Goal: Feedback & Contribution: Leave review/rating

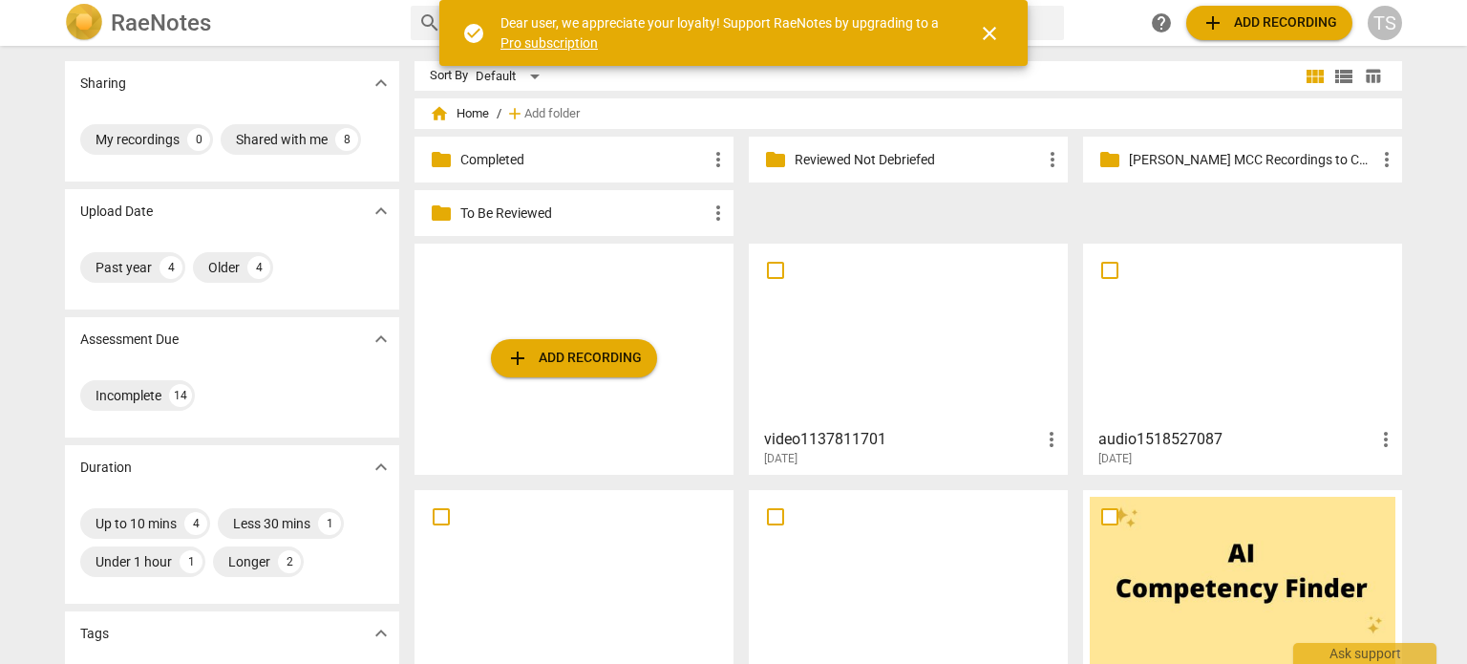
click at [604, 220] on p "To Be Reviewed" at bounding box center [583, 213] width 246 height 20
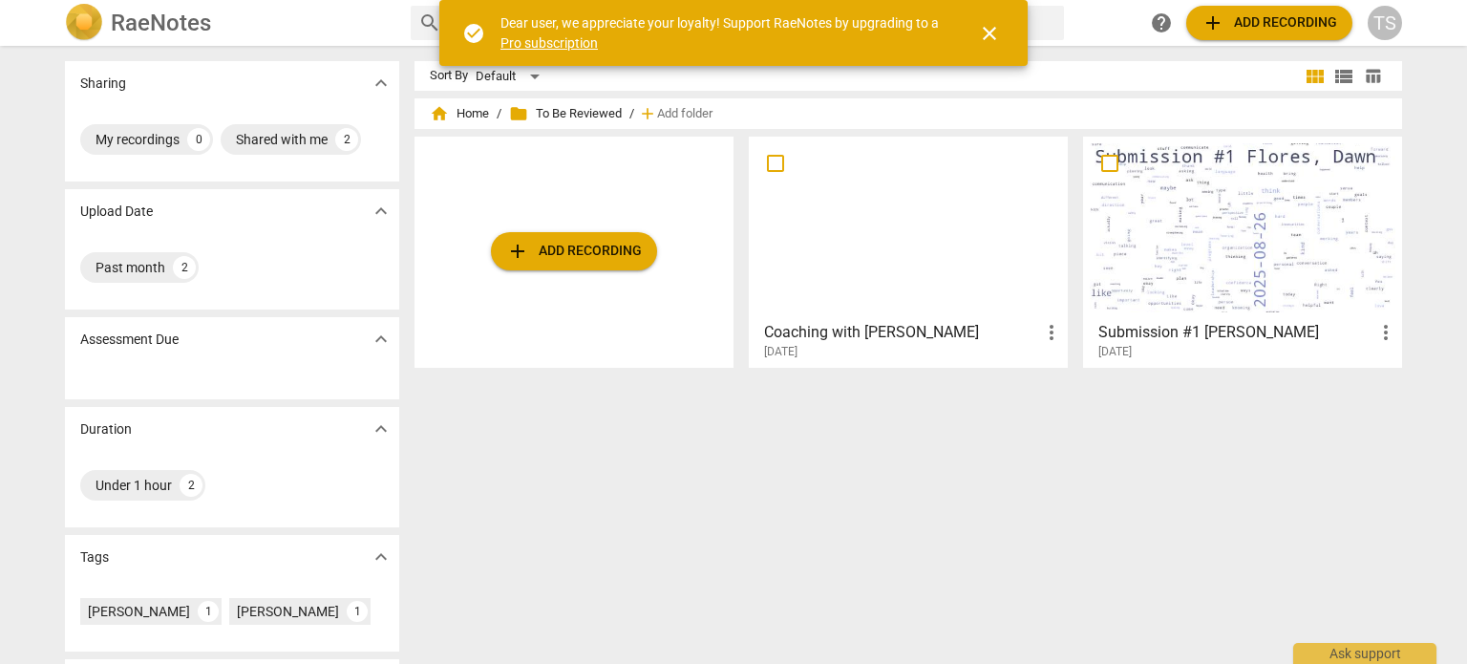
click at [905, 303] on div at bounding box center [909, 227] width 306 height 169
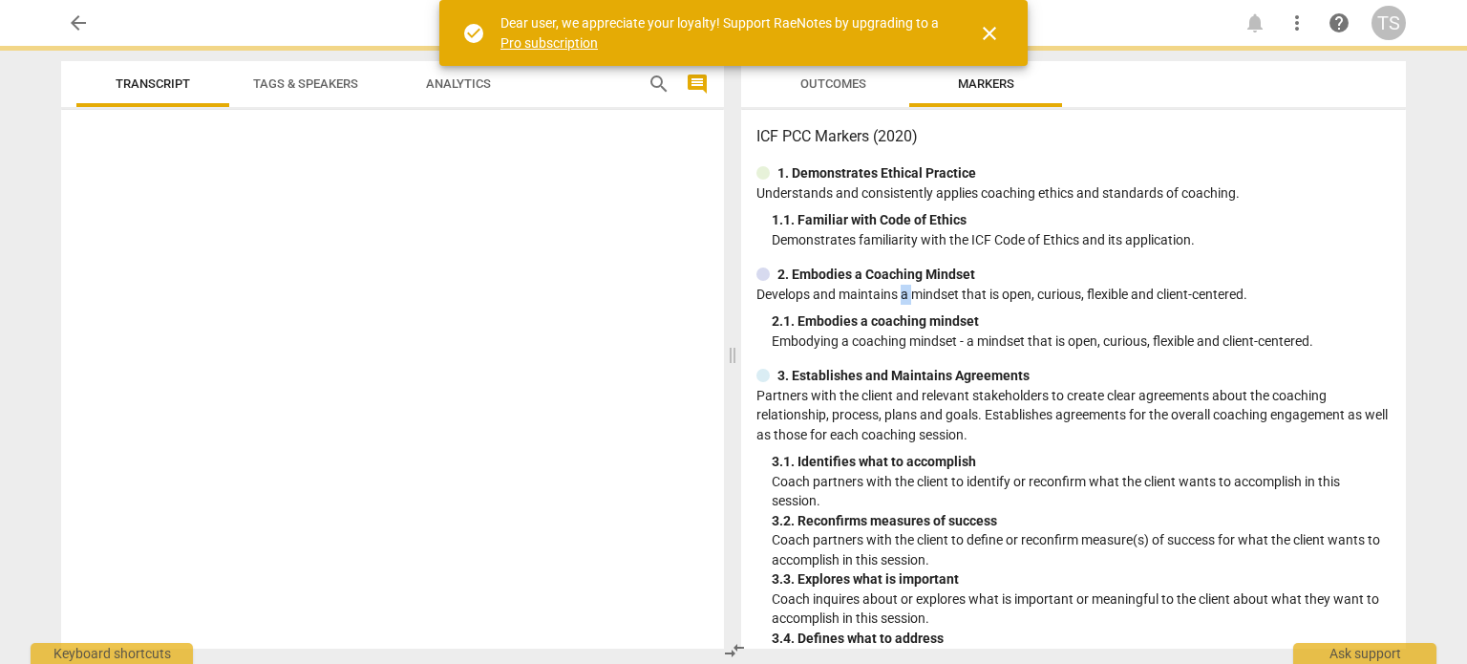
click at [905, 303] on p "Develops and maintains a mindset that is open, curious, flexible and client-cen…" at bounding box center [1073, 295] width 634 height 20
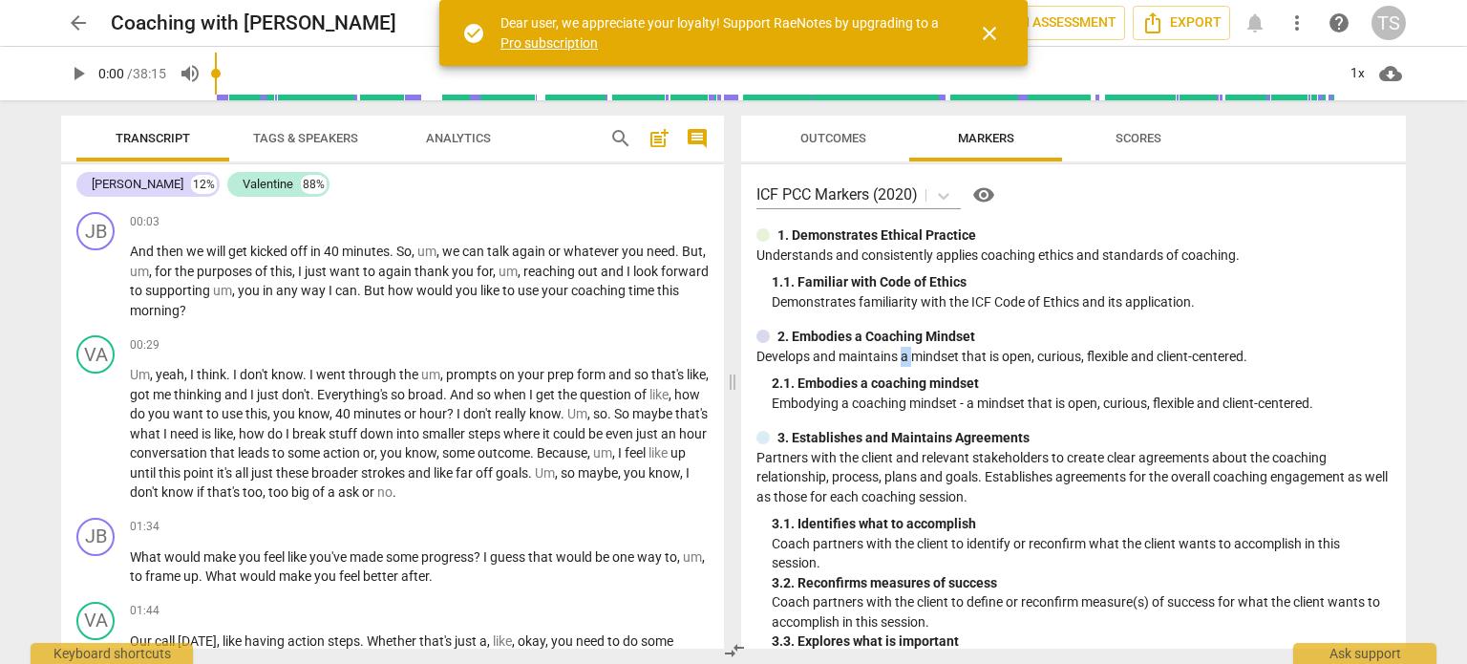
click at [78, 75] on span "play_arrow" at bounding box center [78, 73] width 23 height 23
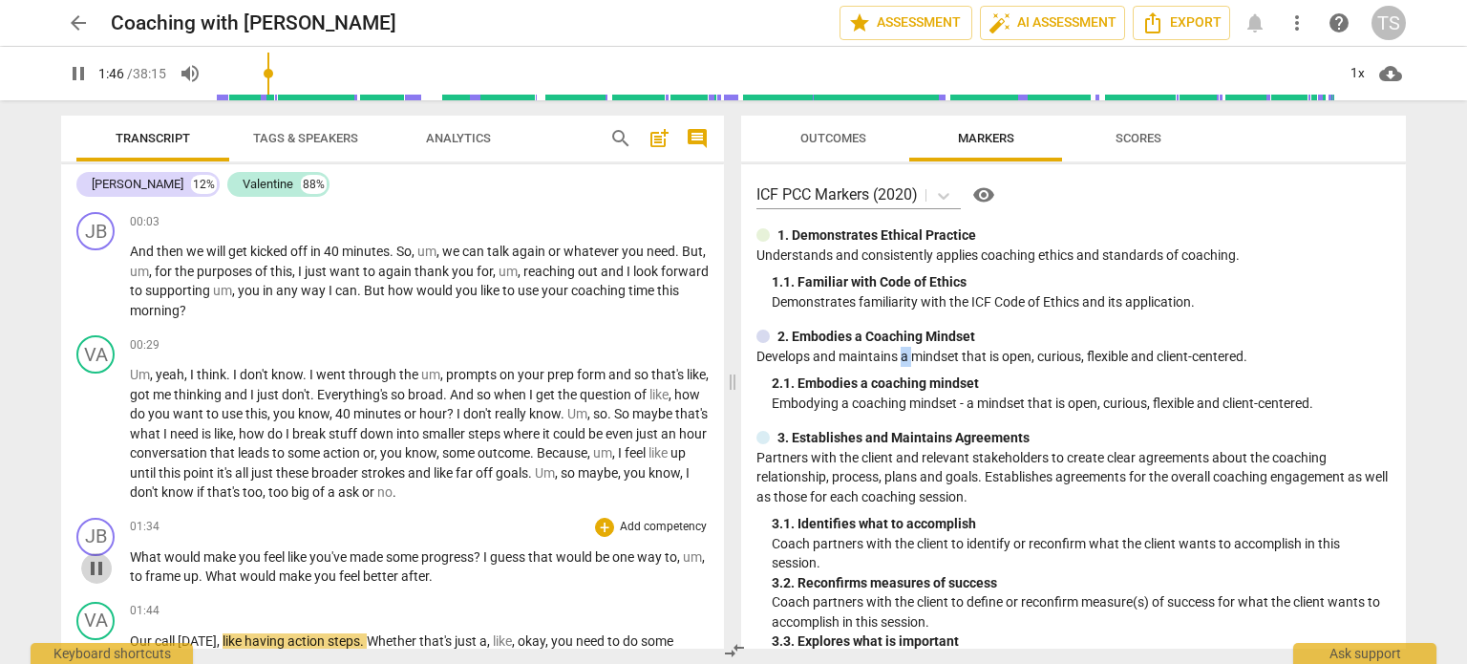
click at [92, 564] on span "pause" at bounding box center [96, 568] width 23 height 23
type input "107"
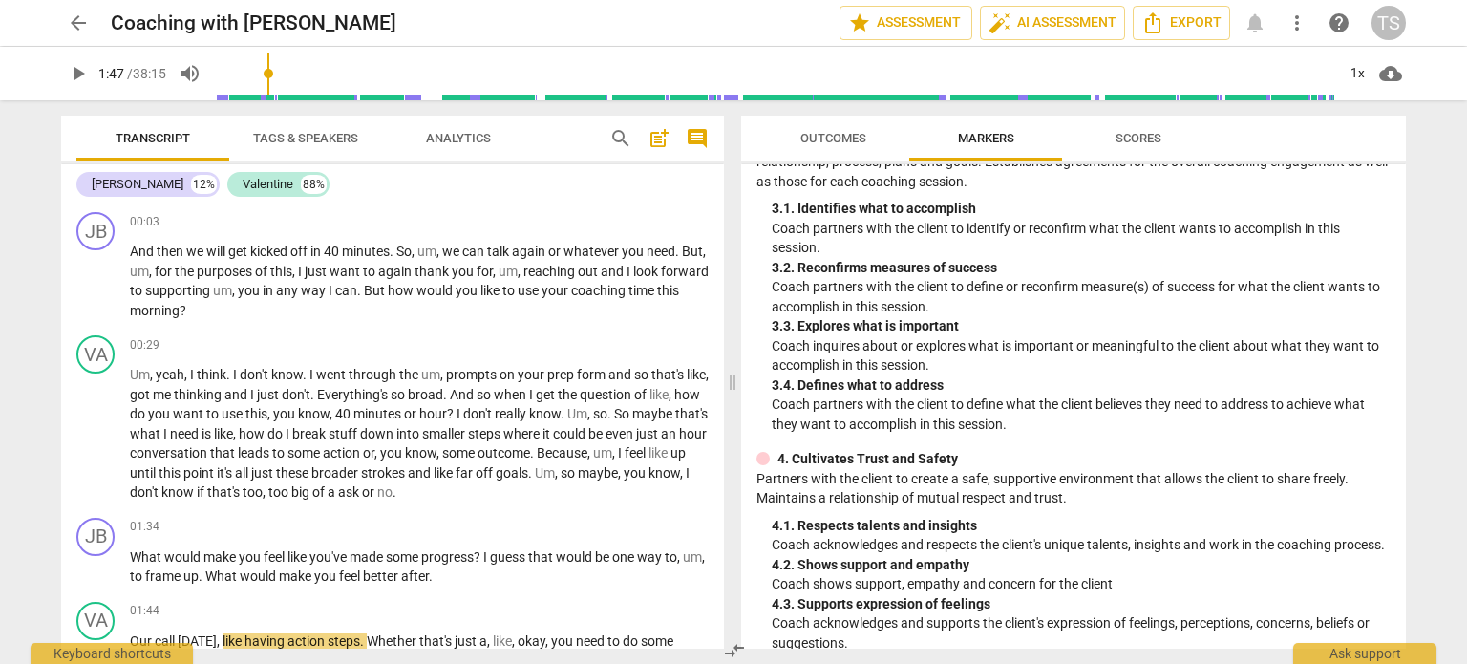
scroll to position [319, 0]
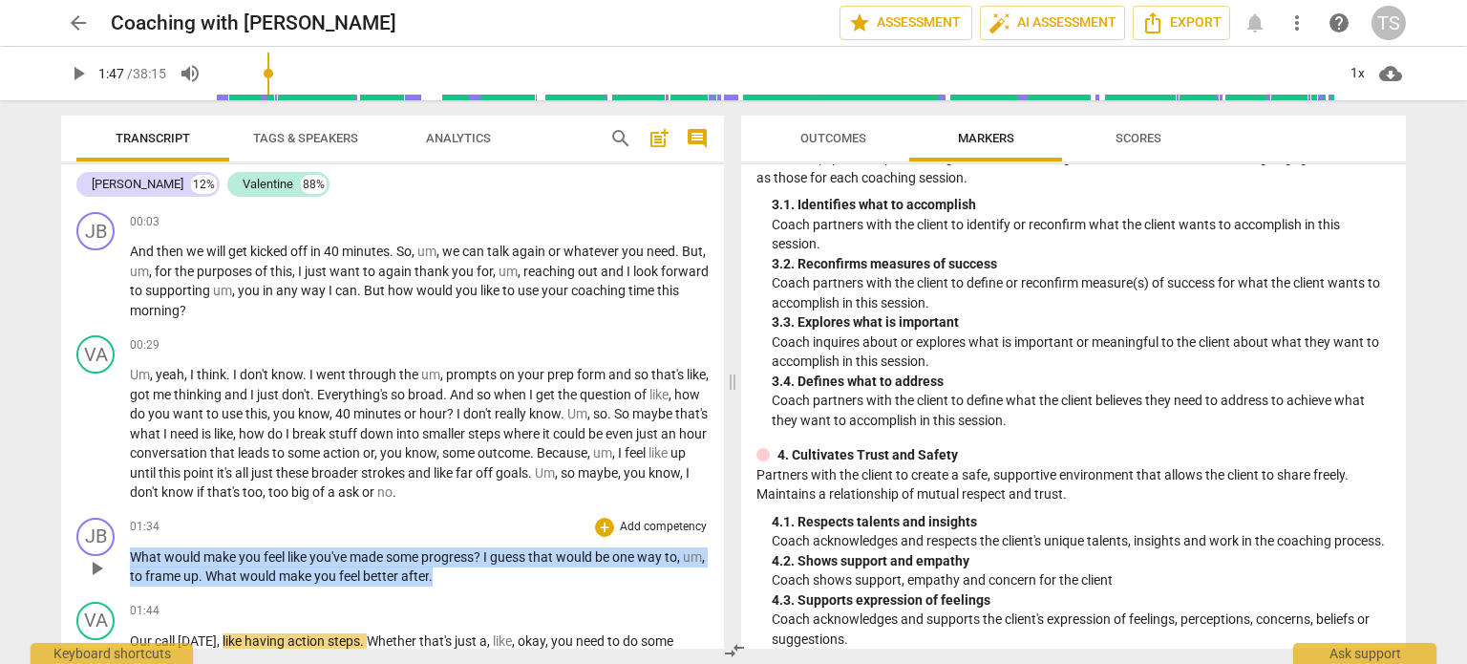
drag, startPoint x: 458, startPoint y: 576, endPoint x: 131, endPoint y: 561, distance: 327.0
click at [131, 561] on p "What would make you feel like you've made some progress ? I guess that would be…" at bounding box center [419, 566] width 579 height 39
click at [646, 524] on p "Add competency" at bounding box center [663, 527] width 91 height 17
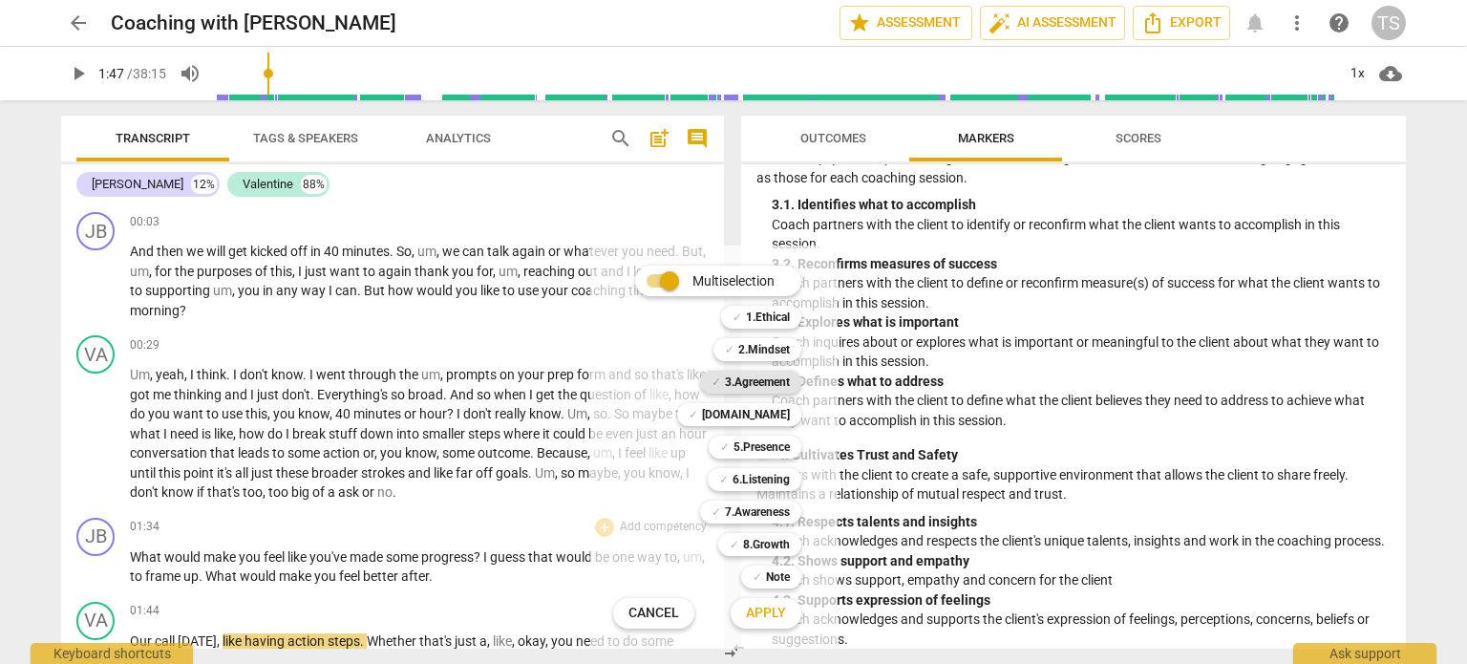
click at [773, 380] on b "3.Agreement" at bounding box center [757, 382] width 65 height 23
click at [776, 614] on span "Apply" at bounding box center [766, 613] width 40 height 19
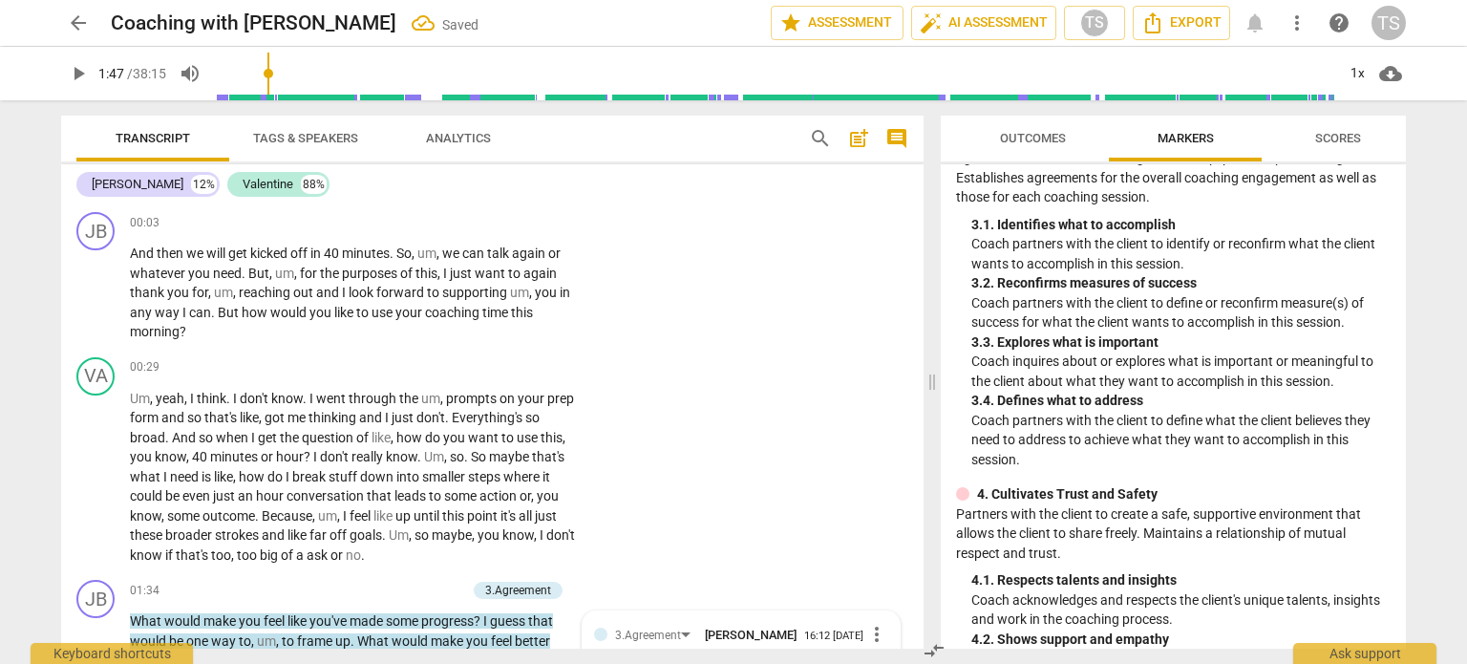
scroll to position [357, 0]
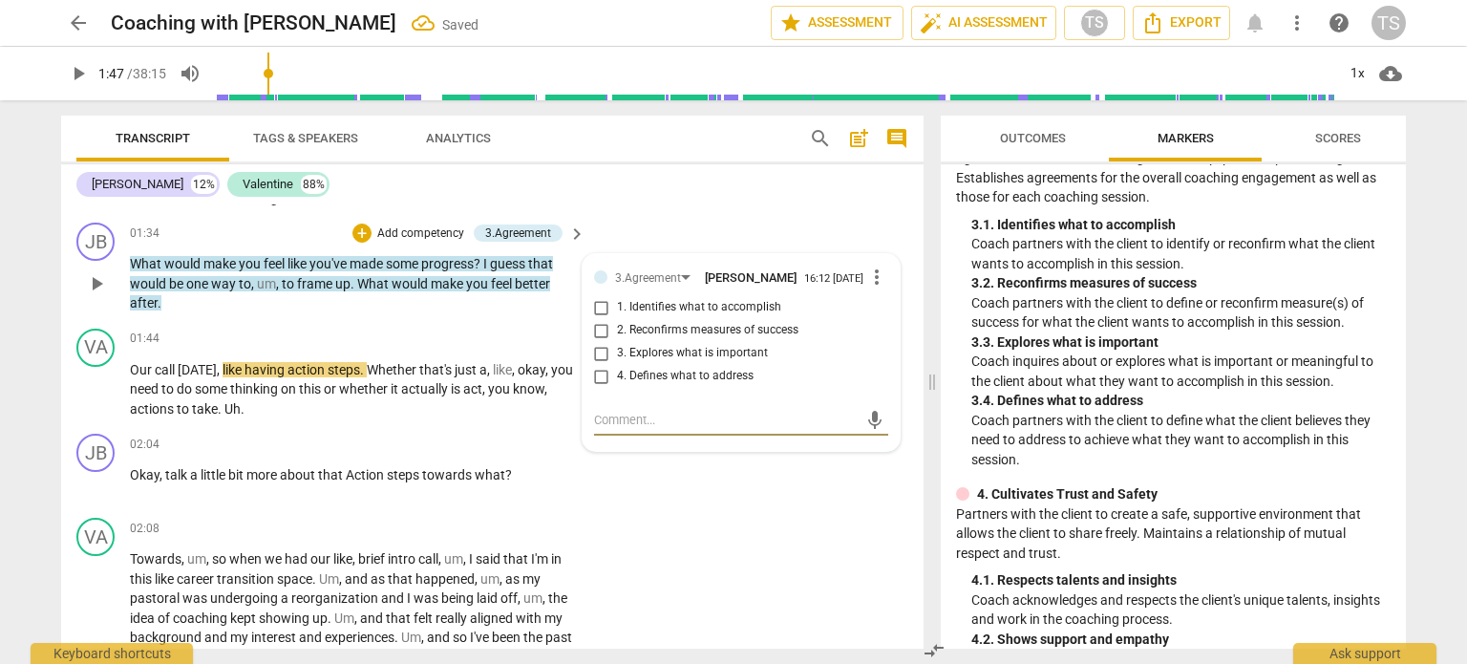
click at [597, 313] on input "1. Identifies what to accomplish" at bounding box center [601, 307] width 31 height 23
checkbox input "true"
click at [93, 391] on span "play_arrow" at bounding box center [96, 389] width 23 height 23
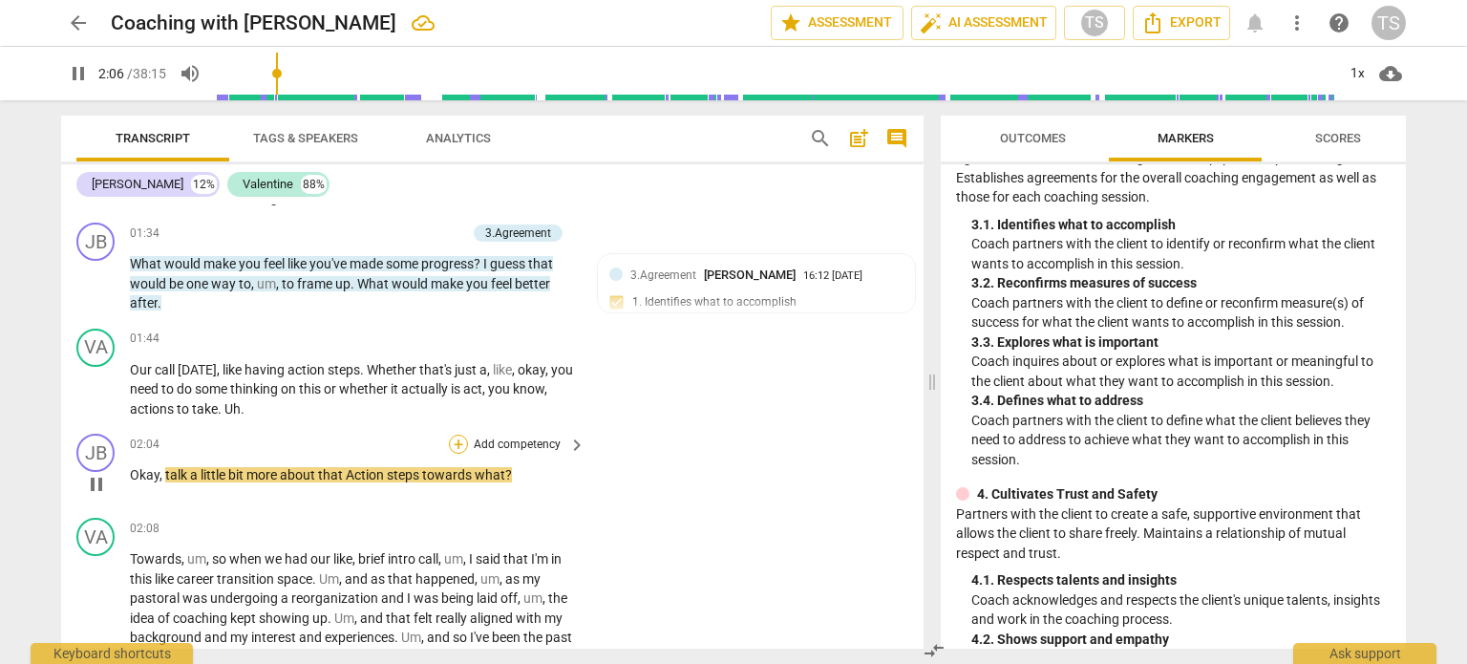
click at [455, 438] on div "+" at bounding box center [458, 444] width 19 height 19
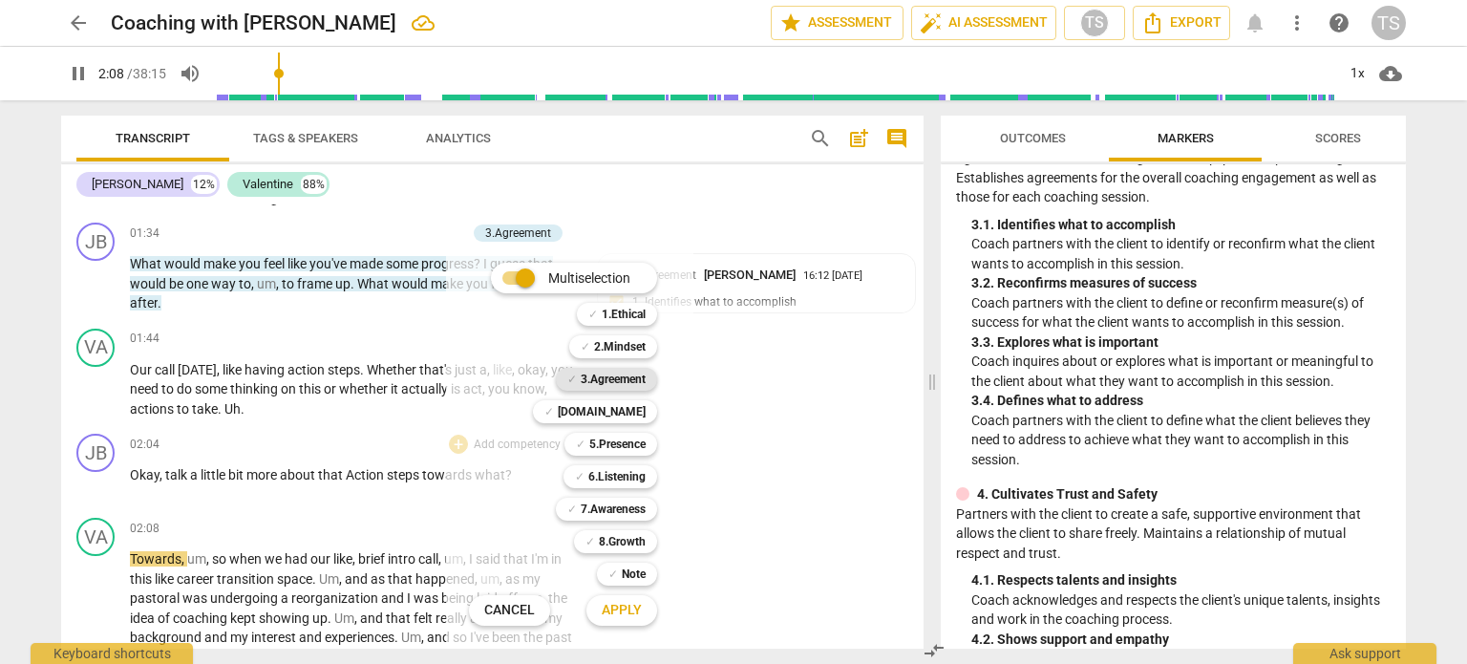
click at [619, 378] on b "3.Agreement" at bounding box center [613, 379] width 65 height 23
click at [640, 607] on span "Apply" at bounding box center [622, 610] width 40 height 19
type input "131"
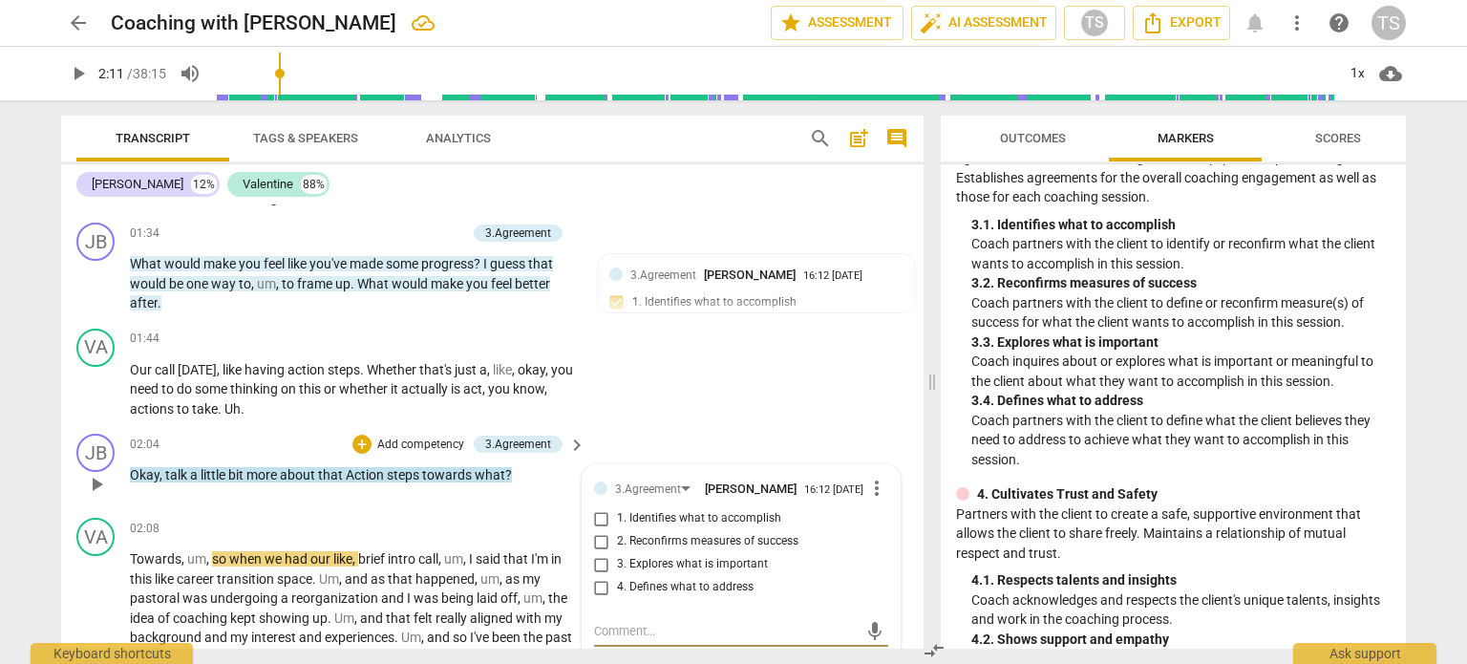
click at [596, 522] on input "1. Identifies what to accomplish" at bounding box center [601, 518] width 31 height 23
checkbox input "true"
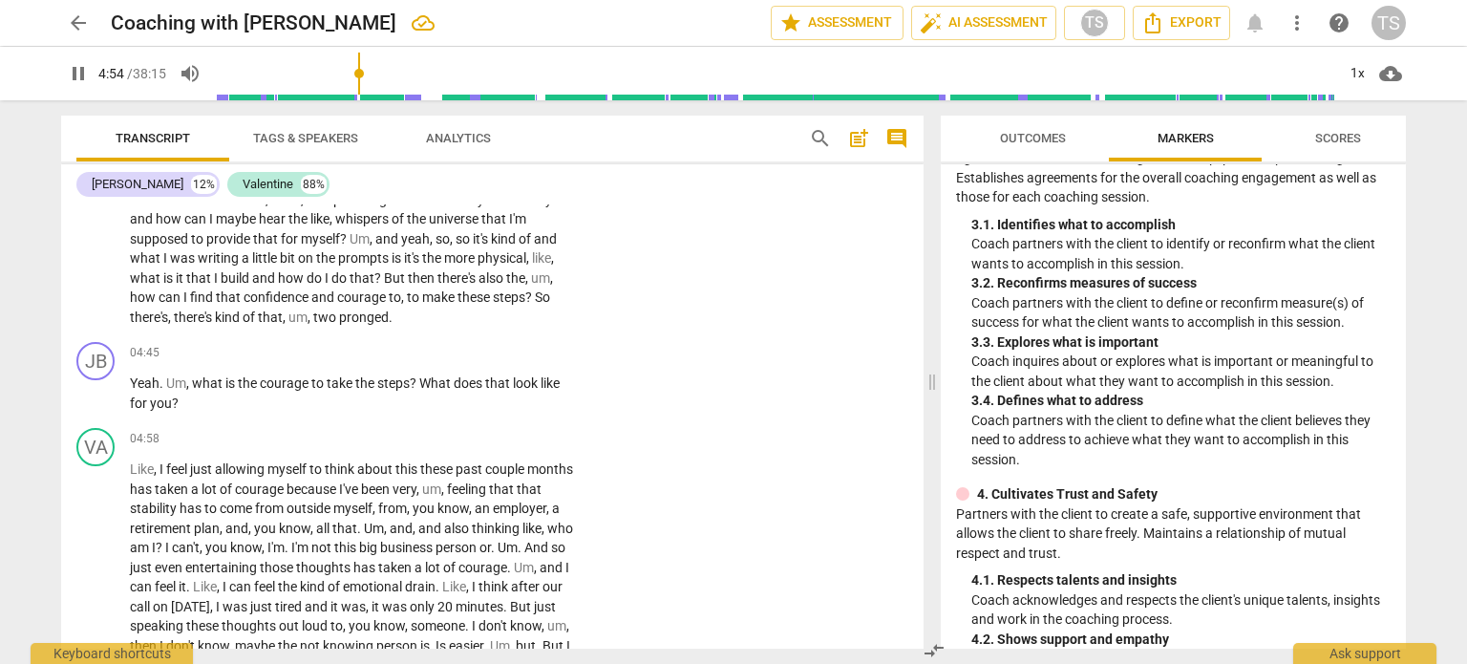
scroll to position [937, 0]
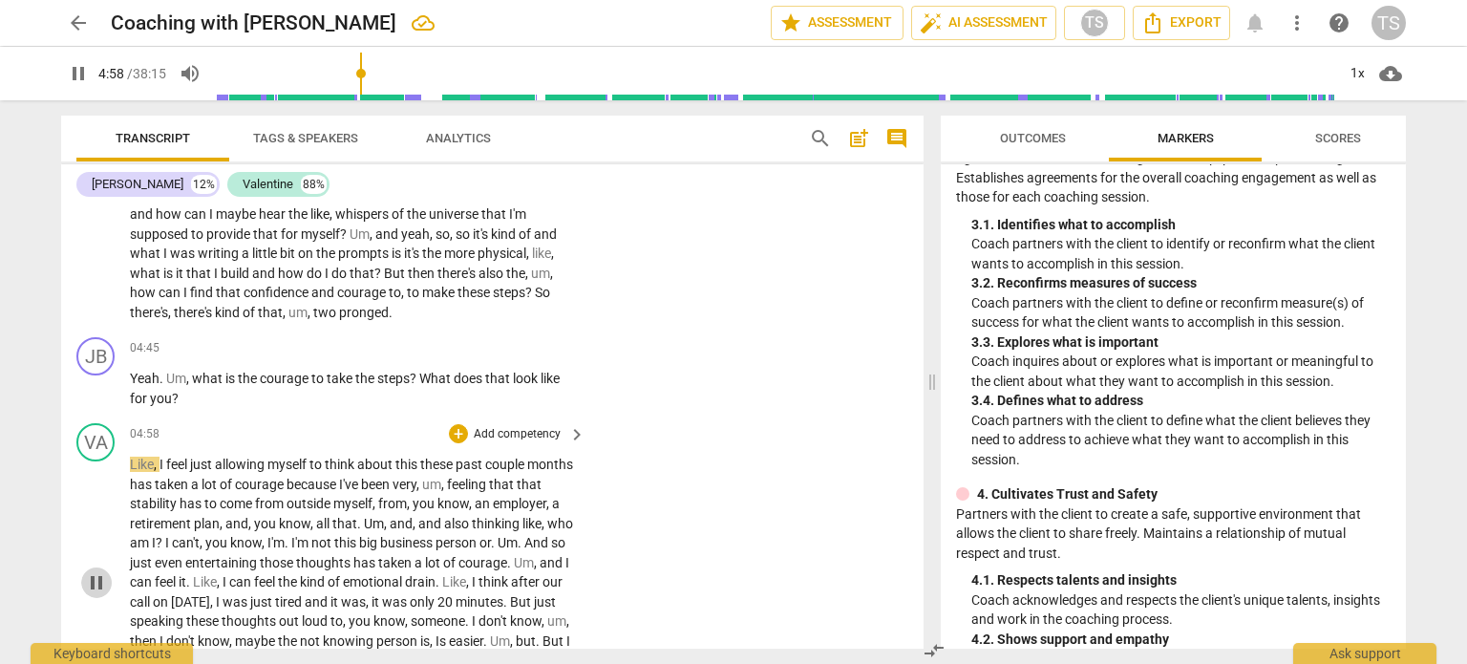
click at [93, 587] on span "pause" at bounding box center [96, 582] width 23 height 23
type input "299"
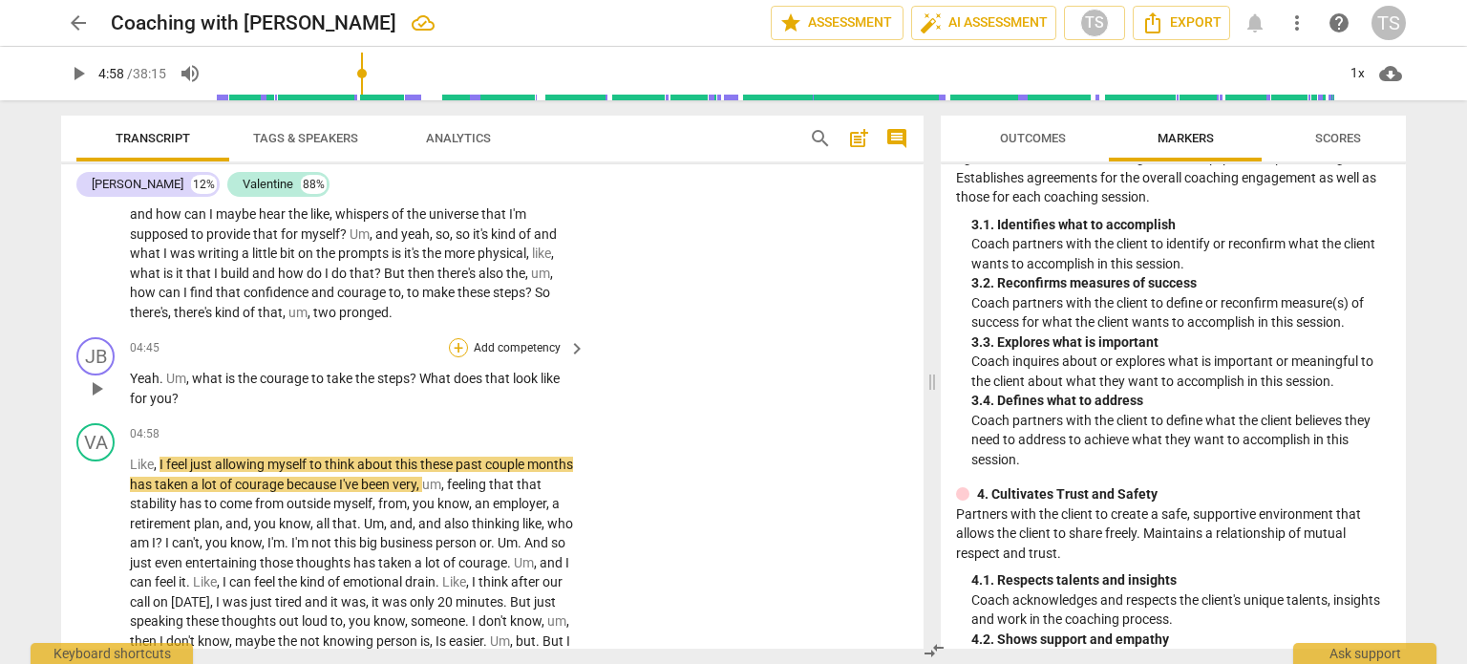
click at [452, 348] on div "+" at bounding box center [458, 347] width 19 height 19
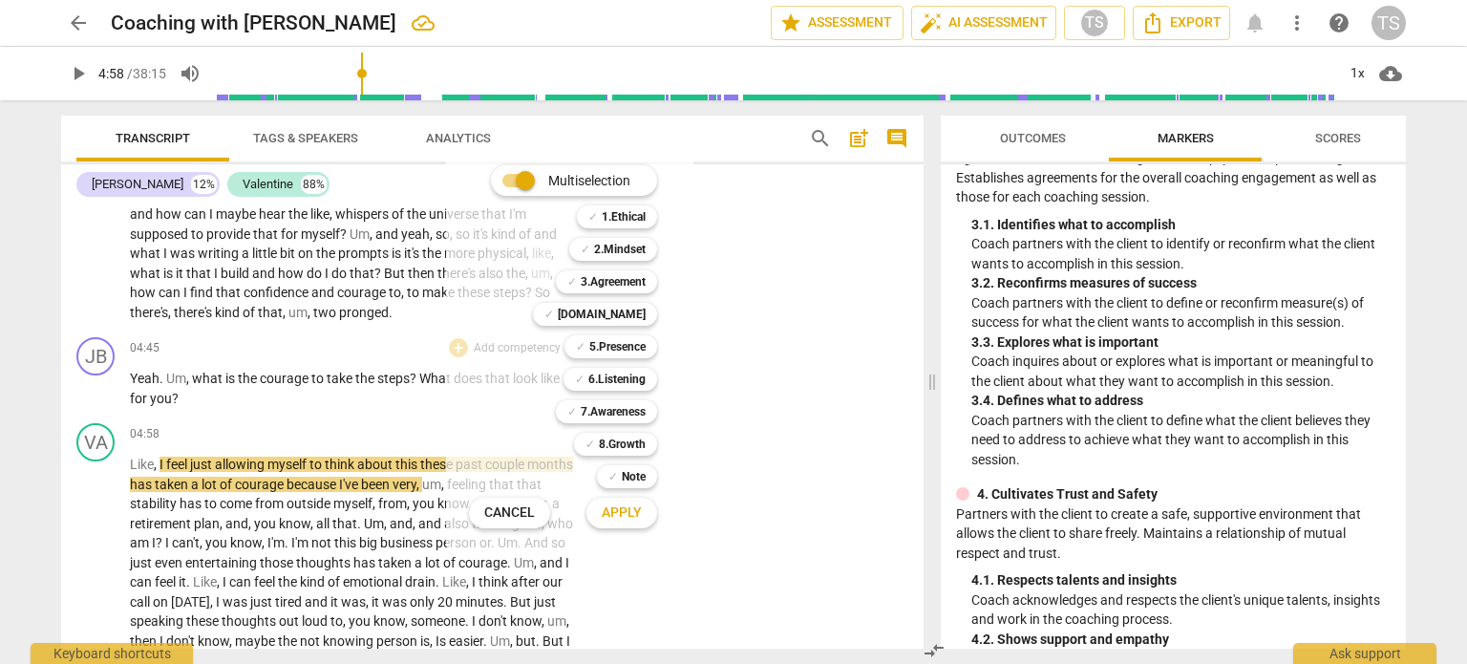
drag, startPoint x: 1402, startPoint y: 292, endPoint x: 1397, endPoint y: 324, distance: 31.9
click at [1397, 324] on div at bounding box center [733, 332] width 1467 height 664
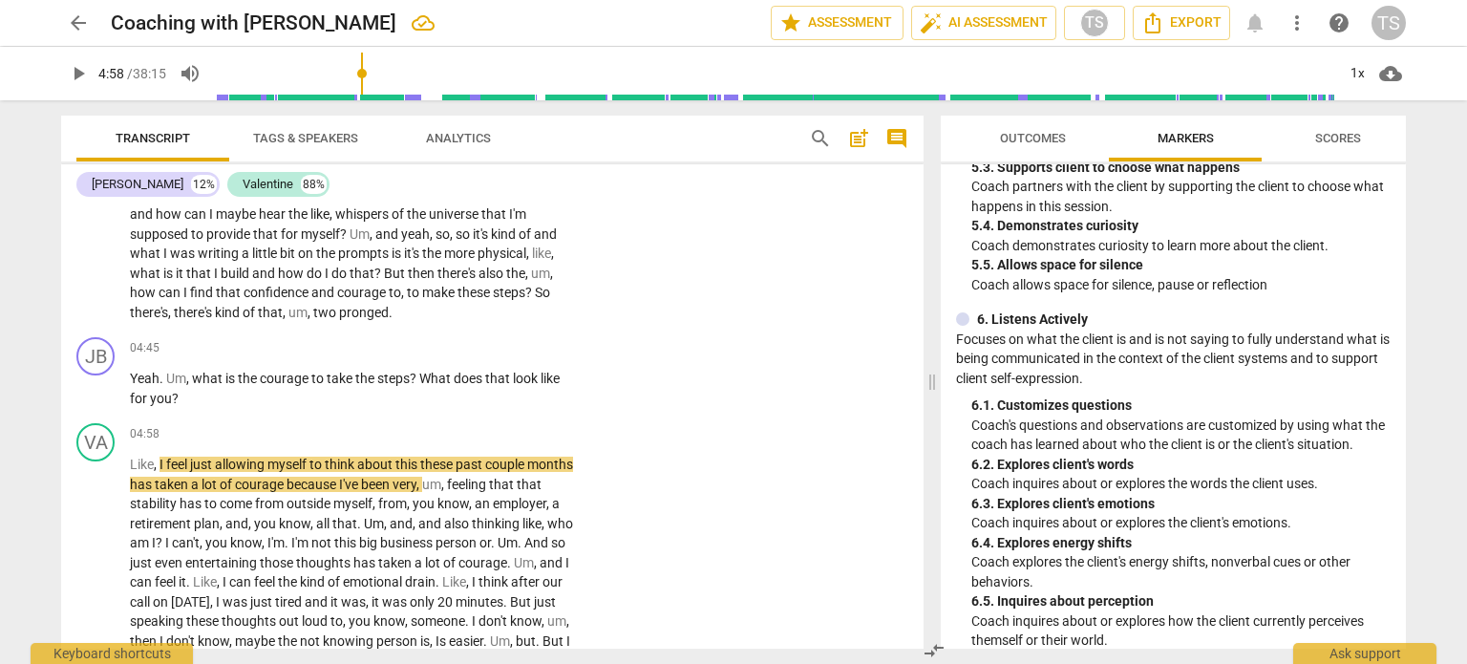
scroll to position [1210, 0]
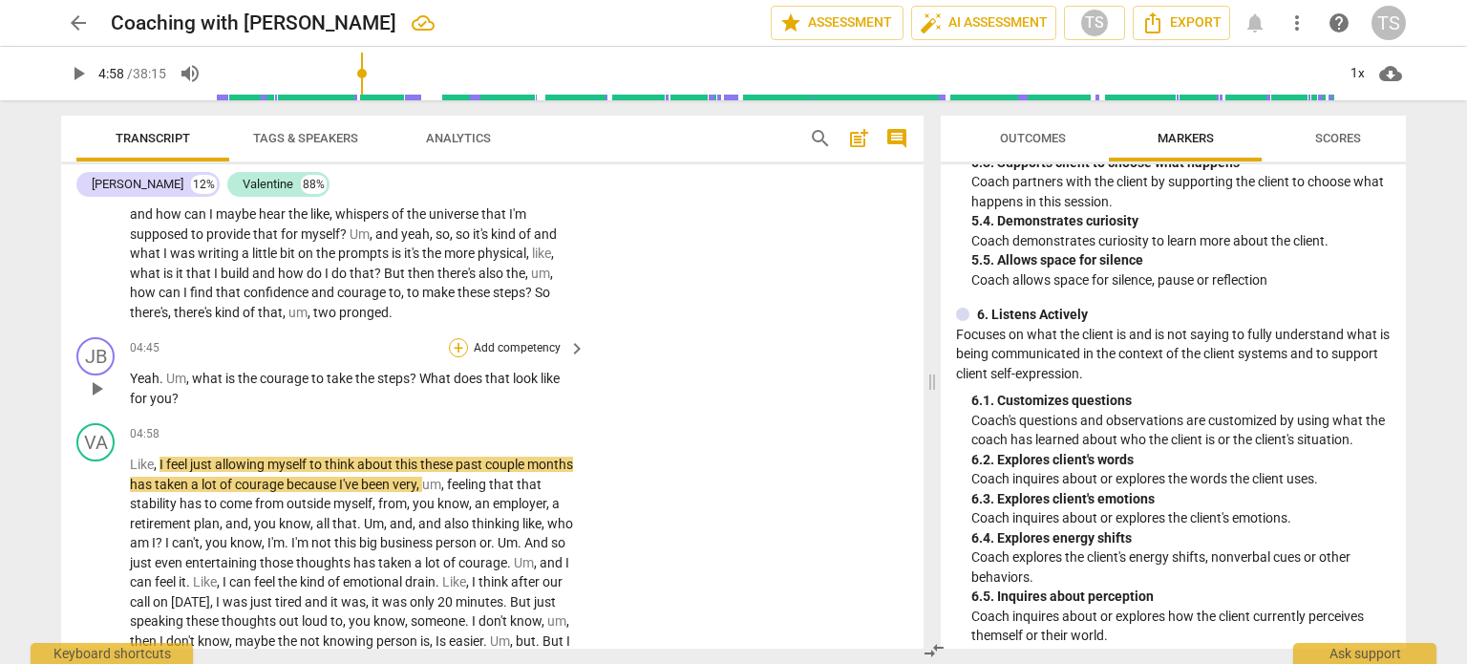
click at [451, 350] on div "+" at bounding box center [458, 347] width 19 height 19
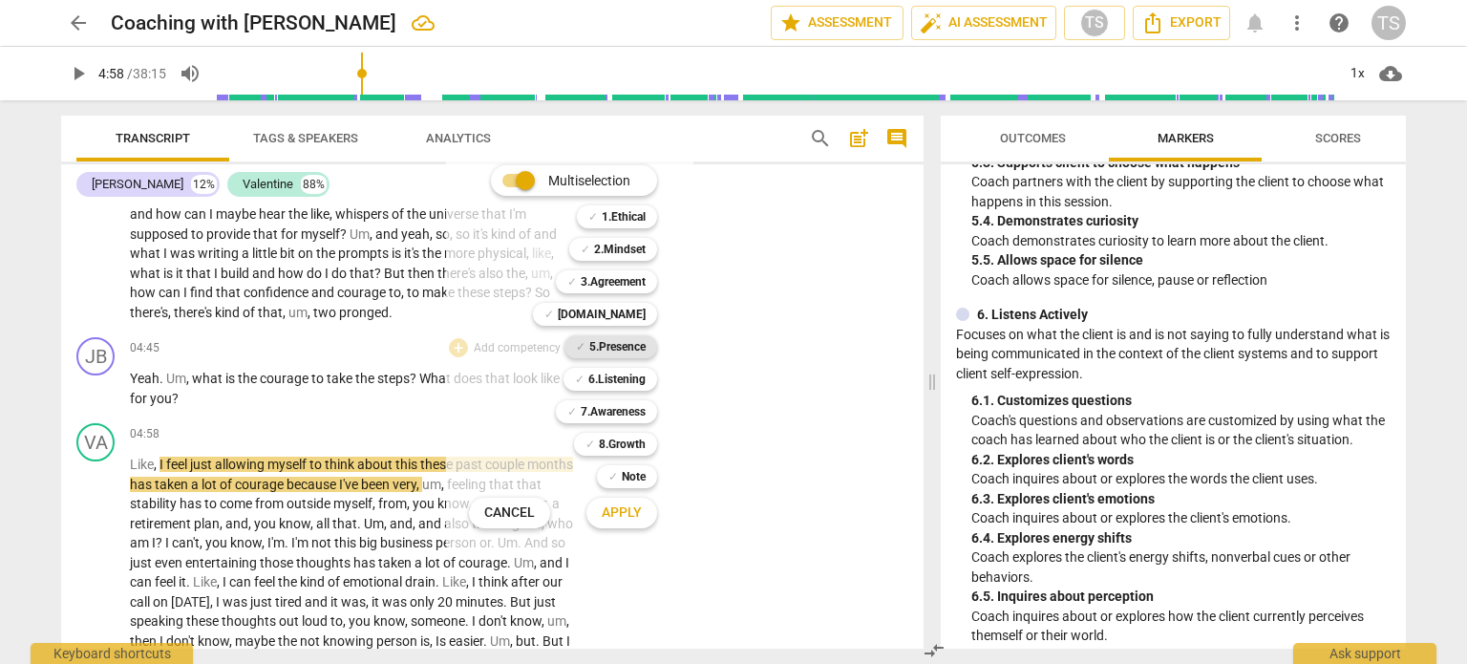
click at [627, 347] on b "5.Presence" at bounding box center [617, 346] width 56 height 23
click at [619, 509] on span "Apply" at bounding box center [622, 512] width 40 height 19
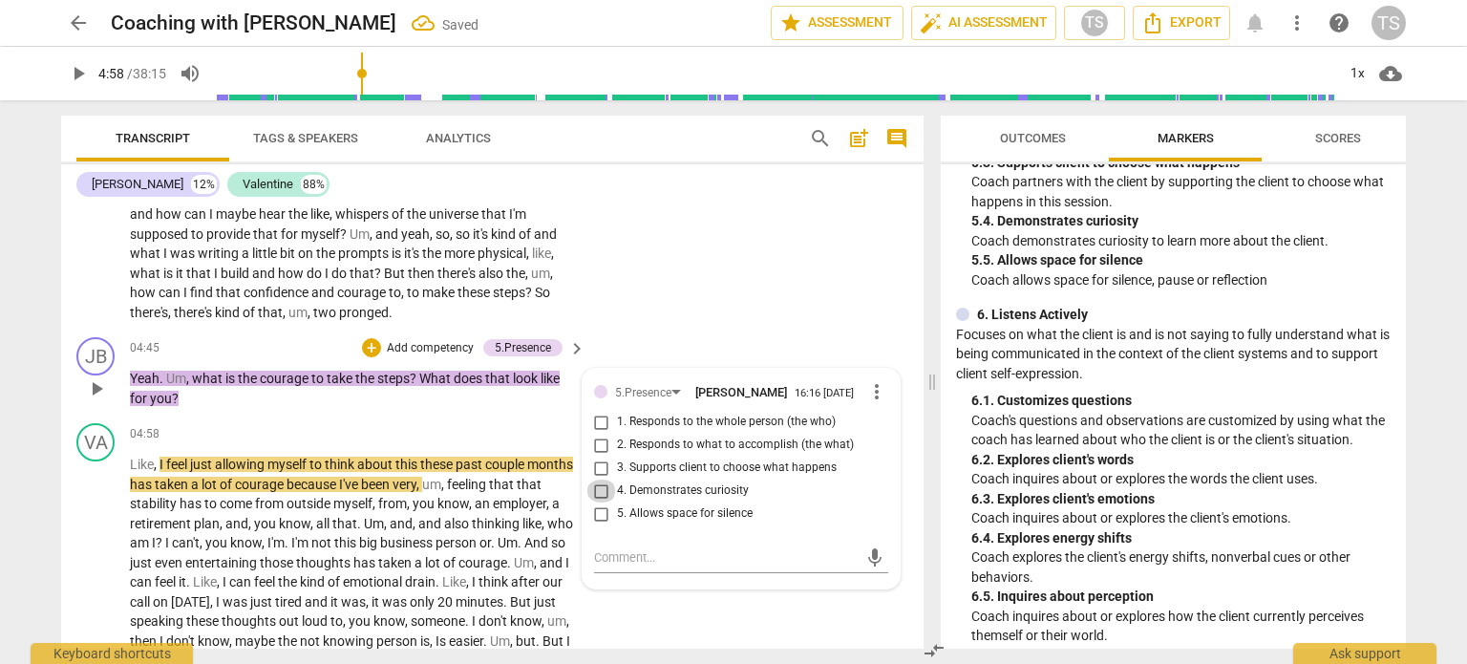
click at [599, 497] on input "4. Demonstrates curiosity" at bounding box center [601, 490] width 31 height 23
checkbox input "true"
click at [367, 347] on div "+" at bounding box center [371, 347] width 19 height 19
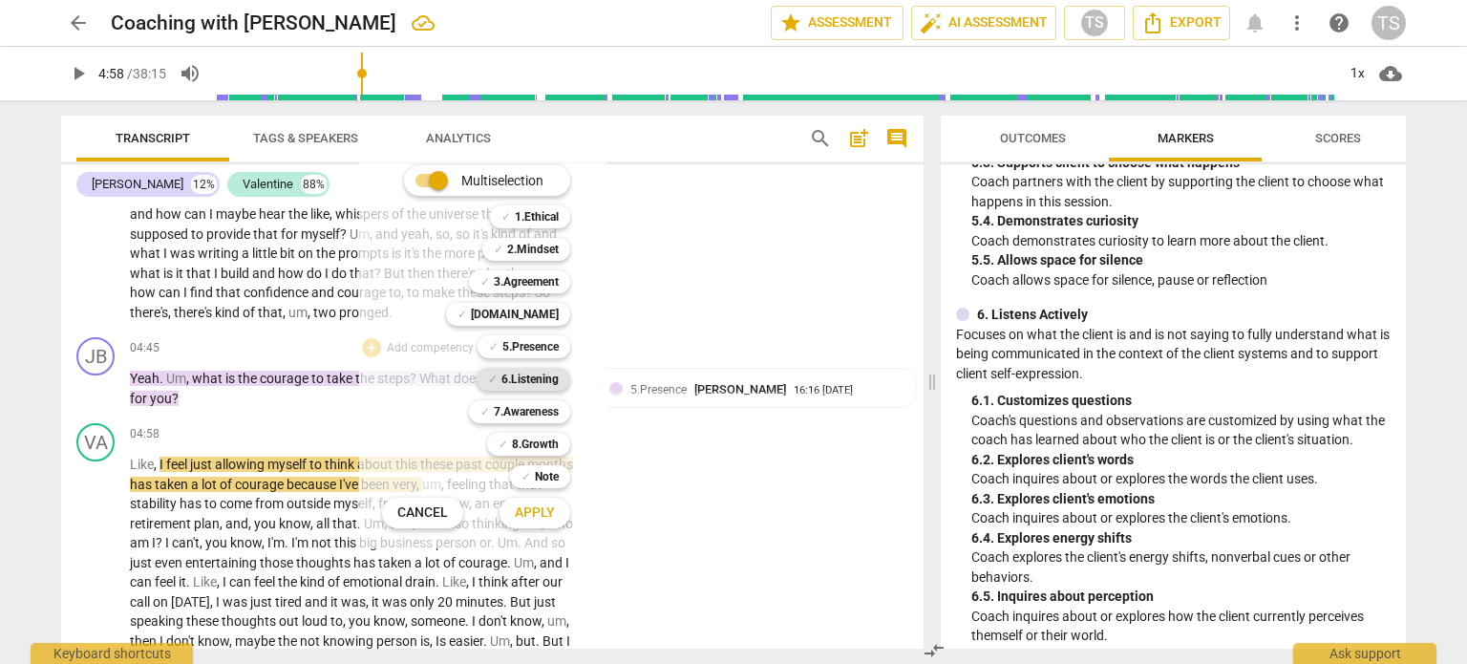
click at [519, 381] on b "6.Listening" at bounding box center [529, 379] width 57 height 23
click at [540, 501] on button "Apply" at bounding box center [535, 513] width 71 height 34
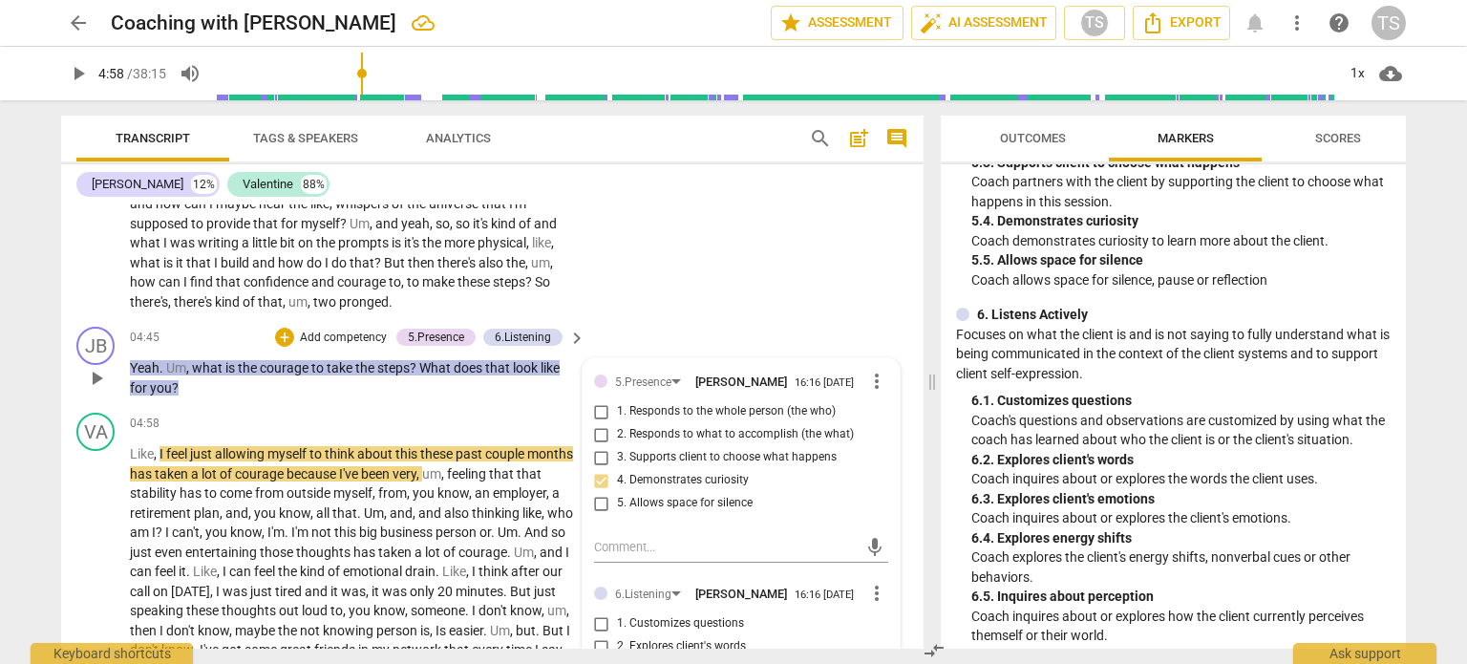
scroll to position [1181, 0]
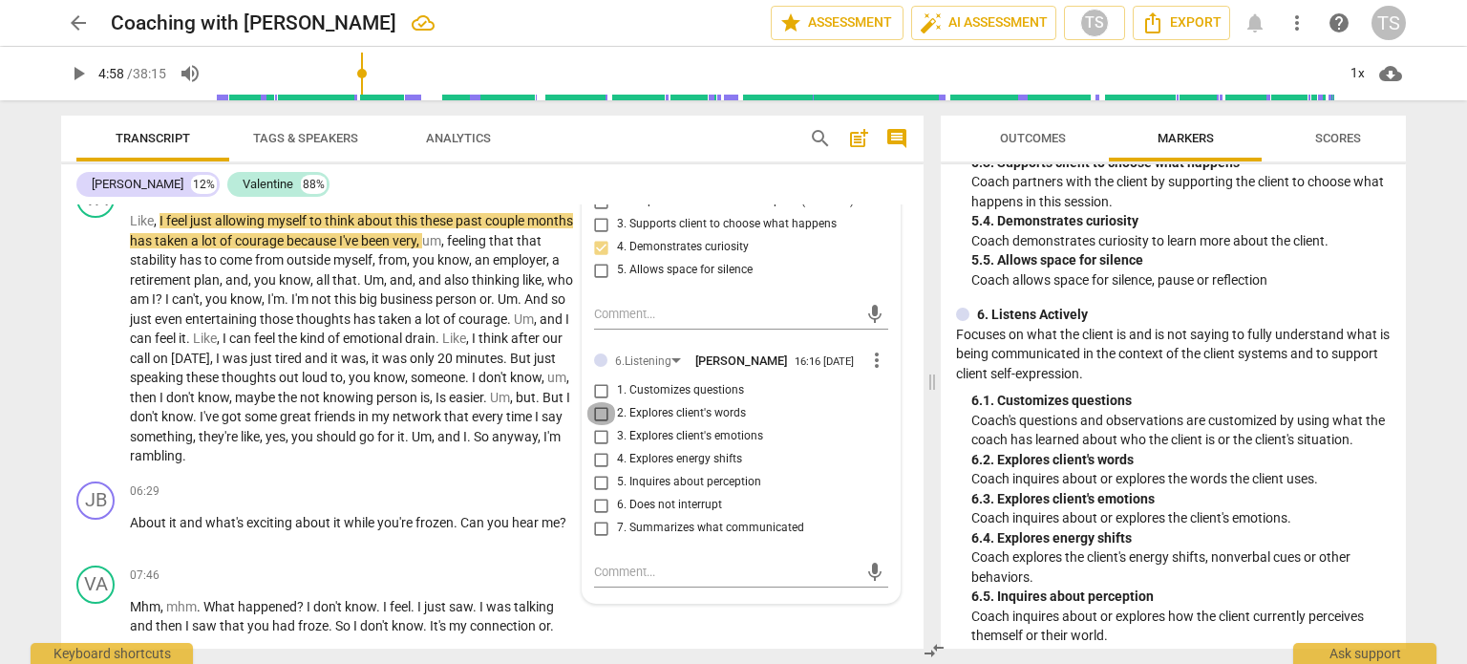
click at [595, 424] on input "2. Explores client's words" at bounding box center [601, 413] width 31 height 23
checkbox input "true"
click at [92, 330] on span "play_arrow" at bounding box center [96, 339] width 23 height 23
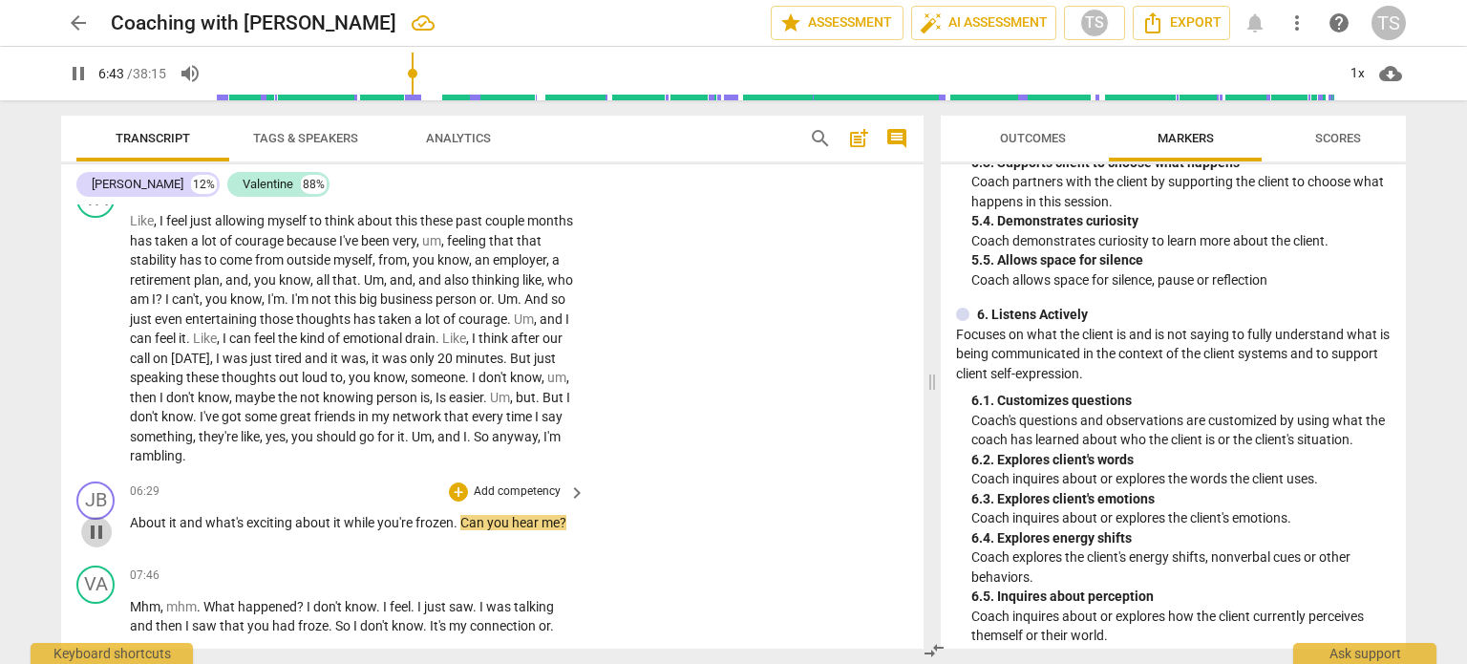
click at [97, 528] on span "pause" at bounding box center [96, 532] width 23 height 23
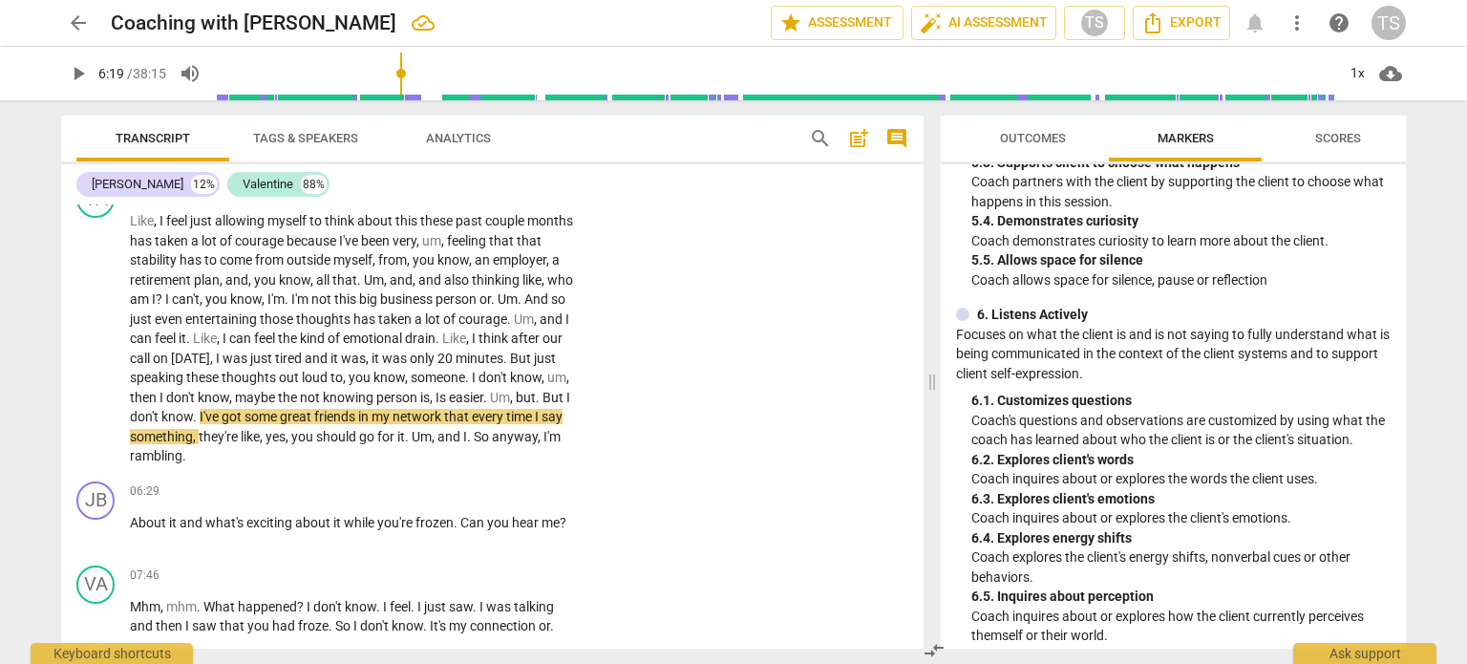
drag, startPoint x: 416, startPoint y: 80, endPoint x: 403, endPoint y: 80, distance: 13.4
click at [403, 80] on input "range" at bounding box center [775, 73] width 1120 height 61
click at [92, 346] on span "play_arrow" at bounding box center [96, 339] width 23 height 23
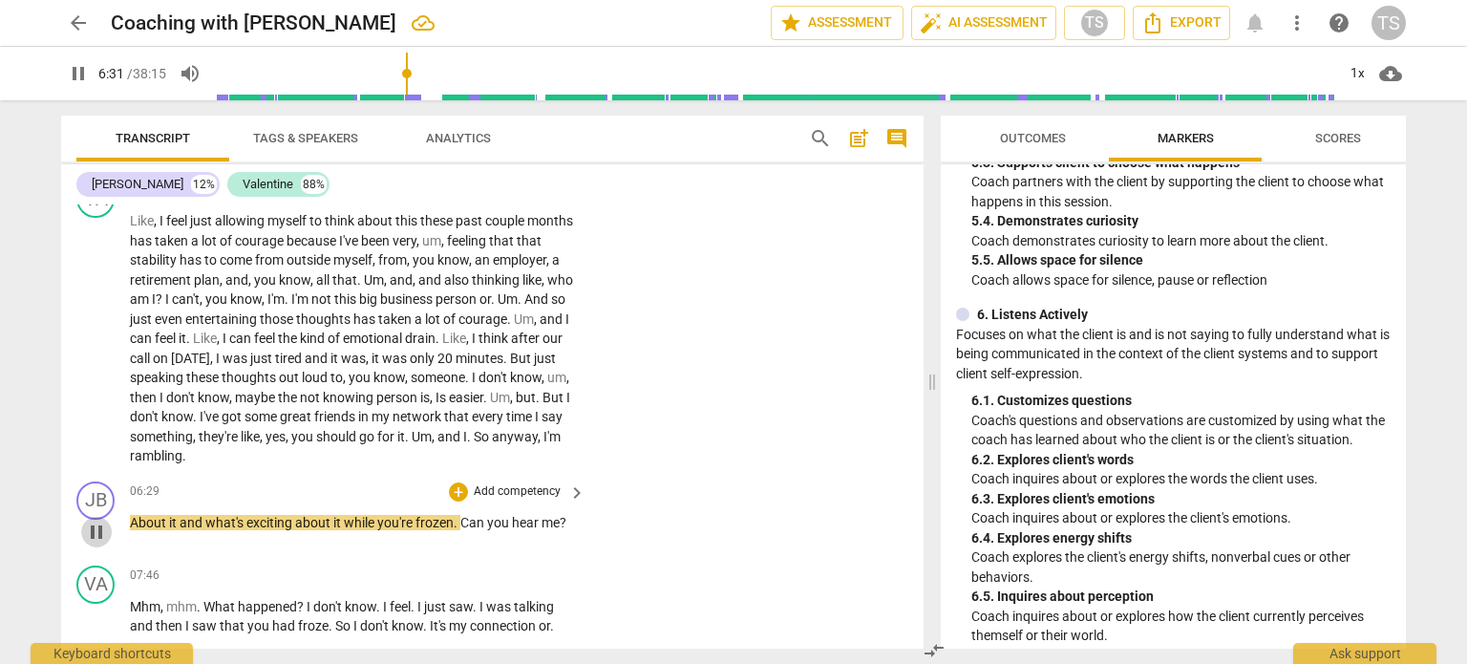
click at [98, 529] on span "pause" at bounding box center [96, 532] width 23 height 23
type input "392"
click at [455, 492] on div "+" at bounding box center [458, 491] width 19 height 19
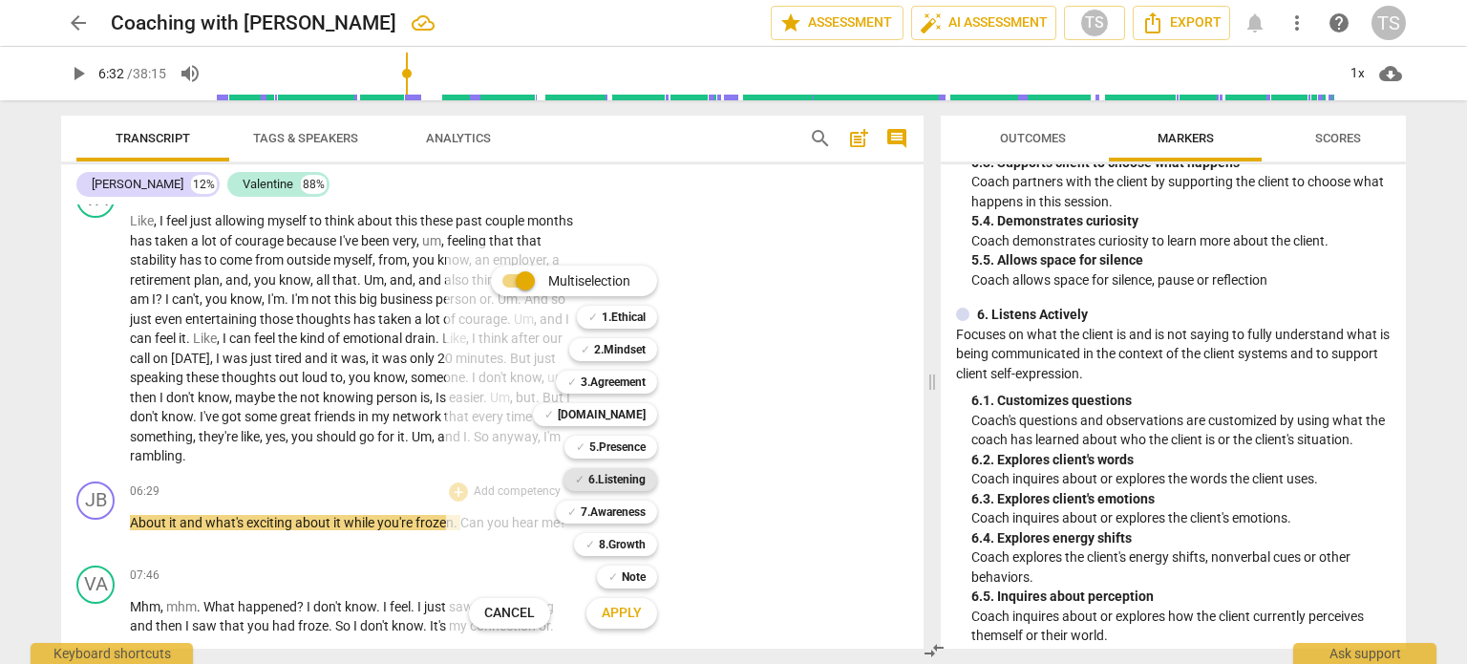
click at [610, 479] on b "6.Listening" at bounding box center [616, 479] width 57 height 23
click at [624, 614] on span "Apply" at bounding box center [622, 613] width 40 height 19
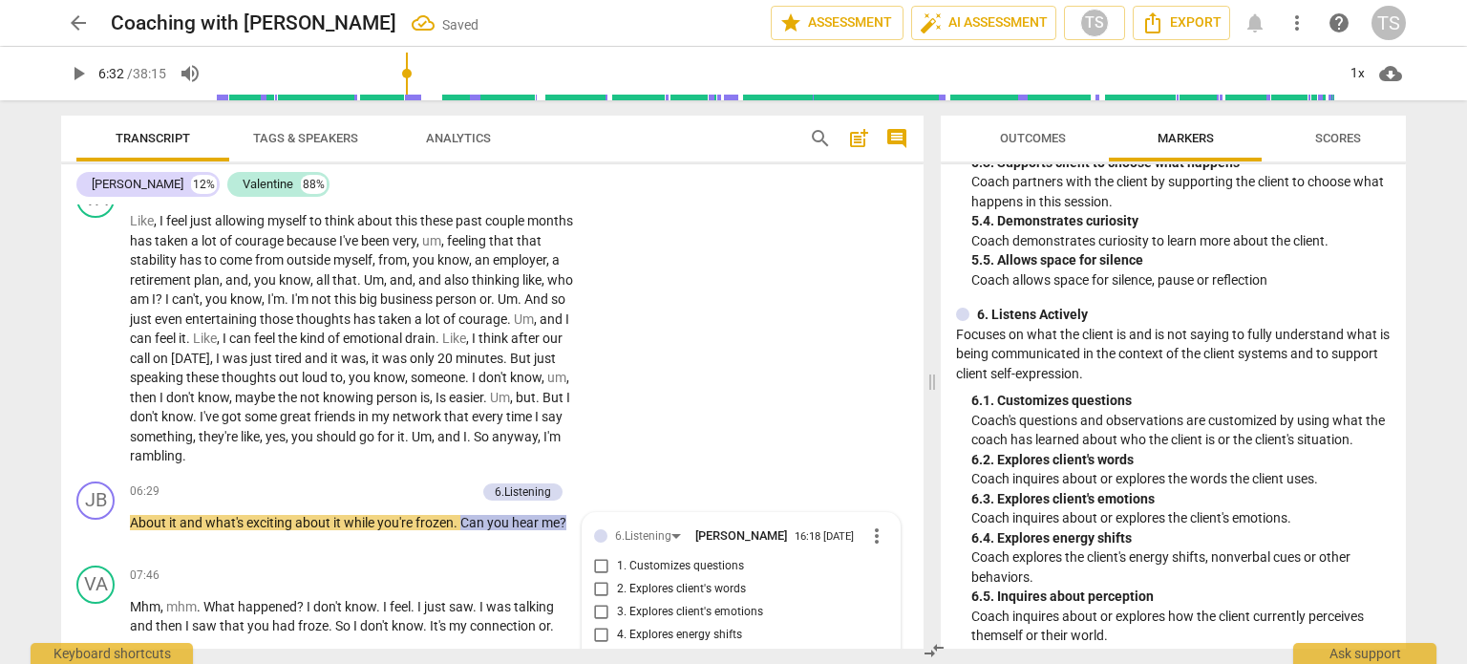
scroll to position [1507, 0]
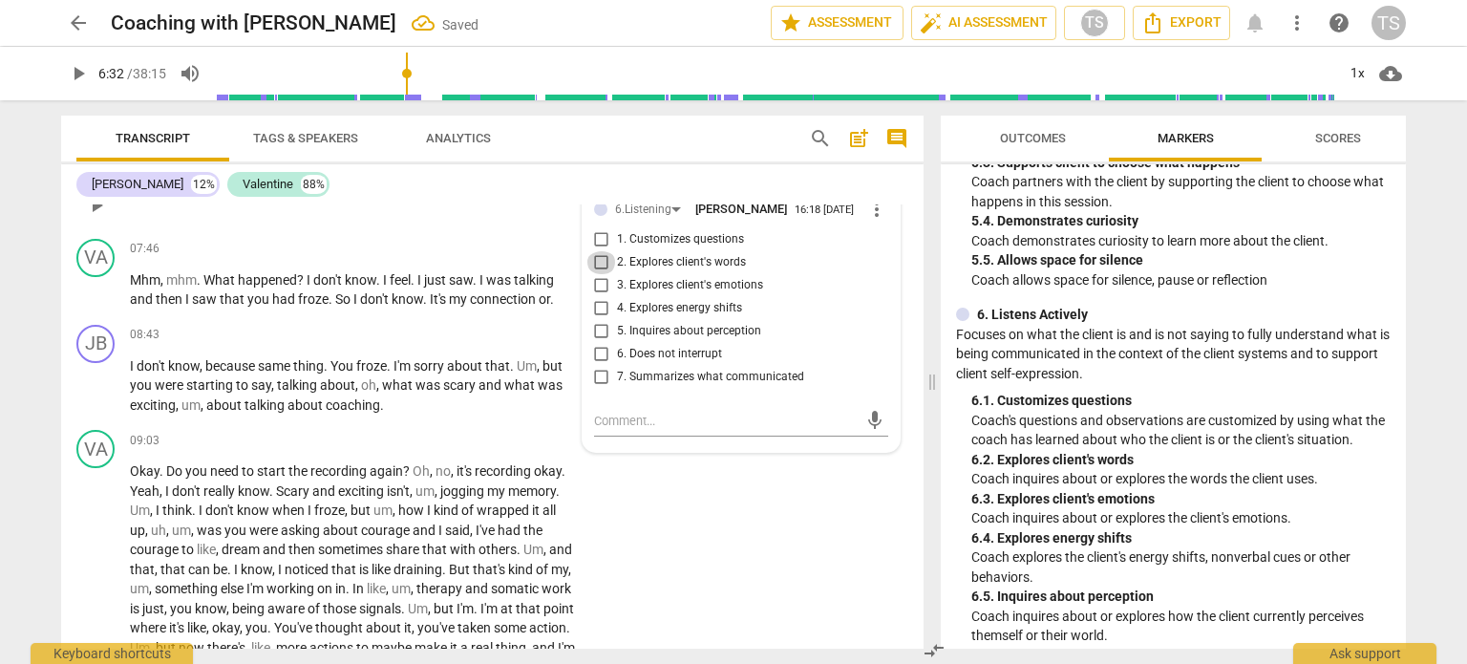
click at [597, 264] on input "2. Explores client's words" at bounding box center [601, 262] width 31 height 23
checkbox input "true"
click at [615, 419] on textarea at bounding box center [726, 421] width 264 height 18
type textarea "I"
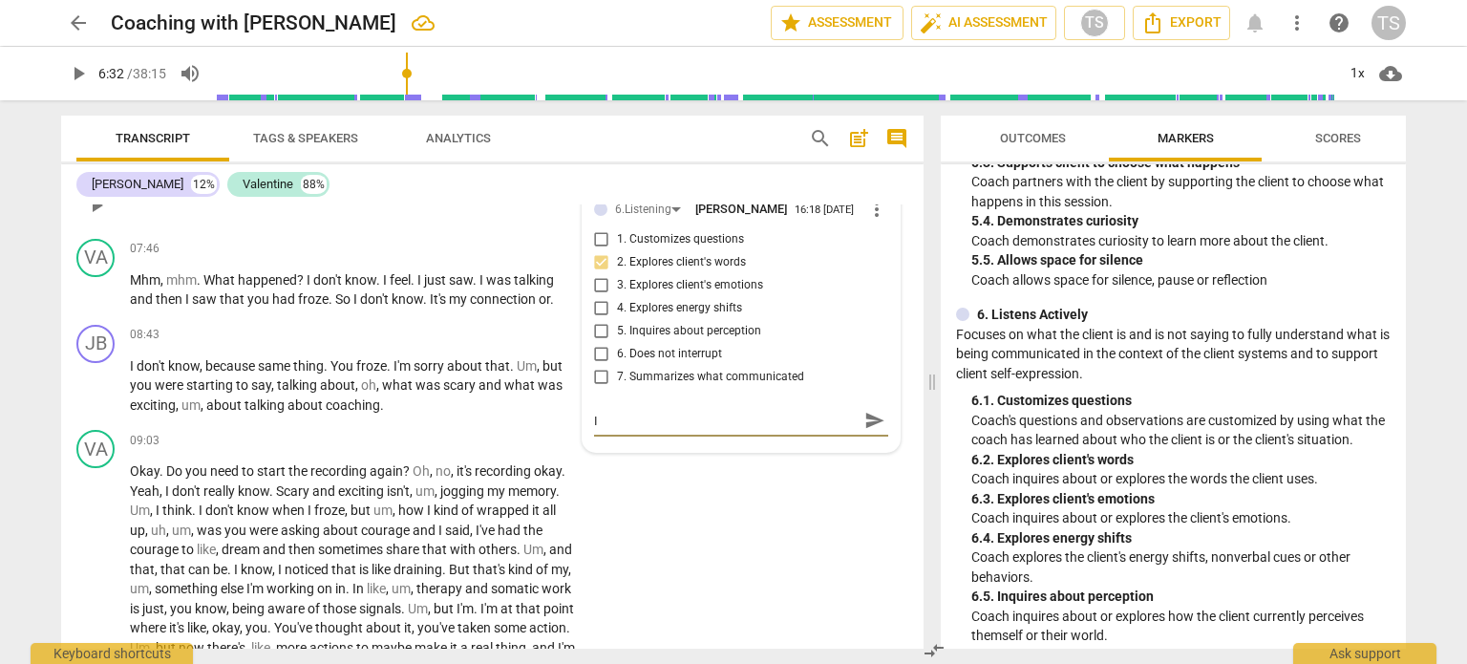
type textarea "I"
type textarea "I t"
type textarea "I th"
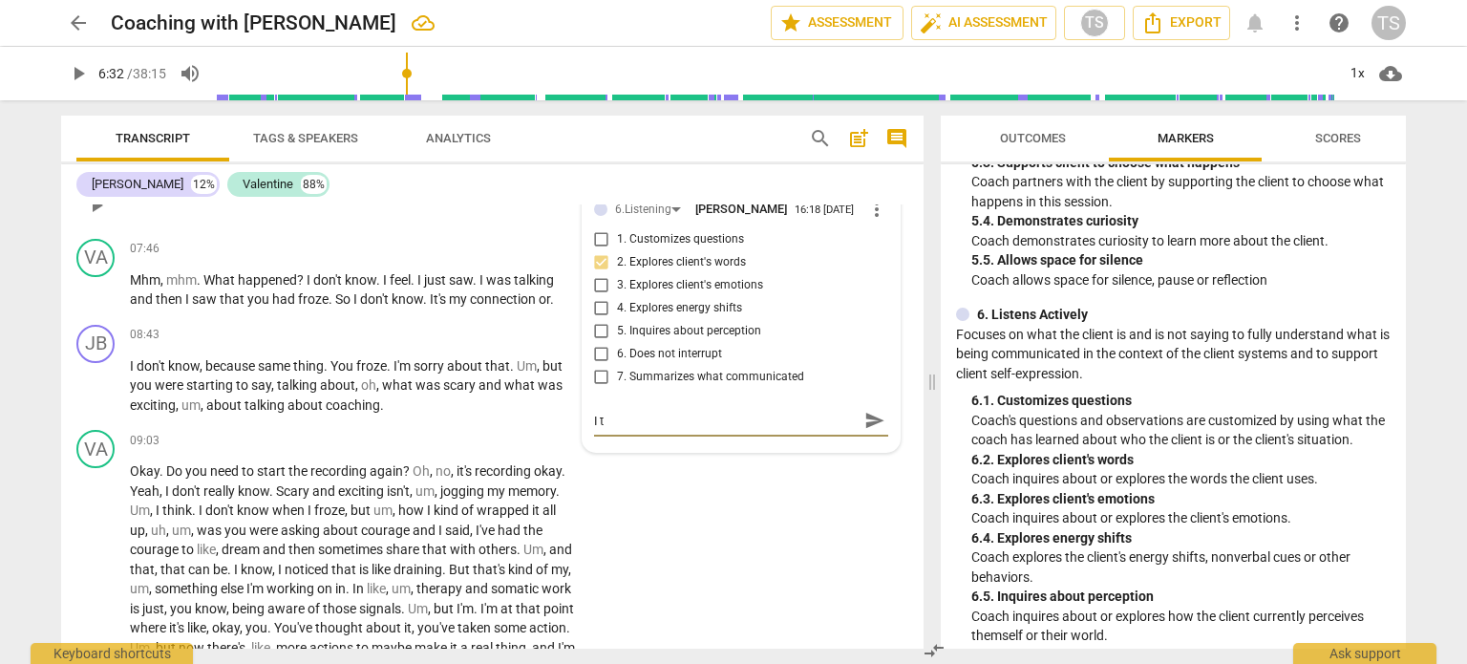
type textarea "I th"
type textarea "I thi"
type textarea "I thin"
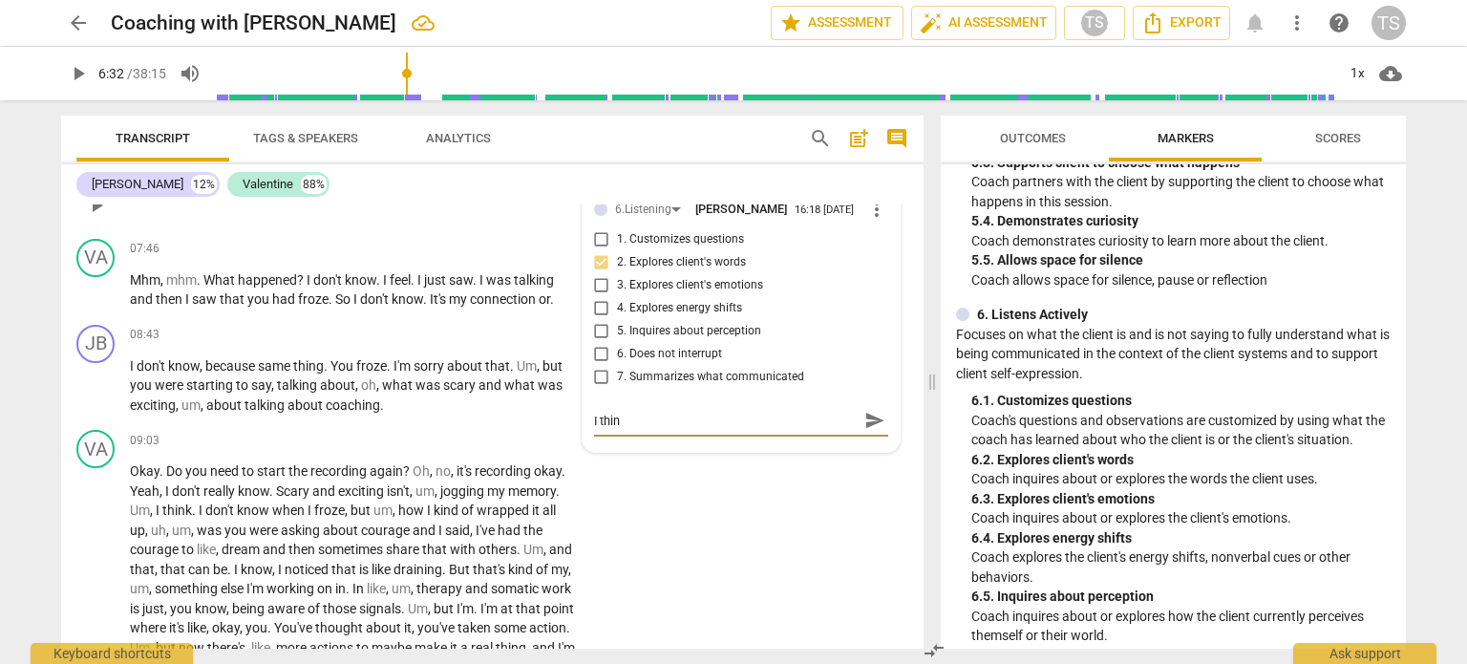
type textarea "I think"
type textarea "I think y"
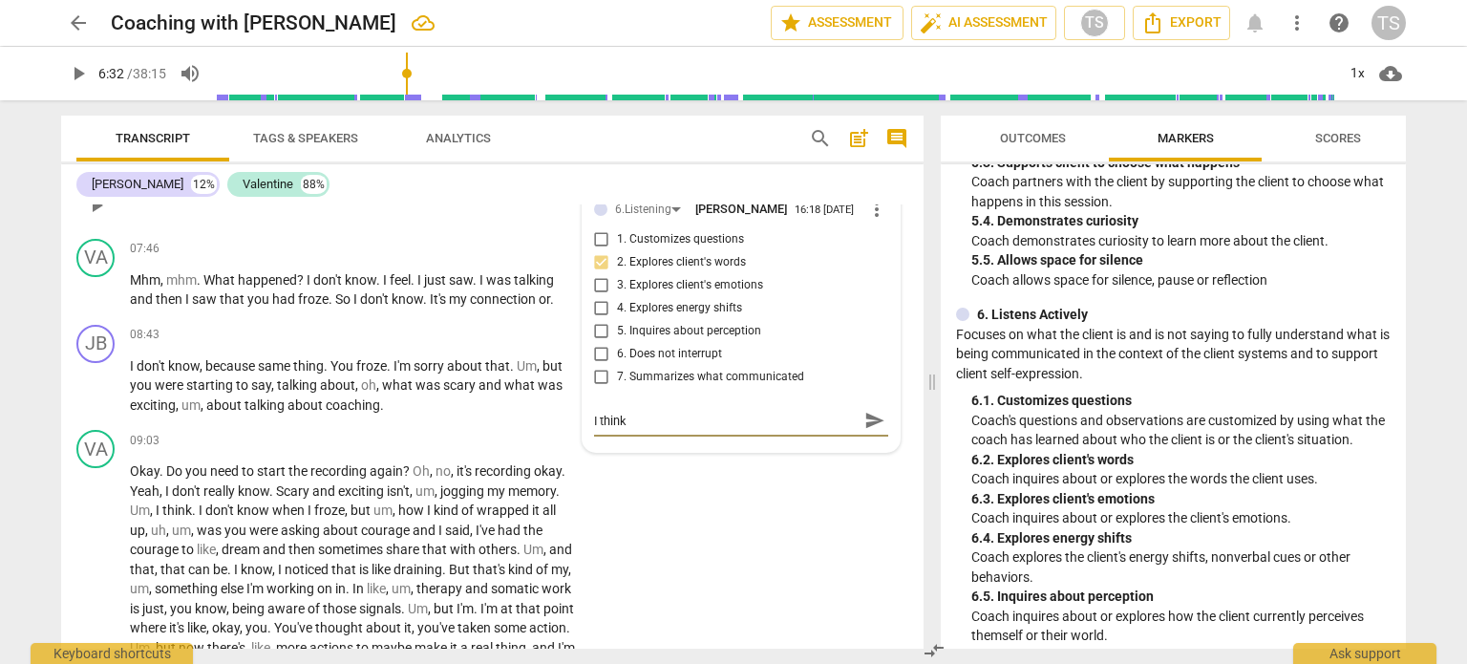
type textarea "I think y"
type textarea "I think yo"
type textarea "I think you"
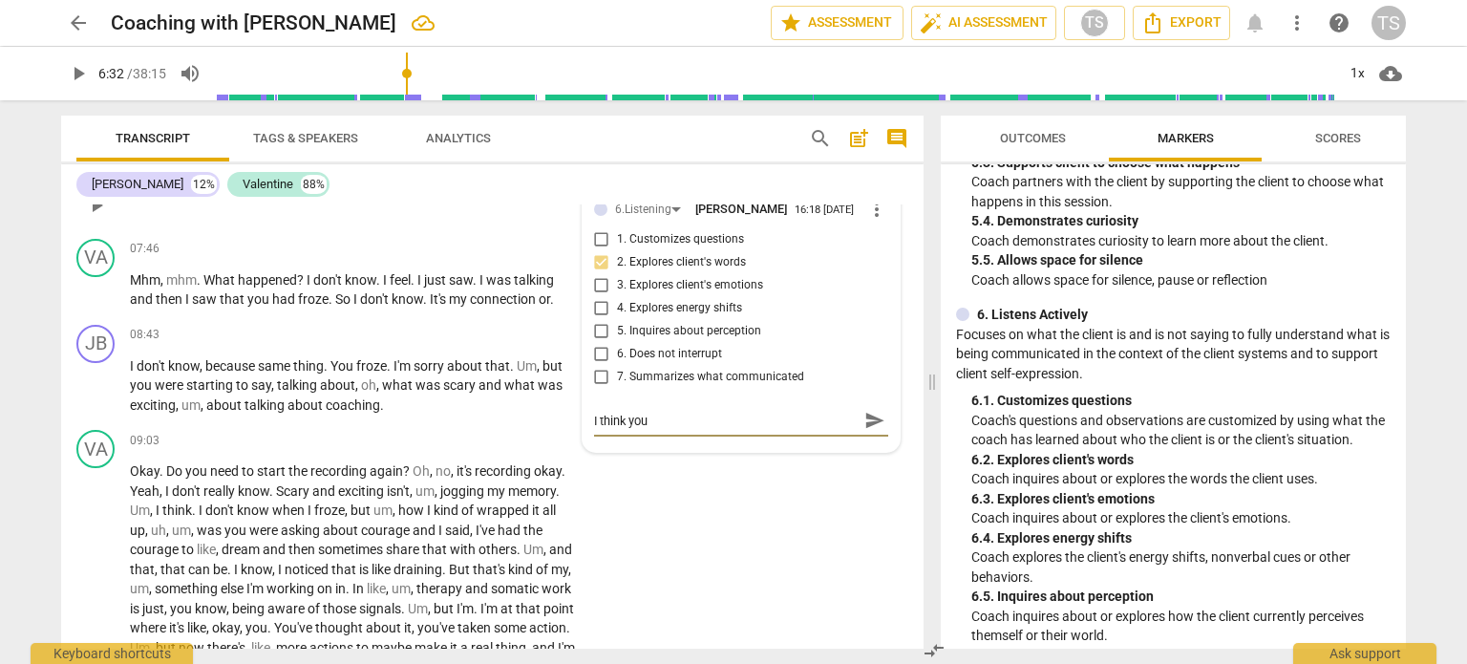
type textarea "I think you"
type textarea "I think you a"
type textarea "I think you as"
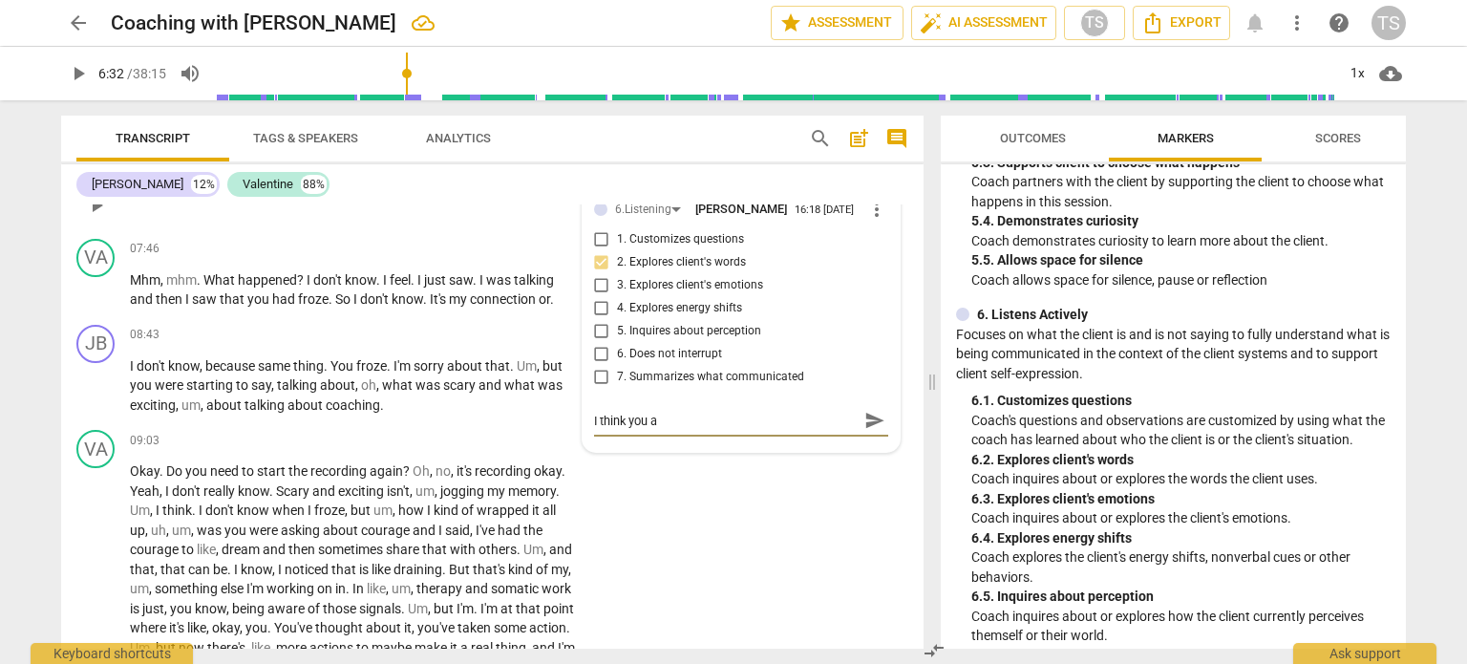
type textarea "I think you as"
type textarea "I think you ask"
type textarea "I think you aske"
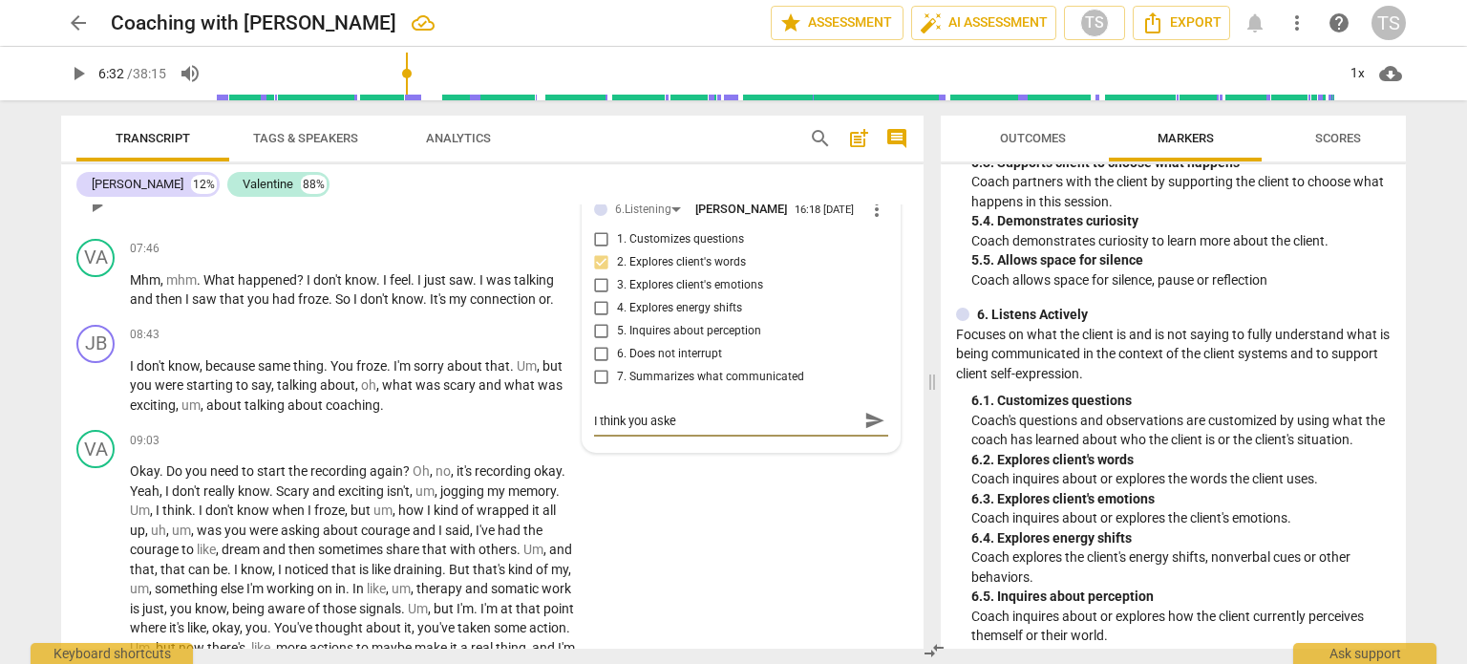
type textarea "I think you asked"
type textarea "I think you asked w"
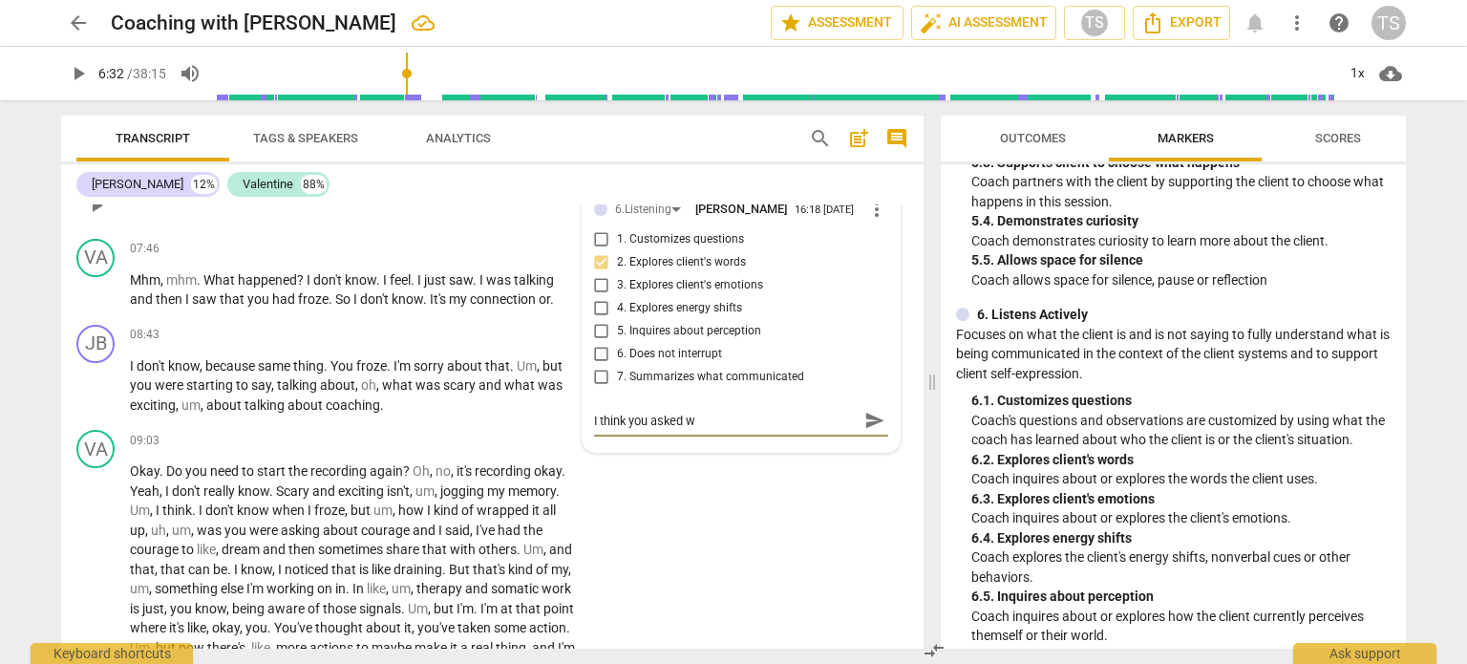
type textarea "I think you asked [PERSON_NAME]"
type textarea "I think you asked what"
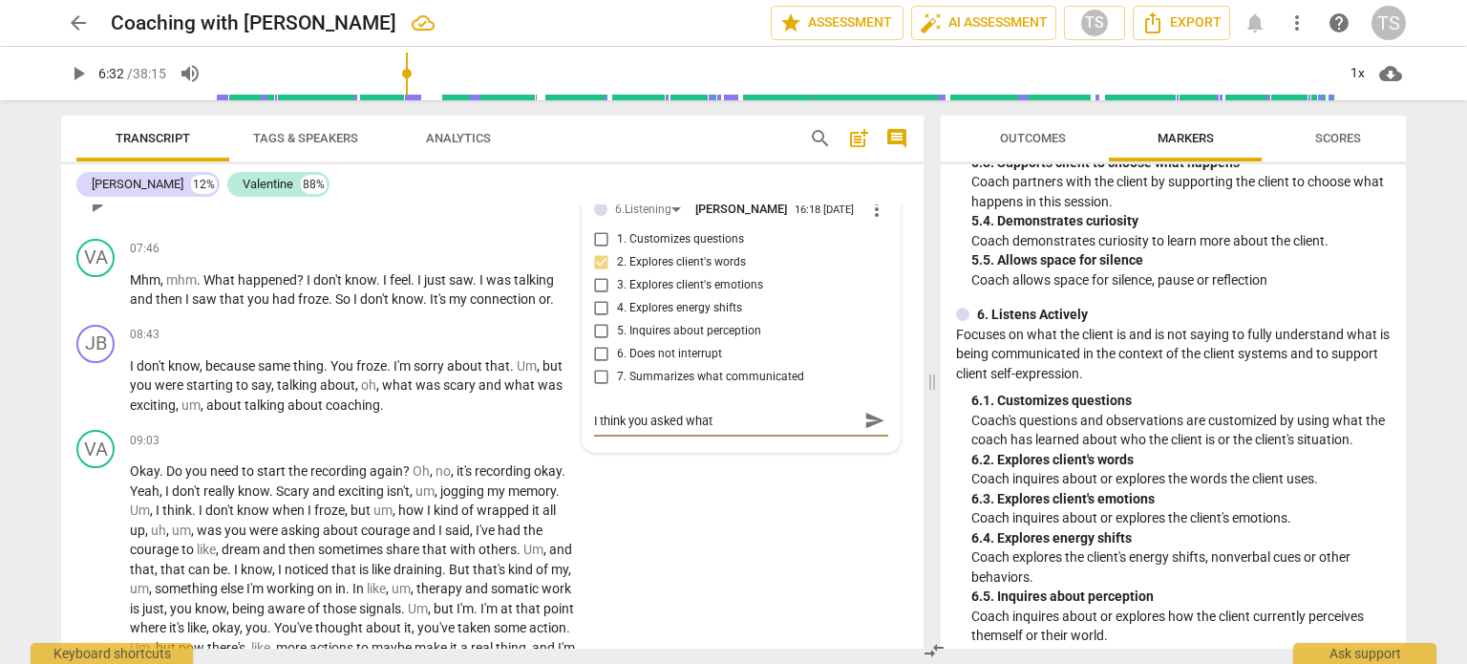
type textarea "I think you asked what'"
type textarea "I think you asked what's"
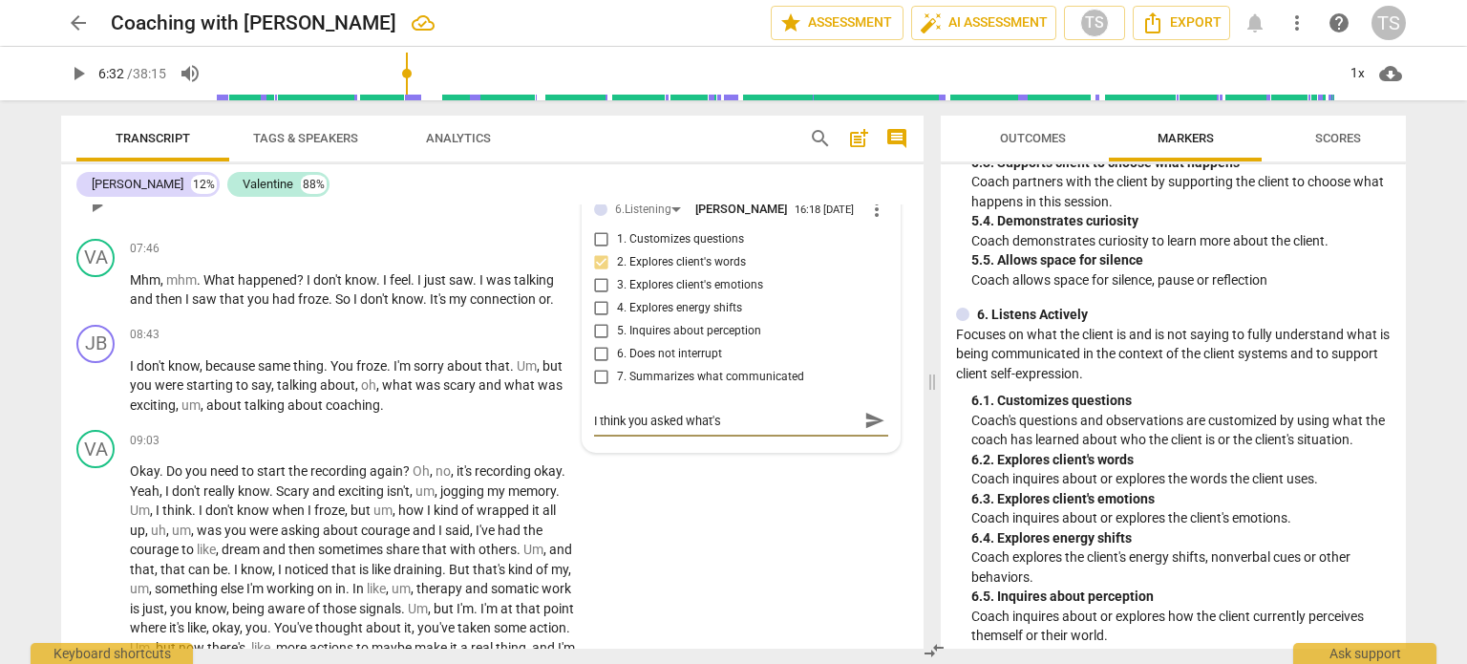
type textarea "I think you asked what's"
type textarea "I think you asked what's ""
type textarea "I think you asked what's "s"
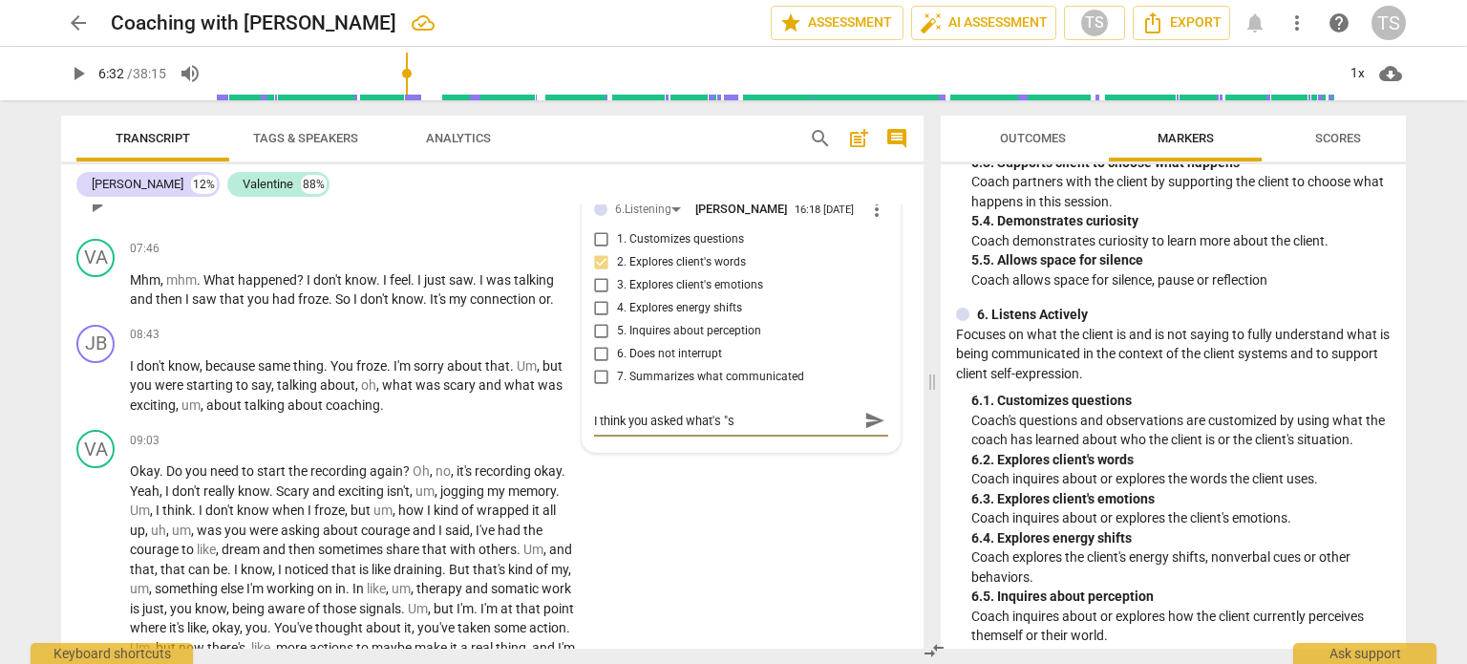
type textarea "I think you asked what's "sc"
type textarea "I think you asked what's "sca"
type textarea "I think you asked what's "scar"
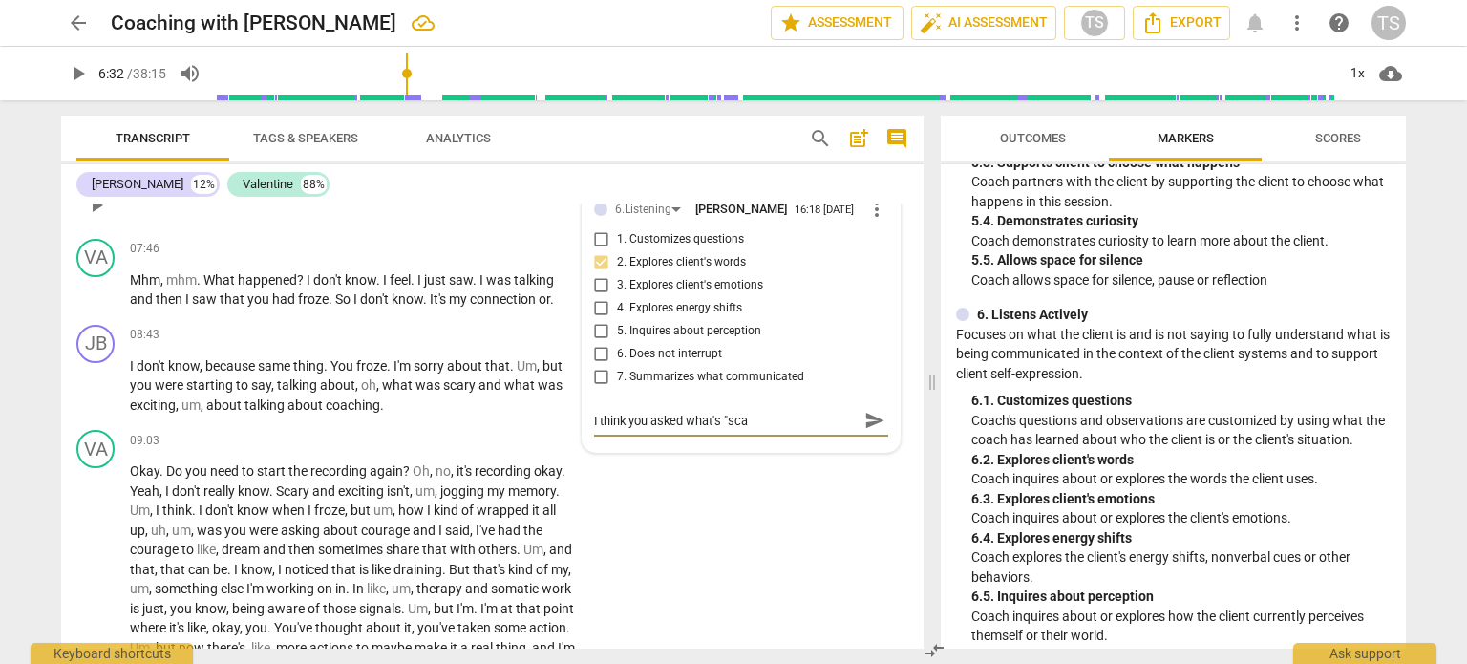
type textarea "I think you asked what's "scar"
type textarea "I think you asked what's "scary"
type textarea "I think you asked what's "scary""
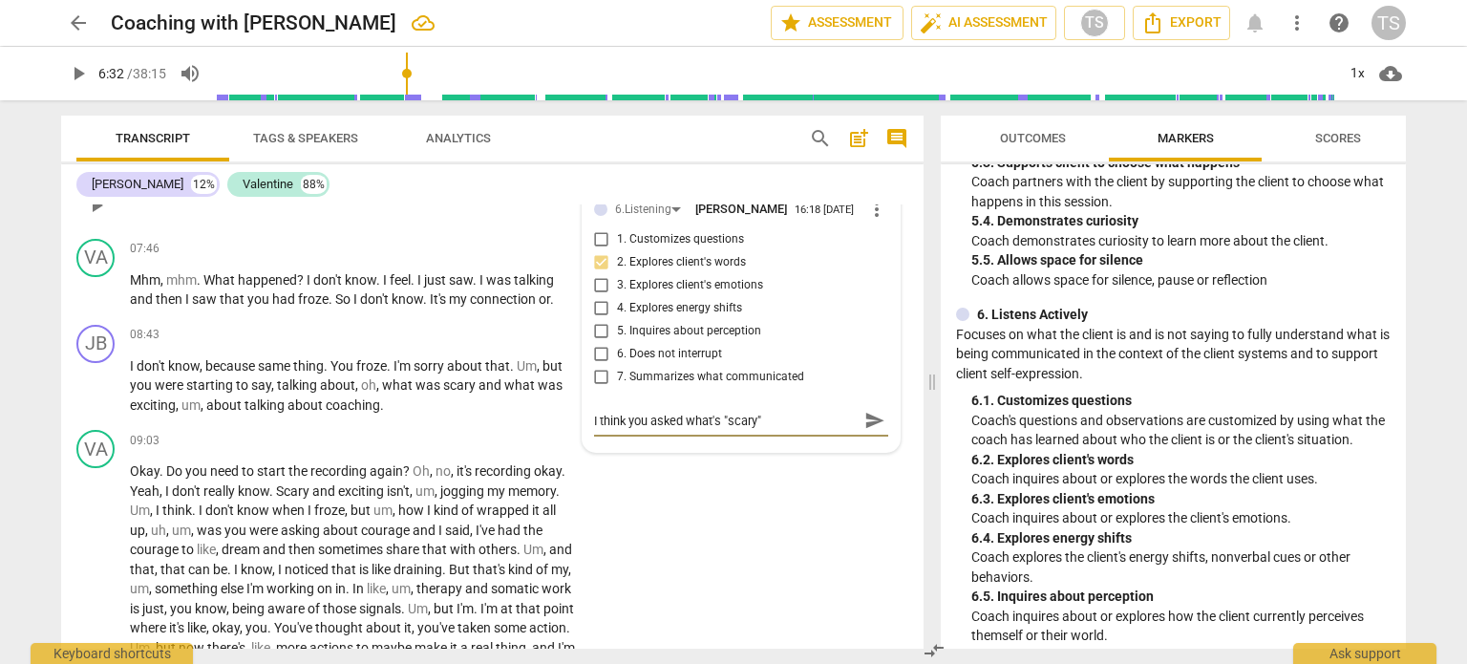
type textarea "I think you asked what's "scary""
type textarea "I think you asked what's "scary" a"
type textarea "I think you asked what's "scary" ab"
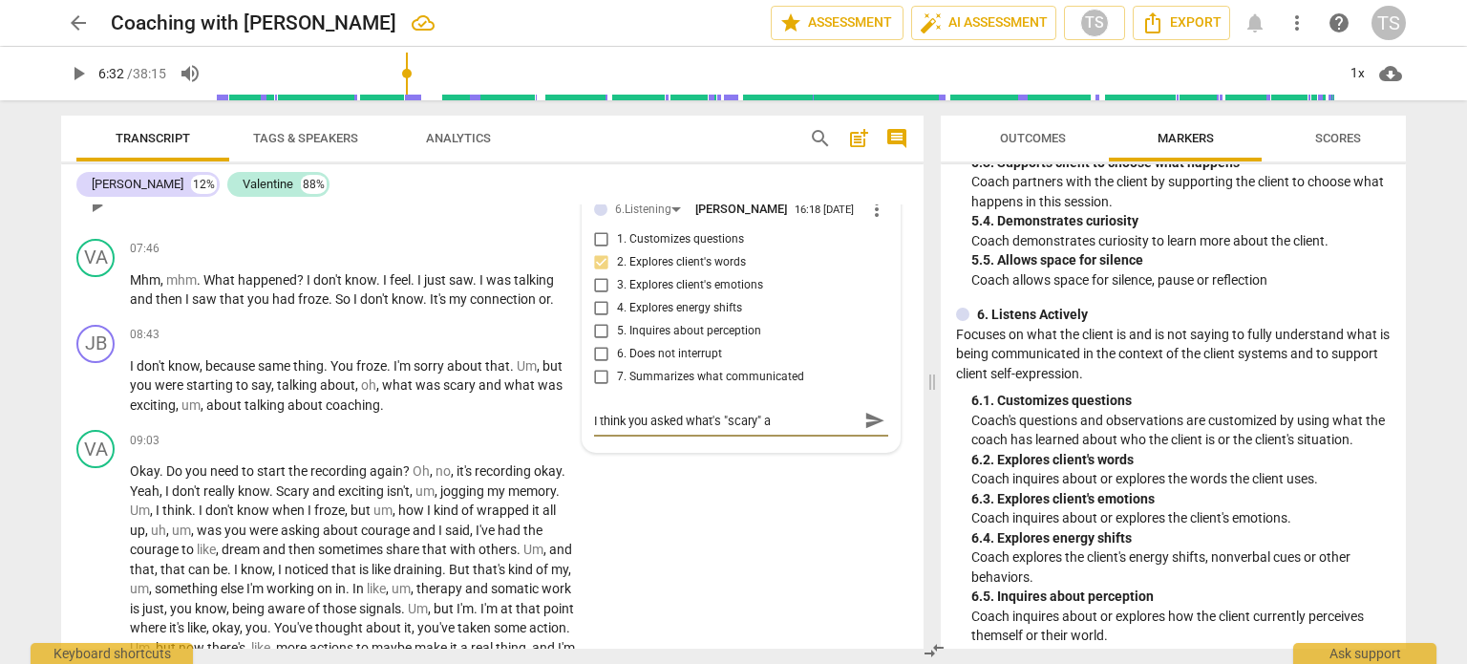
type textarea "I think you asked what's "scary" ab"
type textarea "I think you asked what's "scary" abo"
type textarea "I think you asked what's "scary" abou"
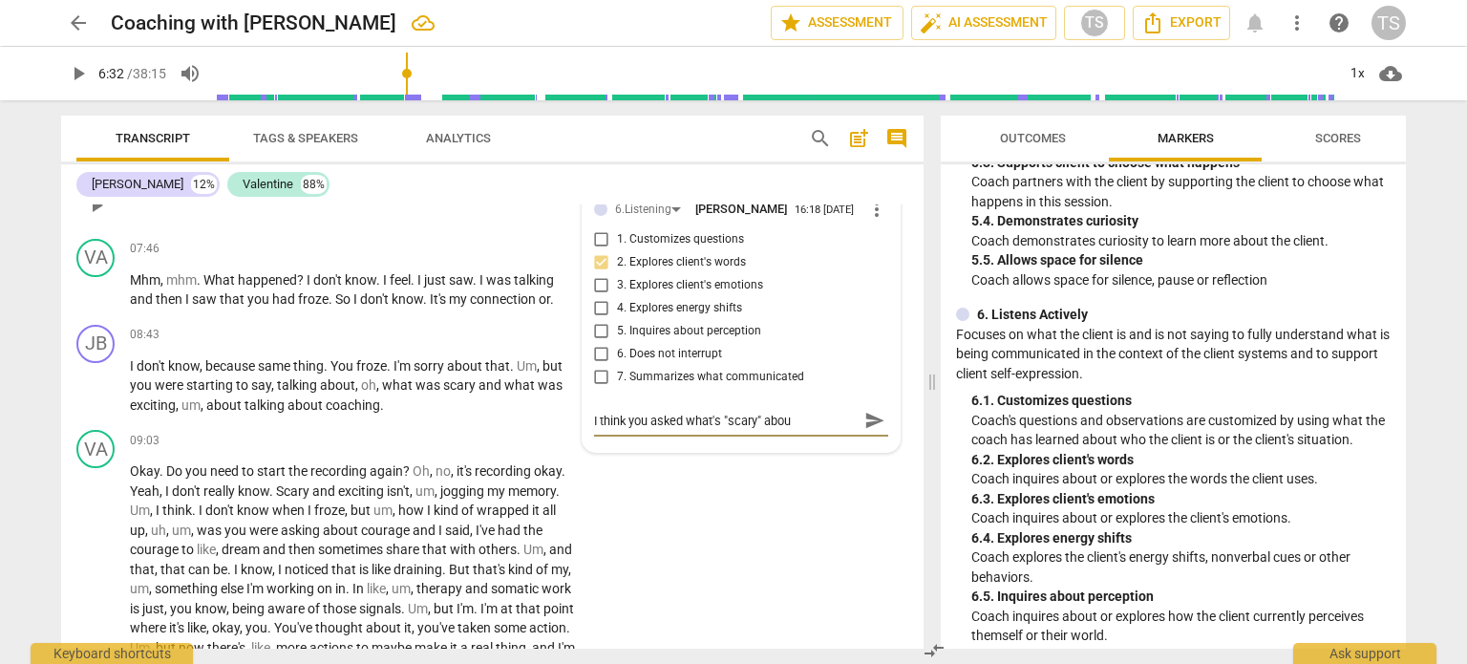
type textarea "I think you asked what's "scary" about"
type textarea "I think you asked what's "scary" about i"
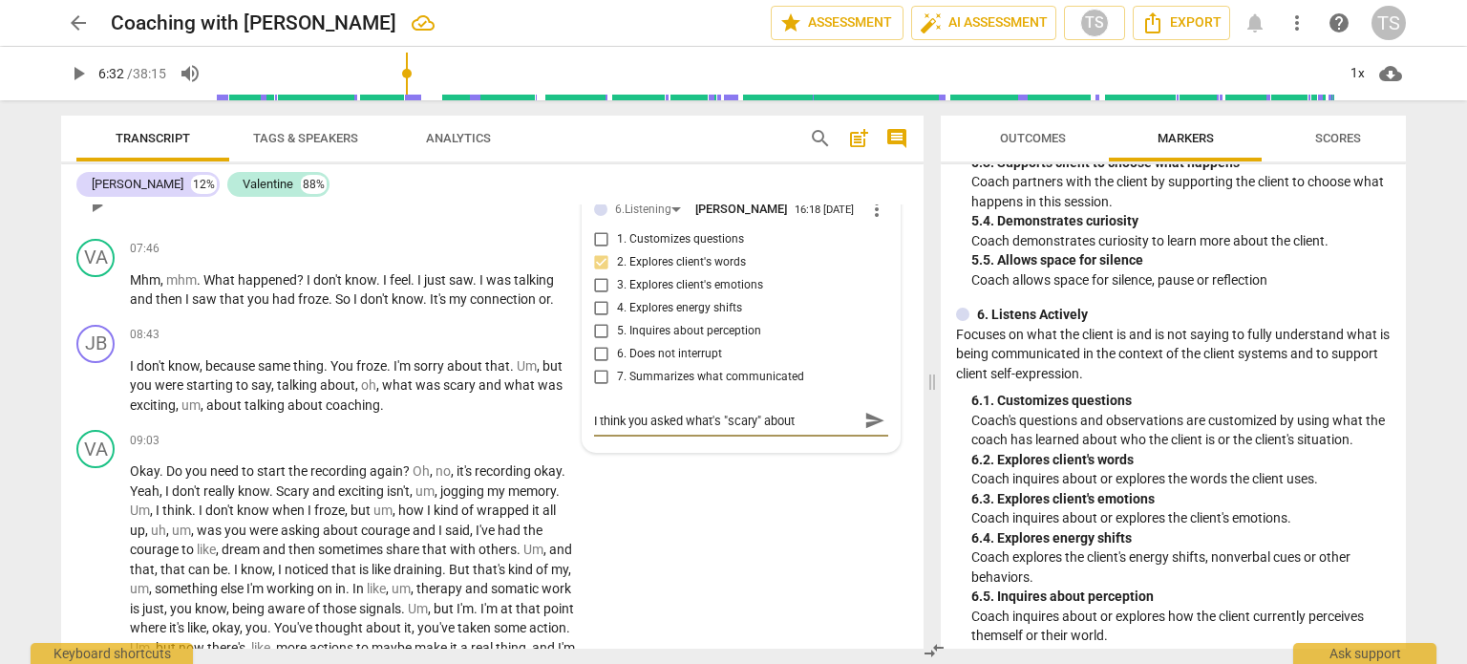
type textarea "I think you asked what's "scary" about i"
type textarea "I think you asked what's "scary" about it"
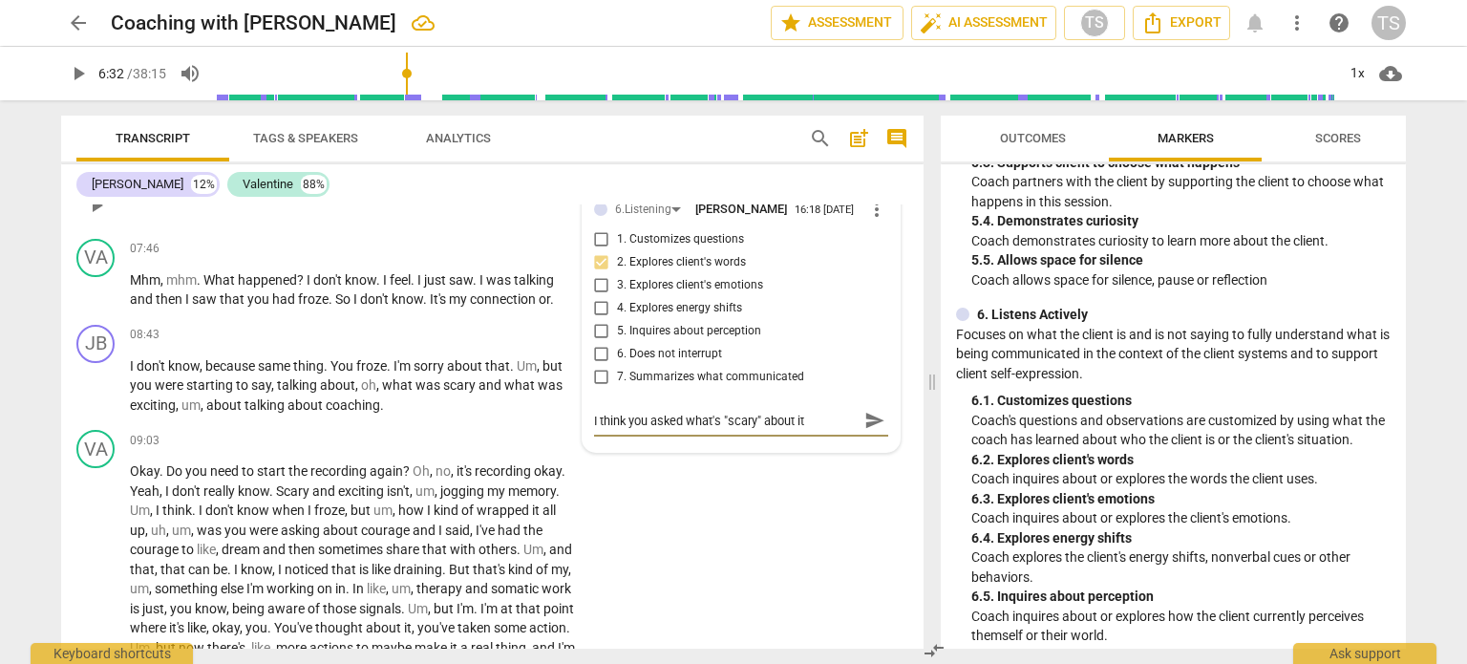
type textarea "I think you asked what's "scary" about it ("
type textarea "I think you asked what's "scary" about it (y"
type textarea "I think you asked what's "scary" about it (yo"
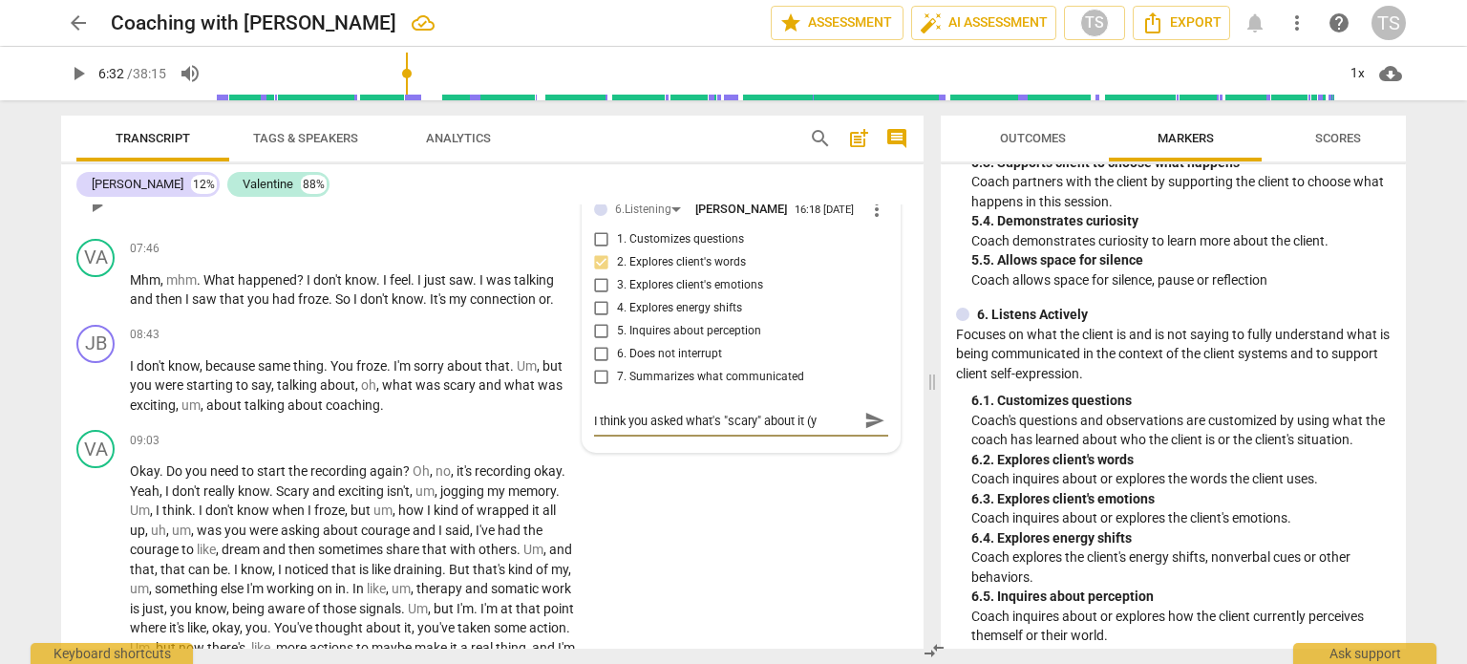
type textarea "I think you asked what's "scary" about it (yo"
type textarea "I think you asked what's "scary" about it (you"
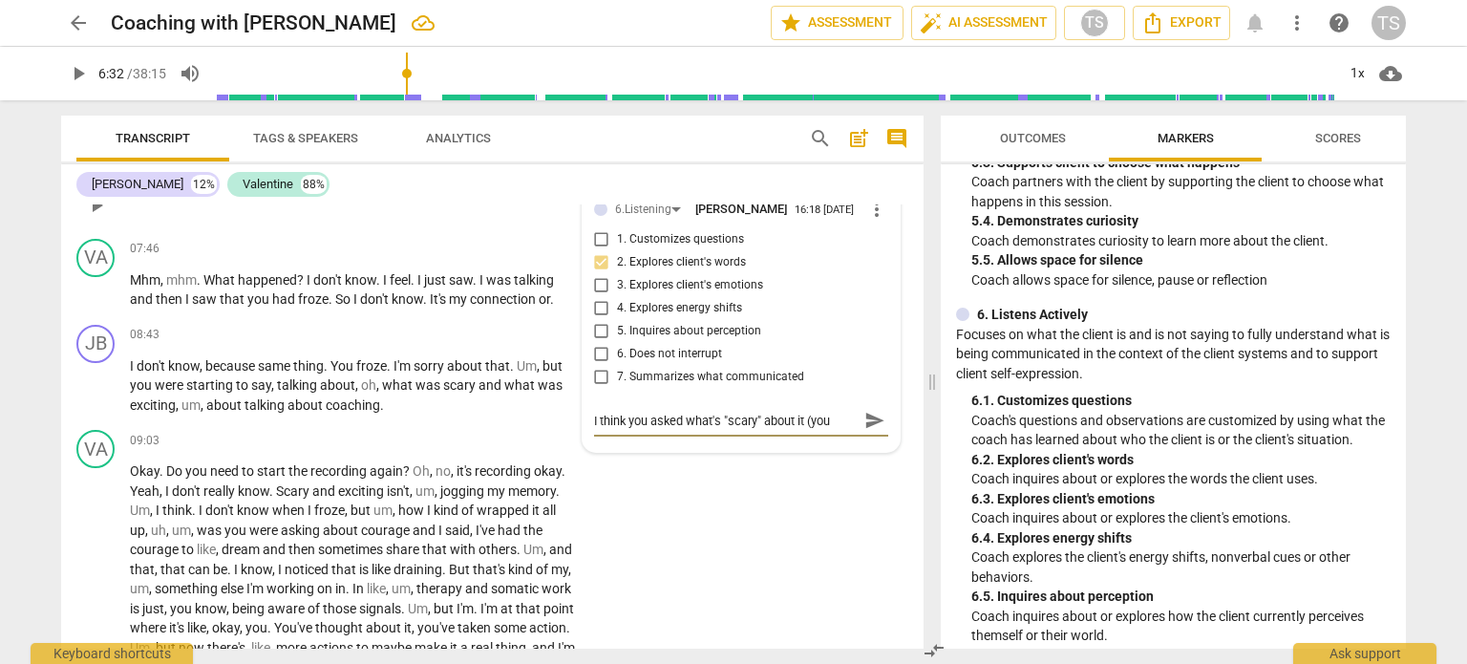
type textarea "I think you asked what's "scary" about it (you"
type textarea "I think you asked what's "scary" about it (you r"
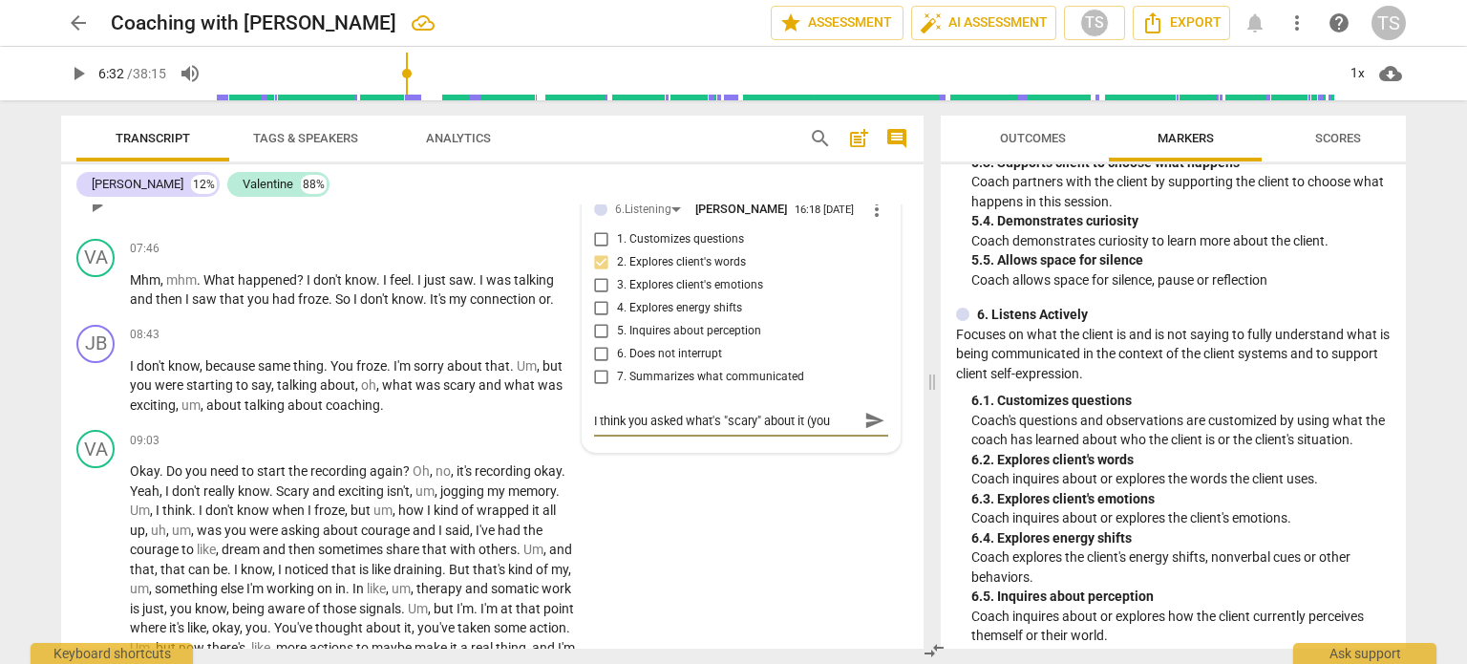
type textarea "I think you asked what's "scary" about it (you r"
type textarea "I think you asked what's "scary" about it (you"
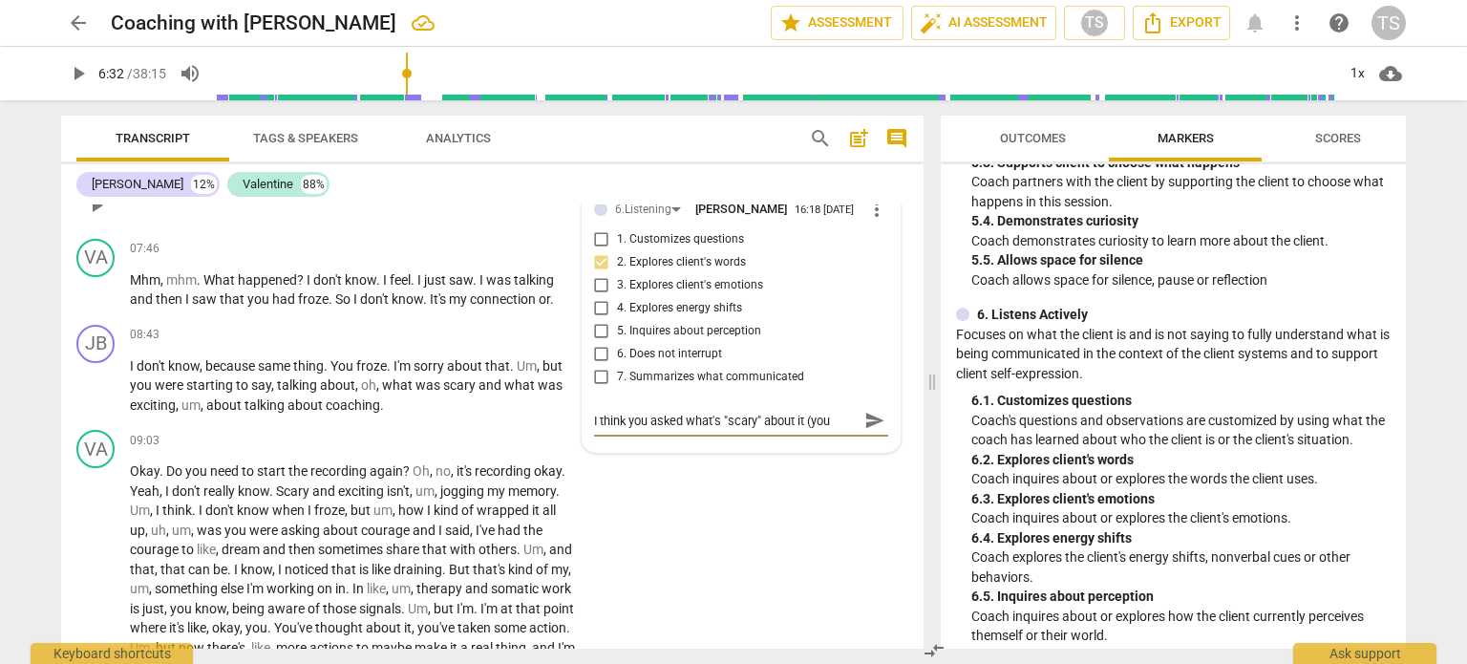
type textarea "I think you asked what's "scary" about it (your"
type textarea "I think you asked what's "scary" about it (your v"
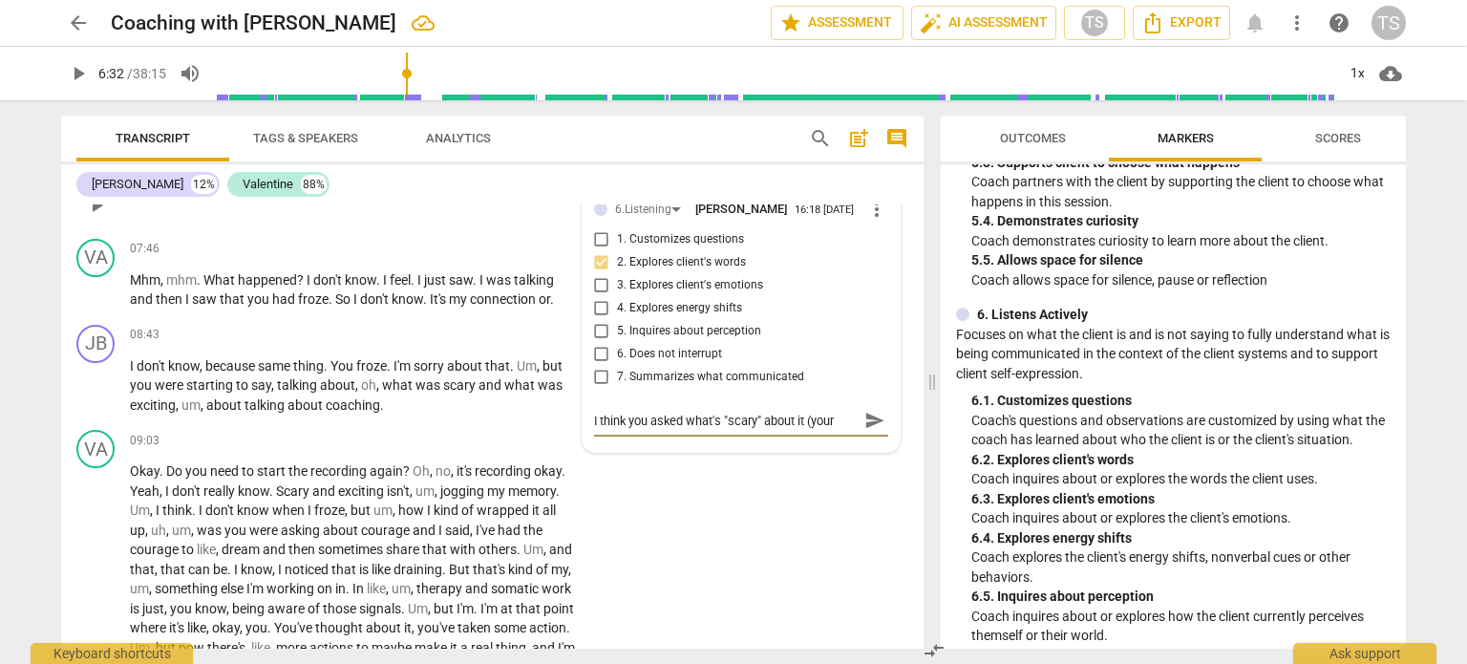
type textarea "I think you asked what's "scary" about it (your v"
type textarea "I think you asked what's "scary" about it (your vo"
type textarea "I think you asked what's "scary" about it (your voi"
type textarea "I think you asked what's "scary" about it (your voic"
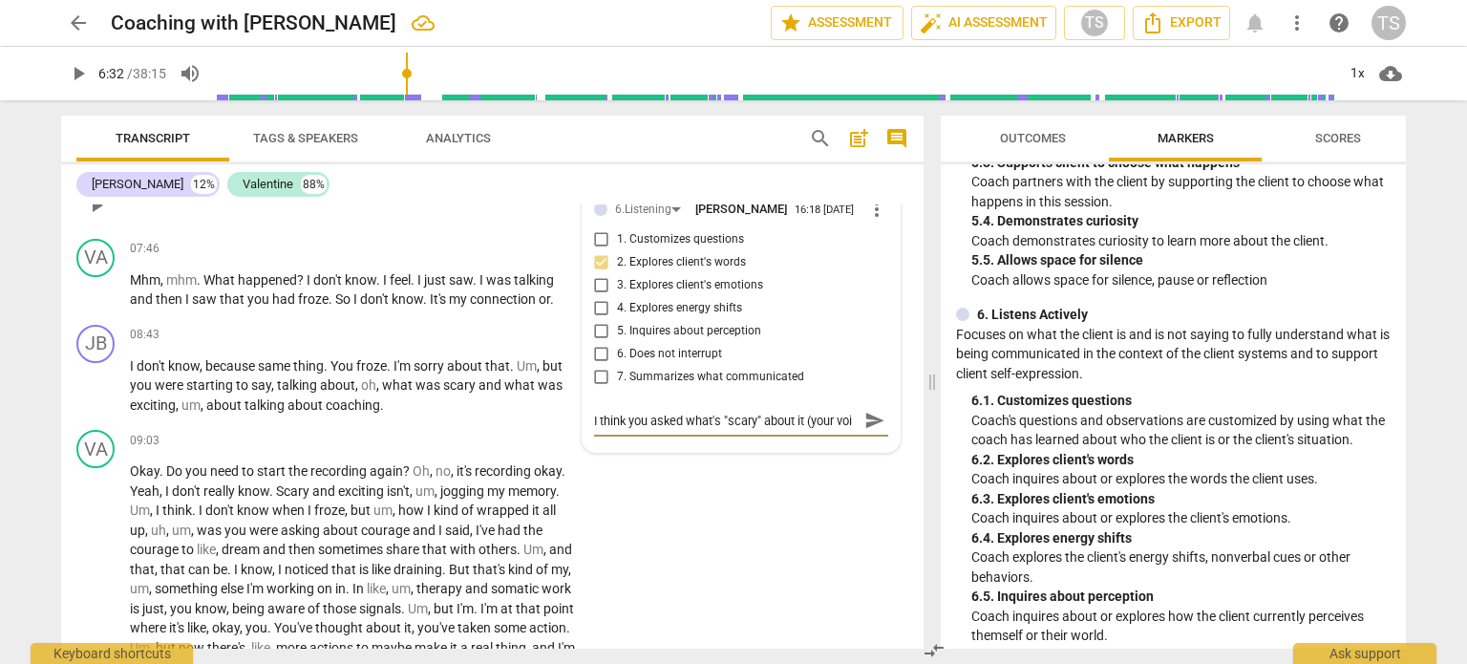
type textarea "I think you asked what's "scary" about it (your voic"
type textarea "I think you asked what's "scary" about it (your voice"
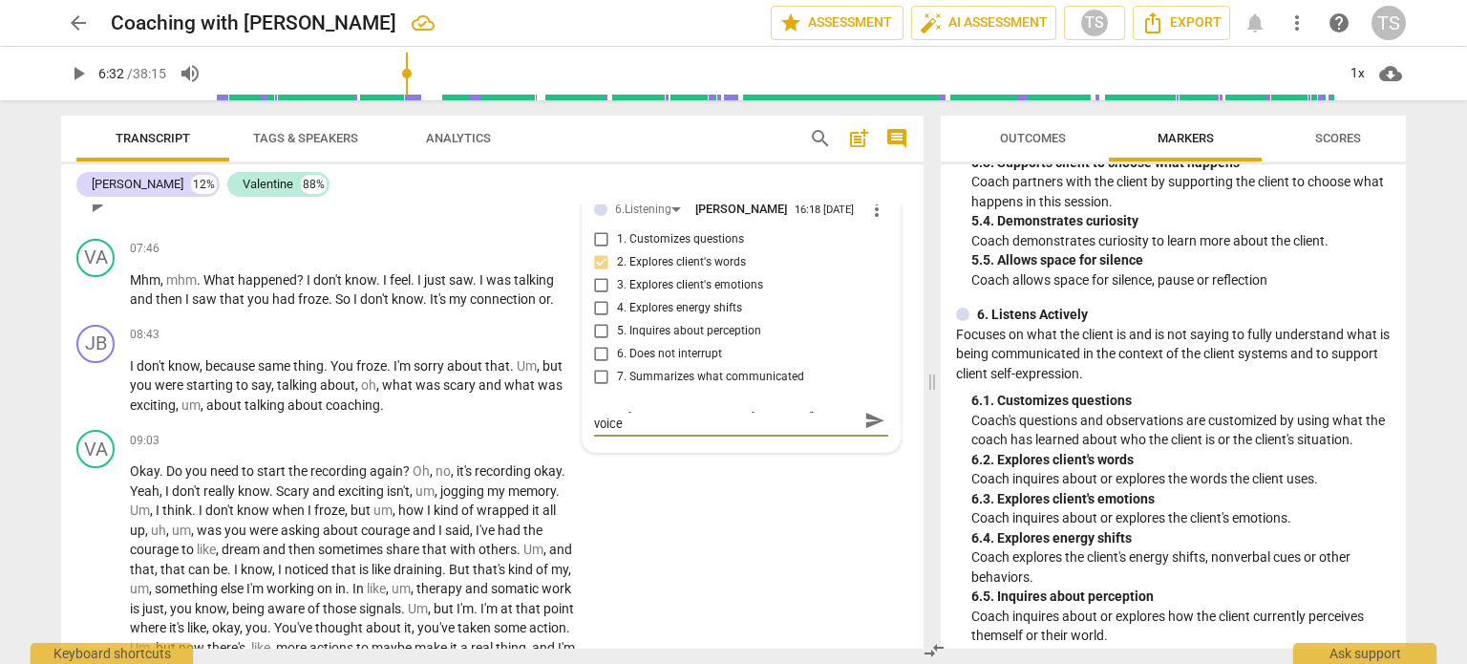
type textarea "I think you asked what's "scary" about it (your voice c"
type textarea "I think you asked what's "scary" about it (your voice cu"
type textarea "I think you asked what's "scary" about it (your voice cut"
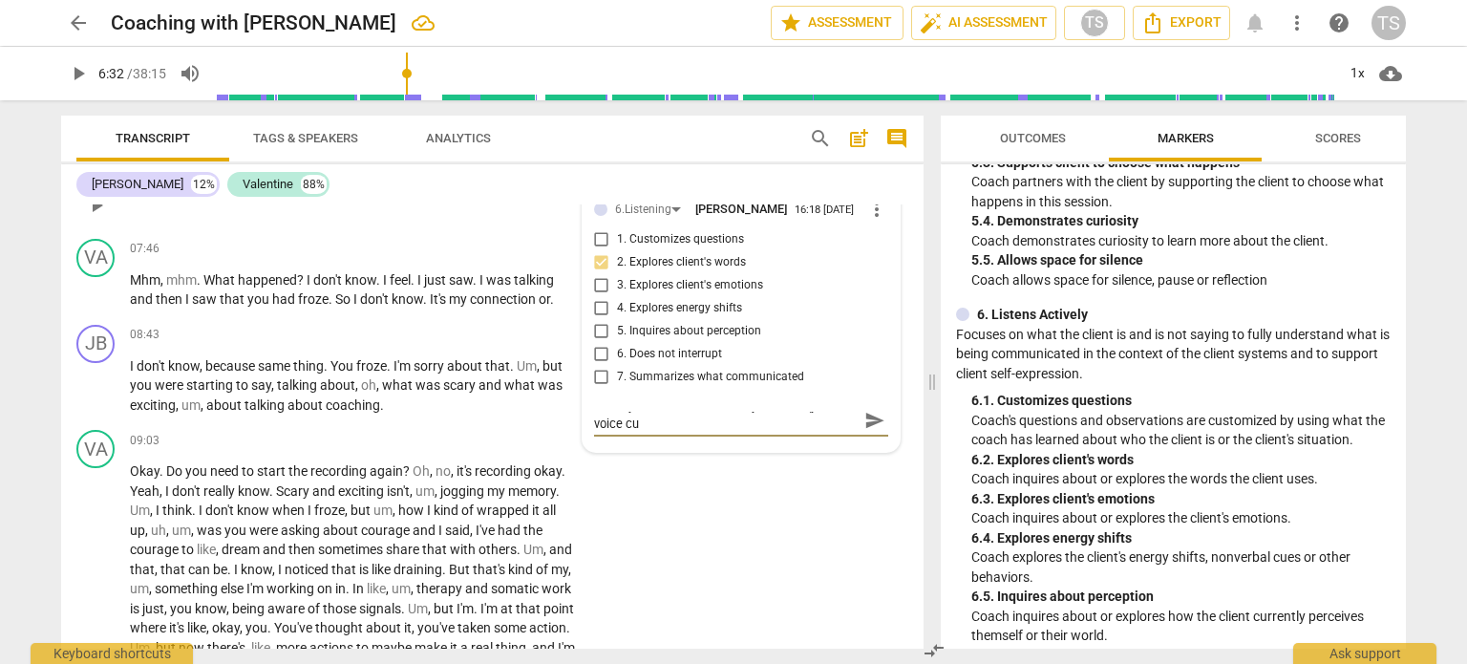
type textarea "I think you asked what's "scary" about it (your voice cut"
type textarea "I think you asked what's "scary" about it (your voice cut o"
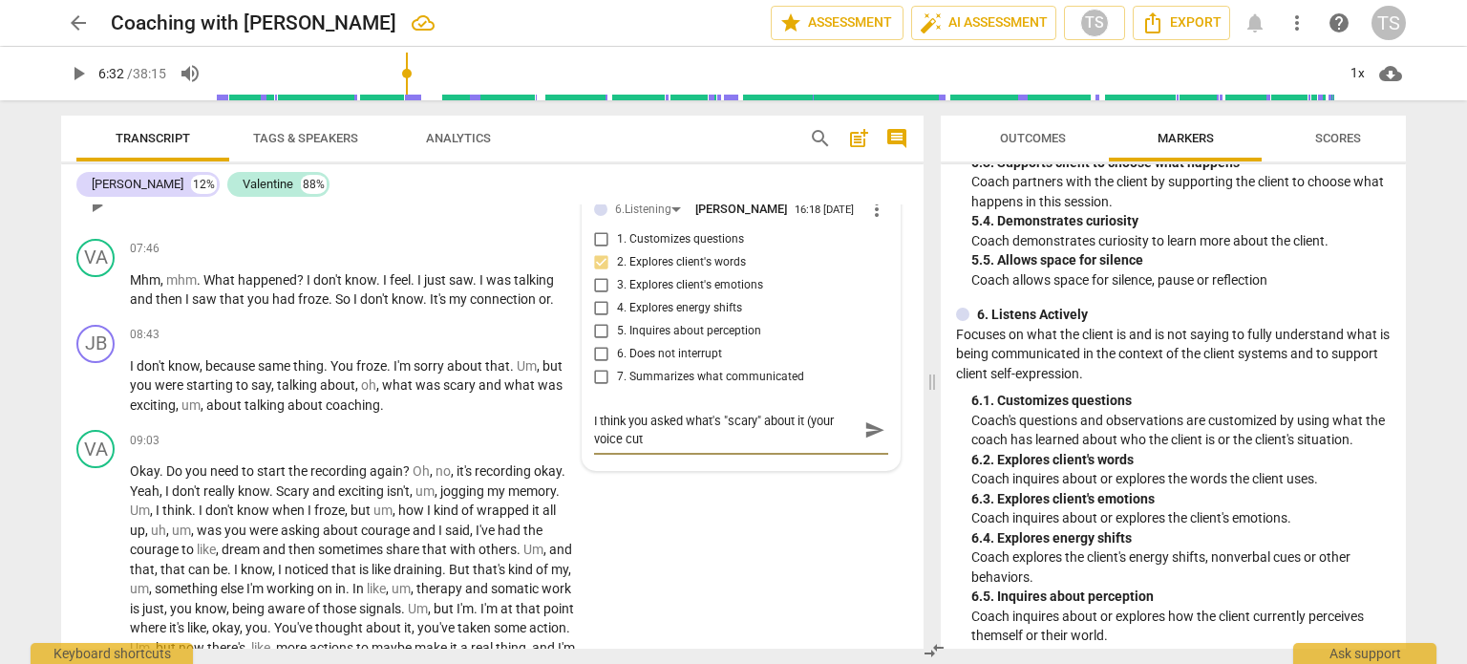
type textarea "I think you asked what's "scary" about it (your voice cut o"
type textarea "I think you asked what's "scary" about it (your voice cut ou"
type textarea "I think you asked what's "scary" about it (your voice cut out"
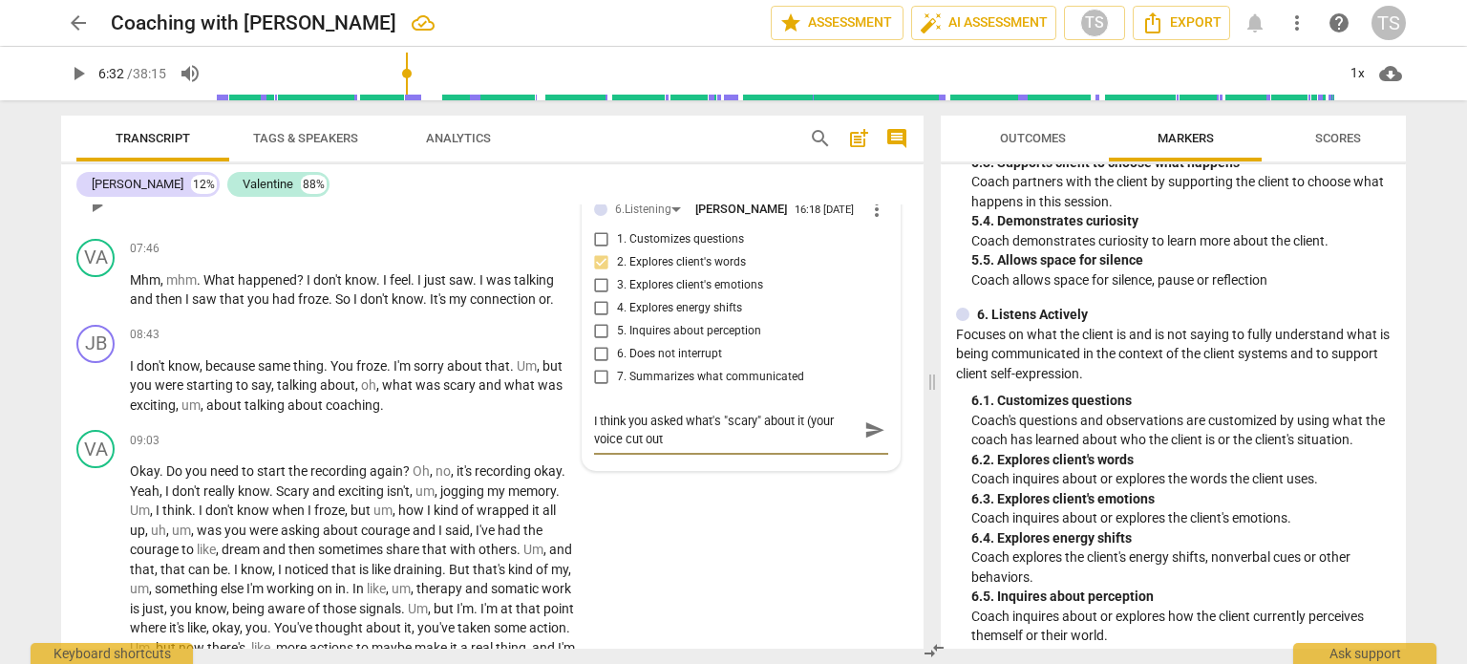
type textarea "I think you asked what's "scary" about it (your voice cut out)"
type textarea "I think you asked what's "scary" about it (your voice cut out"
type textarea "I think you asked what's "scary" about it (your voice cut ou"
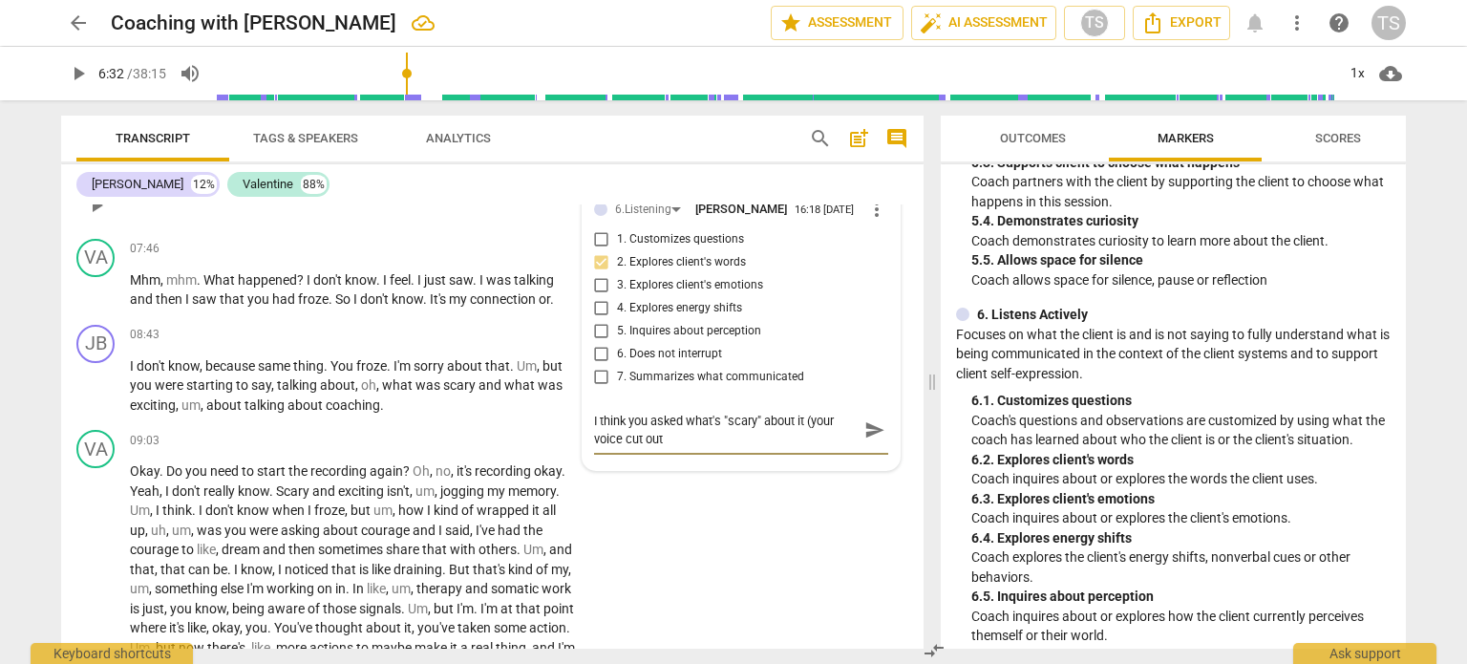
type textarea "I think you asked what's "scary" about it (your voice cut ou"
type textarea "I think you asked what's "scary" about it (your voice cut o"
type textarea "I think you asked what's "scary" about it (your voice cut"
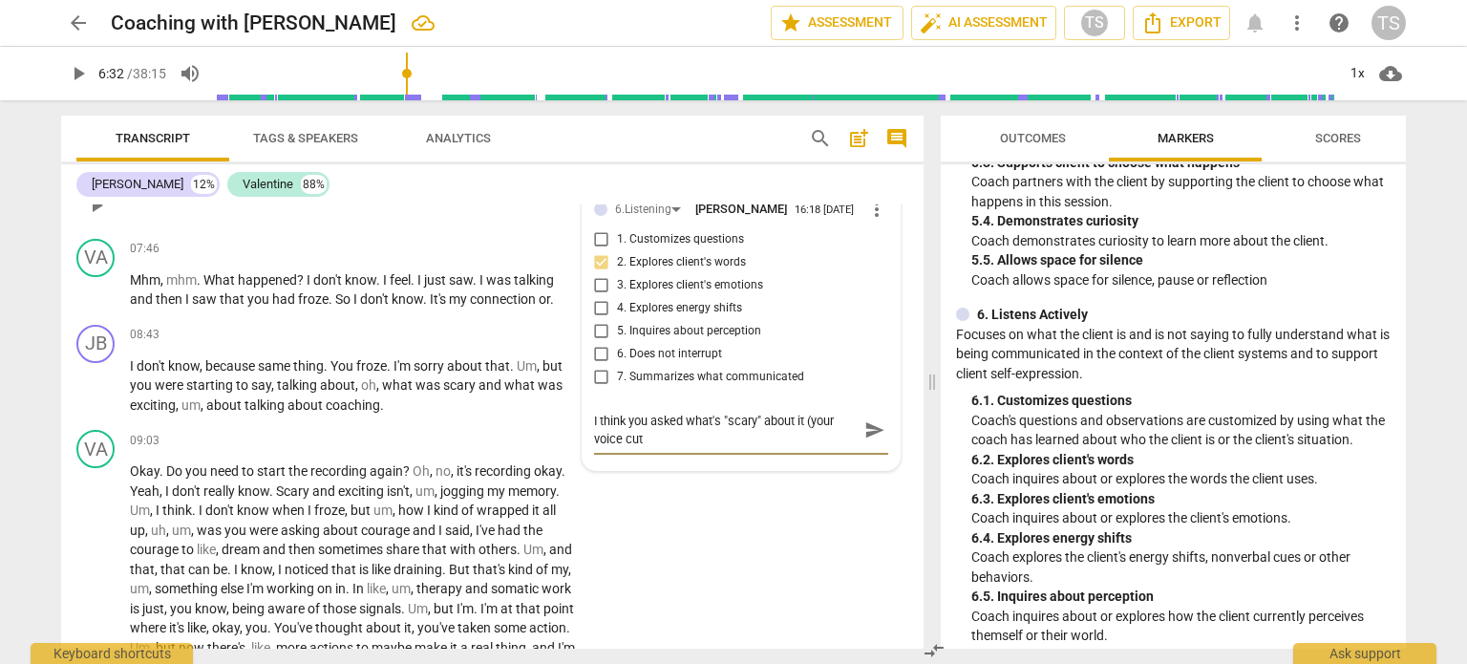
type textarea "I think you asked what's "scary" about it (your voice cut"
type textarea "I think you asked what's "scary" about it (your voice cu"
type textarea "I think you asked what's "scary" about it (your voice c"
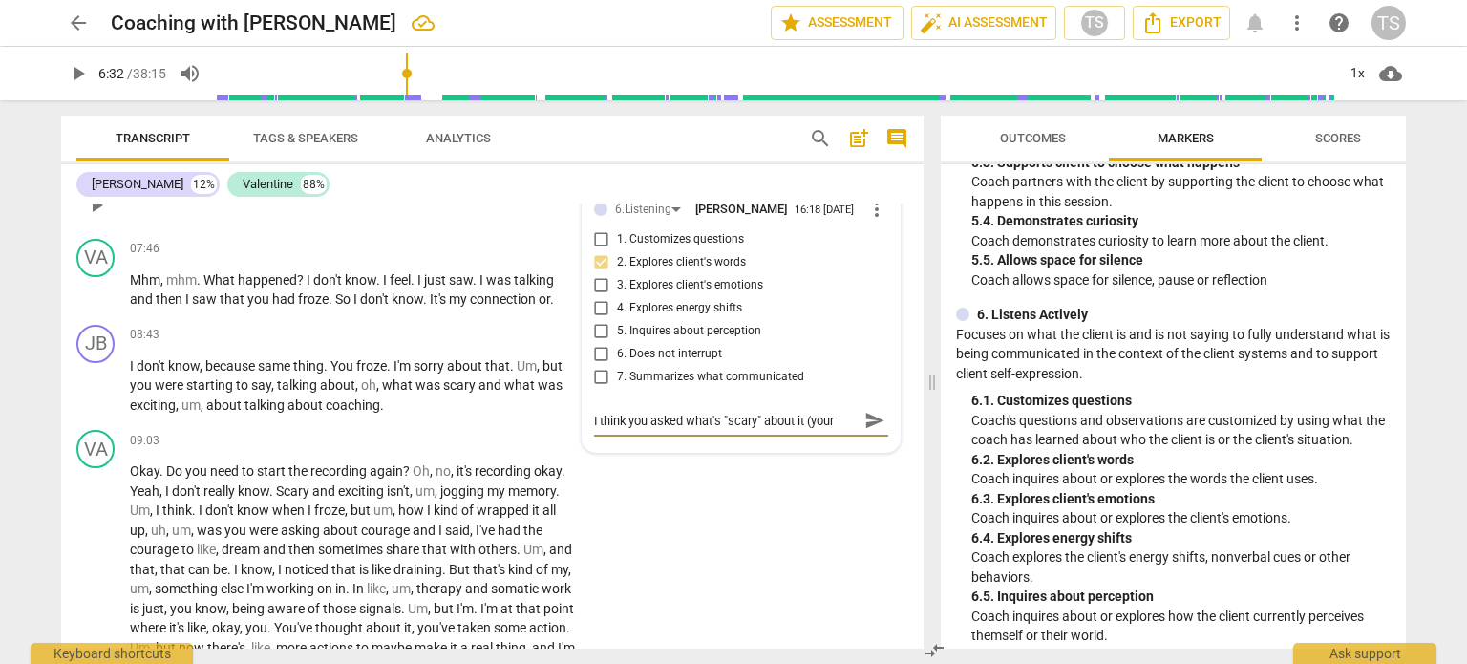
type textarea "I think you asked what's "scary" about it (your voice c"
type textarea "I think you asked what's "scary" about it (your voice"
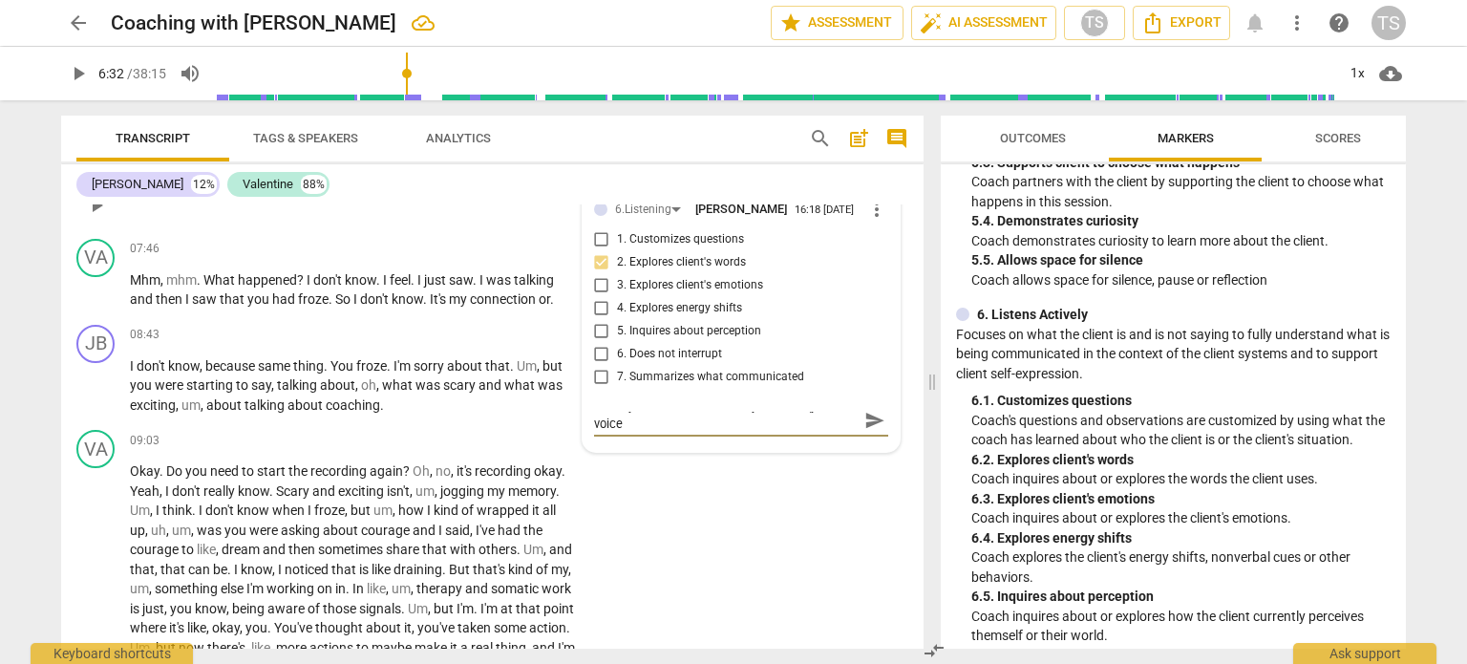
type textarea "I think you asked what's "scary" about it (your voice"
type textarea "I think you asked what's "scary" about it (your voic"
type textarea "I think you asked what's "scary" about it (your voi"
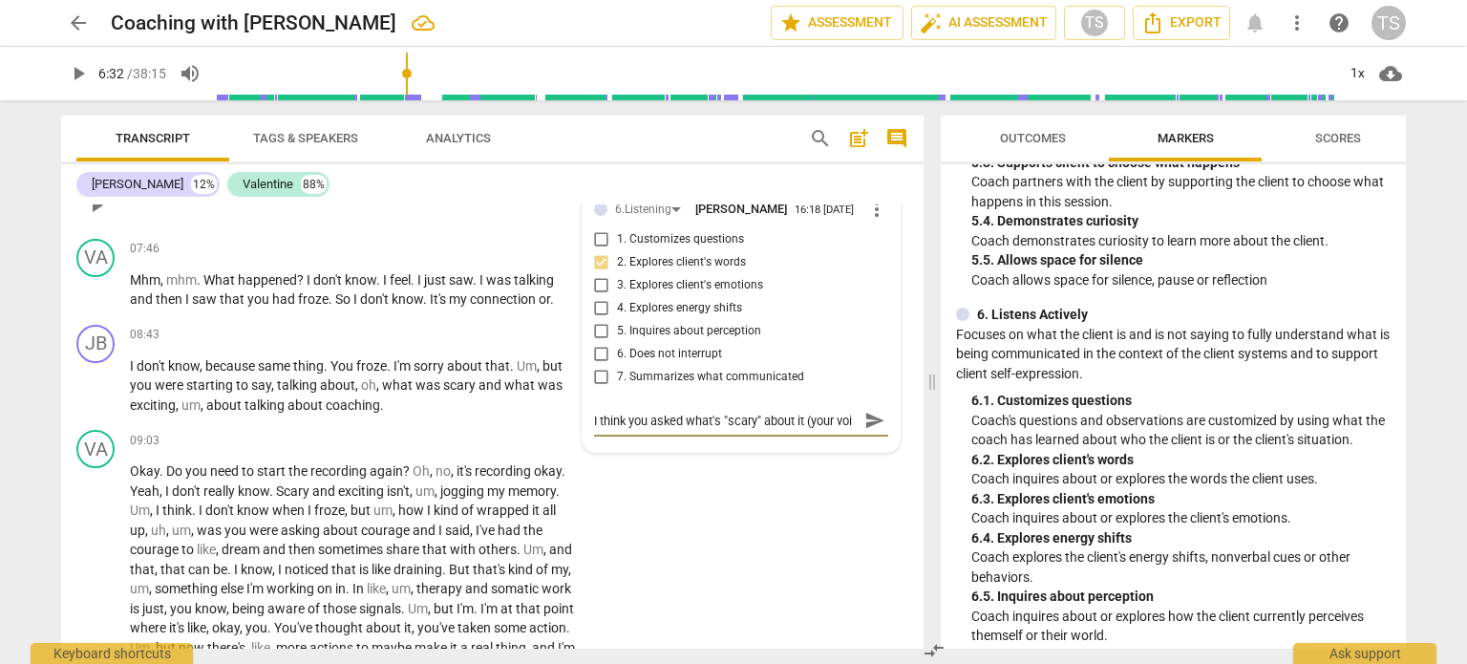
type textarea "I think you asked what's "scary" about it (your vo"
type textarea "I think you asked what's "scary" about it (your v"
type textarea "I think you asked what's "scary" about it (your"
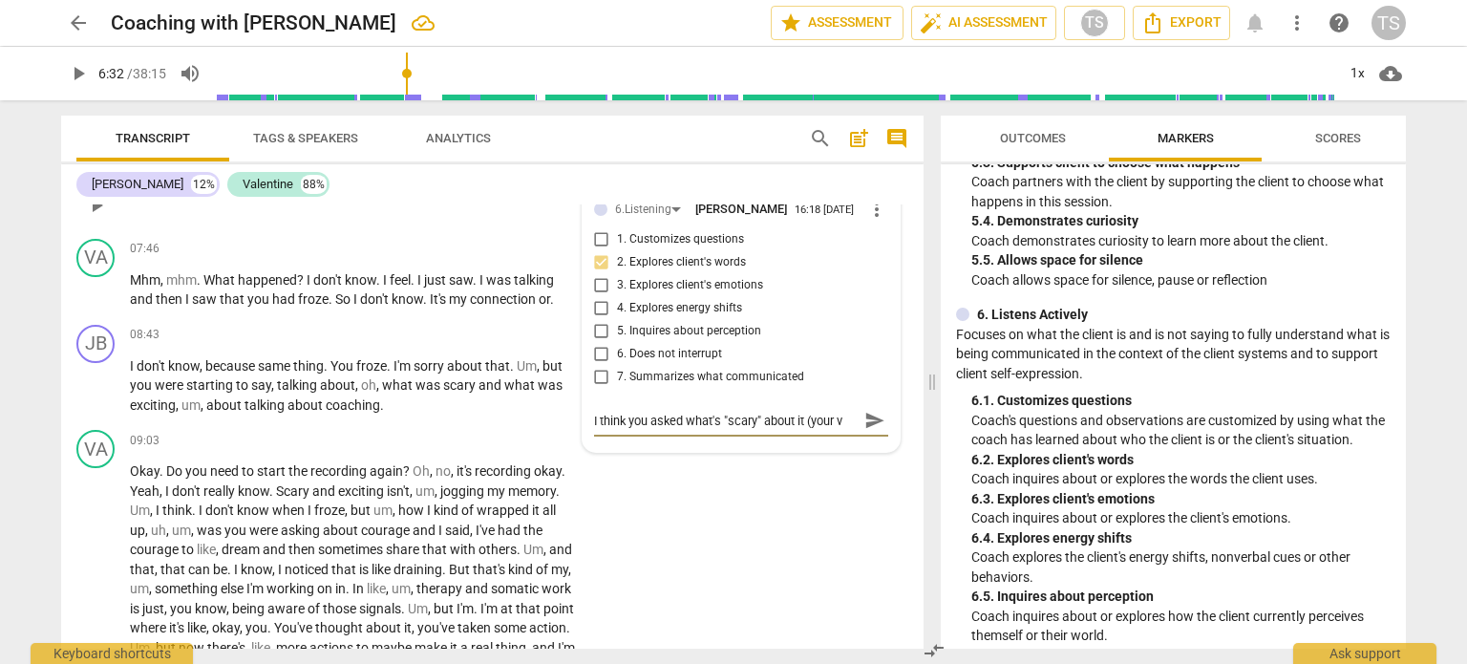
type textarea "I think you asked what's "scary" about it (your"
type textarea "I think you asked what's "scary" about it (you"
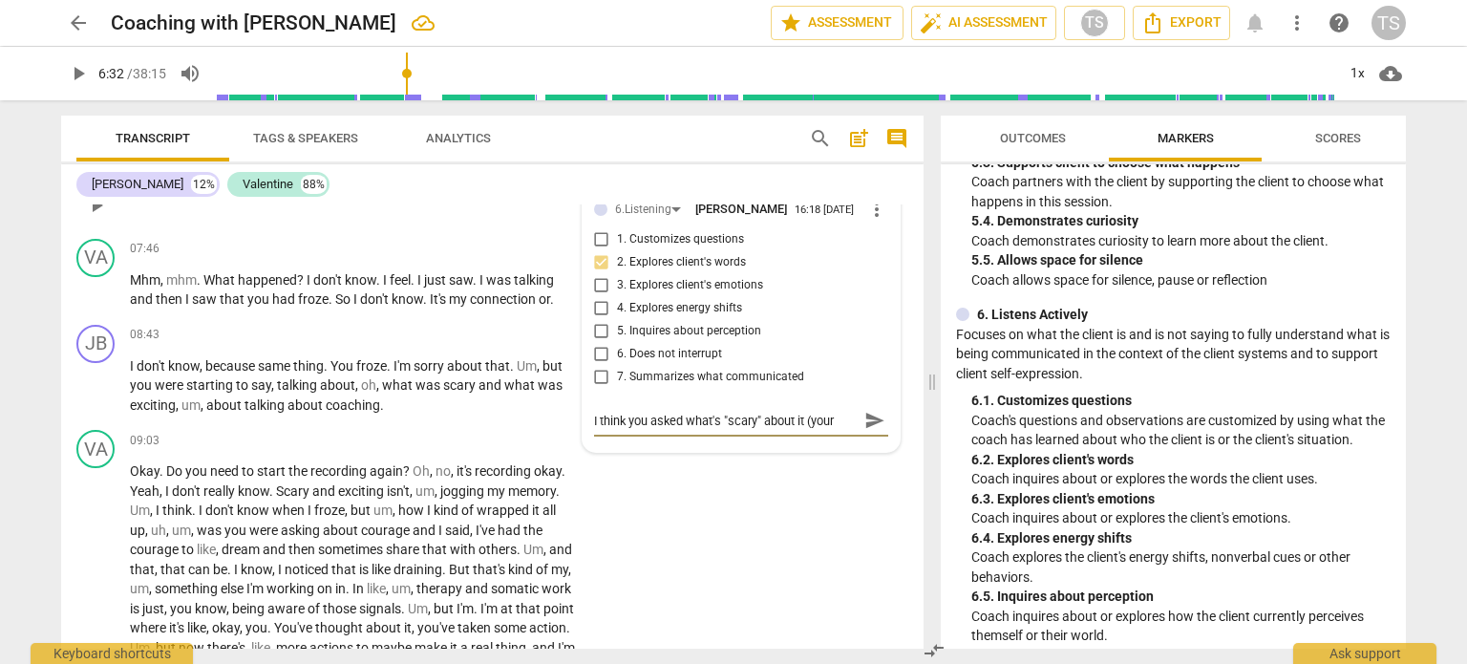
type textarea "I think you asked what's "scary" about it (you"
type textarea "I think you asked what's "scary" about it (yo"
type textarea "I think you asked what's "scary" about it (y"
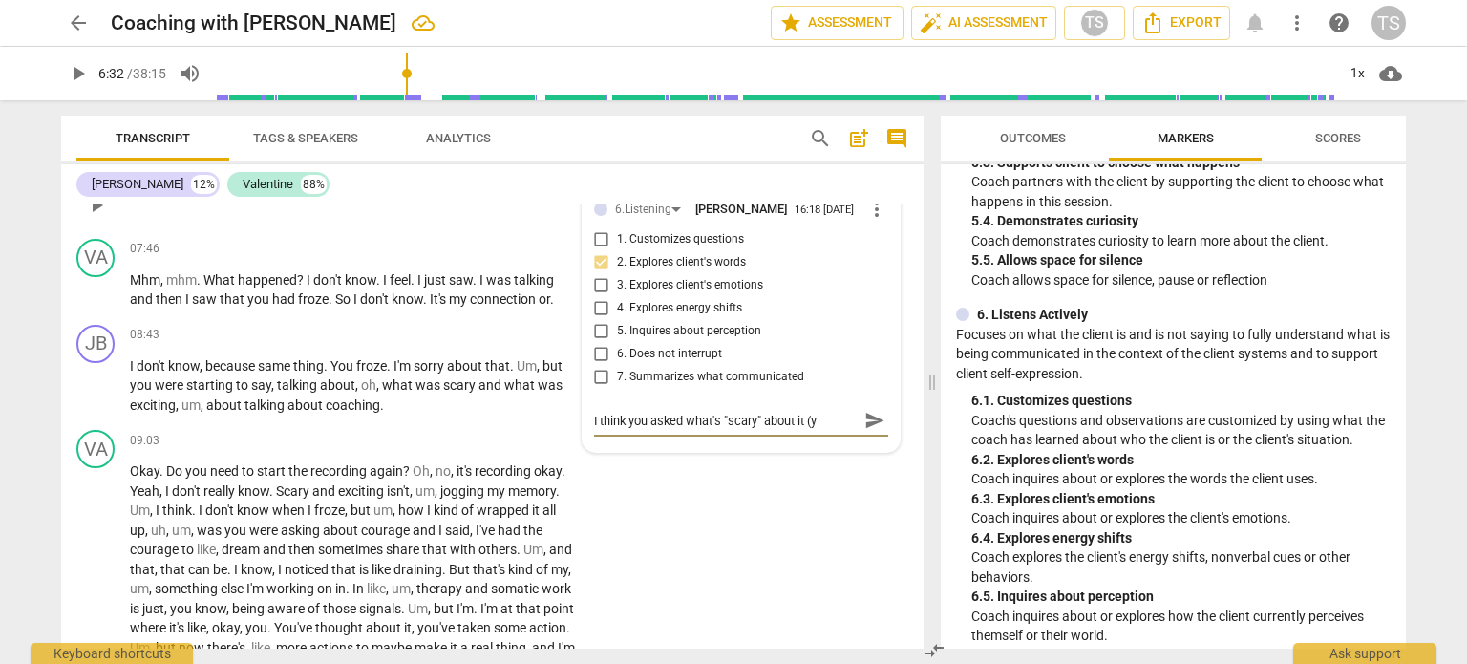
type textarea "I think you asked what's "scary" about it ("
type textarea "I think you asked what's "scary" about it"
type textarea "I think you asked what's "scary" about it a"
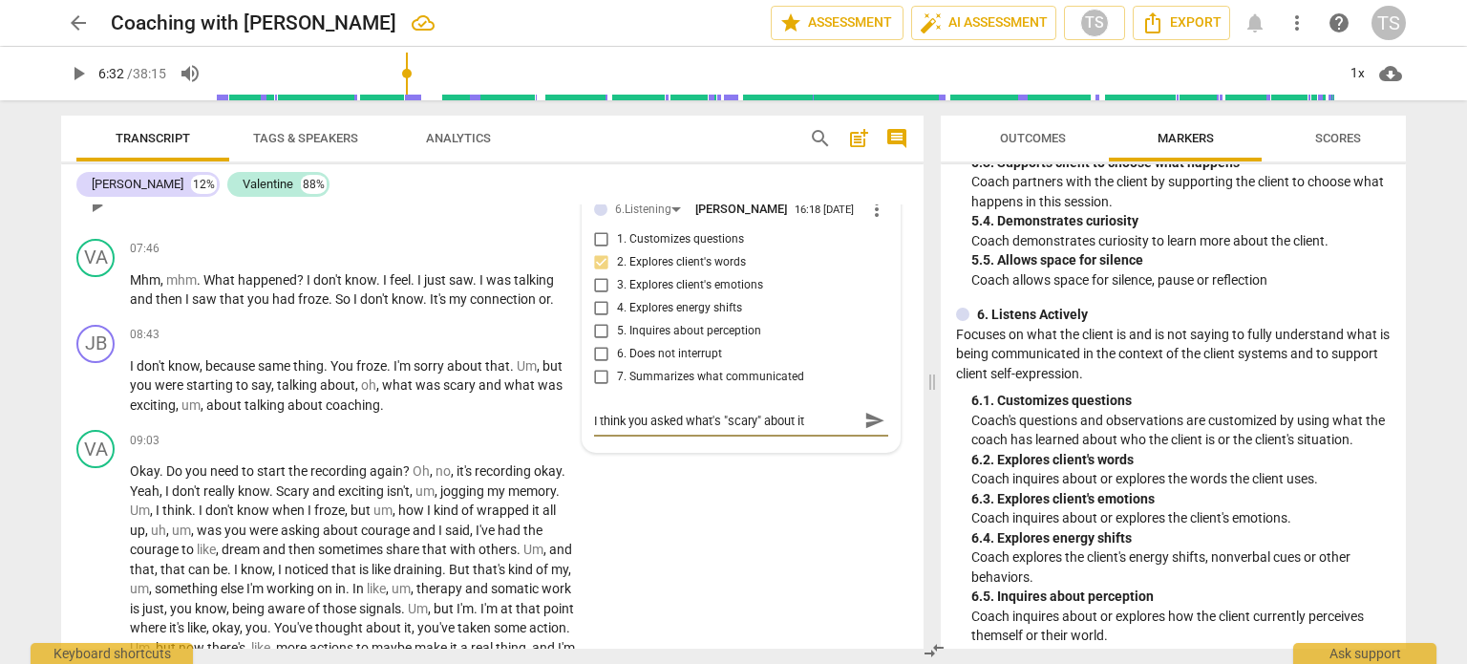
type textarea "I think you asked what's "scary" about it a"
type textarea "I think you asked what's "scary" about it an"
type textarea "I think you asked what's "scary" about it and"
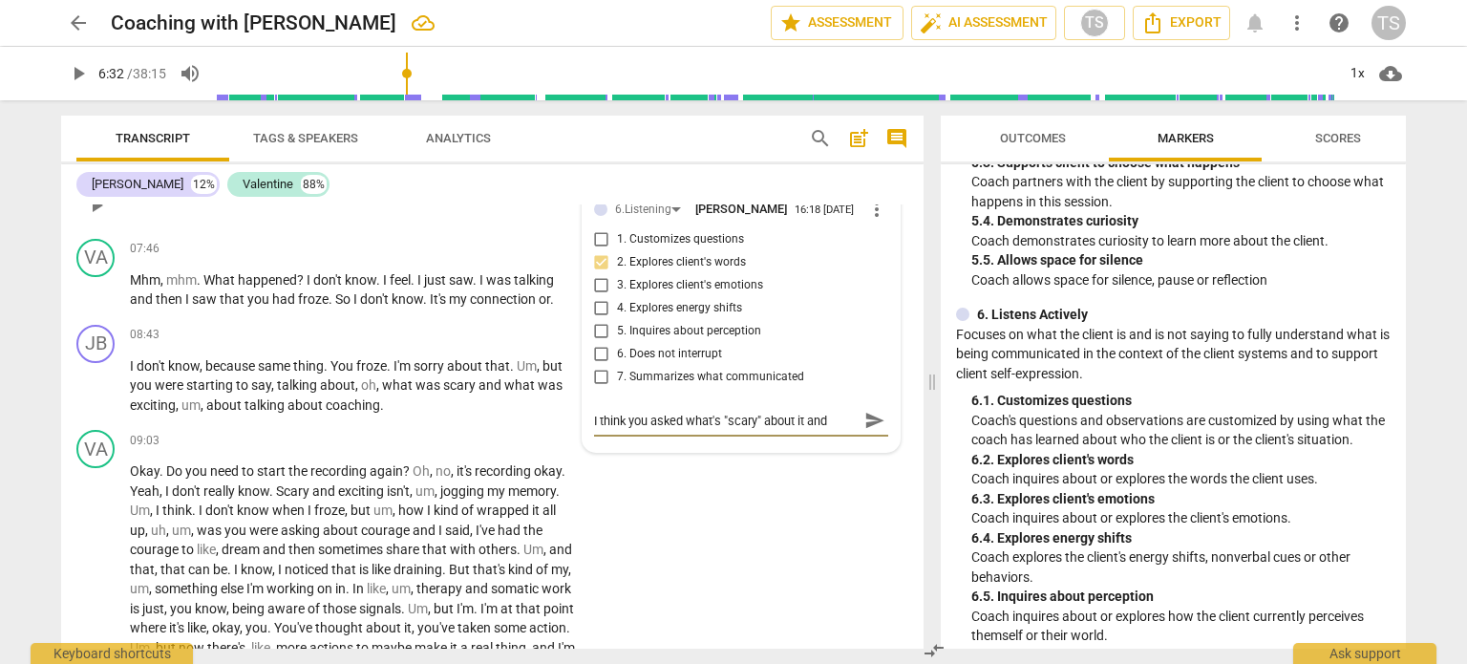
type textarea "I think you asked what's "scary" about it and"
type textarea "I think you asked what's "scary" about it and w"
type textarea "I think you asked what's "scary" about it and wh"
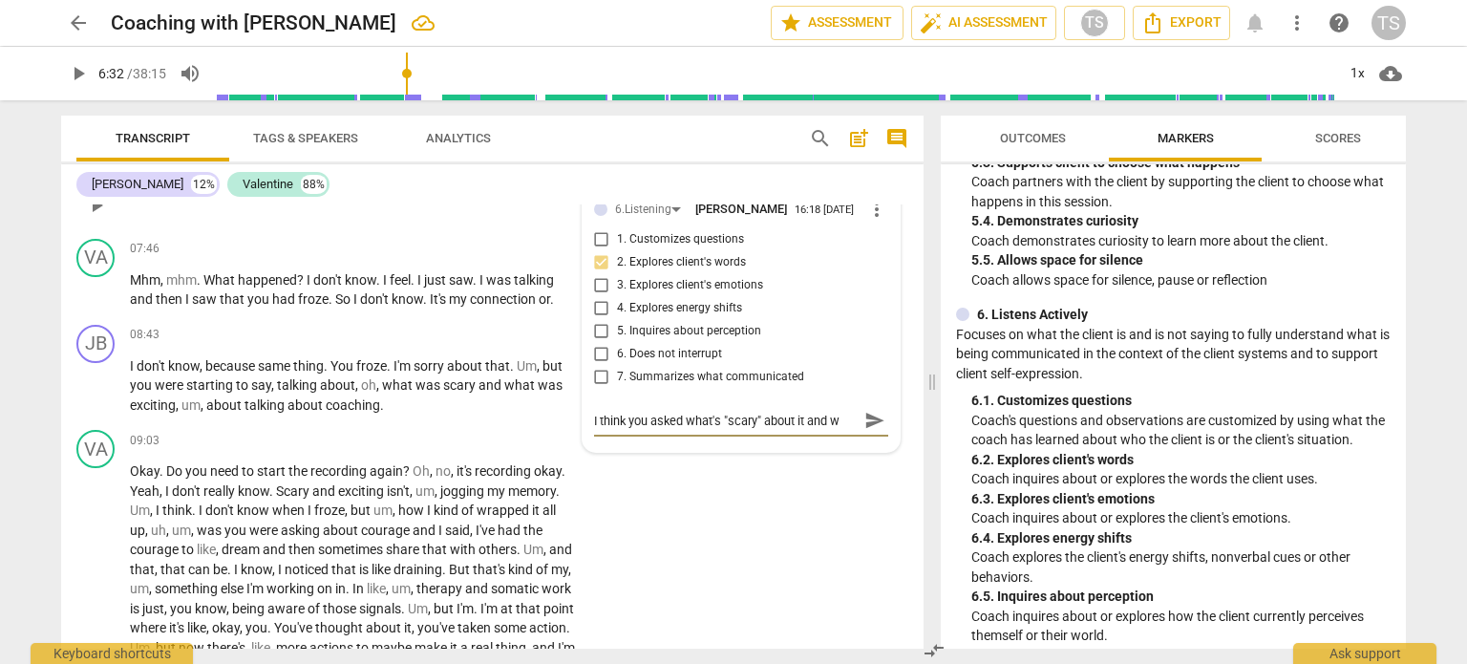
type textarea "I think you asked what's "scary" about it and wh"
type textarea "I think you asked what's "scary" about it and wha"
type textarea "I think you asked what's "scary" about it and what"
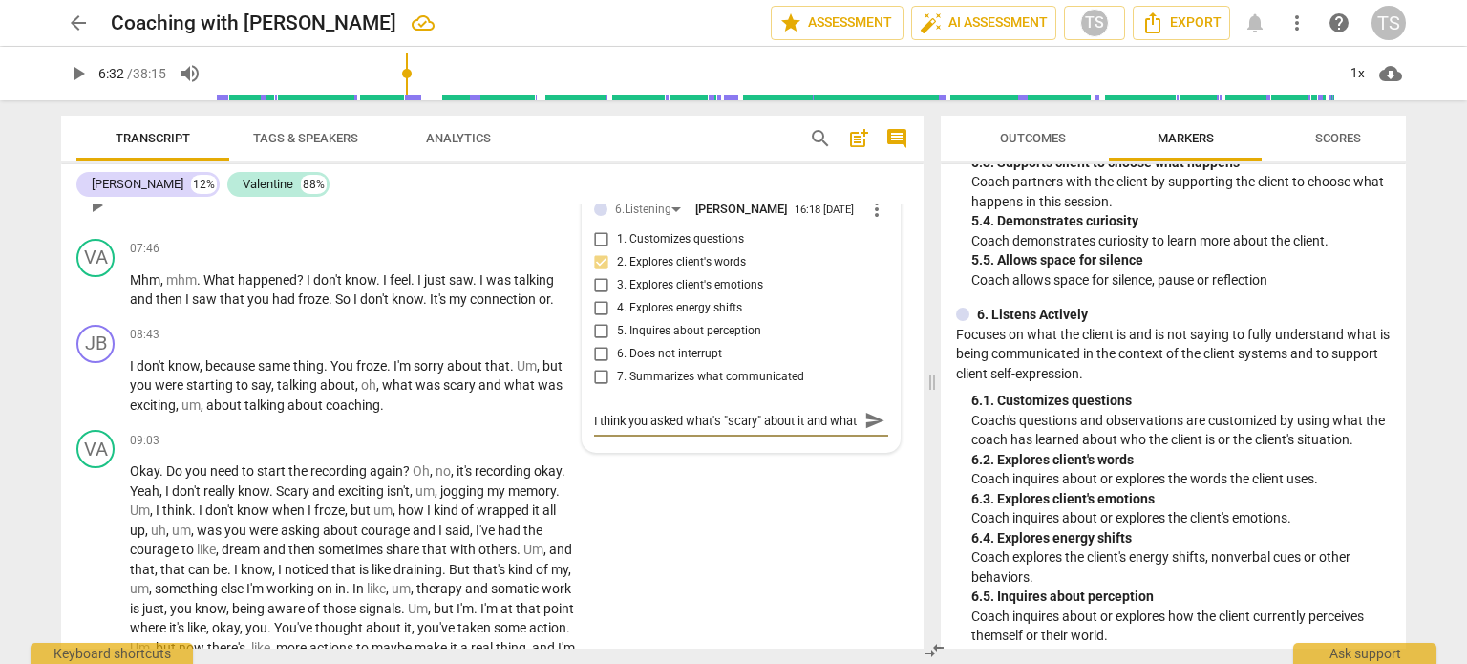
scroll to position [15, 0]
type textarea "I think you asked what's "scary" about it and what'"
click at [727, 459] on textarea "I think you asked what's "scary" about it and what's "exciting" about it (you c…" at bounding box center [726, 439] width 264 height 54
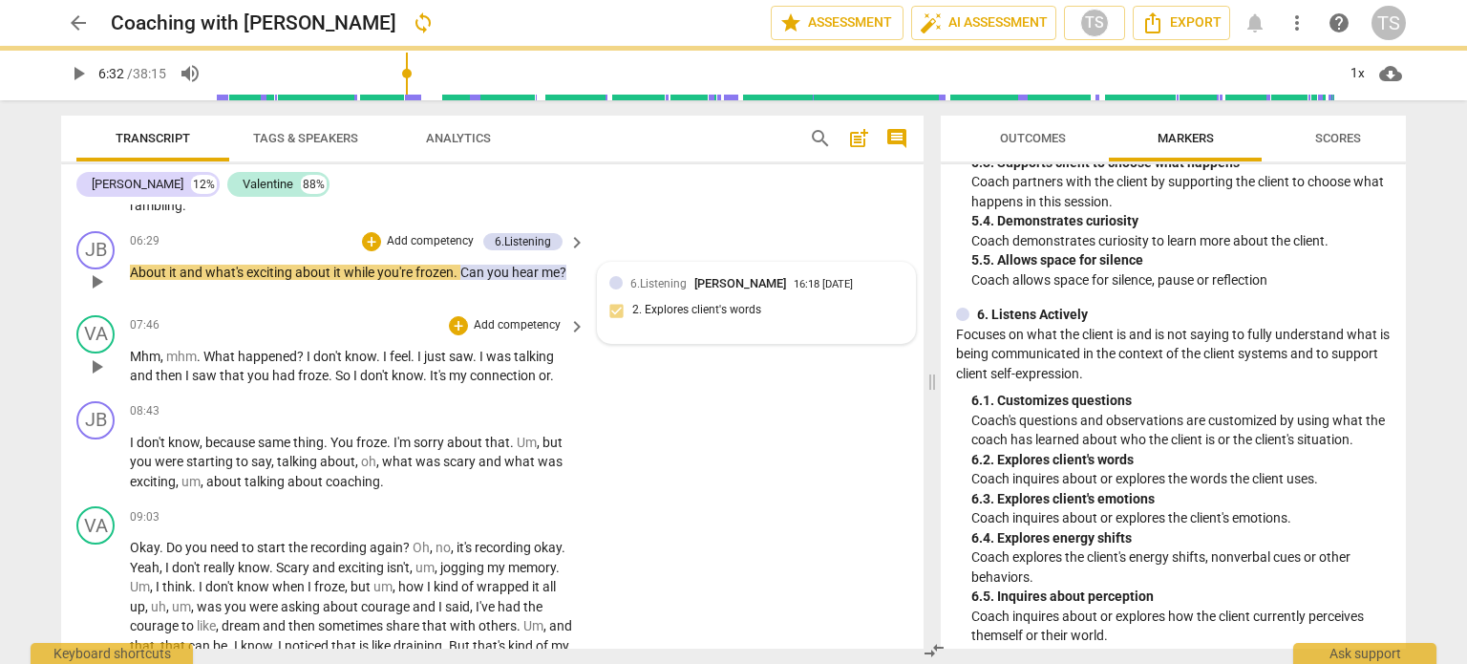
scroll to position [1433, 0]
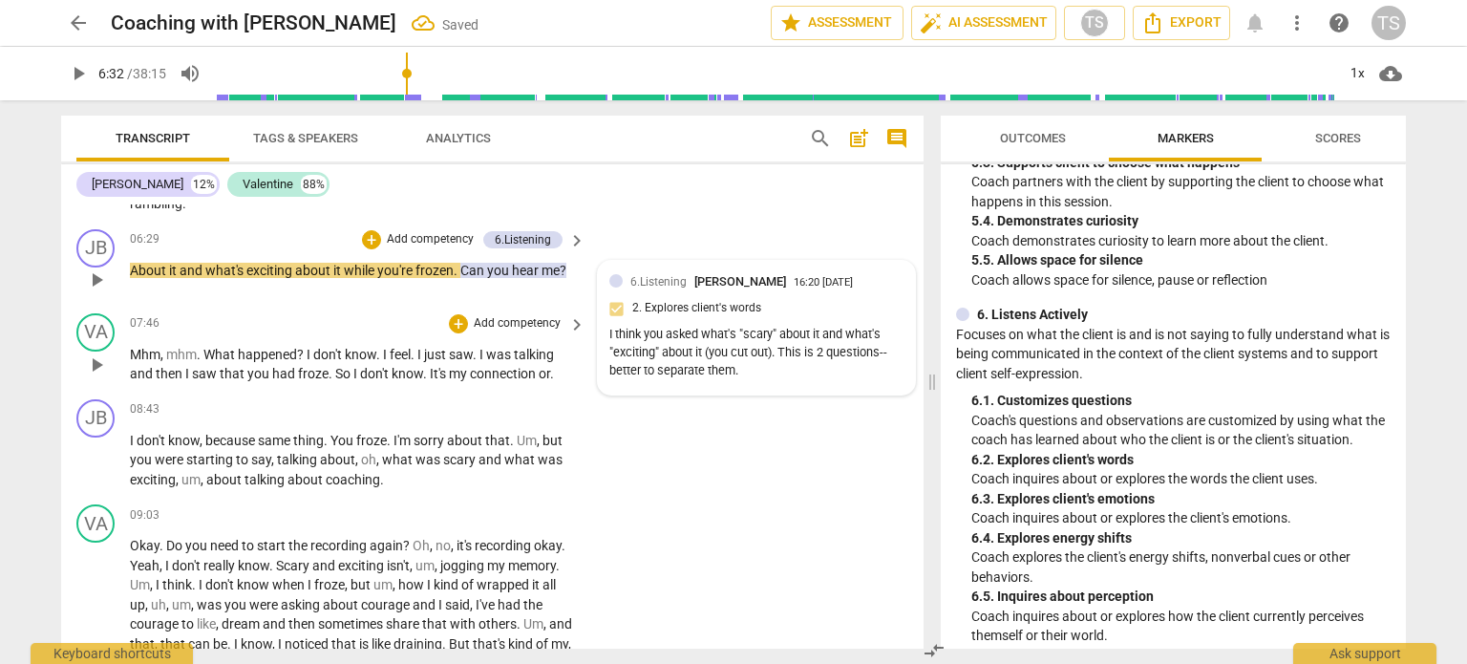
click at [97, 371] on span "play_arrow" at bounding box center [96, 364] width 23 height 23
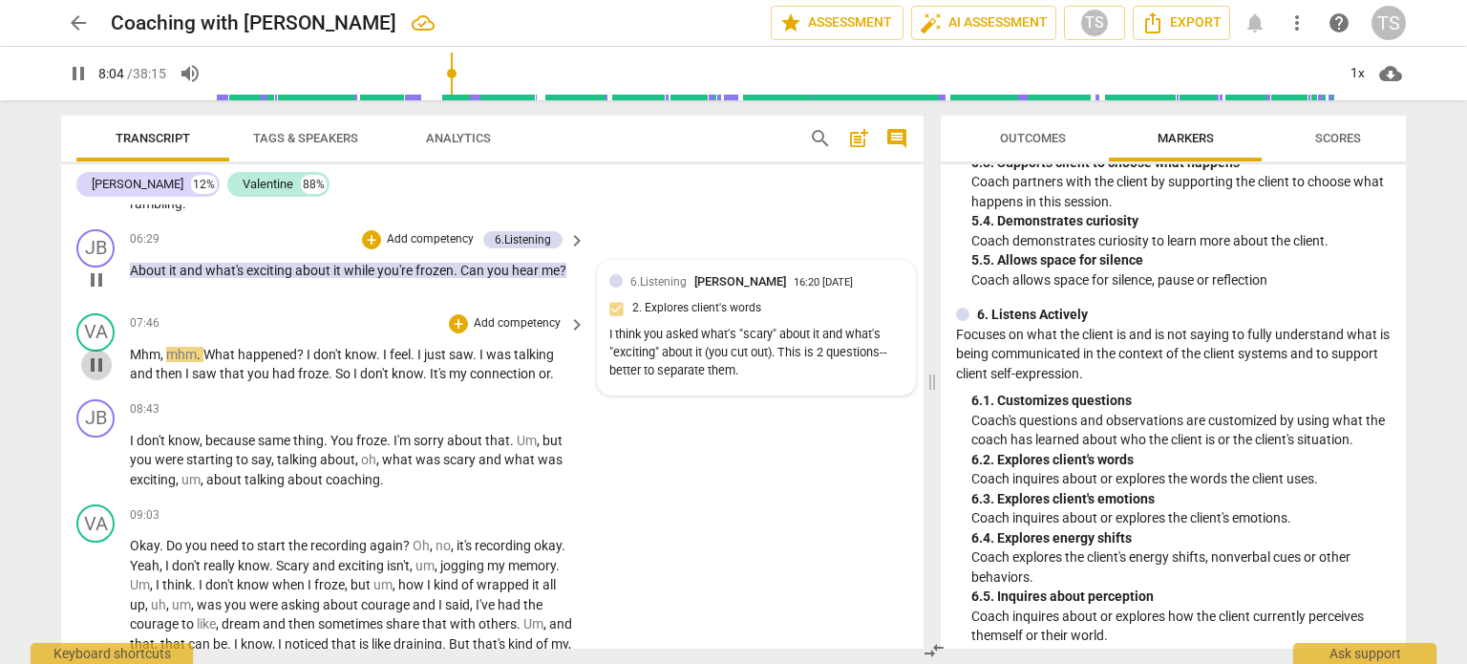
click at [96, 361] on span "pause" at bounding box center [96, 364] width 23 height 23
click at [96, 361] on span "play_arrow" at bounding box center [96, 364] width 23 height 23
click at [93, 270] on span "pause" at bounding box center [96, 279] width 23 height 23
click at [92, 273] on span "play_arrow" at bounding box center [96, 279] width 23 height 23
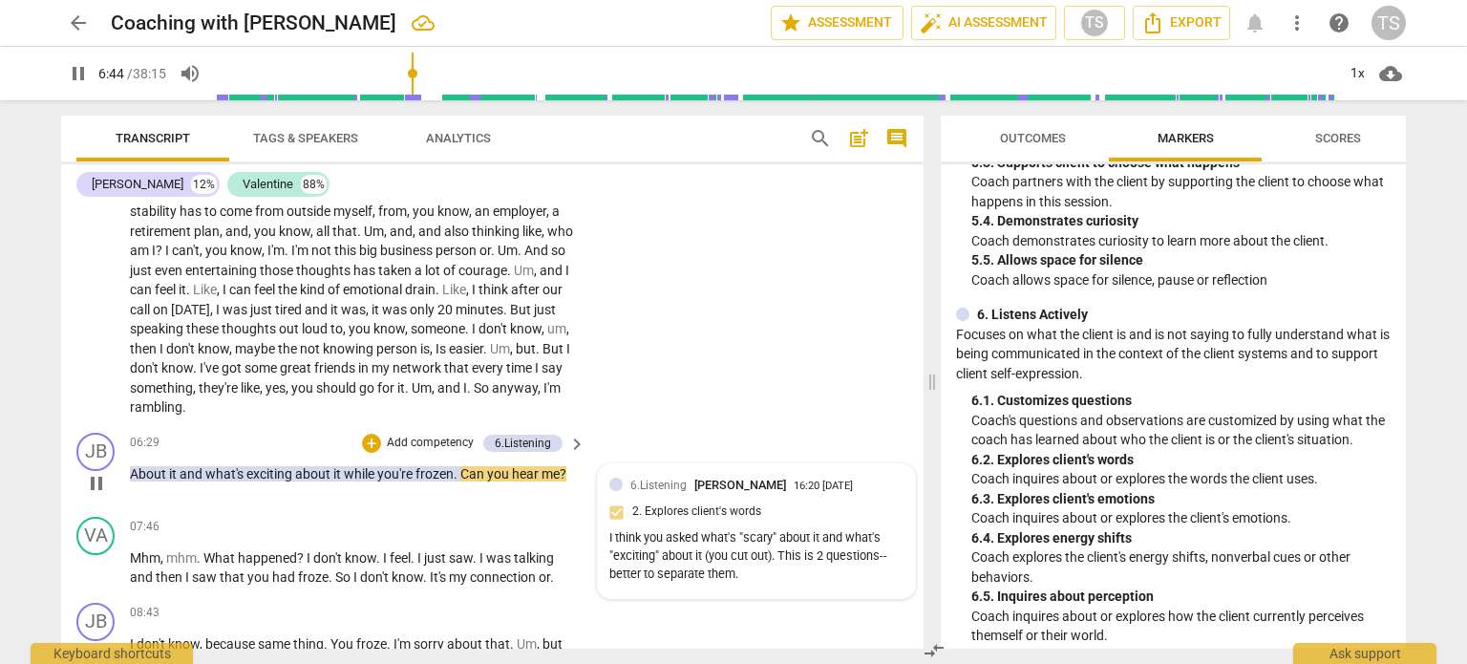
scroll to position [1227, 0]
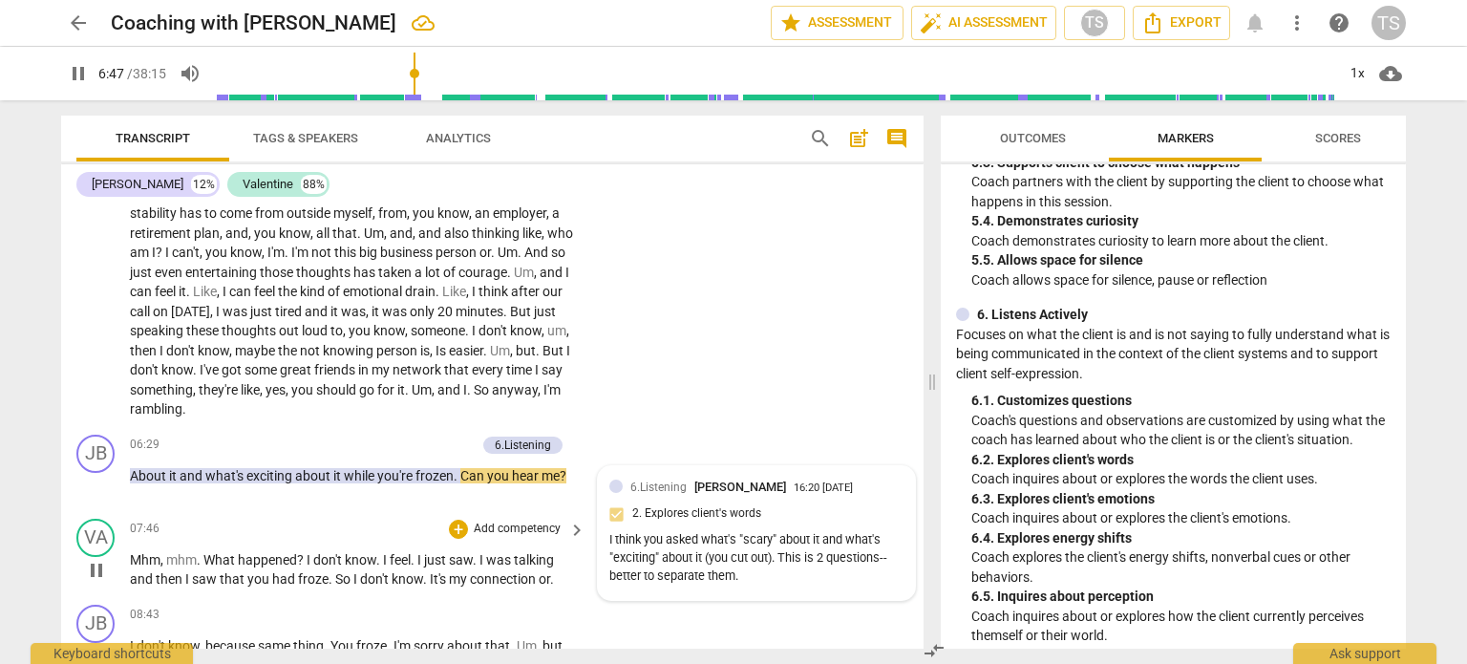
click at [99, 581] on button "pause" at bounding box center [96, 570] width 31 height 31
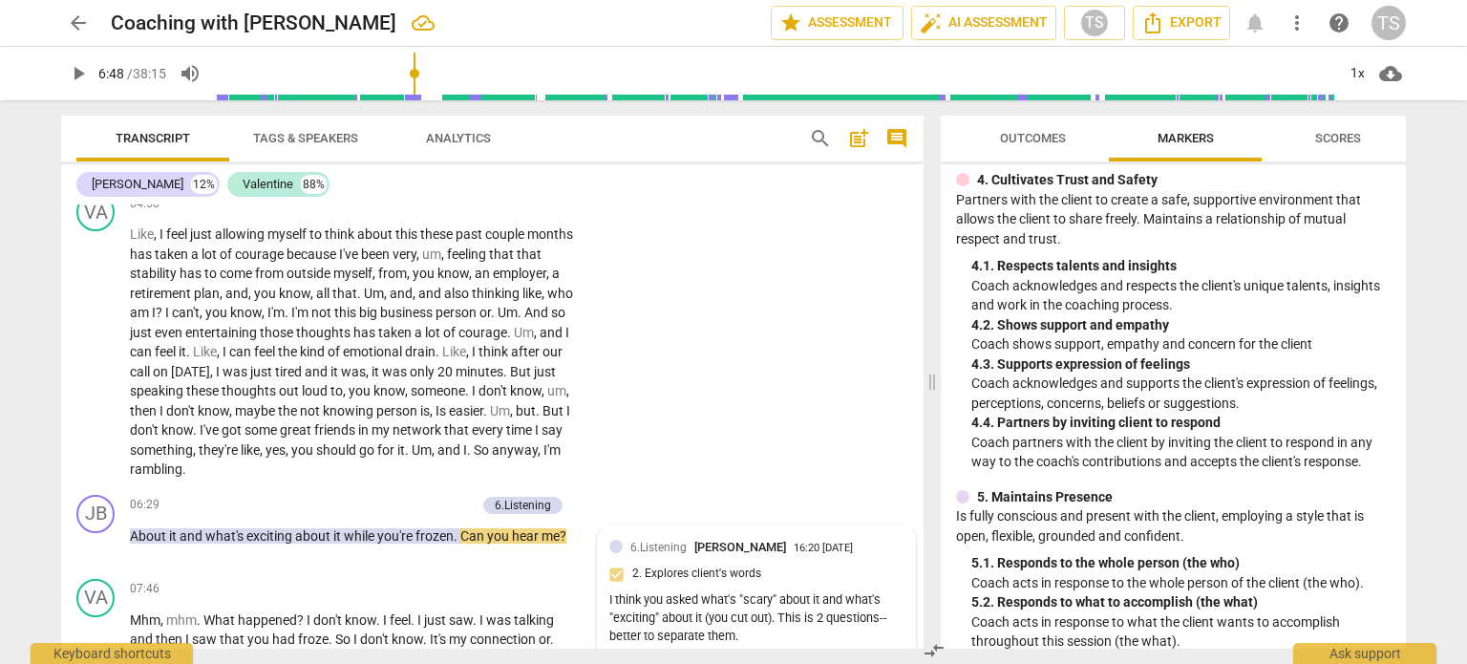
scroll to position [702, 0]
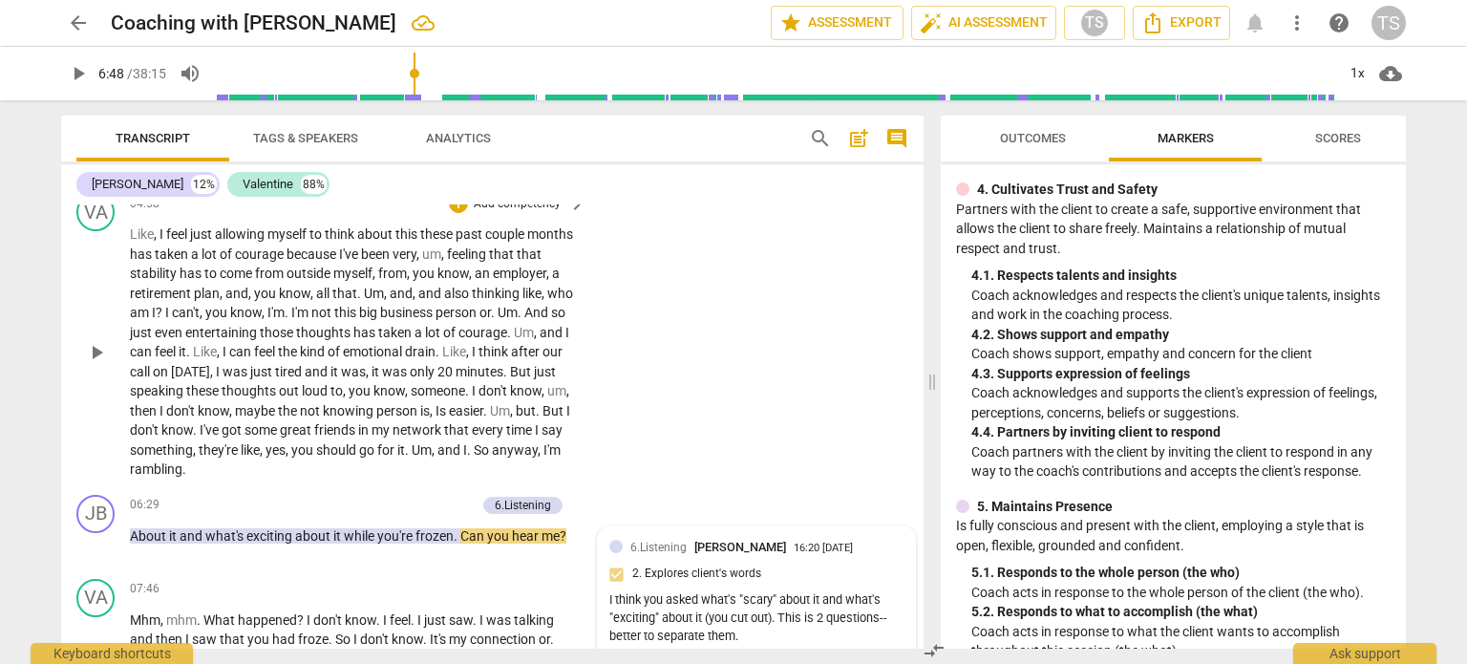
drag, startPoint x: 126, startPoint y: 229, endPoint x: 447, endPoint y: 358, distance: 345.9
click at [447, 358] on div "VA play_arrow pause 04:58 + Add competency keyboard_arrow_right Like , I feel j…" at bounding box center [492, 336] width 862 height 302
click at [126, 233] on div "play_arrow pause" at bounding box center [105, 352] width 49 height 243
click at [458, 206] on div "+" at bounding box center [458, 203] width 19 height 19
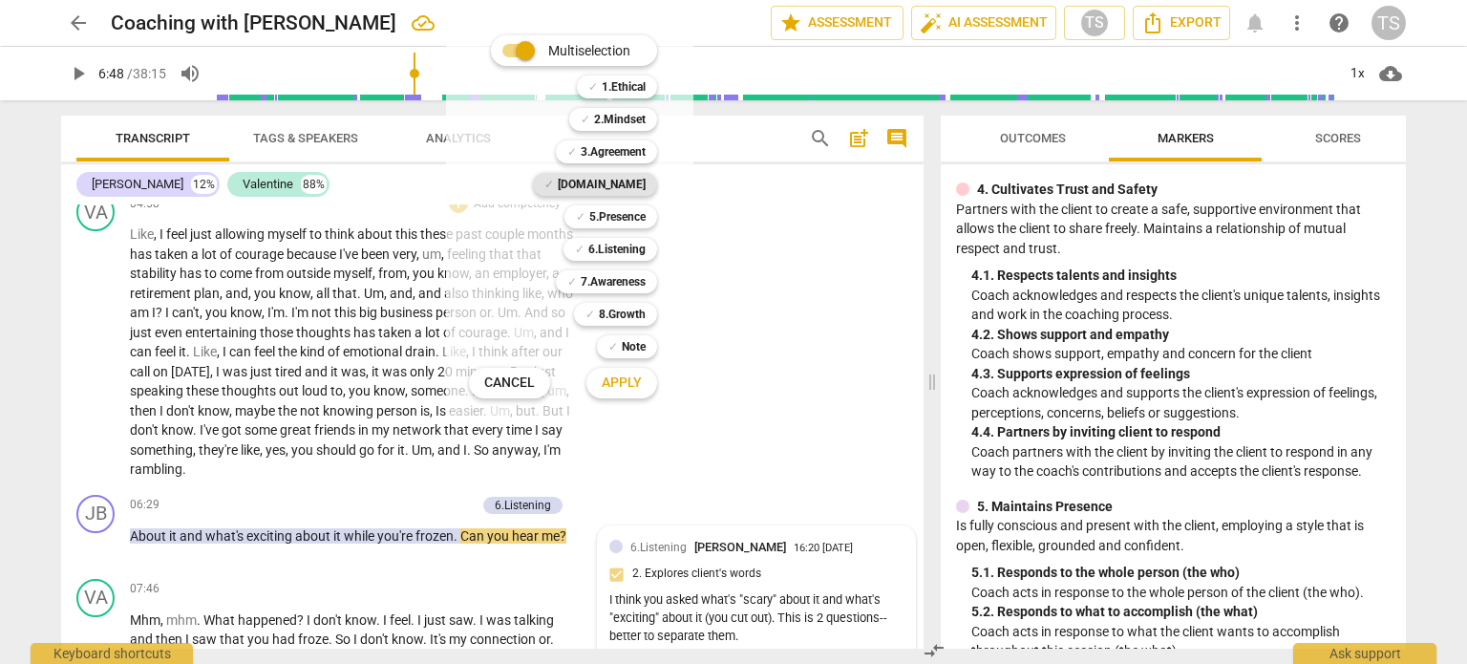
click at [634, 181] on b "[DOMAIN_NAME]" at bounding box center [602, 184] width 88 height 23
click at [619, 382] on span "Apply" at bounding box center [622, 382] width 40 height 19
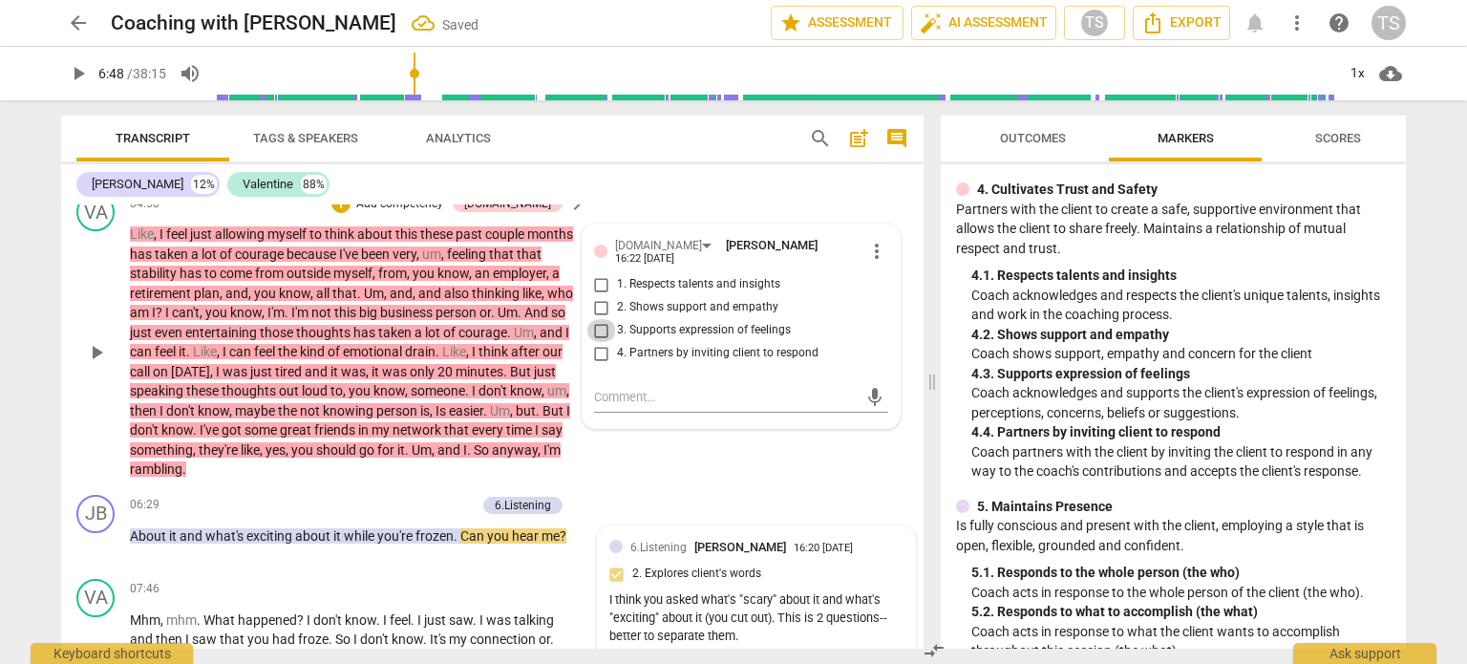
click at [602, 322] on input "3. Supports expression of feelings" at bounding box center [601, 330] width 31 height 23
click at [608, 393] on textarea at bounding box center [726, 397] width 264 height 18
click at [600, 299] on input "2. Shows support and empathy" at bounding box center [601, 307] width 31 height 23
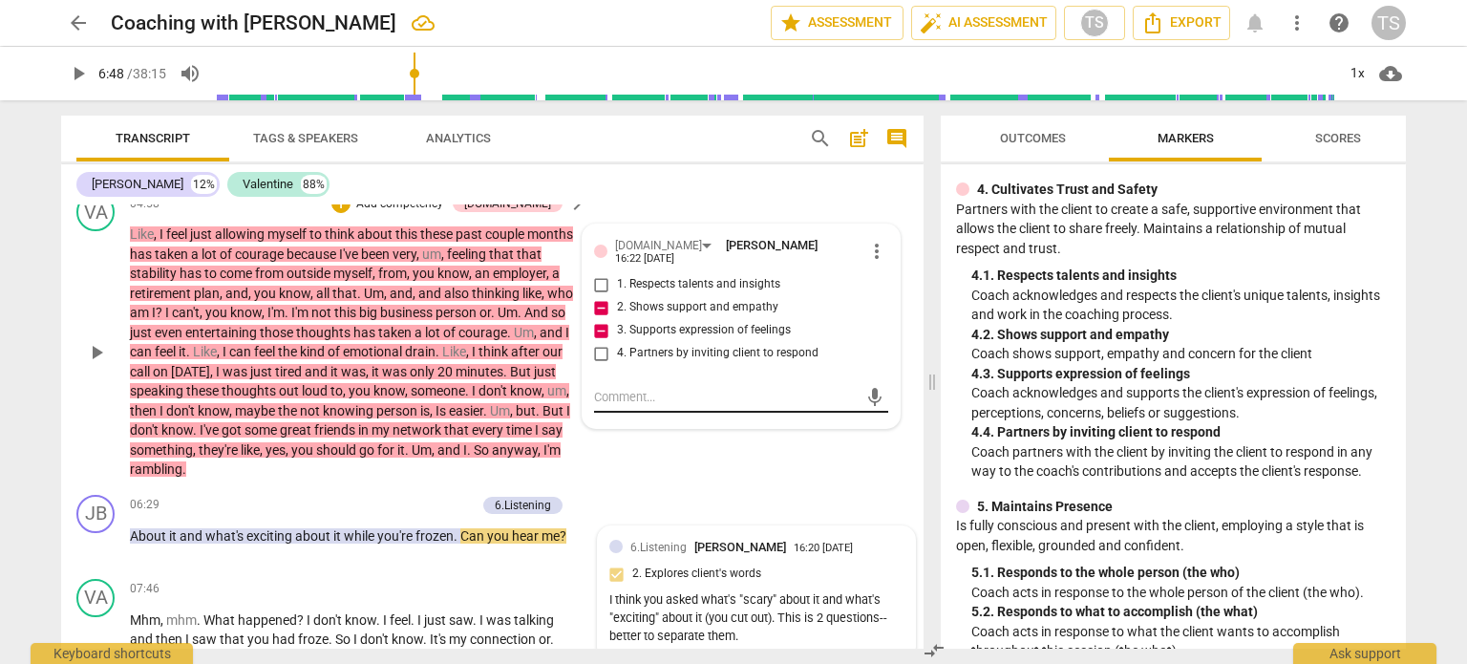
click at [629, 388] on textarea at bounding box center [726, 397] width 264 height 18
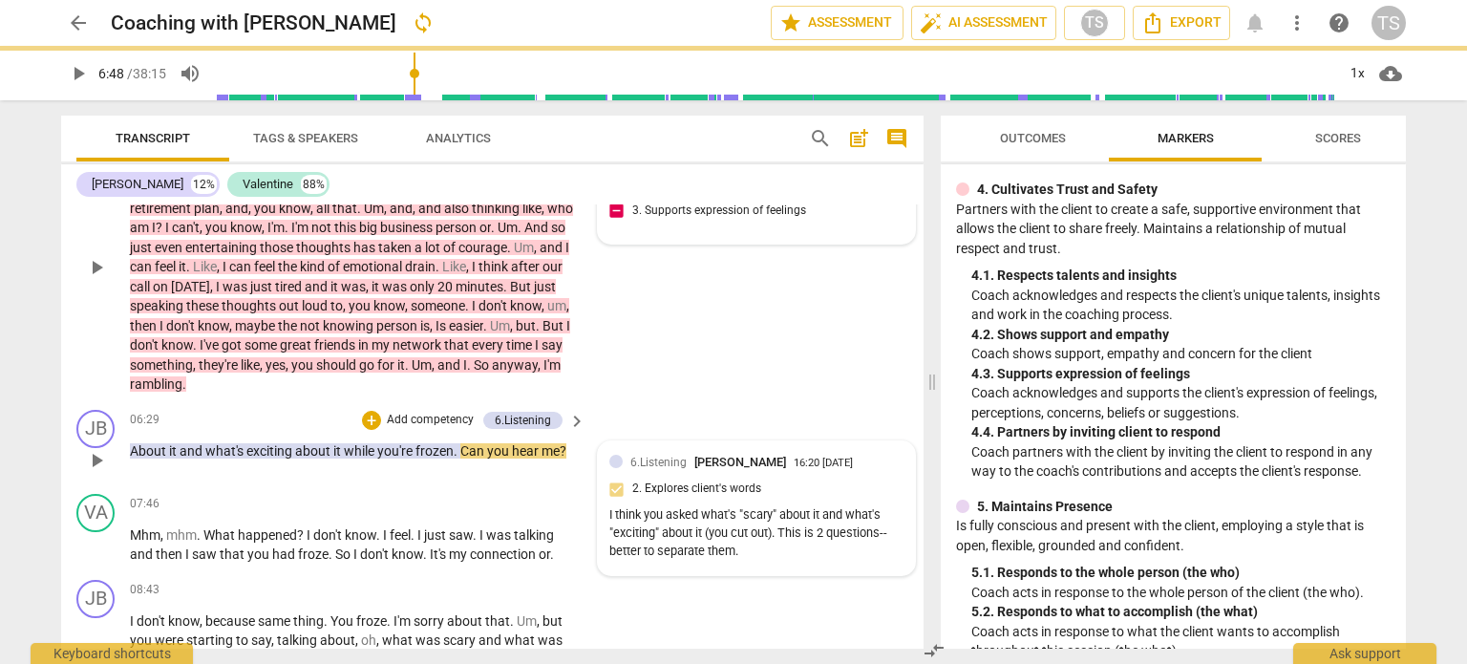
scroll to position [1349, 0]
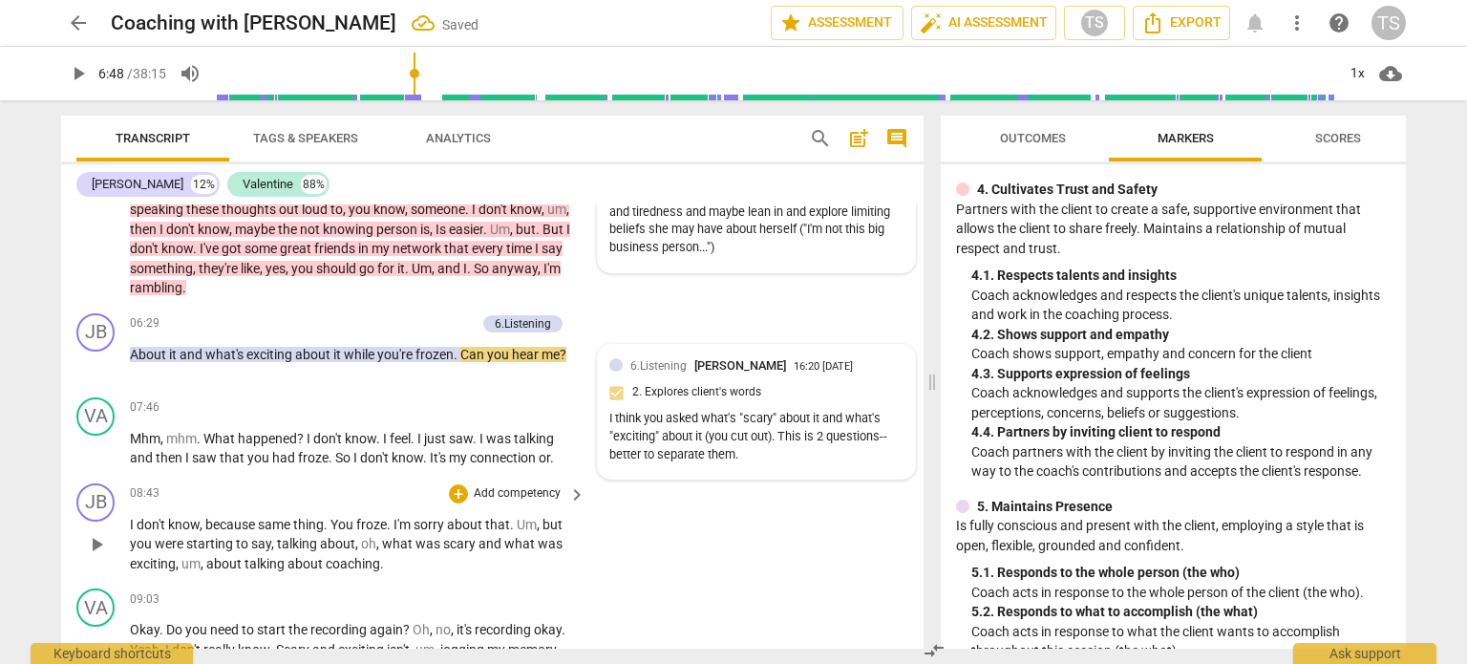
click at [95, 542] on span "play_arrow" at bounding box center [96, 544] width 23 height 23
click at [97, 545] on span "pause" at bounding box center [96, 544] width 23 height 23
click at [883, 366] on div "6.Listening [PERSON_NAME] 16:20 [DATE]" at bounding box center [766, 365] width 273 height 18
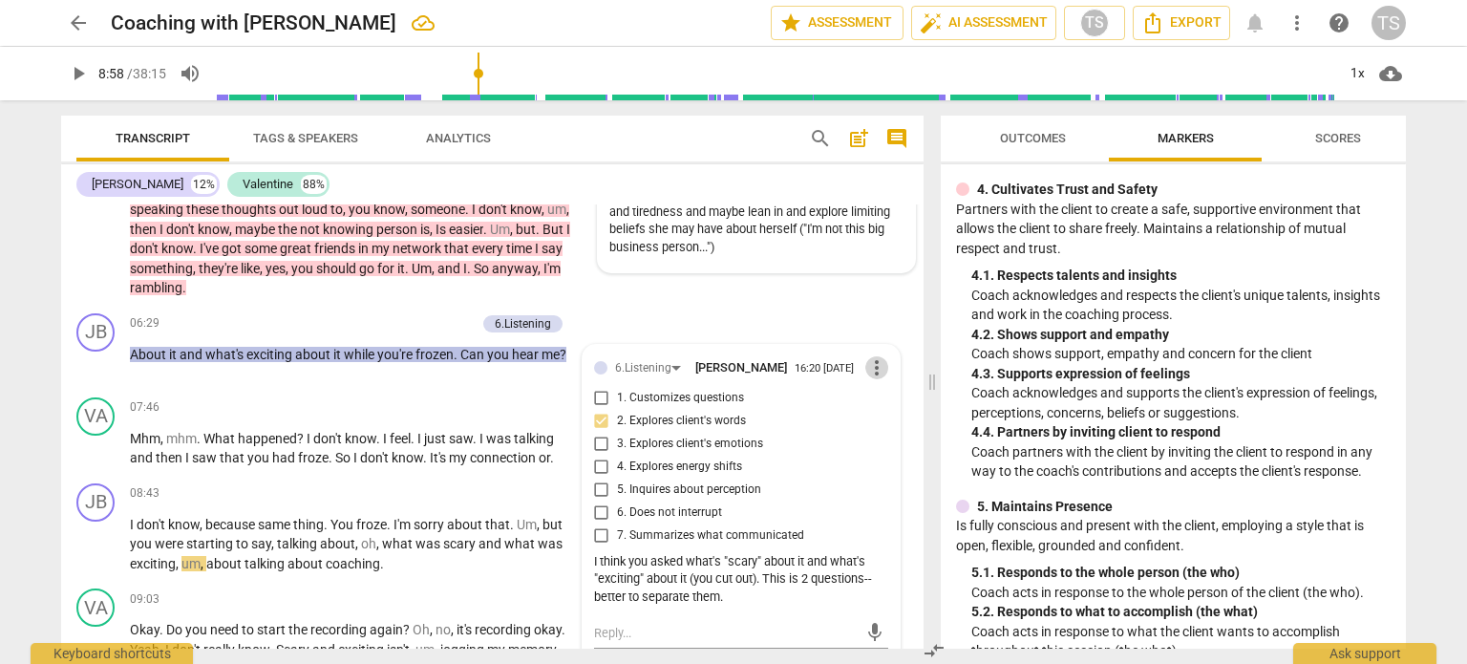
click at [871, 366] on span "more_vert" at bounding box center [876, 367] width 23 height 23
click at [871, 366] on li "Edit" at bounding box center [893, 369] width 66 height 36
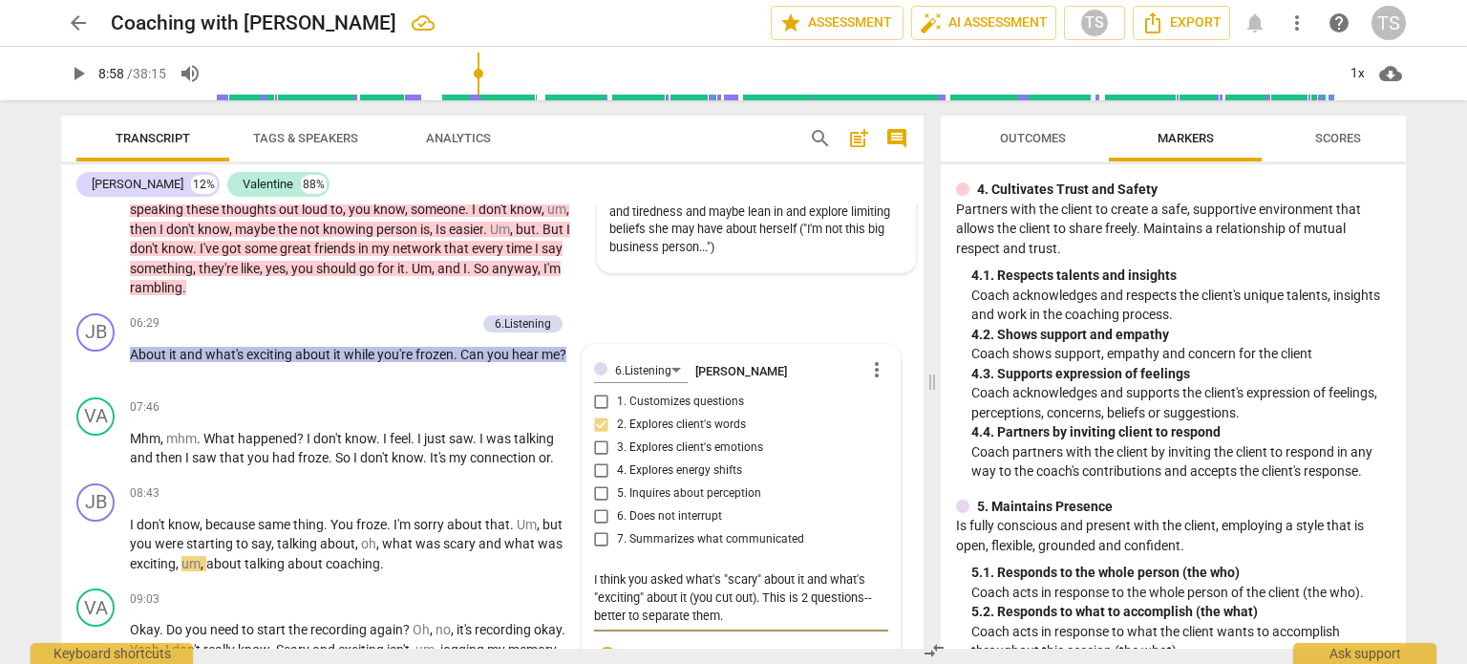
click at [631, 576] on textarea "I think you asked what's "scary" about it and what's "exciting" about it (you c…" at bounding box center [741, 597] width 294 height 54
click at [703, 598] on textarea "You asked what's "scary" about it and what's "exciting" about it (you cut out).…" at bounding box center [741, 597] width 294 height 54
click at [681, 599] on textarea "You asked what's "scary" about it and what's "exciting" about it . This is 2 qu…" at bounding box center [741, 588] width 294 height 36
click at [92, 541] on span "play_arrow" at bounding box center [96, 544] width 23 height 23
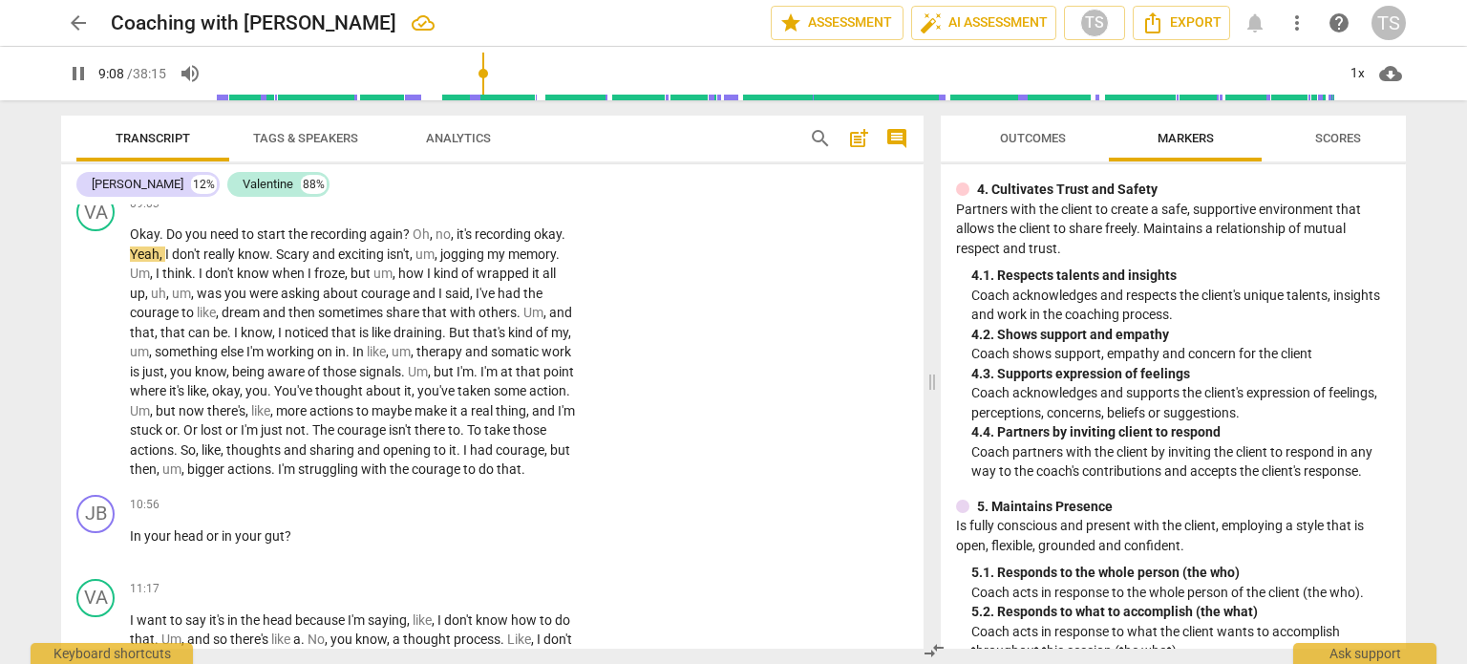
scroll to position [1756, 0]
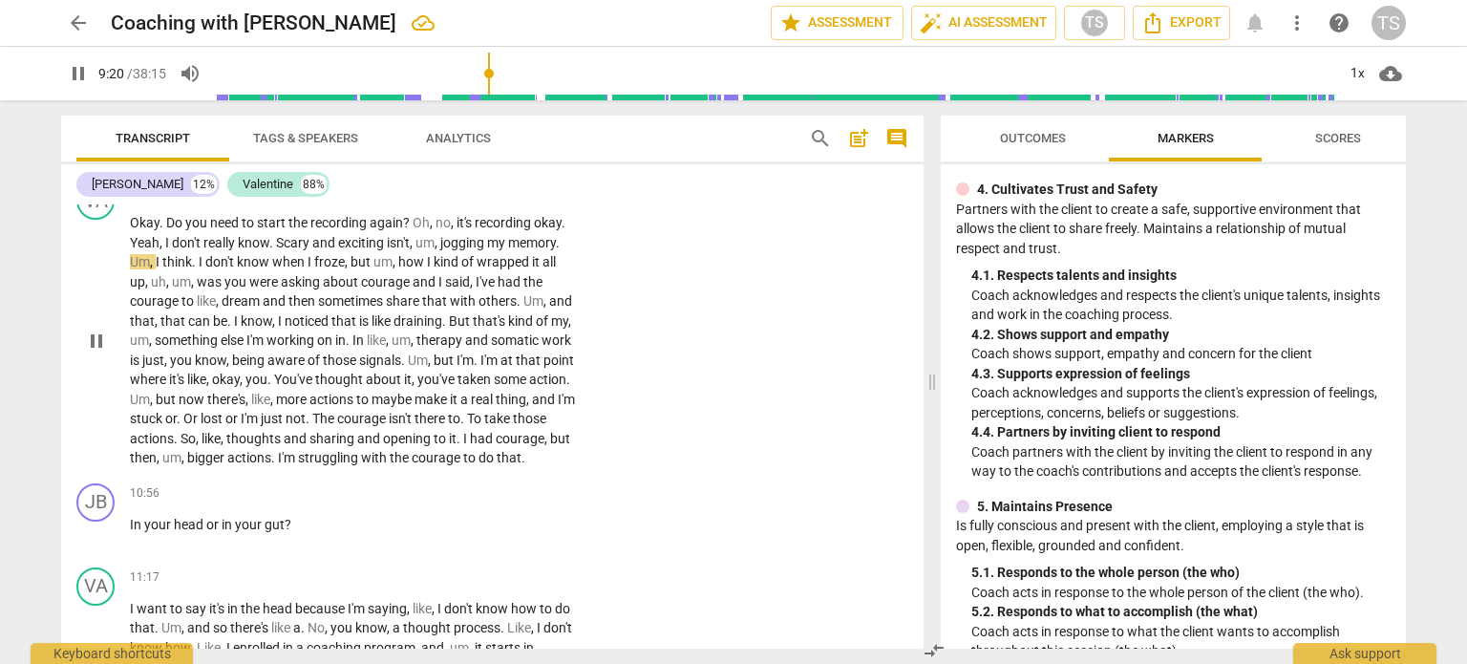
click at [94, 350] on span "pause" at bounding box center [96, 341] width 23 height 23
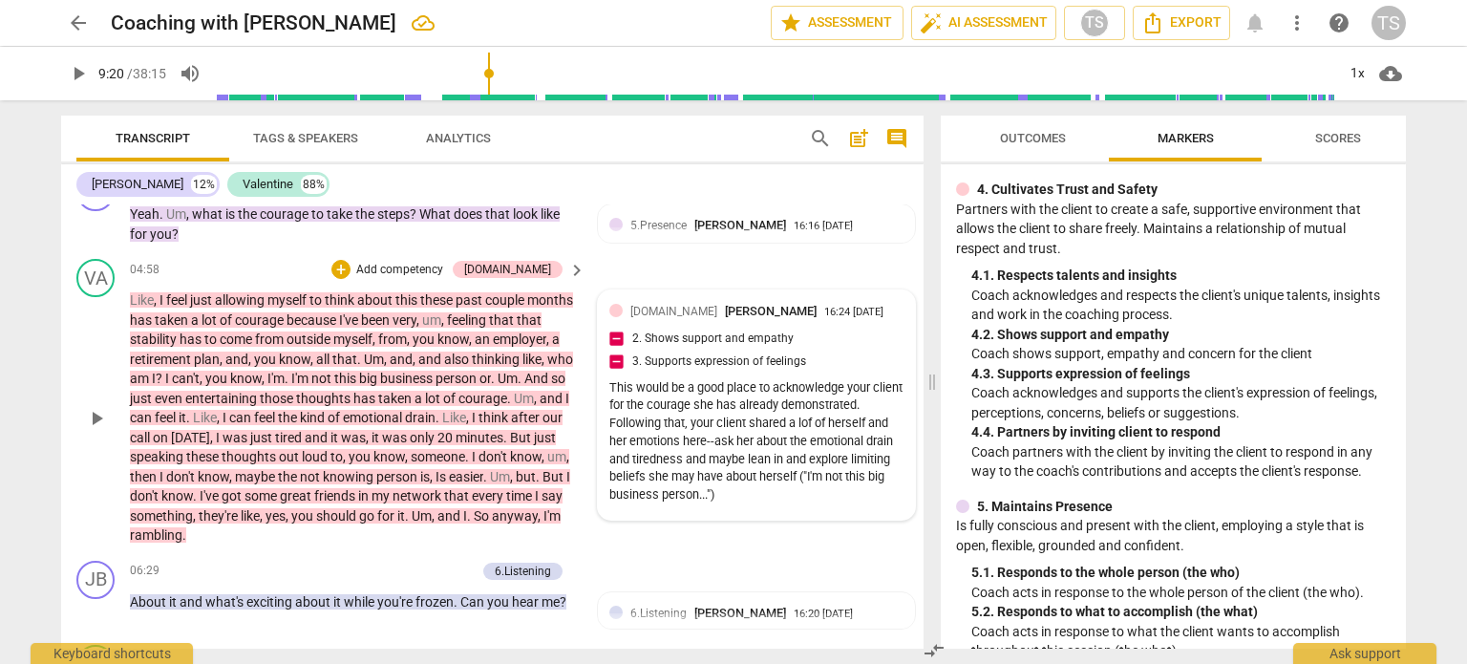
scroll to position [1100, 0]
click at [892, 316] on div "[DOMAIN_NAME] [PERSON_NAME] 16:24 [DATE]" at bounding box center [766, 312] width 273 height 18
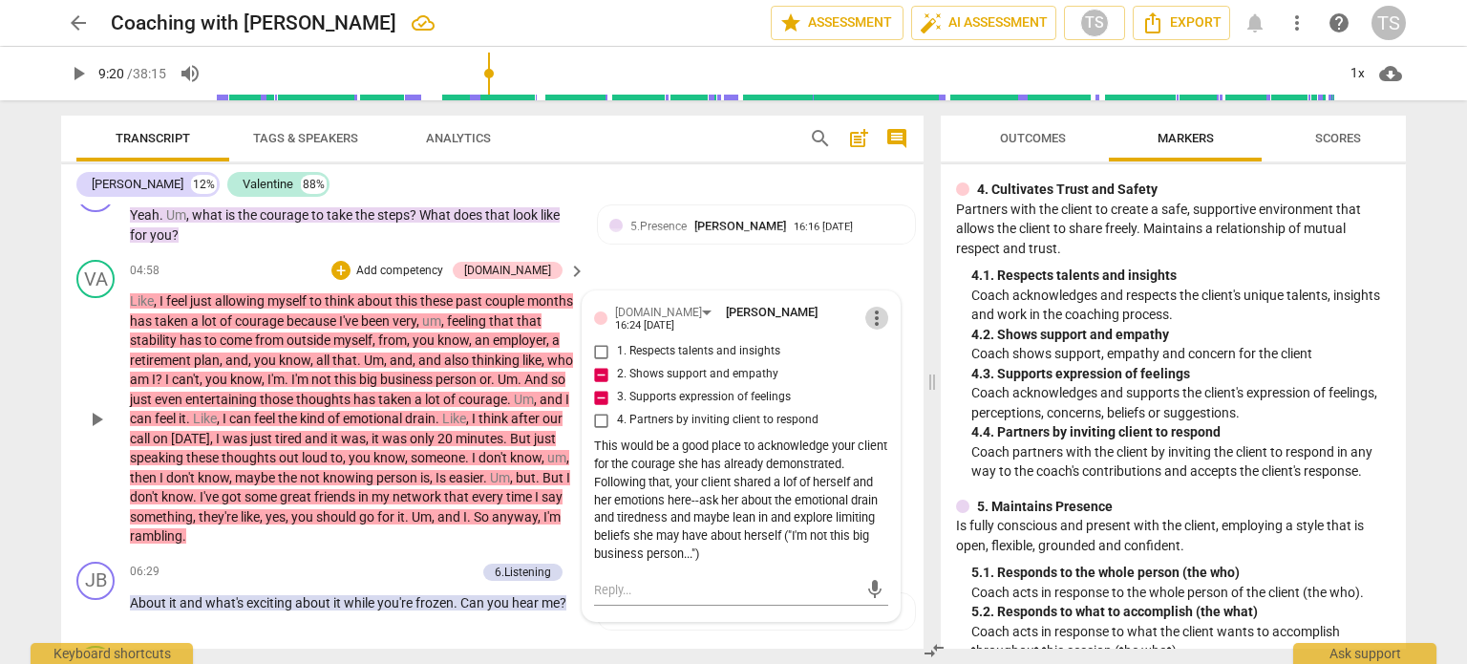
click at [872, 314] on span "more_vert" at bounding box center [876, 318] width 23 height 23
click at [882, 307] on li "Edit" at bounding box center [893, 313] width 66 height 36
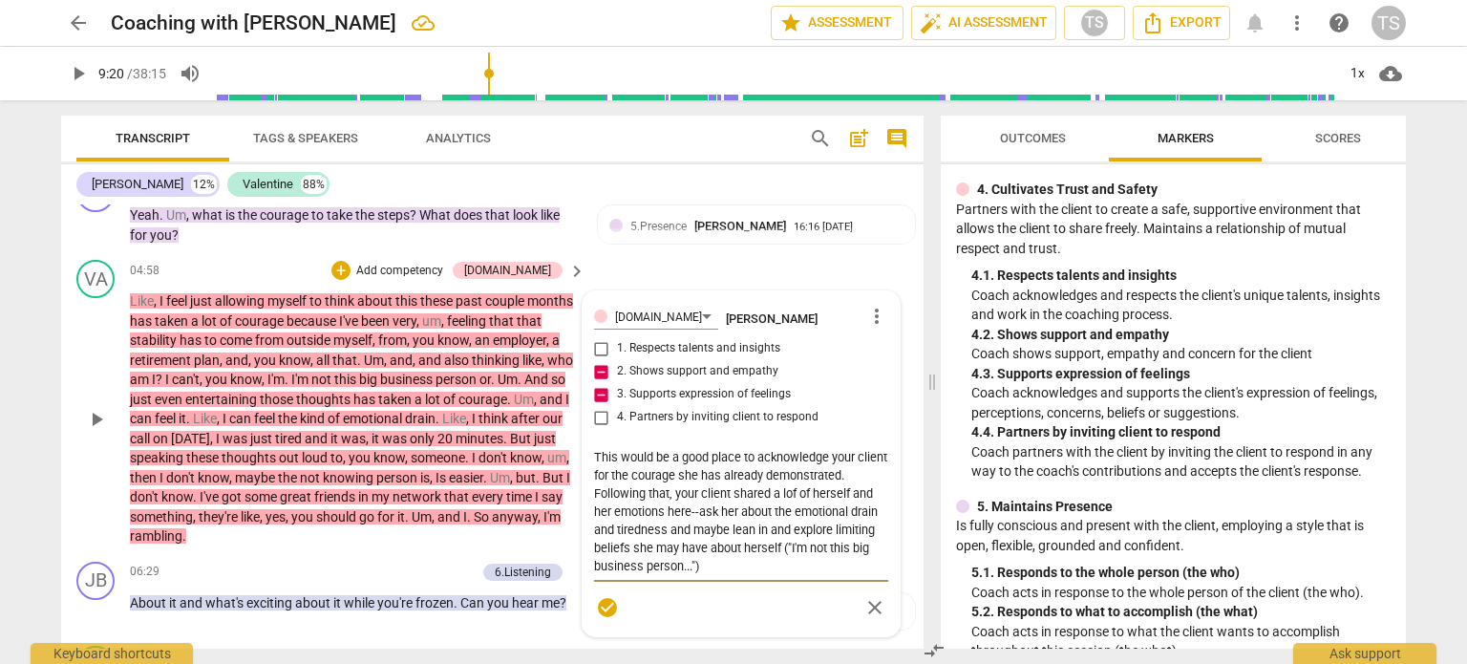
click at [907, 513] on div "VA play_arrow pause 04:58 + Add competency [DOMAIN_NAME] keyboard_arrow_right L…" at bounding box center [492, 403] width 862 height 302
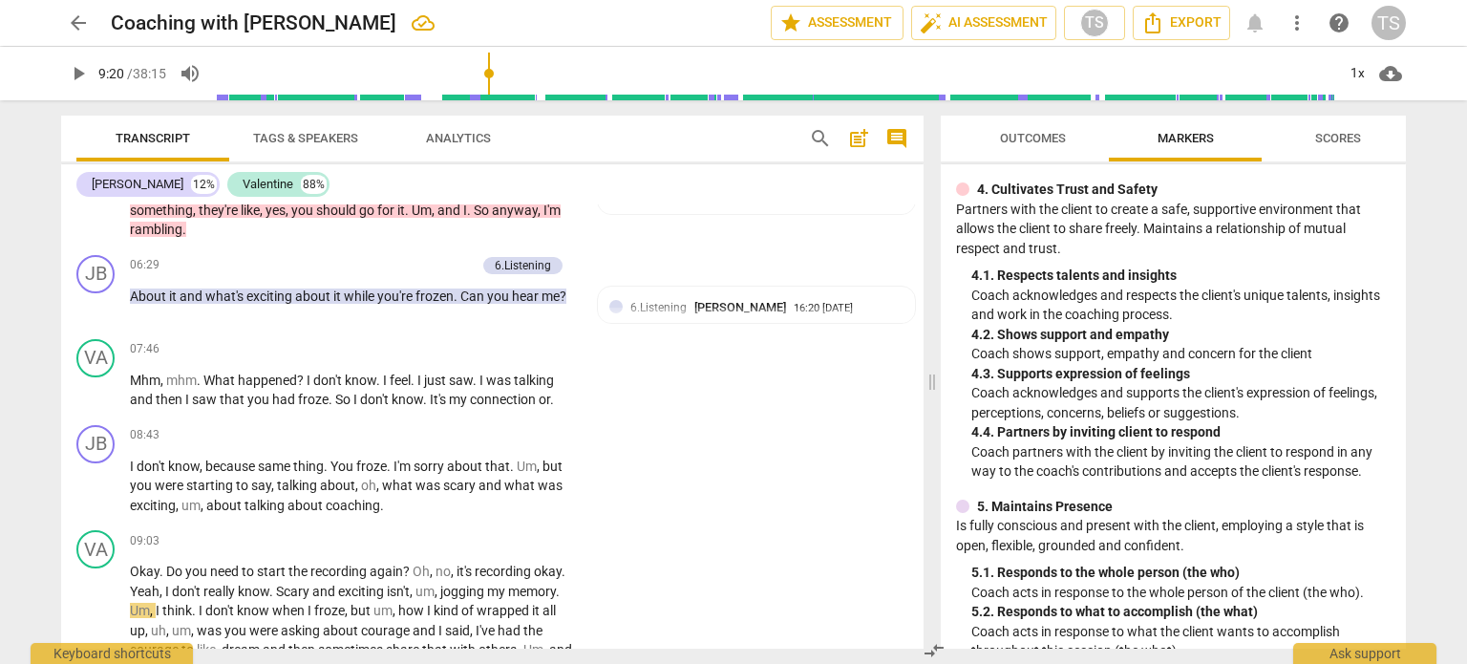
scroll to position [1421, 0]
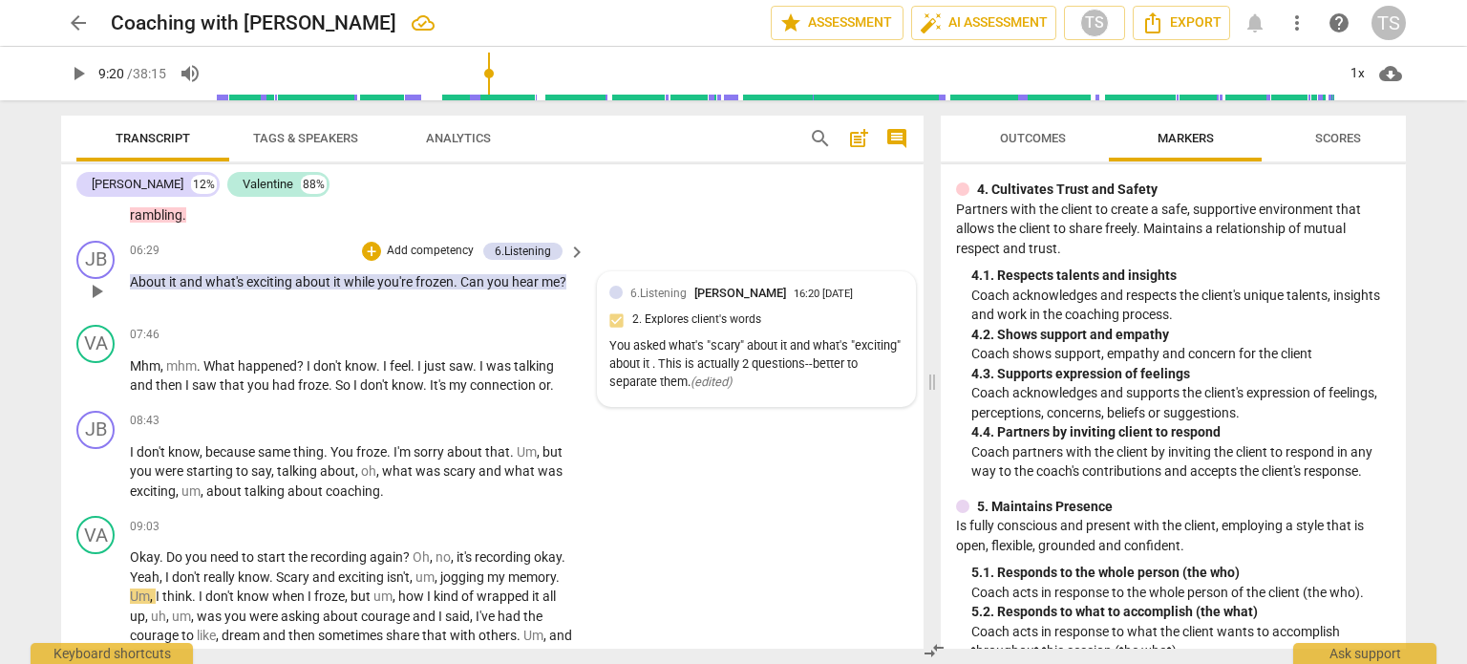
click at [878, 301] on div "6.Listening [PERSON_NAME] 16:20 [DATE] 2. Explores client's words You asked wha…" at bounding box center [756, 340] width 294 height 112
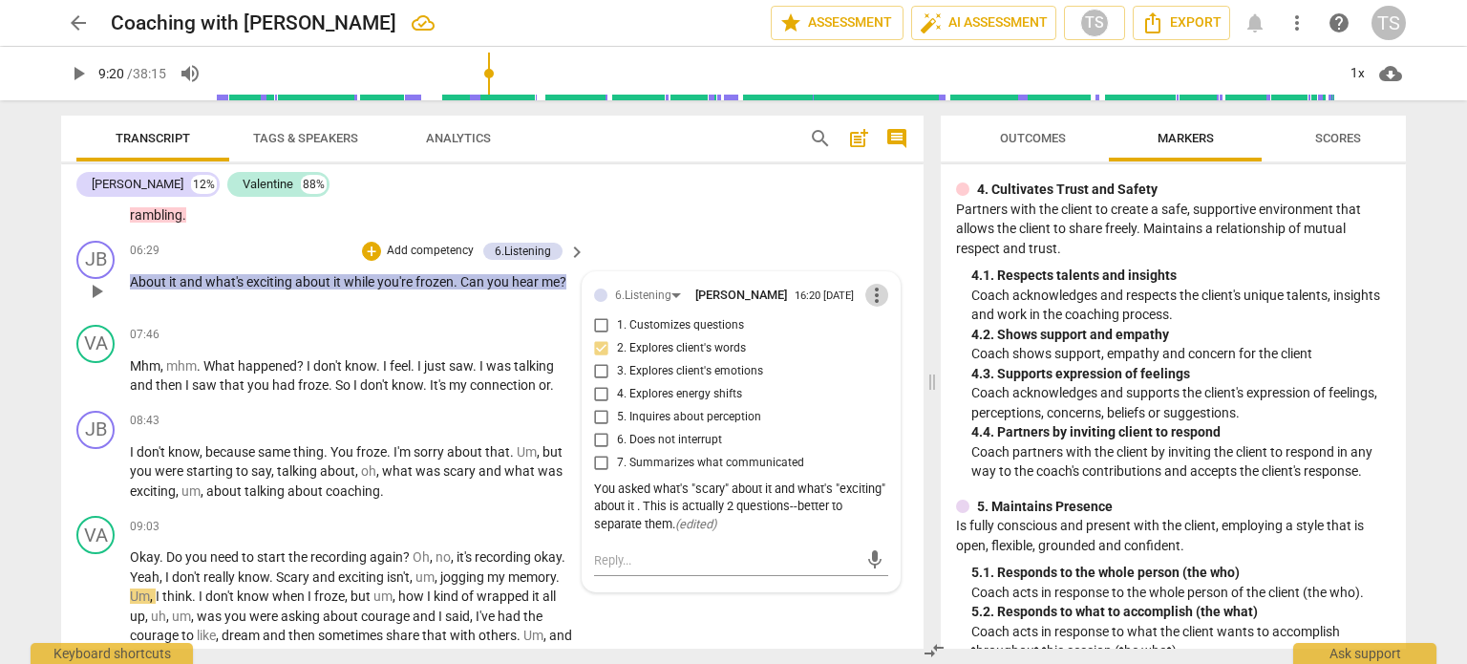
click at [878, 297] on span "more_vert" at bounding box center [876, 295] width 23 height 23
click at [879, 297] on li "Edit" at bounding box center [893, 297] width 66 height 36
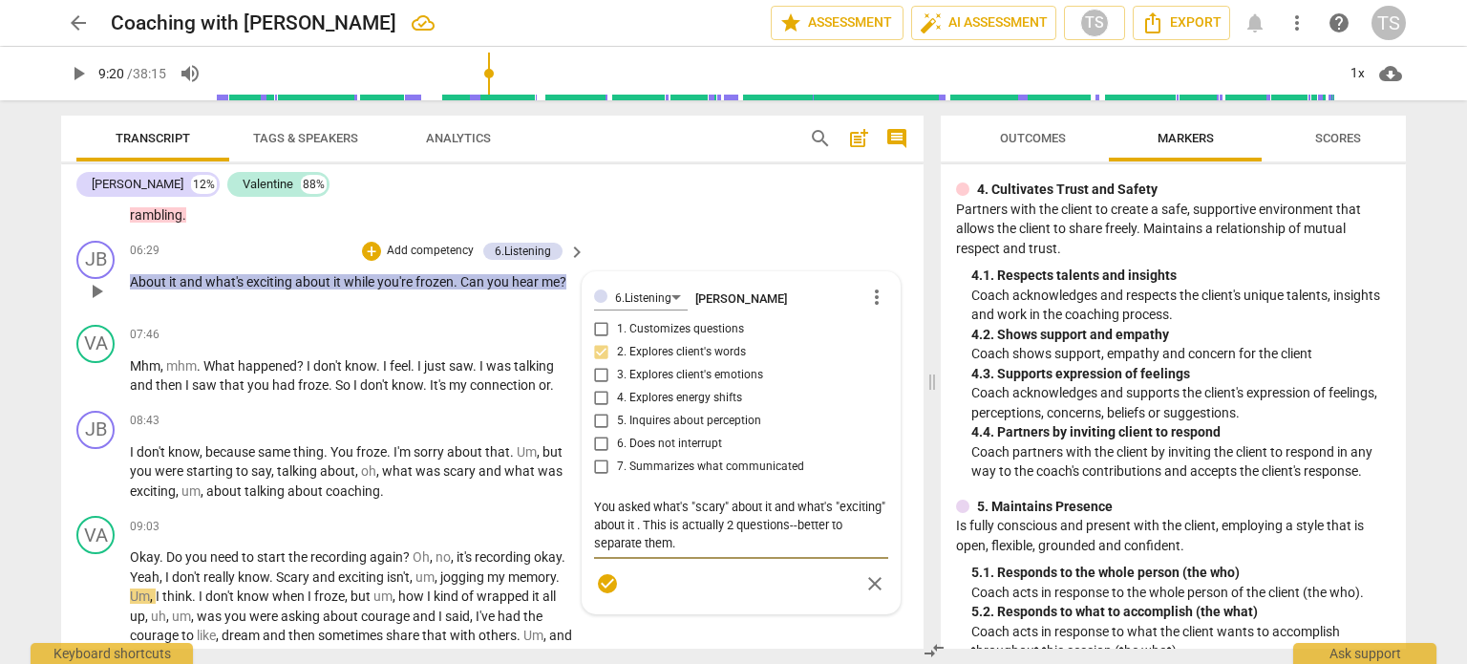
click at [713, 543] on textarea "You asked what's "scary" about it and what's "exciting" about it . This is actu…" at bounding box center [741, 525] width 294 height 54
click at [643, 522] on textarea "You asked what's "scary" about it and what's "exciting" about it . This is actu…" at bounding box center [741, 525] width 294 height 54
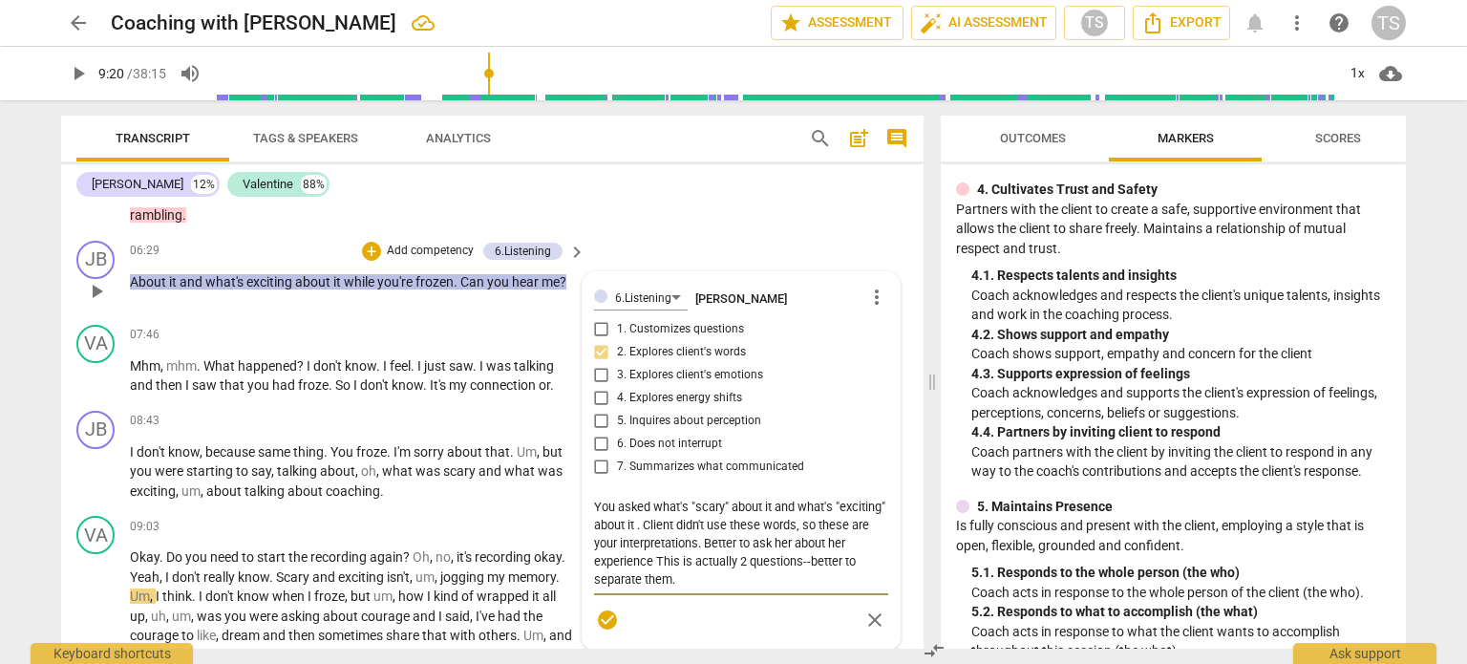
click at [752, 539] on textarea "You asked what's "scary" about it and what's "exciting" about it . Client didn'…" at bounding box center [741, 543] width 294 height 91
click at [811, 560] on textarea "You asked what's "scary" about it and what's "exciting" about it . Client didn'…" at bounding box center [741, 543] width 294 height 91
click at [695, 580] on textarea "You asked what's "scary" about it and what's "exciting" about it . Client didn'…" at bounding box center [741, 543] width 294 height 91
click at [646, 579] on textarea "You asked what's "scary" about it and what's "exciting" about it . Client didn'…" at bounding box center [741, 543] width 294 height 91
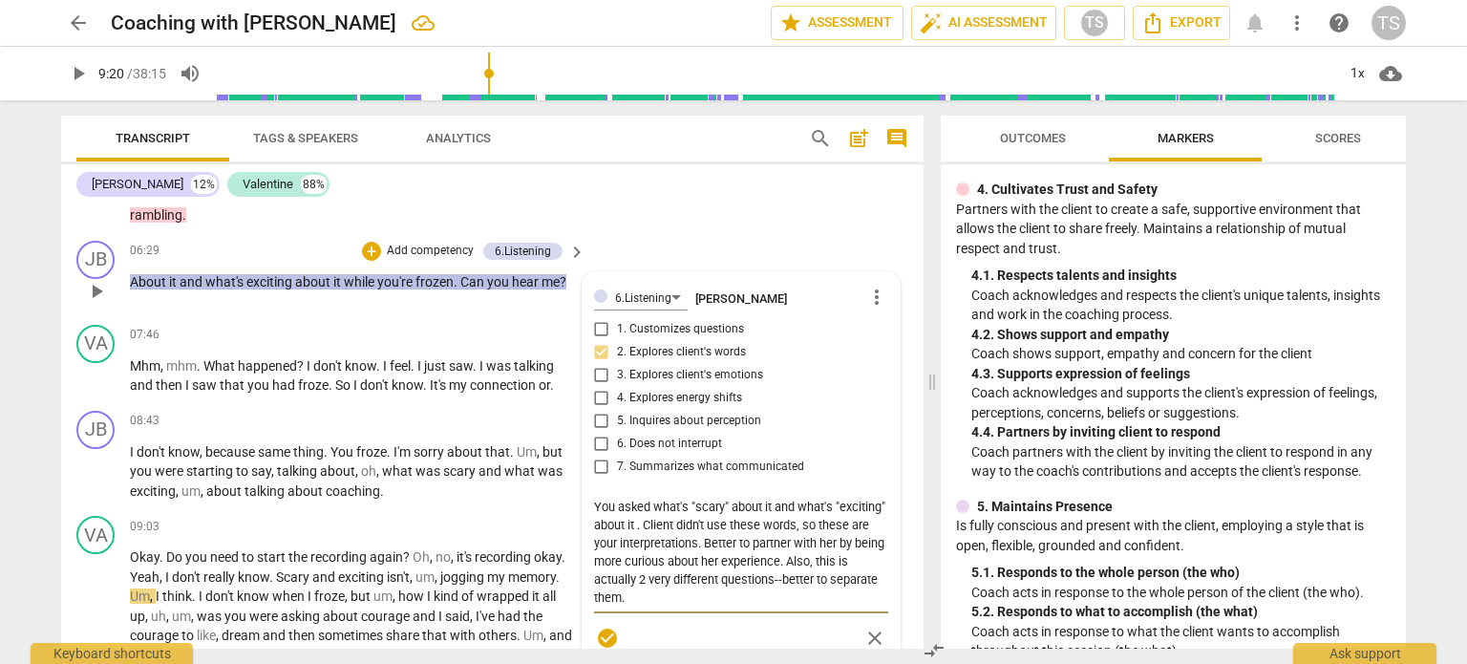
click at [772, 578] on textarea "You asked what's "scary" about it and what's "exciting" about it . Client didn'…" at bounding box center [741, 552] width 294 height 109
click at [395, 479] on p "I don't know , because same thing . You froze . I'm sorry about that . Um , but…" at bounding box center [353, 471] width 446 height 59
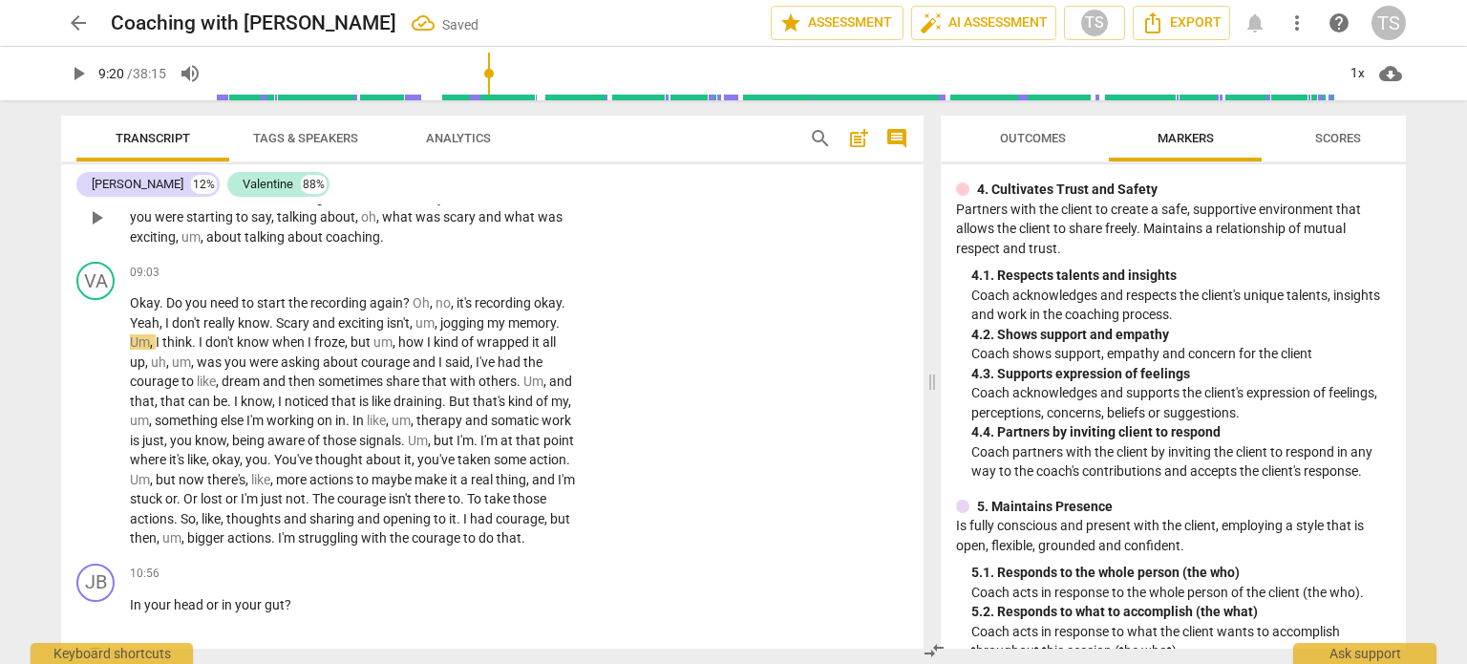
scroll to position [1639, 0]
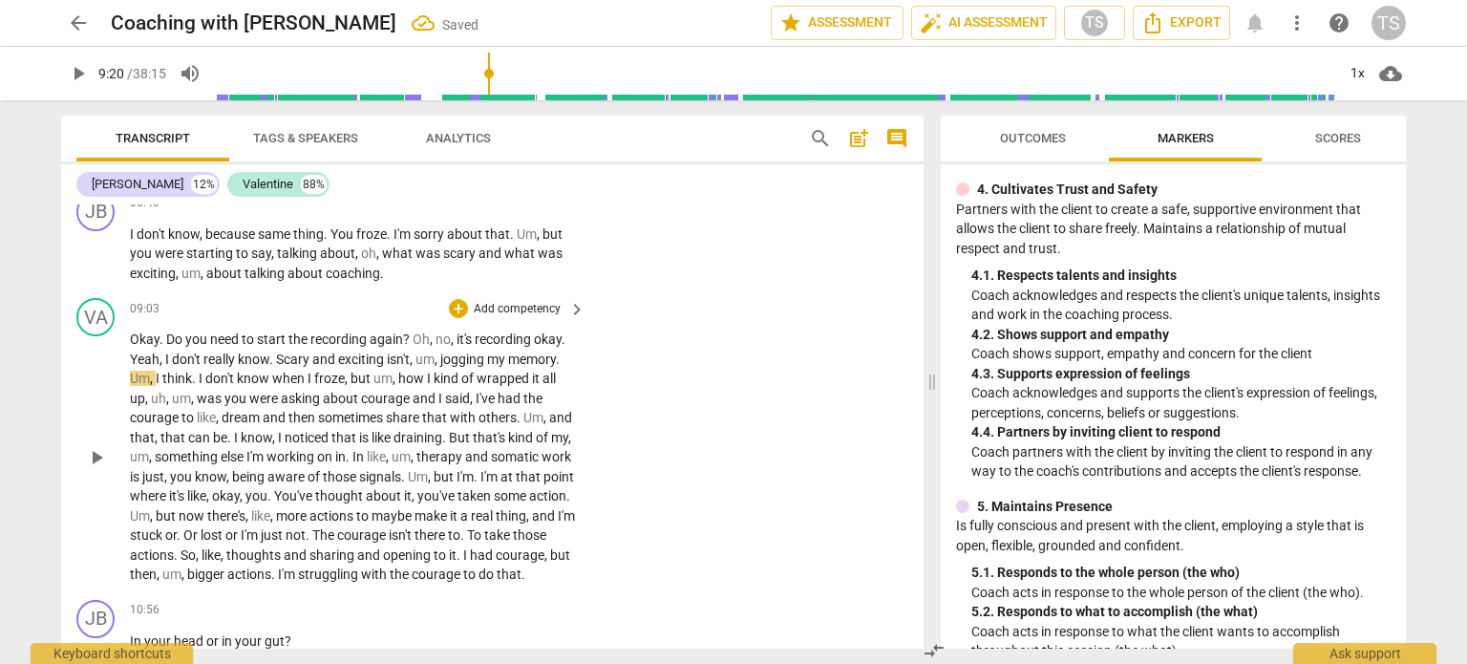
click at [96, 439] on div "play_arrow pause" at bounding box center [105, 457] width 49 height 243
click at [111, 469] on span "play_arrow" at bounding box center [96, 457] width 31 height 23
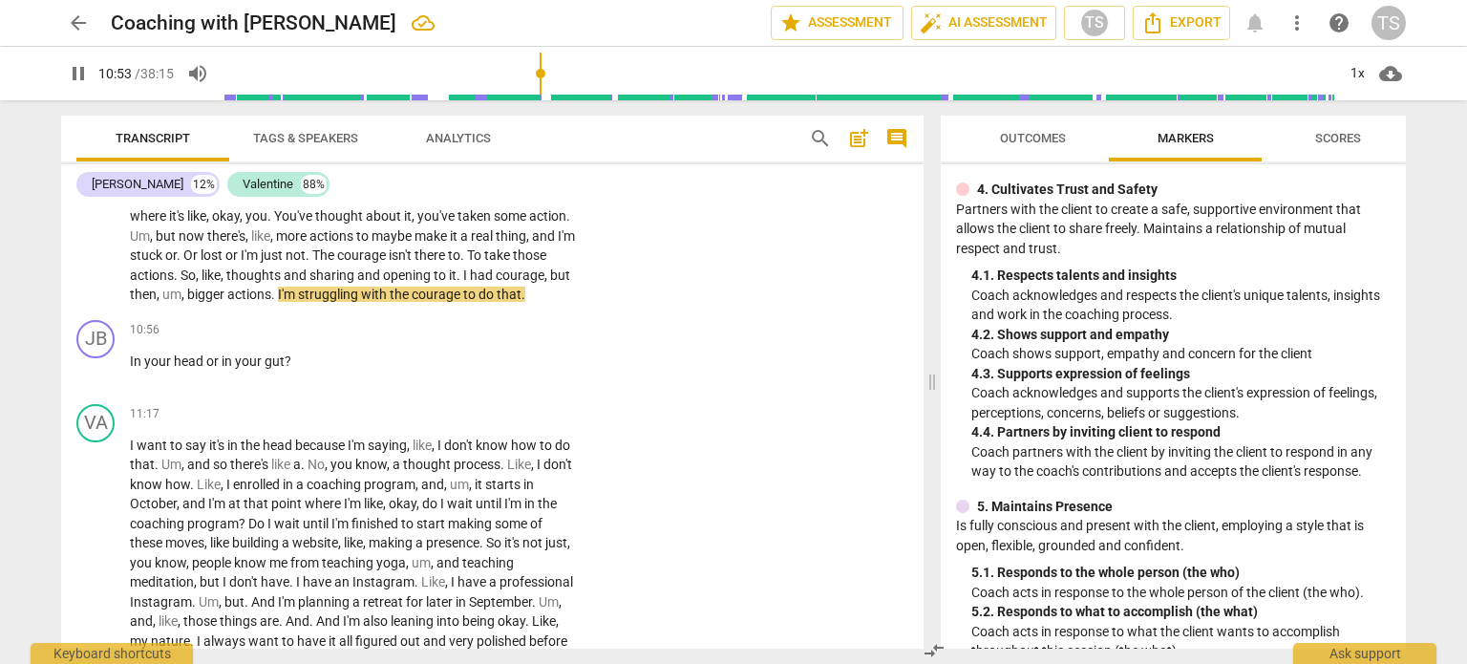
scroll to position [1930, 0]
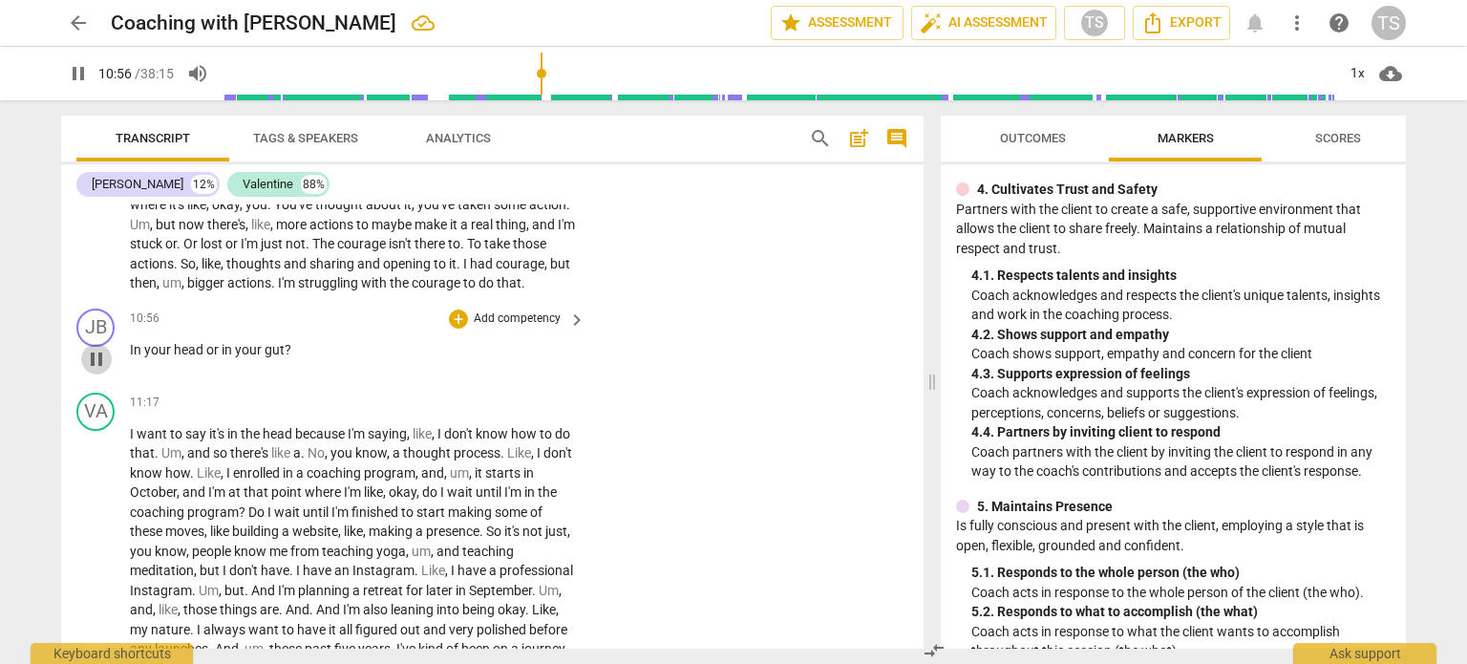
click at [93, 371] on span "pause" at bounding box center [96, 359] width 23 height 23
drag, startPoint x: 416, startPoint y: 282, endPoint x: 544, endPoint y: 296, distance: 128.8
click at [544, 293] on p "Okay . Do you need to start the recording again ? Oh , no , it's recording okay…" at bounding box center [353, 165] width 446 height 255
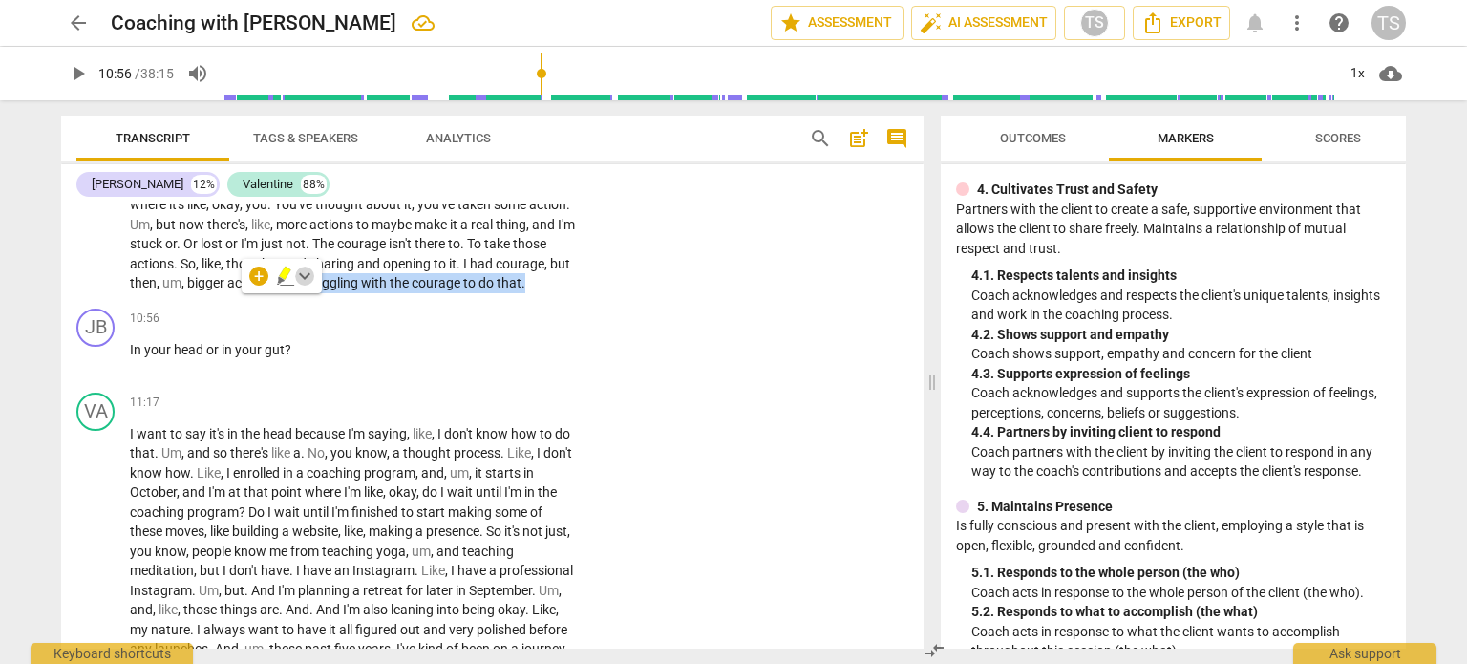
click at [308, 277] on span "keyboard_arrow_down" at bounding box center [304, 276] width 23 height 23
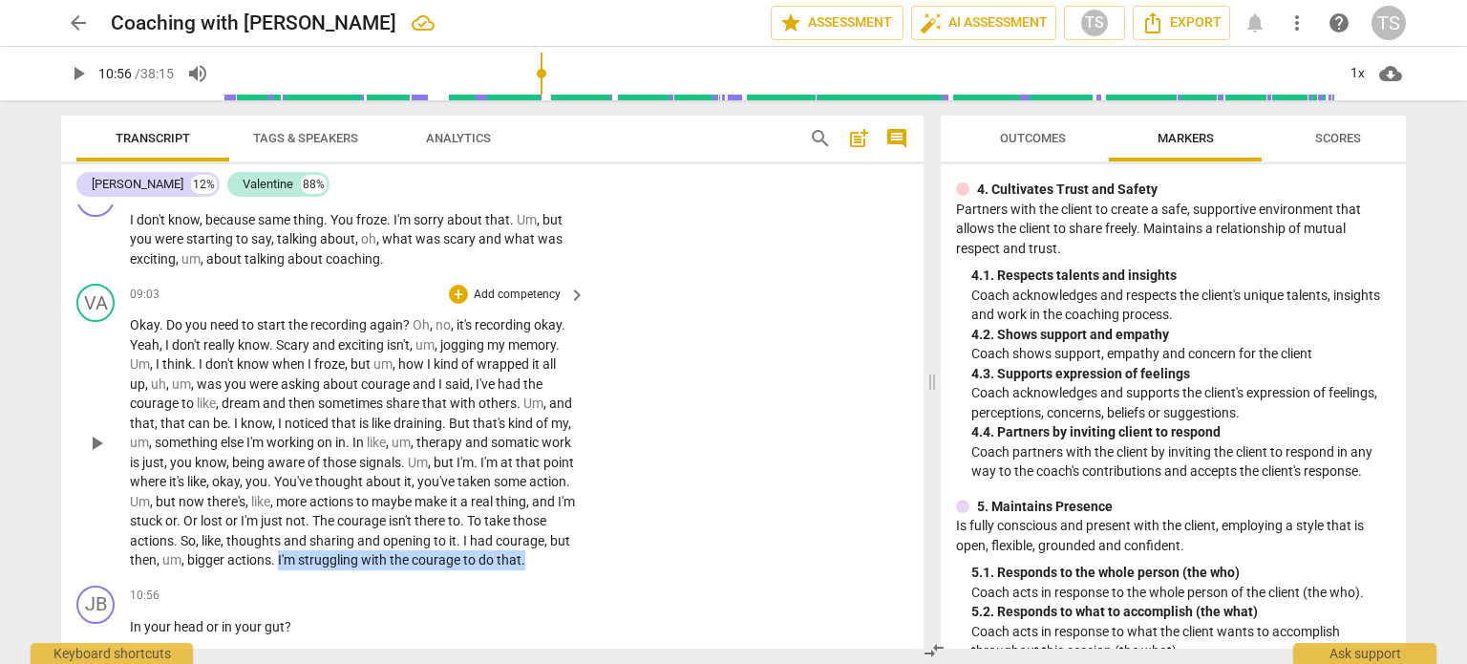
scroll to position [1650, 0]
click at [462, 289] on div "+" at bounding box center [458, 296] width 19 height 19
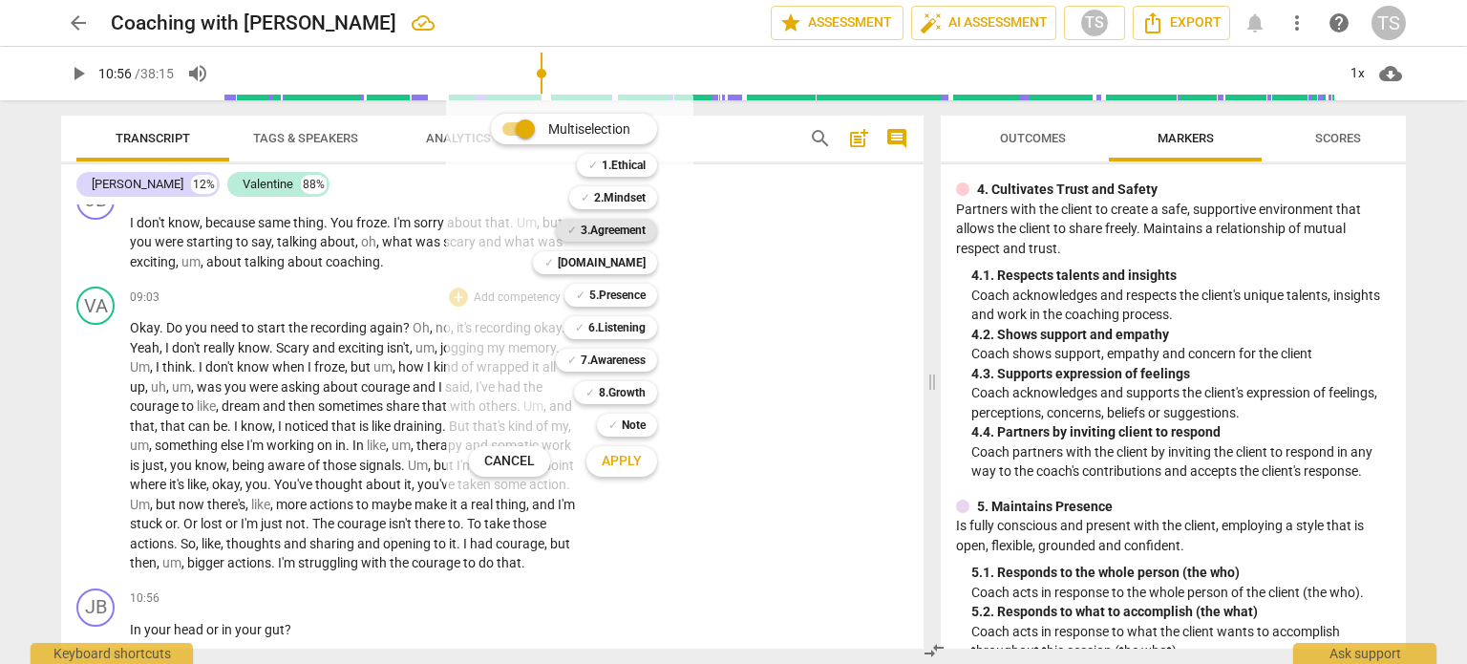
click at [626, 231] on b "3.Agreement" at bounding box center [613, 230] width 65 height 23
click at [628, 463] on span "Apply" at bounding box center [622, 461] width 40 height 19
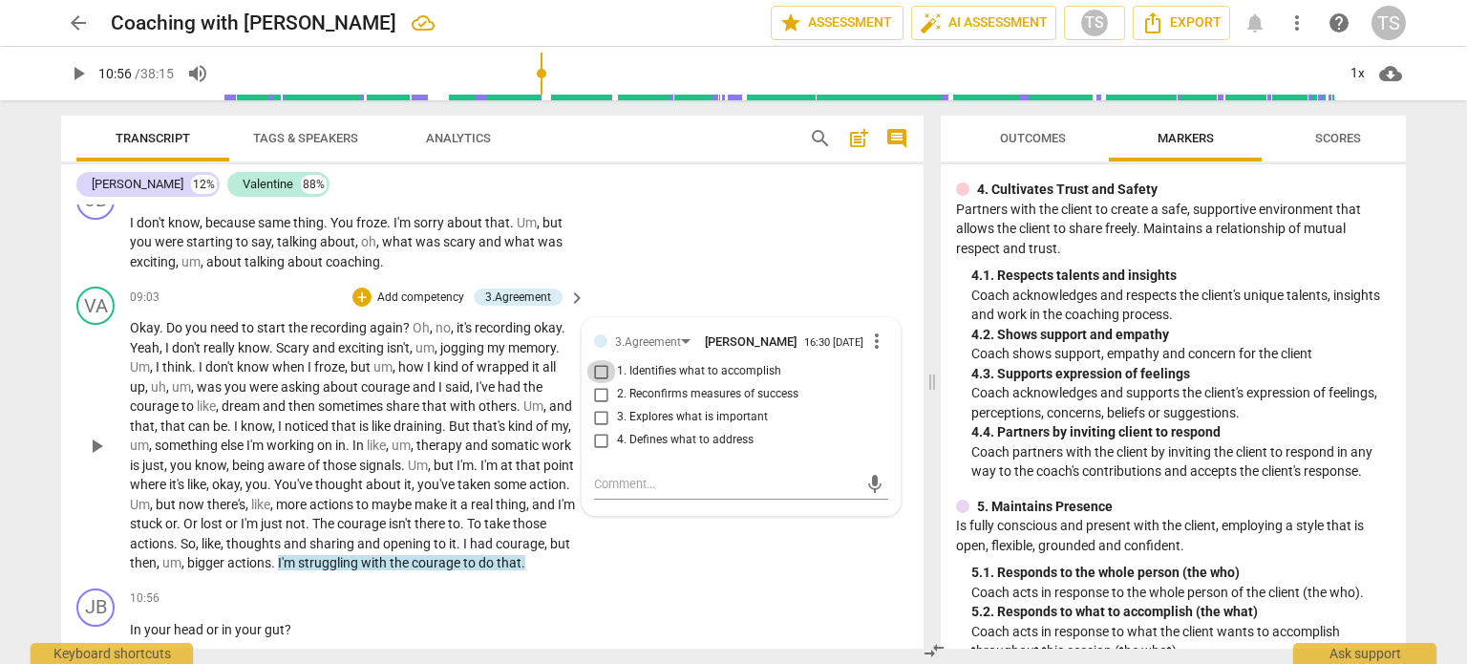
click at [599, 373] on input "1. Identifies what to accomplish" at bounding box center [601, 371] width 31 height 23
click at [636, 478] on div "mic" at bounding box center [741, 484] width 294 height 31
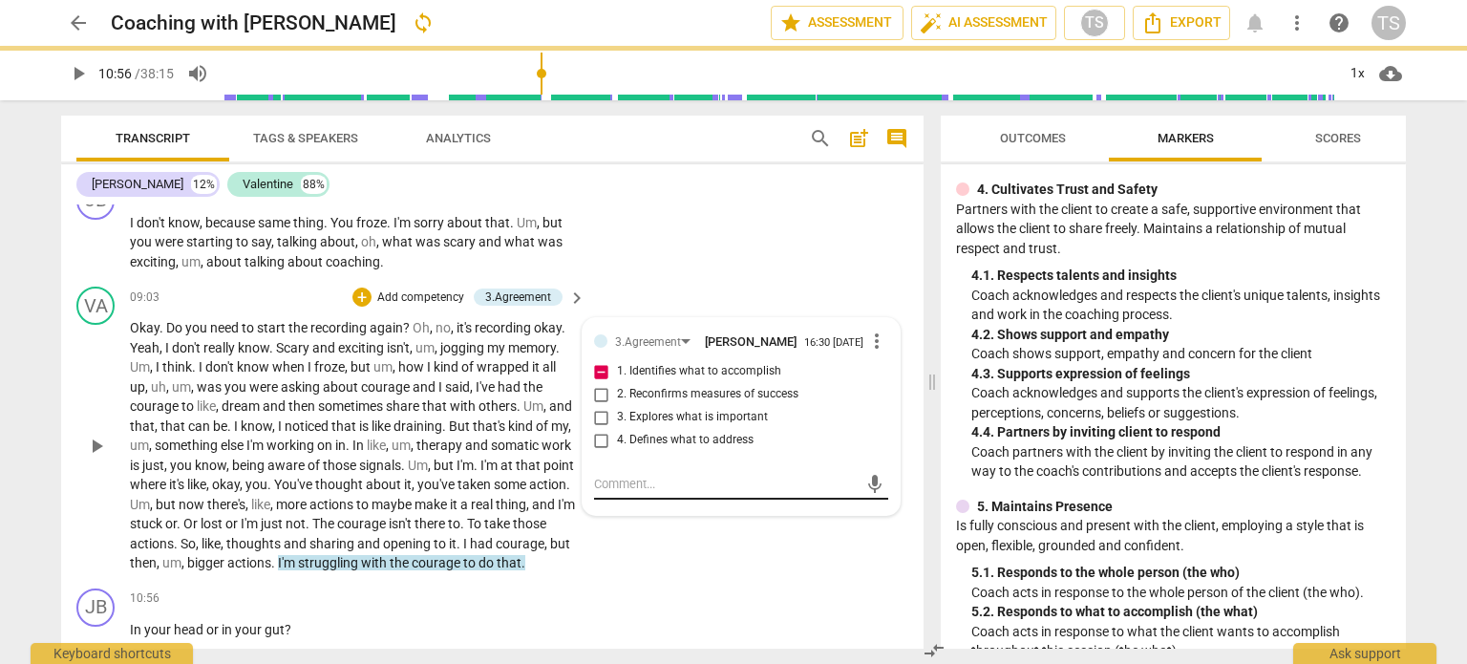
click at [626, 488] on textarea at bounding box center [726, 484] width 264 height 18
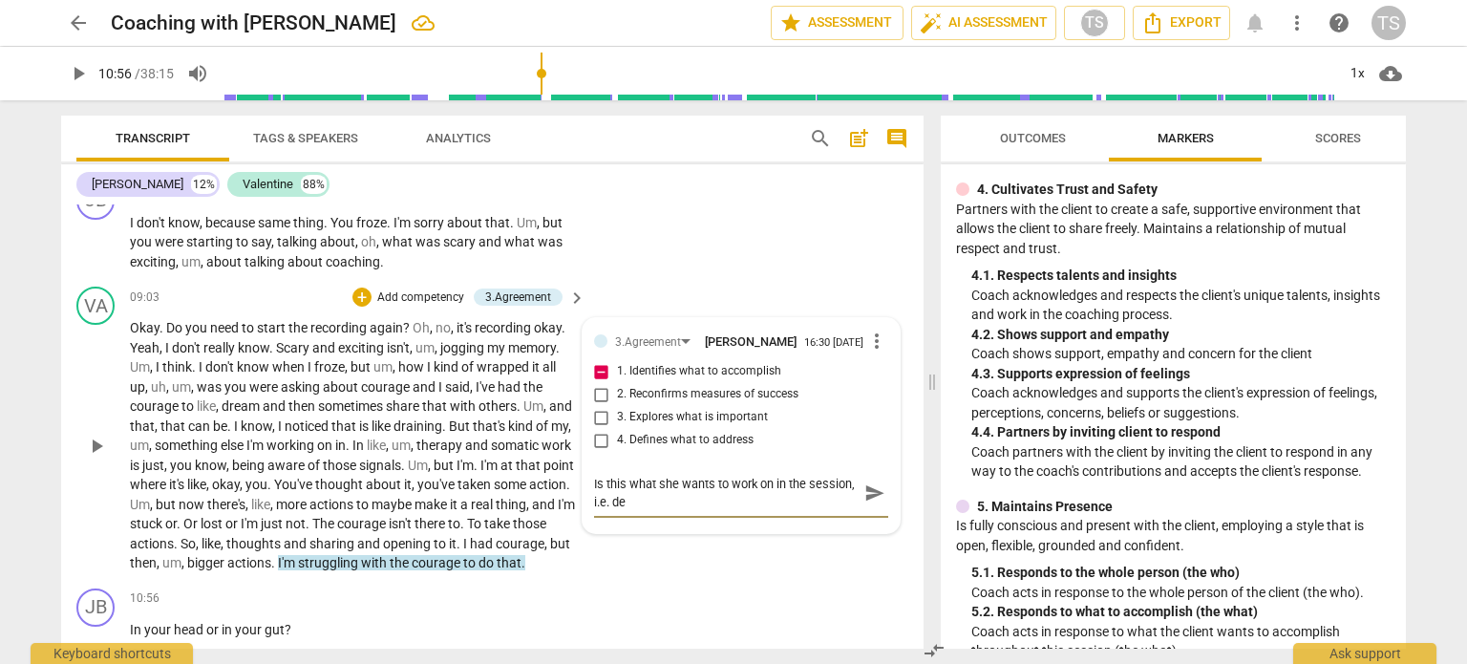
scroll to position [0, 0]
click at [207, 637] on span "or" at bounding box center [213, 629] width 15 height 15
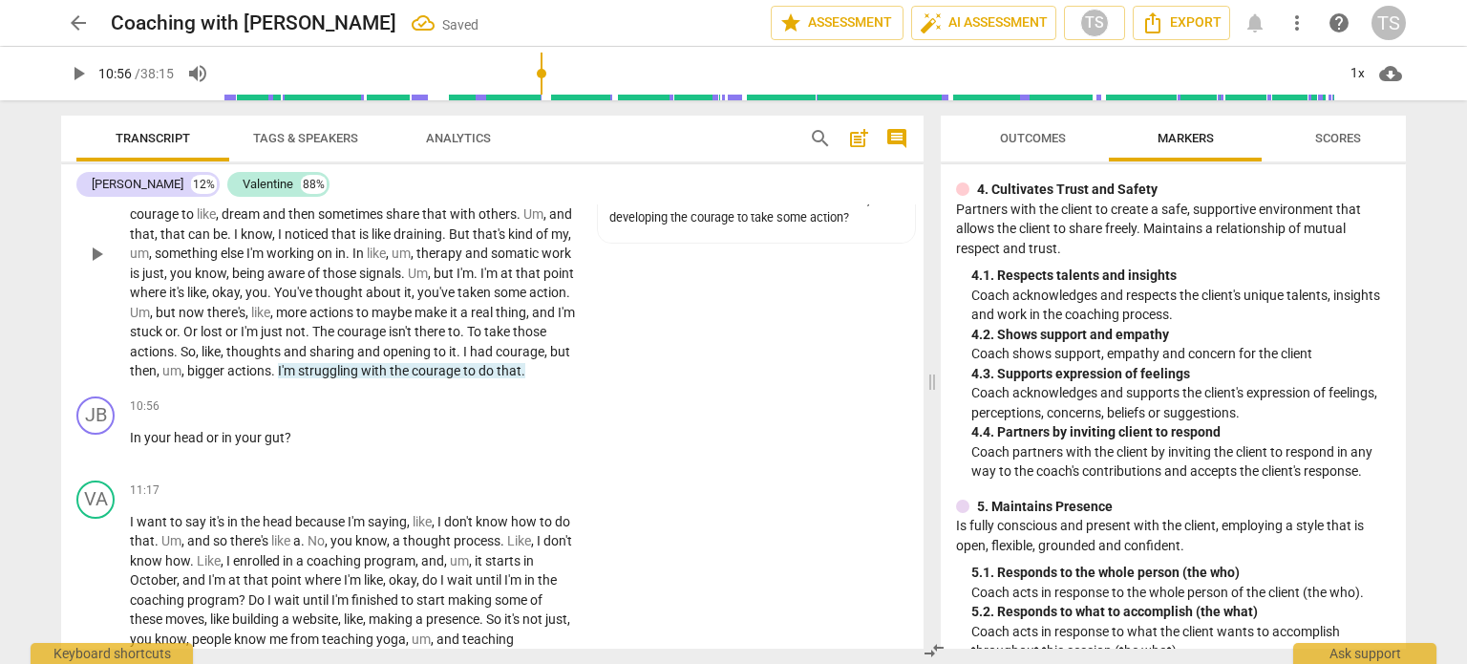
scroll to position [1849, 0]
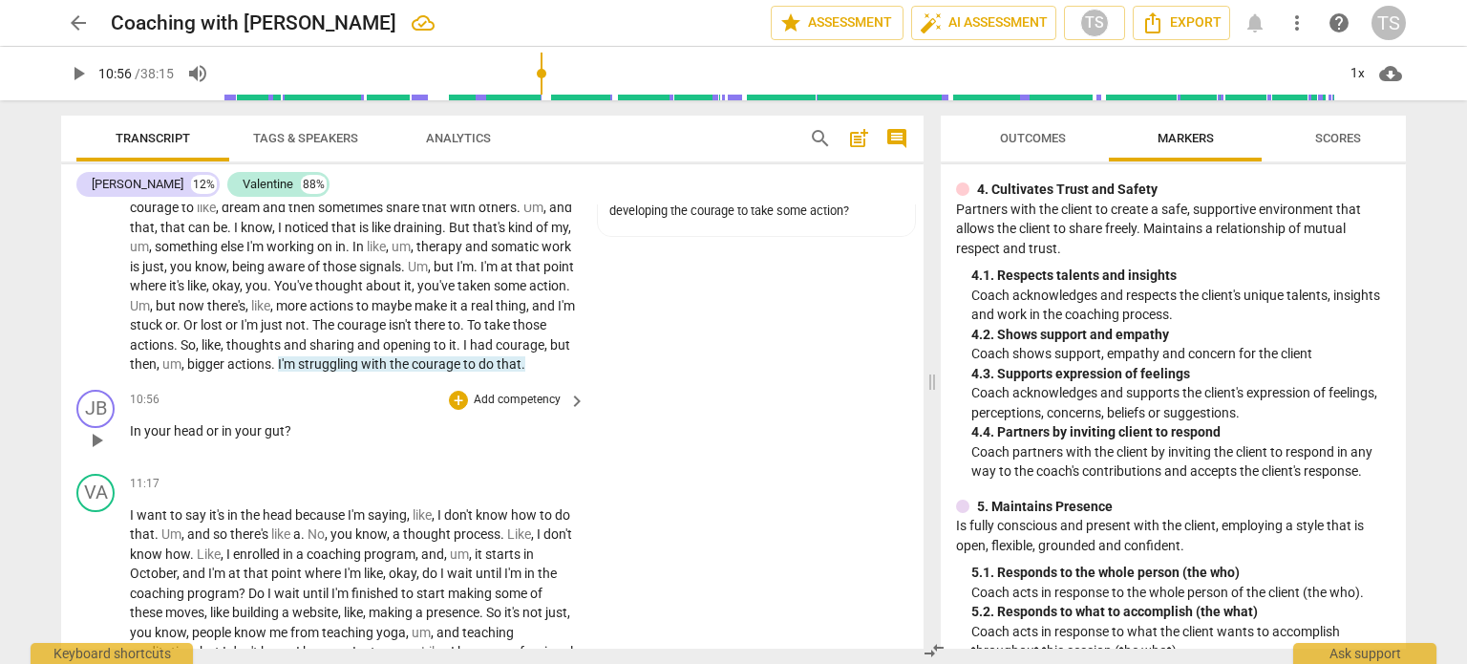
click at [98, 452] on span "play_arrow" at bounding box center [96, 440] width 23 height 23
click at [98, 452] on span "pause" at bounding box center [96, 440] width 23 height 23
click at [458, 410] on div "+" at bounding box center [458, 400] width 19 height 19
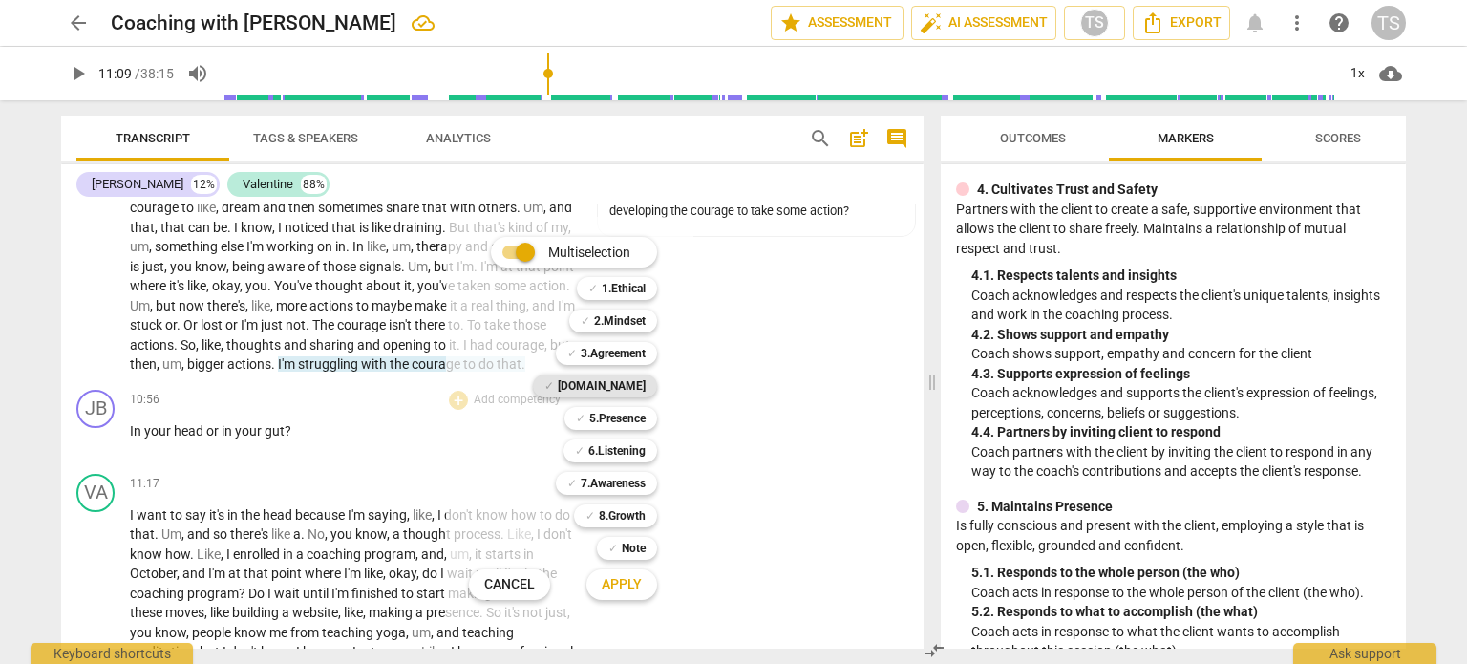
click at [627, 381] on b "[DOMAIN_NAME]" at bounding box center [602, 385] width 88 height 23
click at [619, 581] on span "Apply" at bounding box center [622, 584] width 40 height 19
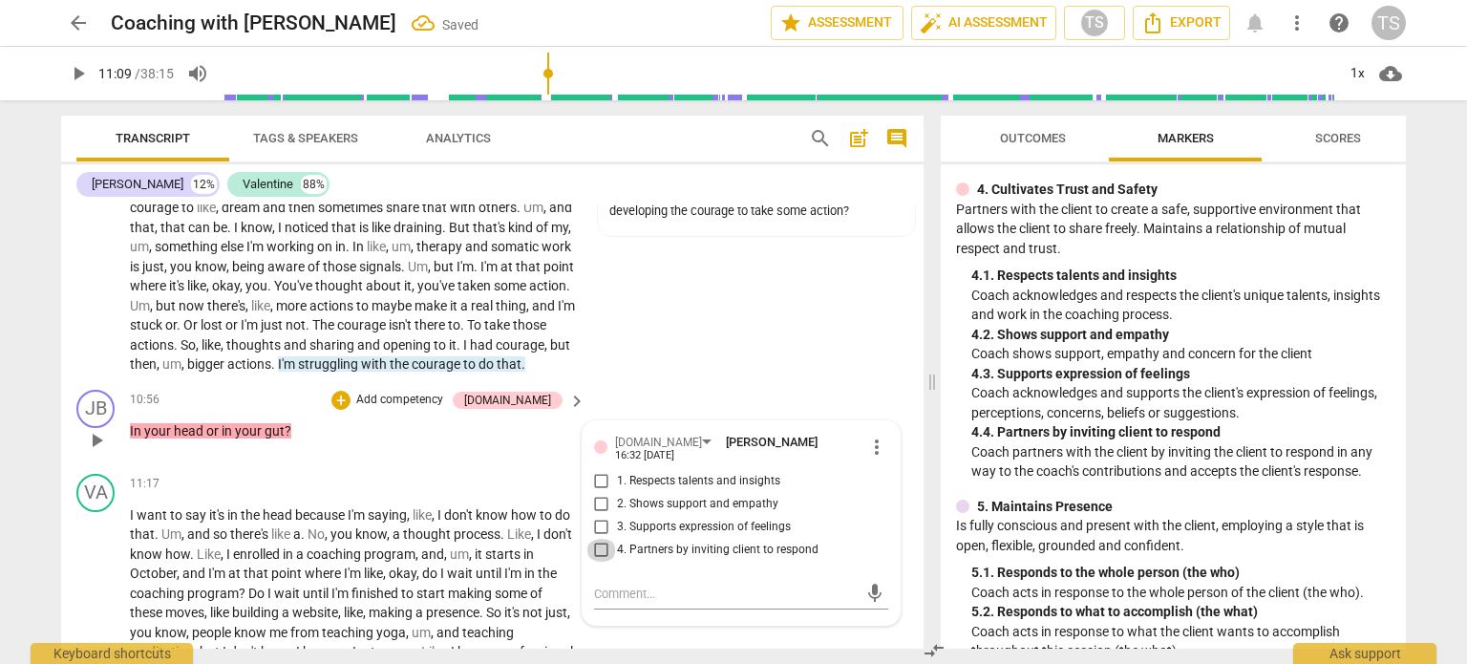
click at [595, 560] on input "4. Partners by inviting client to respond" at bounding box center [601, 550] width 31 height 23
click at [351, 410] on div "+" at bounding box center [340, 400] width 19 height 19
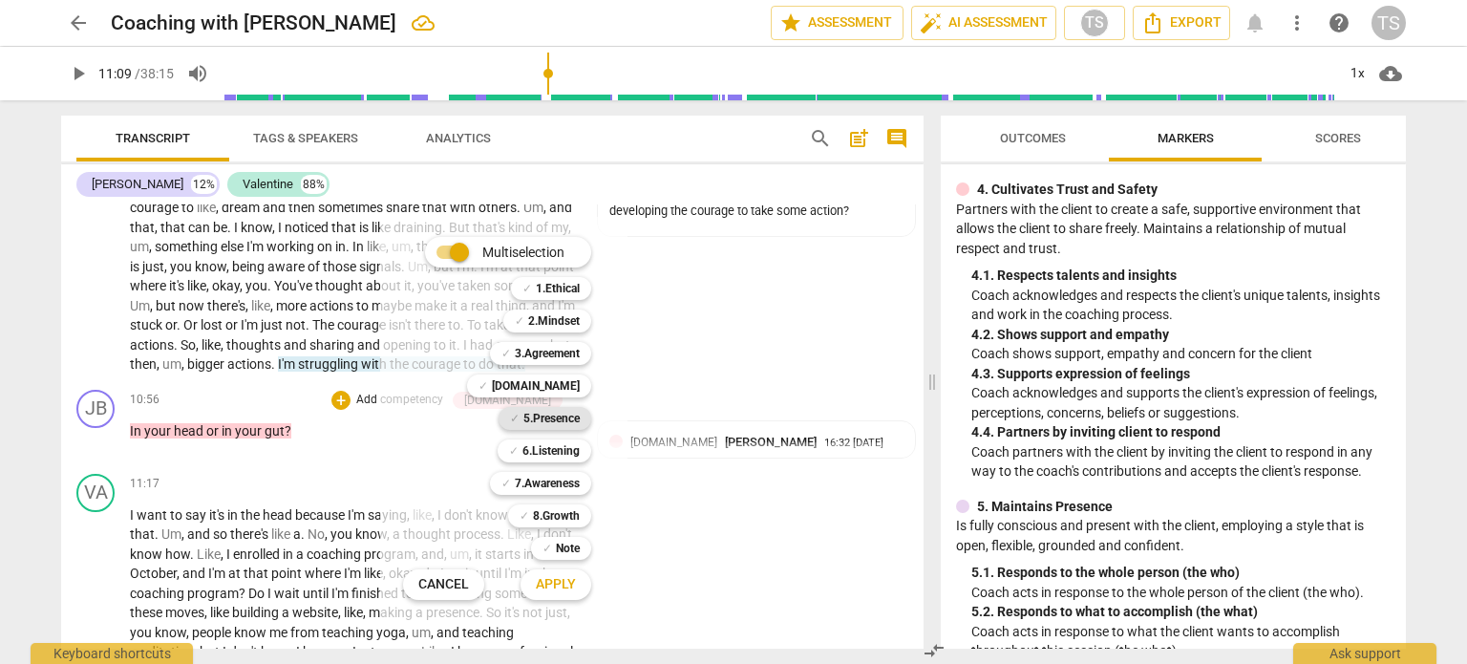
click at [545, 416] on b "5.Presence" at bounding box center [551, 418] width 56 height 23
click at [563, 582] on span "Apply" at bounding box center [556, 584] width 40 height 19
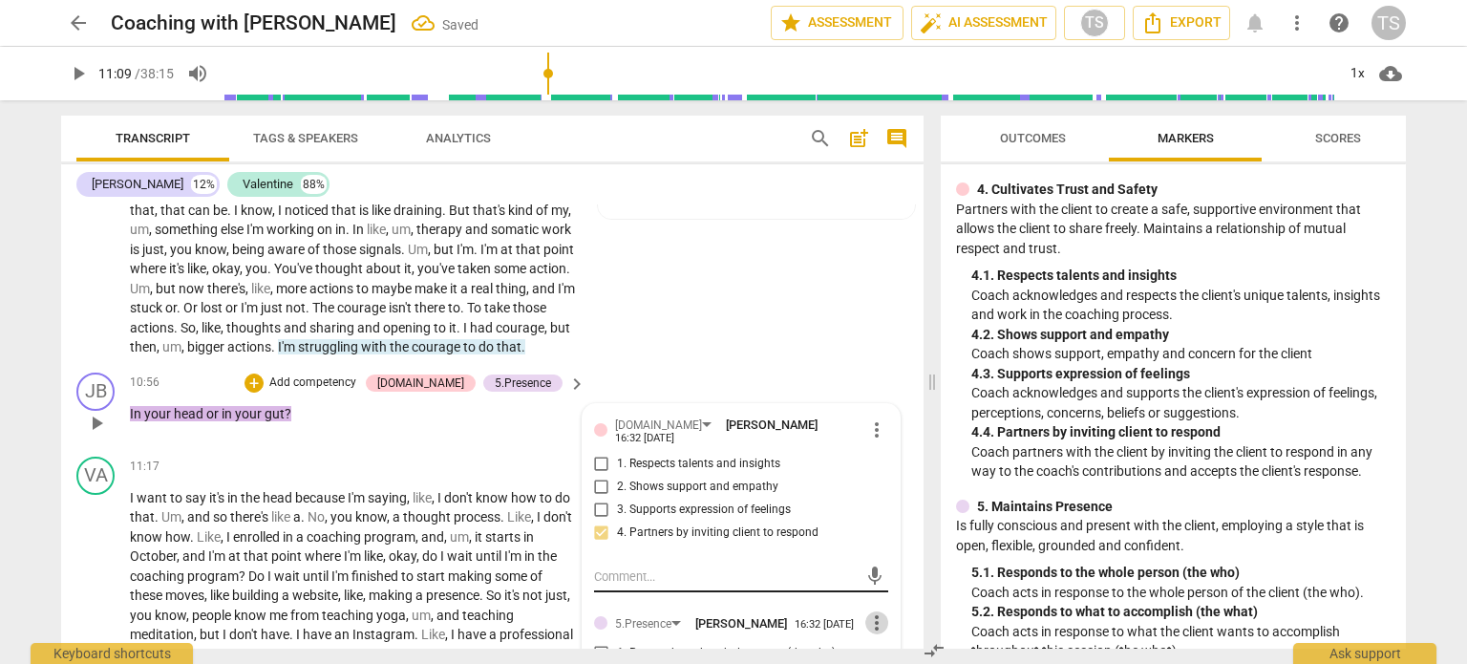
scroll to position [2111, 0]
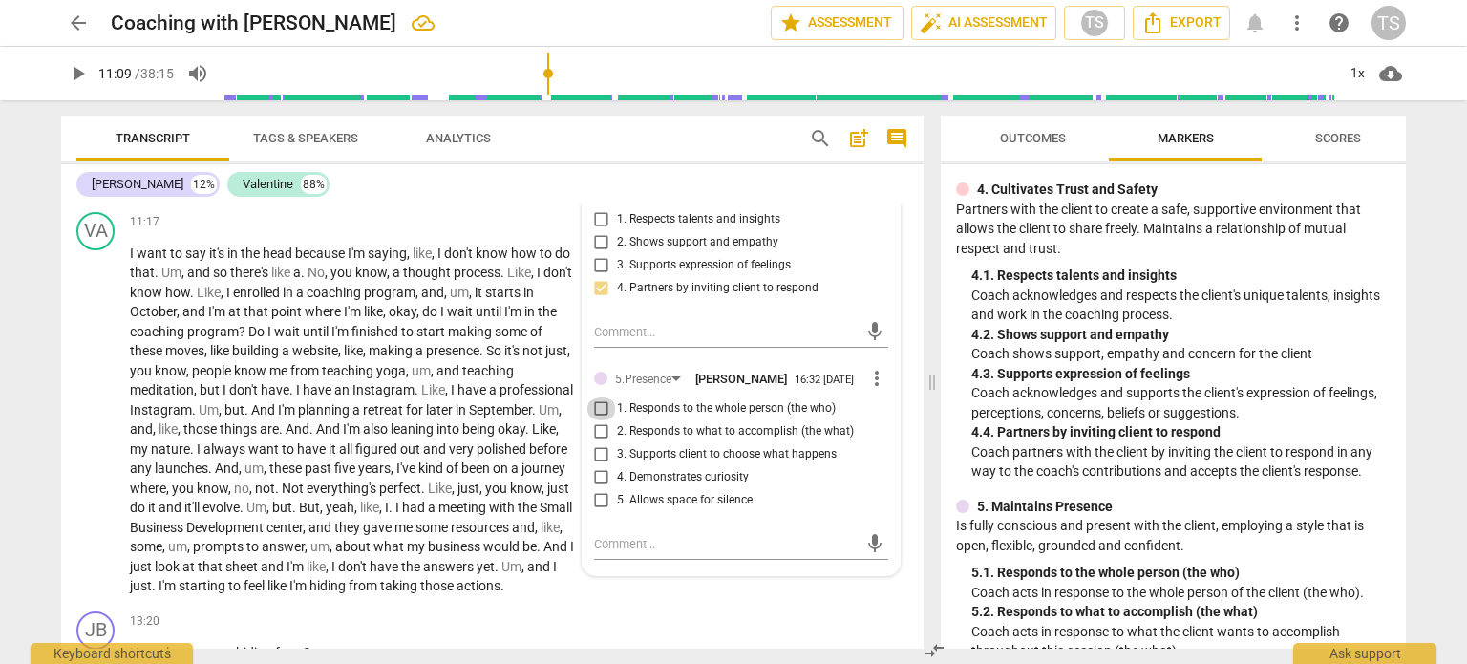
click at [602, 420] on input "1. Responds to the whole person (the who)" at bounding box center [601, 408] width 31 height 23
click at [92, 432] on span "play_arrow" at bounding box center [96, 420] width 23 height 23
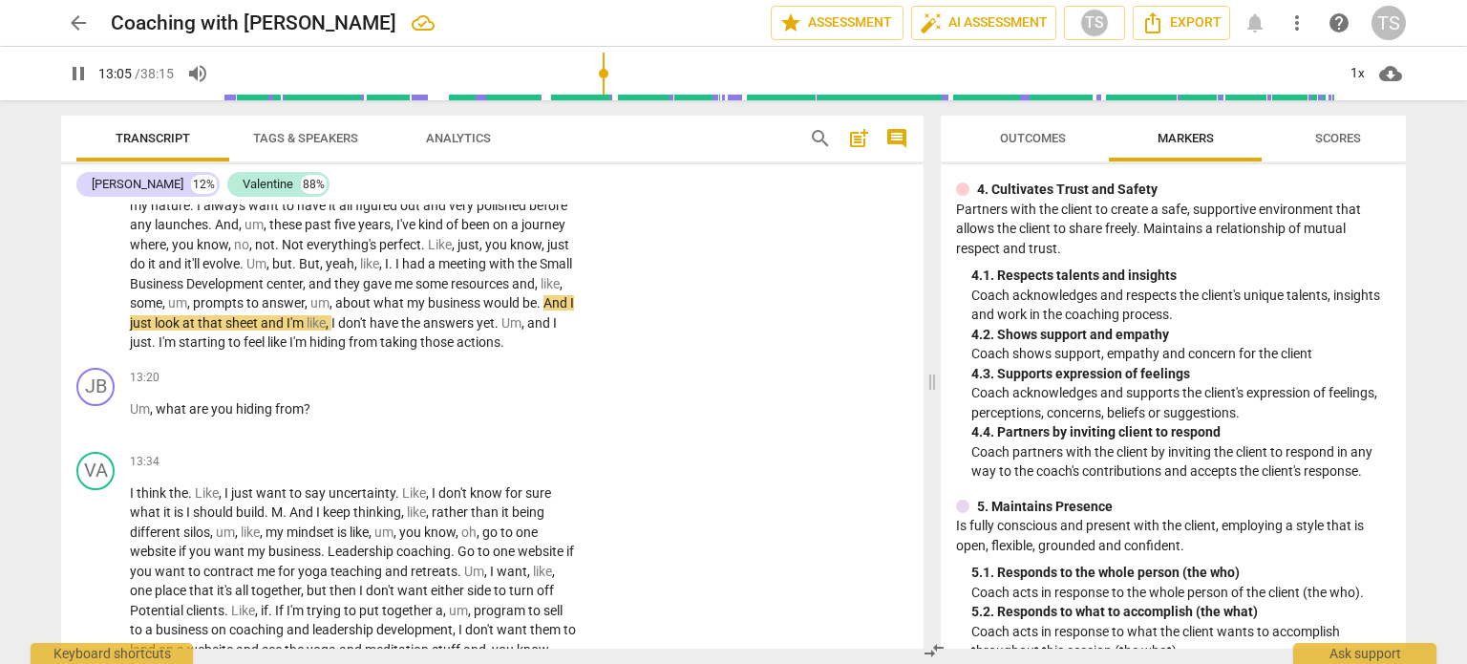
scroll to position [2358, 0]
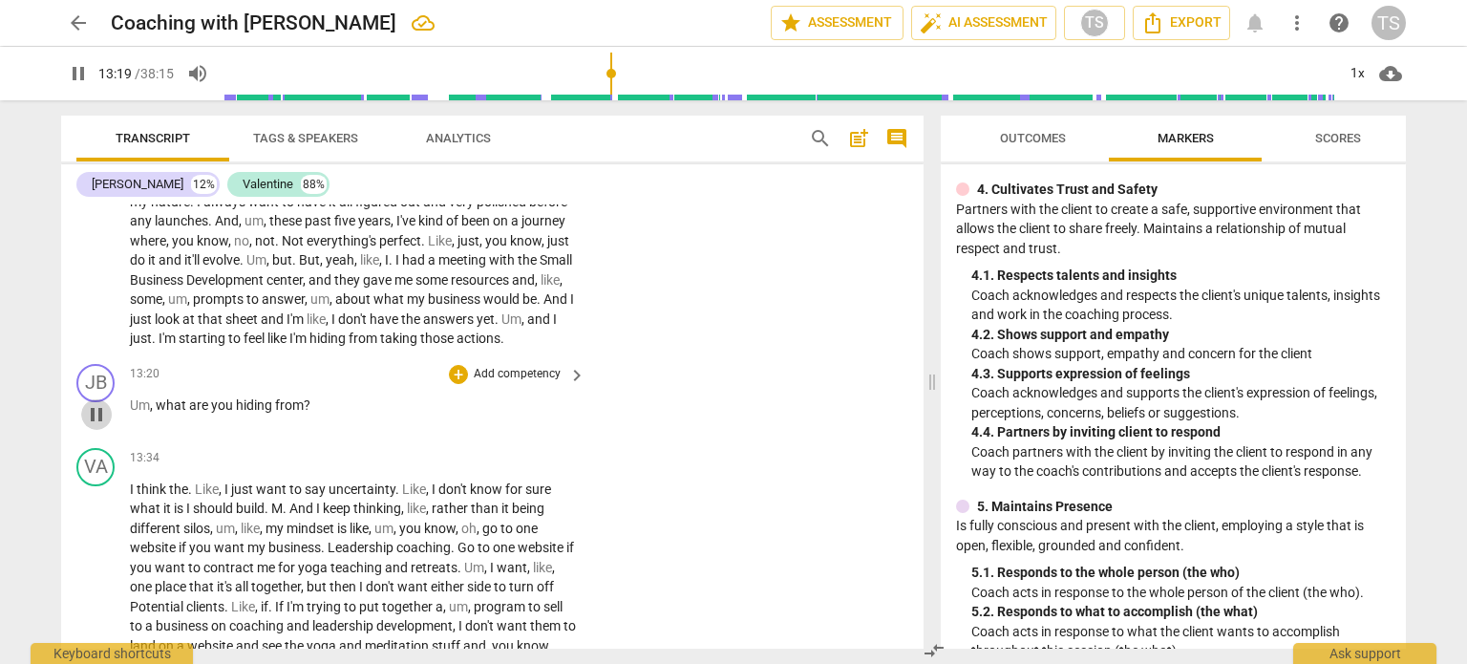
click at [97, 426] on span "pause" at bounding box center [96, 414] width 23 height 23
click at [457, 384] on div "+" at bounding box center [458, 374] width 19 height 19
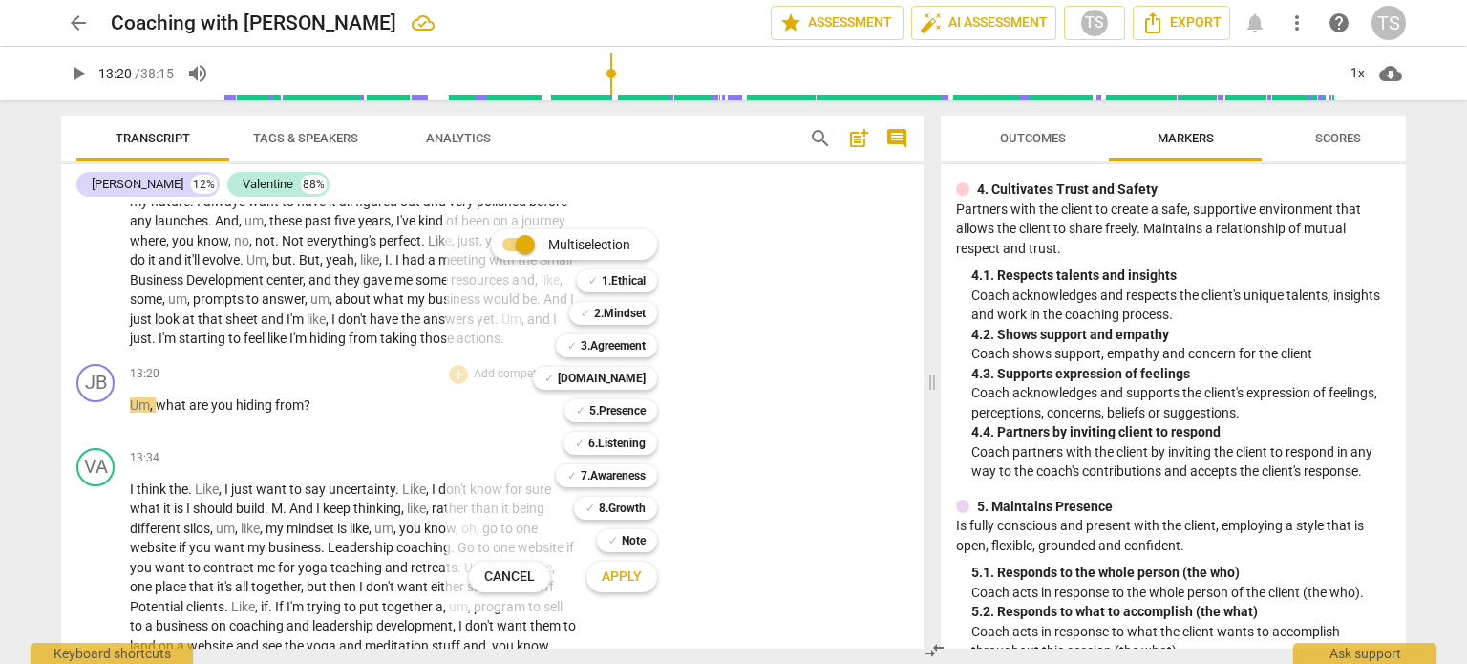
drag, startPoint x: 1400, startPoint y: 341, endPoint x: 1405, endPoint y: 319, distance: 22.5
click at [1405, 319] on div at bounding box center [733, 332] width 1467 height 664
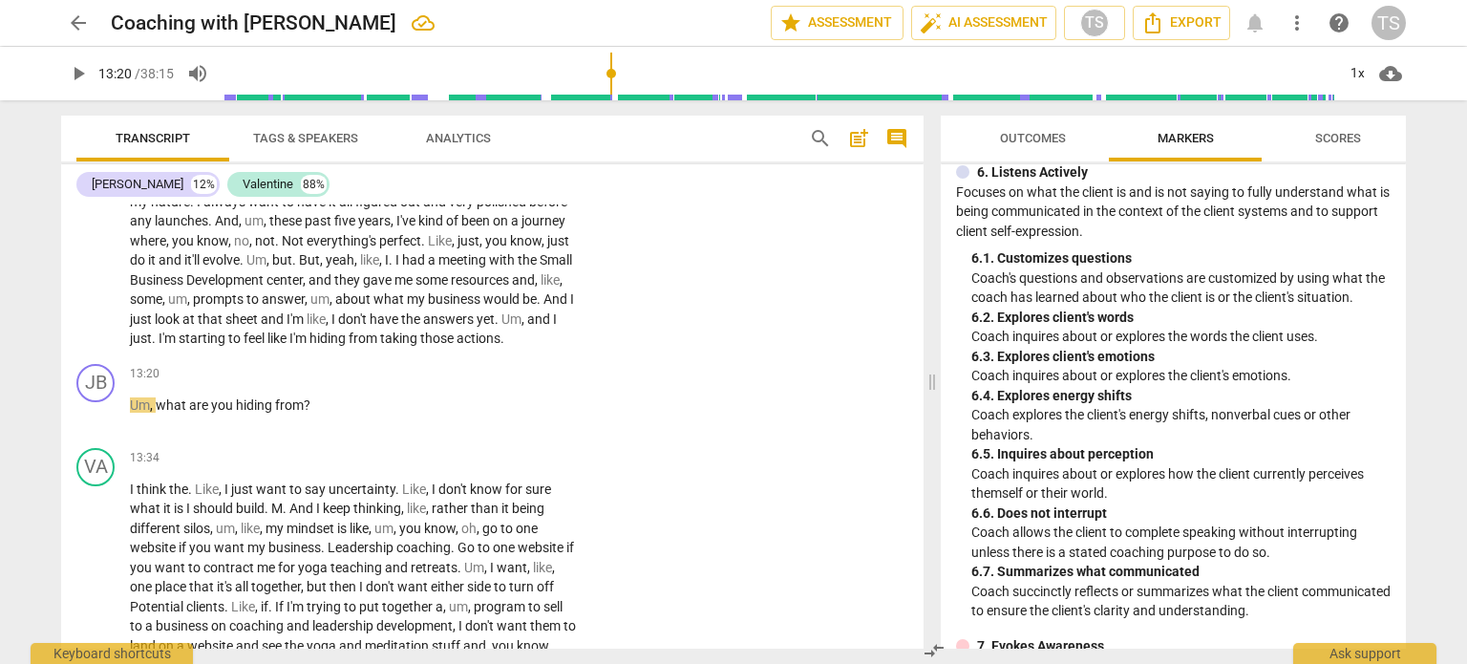
scroll to position [1357, 0]
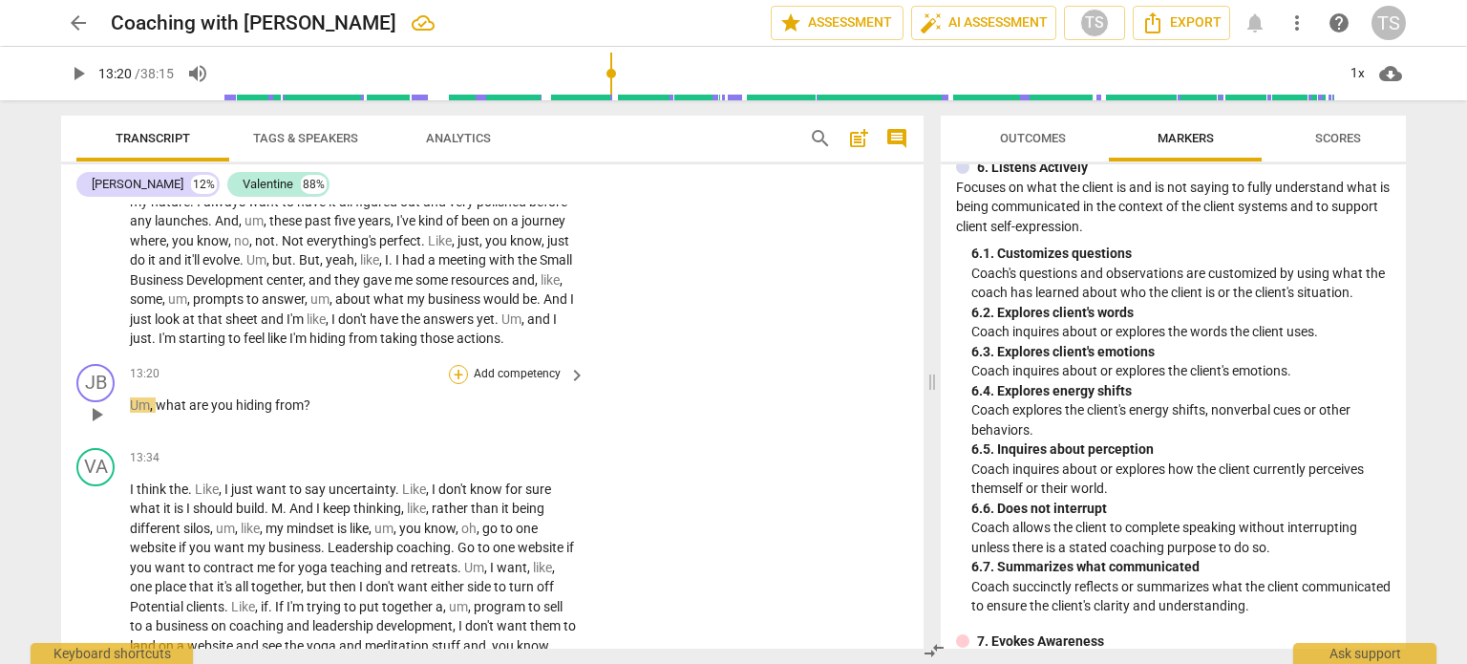
click at [450, 384] on div "+" at bounding box center [458, 374] width 19 height 19
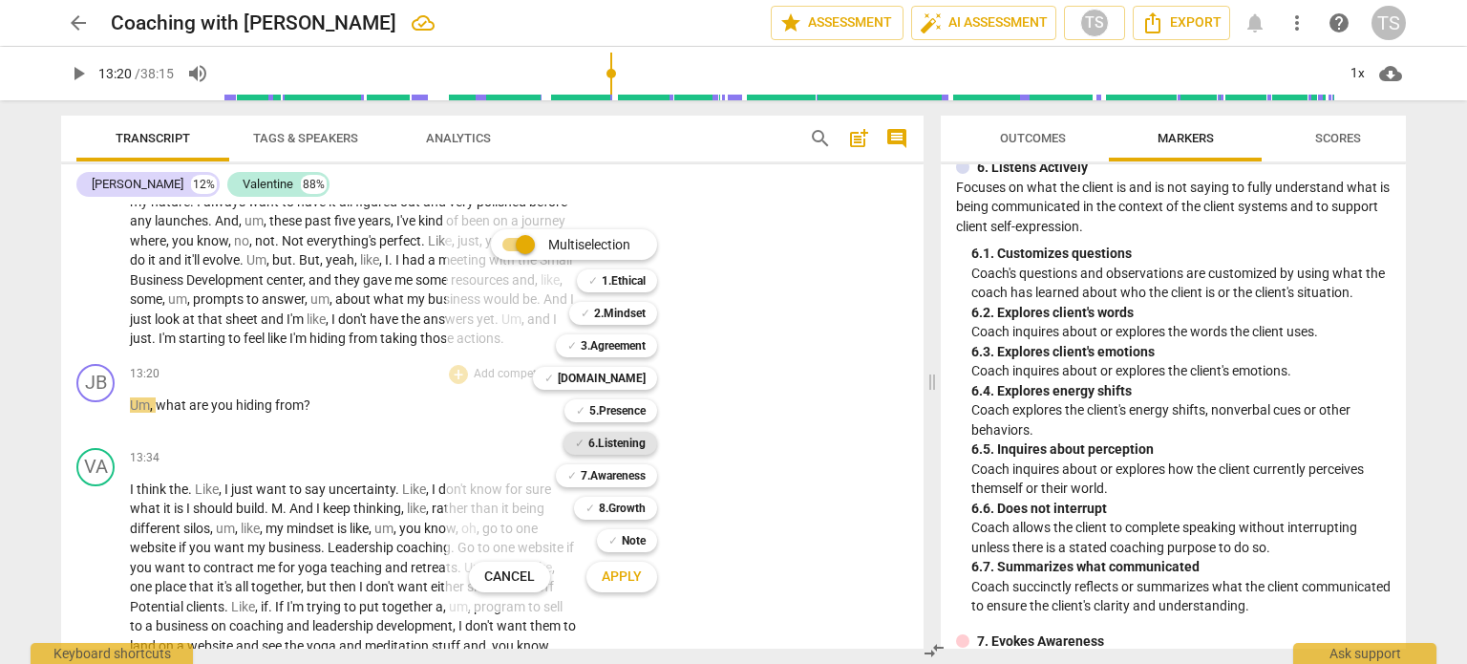
click at [600, 445] on b "6.Listening" at bounding box center [616, 443] width 57 height 23
drag, startPoint x: 620, startPoint y: 581, endPoint x: 607, endPoint y: 582, distance: 13.4
click at [607, 582] on span "Apply" at bounding box center [622, 576] width 40 height 19
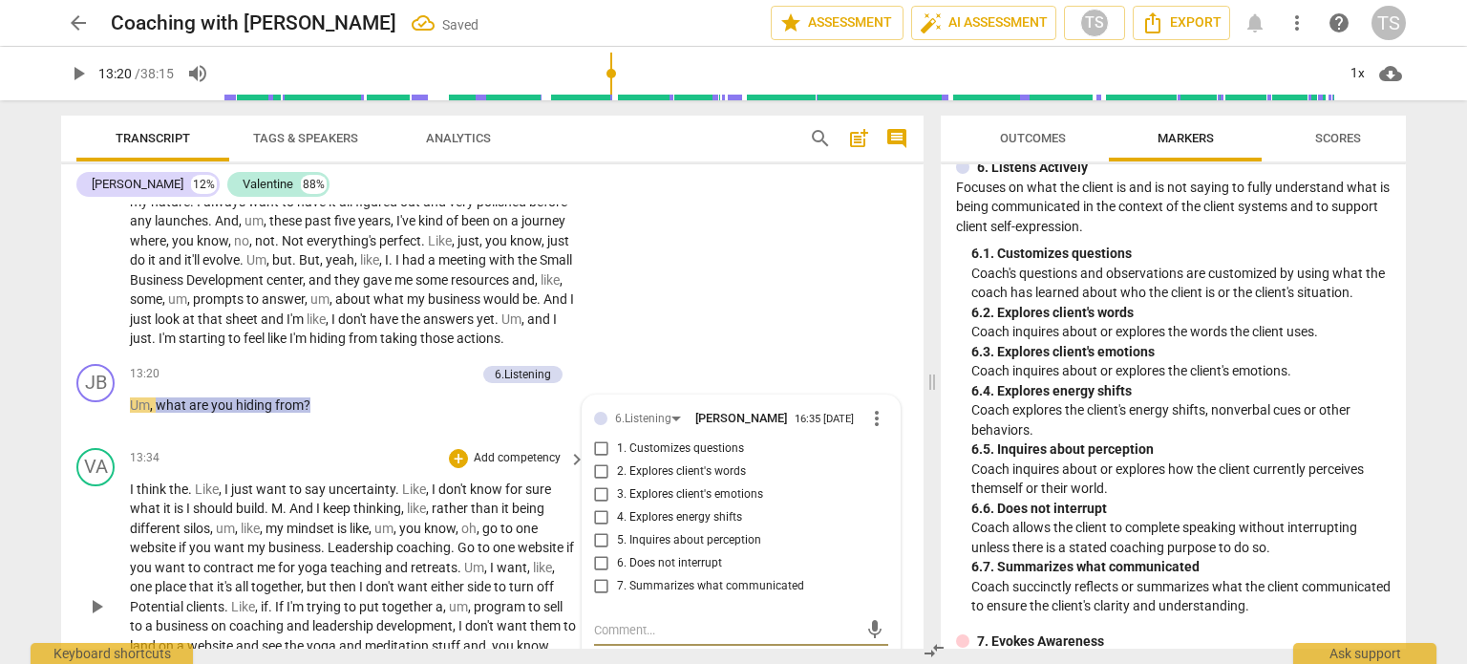
scroll to position [2606, 0]
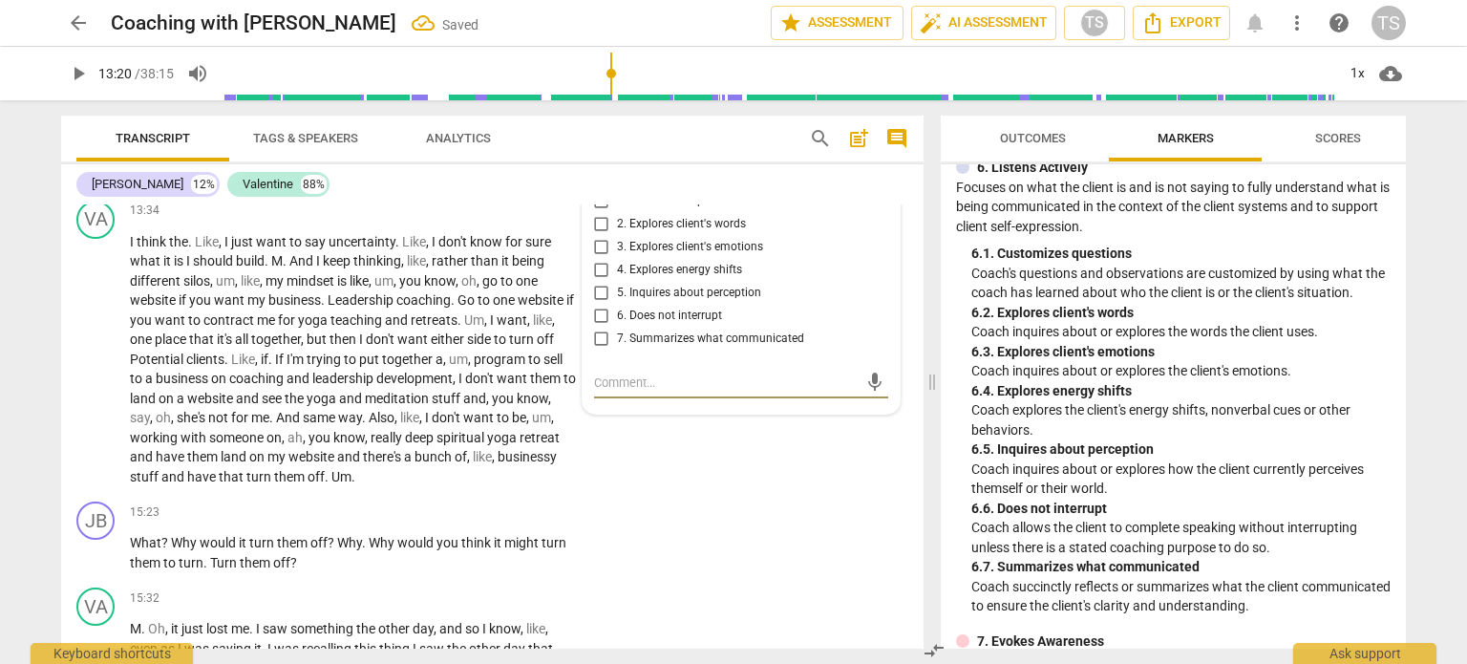
click at [603, 236] on input "2. Explores client's words" at bounding box center [601, 224] width 31 height 23
click at [599, 305] on input "5. Inquires about perception" at bounding box center [601, 293] width 31 height 23
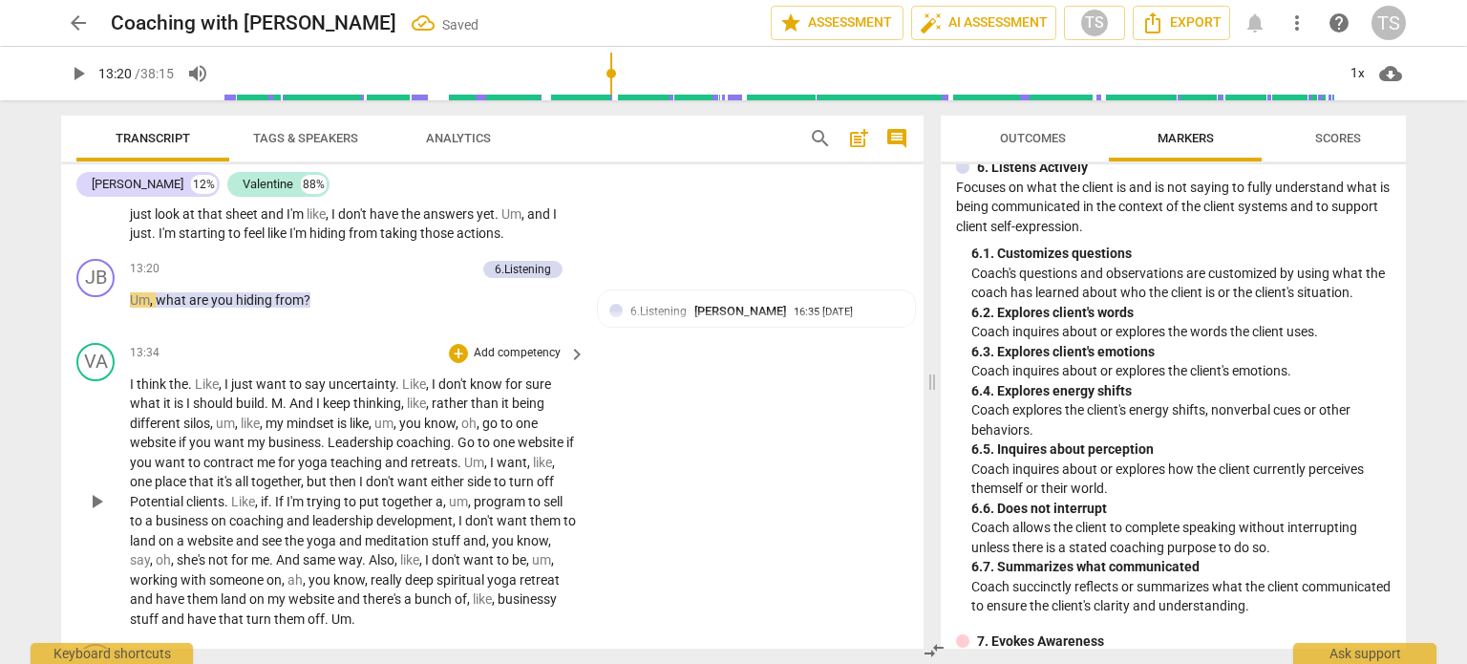
scroll to position [2460, 0]
click at [366, 282] on div "+" at bounding box center [371, 272] width 19 height 19
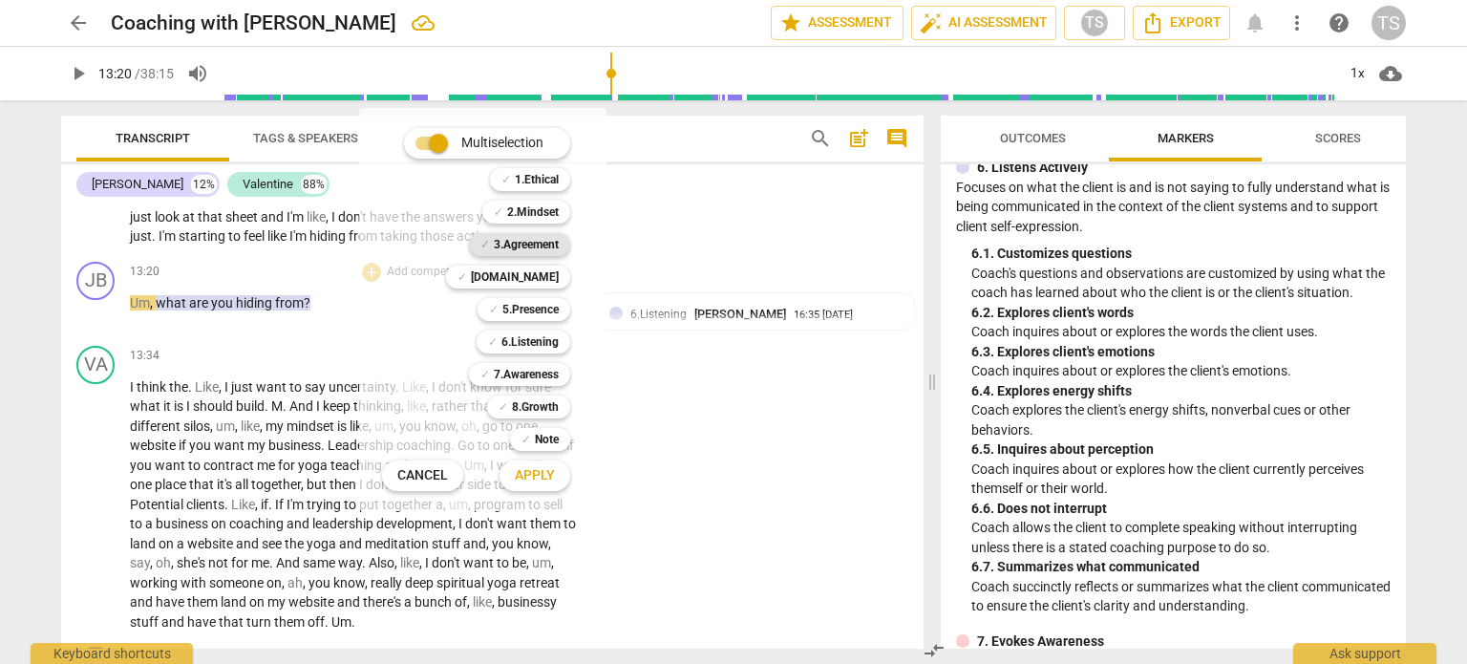
click at [539, 244] on b "3.Agreement" at bounding box center [526, 244] width 65 height 23
click at [544, 473] on span "Apply" at bounding box center [535, 475] width 40 height 19
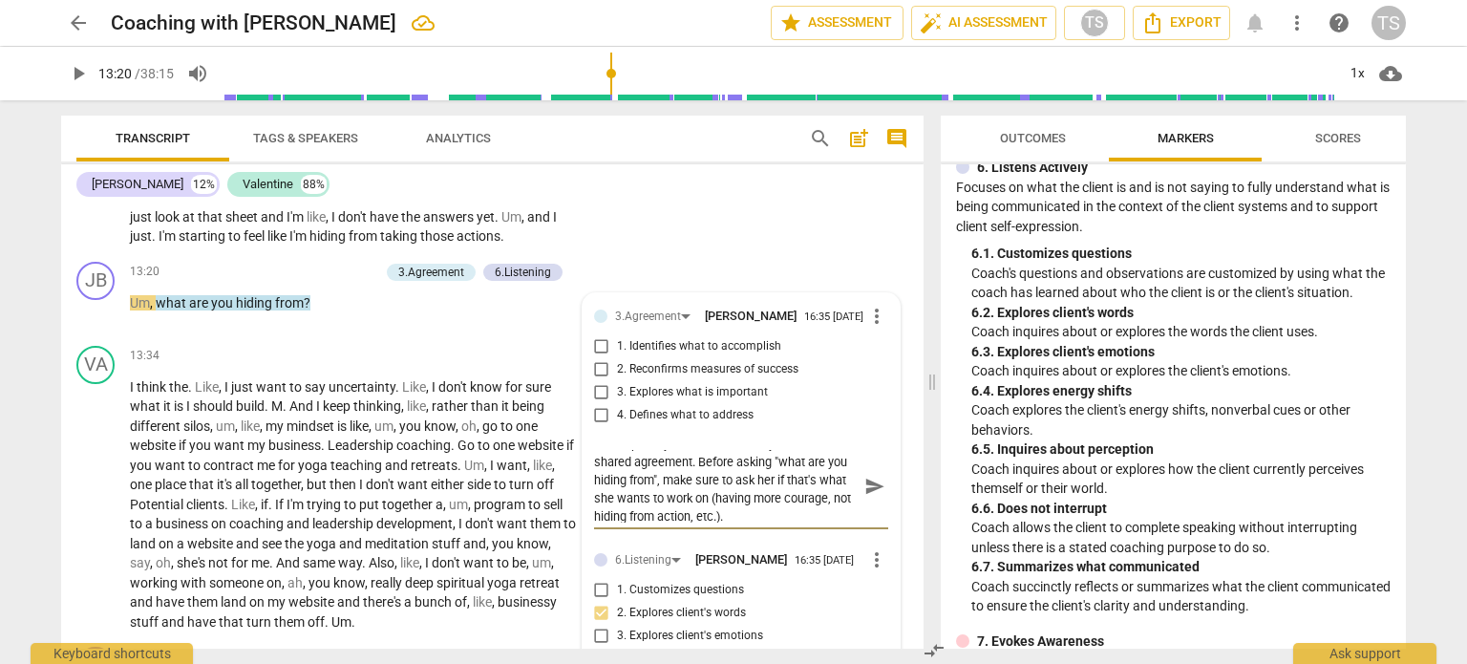
scroll to position [0, 0]
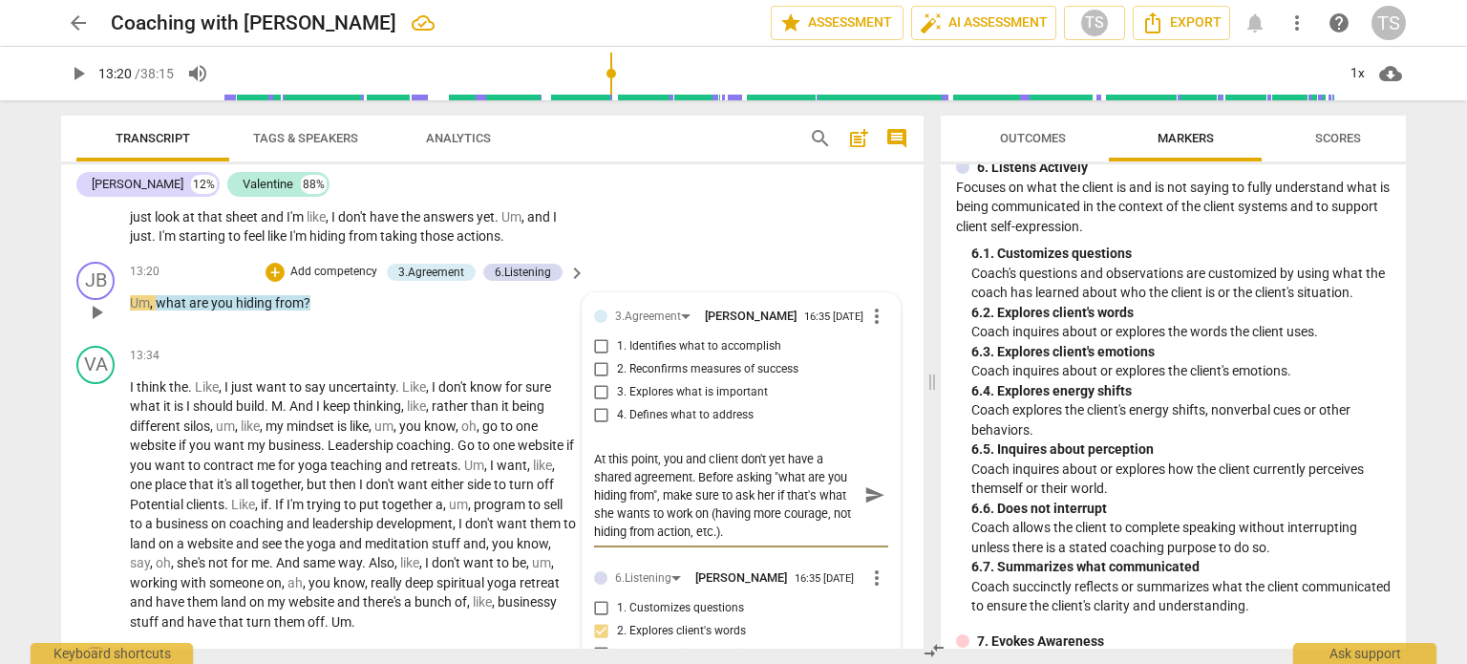
click at [594, 358] on input "1. Identifies what to accomplish" at bounding box center [601, 346] width 31 height 23
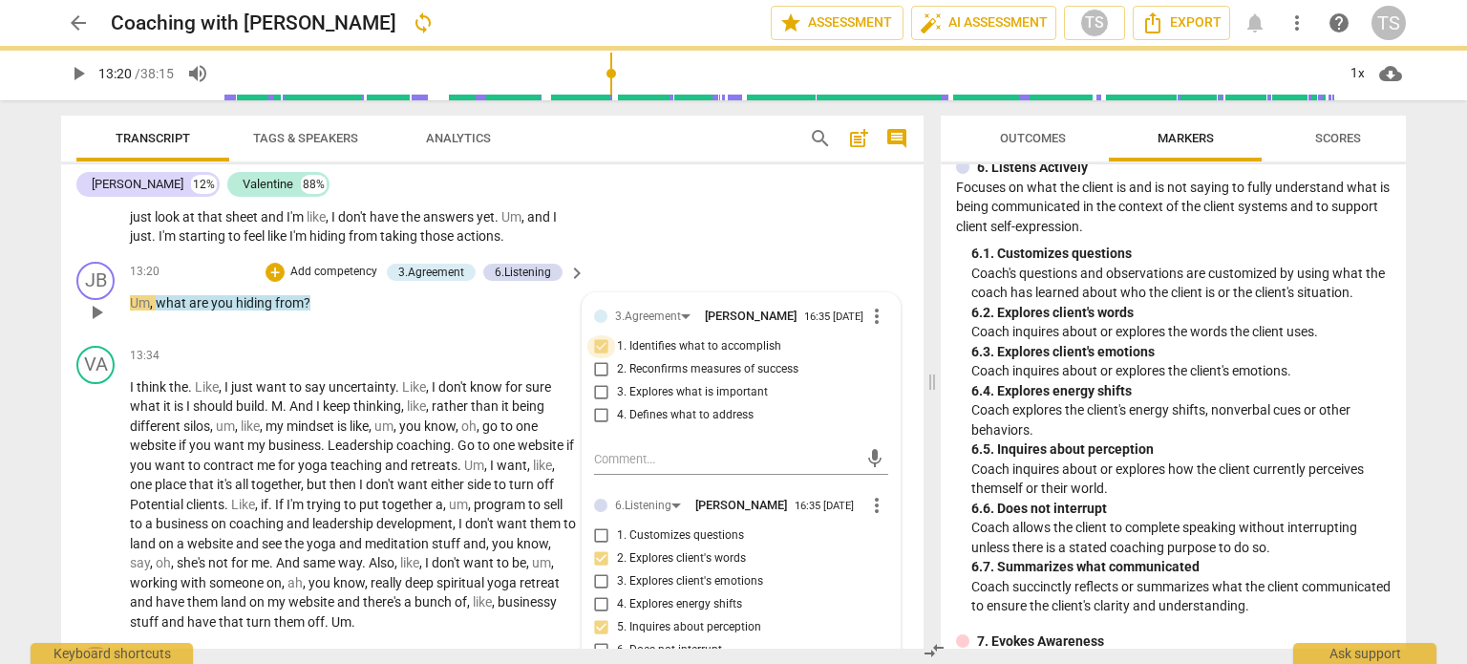
click at [594, 358] on input "1. Identifies what to accomplish" at bounding box center [601, 346] width 31 height 23
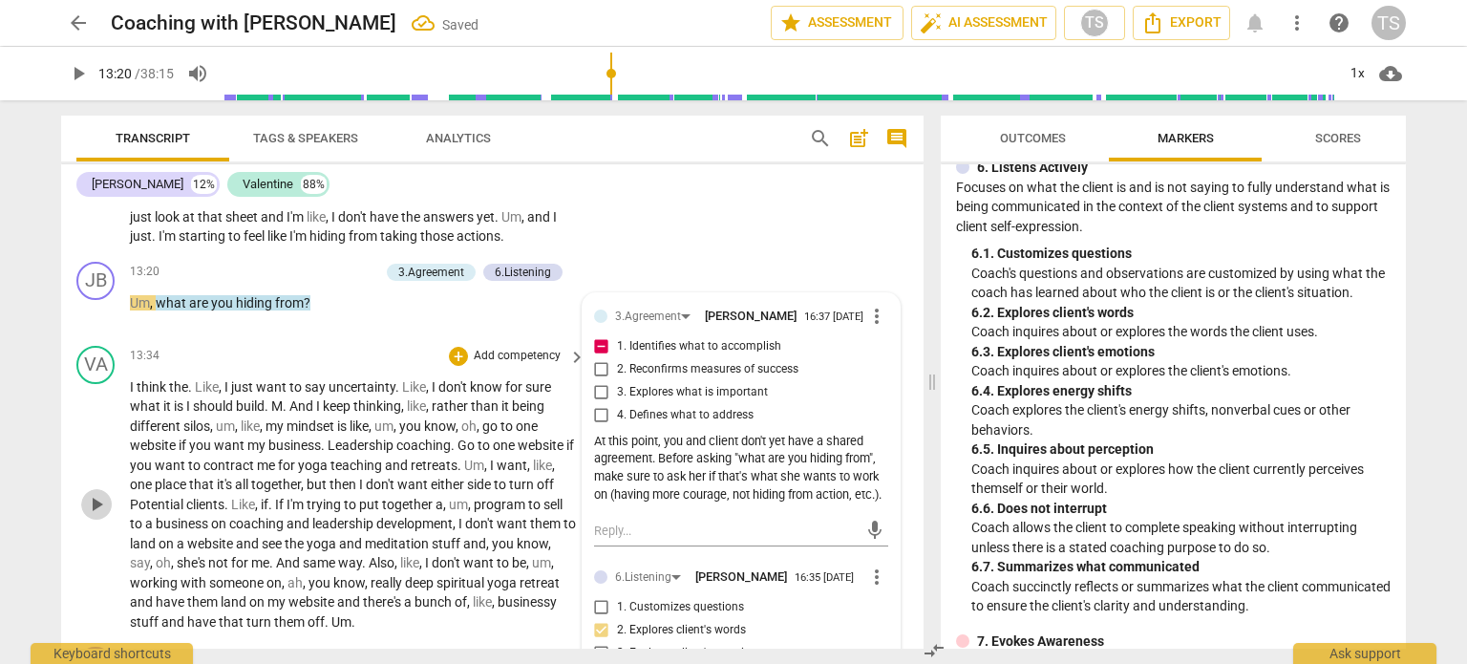
click at [100, 516] on span "play_arrow" at bounding box center [96, 504] width 23 height 23
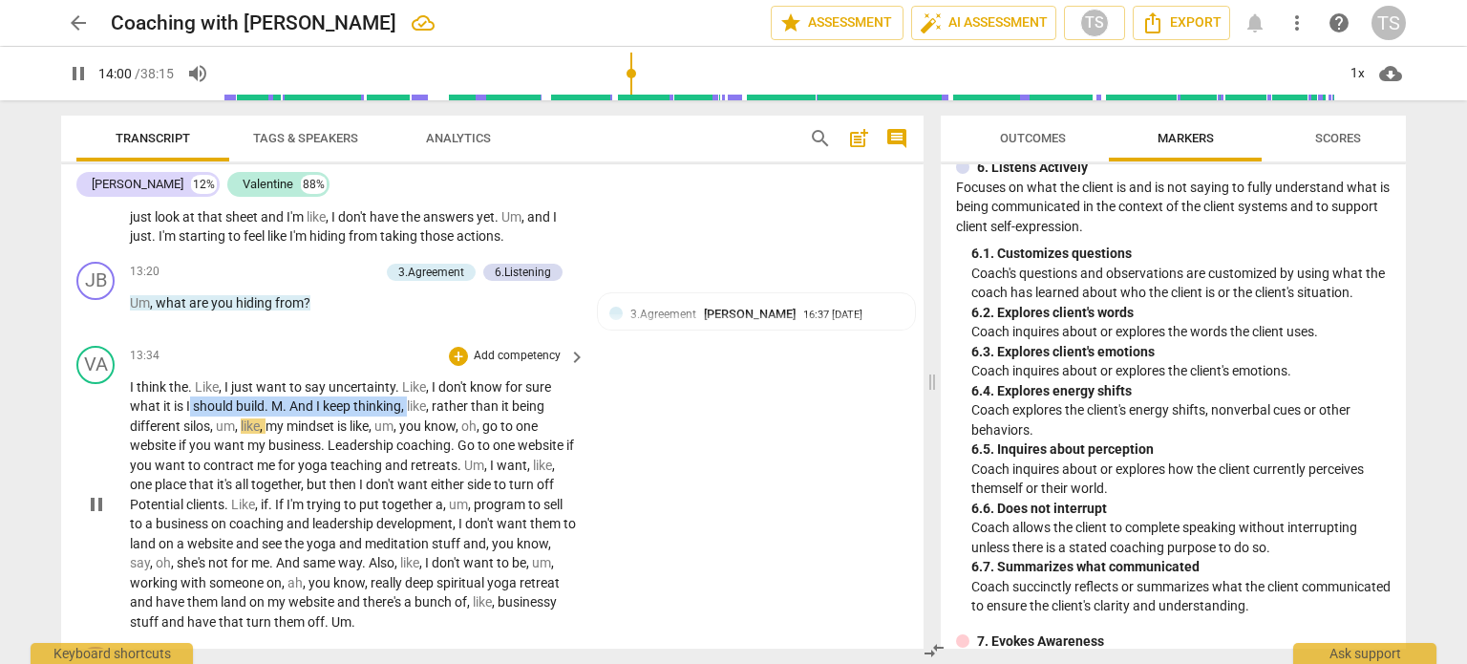
drag, startPoint x: 191, startPoint y: 436, endPoint x: 409, endPoint y: 446, distance: 218.0
click at [409, 446] on p "I think the . Like , I just want to say uncertainty . Like , I don't know for s…" at bounding box center [353, 504] width 446 height 255
drag, startPoint x: 458, startPoint y: 391, endPoint x: 448, endPoint y: 393, distance: 10.7
click at [453, 366] on div "+" at bounding box center [458, 356] width 19 height 19
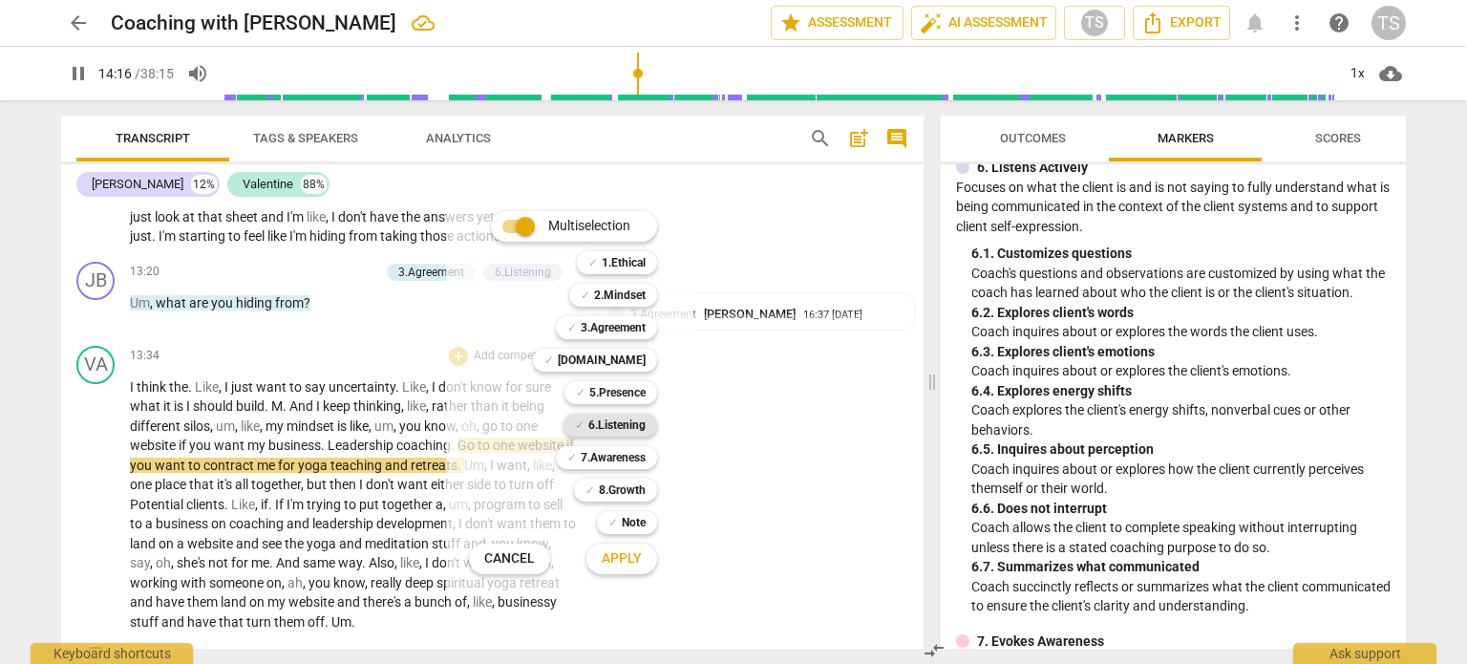
click at [609, 426] on b "6.Listening" at bounding box center [616, 425] width 57 height 23
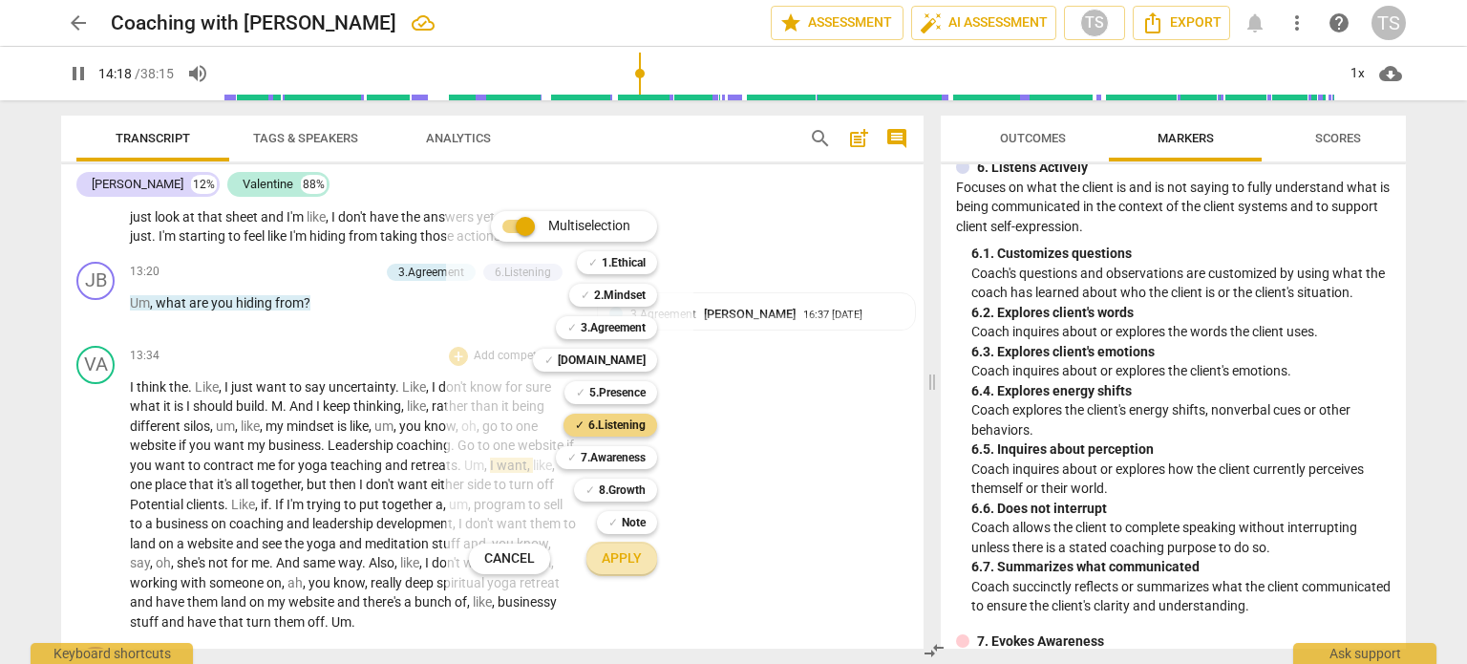
click at [627, 553] on span "Apply" at bounding box center [622, 558] width 40 height 19
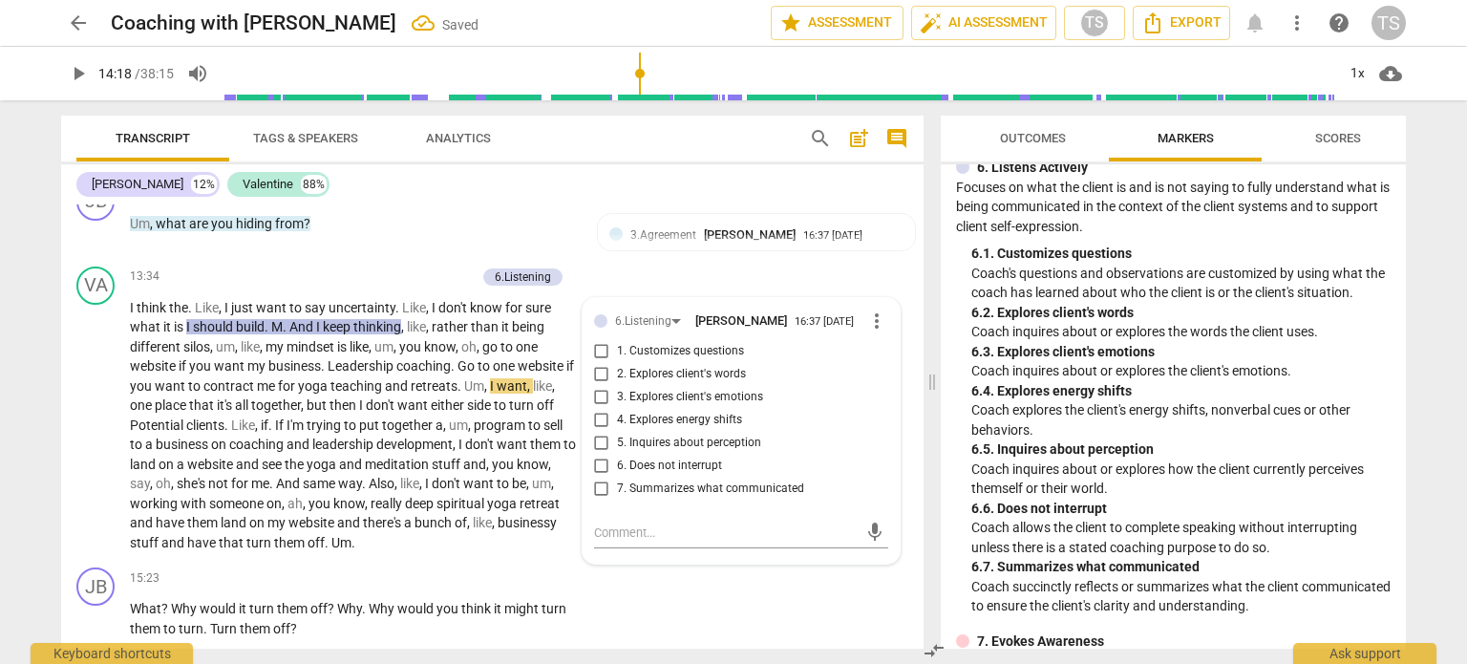
scroll to position [2558, 0]
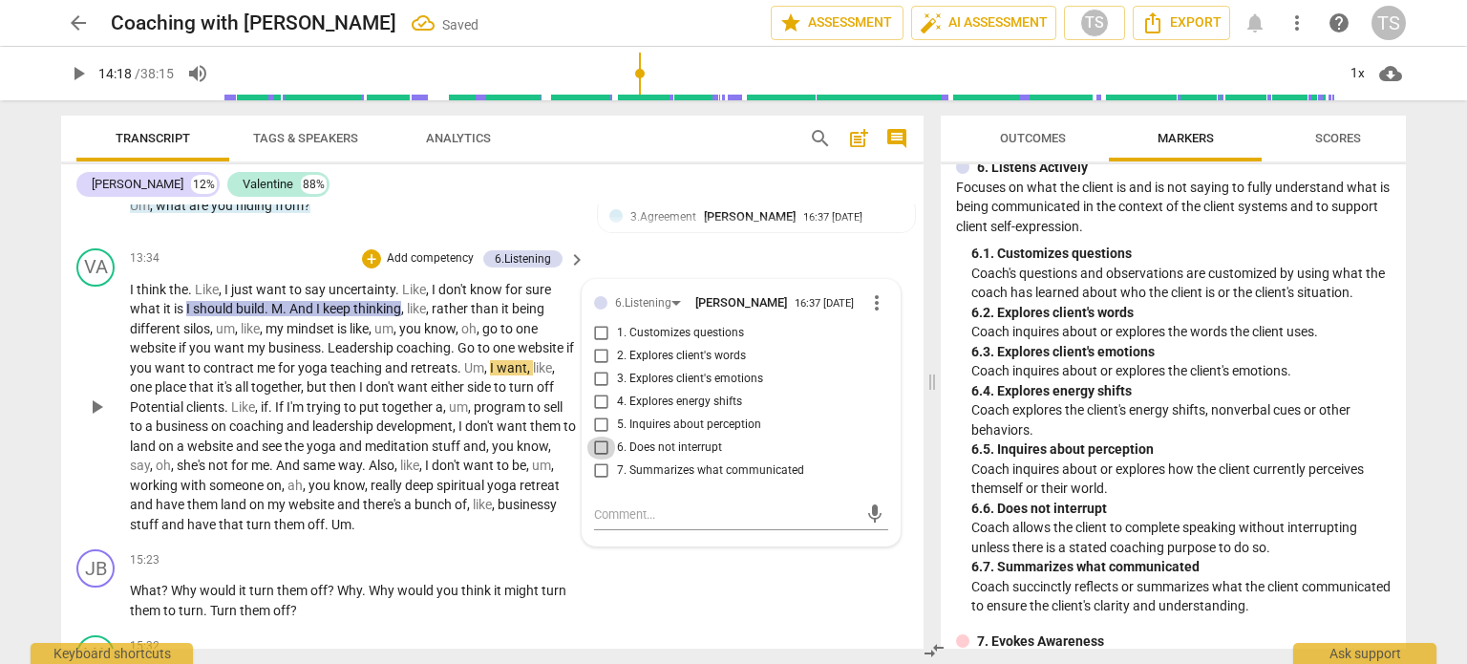
click at [596, 459] on input "6. Does not interrupt" at bounding box center [601, 447] width 31 height 23
click at [97, 418] on span "play_arrow" at bounding box center [96, 406] width 23 height 23
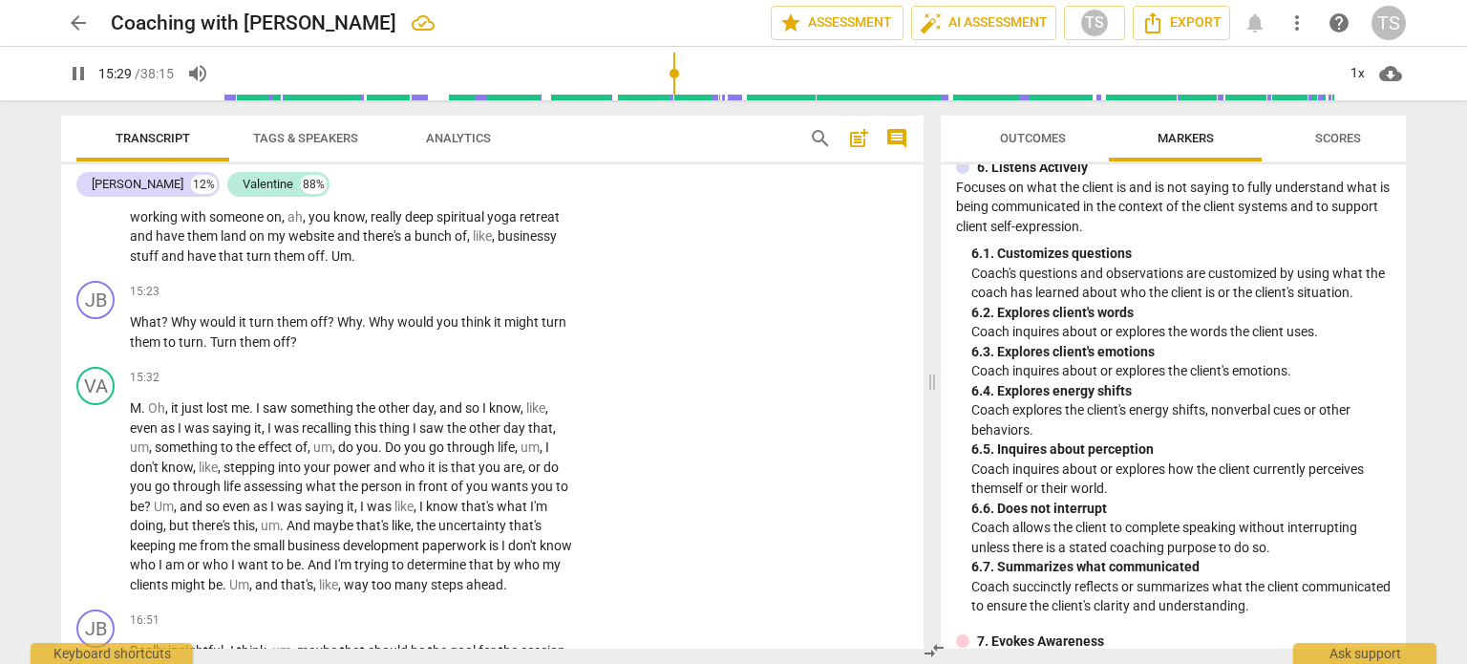
scroll to position [2830, 0]
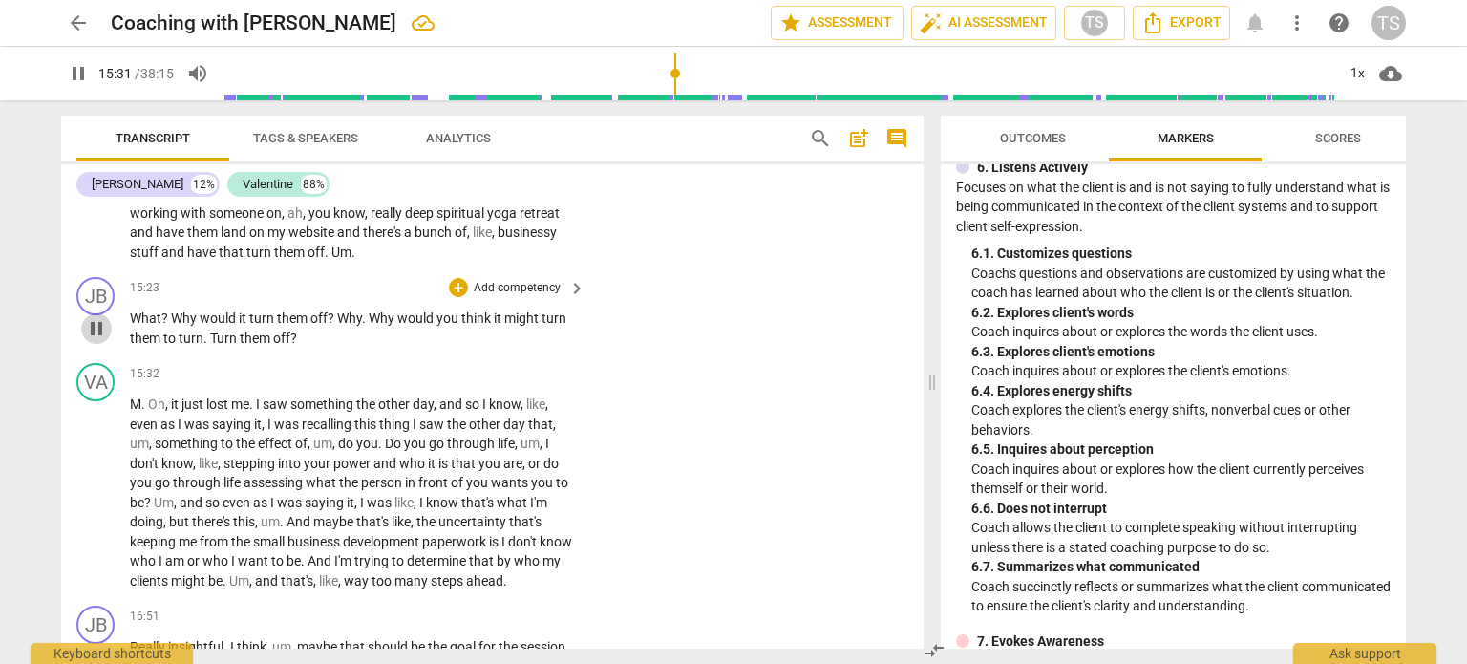
click at [96, 340] on span "pause" at bounding box center [96, 328] width 23 height 23
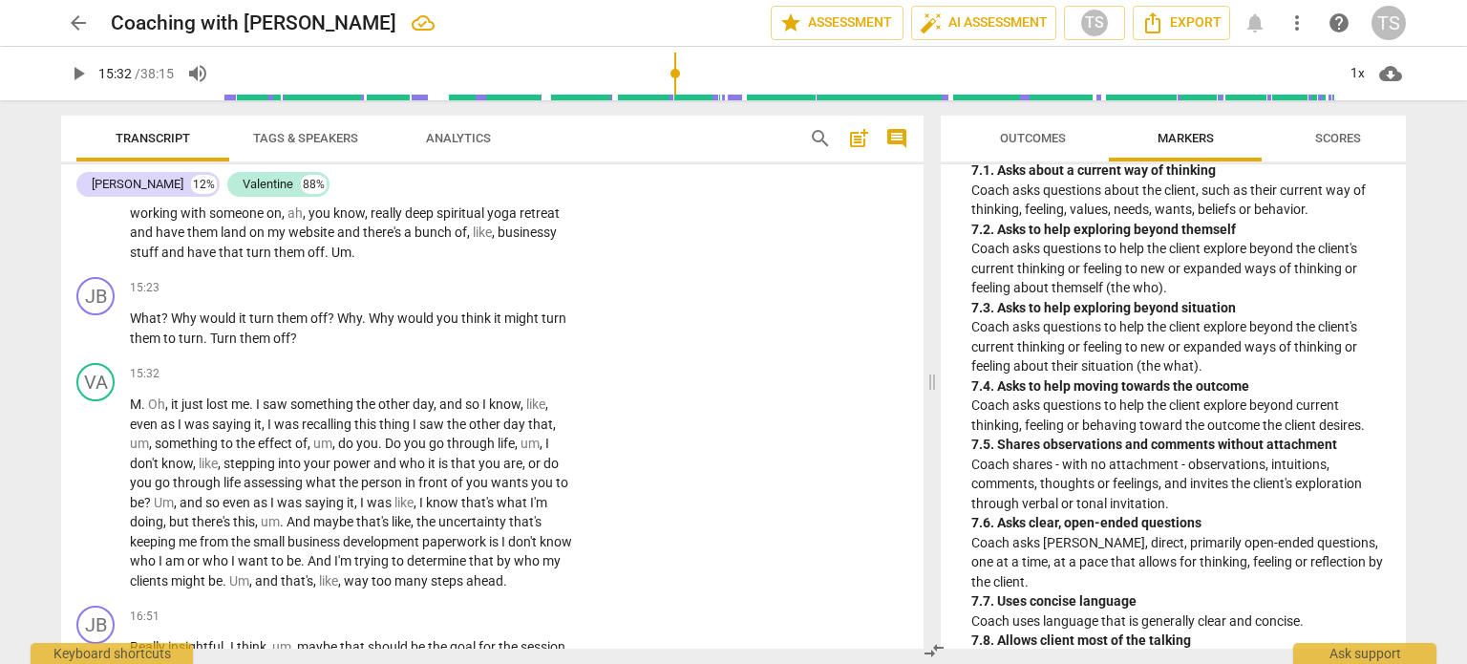
scroll to position [1884, 0]
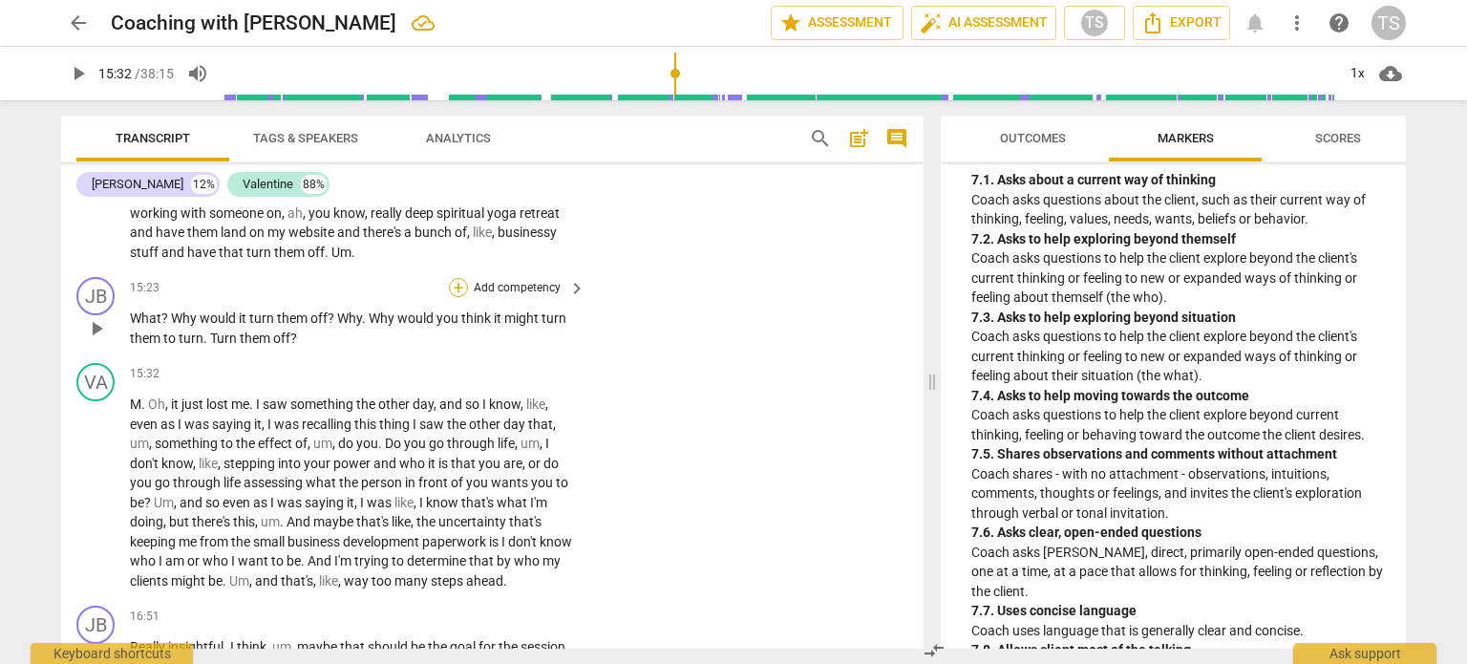
click at [457, 297] on div "+" at bounding box center [458, 287] width 19 height 19
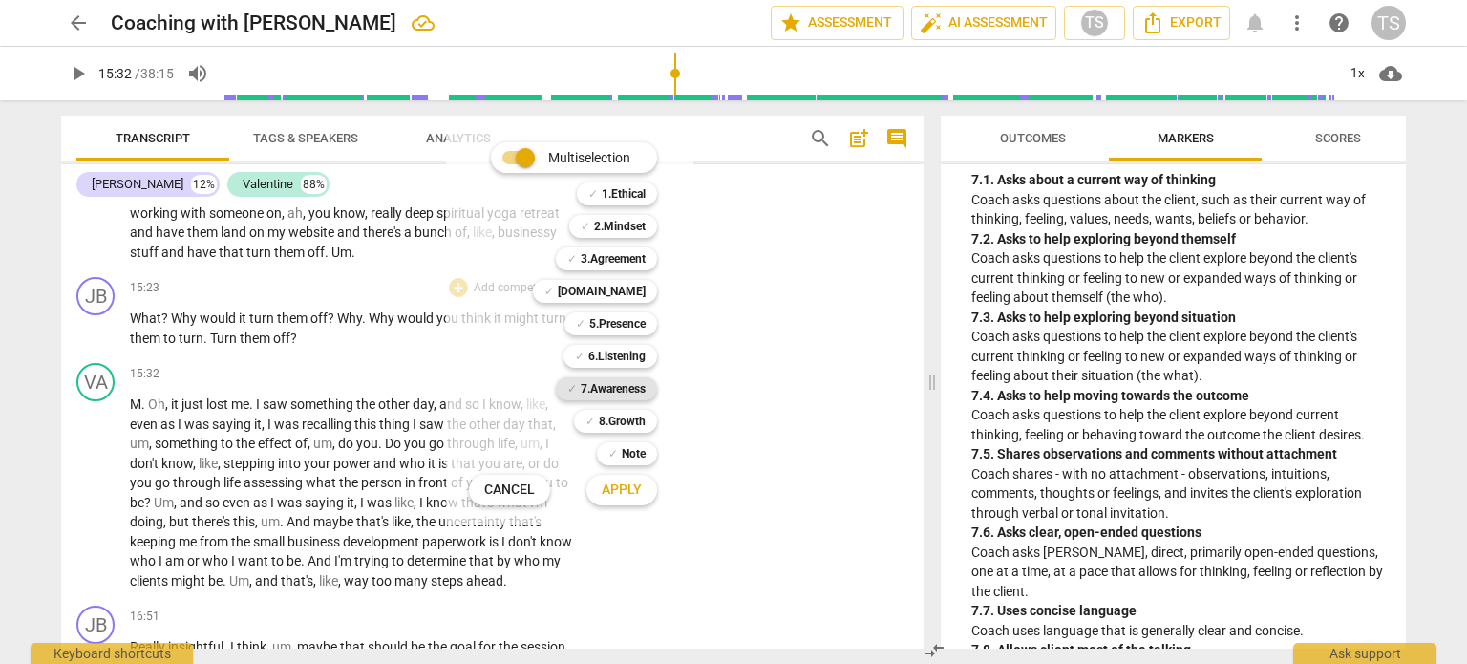
click at [623, 391] on b "7.Awareness" at bounding box center [613, 388] width 65 height 23
click at [625, 496] on span "Apply" at bounding box center [622, 489] width 40 height 19
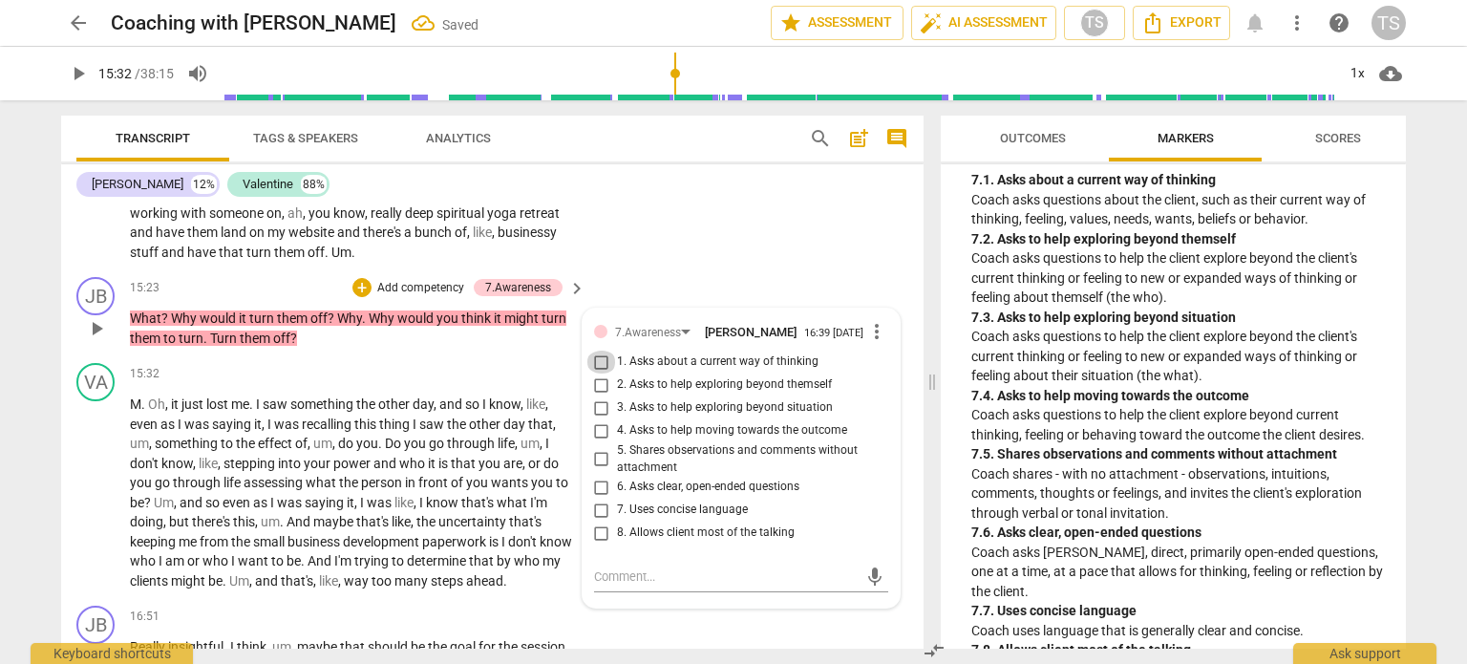
click at [597, 373] on input "1. Asks about a current way of thinking" at bounding box center [601, 362] width 31 height 23
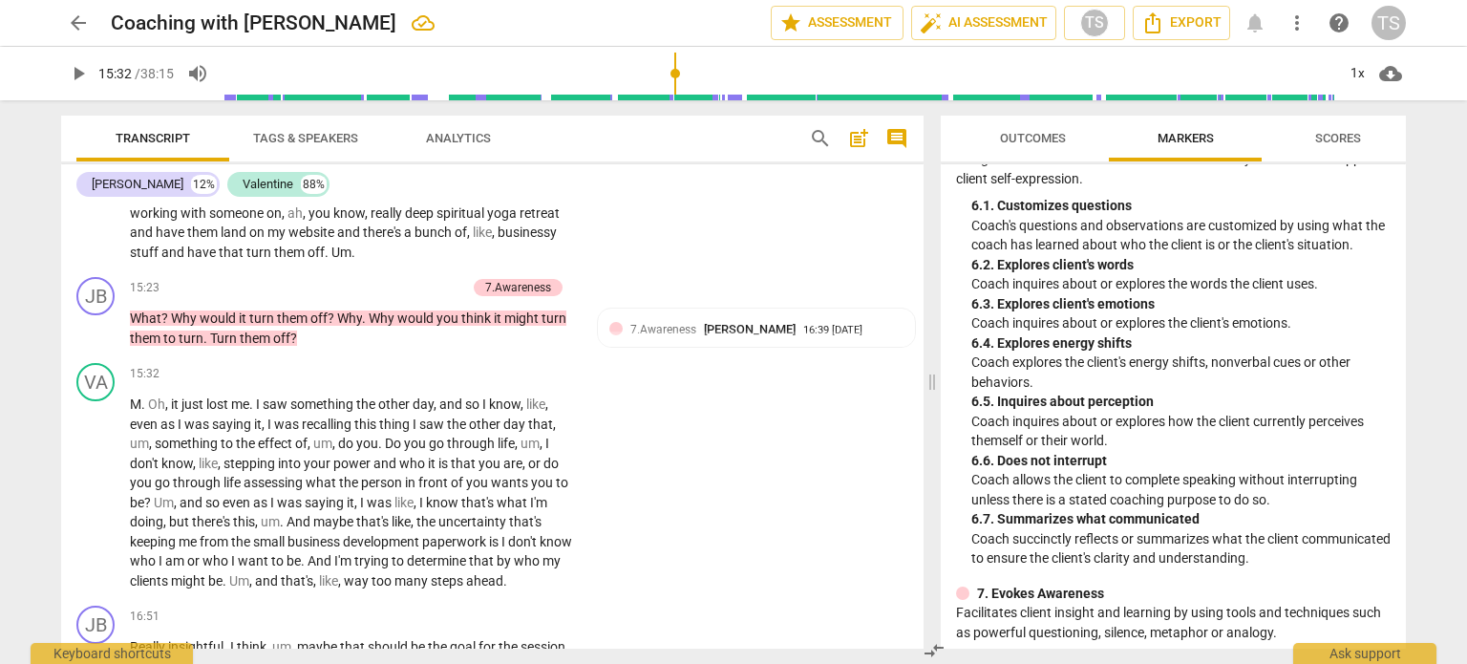
scroll to position [1399, 0]
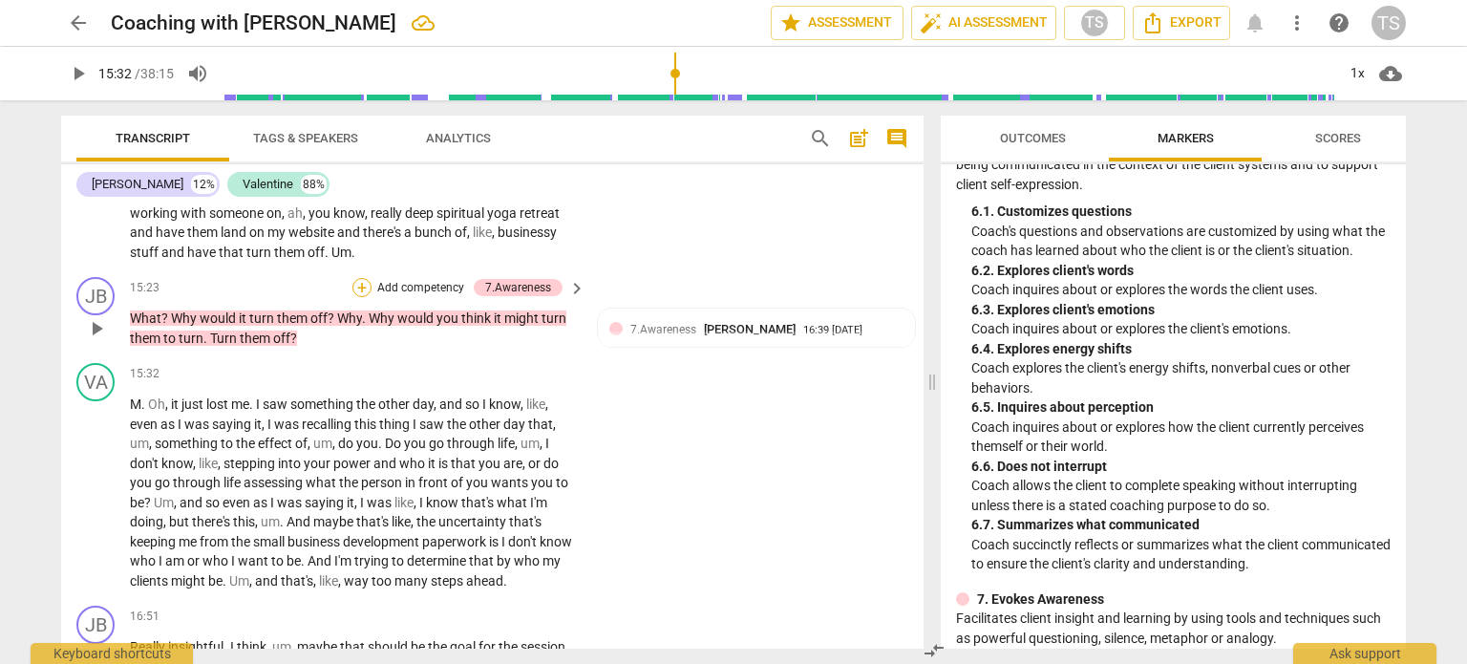
click at [356, 297] on div "+" at bounding box center [361, 287] width 19 height 19
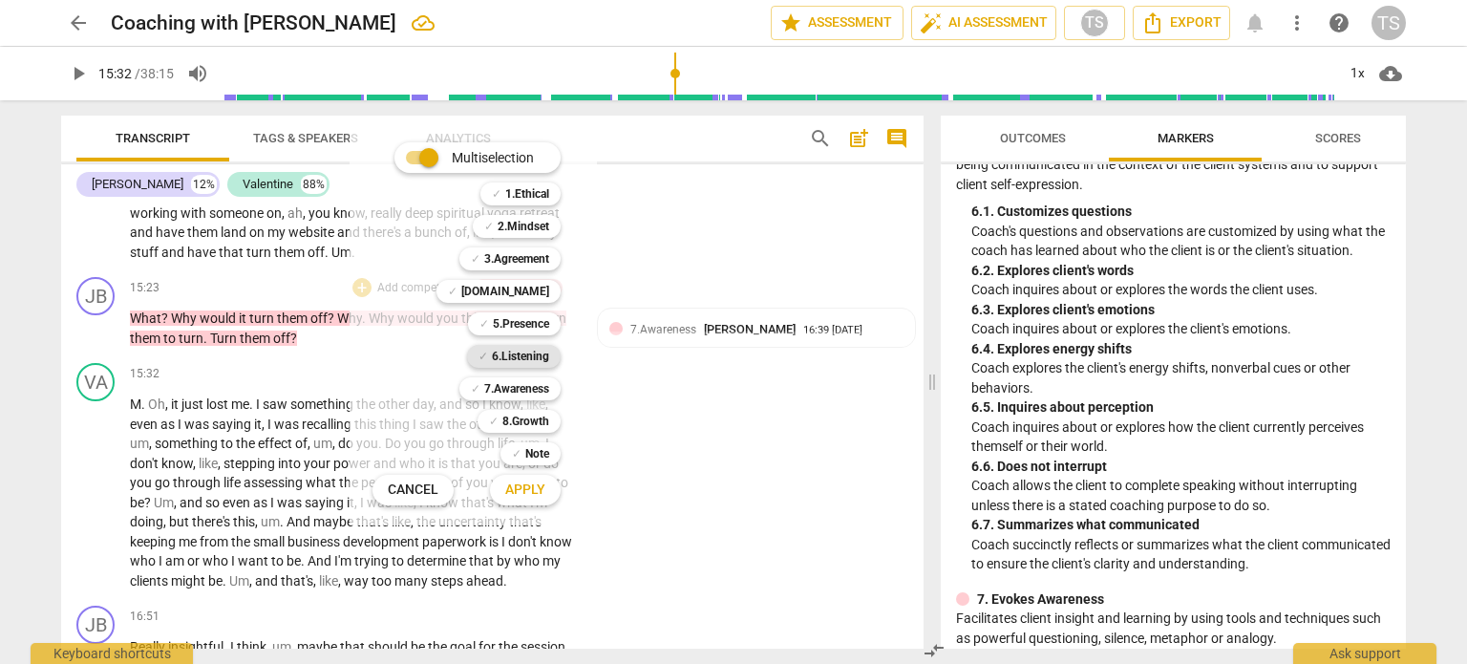
click at [506, 355] on b "6.Listening" at bounding box center [520, 356] width 57 height 23
click at [534, 492] on span "Apply" at bounding box center [525, 489] width 40 height 19
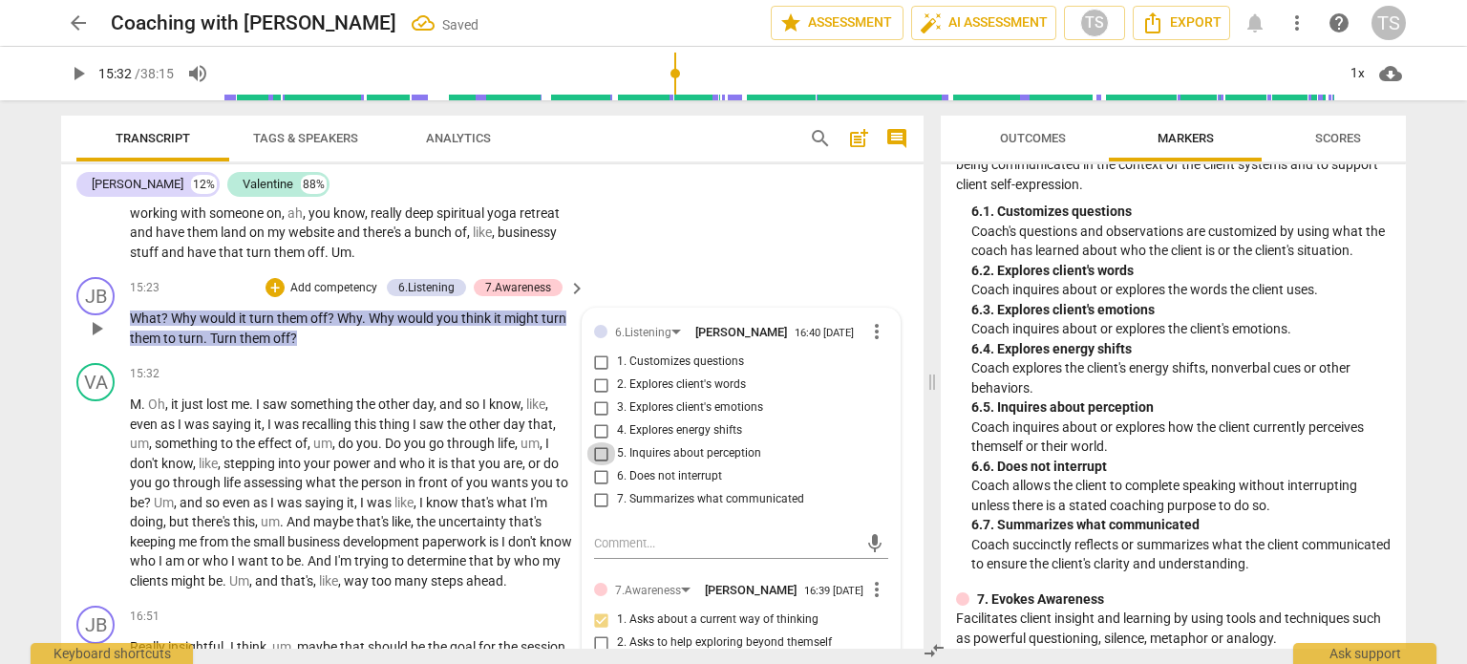
click at [597, 465] on input "5. Inquires about perception" at bounding box center [601, 453] width 31 height 23
click at [596, 396] on input "2. Explores client's words" at bounding box center [601, 384] width 31 height 23
click at [269, 297] on div "+" at bounding box center [275, 287] width 19 height 19
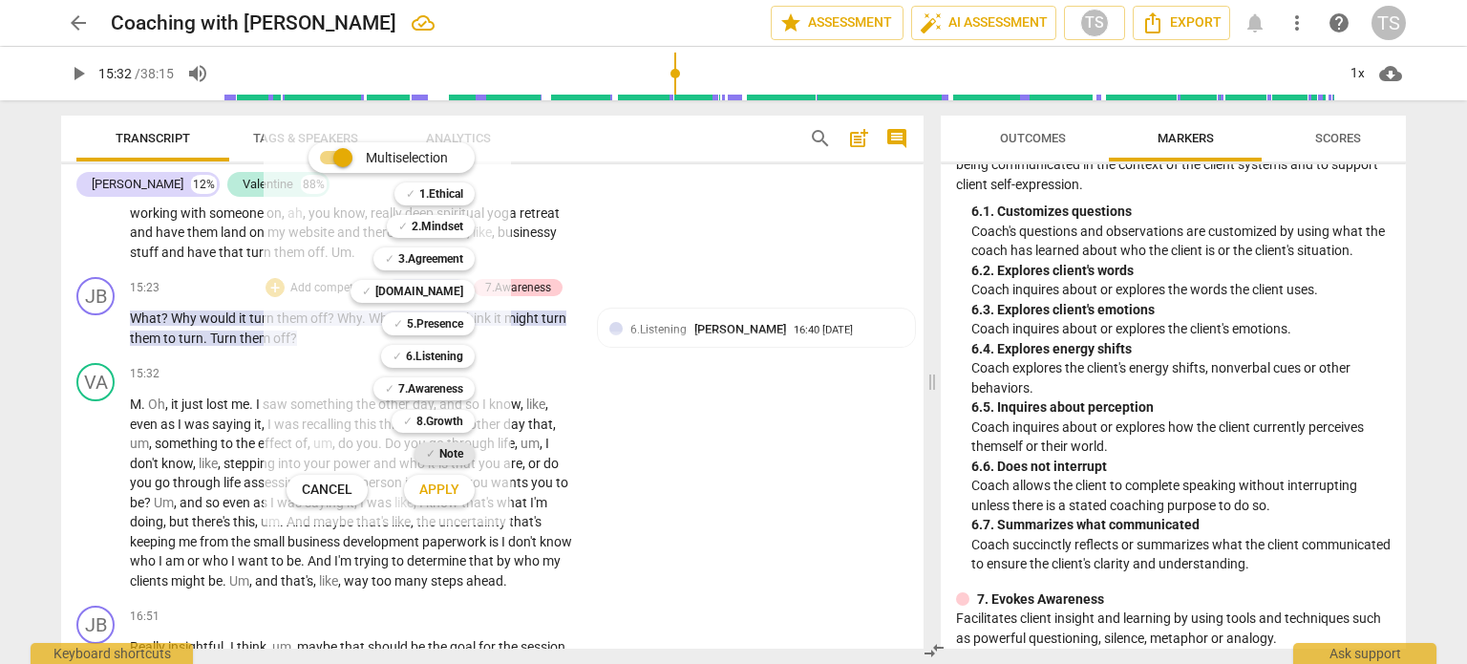
click at [456, 461] on b "Note" at bounding box center [451, 453] width 24 height 23
click at [451, 484] on span "Apply" at bounding box center [439, 489] width 40 height 19
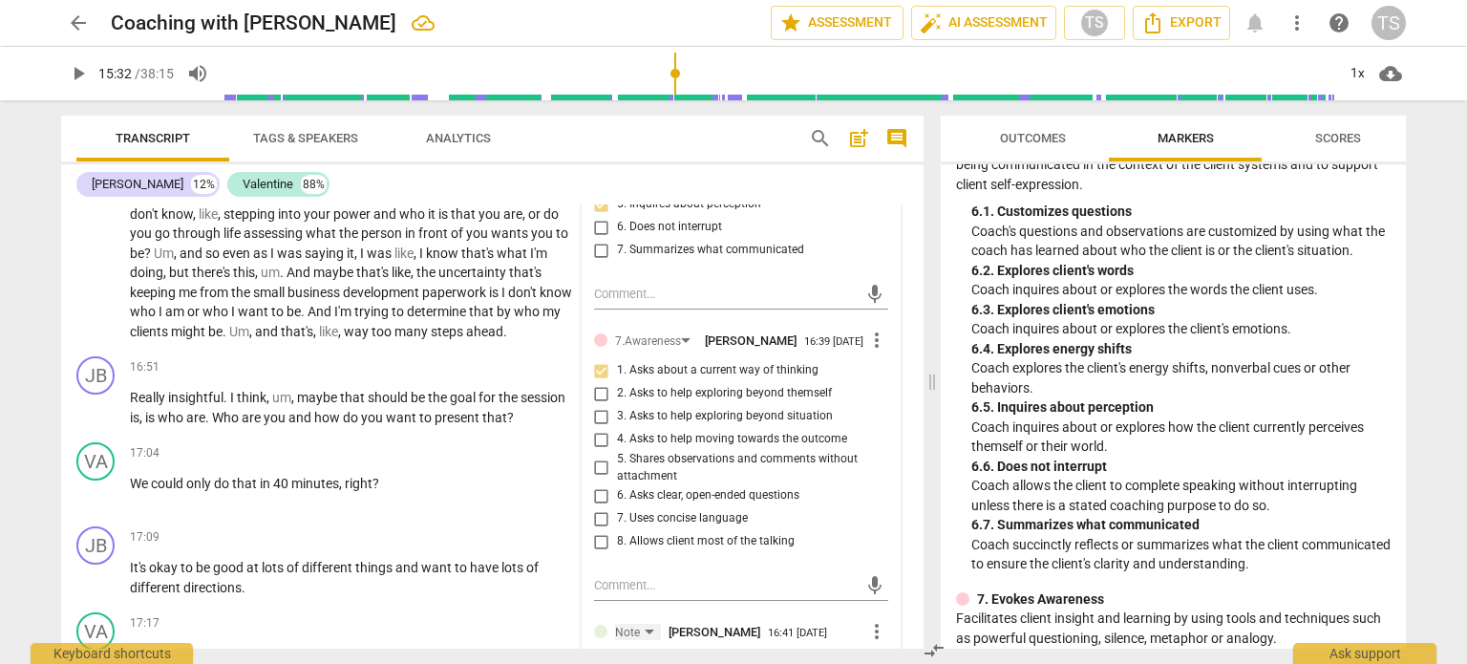
scroll to position [3335, 0]
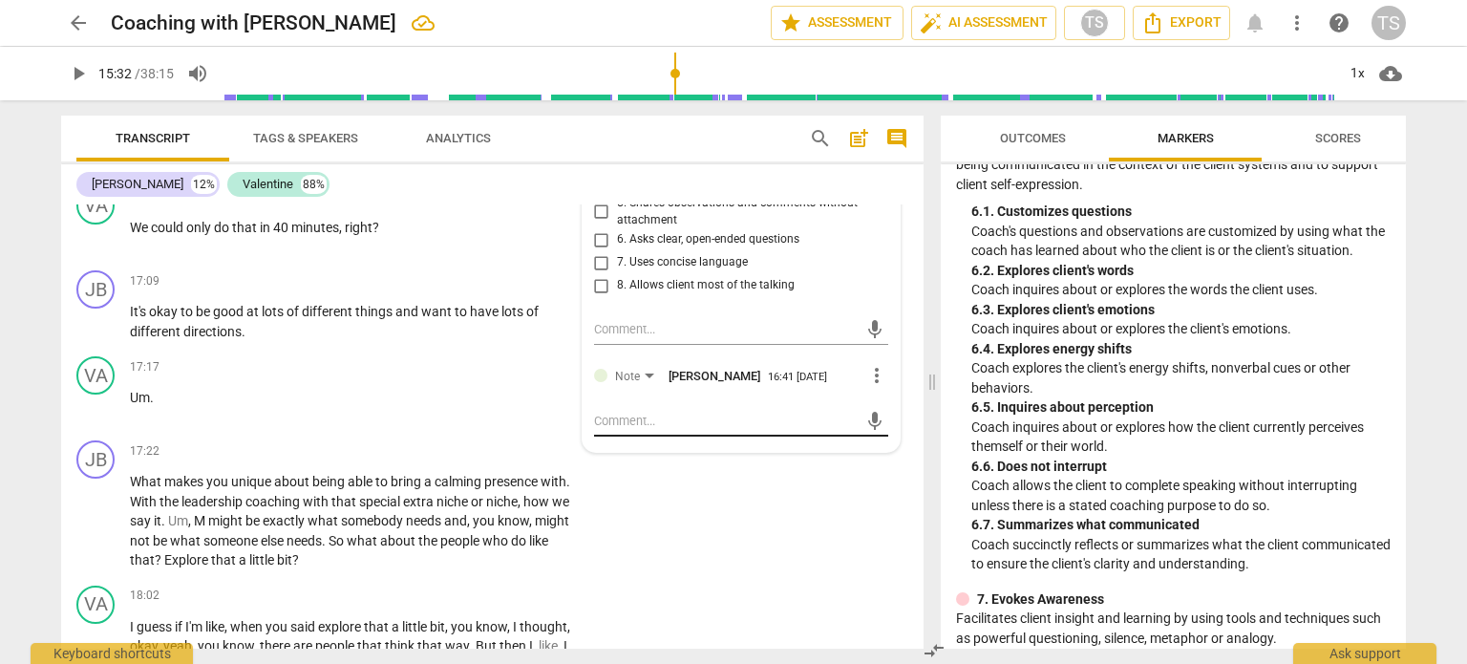
click at [680, 430] on textarea at bounding box center [726, 421] width 264 height 18
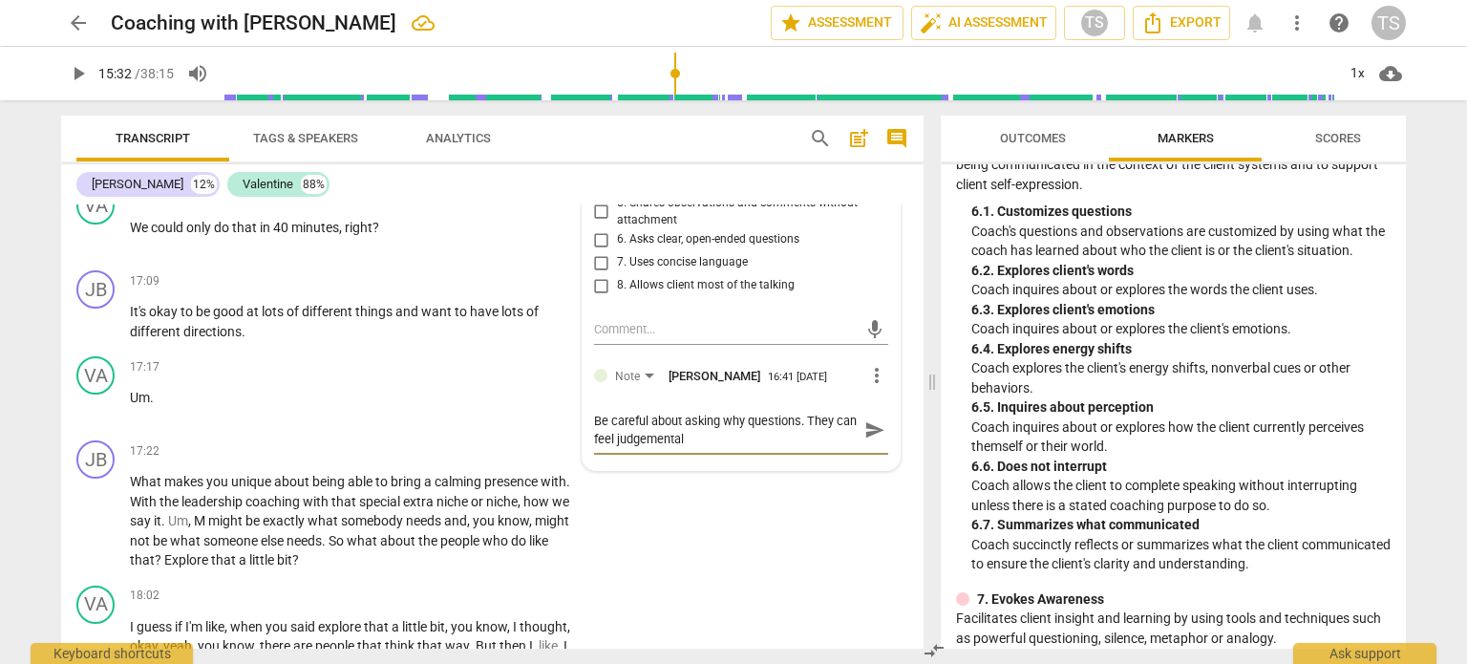
click at [630, 448] on textarea "Be careful about asking why questions. They can feel judgemental" at bounding box center [726, 430] width 264 height 36
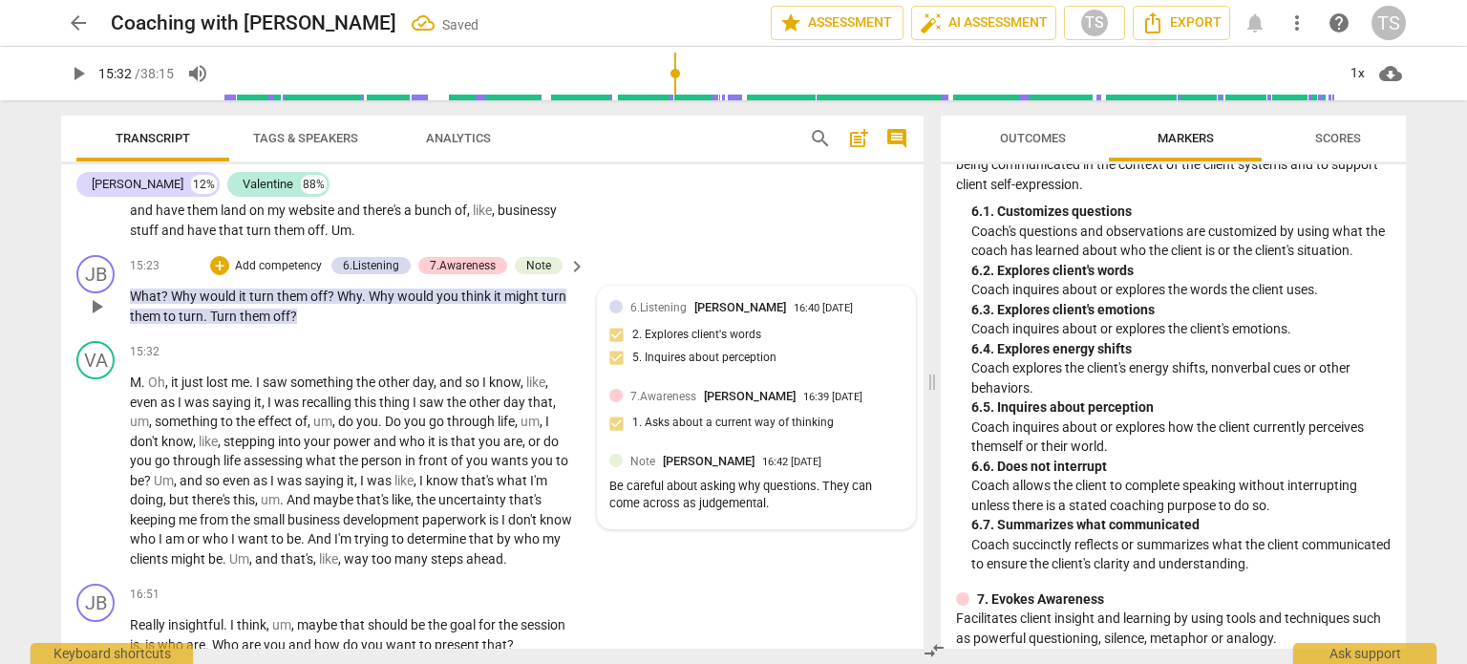
scroll to position [2849, 0]
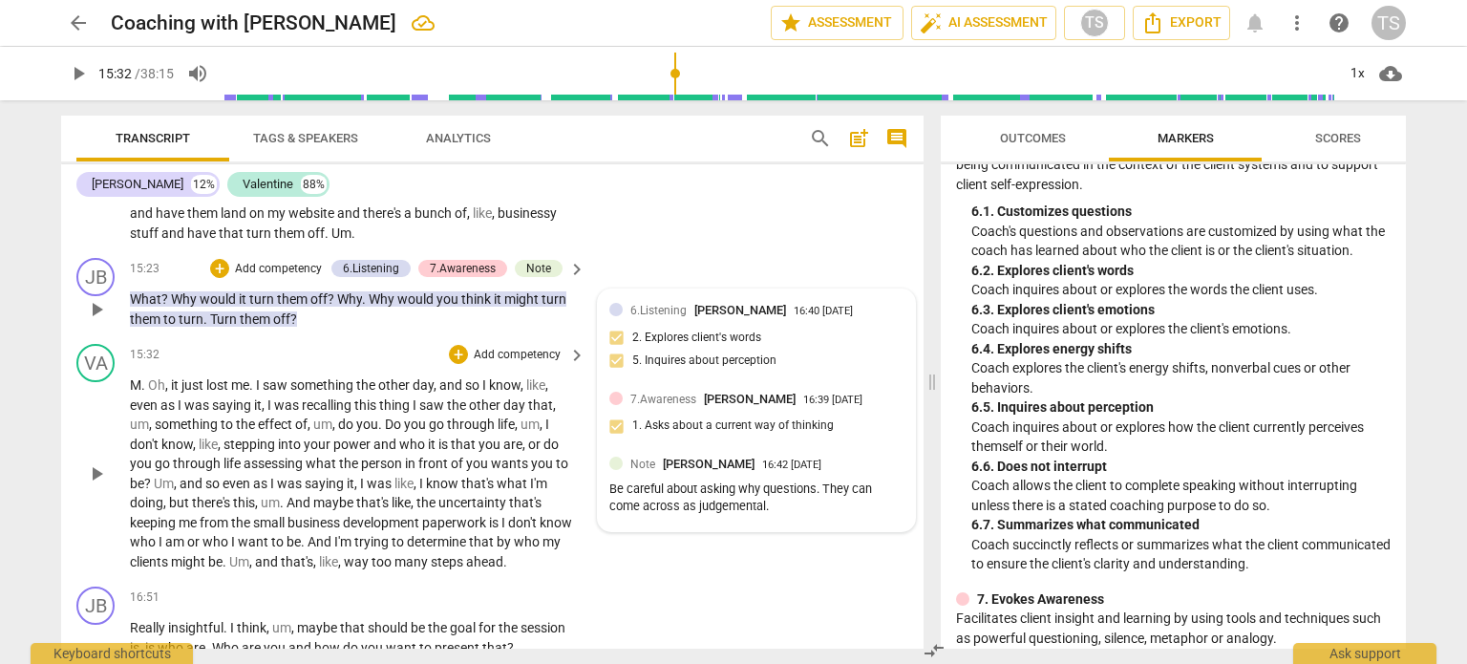
click at [99, 485] on span "play_arrow" at bounding box center [96, 473] width 23 height 23
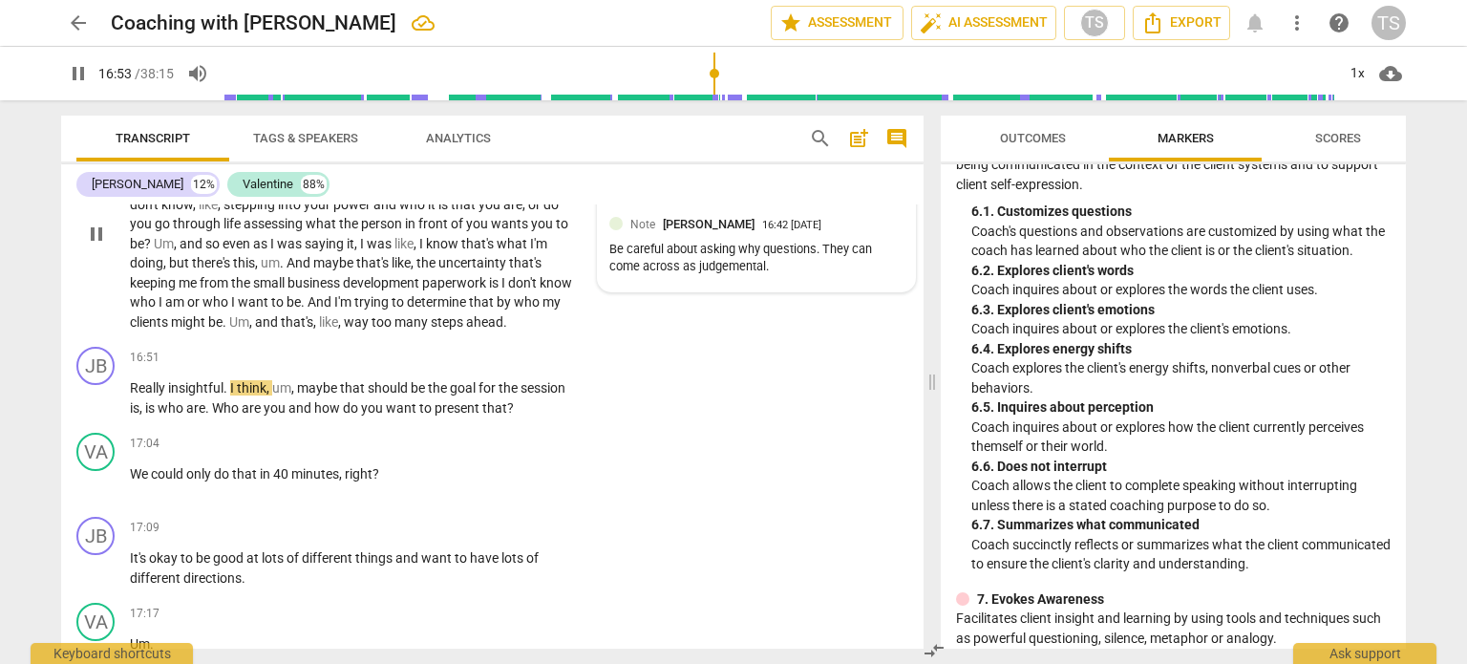
scroll to position [3081, 0]
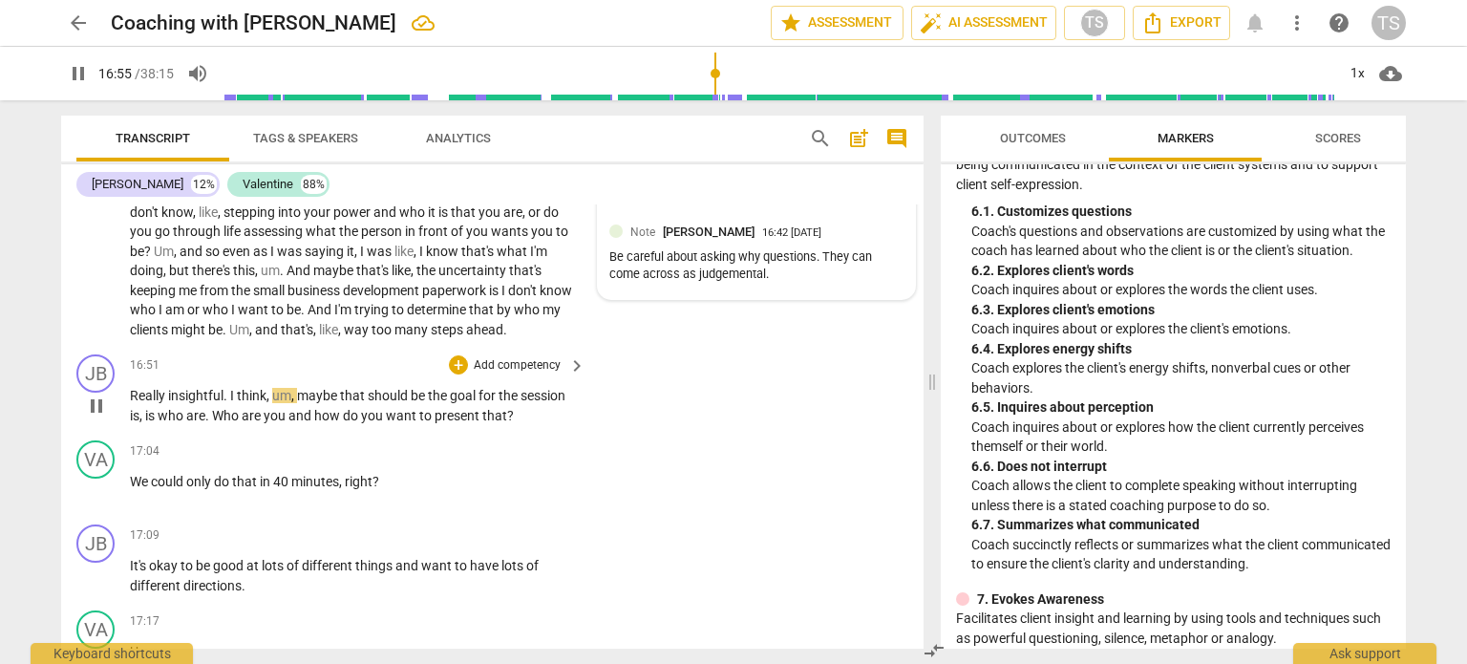
click at [96, 417] on span "pause" at bounding box center [96, 405] width 23 height 23
drag, startPoint x: 506, startPoint y: 323, endPoint x: 339, endPoint y: 351, distance: 169.4
click at [339, 339] on p "M . Oh , it just lost me . I saw something the other day , and so I know , like…" at bounding box center [353, 241] width 446 height 196
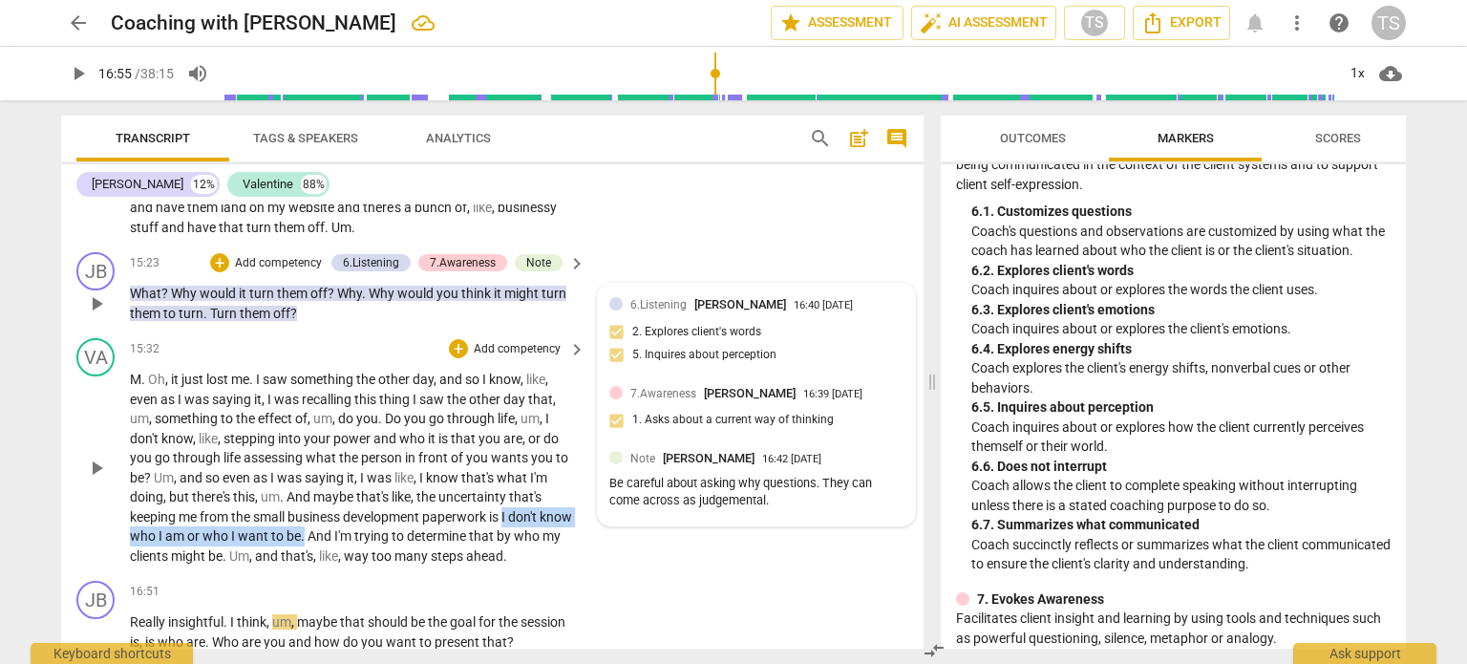
scroll to position [2854, 0]
click at [455, 359] on div "+" at bounding box center [458, 349] width 19 height 19
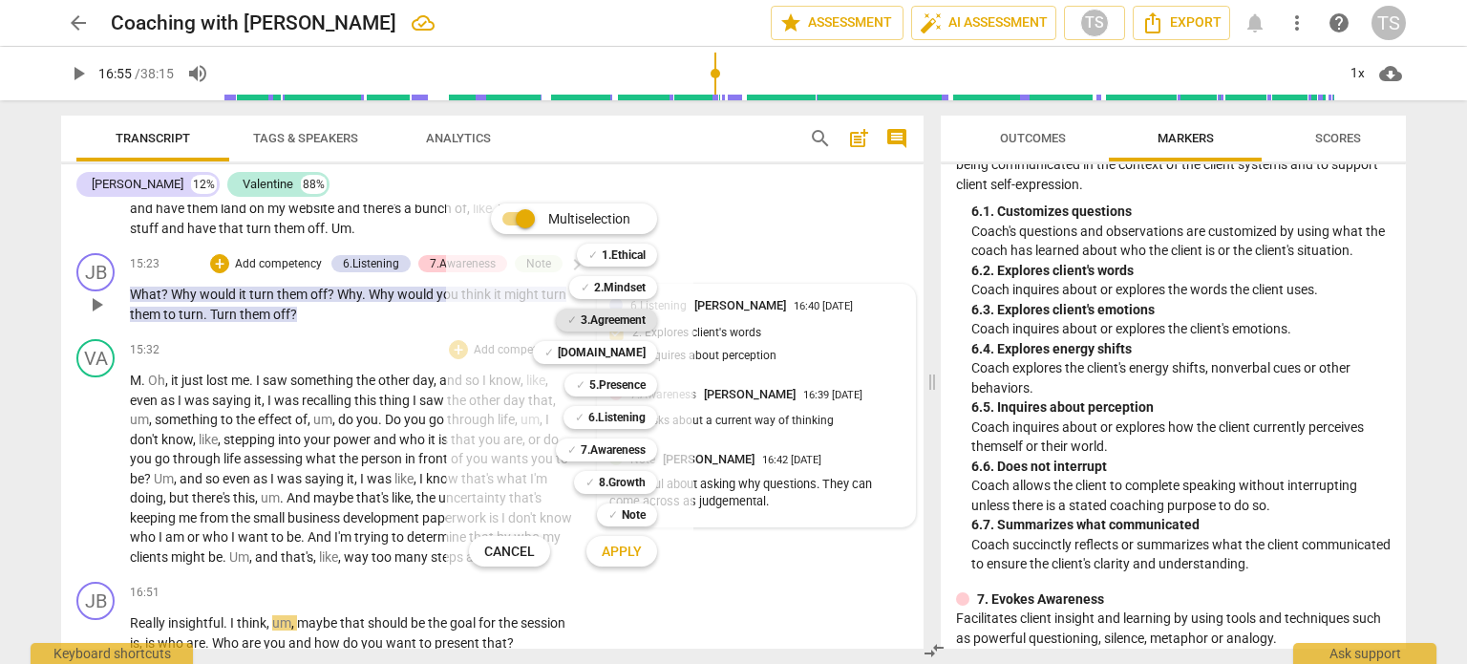
click at [632, 316] on b "3.Agreement" at bounding box center [613, 320] width 65 height 23
click at [639, 553] on span "Apply" at bounding box center [622, 552] width 40 height 19
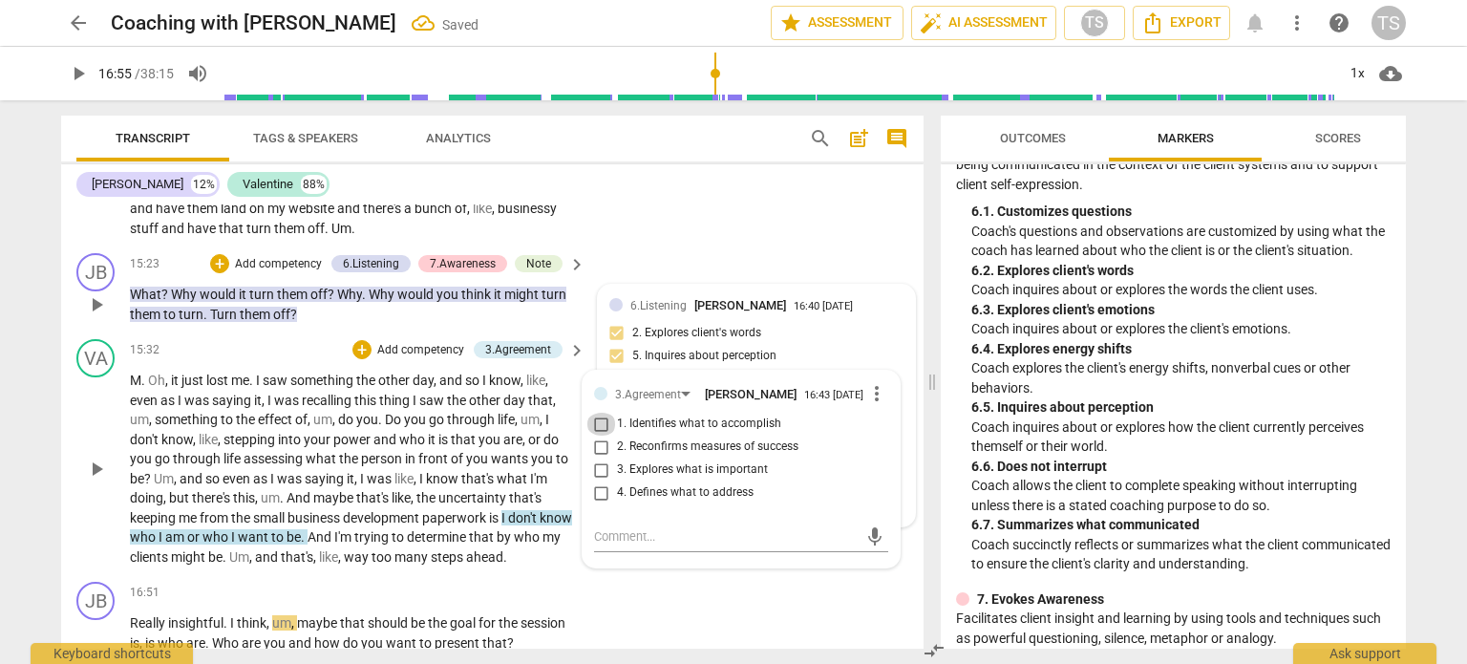
click at [597, 436] on input "1. Identifies what to accomplish" at bounding box center [601, 424] width 31 height 23
click at [615, 556] on div "mic" at bounding box center [741, 535] width 294 height 42
click at [615, 545] on textarea at bounding box center [726, 536] width 264 height 18
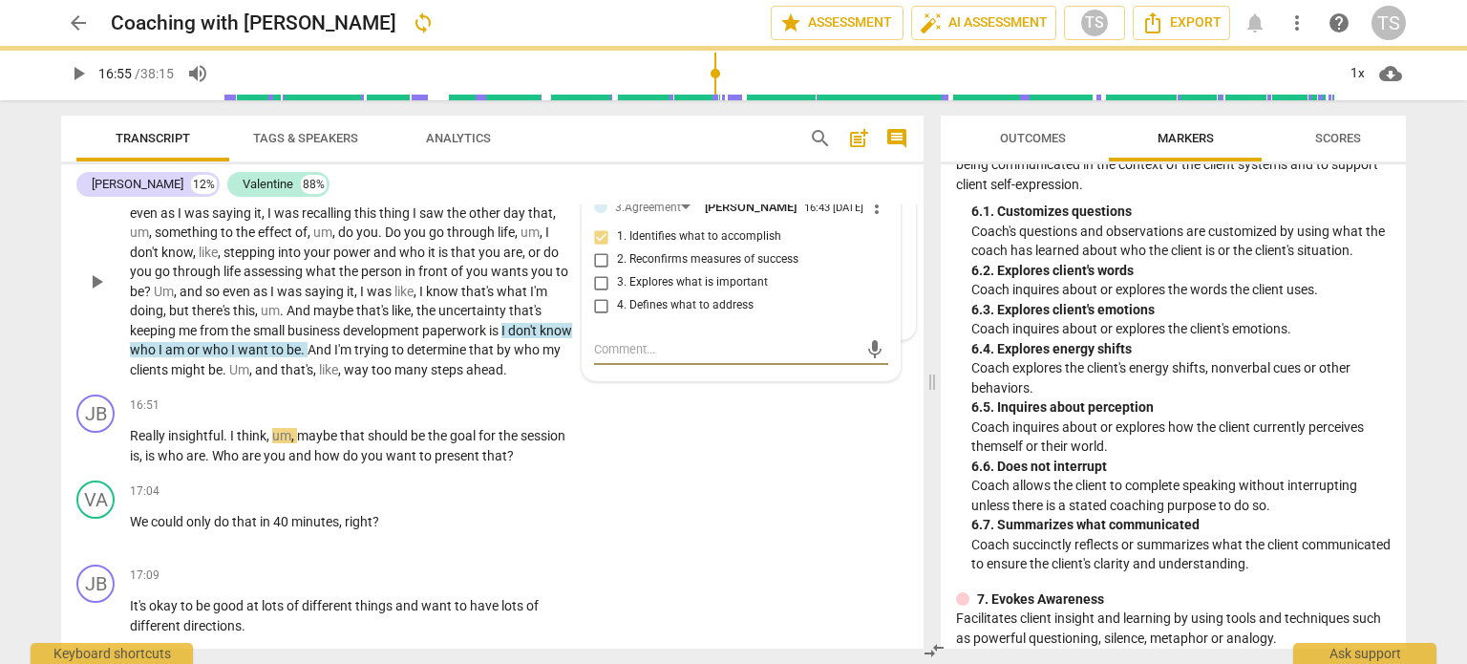
scroll to position [3043, 0]
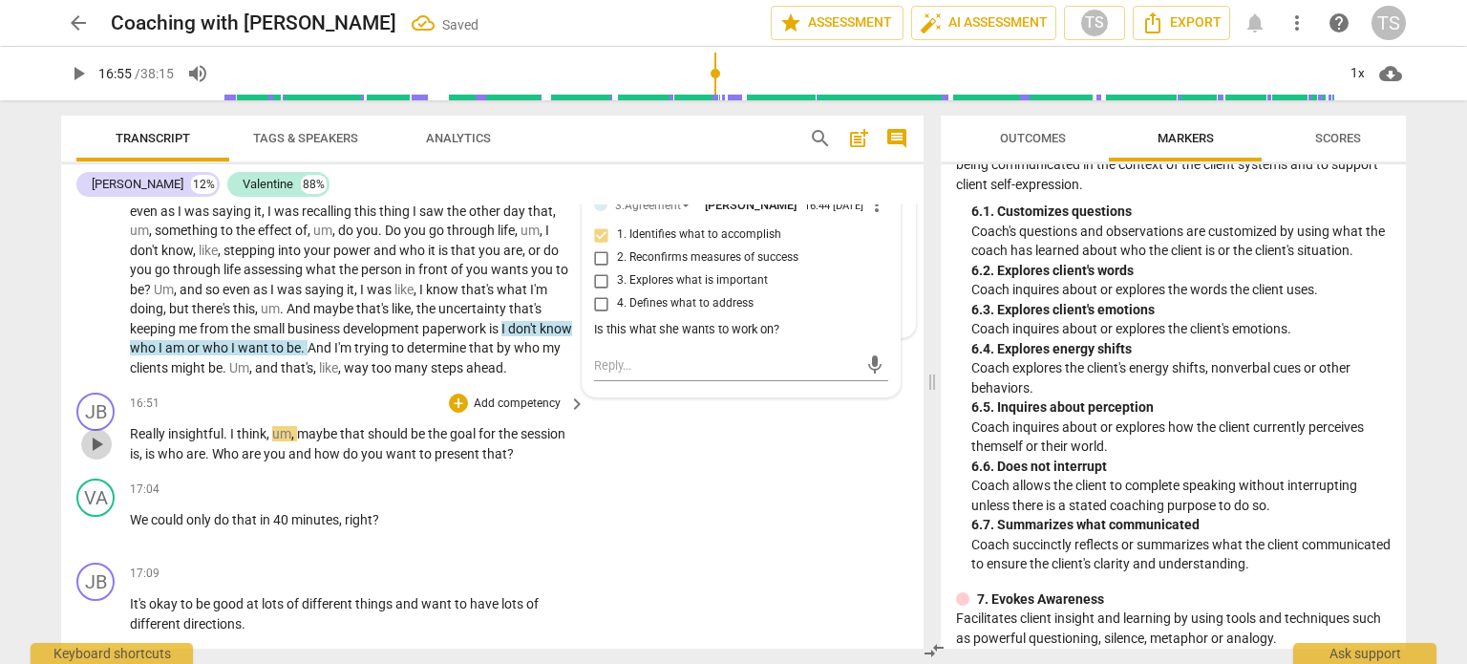
click at [92, 456] on span "play_arrow" at bounding box center [96, 444] width 23 height 23
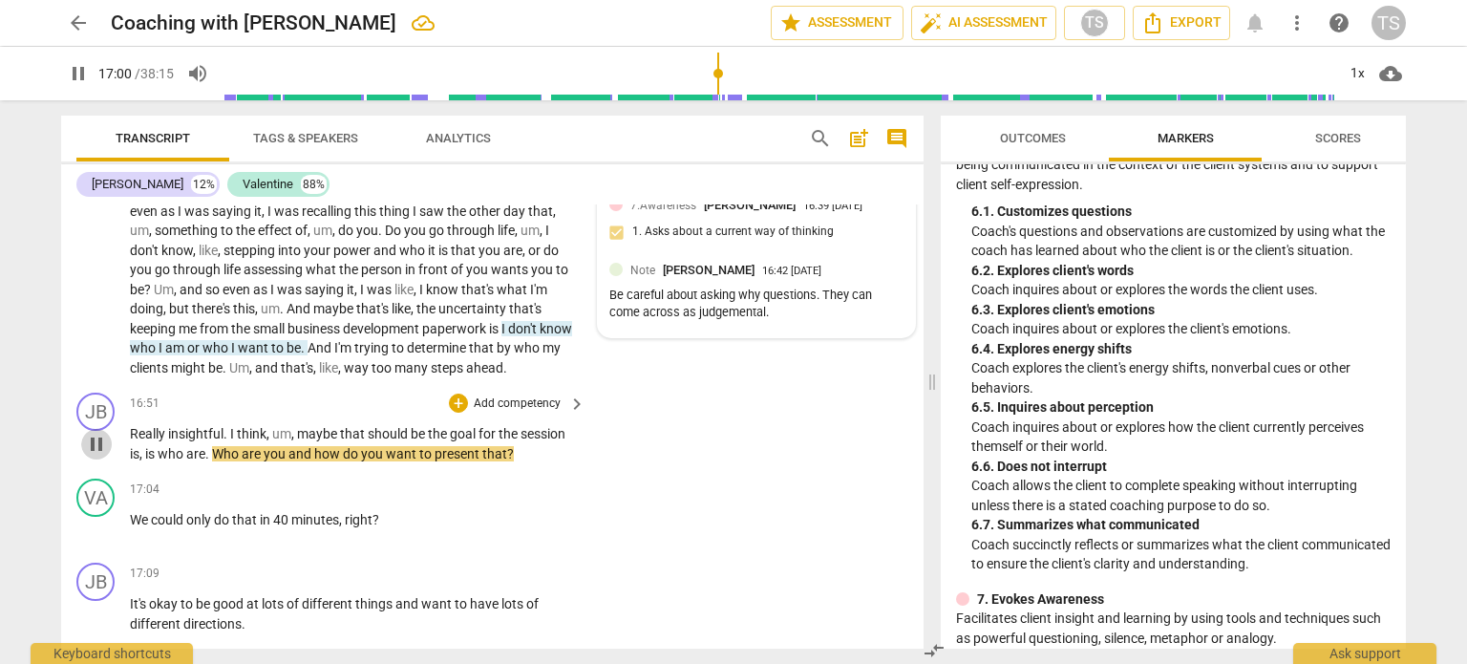
click at [92, 456] on span "pause" at bounding box center [96, 444] width 23 height 23
drag, startPoint x: 127, startPoint y: 465, endPoint x: 212, endPoint y: 472, distance: 85.3
click at [212, 471] on div "JB play_arrow pause 16:51 + Add competency keyboard_arrow_right Really insightf…" at bounding box center [492, 428] width 862 height 86
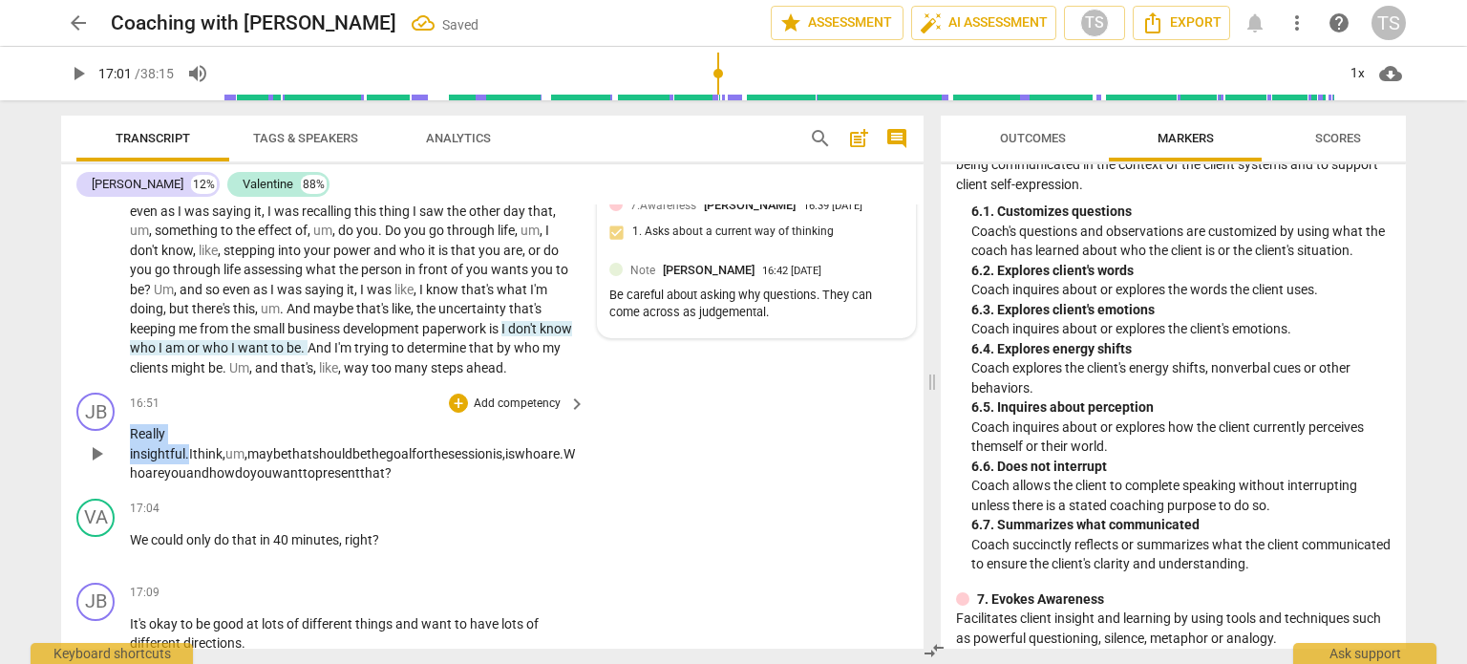
drag, startPoint x: 129, startPoint y: 468, endPoint x: 225, endPoint y: 472, distance: 96.5
click at [225, 472] on p "Really insight ful . I think , um , maybe that should be the goal for the sessi…" at bounding box center [353, 453] width 446 height 59
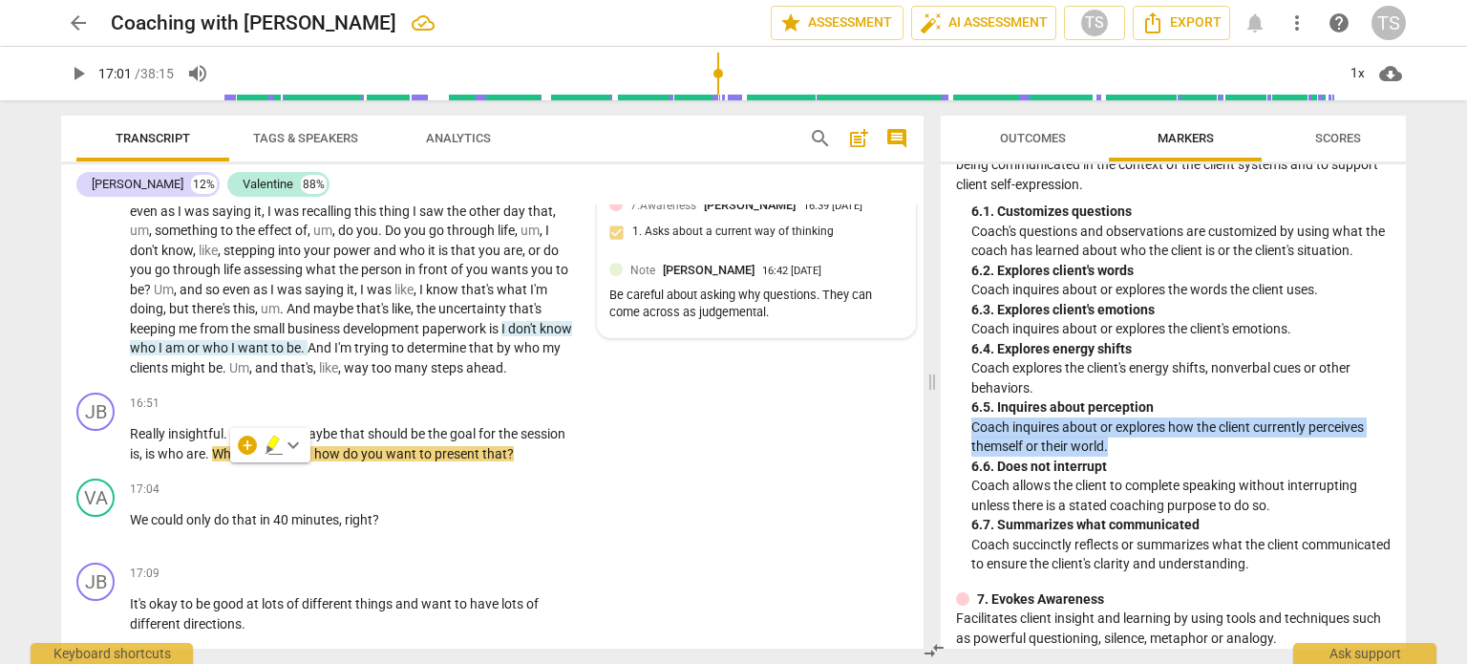
drag, startPoint x: 1398, startPoint y: 441, endPoint x: 1397, endPoint y: 397, distance: 43.9
click at [1397, 397] on div "ICF PCC Markers (2020) visibility 1. Demonstrates Ethical Practice Understands …" at bounding box center [1173, 406] width 465 height 484
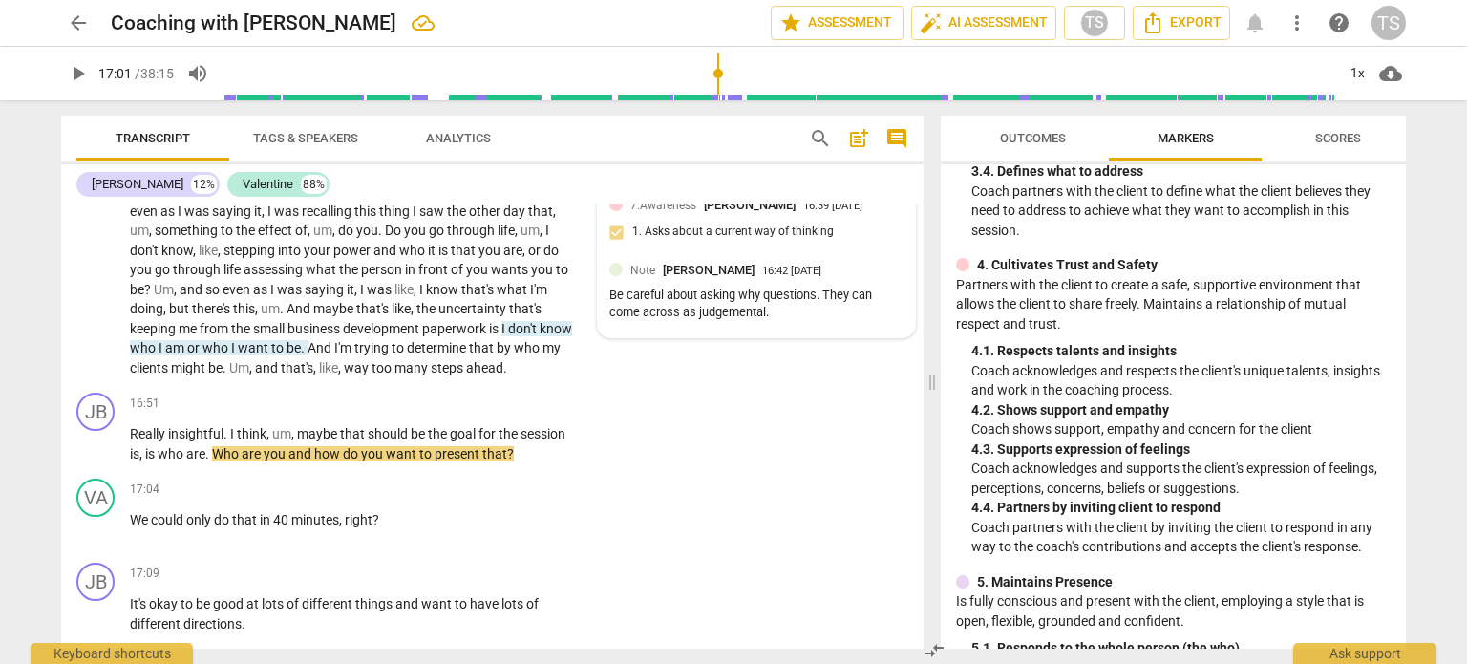
scroll to position [631, 0]
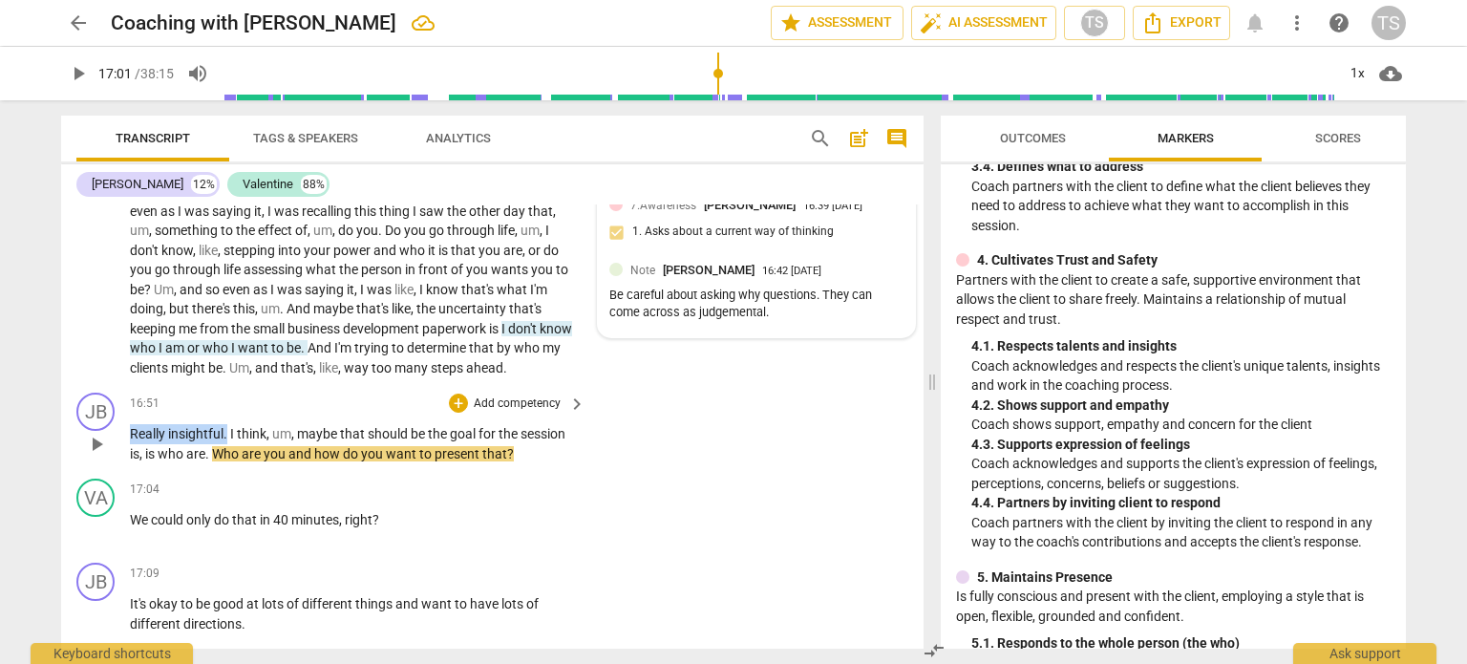
drag, startPoint x: 130, startPoint y: 469, endPoint x: 226, endPoint y: 468, distance: 96.5
click at [226, 463] on p "Really insightful . I think , um , maybe that should be the goal for the sessio…" at bounding box center [353, 443] width 446 height 39
click at [317, 463] on p "Really insightful . I think , um , maybe that should be the goal for the sessio…" at bounding box center [353, 443] width 446 height 39
drag, startPoint x: 222, startPoint y: 468, endPoint x: 122, endPoint y: 461, distance: 99.6
click at [122, 461] on div "JB play_arrow pause 16:51 + Add competency keyboard_arrow_right Really insightf…" at bounding box center [492, 428] width 862 height 86
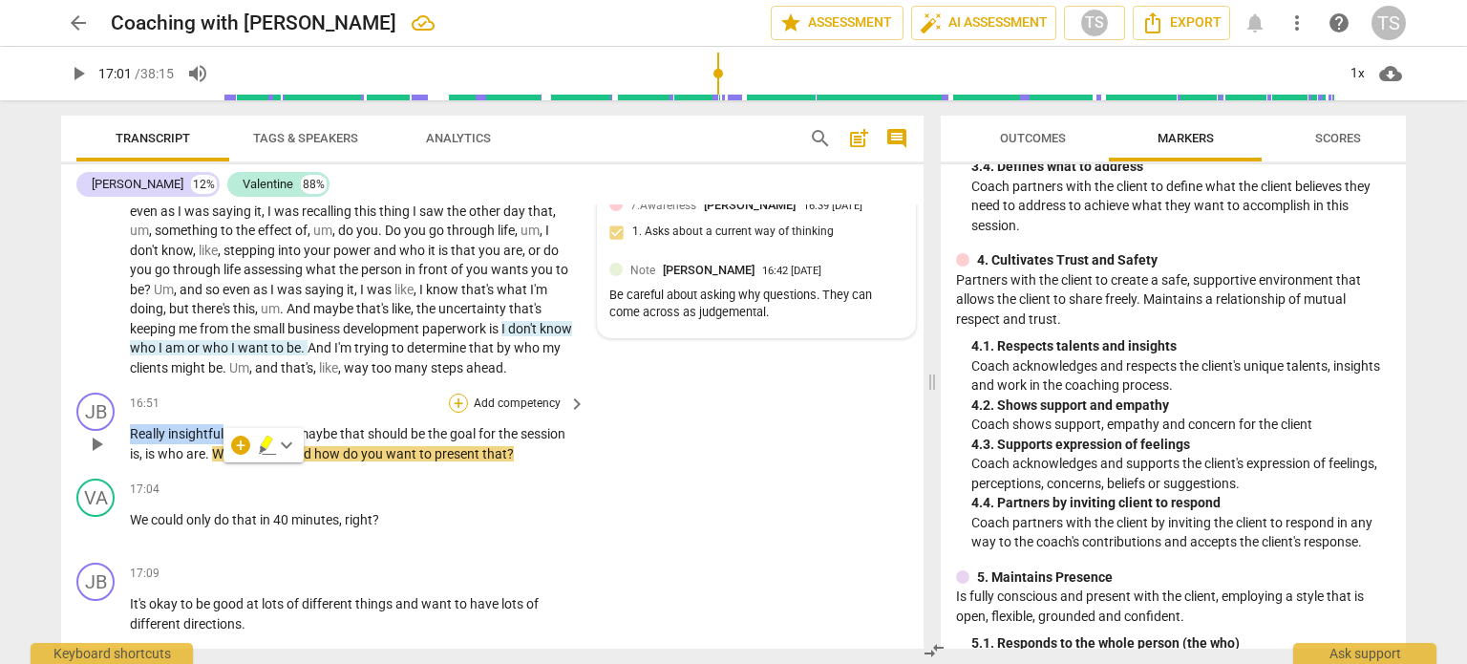
click at [458, 413] on div "+" at bounding box center [458, 403] width 19 height 19
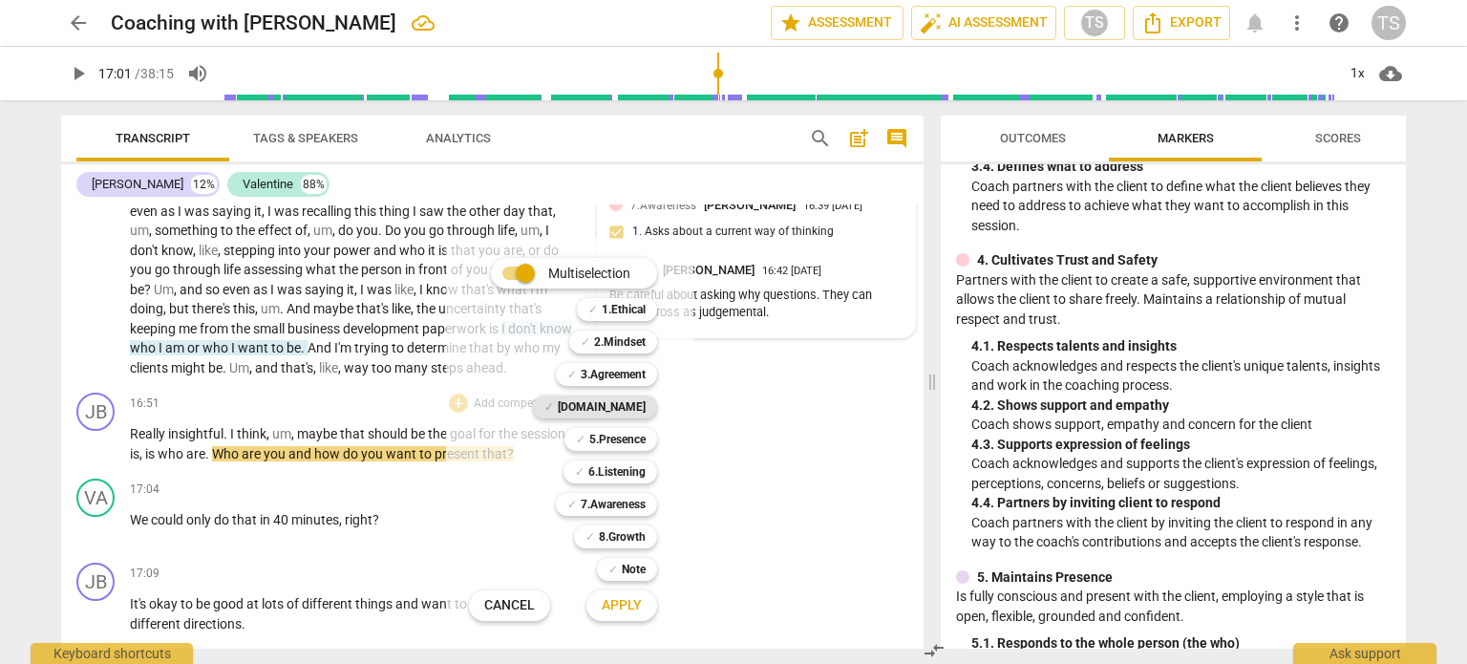
click at [623, 404] on b "[DOMAIN_NAME]" at bounding box center [602, 406] width 88 height 23
click at [640, 599] on span "Apply" at bounding box center [622, 605] width 40 height 19
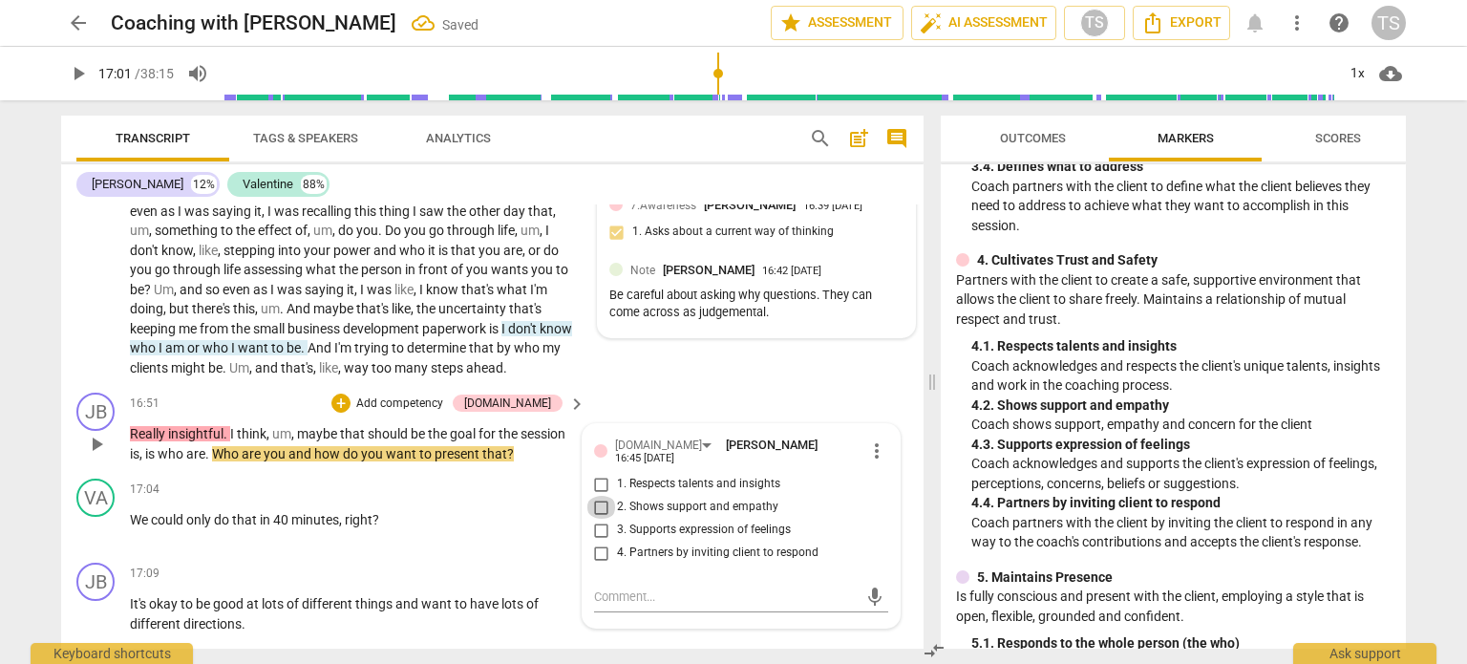
click at [600, 519] on input "2. Shows support and empathy" at bounding box center [601, 507] width 31 height 23
click at [596, 542] on input "3. Supports expression of feelings" at bounding box center [601, 530] width 31 height 23
click at [436, 461] on span "present" at bounding box center [459, 453] width 48 height 15
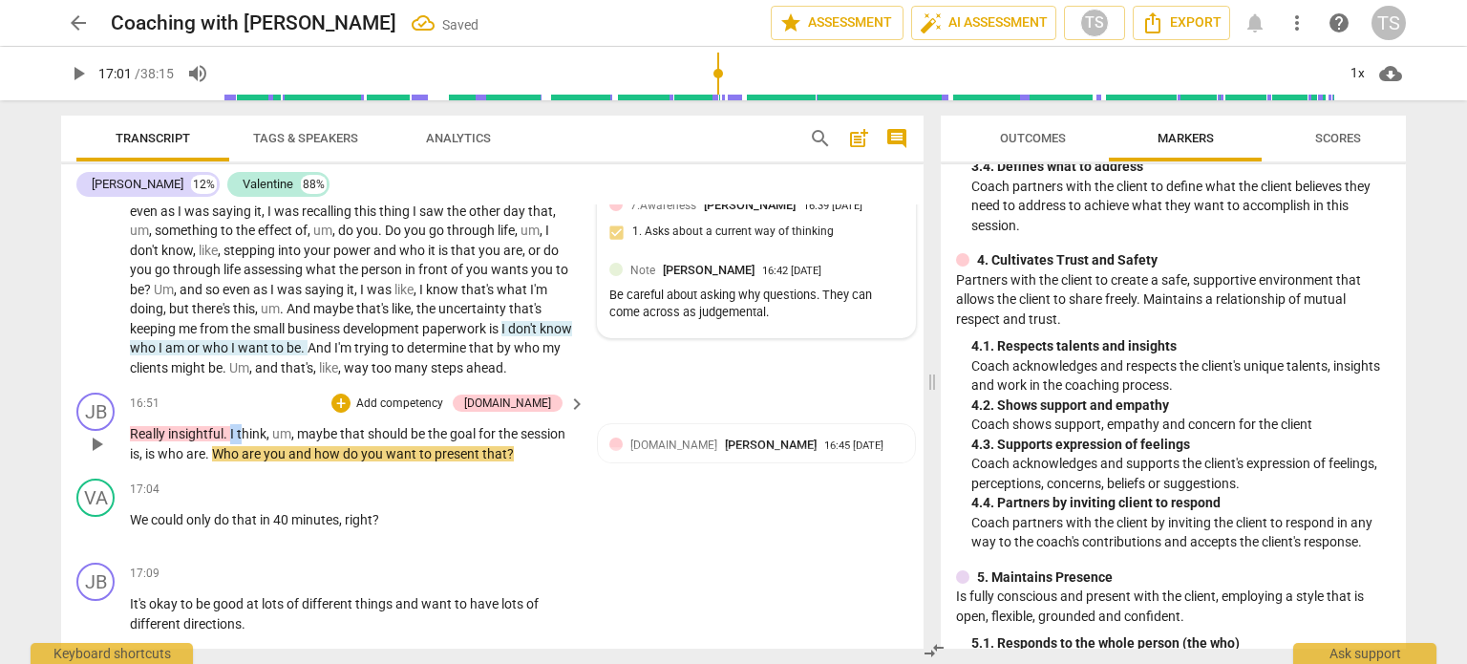
drag, startPoint x: 228, startPoint y: 469, endPoint x: 242, endPoint y: 468, distance: 13.4
click at [242, 463] on p "Really insightful . I think , um , maybe that should be the goal for the sessio…" at bounding box center [353, 443] width 446 height 39
click at [242, 441] on span "think" at bounding box center [252, 433] width 30 height 15
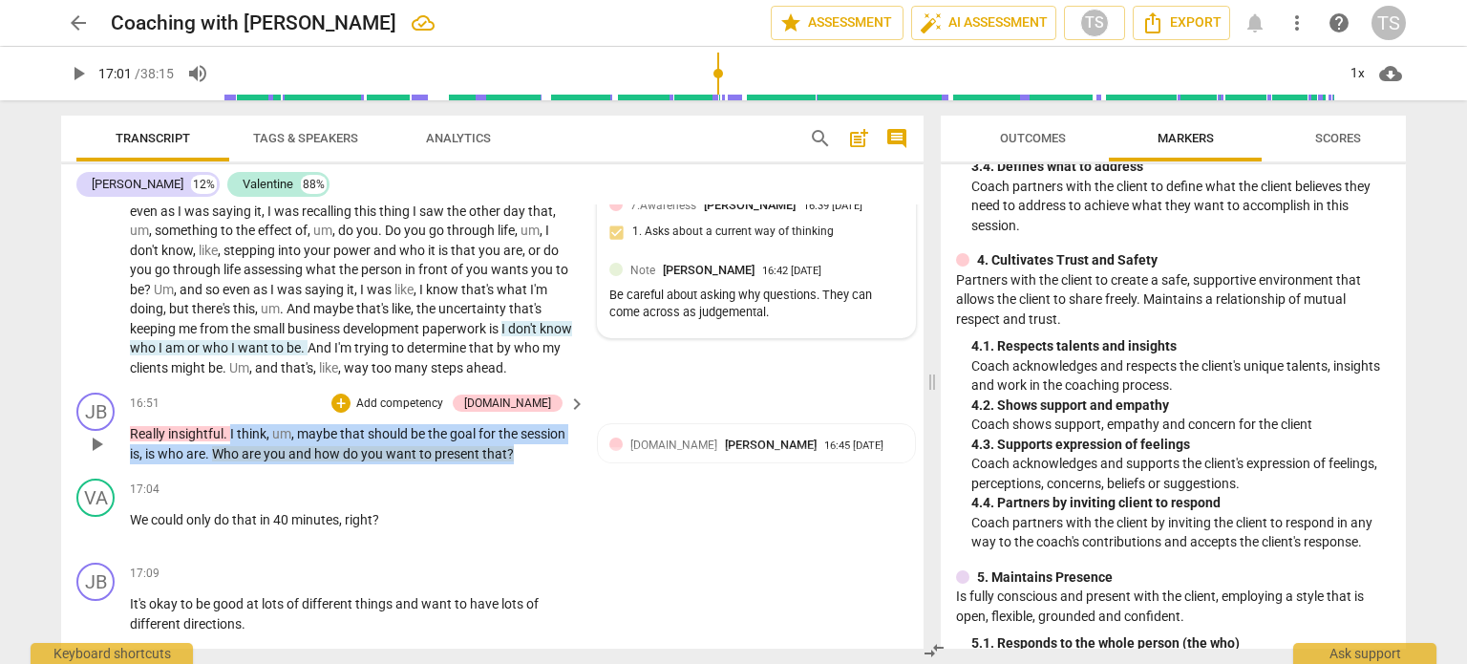
drag, startPoint x: 229, startPoint y: 468, endPoint x: 522, endPoint y: 490, distance: 293.1
click at [522, 463] on p "Really insightful . I think , um , maybe that should be the goal for the sessio…" at bounding box center [353, 443] width 446 height 39
click at [440, 413] on p "Add competency" at bounding box center [399, 403] width 91 height 17
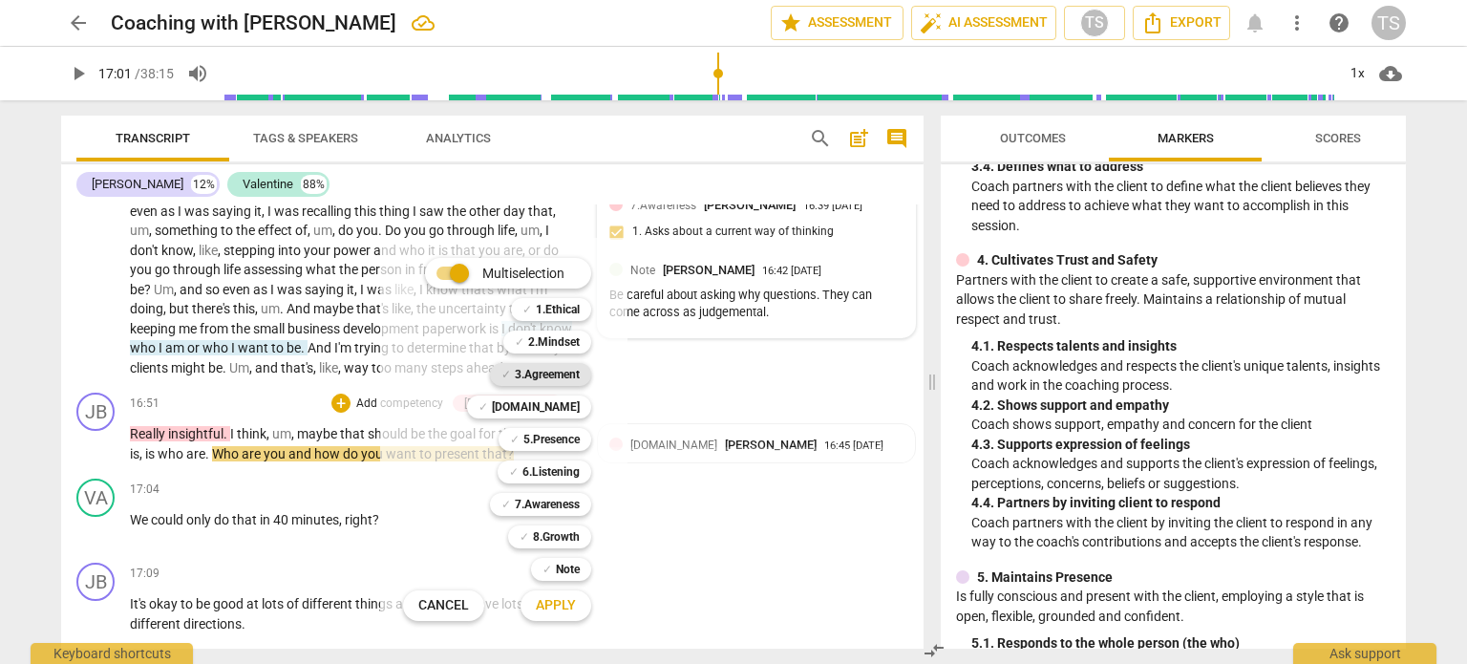
click at [564, 373] on b "3.Agreement" at bounding box center [547, 374] width 65 height 23
click at [571, 603] on span "Apply" at bounding box center [556, 605] width 40 height 19
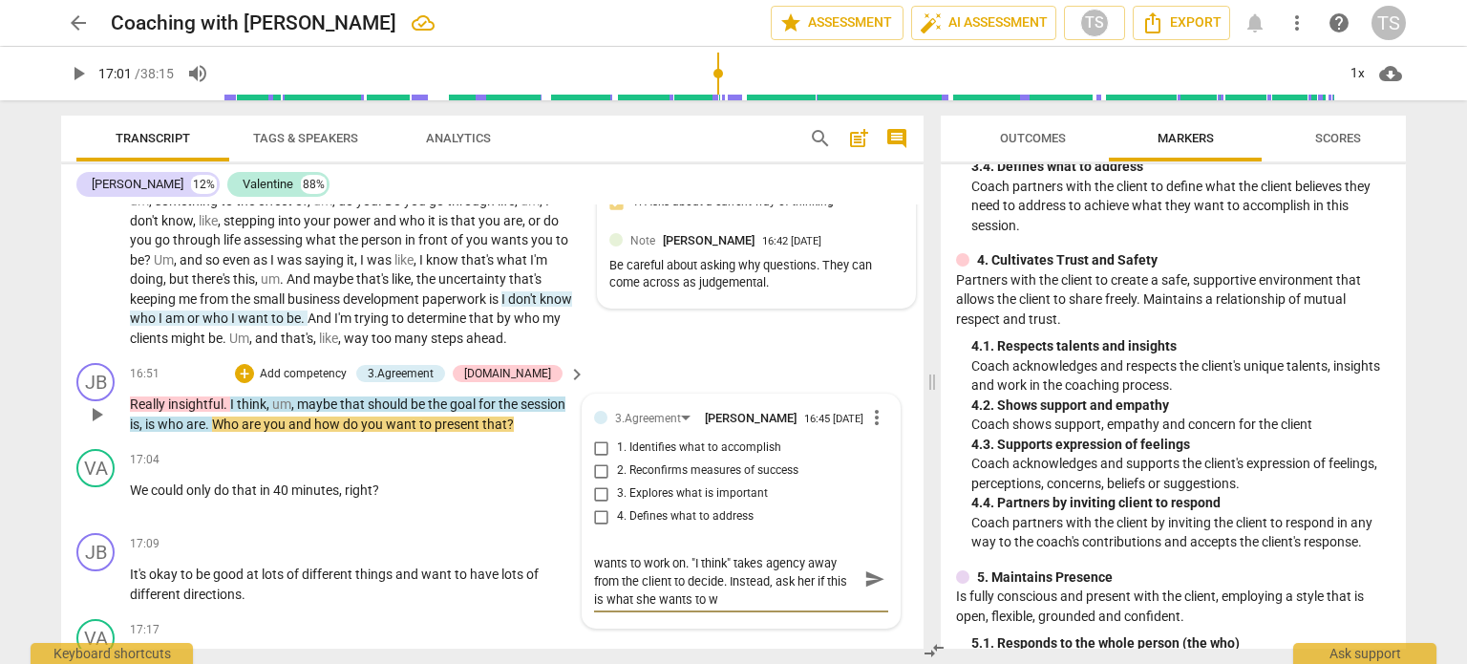
scroll to position [0, 0]
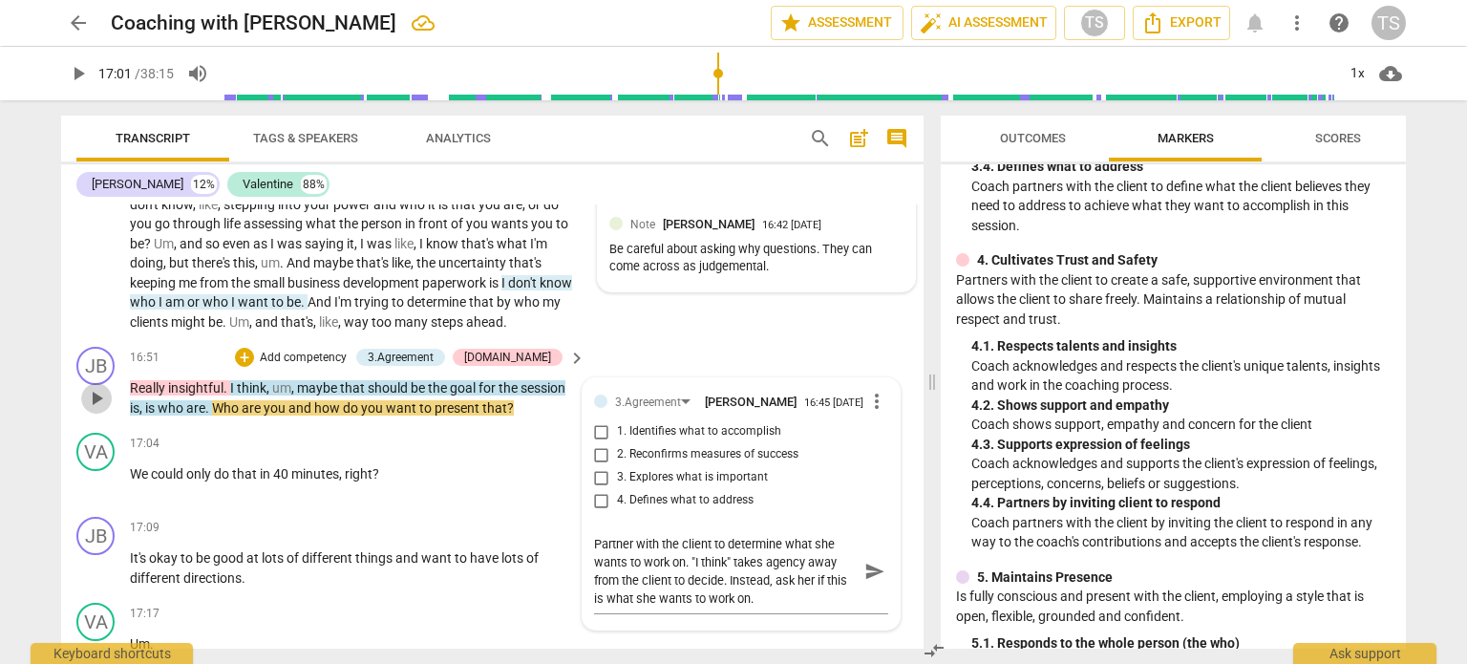
click at [96, 410] on span "play_arrow" at bounding box center [96, 398] width 23 height 23
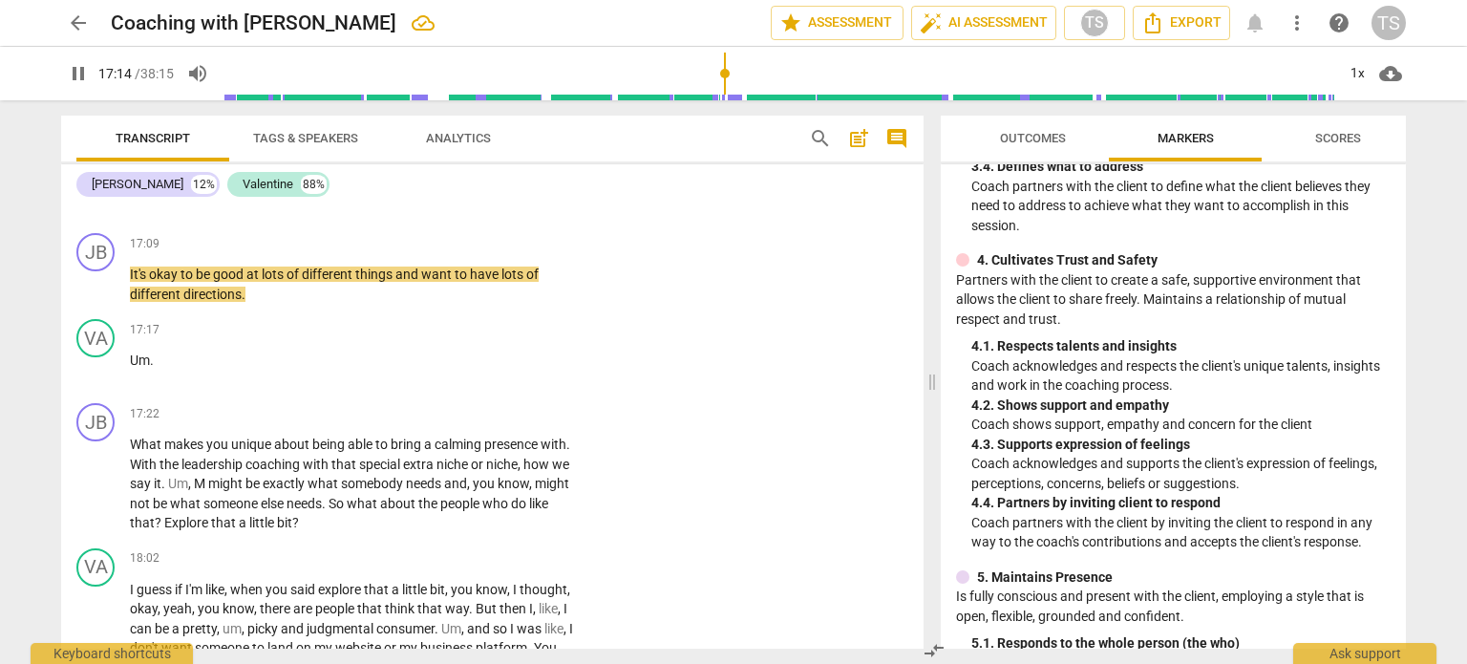
scroll to position [3374, 0]
click at [92, 295] on span "pause" at bounding box center [96, 283] width 23 height 23
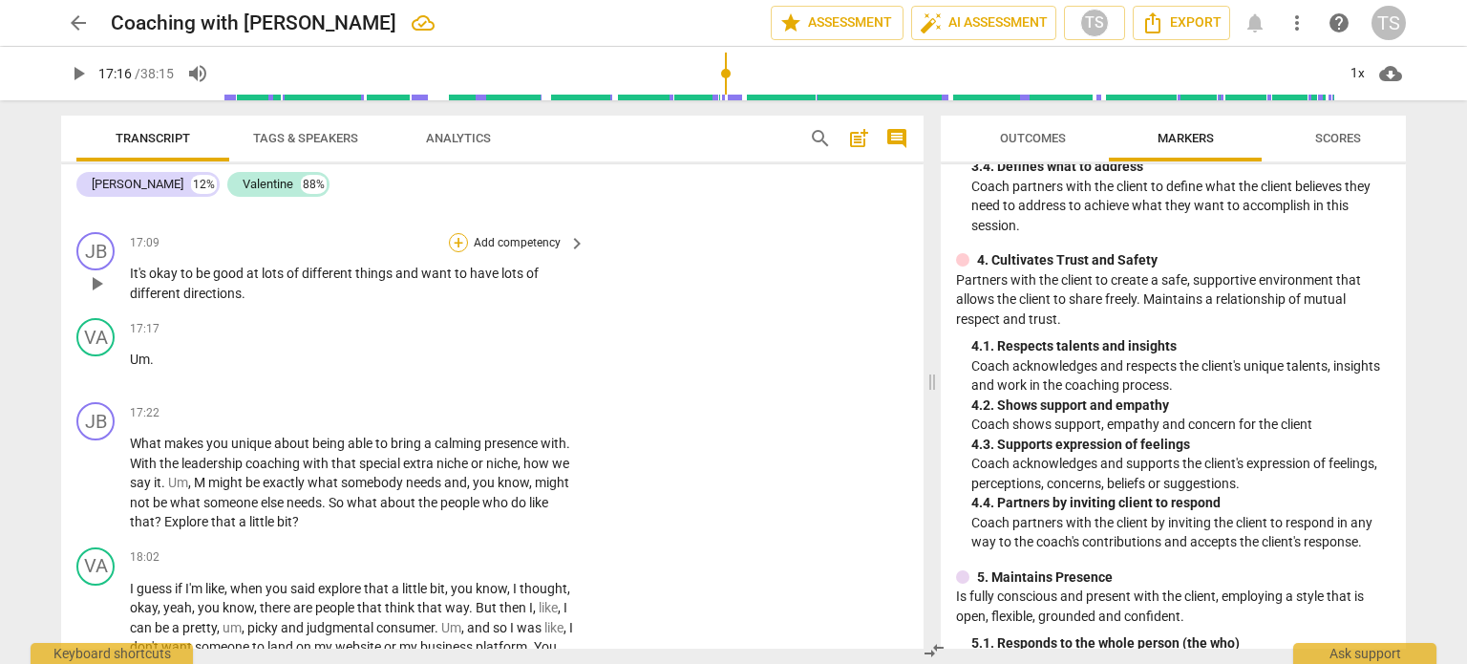
click at [455, 252] on div "+" at bounding box center [458, 242] width 19 height 19
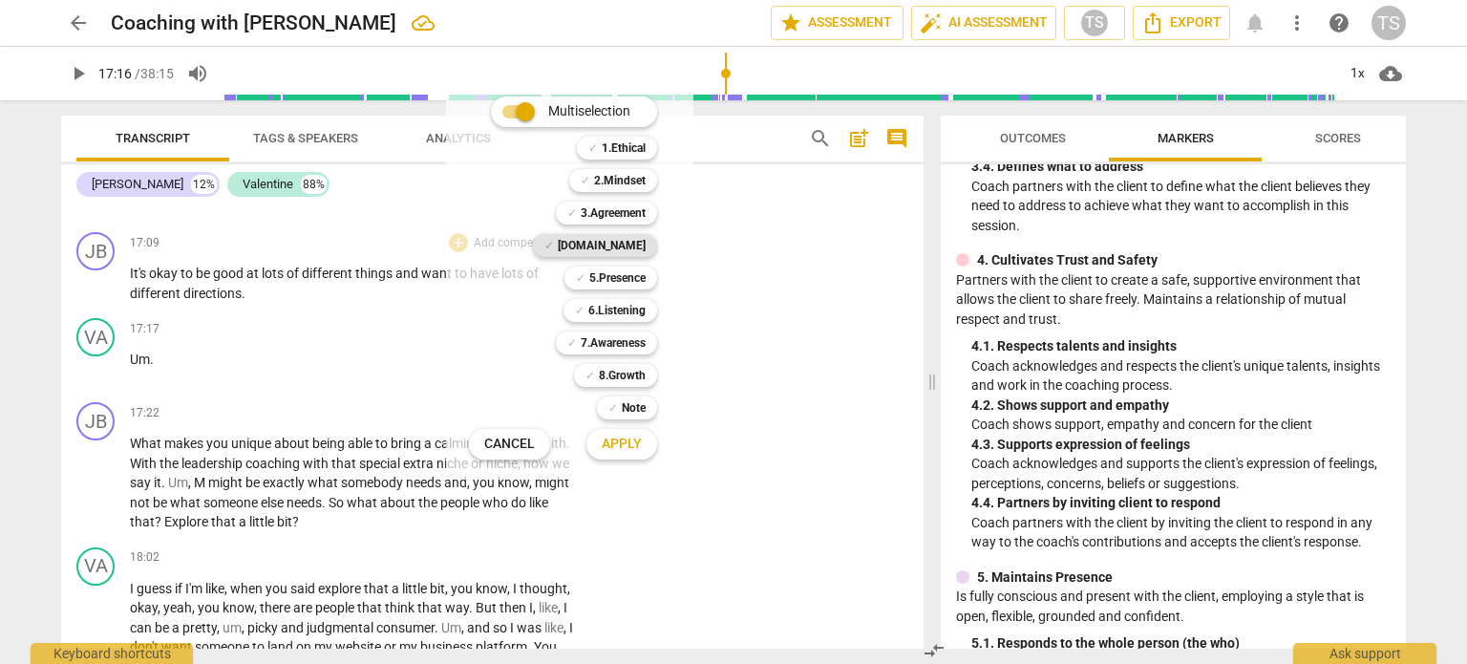
click at [627, 246] on b "[DOMAIN_NAME]" at bounding box center [602, 245] width 88 height 23
click at [626, 446] on span "Apply" at bounding box center [622, 444] width 40 height 19
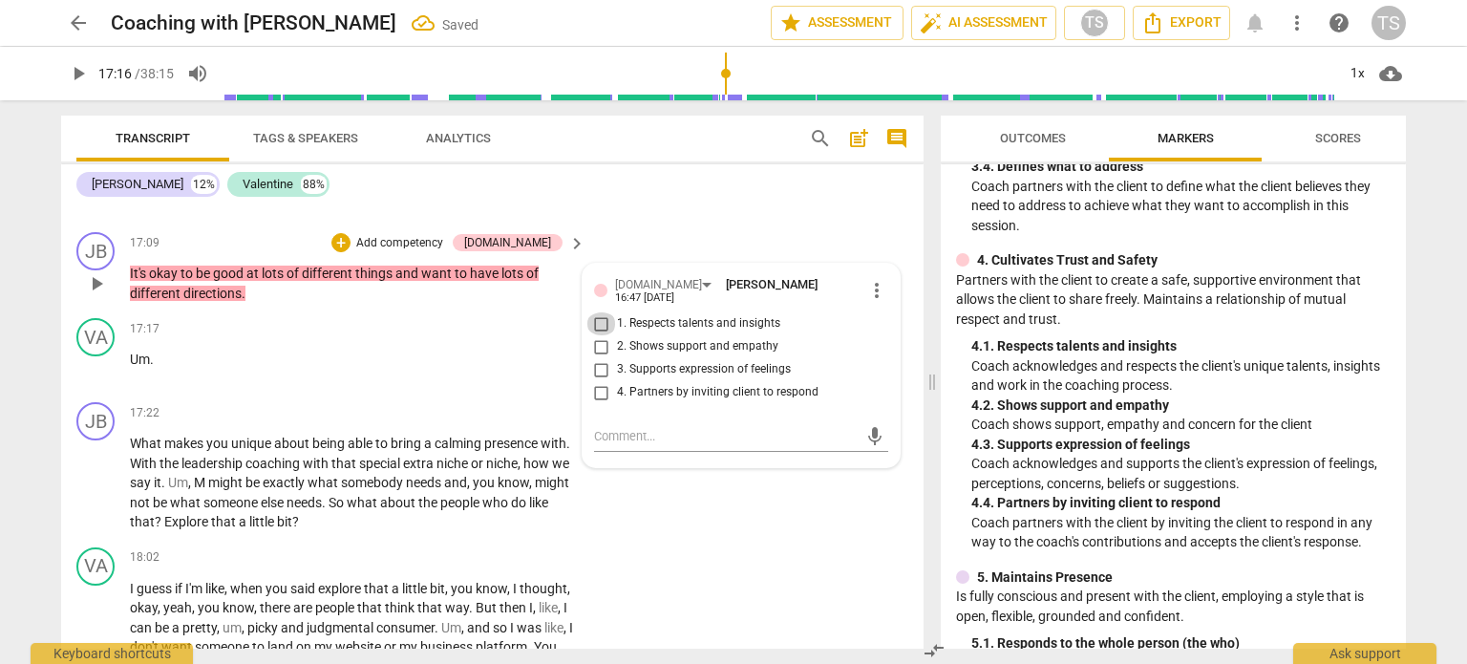
click at [600, 335] on input "1. Respects talents and insights" at bounding box center [601, 323] width 31 height 23
click at [92, 380] on span "play_arrow" at bounding box center [96, 368] width 23 height 23
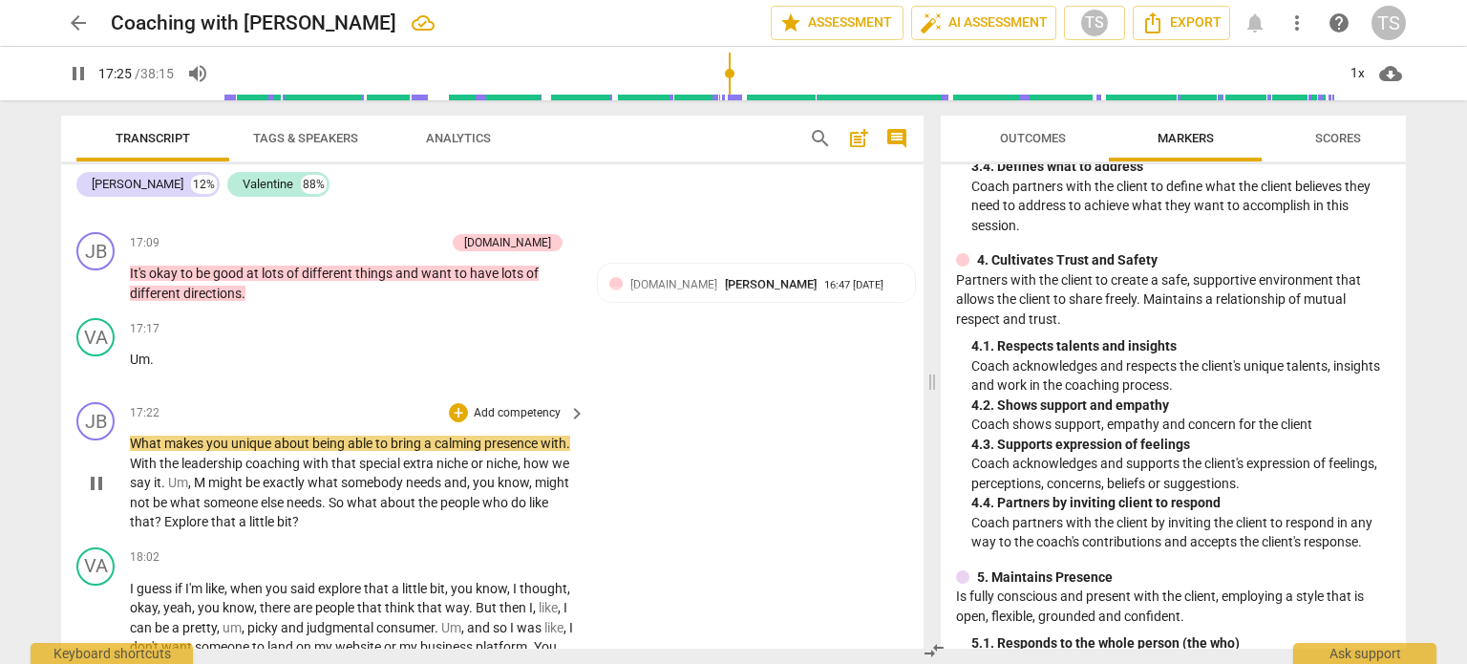
click at [128, 479] on div "play_arrow pause" at bounding box center [105, 483] width 49 height 86
click at [132, 451] on span "What" at bounding box center [147, 443] width 34 height 15
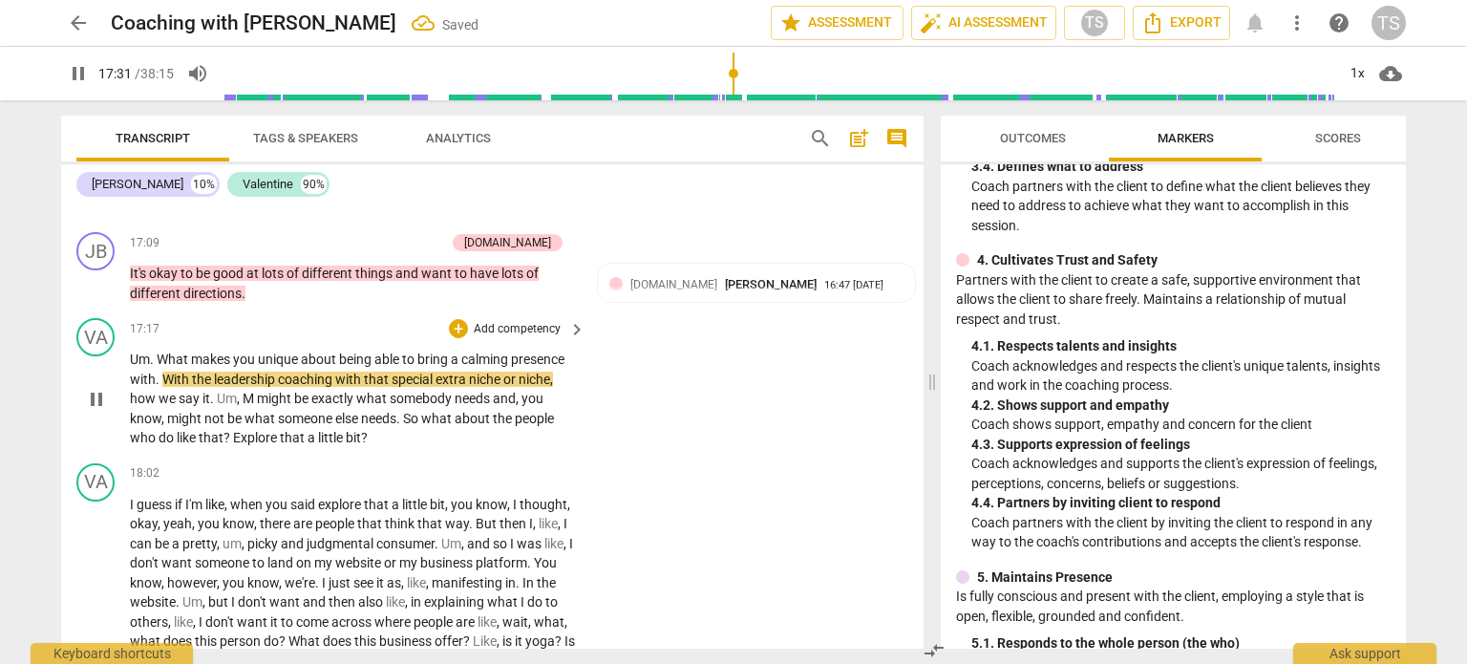
click at [131, 367] on span "Um" at bounding box center [140, 358] width 20 height 15
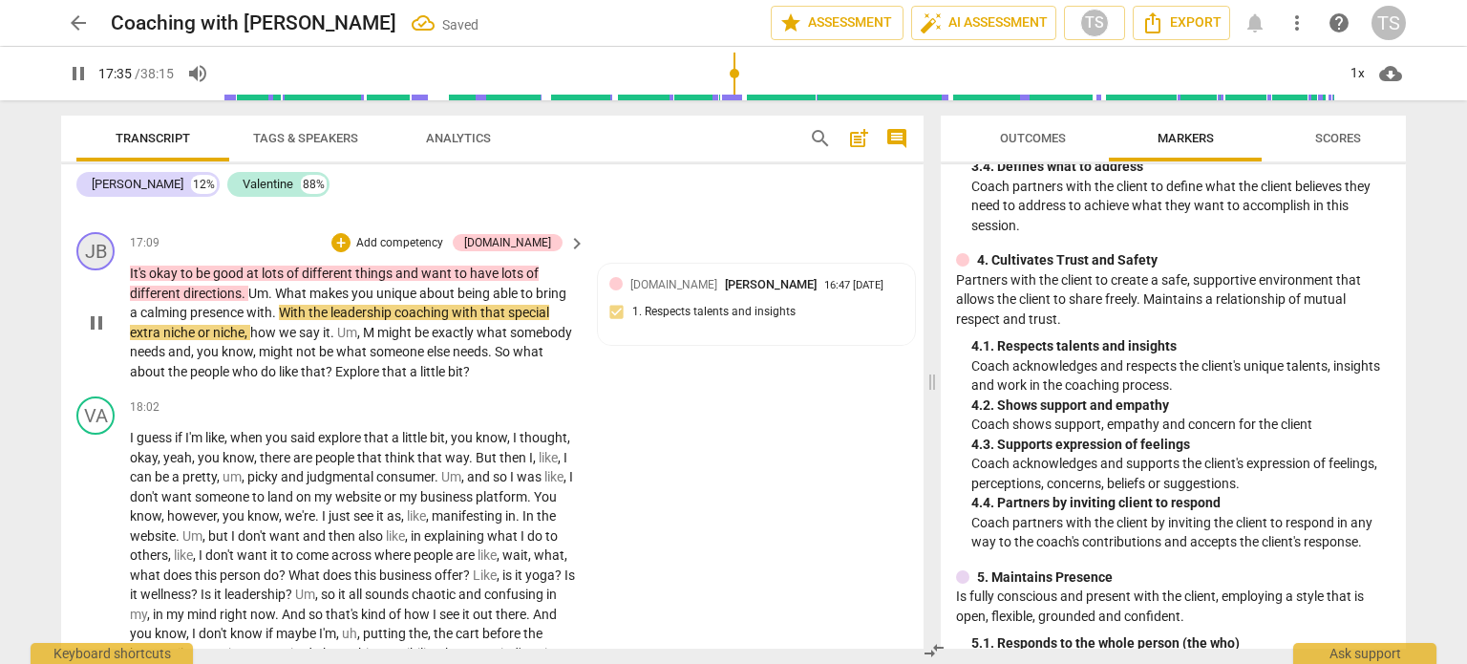
click at [96, 270] on div "JB" at bounding box center [95, 251] width 38 height 38
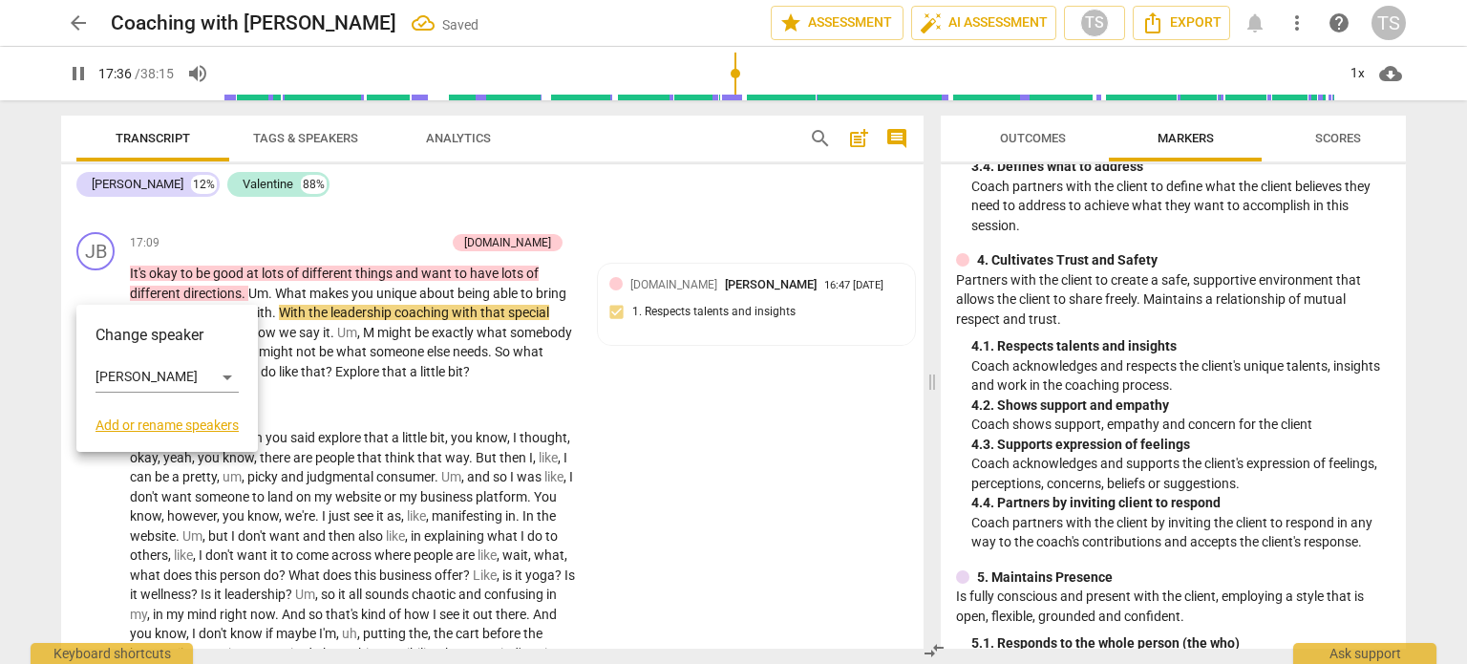
click at [202, 269] on div at bounding box center [733, 332] width 1467 height 664
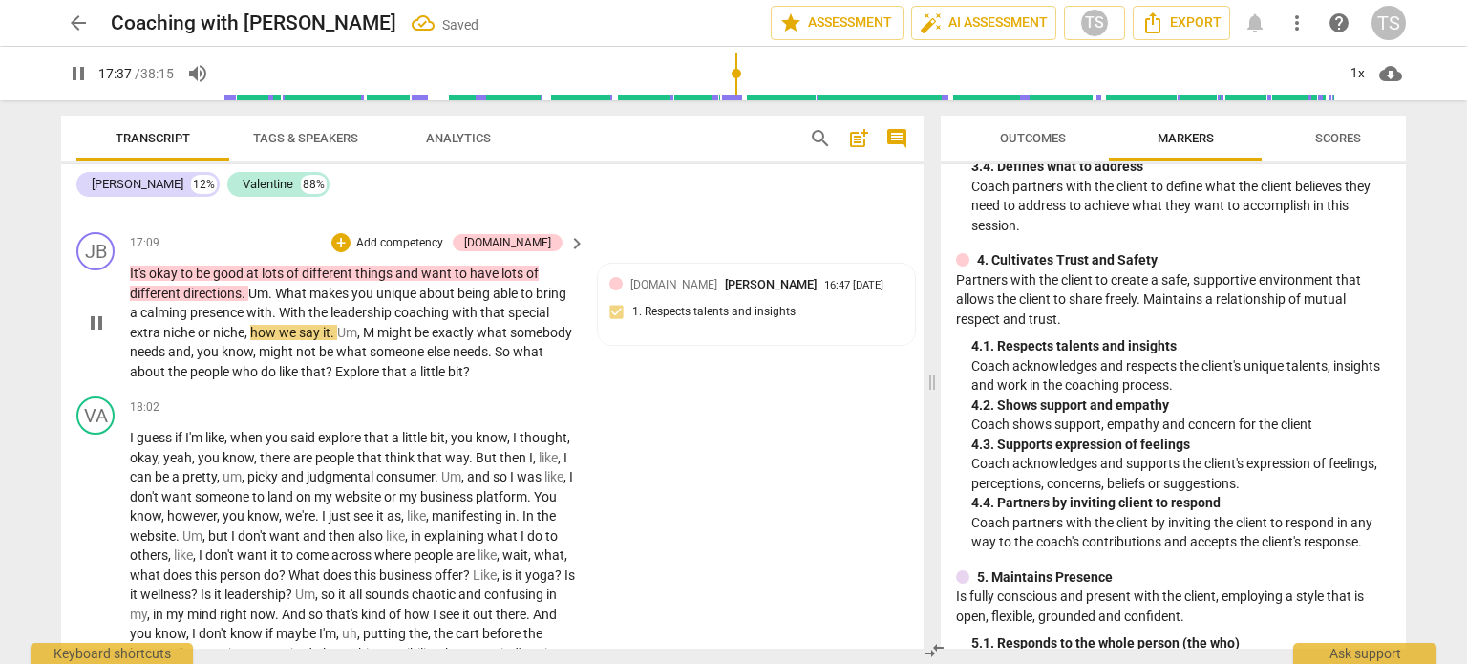
click at [96, 334] on span "pause" at bounding box center [96, 322] width 23 height 23
click at [130, 281] on span "It's" at bounding box center [139, 273] width 19 height 15
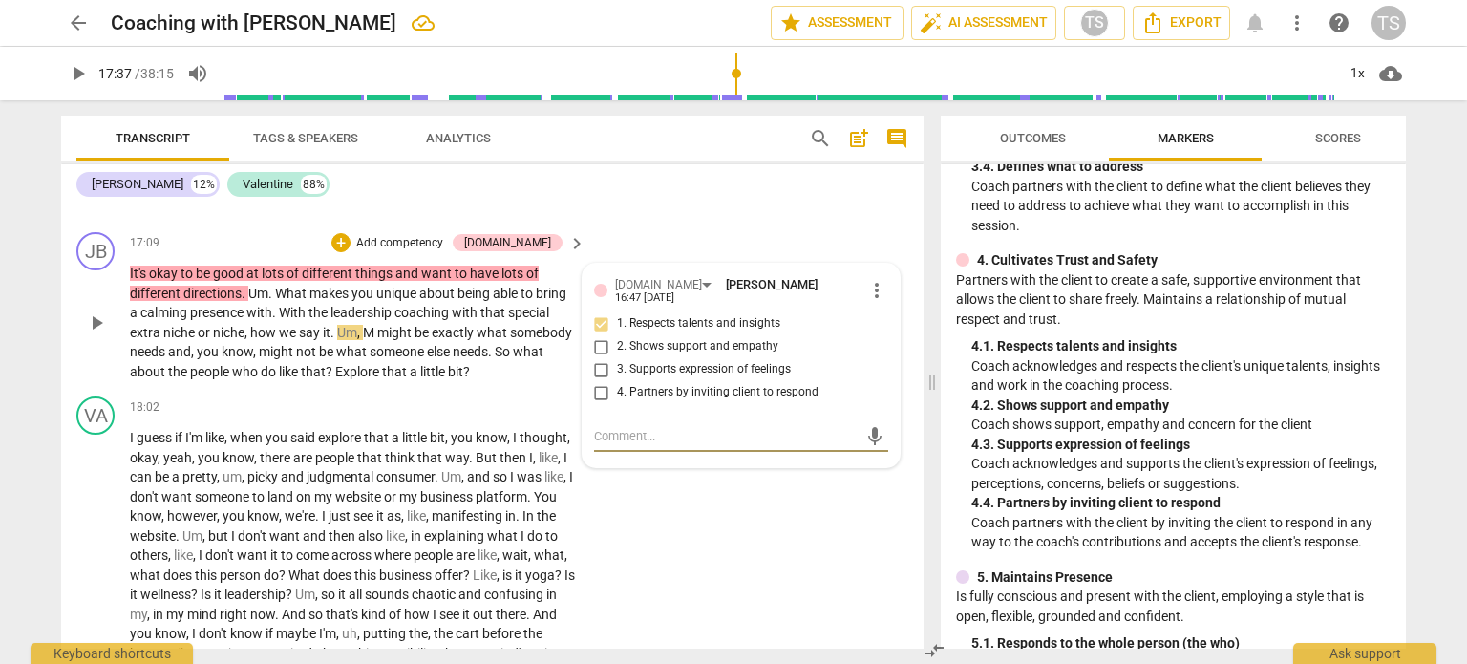
click at [130, 281] on span "It's" at bounding box center [139, 273] width 19 height 15
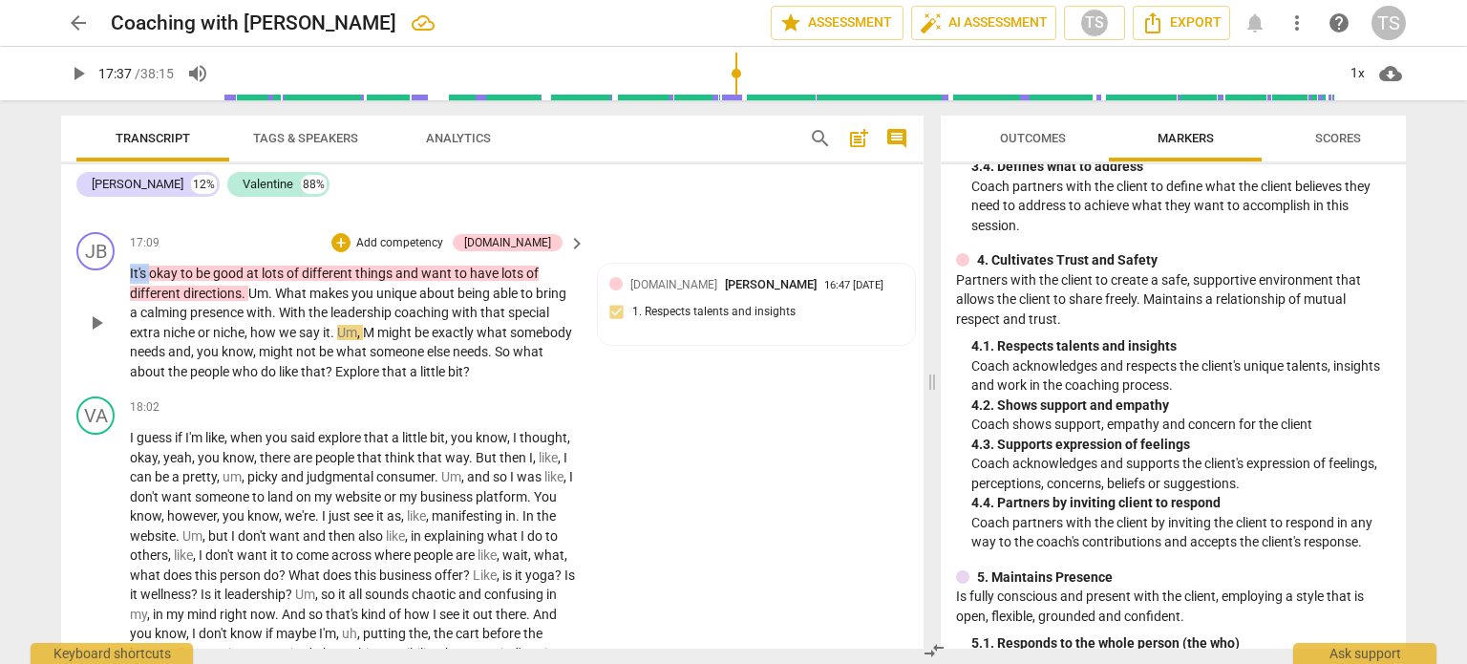
click at [130, 281] on span "It's" at bounding box center [139, 273] width 19 height 15
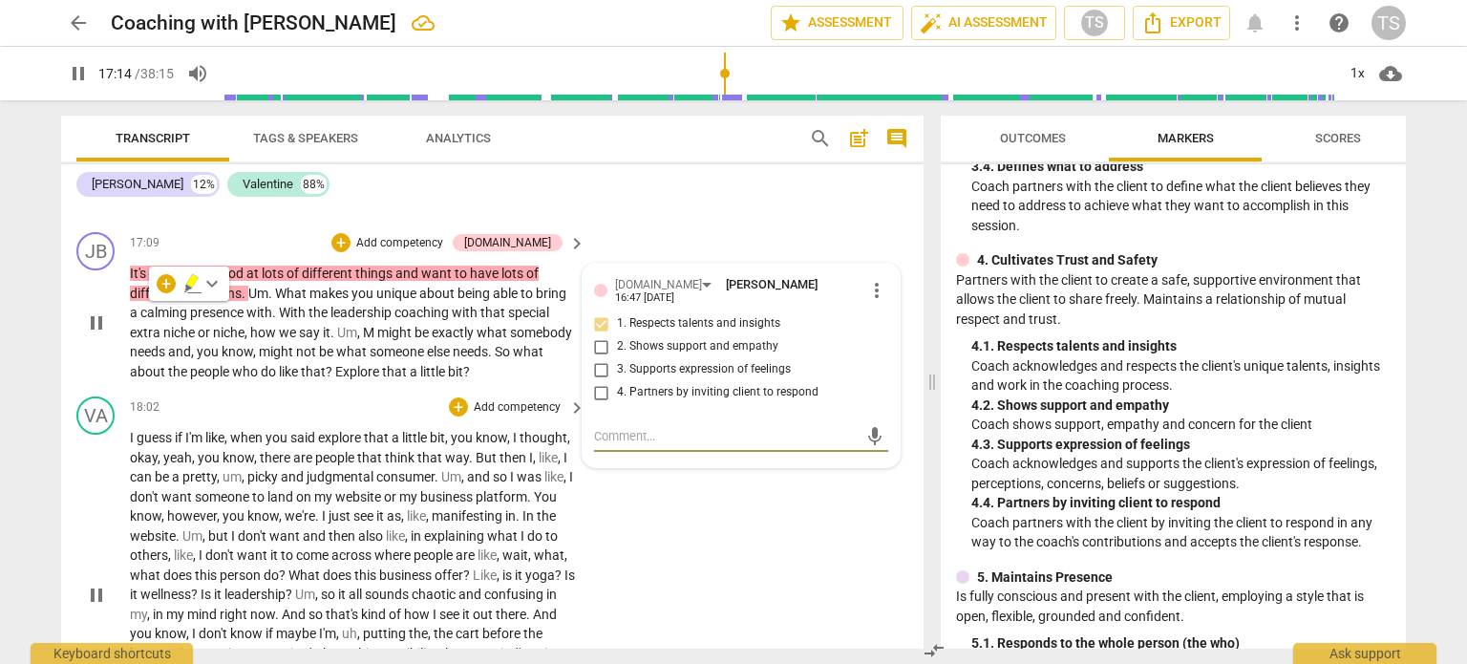
click at [520, 445] on span "thought" at bounding box center [544, 437] width 48 height 15
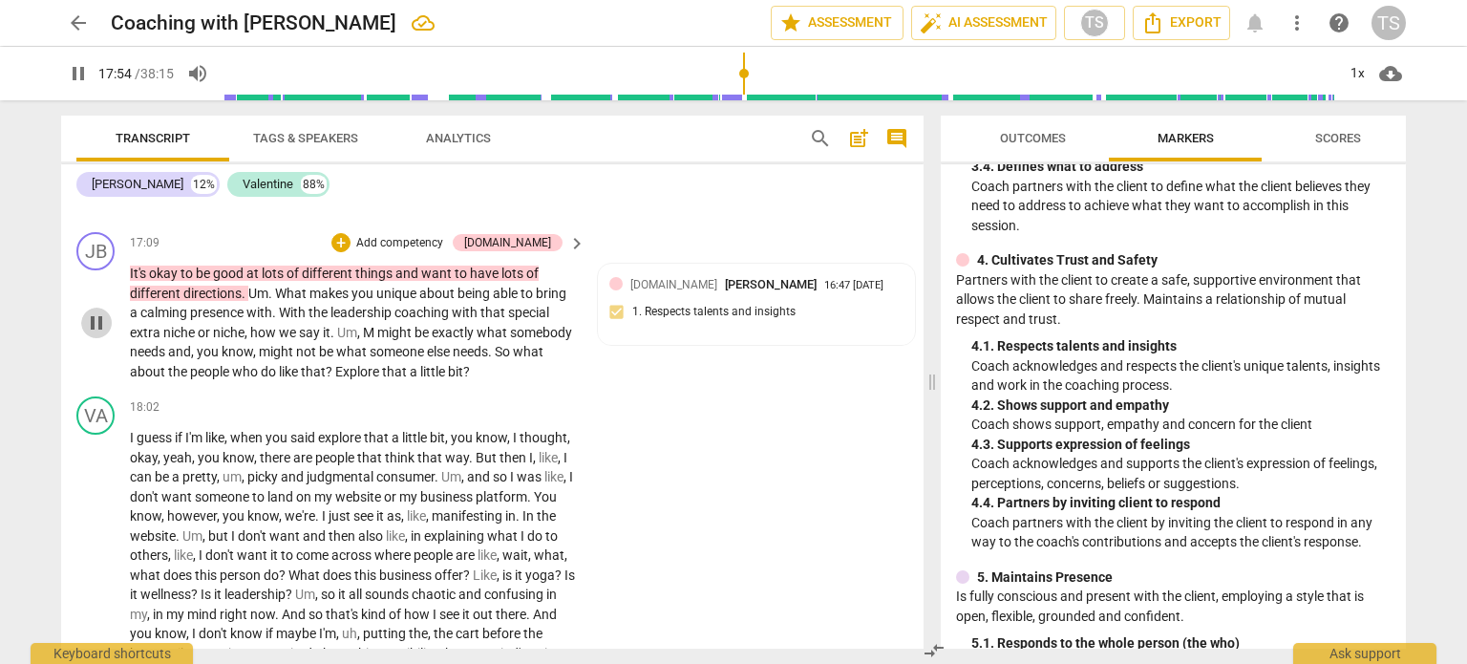
click at [96, 334] on span "pause" at bounding box center [96, 322] width 23 height 23
click at [881, 293] on div "[DOMAIN_NAME] [PERSON_NAME] 16:47 [DATE]" at bounding box center [766, 284] width 273 height 18
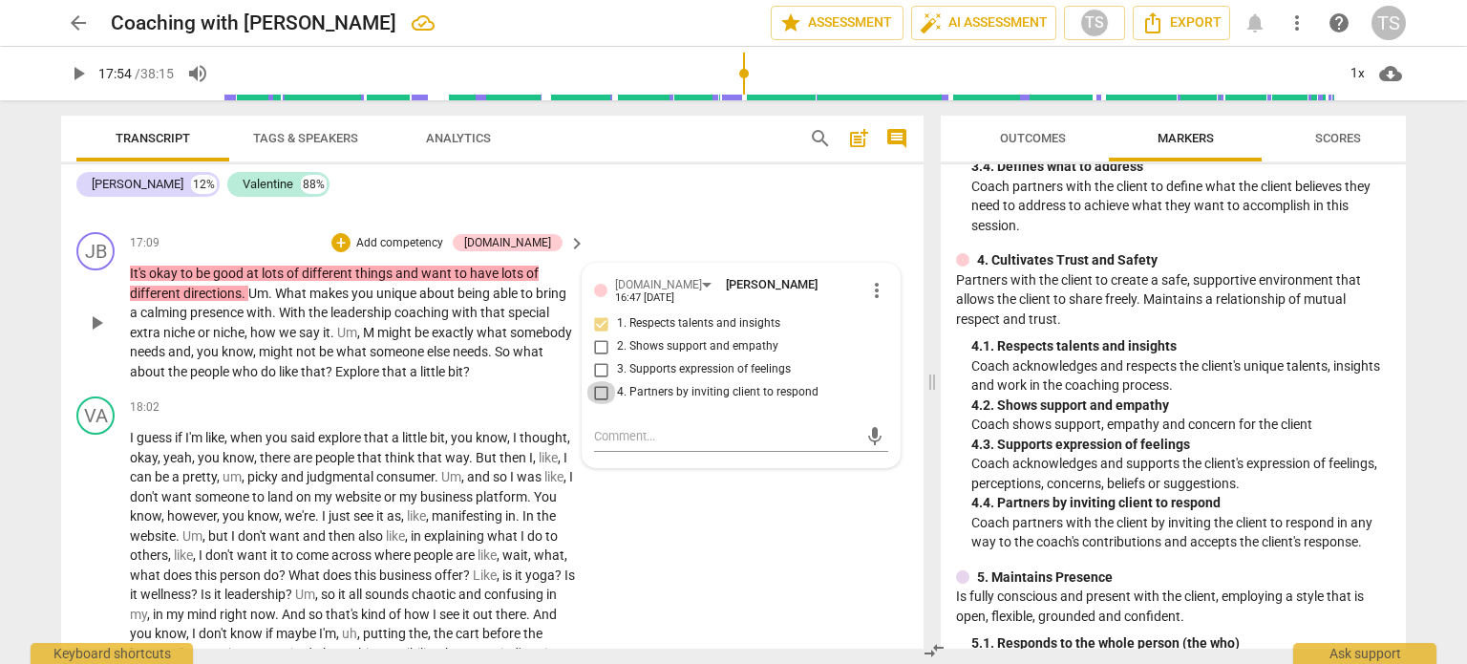
click at [603, 404] on input "4. Partners by inviting client to respond" at bounding box center [601, 392] width 31 height 23
click at [596, 404] on input "4. Partners by inviting client to respond" at bounding box center [601, 392] width 31 height 23
click at [614, 445] on textarea at bounding box center [726, 436] width 264 height 18
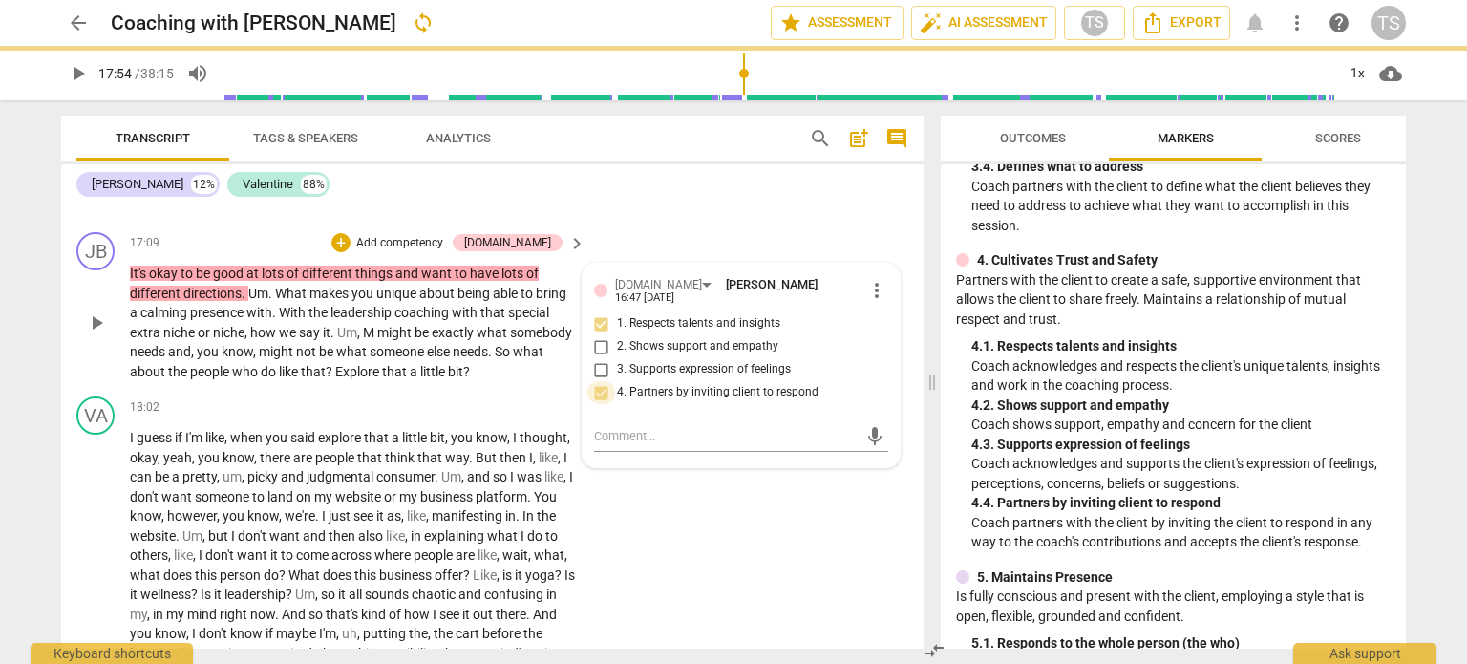
click at [592, 404] on input "4. Partners by inviting client to respond" at bounding box center [601, 392] width 31 height 23
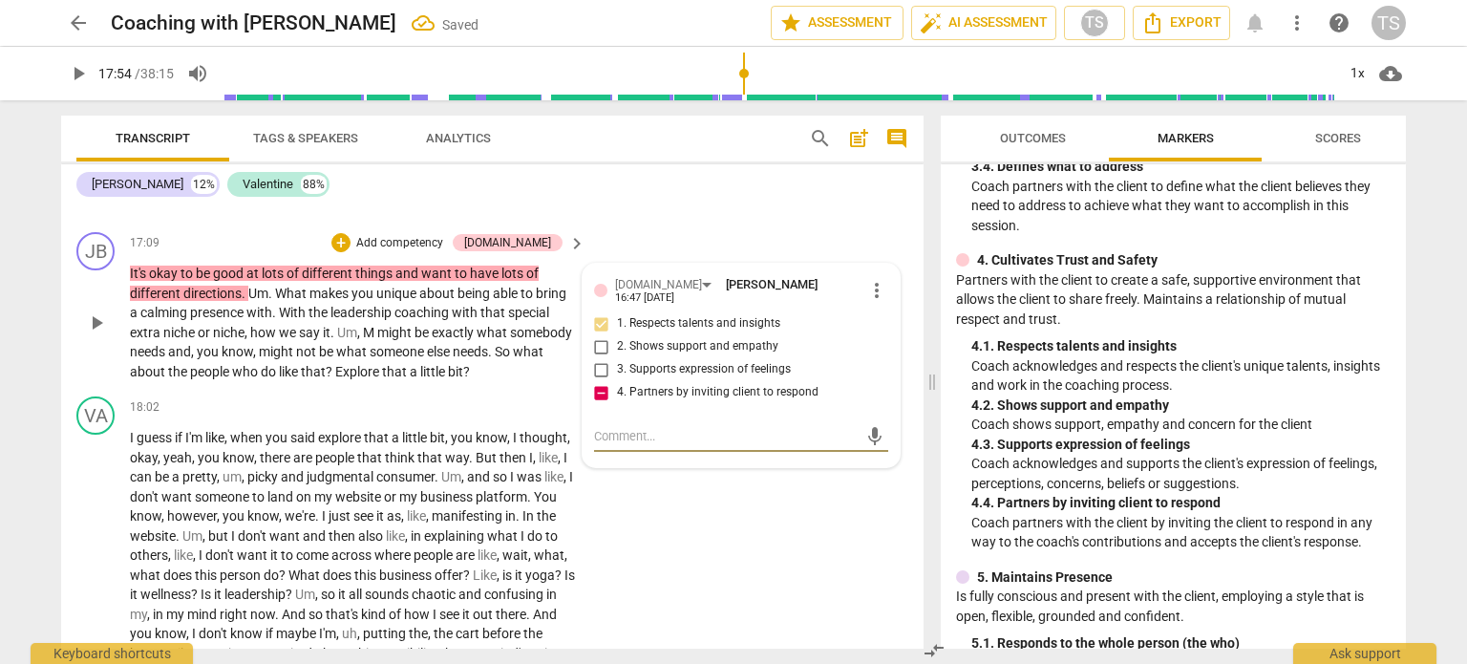
click at [603, 445] on textarea at bounding box center [726, 436] width 264 height 18
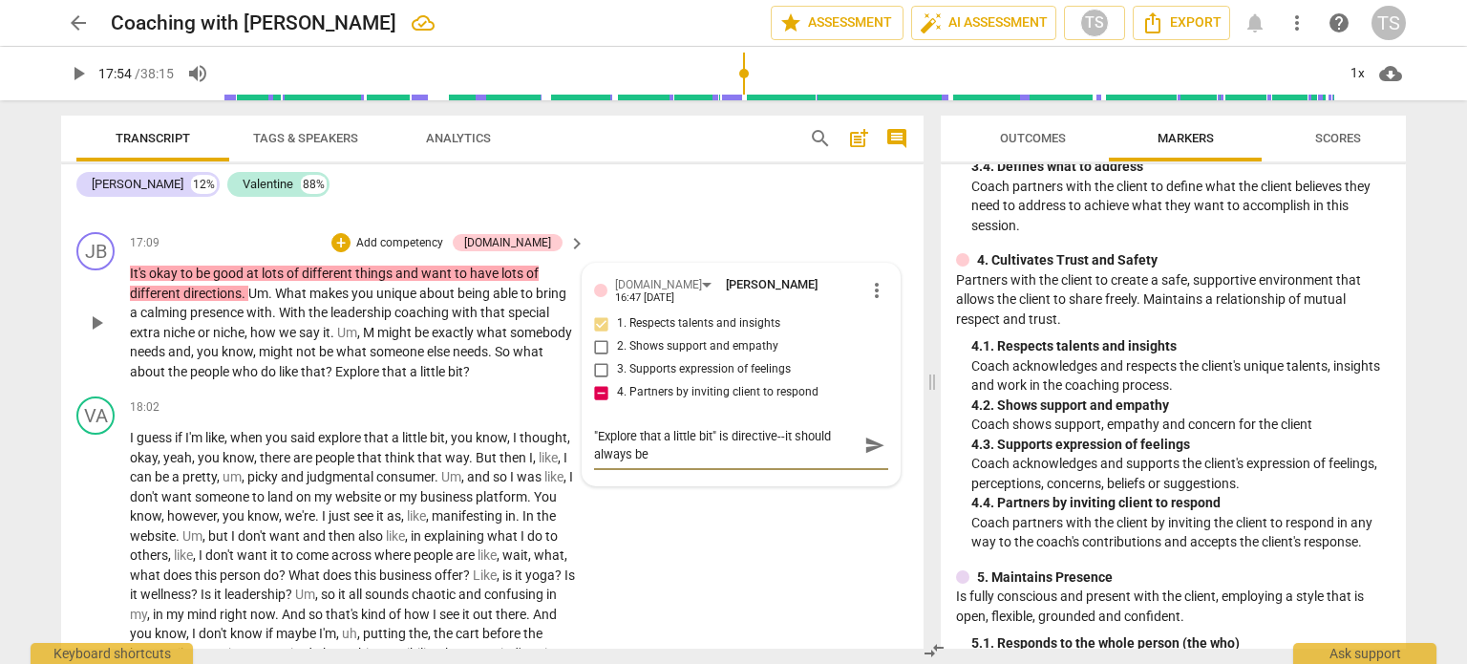
scroll to position [0, 0]
click at [128, 473] on div "play_arrow pause" at bounding box center [105, 595] width 49 height 321
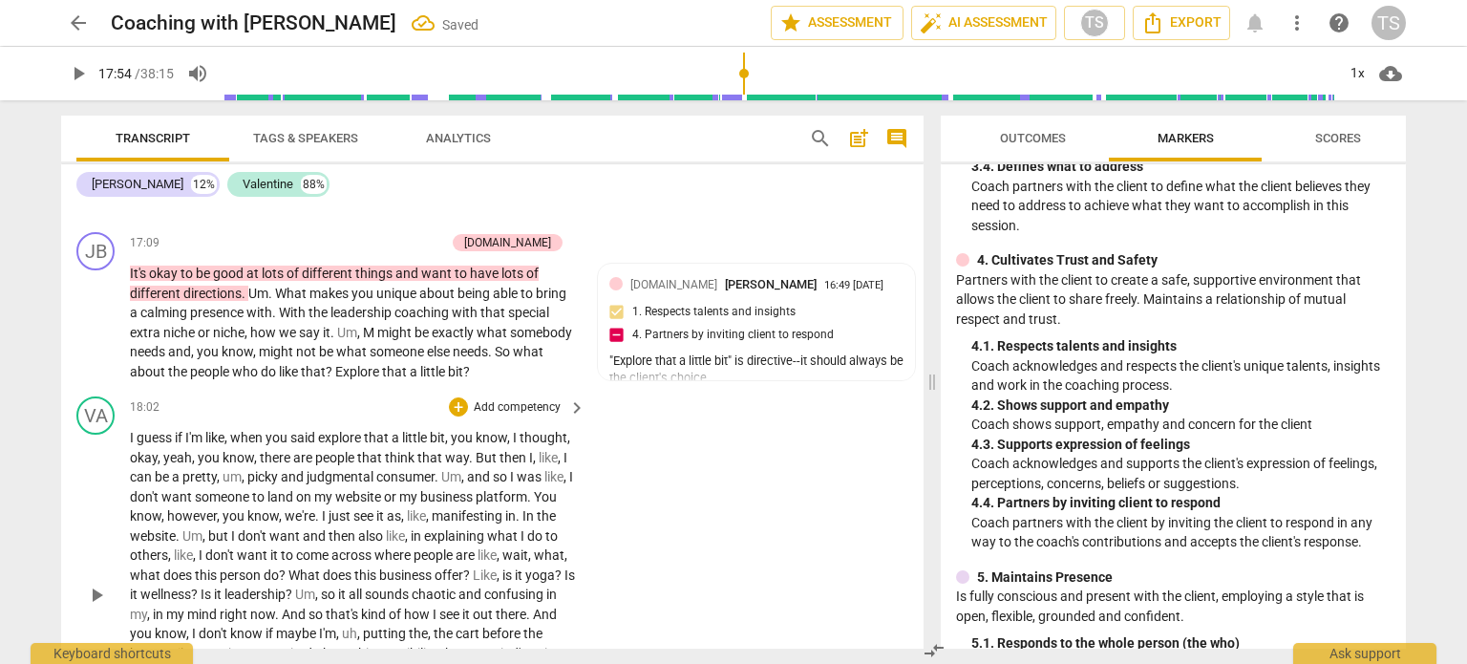
click at [130, 445] on span "I" at bounding box center [133, 437] width 7 height 15
click at [100, 607] on span "play_arrow" at bounding box center [96, 595] width 23 height 23
click at [92, 607] on span "pause" at bounding box center [96, 595] width 23 height 23
drag, startPoint x: 387, startPoint y: 404, endPoint x: 524, endPoint y: 411, distance: 137.7
click at [524, 381] on p "It's okay to be good at lots of different things and want to have lots of diffe…" at bounding box center [353, 322] width 446 height 117
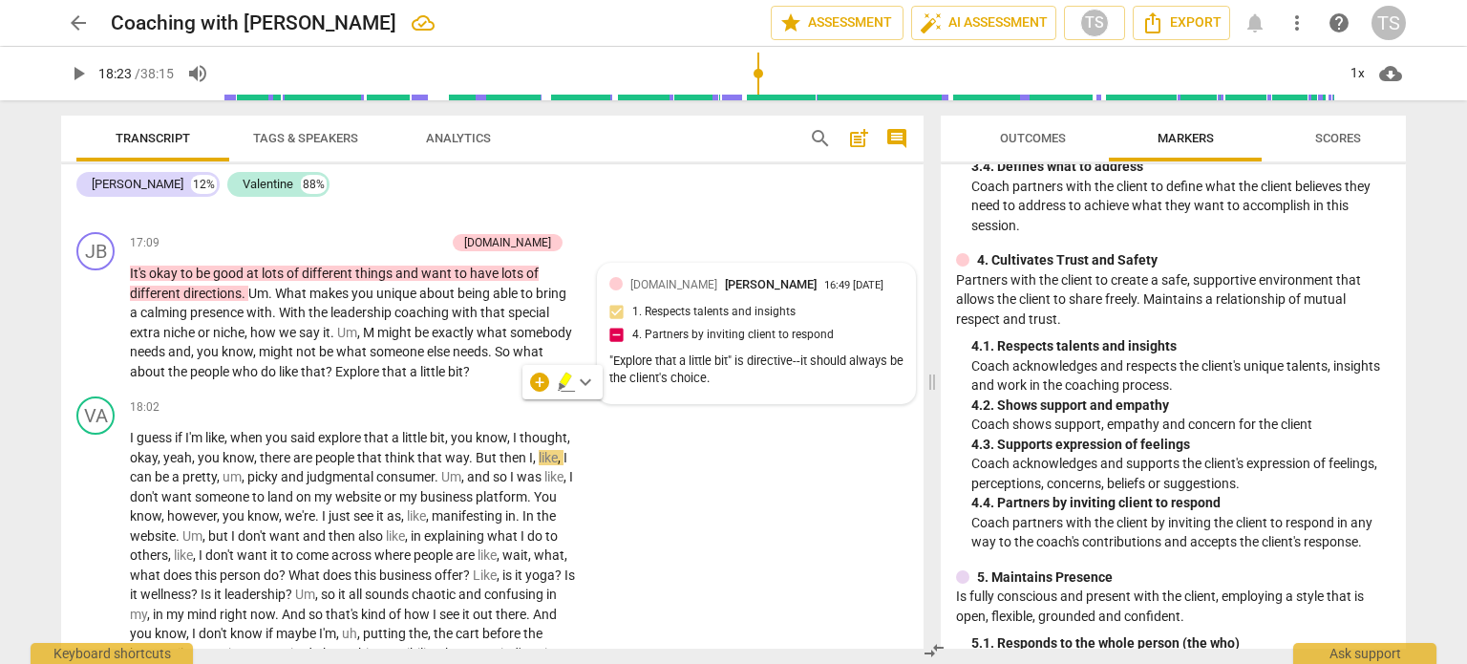
click at [612, 370] on div "[DOMAIN_NAME] [PERSON_NAME] 16:49 [DATE] 1. Respects talents and insights 4. Pa…" at bounding box center [756, 333] width 294 height 117
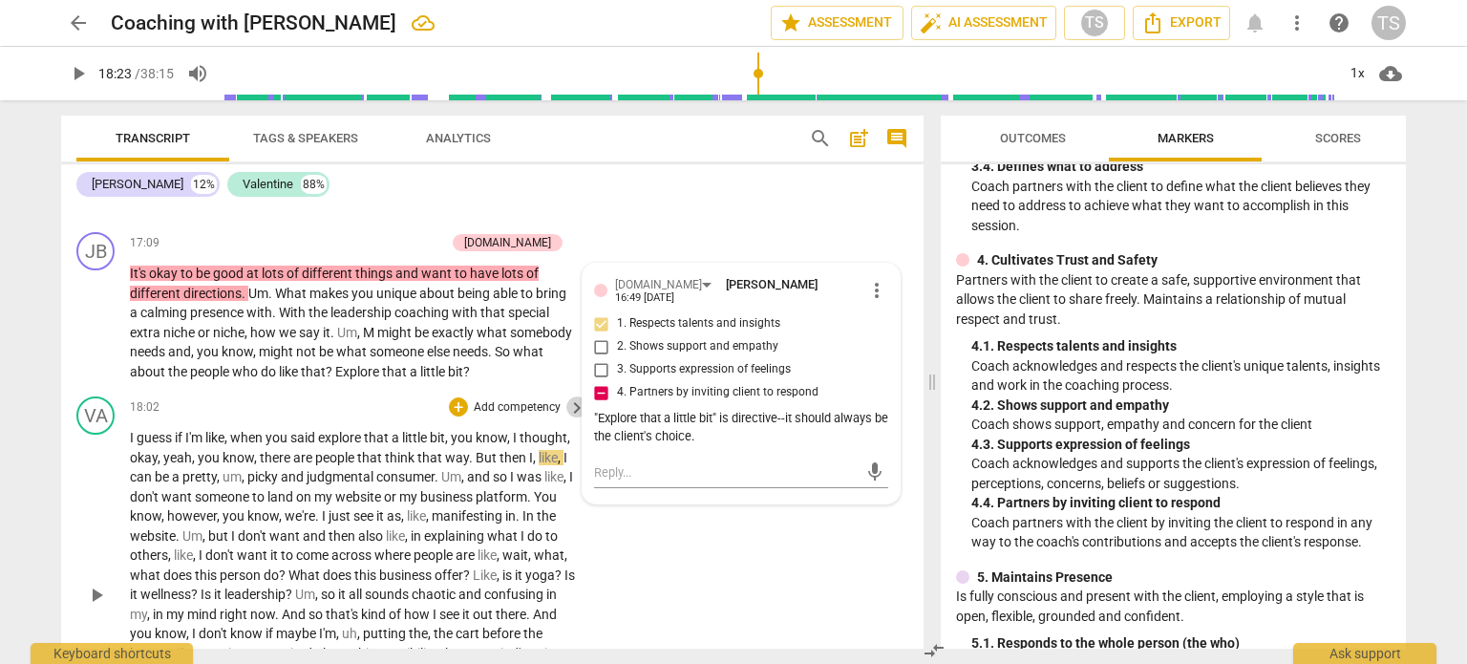
click at [571, 419] on span "keyboard_arrow_right" at bounding box center [576, 407] width 23 height 23
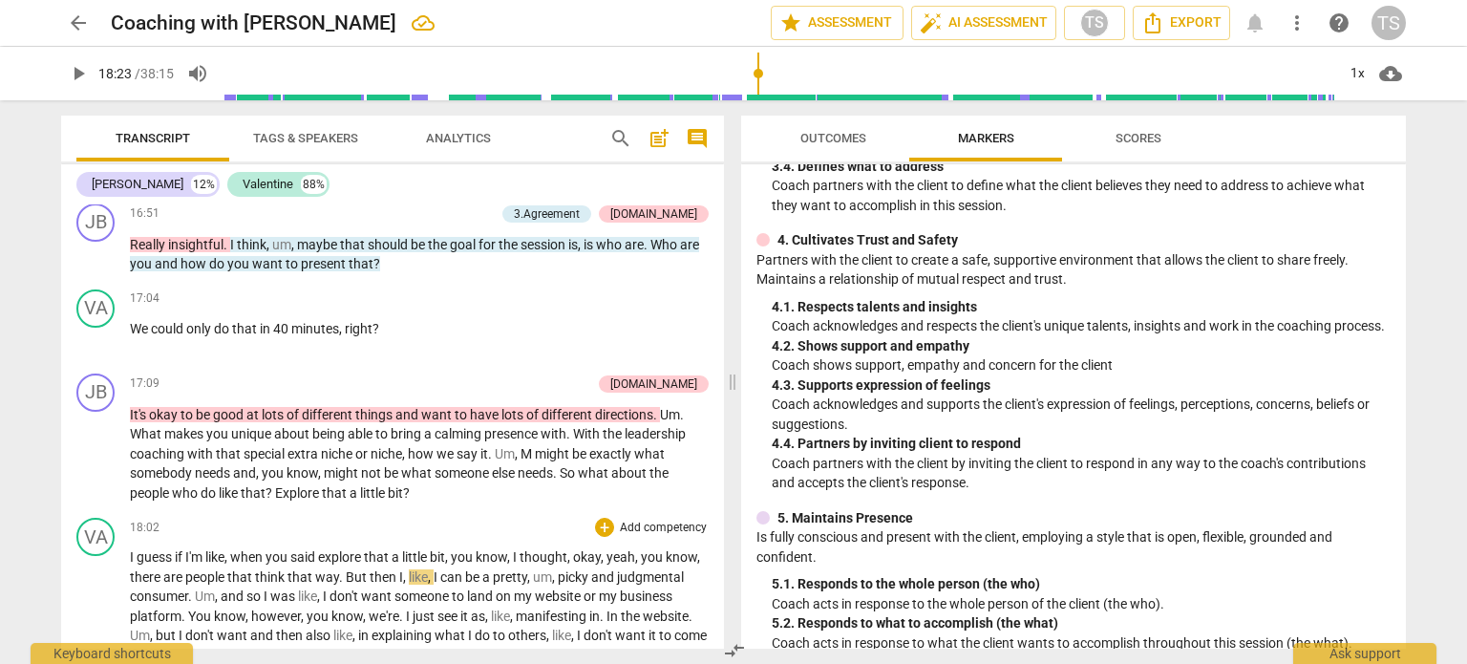
scroll to position [2722, 0]
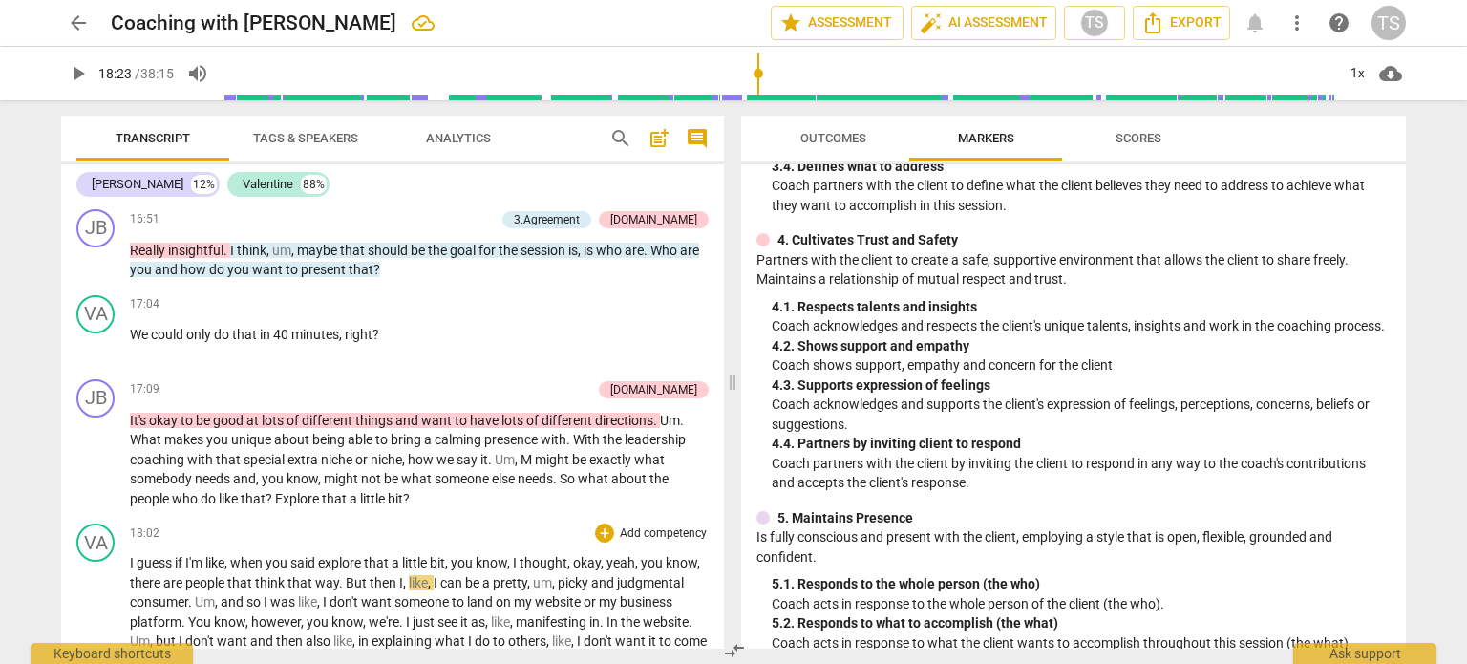
click at [416, 314] on div "17:04 + Add competency keyboard_arrow_right" at bounding box center [419, 304] width 579 height 19
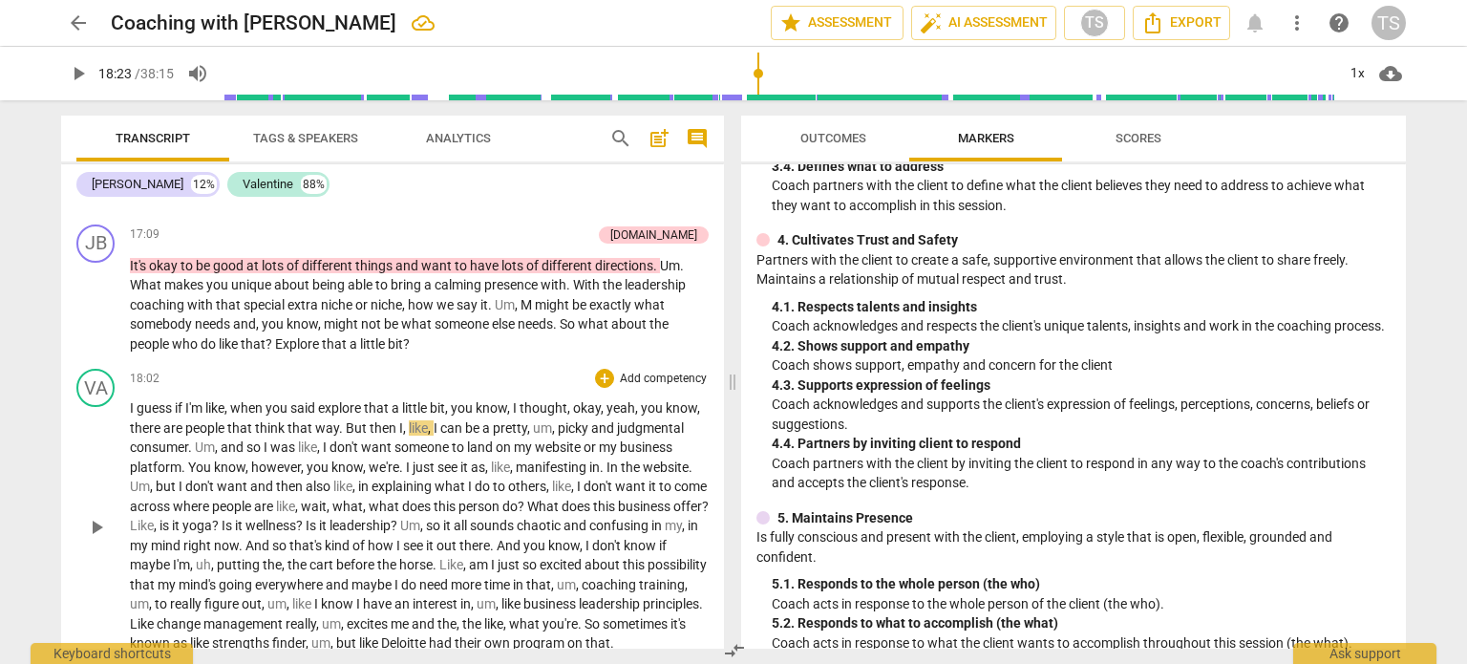
scroll to position [2880, 0]
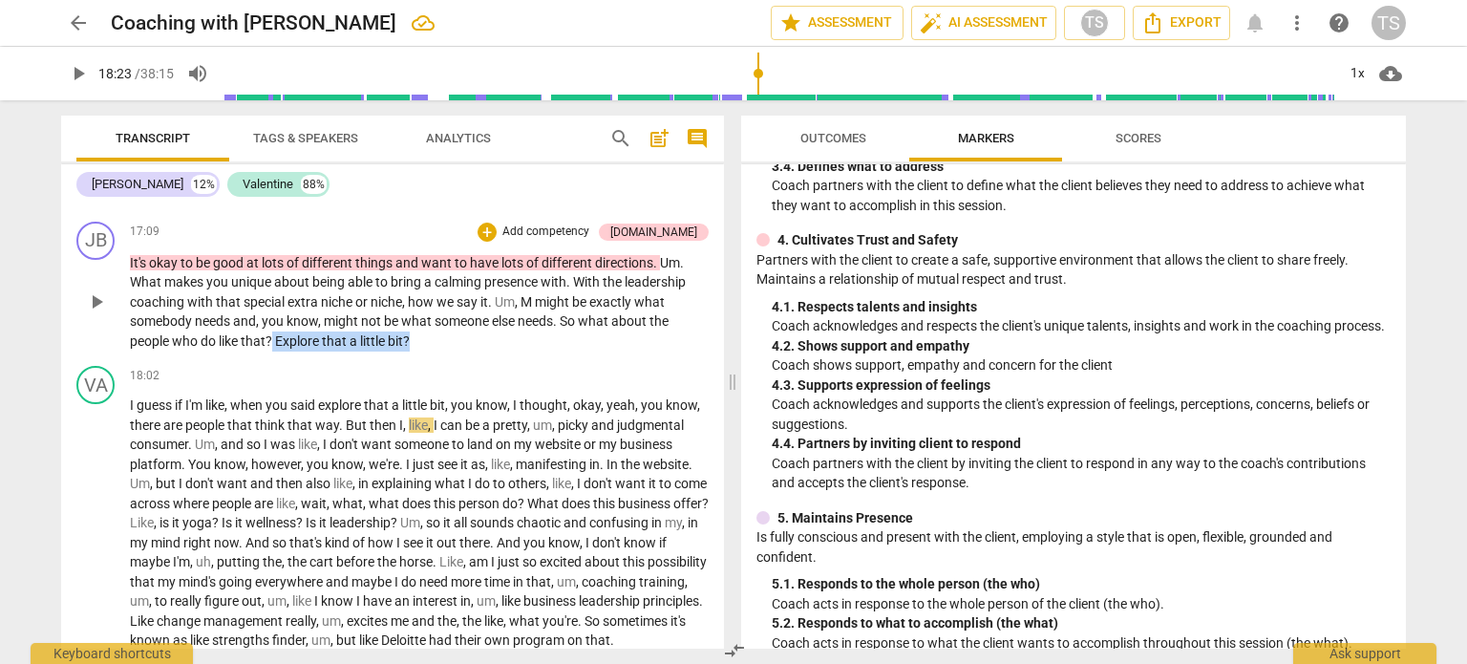
drag, startPoint x: 273, startPoint y: 359, endPoint x: 523, endPoint y: 352, distance: 250.3
click at [523, 351] on p "It's okay to be good at lots of different things and want to have lots of diffe…" at bounding box center [419, 302] width 579 height 98
drag, startPoint x: 428, startPoint y: 351, endPoint x: 277, endPoint y: 354, distance: 151.0
click at [277, 351] on p "It's okay to be good at lots of different things and want to have lots of diffe…" at bounding box center [419, 302] width 579 height 98
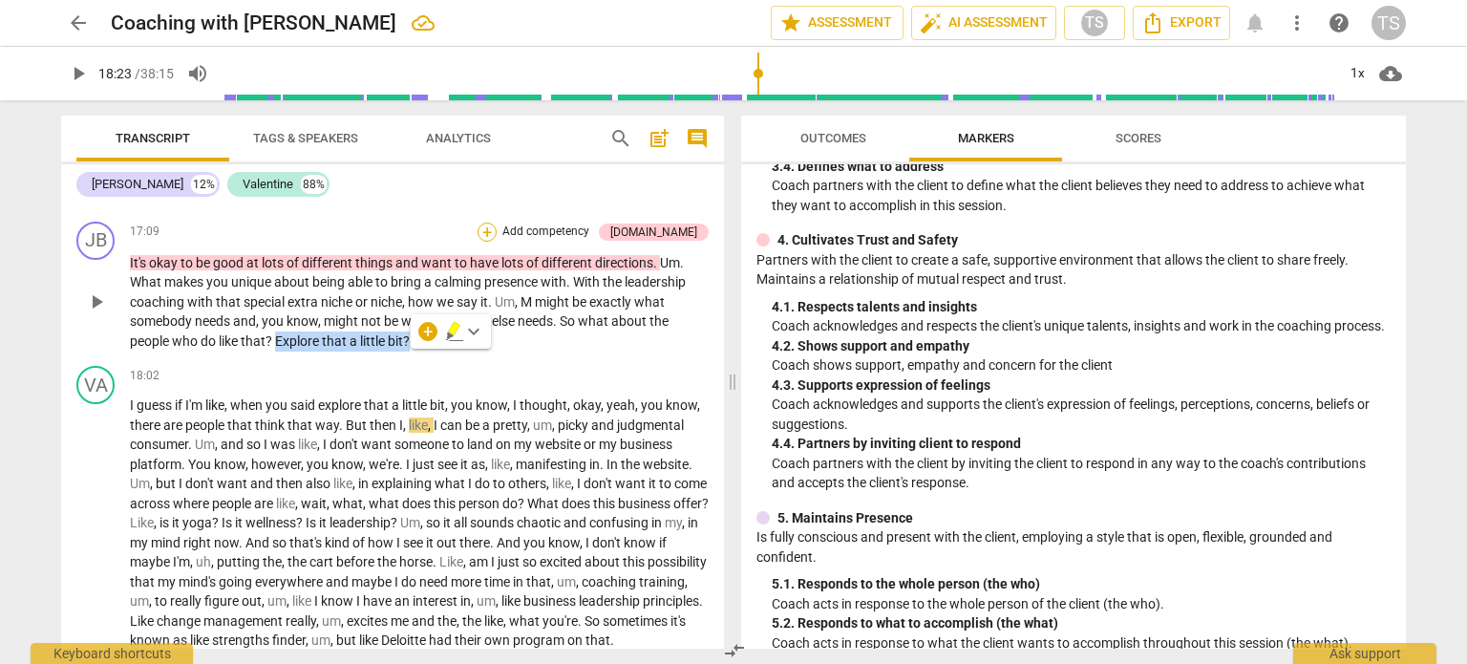
click at [497, 242] on div "+" at bounding box center [487, 232] width 19 height 19
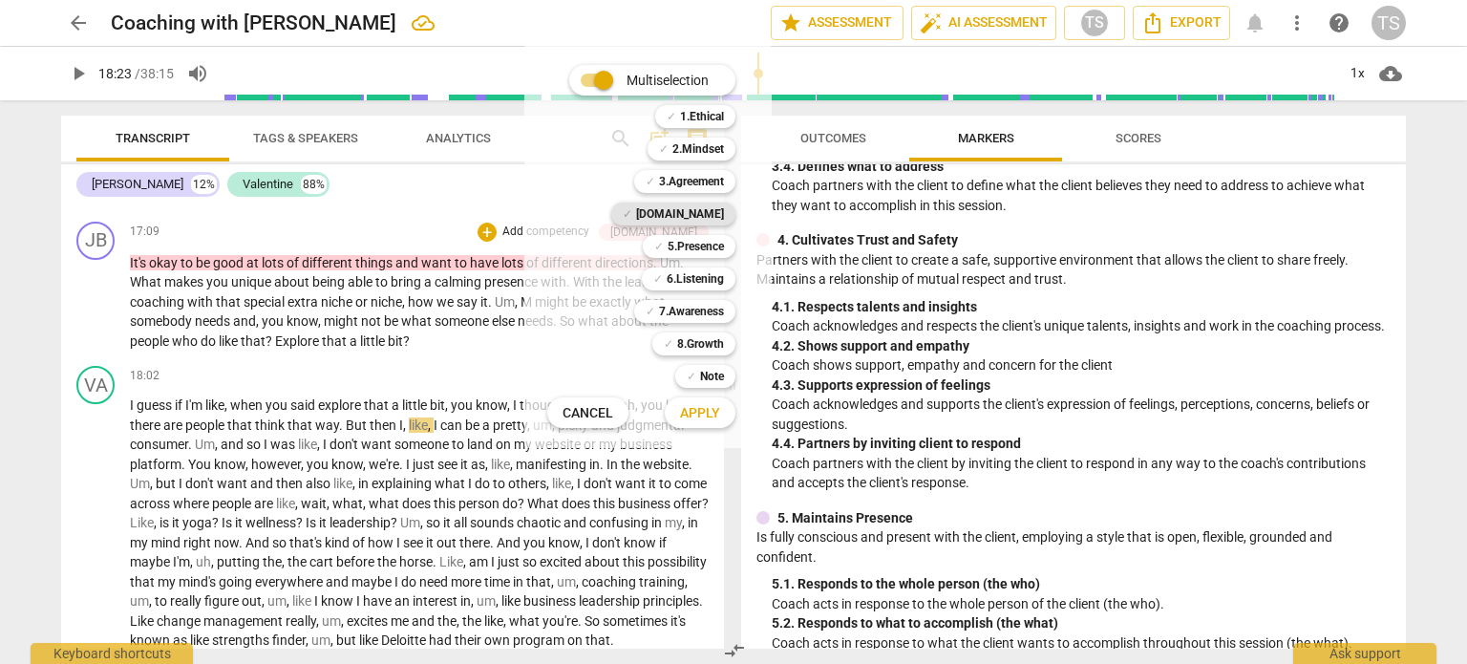
click at [692, 209] on b "[DOMAIN_NAME]" at bounding box center [680, 213] width 88 height 23
click at [701, 419] on span "Apply" at bounding box center [700, 413] width 40 height 19
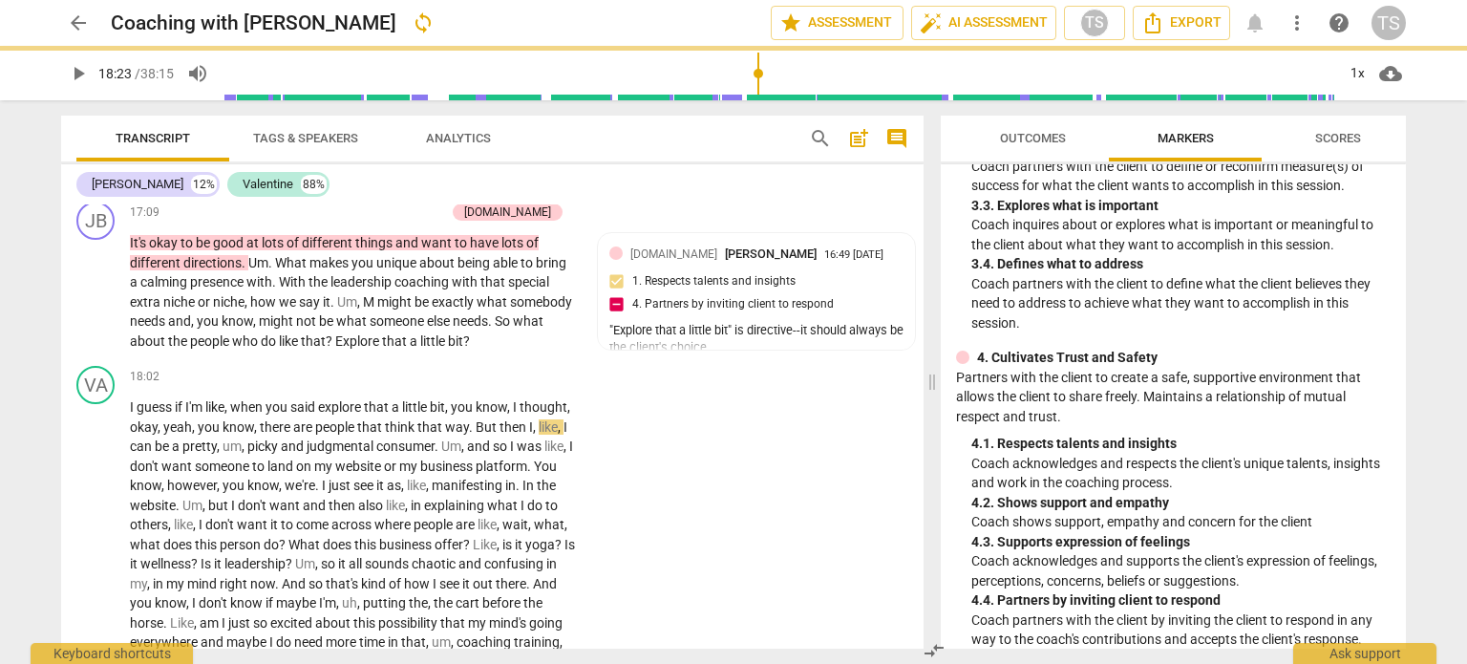
scroll to position [631, 0]
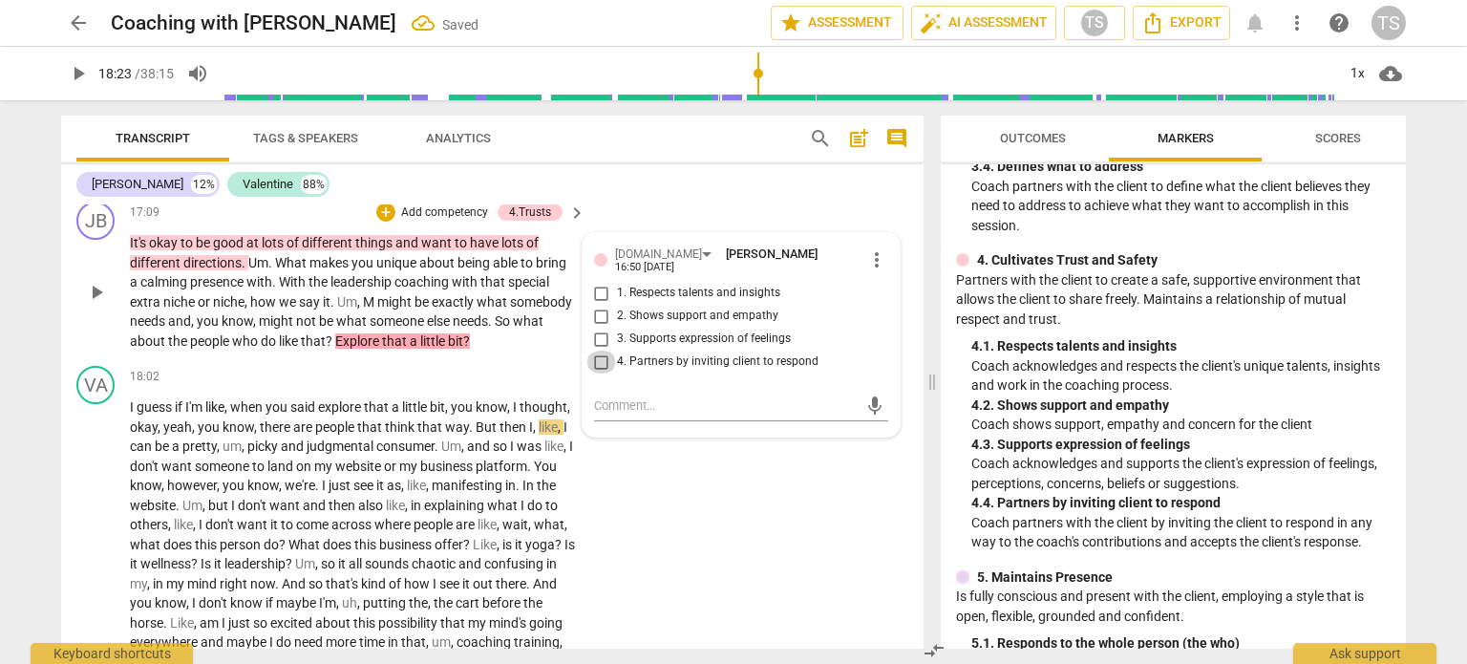
click at [597, 373] on input "4. Partners by inviting client to respond" at bounding box center [601, 362] width 31 height 23
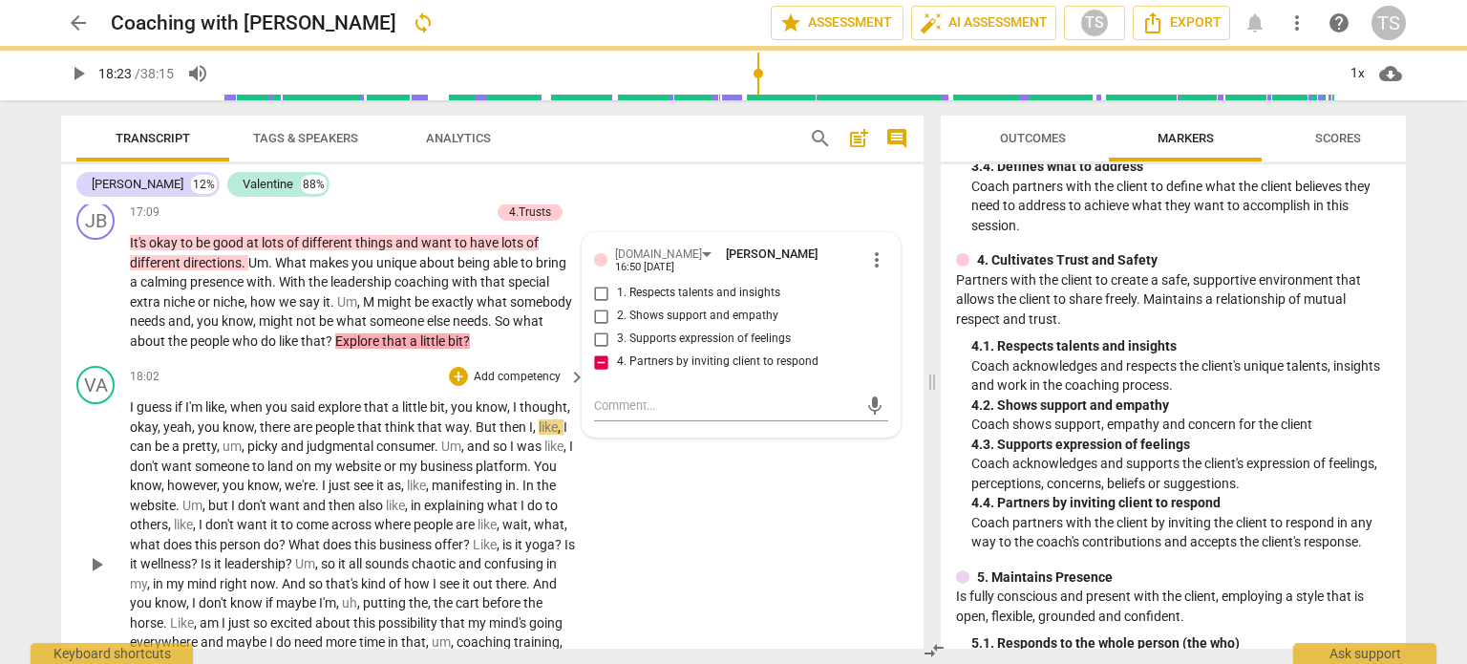
click at [692, 515] on div "VA play_arrow pause 18:02 + Add competency keyboard_arrow_right I guess if I'm …" at bounding box center [492, 548] width 862 height 380
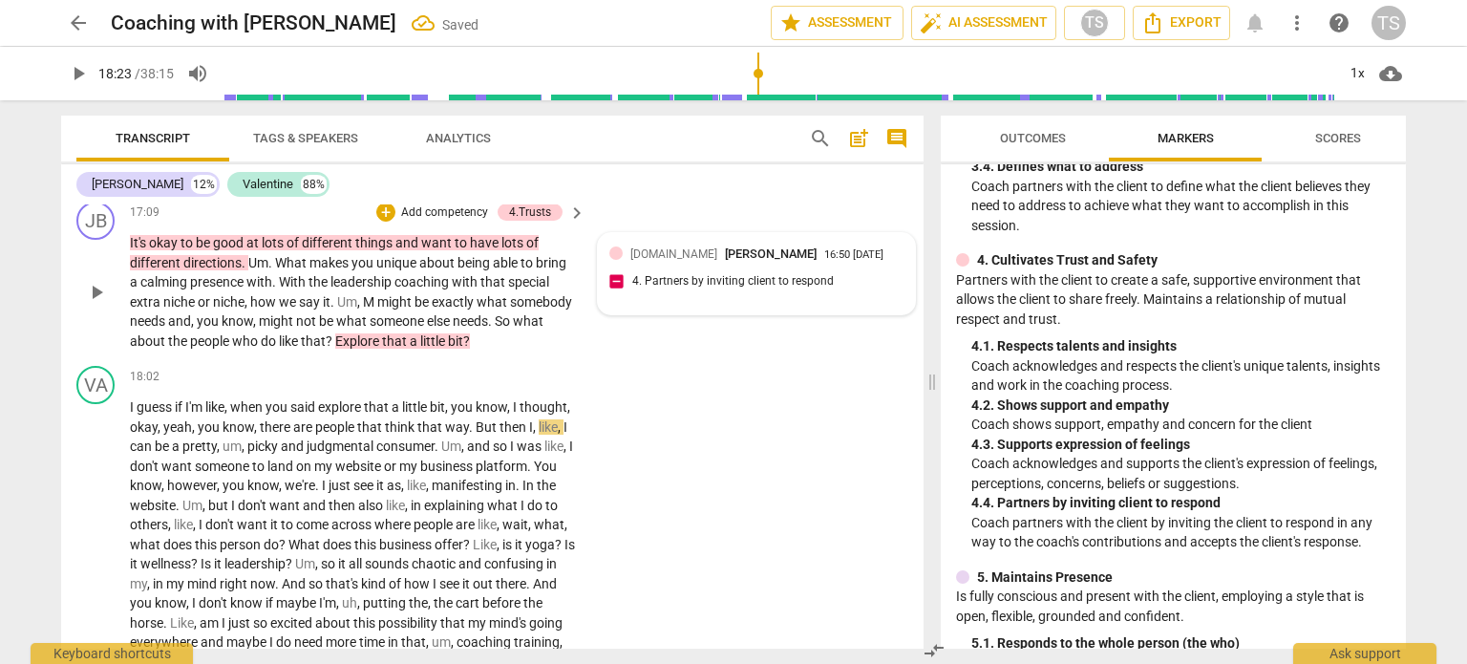
click at [725, 261] on span "[PERSON_NAME]" at bounding box center [771, 253] width 92 height 14
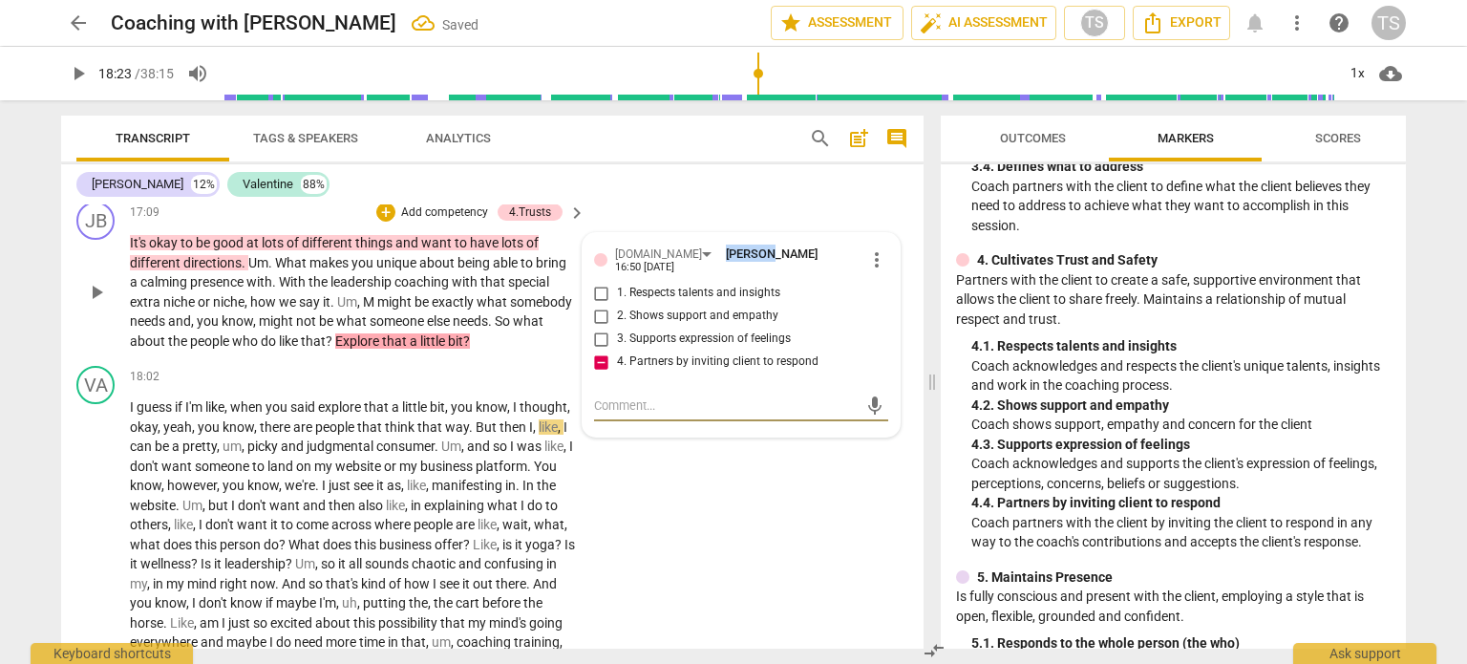
click at [726, 261] on span "[PERSON_NAME]" at bounding box center [772, 253] width 92 height 14
click at [621, 252] on div "JB play_arrow pause 17:09 + Add competency 4.Trusts keyboard_arrow_right It's o…" at bounding box center [492, 276] width 862 height 164
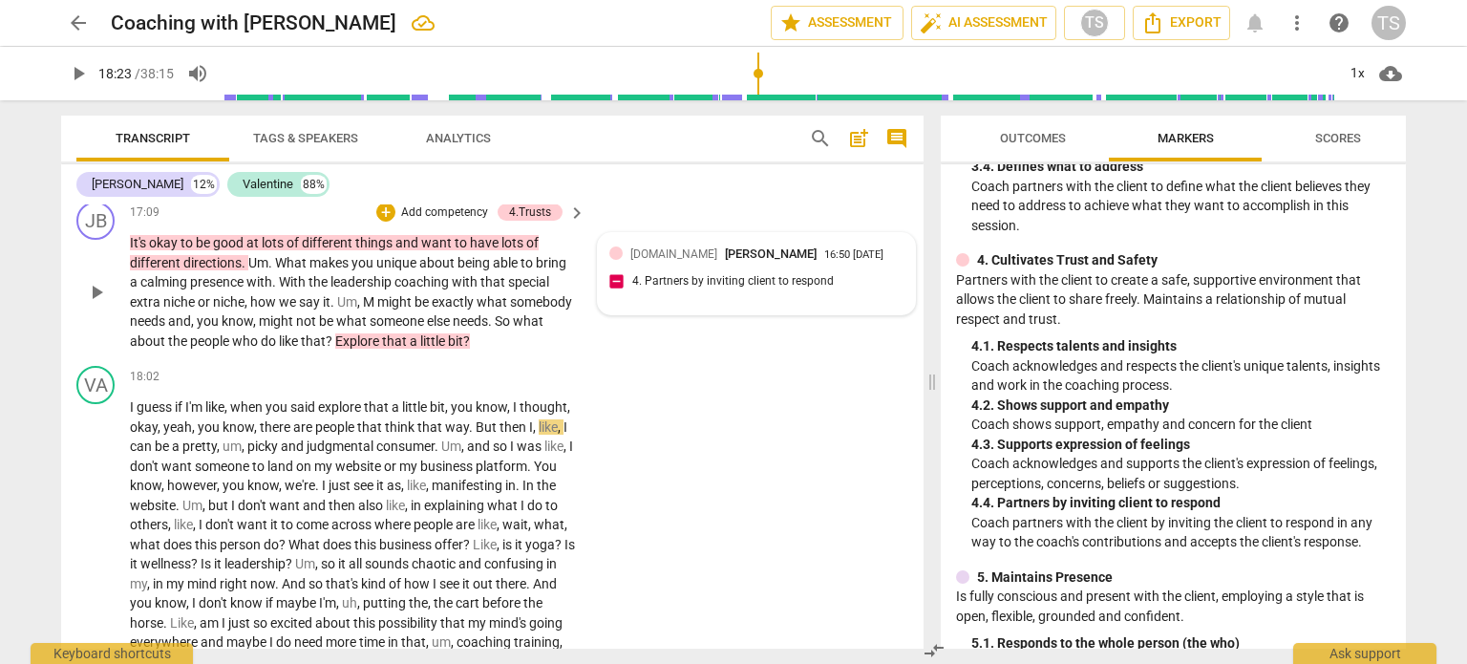
click at [646, 261] on span "[DOMAIN_NAME]" at bounding box center [673, 253] width 87 height 13
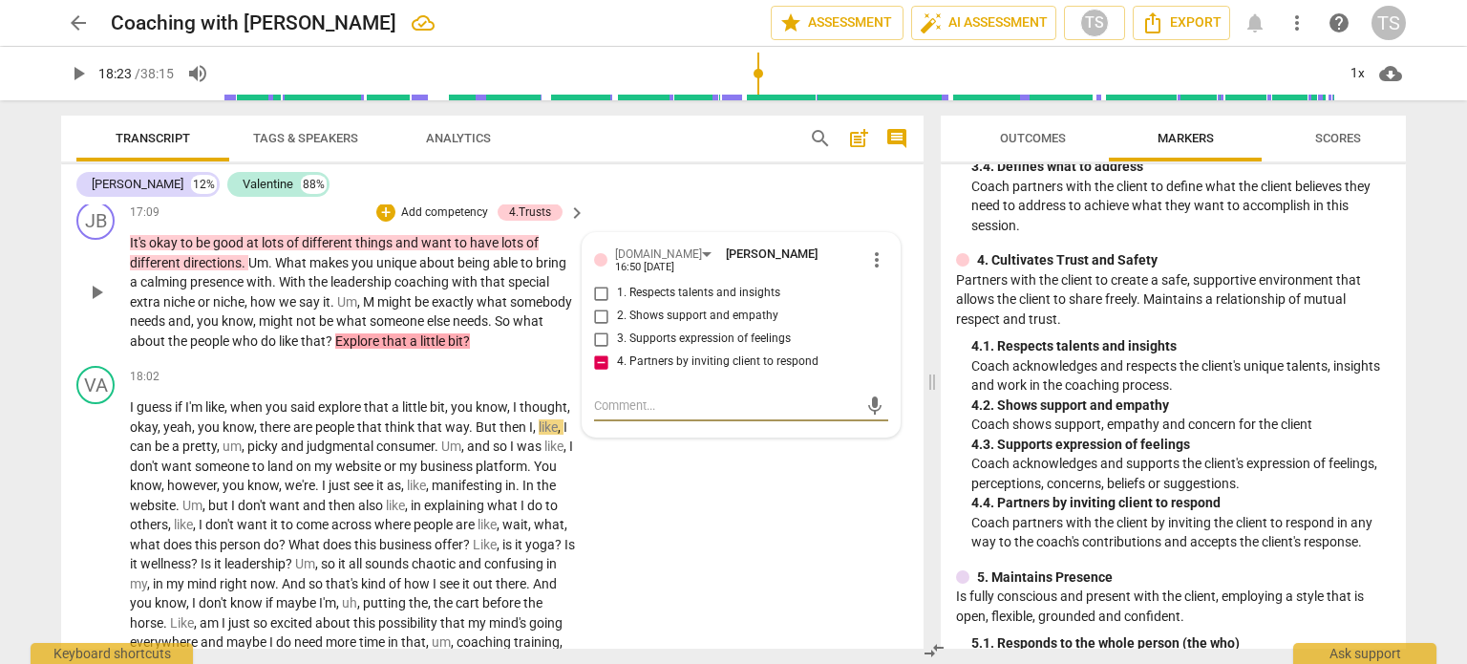
click at [361, 270] on span "you" at bounding box center [363, 262] width 25 height 15
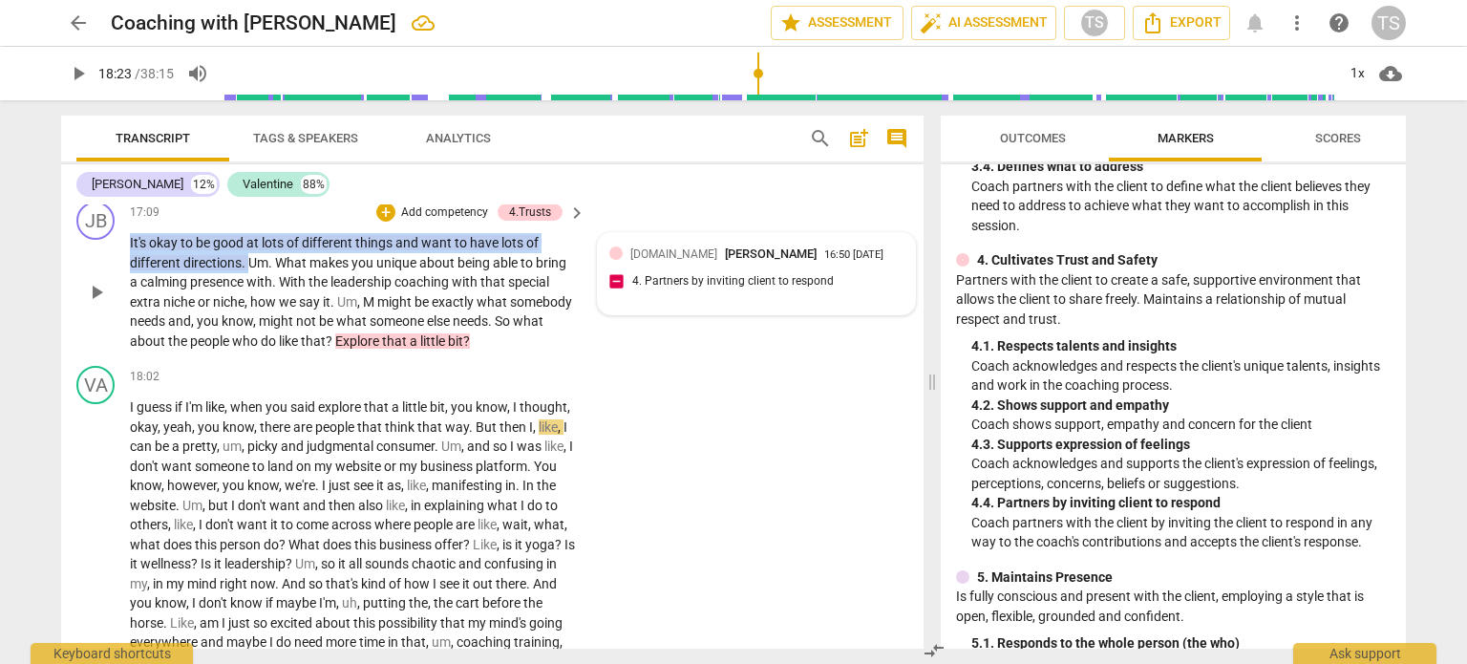
drag, startPoint x: 130, startPoint y: 278, endPoint x: 252, endPoint y: 301, distance: 124.4
click at [252, 301] on p "It's okay to be good at lots of different things and want to have lots of diffe…" at bounding box center [353, 291] width 446 height 117
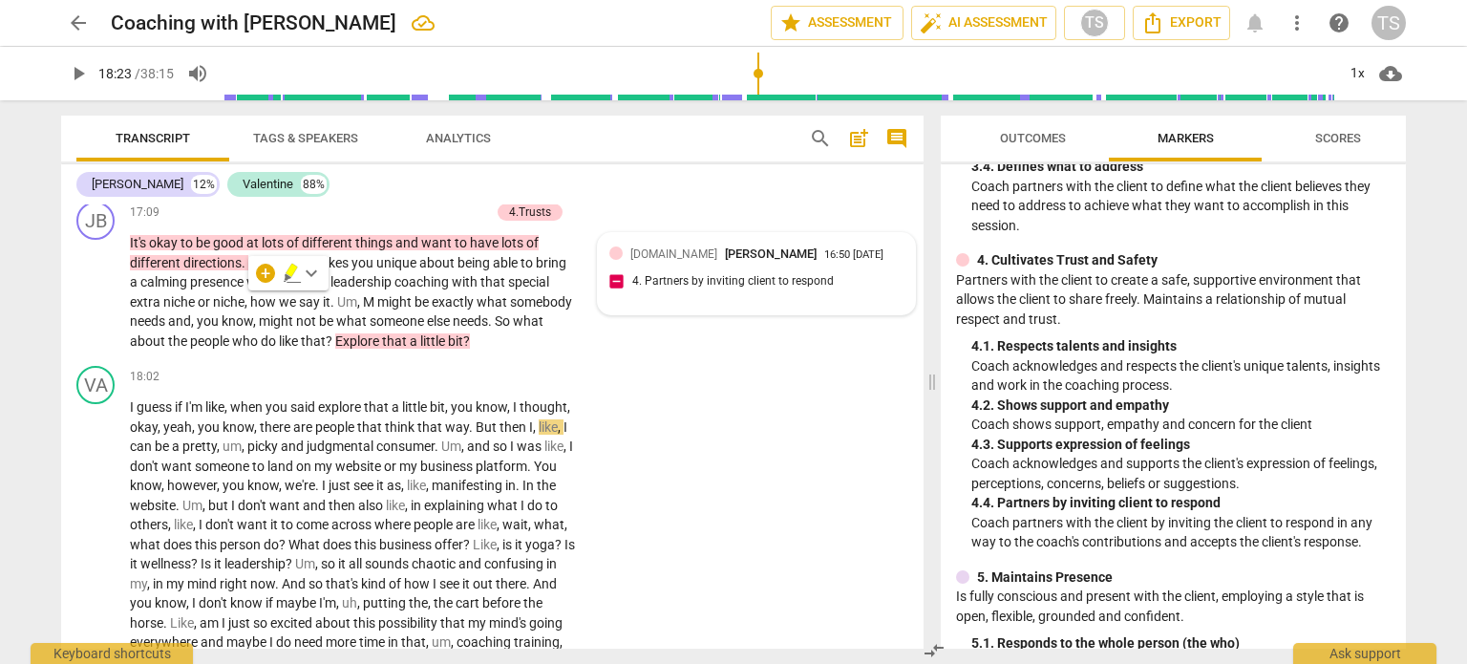
click at [646, 261] on span "[DOMAIN_NAME]" at bounding box center [673, 253] width 87 height 13
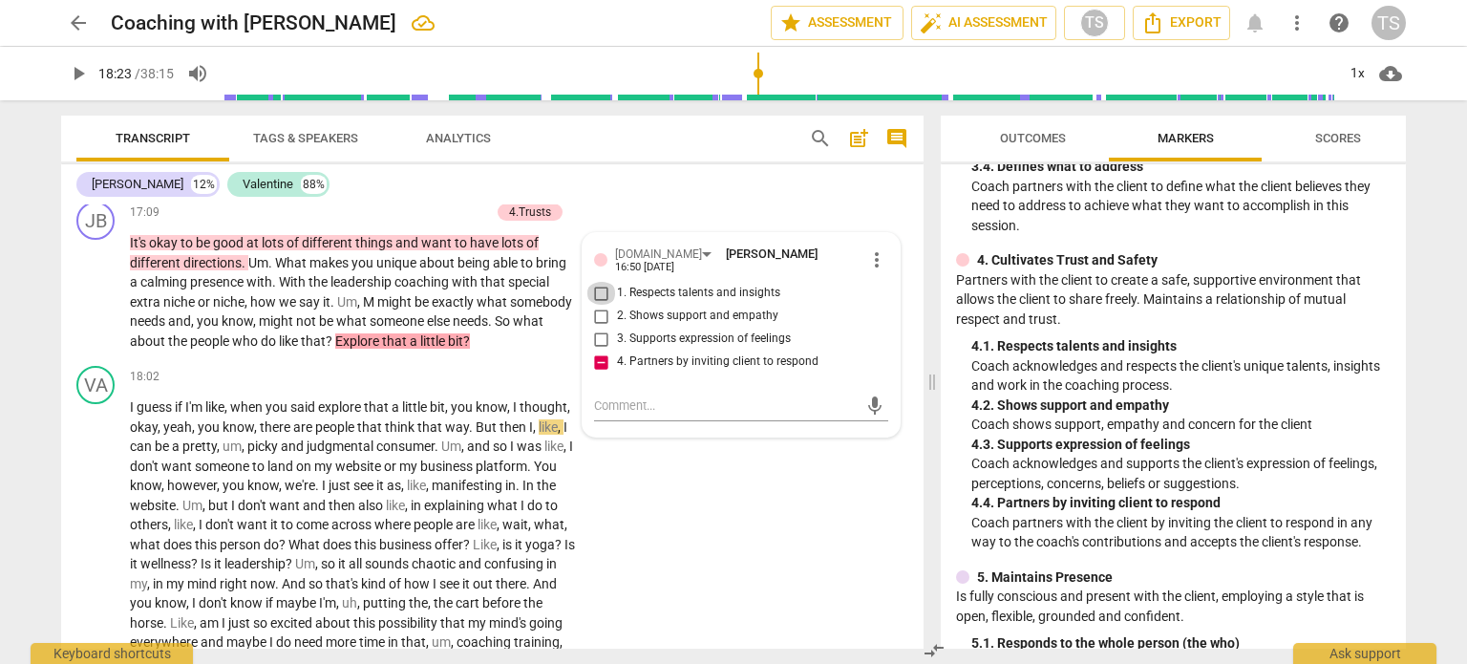
click at [595, 305] on input "1. Respects talents and insights" at bounding box center [601, 293] width 31 height 23
click at [303, 513] on span "want" at bounding box center [285, 505] width 33 height 15
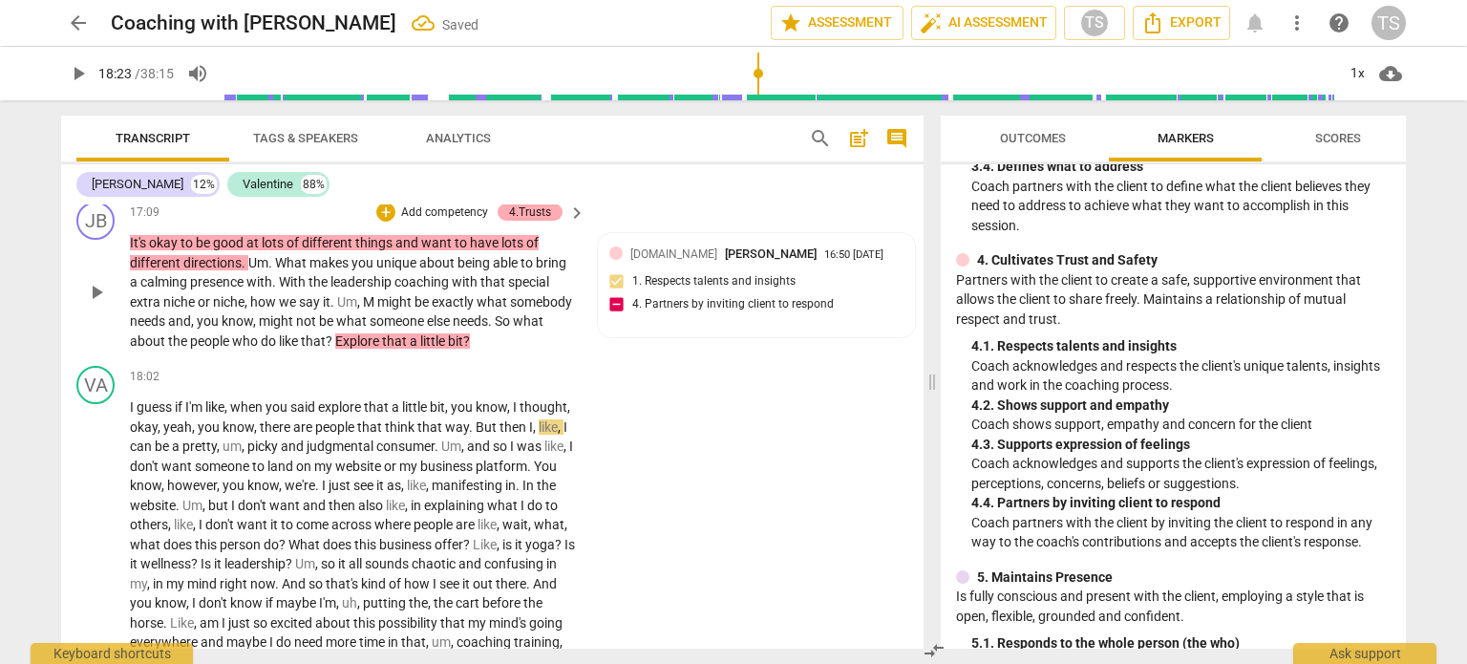
click at [524, 221] on div "4.Trusts" at bounding box center [530, 211] width 42 height 17
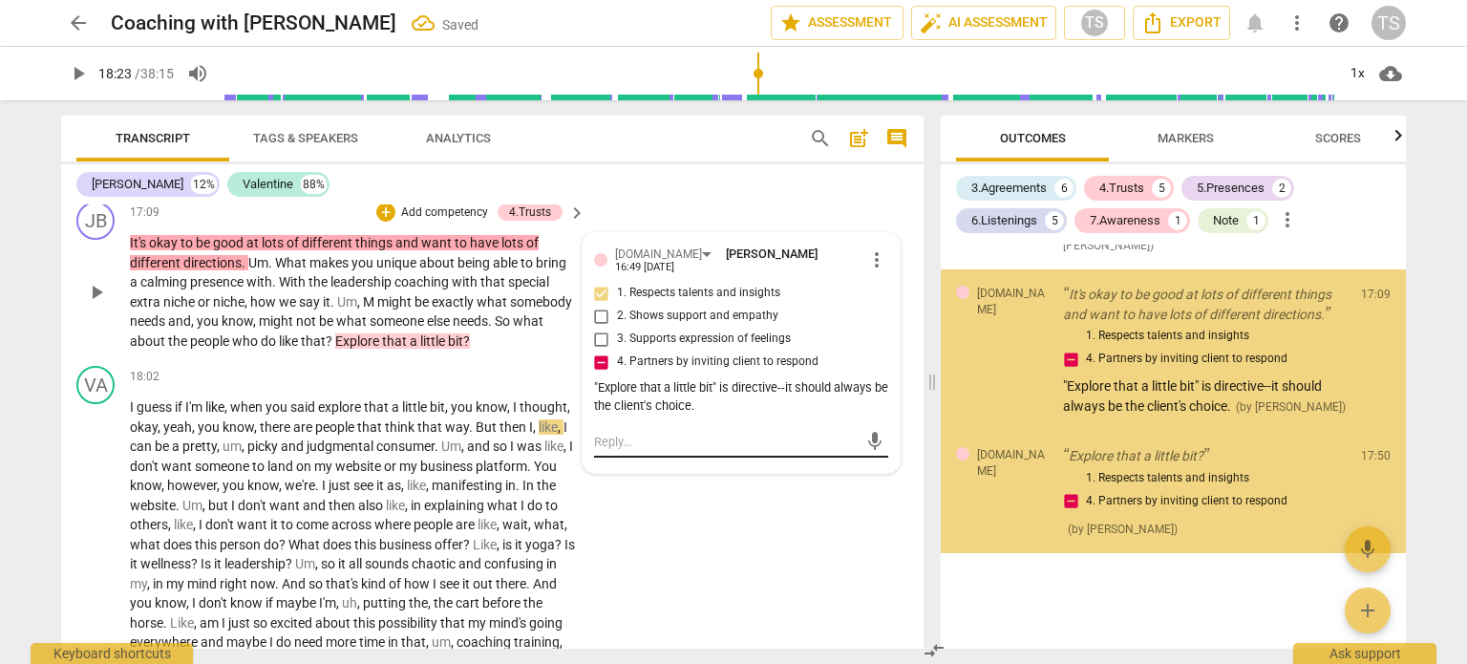
scroll to position [3035, 0]
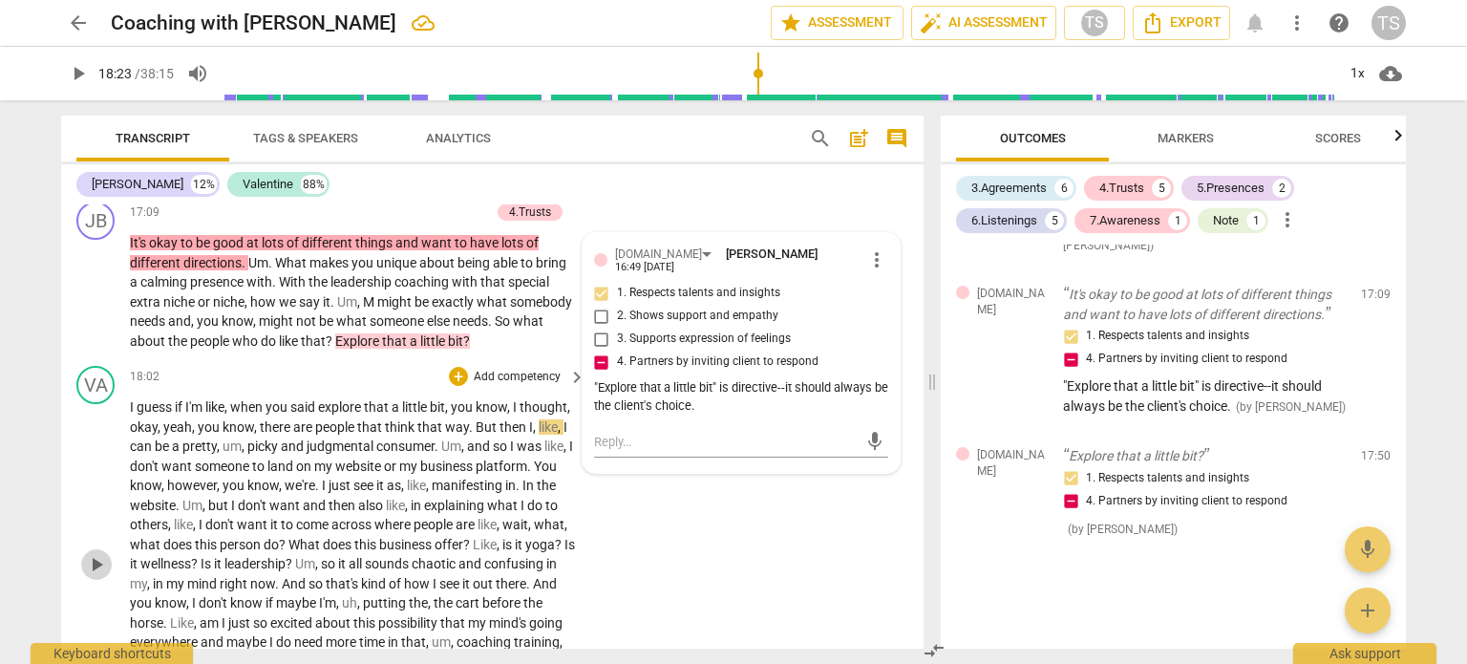
click at [96, 576] on span "play_arrow" at bounding box center [96, 564] width 23 height 23
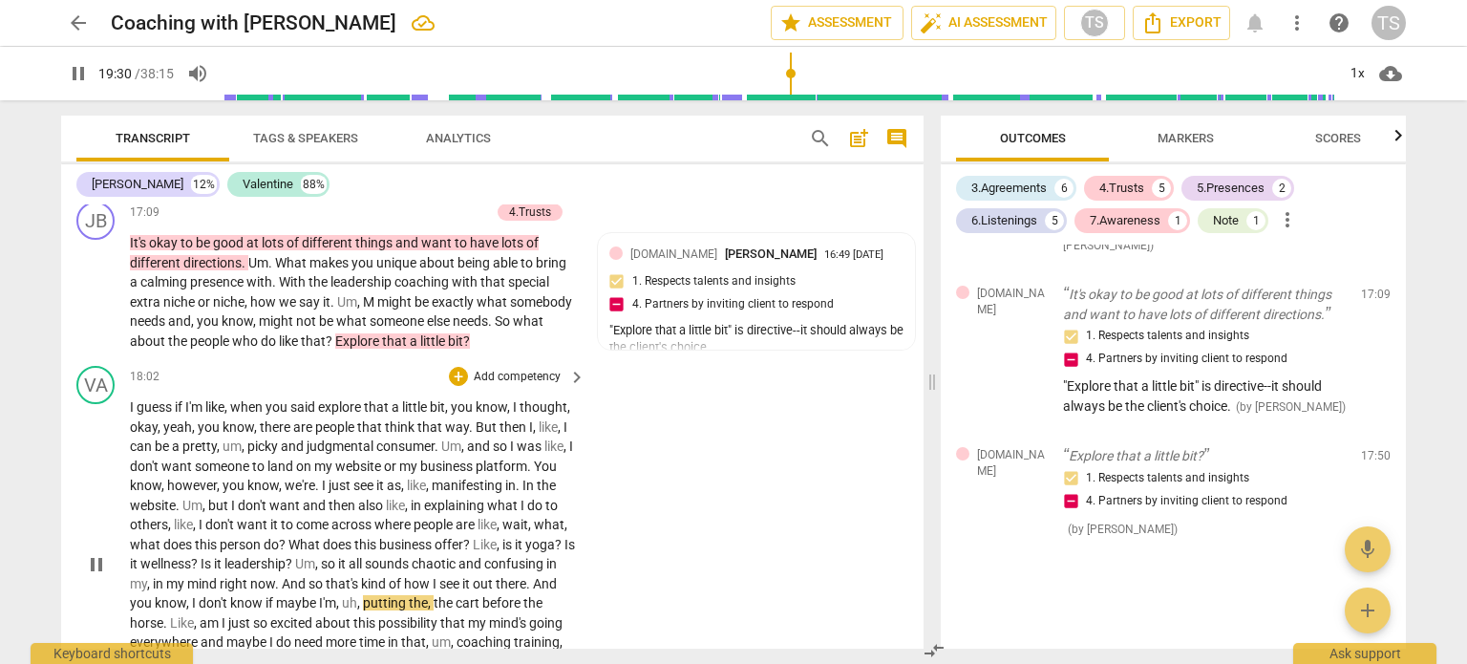
scroll to position [3849, 0]
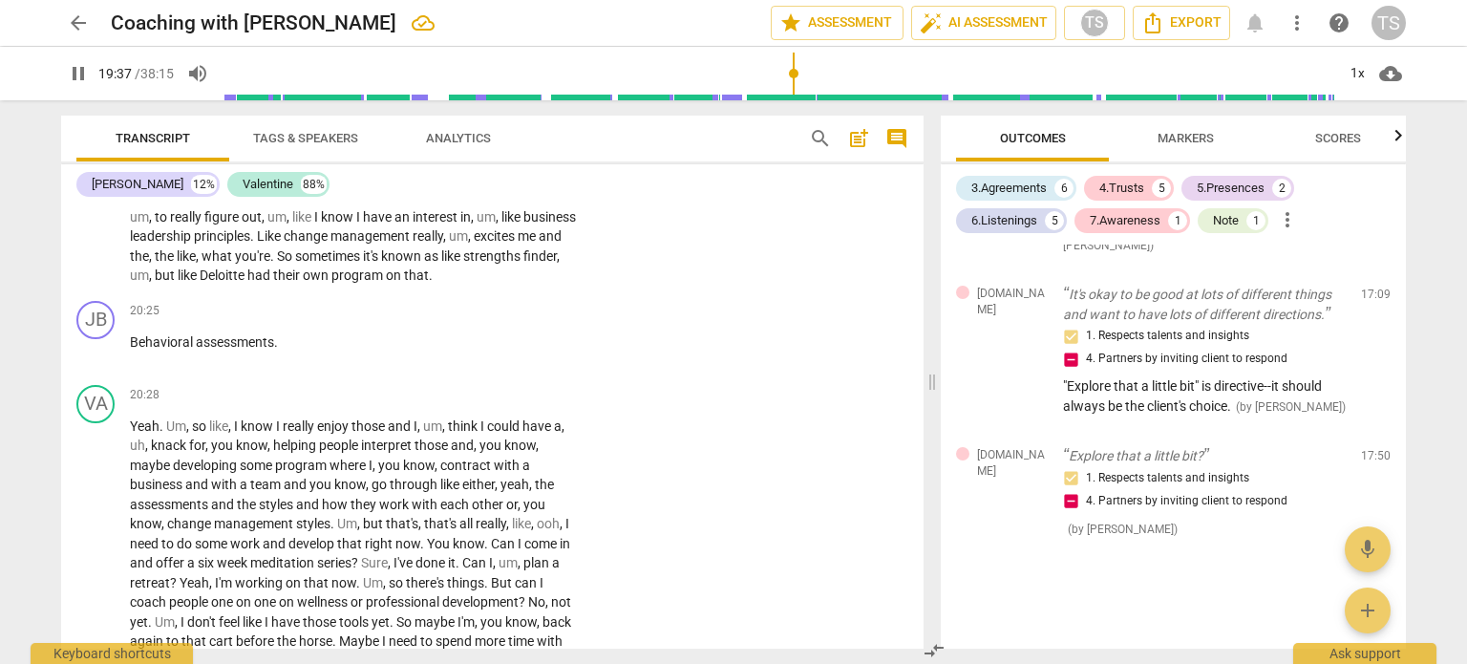
click at [110, 266] on div "play_arrow pause" at bounding box center [105, 119] width 49 height 321
click at [127, 251] on div "play_arrow pause" at bounding box center [105, 119] width 49 height 321
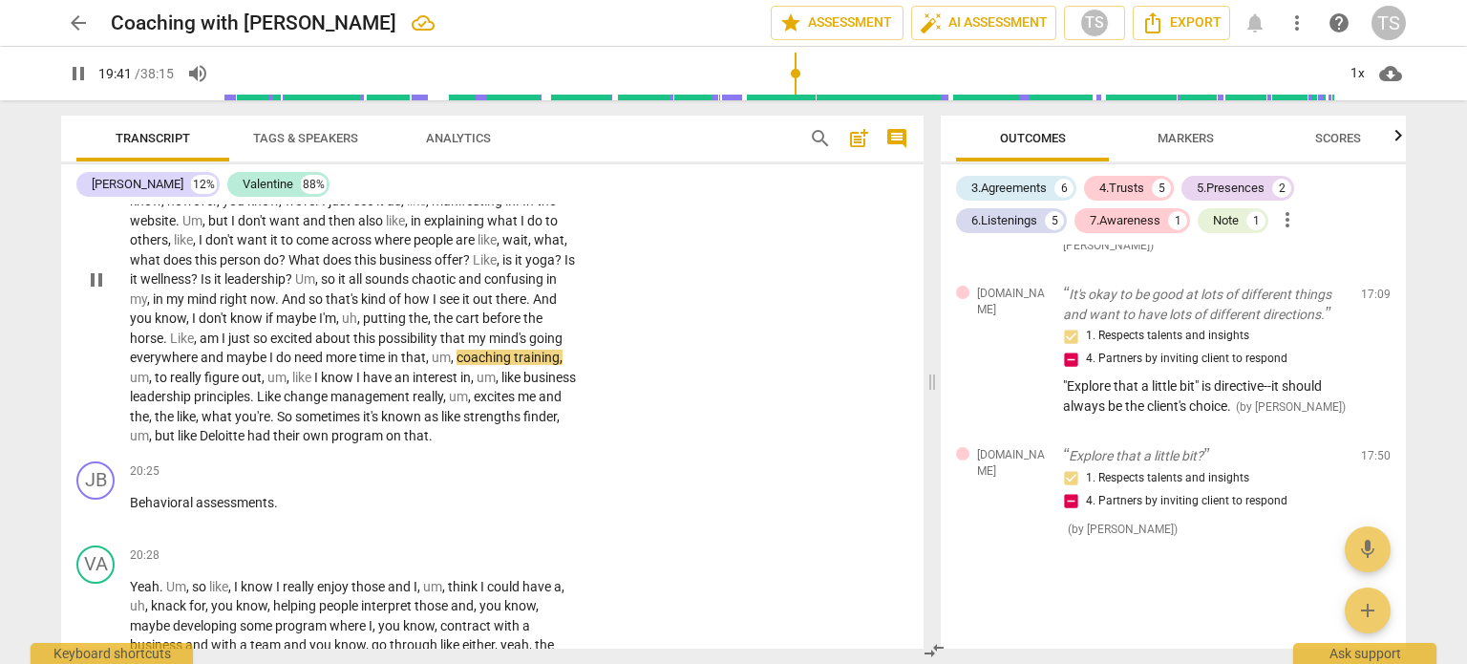
scroll to position [3669, 0]
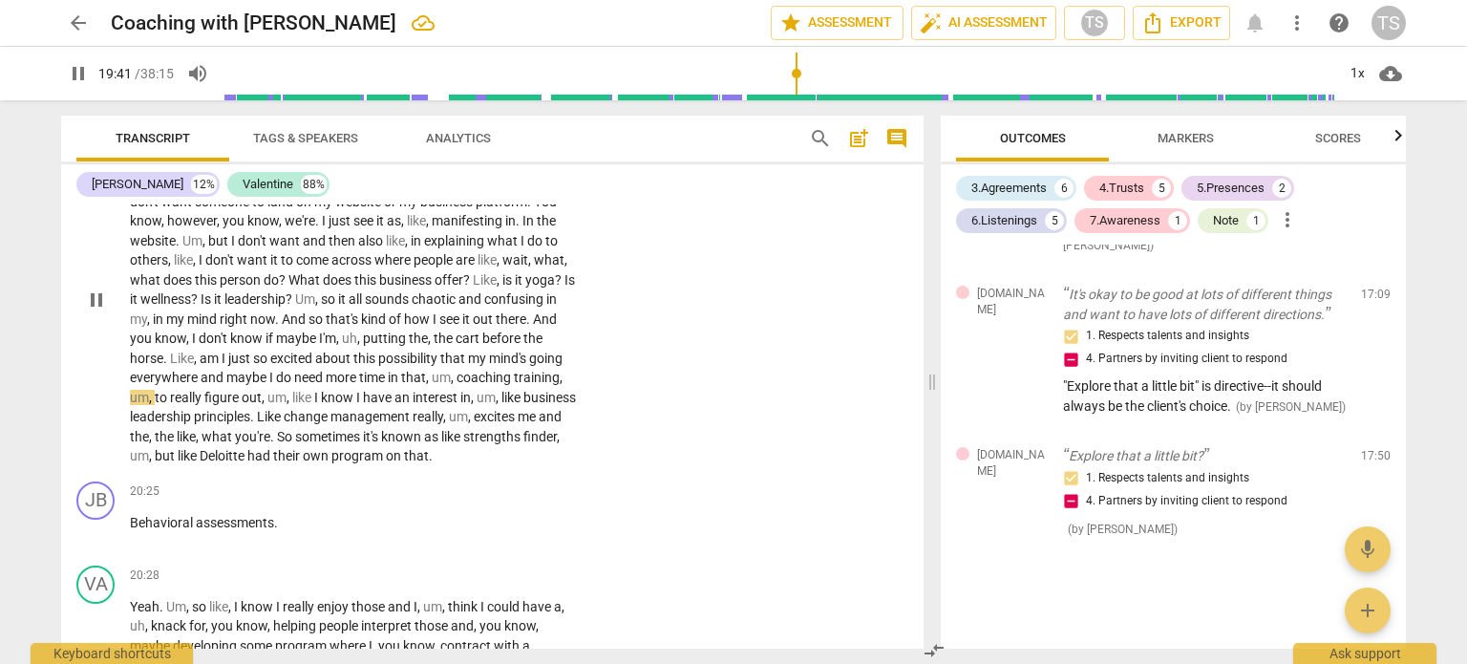
click at [88, 311] on span "pause" at bounding box center [96, 299] width 23 height 23
click at [96, 311] on span "play_arrow" at bounding box center [96, 299] width 23 height 23
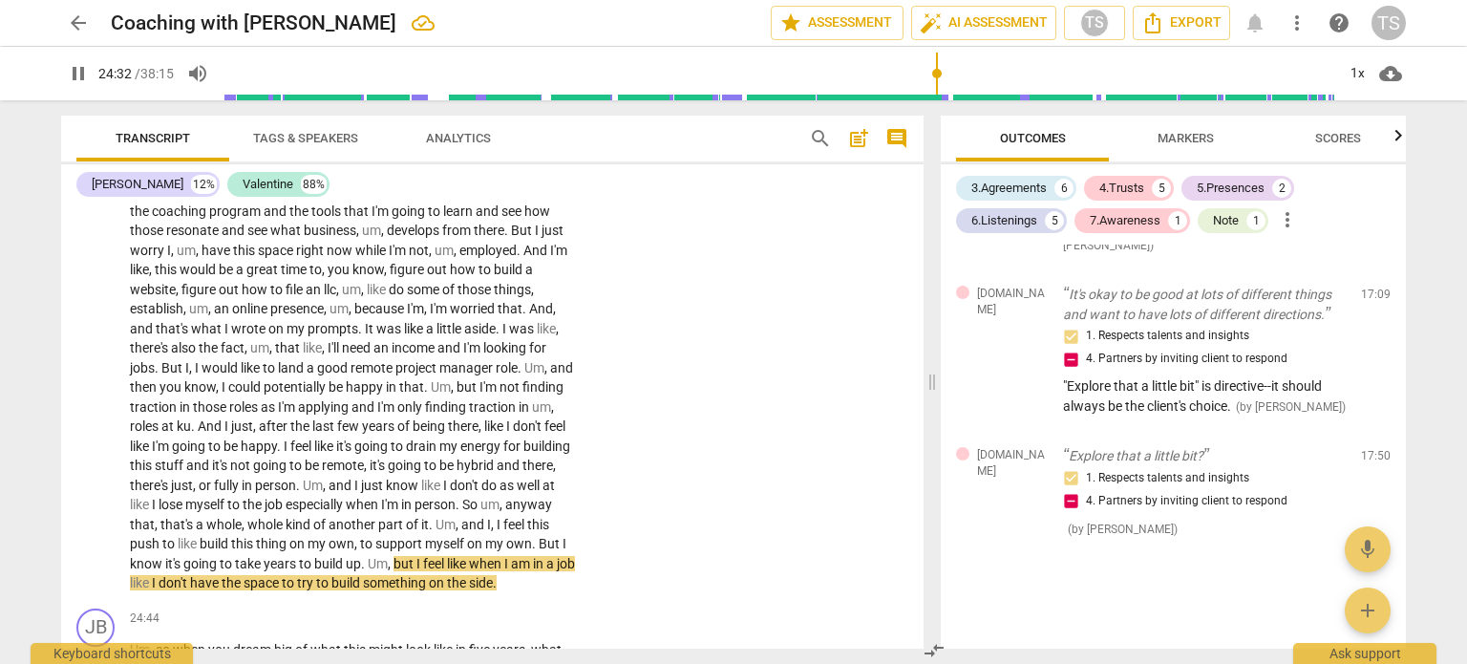
scroll to position [4298, 0]
click at [91, 292] on span "pause" at bounding box center [96, 280] width 23 height 23
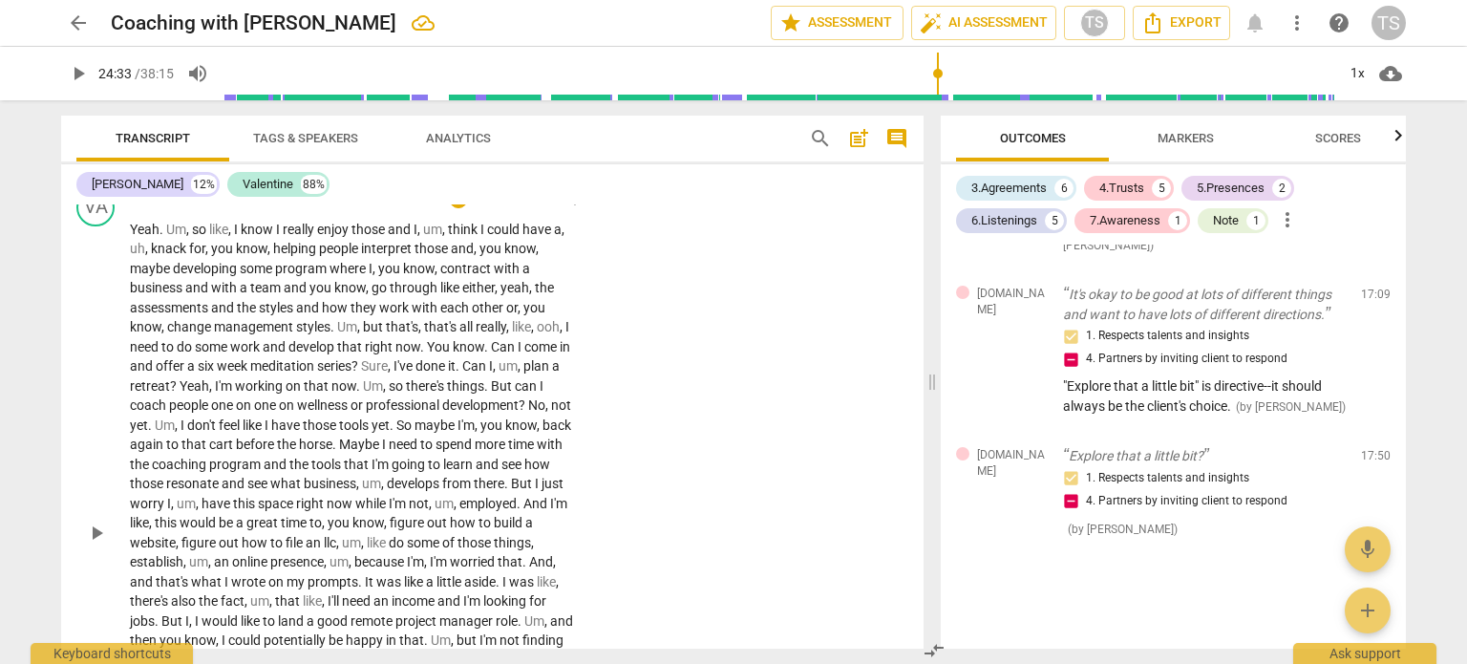
scroll to position [4038, 0]
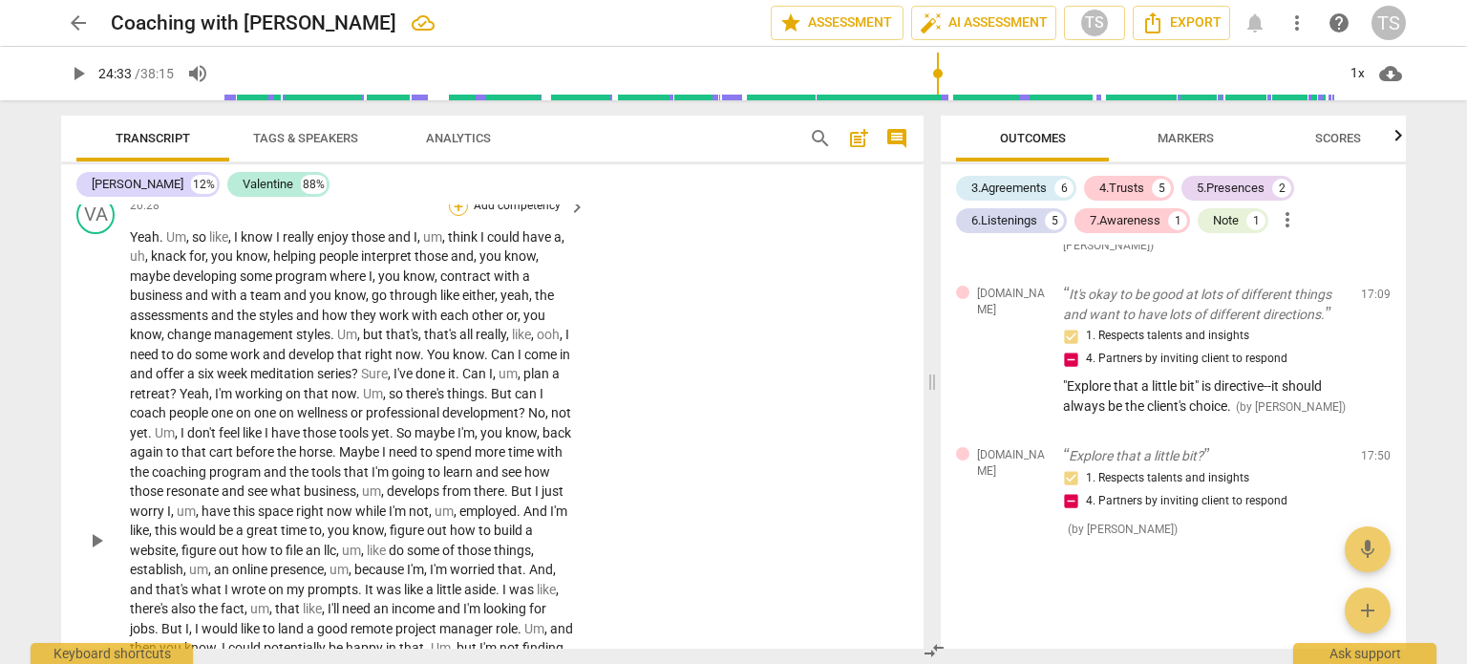
click at [452, 216] on div "+" at bounding box center [458, 206] width 19 height 19
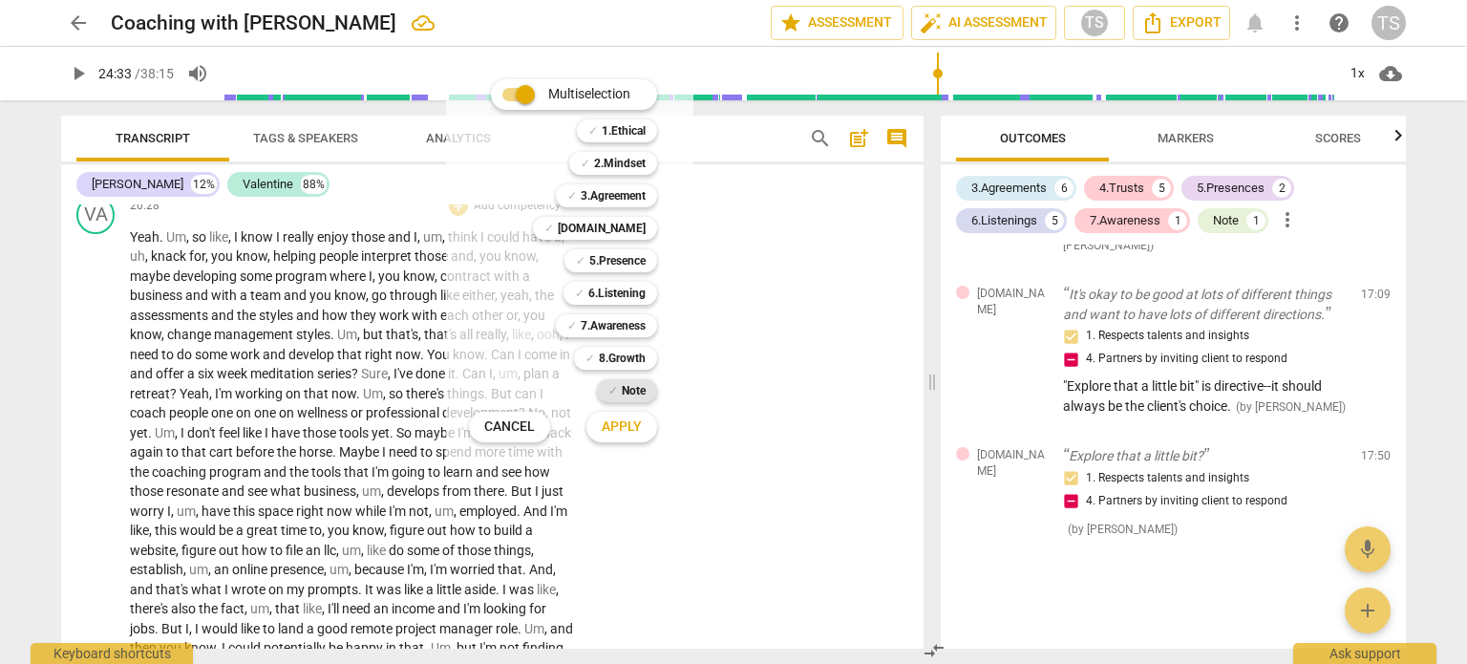
click at [628, 389] on b "Note" at bounding box center [634, 390] width 24 height 23
click at [619, 421] on span "Apply" at bounding box center [622, 426] width 40 height 19
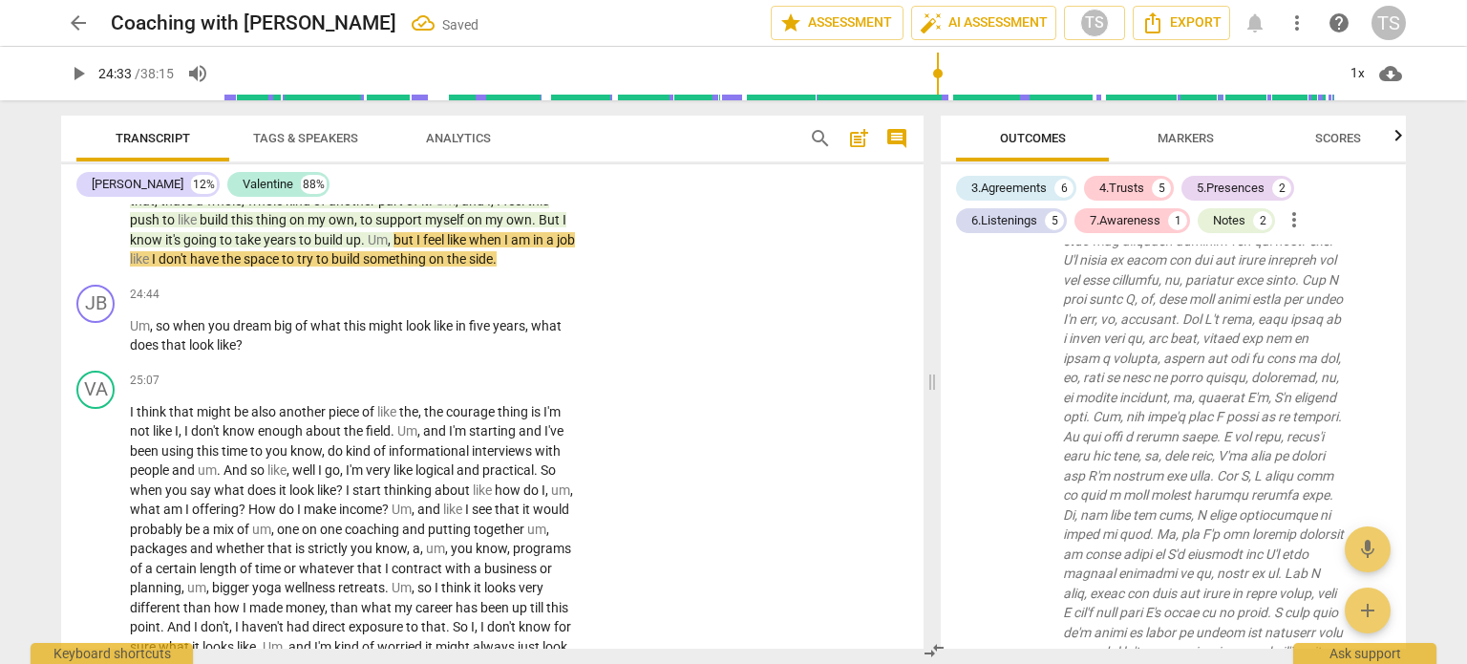
scroll to position [4625, 0]
click at [107, 346] on span "play_arrow" at bounding box center [96, 334] width 23 height 23
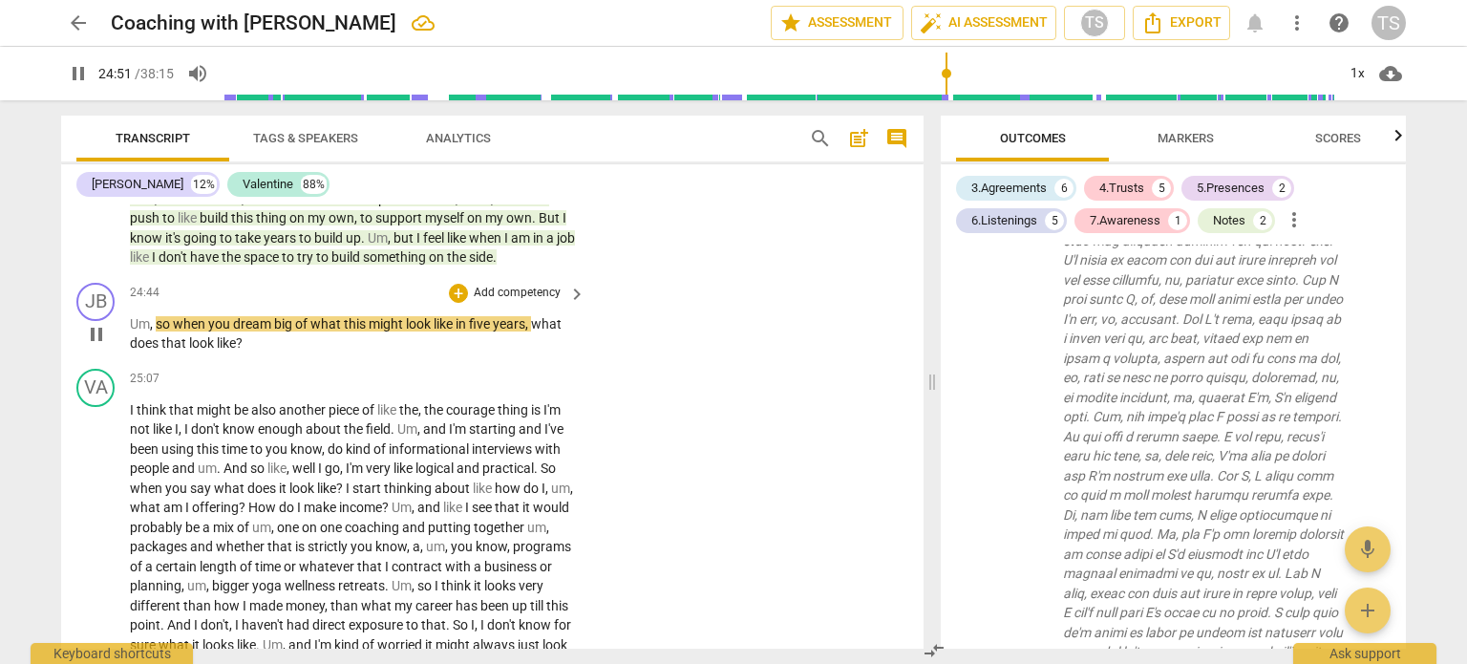
click at [128, 348] on div "play_arrow pause" at bounding box center [105, 334] width 49 height 27
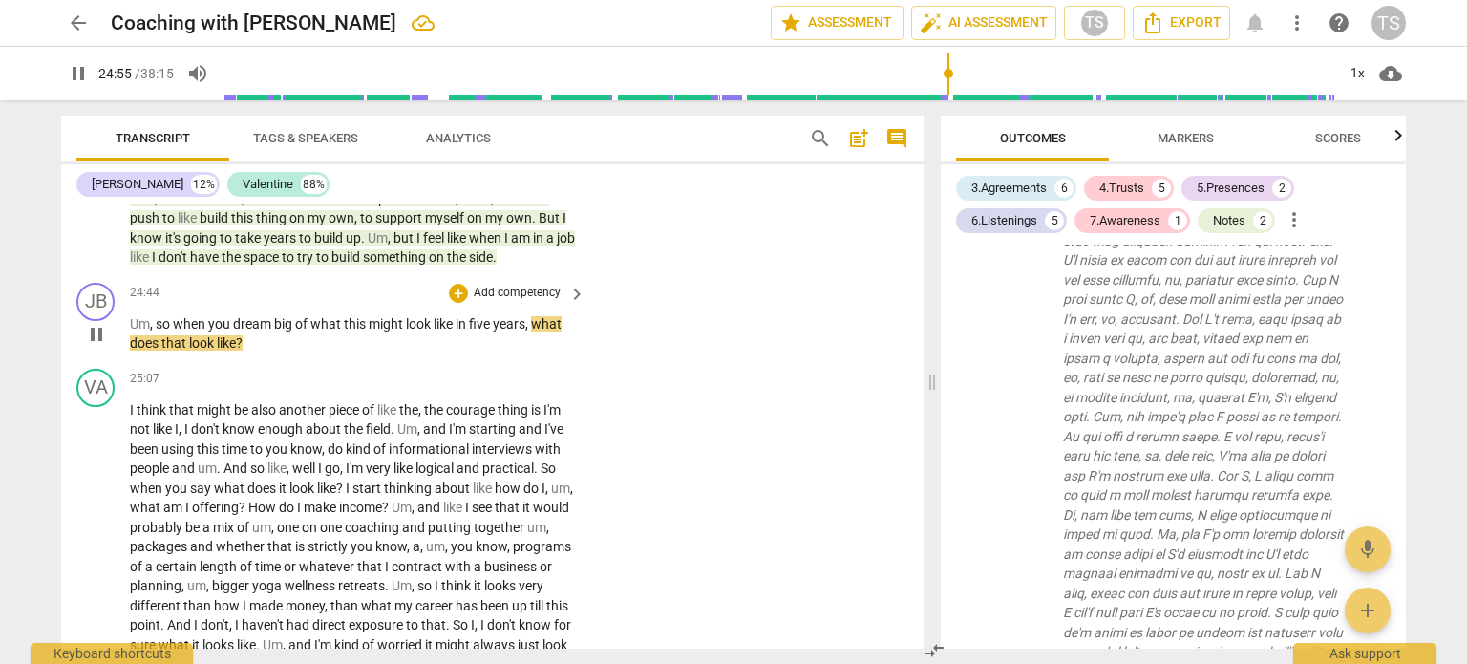
click at [127, 348] on div "play_arrow pause" at bounding box center [105, 334] width 49 height 27
click at [133, 331] on span "Um" at bounding box center [140, 323] width 20 height 15
click at [97, 346] on span "pause" at bounding box center [96, 334] width 23 height 23
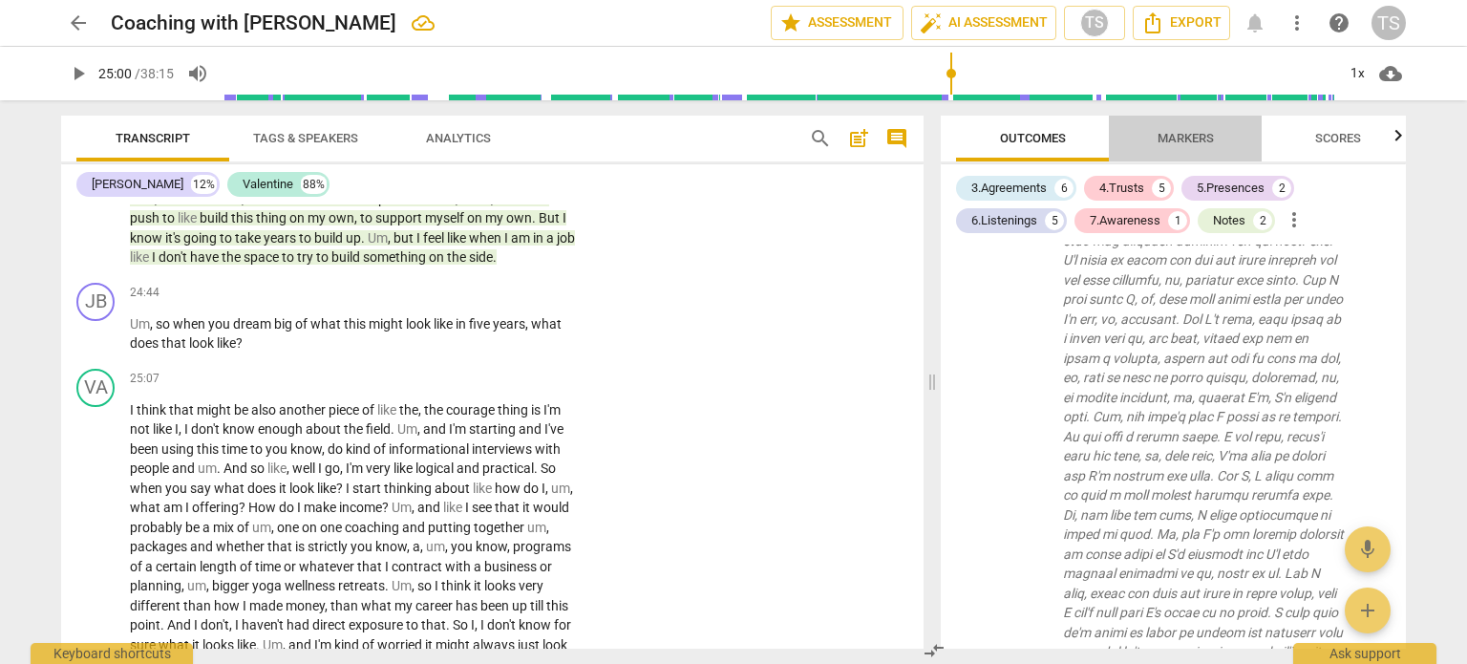
click at [1184, 139] on span "Markers" at bounding box center [1186, 138] width 56 height 14
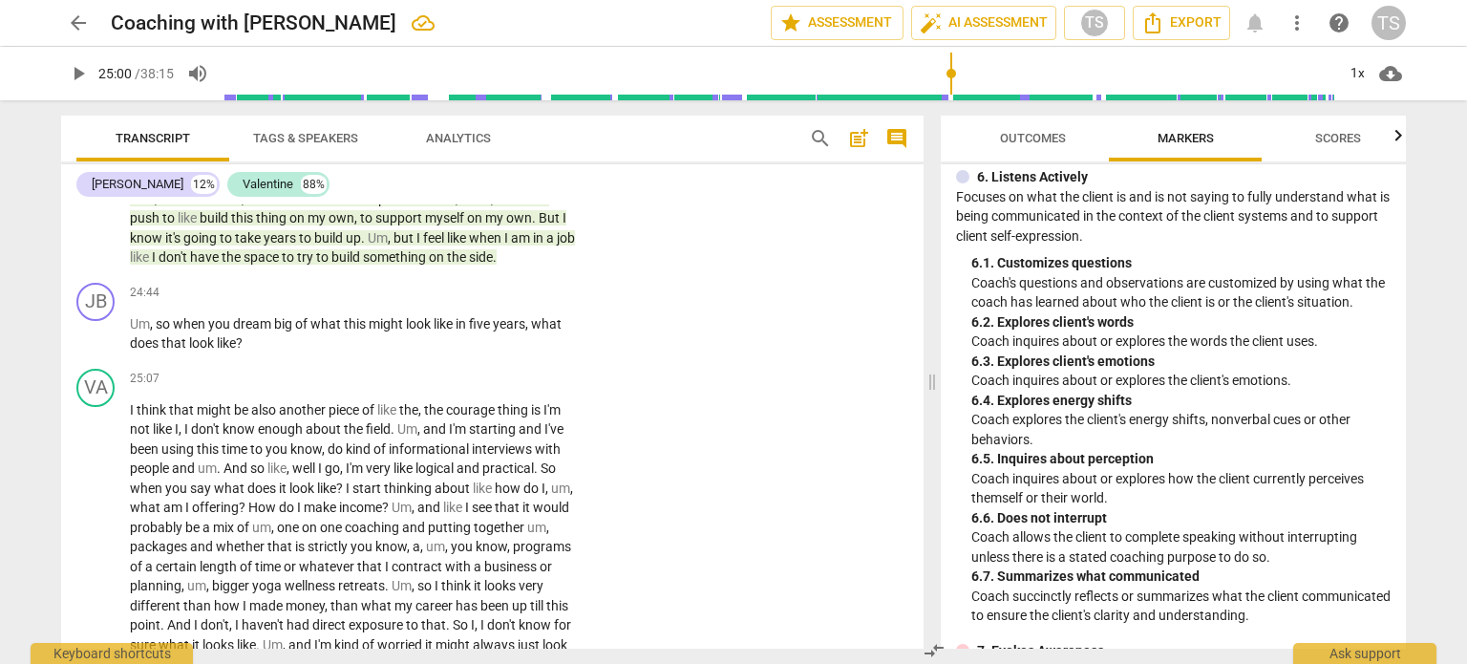
scroll to position [1330, 0]
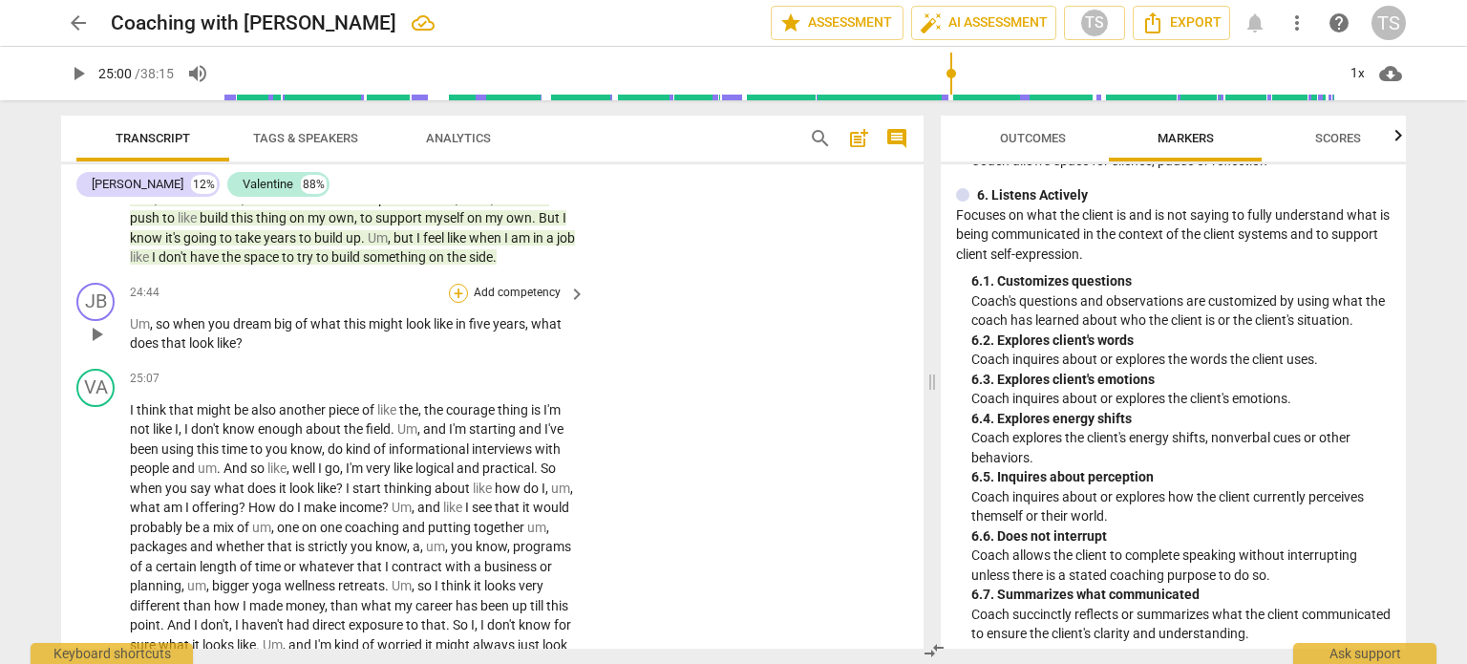
click at [458, 303] on div "+" at bounding box center [458, 293] width 19 height 19
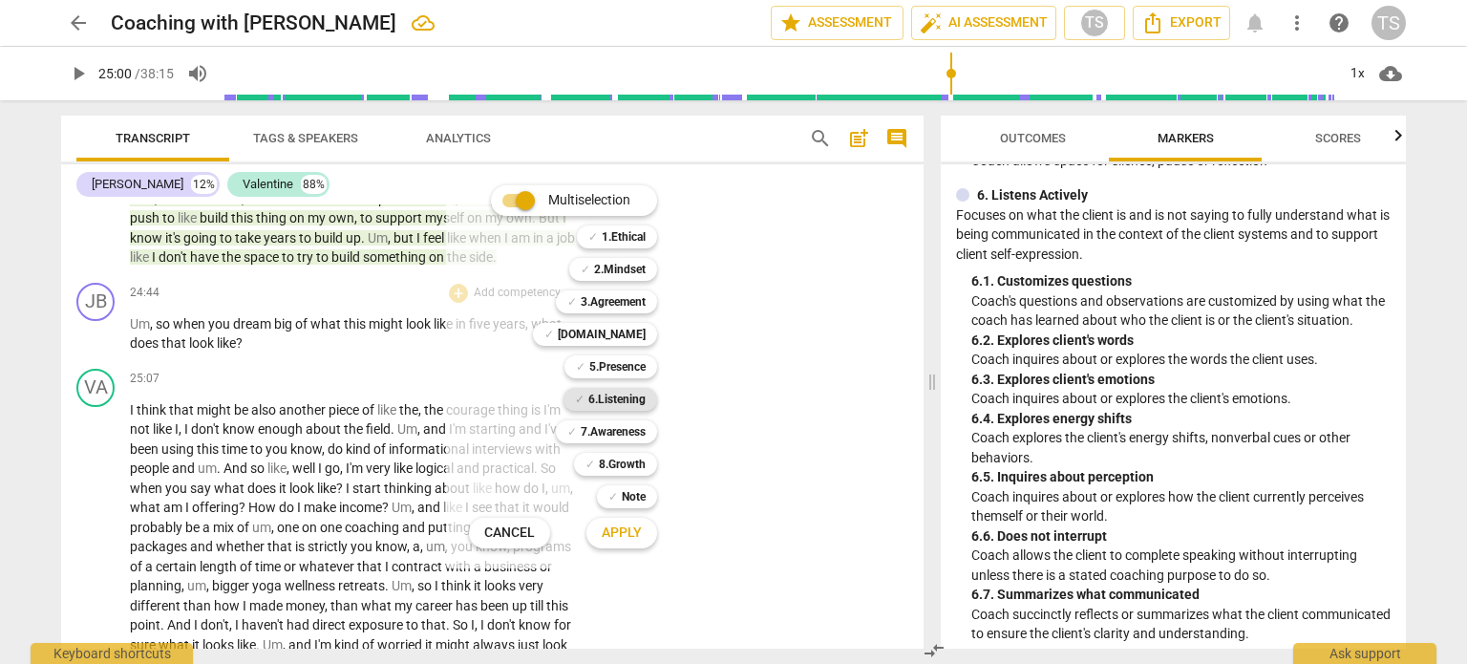
click at [612, 398] on b "6.Listening" at bounding box center [616, 399] width 57 height 23
click at [623, 527] on span "Apply" at bounding box center [622, 532] width 40 height 19
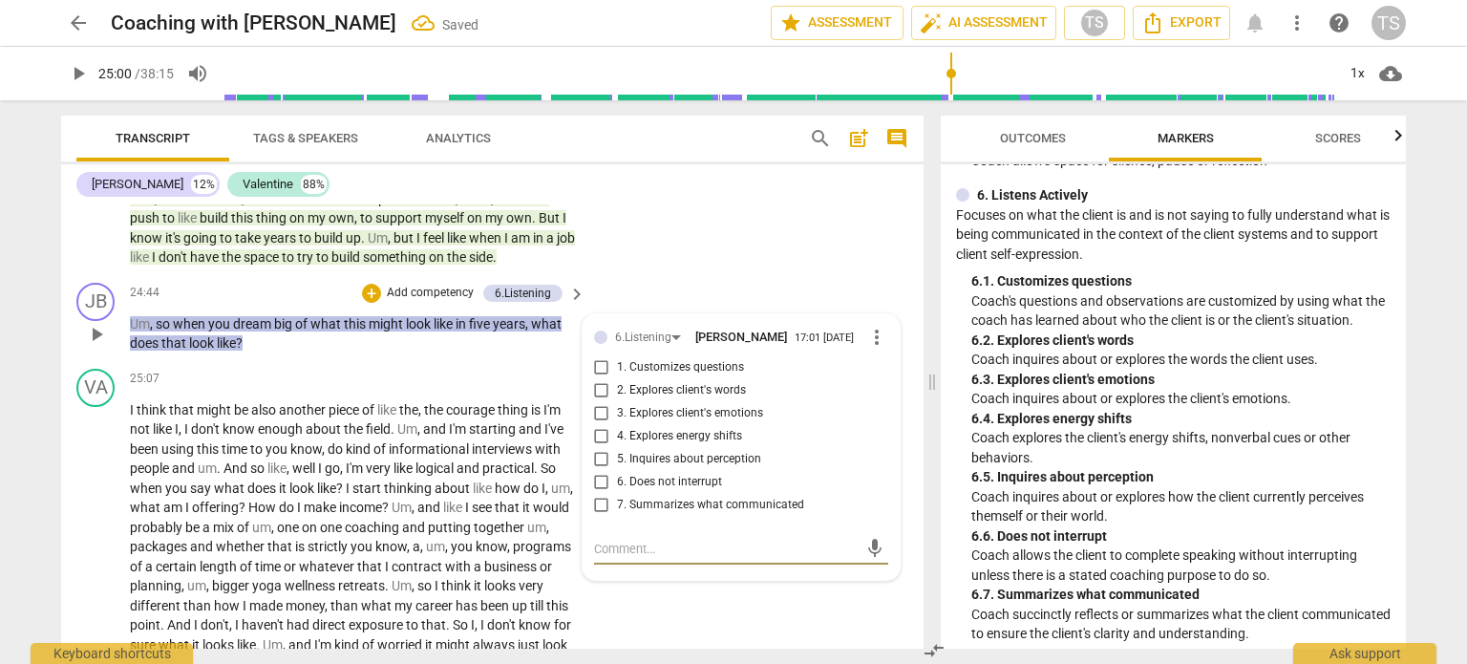
click at [594, 379] on input "1. Customizes questions" at bounding box center [601, 367] width 31 height 23
click at [95, 559] on span "play_arrow" at bounding box center [96, 547] width 23 height 23
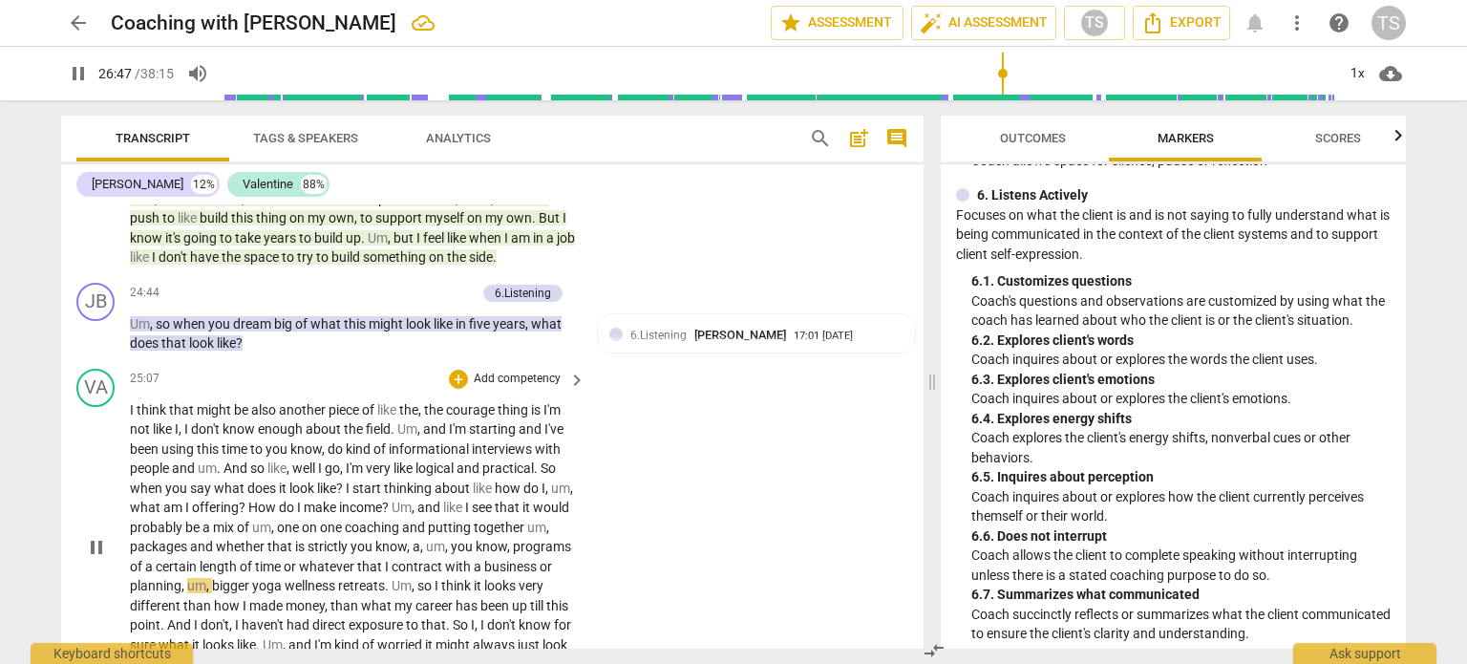
scroll to position [5071, 0]
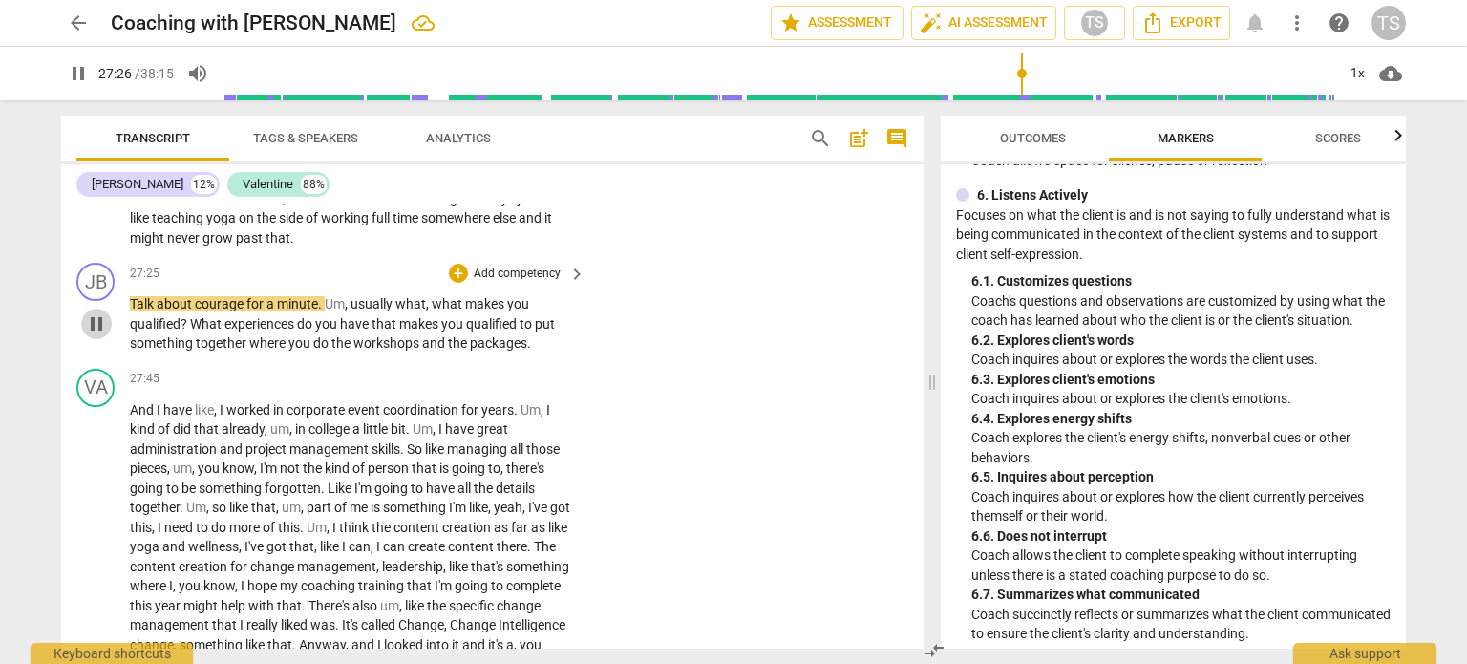
click at [93, 335] on span "pause" at bounding box center [96, 323] width 23 height 23
click at [544, 225] on span "it" at bounding box center [548, 217] width 8 height 15
drag, startPoint x: 251, startPoint y: 309, endPoint x: 424, endPoint y: 309, distance: 172.9
click at [424, 248] on p "I think that might be also another piece of like the , the courage thing is I'm…" at bounding box center [353, 101] width 446 height 294
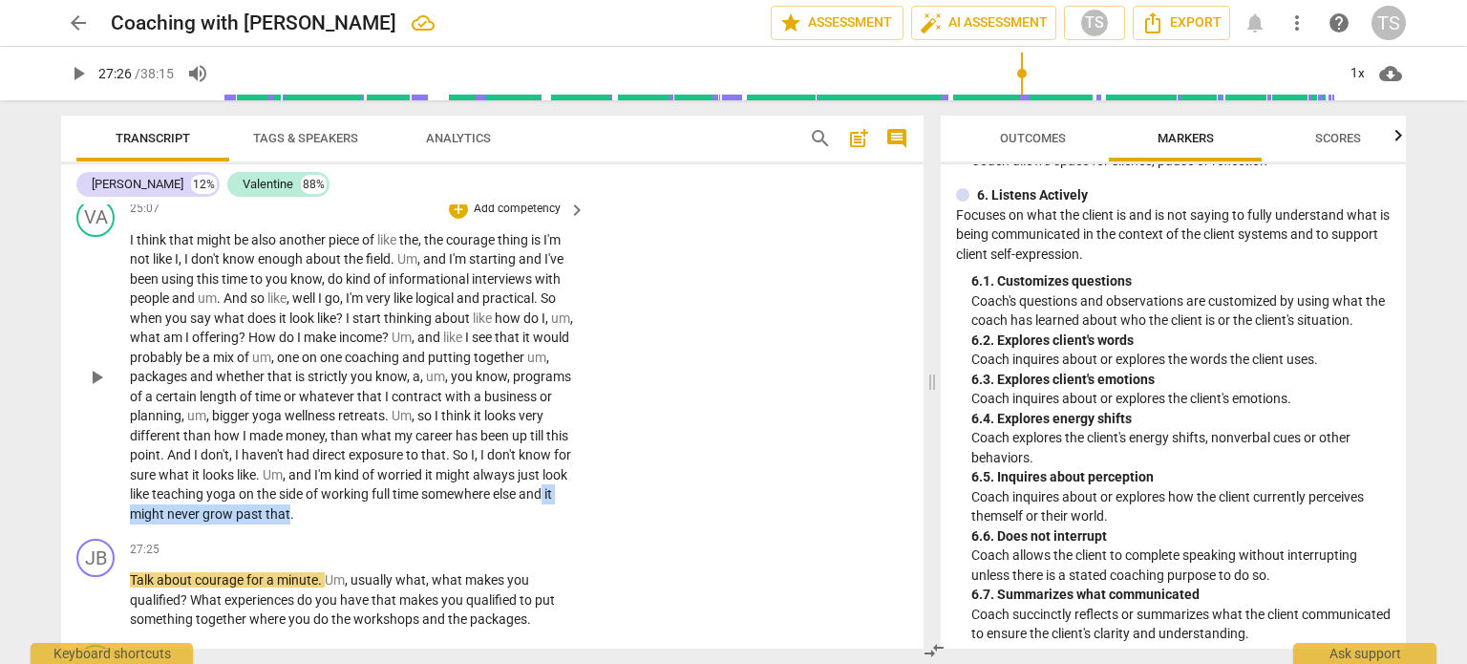
scroll to position [4791, 0]
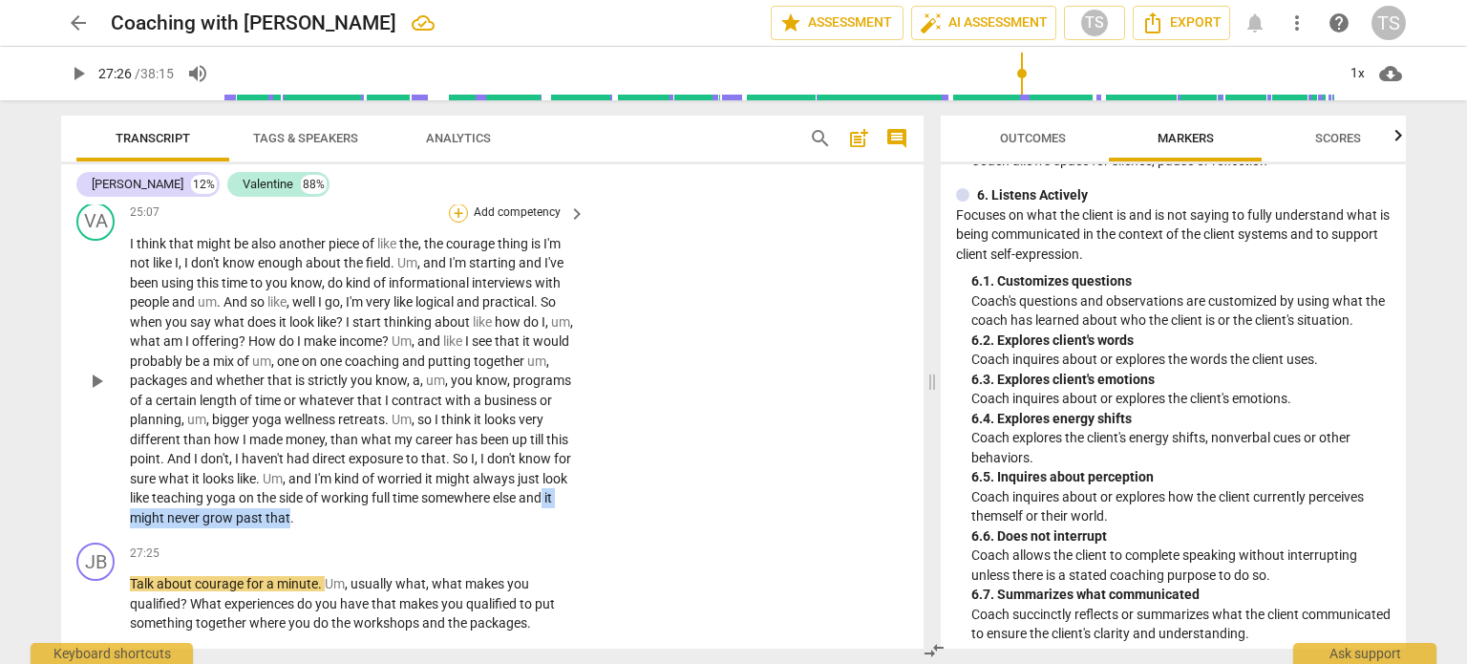
click at [449, 223] on div "+" at bounding box center [458, 212] width 19 height 19
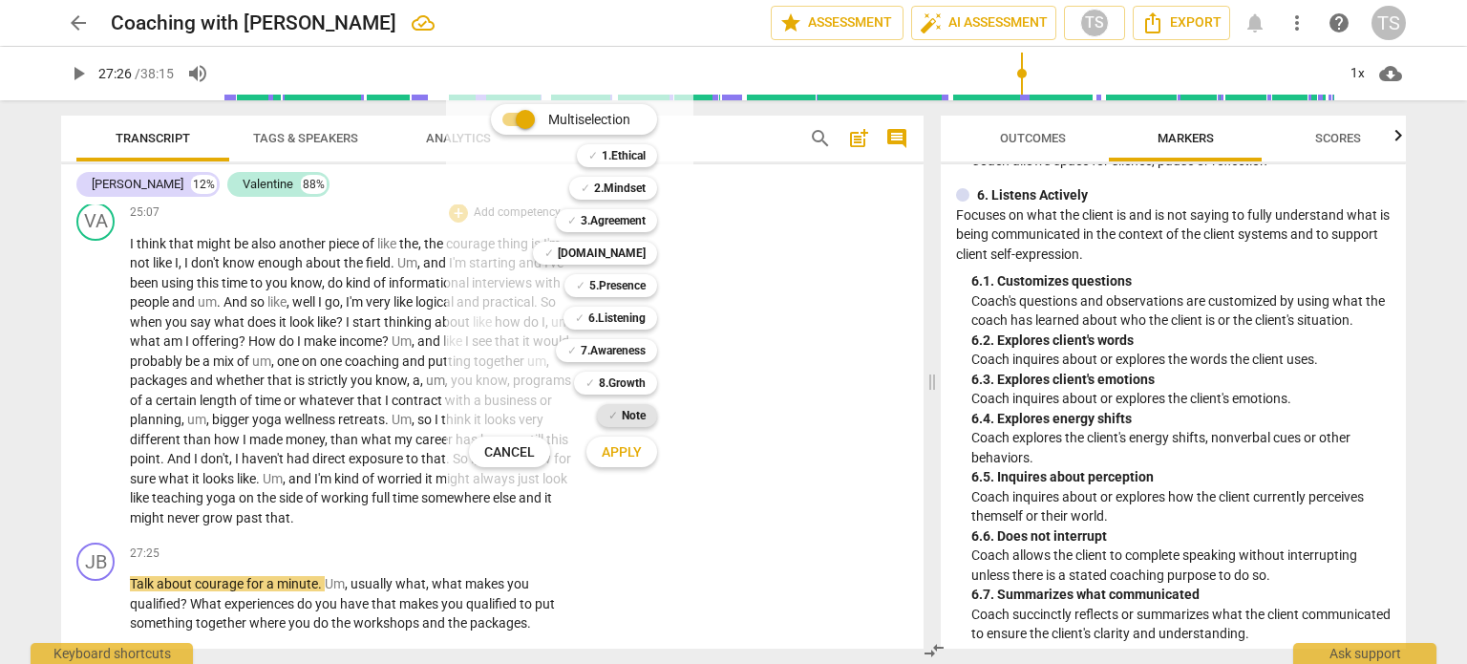
click at [638, 412] on b "Note" at bounding box center [634, 415] width 24 height 23
click at [630, 444] on span "Apply" at bounding box center [622, 452] width 40 height 19
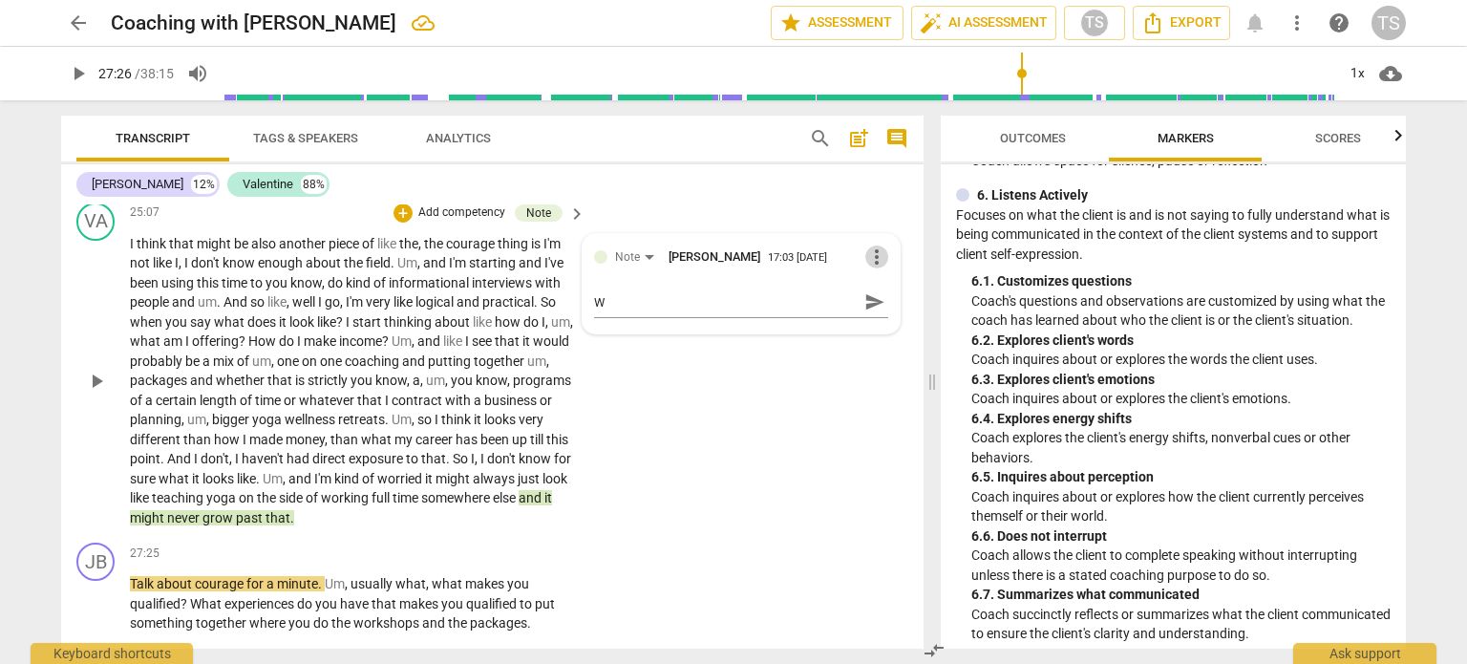
click at [871, 268] on span "more_vert" at bounding box center [876, 256] width 23 height 23
click at [876, 369] on li "Delete" at bounding box center [893, 366] width 66 height 36
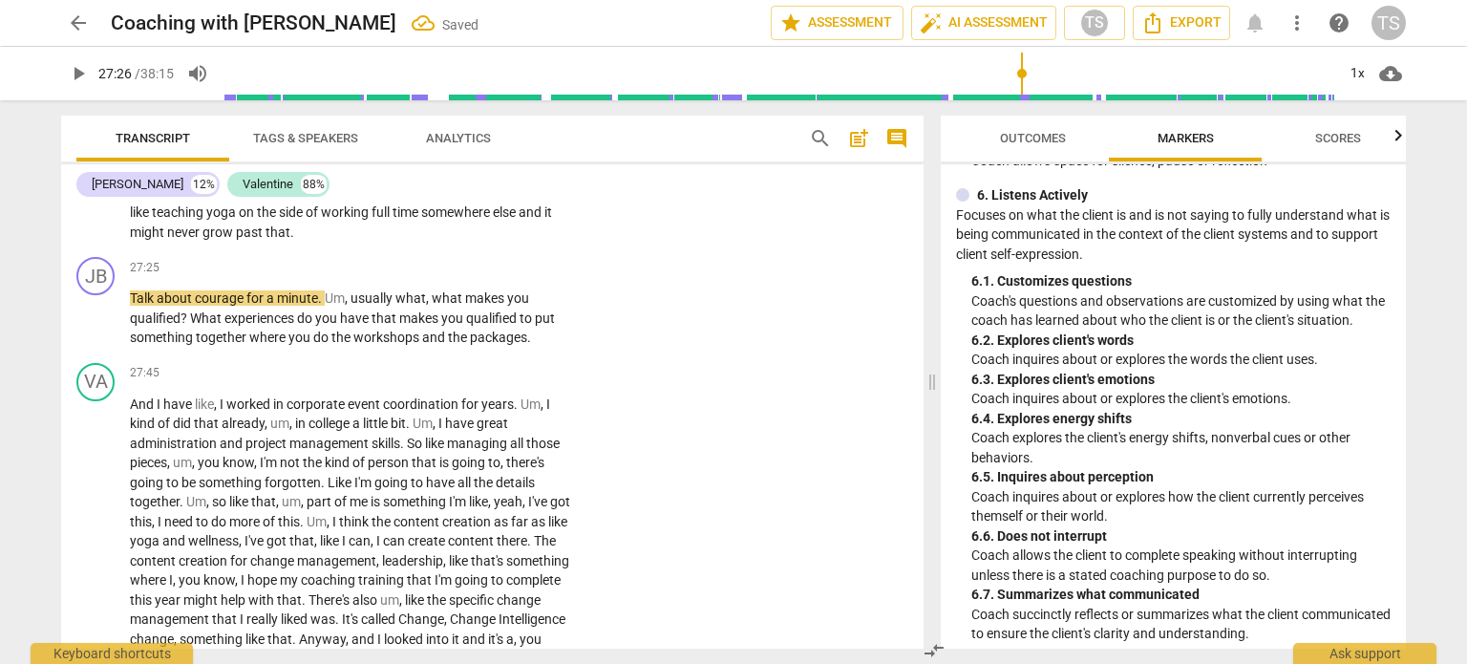
scroll to position [5078, 0]
click at [93, 328] on span "play_arrow" at bounding box center [96, 316] width 23 height 23
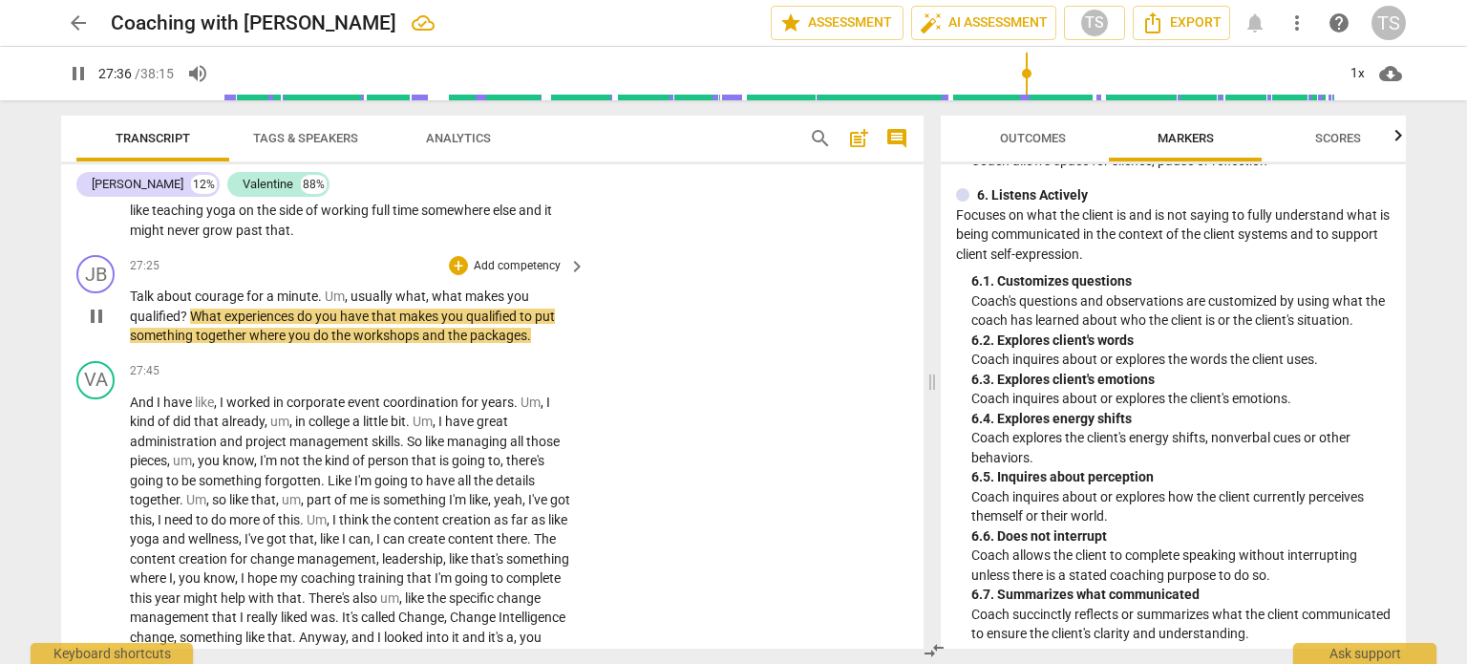
click at [111, 353] on div "JB play_arrow pause 27:25 + Add competency keyboard_arrow_right Talk about cour…" at bounding box center [492, 300] width 862 height 106
click at [99, 328] on span "pause" at bounding box center [96, 316] width 23 height 23
click at [451, 275] on div "+" at bounding box center [458, 265] width 19 height 19
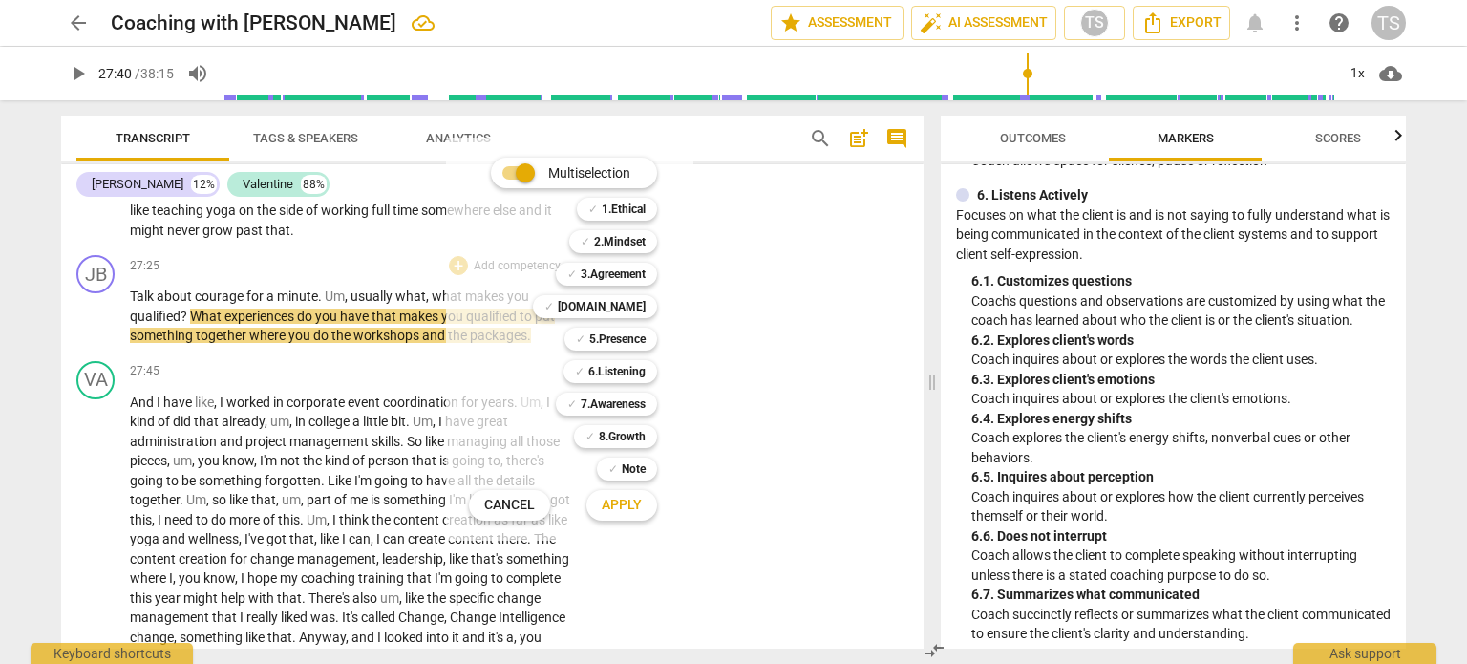
drag, startPoint x: 1402, startPoint y: 436, endPoint x: 1395, endPoint y: 376, distance: 60.7
click at [1395, 376] on div at bounding box center [733, 332] width 1467 height 664
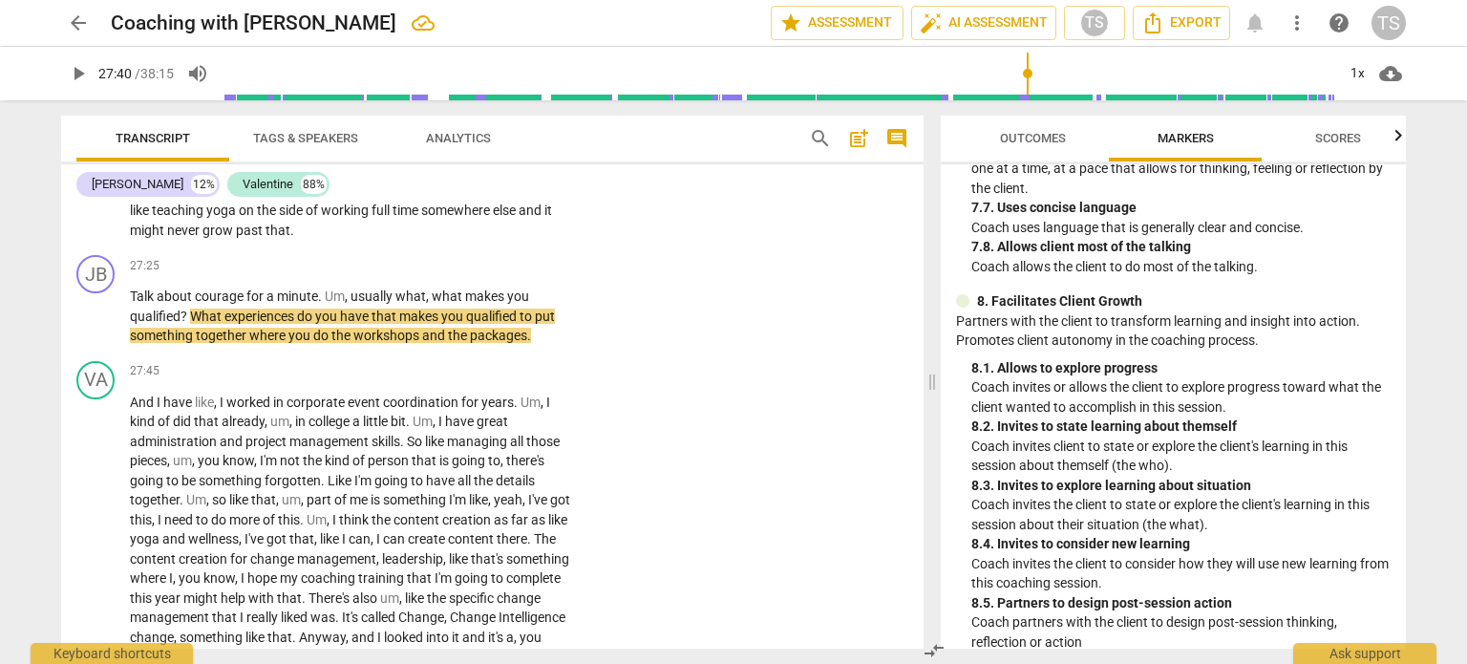
scroll to position [2240, 0]
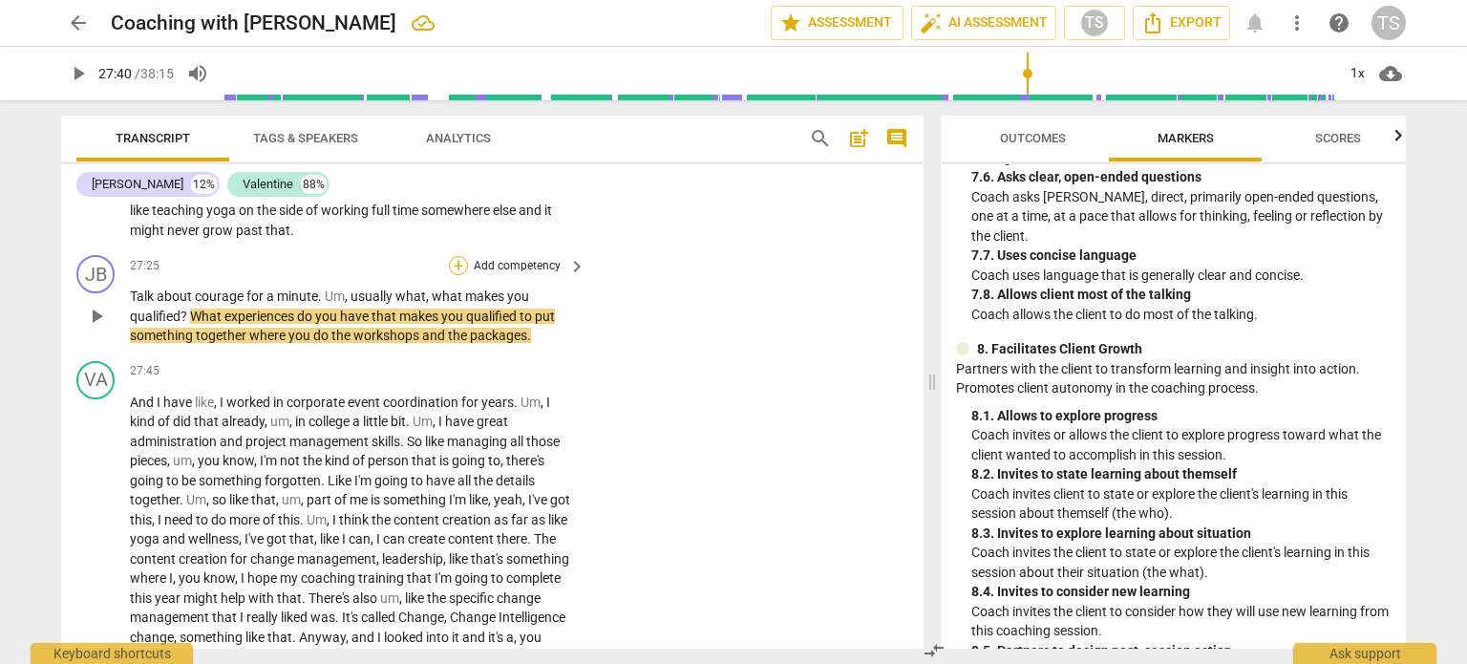
click at [460, 275] on div "+" at bounding box center [458, 265] width 19 height 19
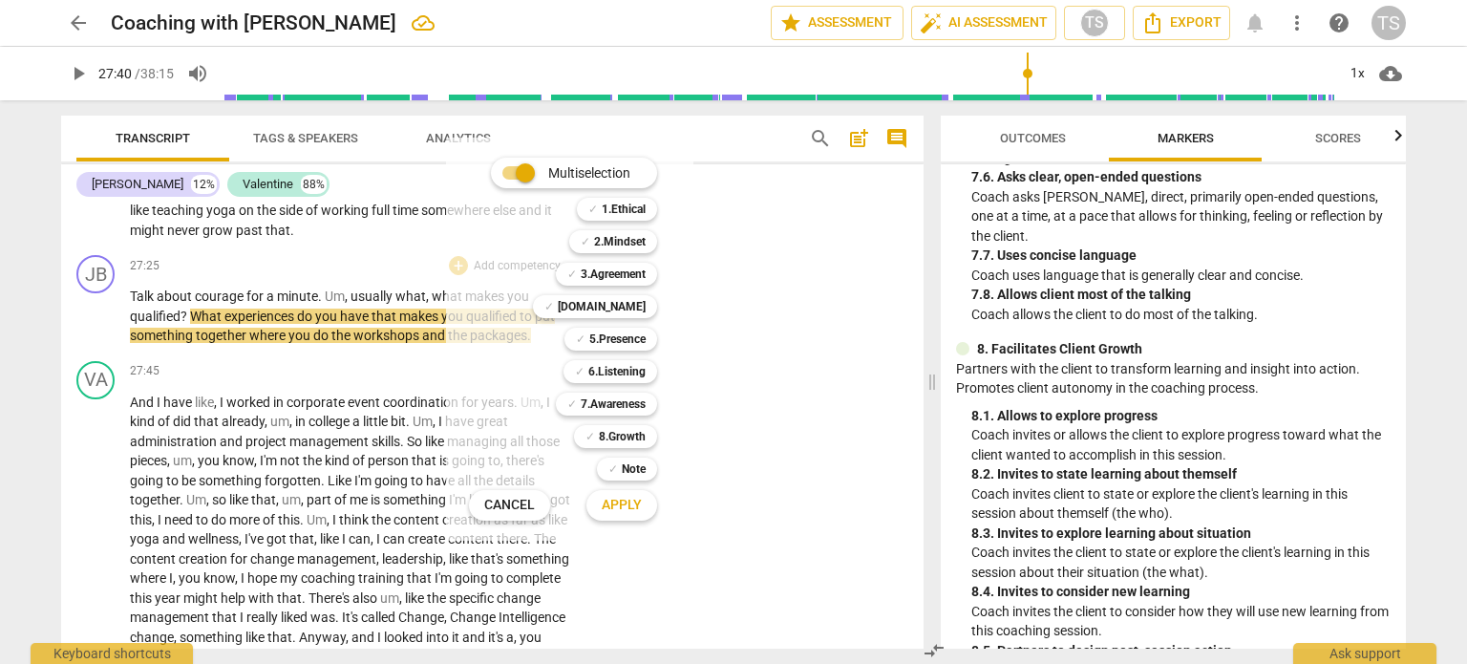
drag, startPoint x: 1400, startPoint y: 561, endPoint x: 1394, endPoint y: 536, distance: 25.7
click at [1394, 536] on div at bounding box center [733, 332] width 1467 height 664
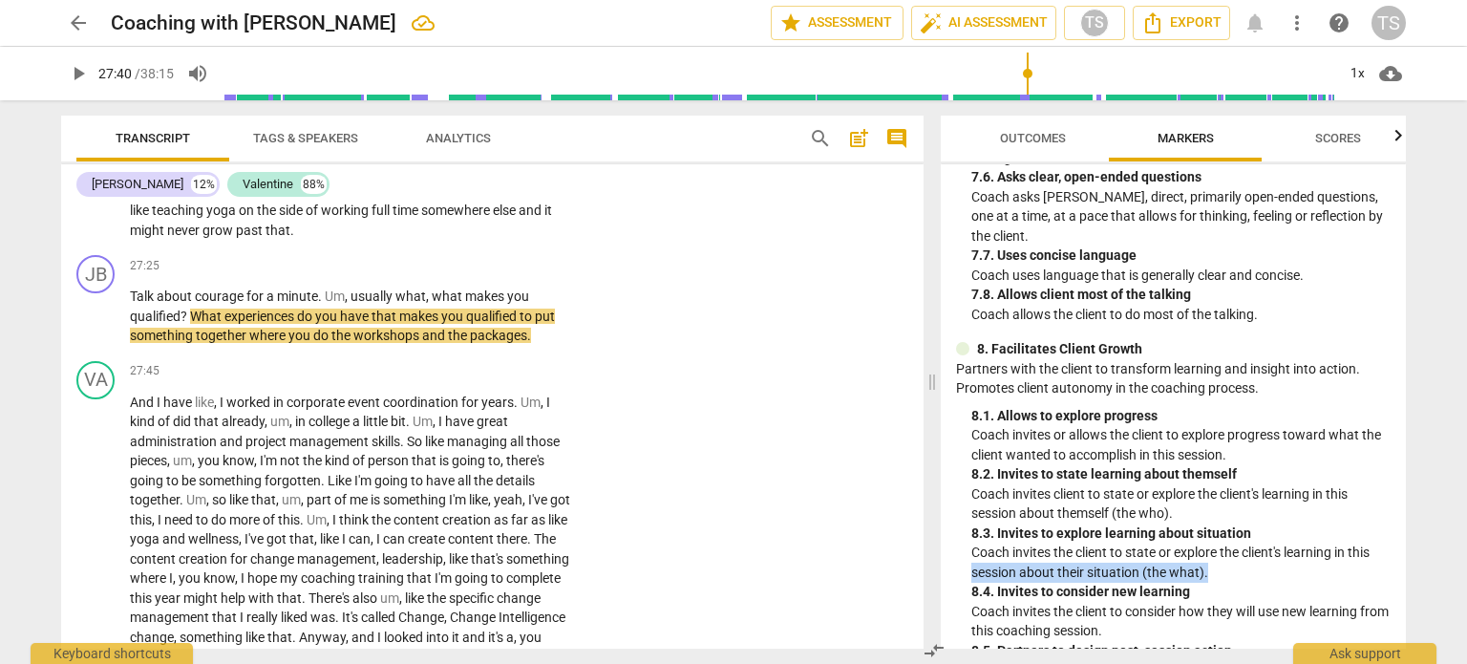
drag, startPoint x: 1406, startPoint y: 573, endPoint x: 1405, endPoint y: 558, distance: 15.3
click at [1405, 558] on div "Outcomes Markers Scores ICF PCC Markers (2020) visibility 1. Demonstrates Ethic…" at bounding box center [1177, 382] width 488 height 564
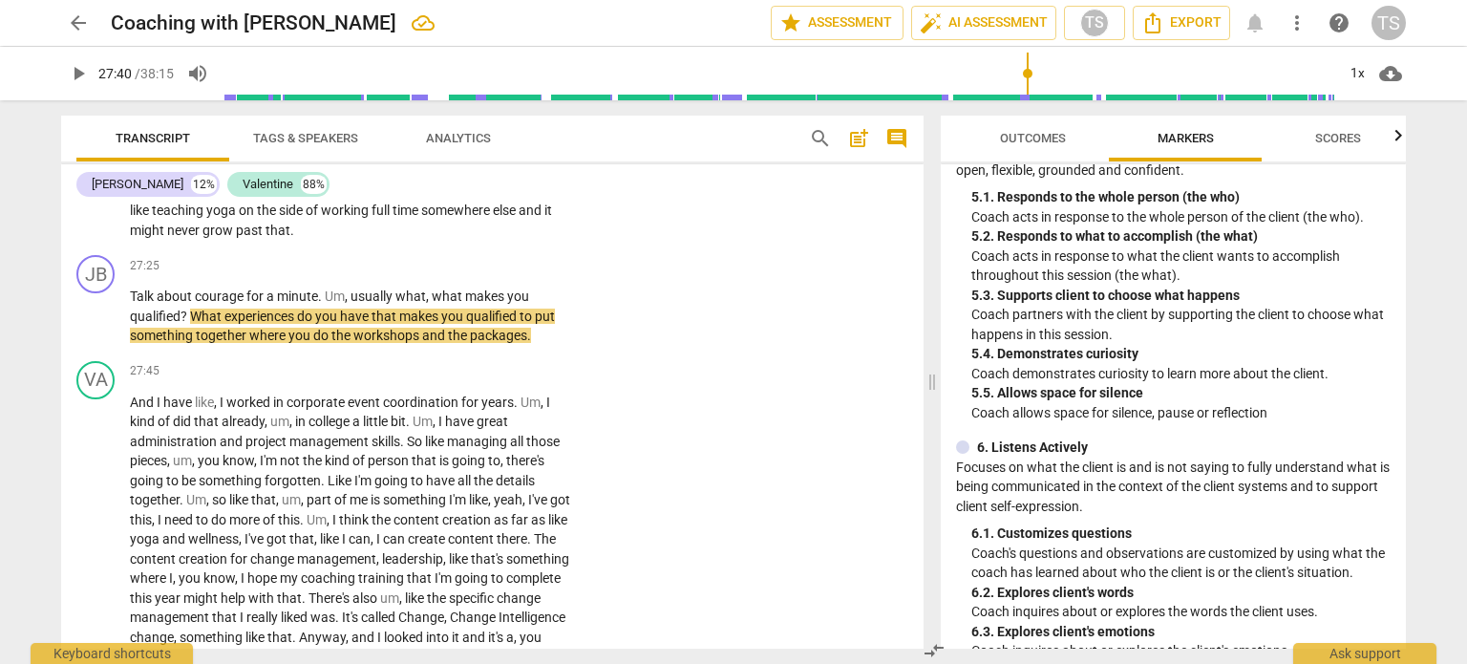
scroll to position [1058, 0]
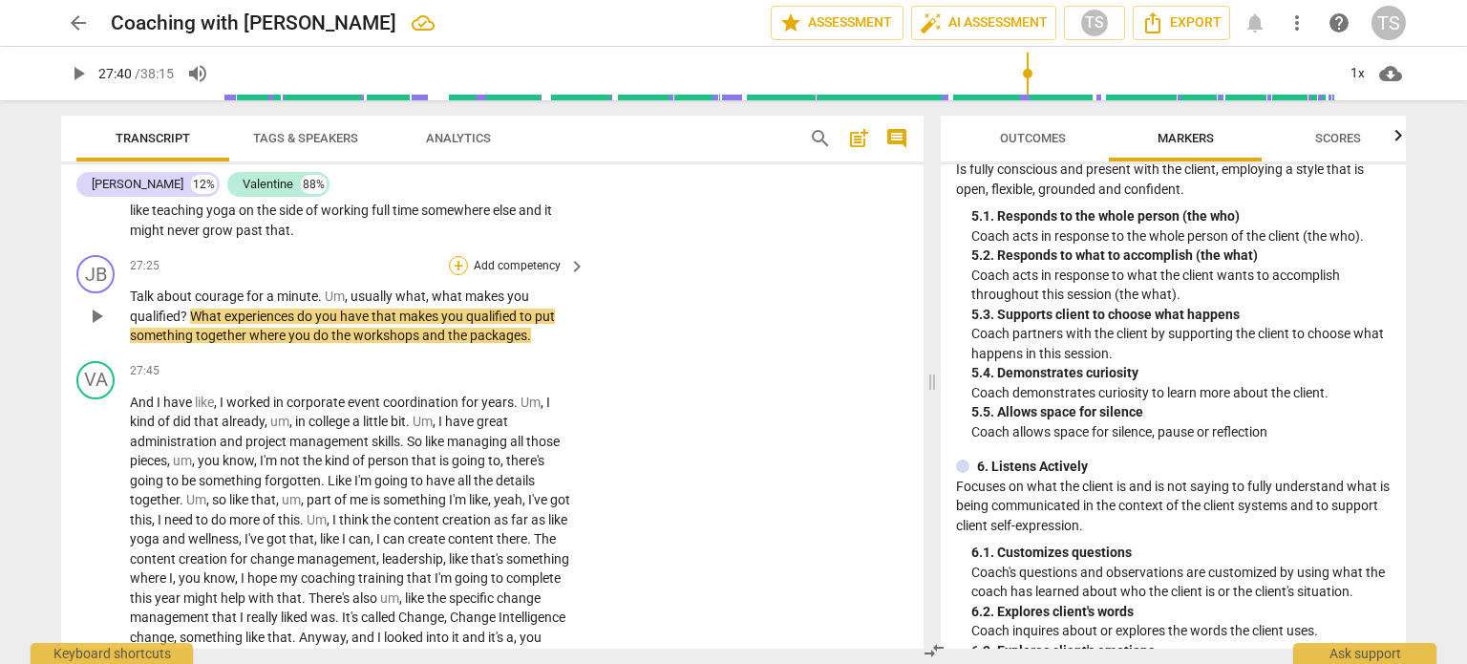
click at [457, 275] on div "+" at bounding box center [458, 265] width 19 height 19
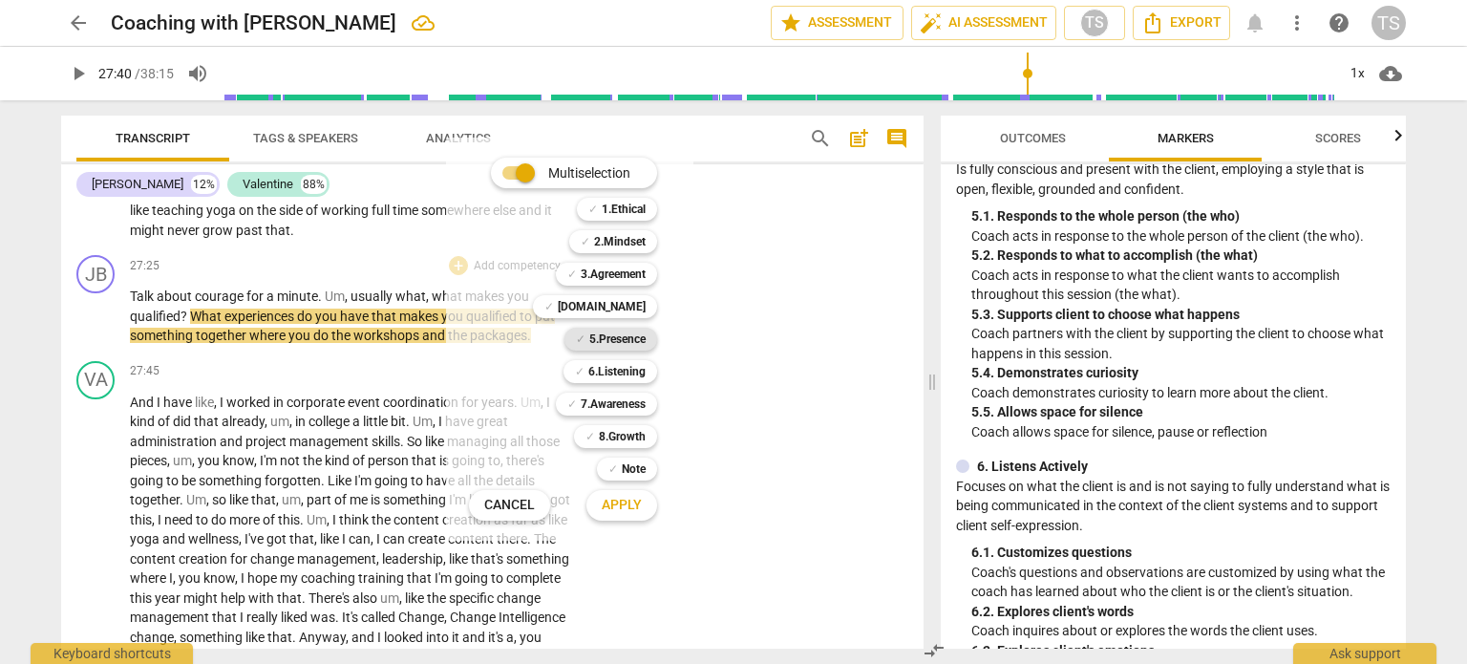
click at [627, 346] on b "5.Presence" at bounding box center [617, 339] width 56 height 23
click at [628, 506] on span "Apply" at bounding box center [622, 505] width 40 height 19
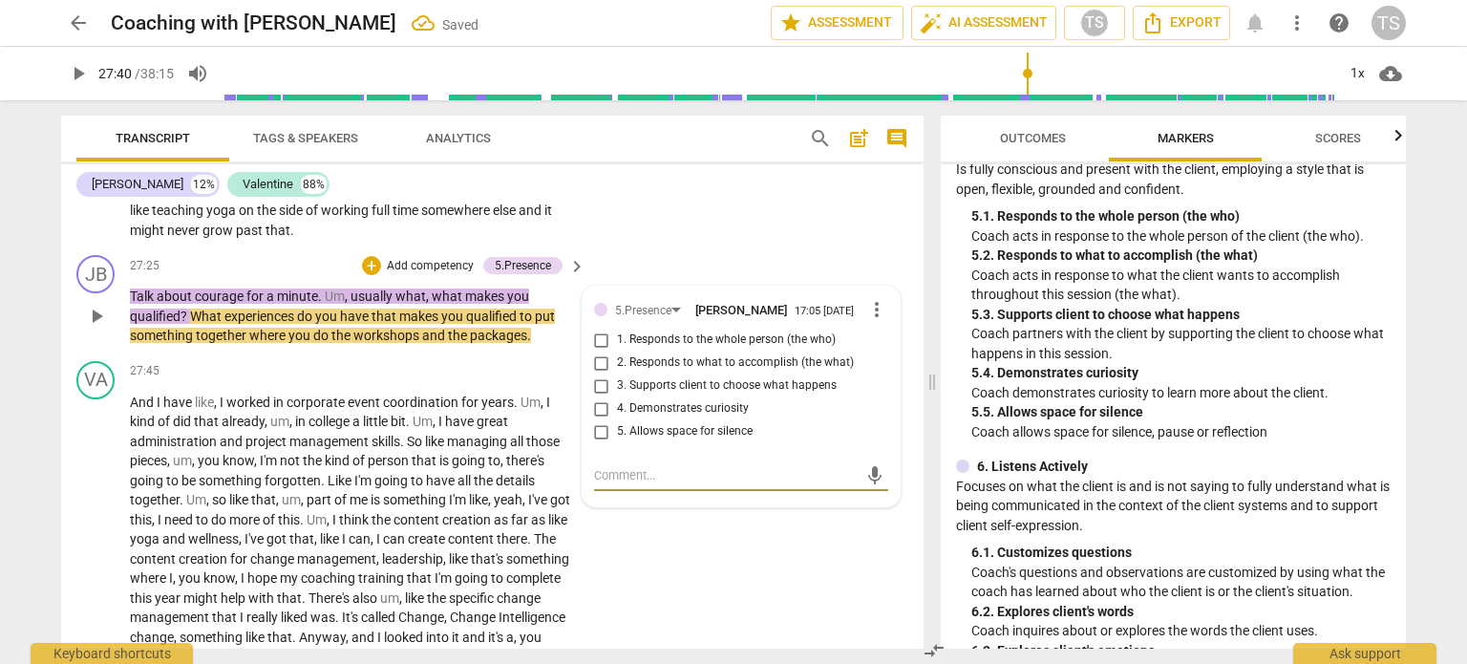
click at [598, 397] on input "3. Supports client to choose what happens" at bounding box center [601, 385] width 31 height 23
click at [617, 484] on textarea at bounding box center [726, 475] width 264 height 18
click at [111, 522] on div "play_arrow pause" at bounding box center [105, 559] width 49 height 321
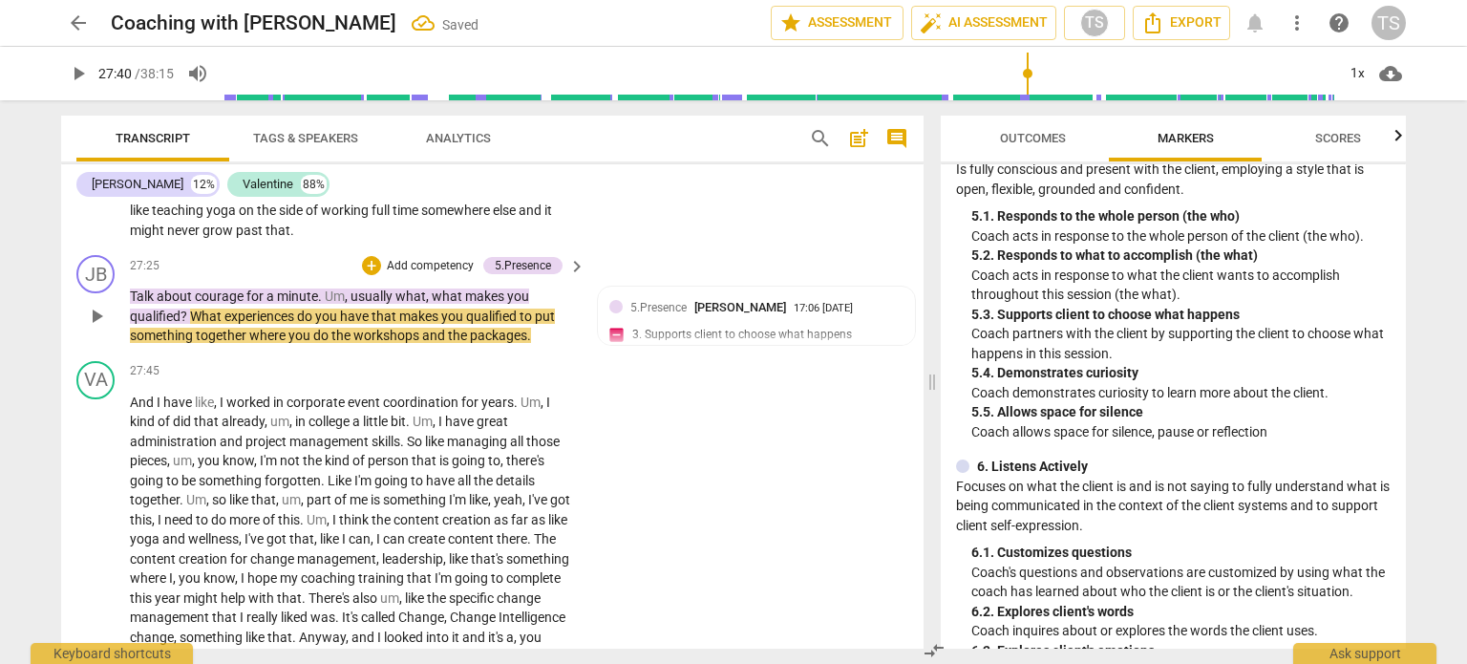
click at [95, 328] on span "play_arrow" at bounding box center [96, 316] width 23 height 23
click at [224, 507] on span "so" at bounding box center [220, 499] width 17 height 15
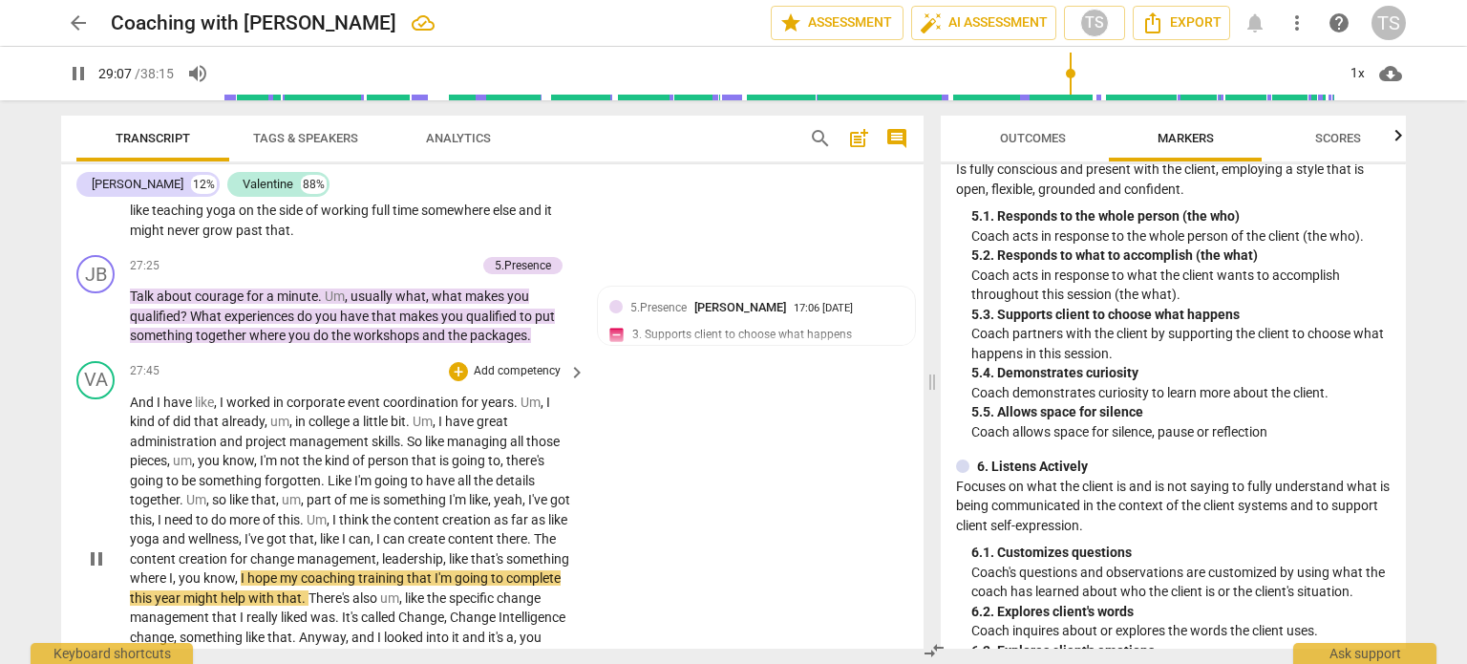
scroll to position [5537, 0]
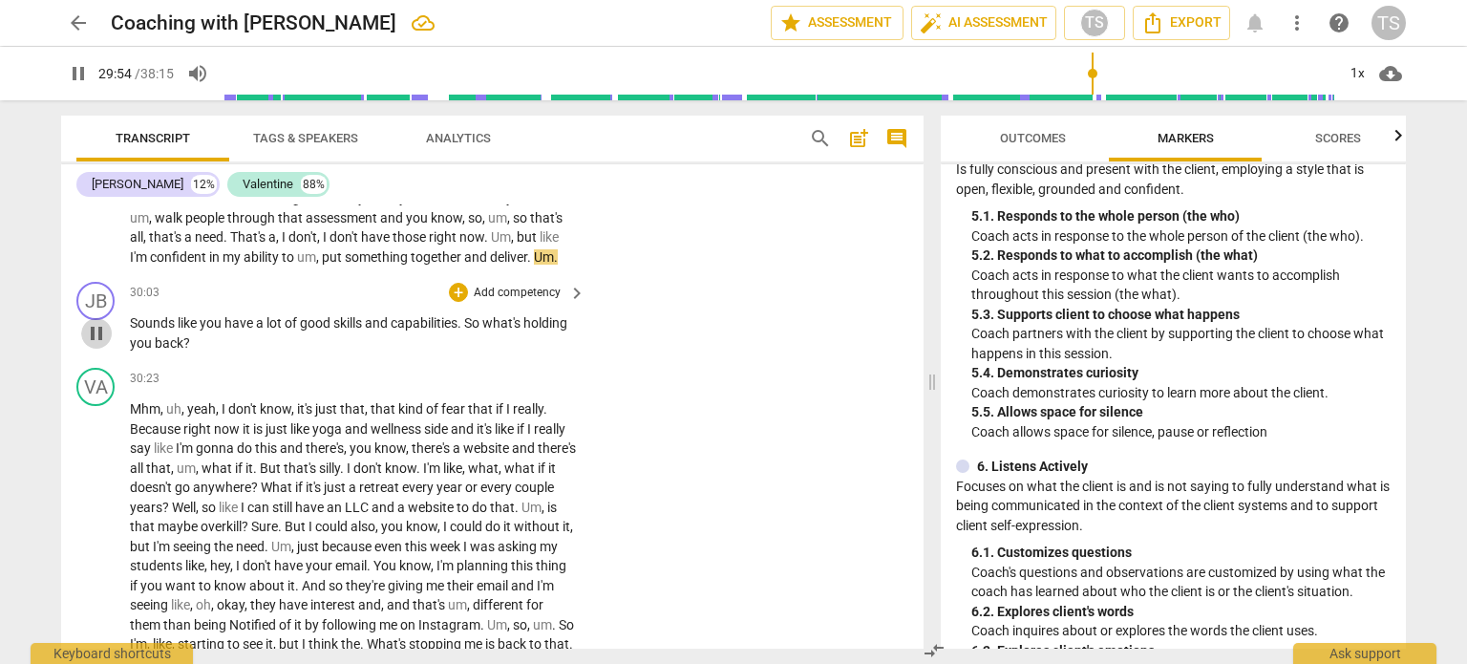
click at [93, 345] on span "pause" at bounding box center [96, 333] width 23 height 23
click at [93, 345] on span "play_arrow" at bounding box center [96, 333] width 23 height 23
click at [455, 302] on div "+" at bounding box center [458, 292] width 19 height 19
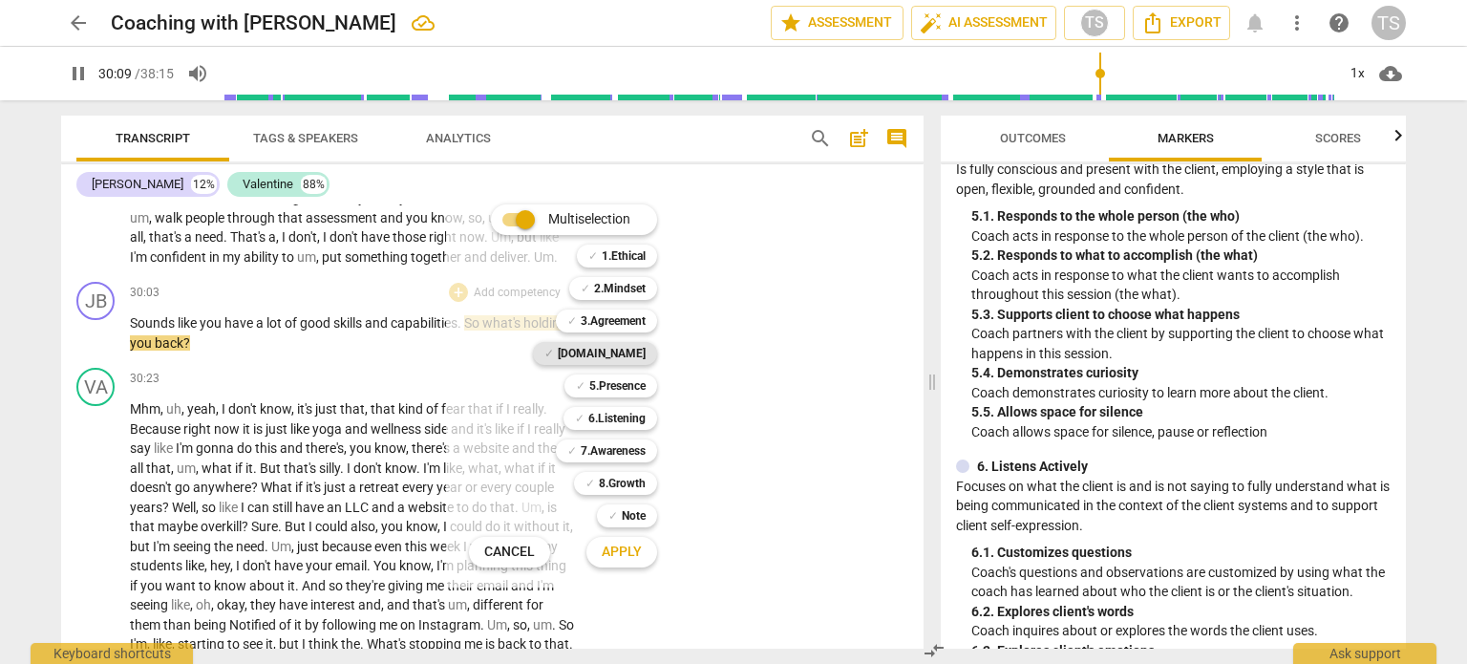
click at [633, 351] on b "[DOMAIN_NAME]" at bounding box center [602, 353] width 88 height 23
click at [632, 551] on span "Apply" at bounding box center [622, 552] width 40 height 19
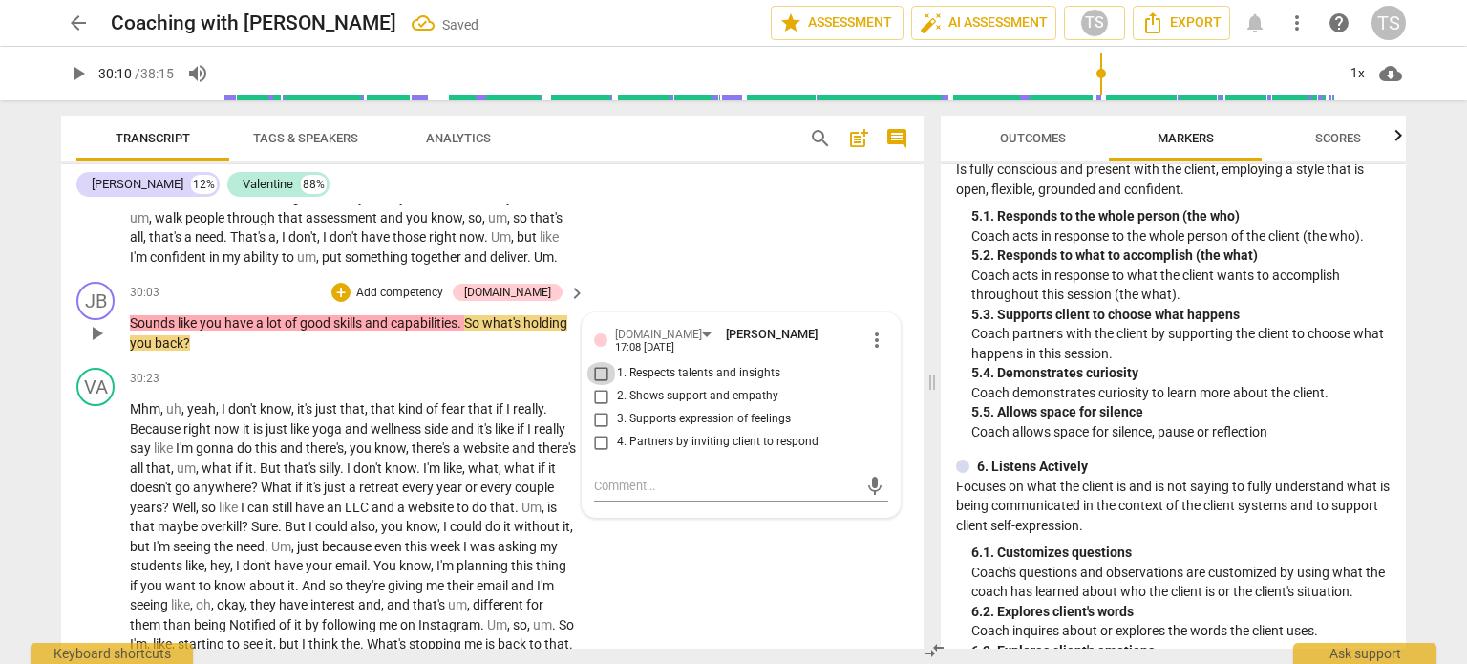
click at [596, 385] on input "1. Respects talents and insights" at bounding box center [601, 373] width 31 height 23
click at [597, 408] on input "2. Shows support and empathy" at bounding box center [601, 396] width 31 height 23
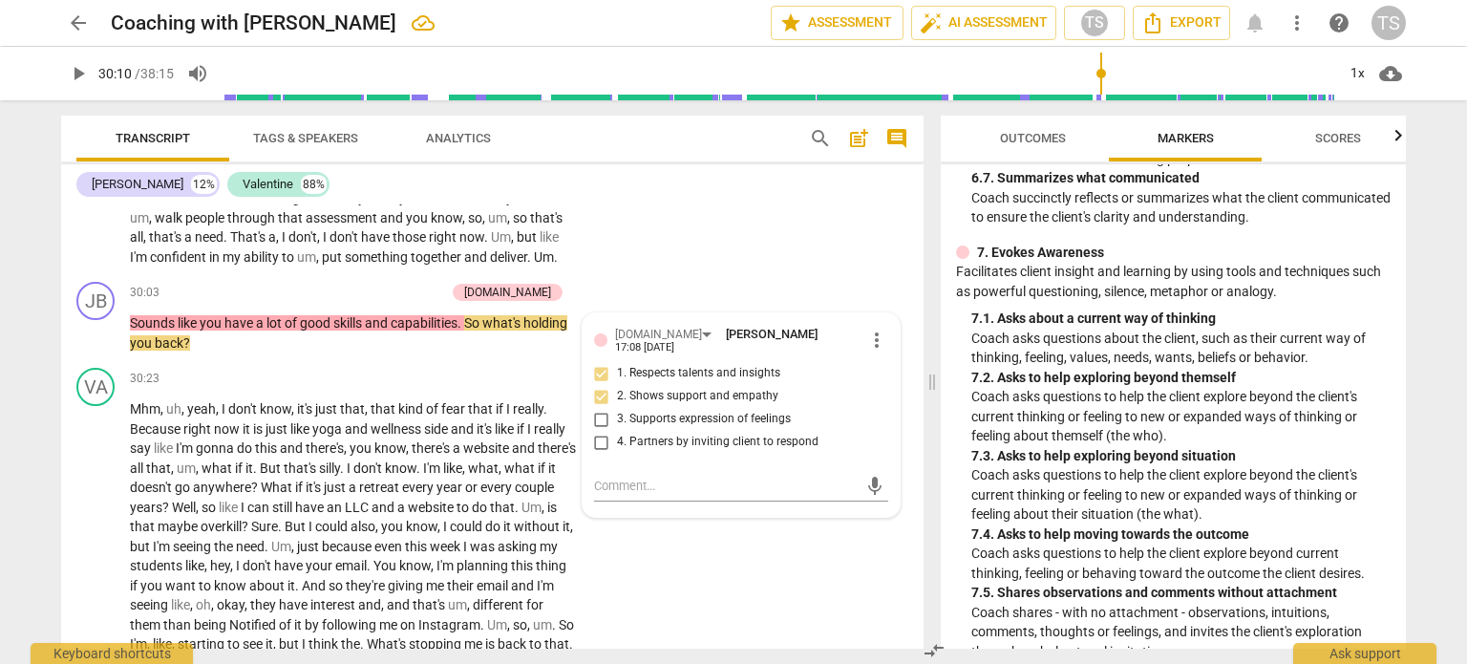
scroll to position [1757, 0]
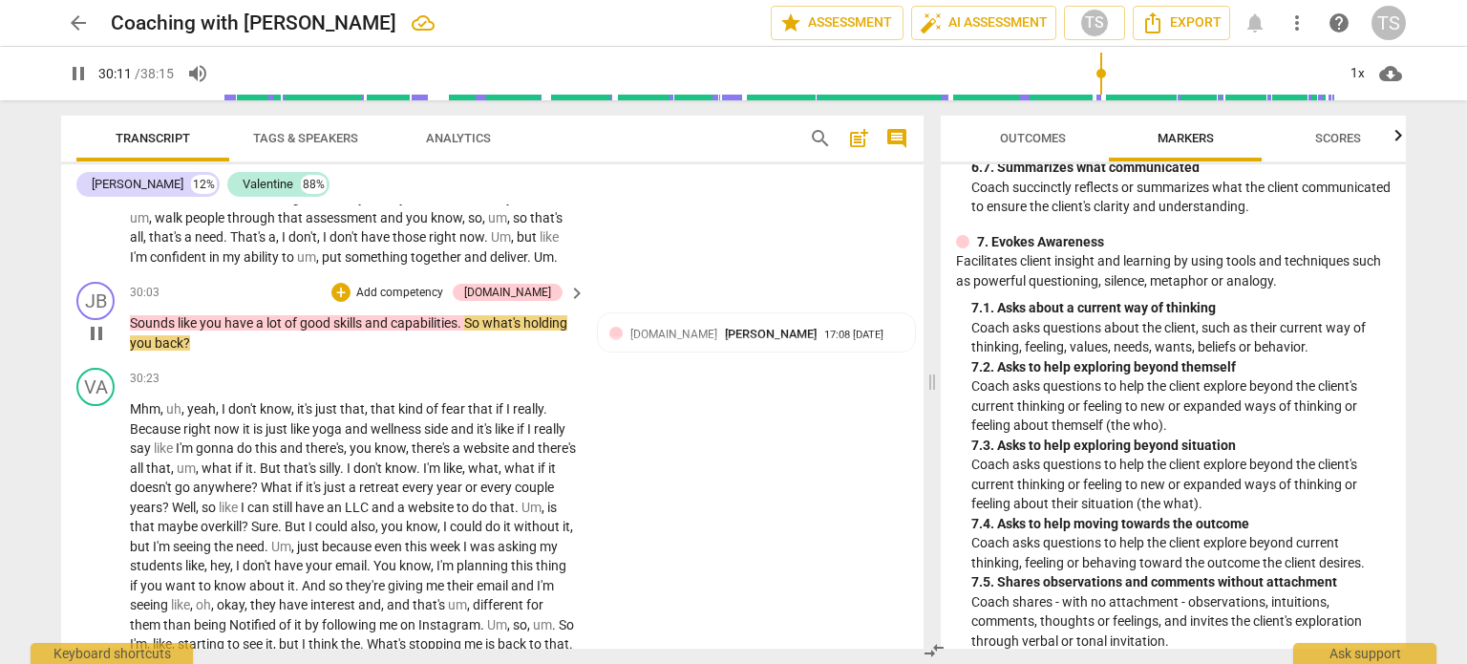
click at [382, 302] on div "+ Add competency" at bounding box center [388, 292] width 114 height 19
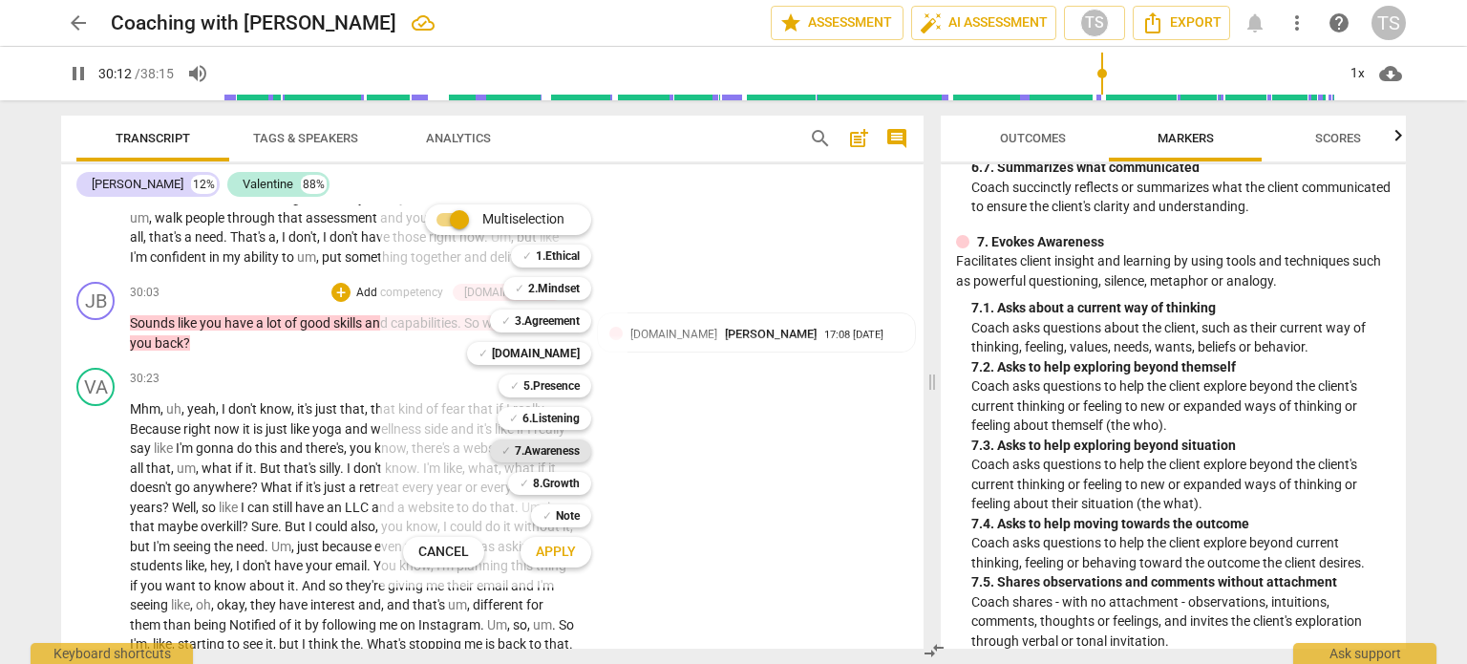
click at [533, 458] on b "7.Awareness" at bounding box center [547, 450] width 65 height 23
click at [569, 553] on span "Apply" at bounding box center [556, 552] width 40 height 19
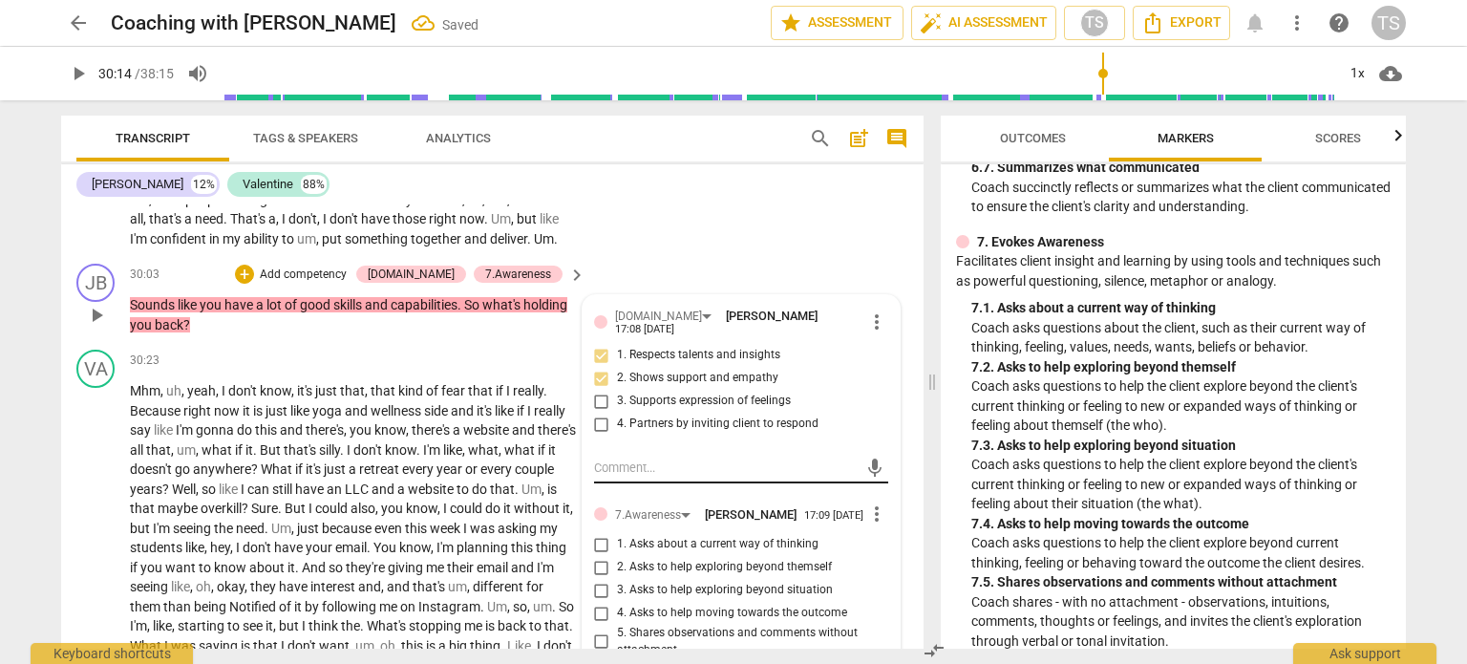
scroll to position [5789, 0]
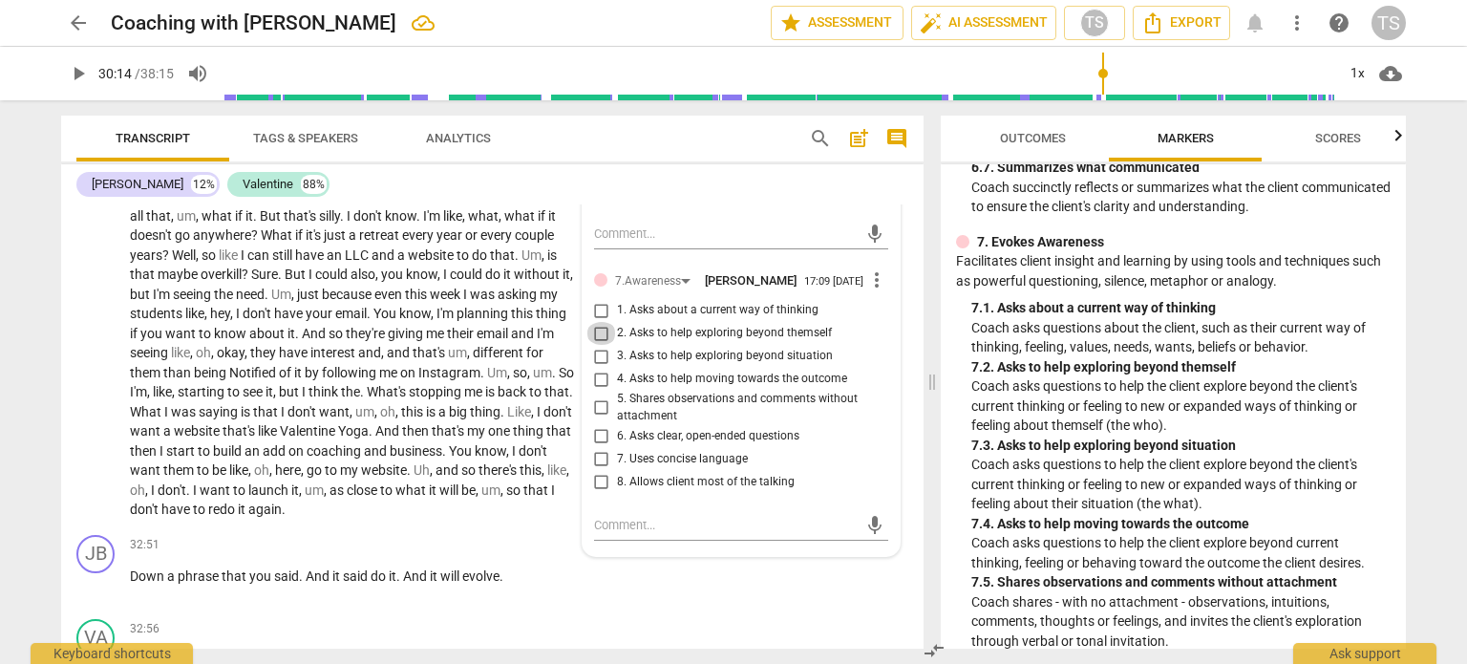
click at [596, 345] on input "2. Asks to help exploring beyond themself" at bounding box center [601, 333] width 31 height 23
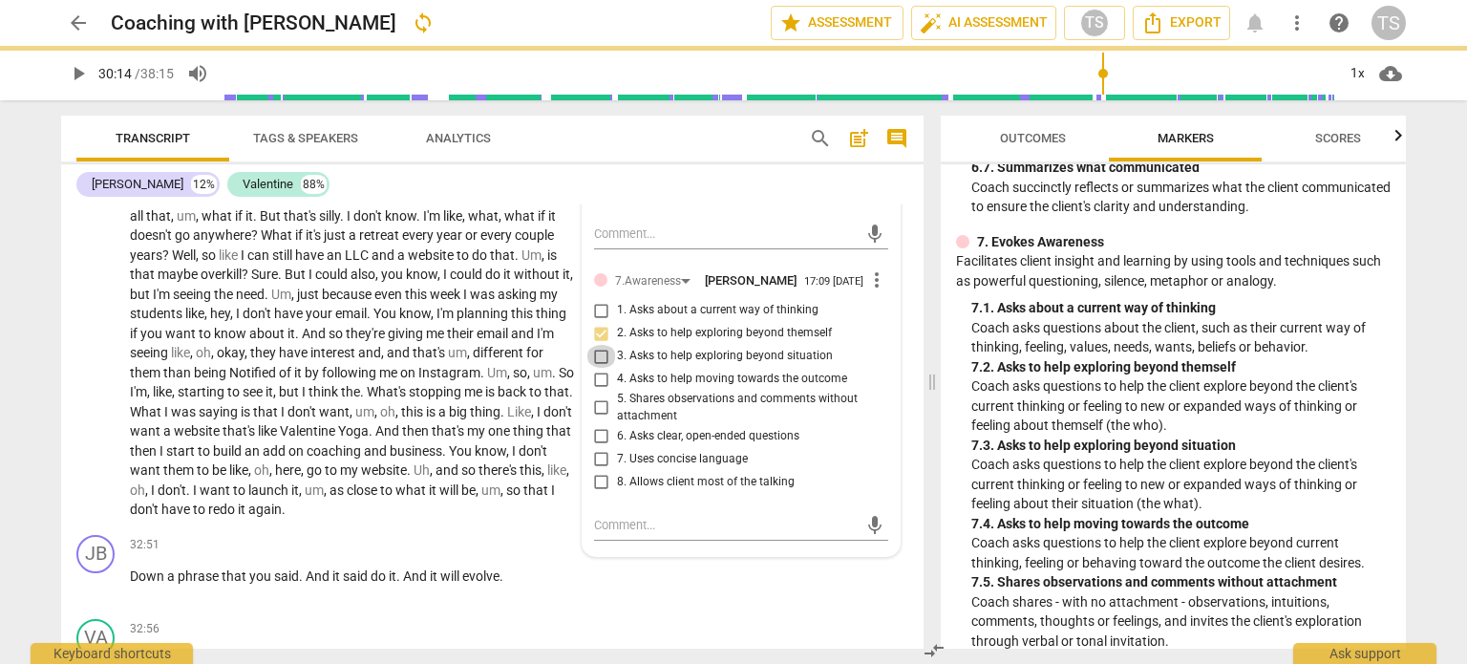
click at [596, 368] on input "3. Asks to help exploring beyond situation" at bounding box center [601, 356] width 31 height 23
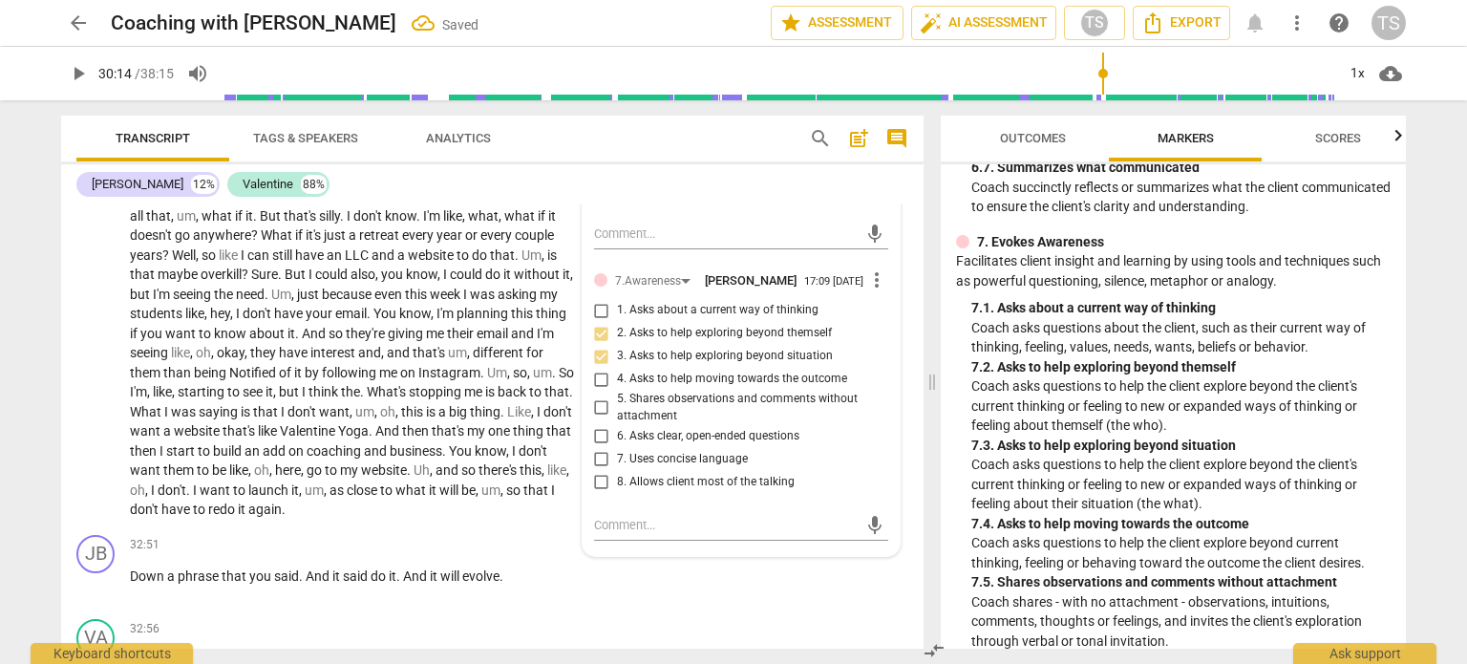
click at [596, 447] on input "6. Asks clear, open-ended questions" at bounding box center [601, 435] width 31 height 23
click at [88, 345] on span "play_arrow" at bounding box center [96, 333] width 23 height 23
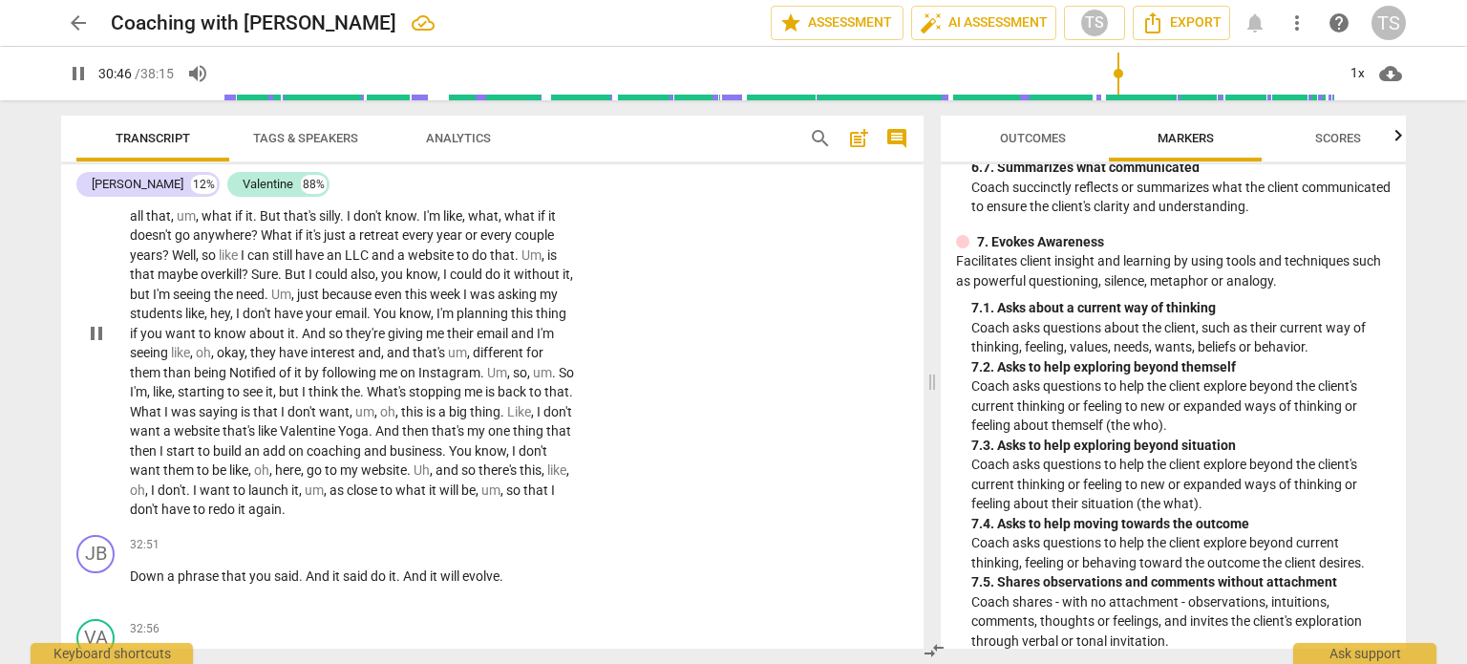
drag, startPoint x: 129, startPoint y: 247, endPoint x: 293, endPoint y: 251, distance: 164.3
click at [293, 251] on p "Mhm , uh , yeah , I don't know , it's just that , that kind of fear that if I r…" at bounding box center [353, 333] width 446 height 373
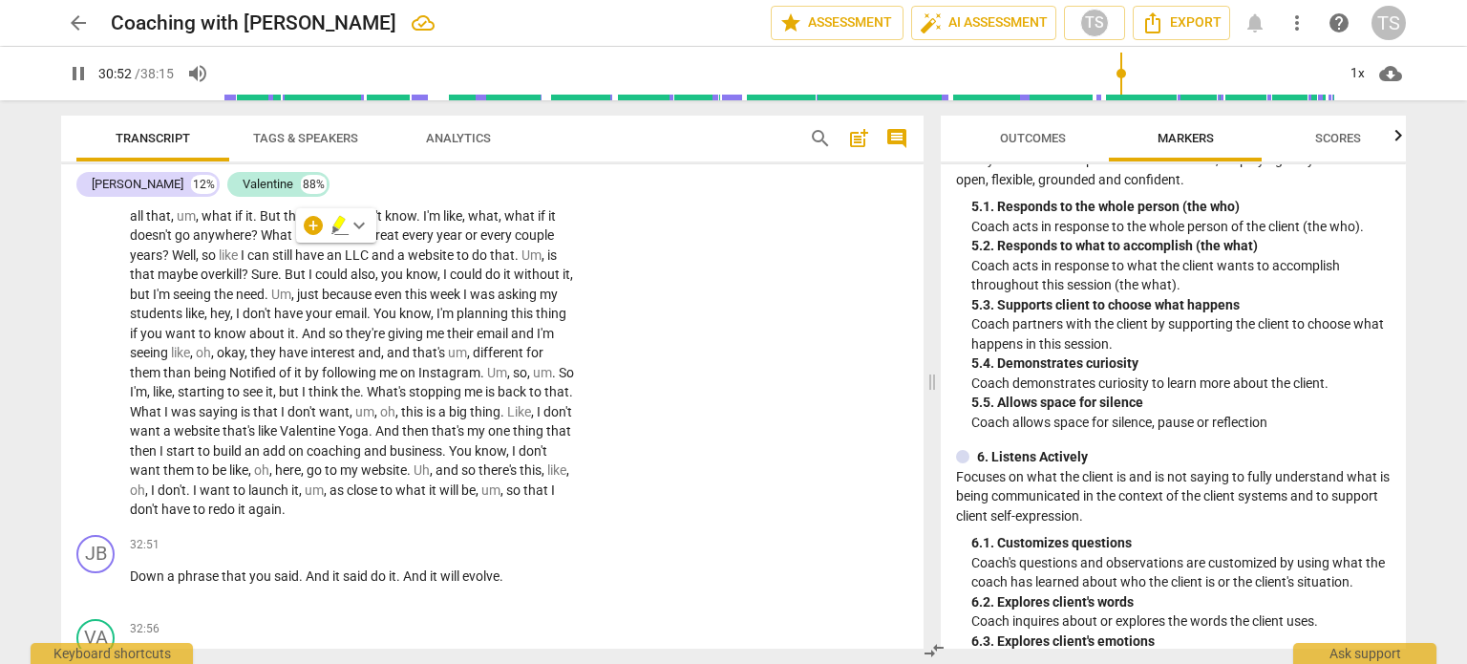
scroll to position [1073, 0]
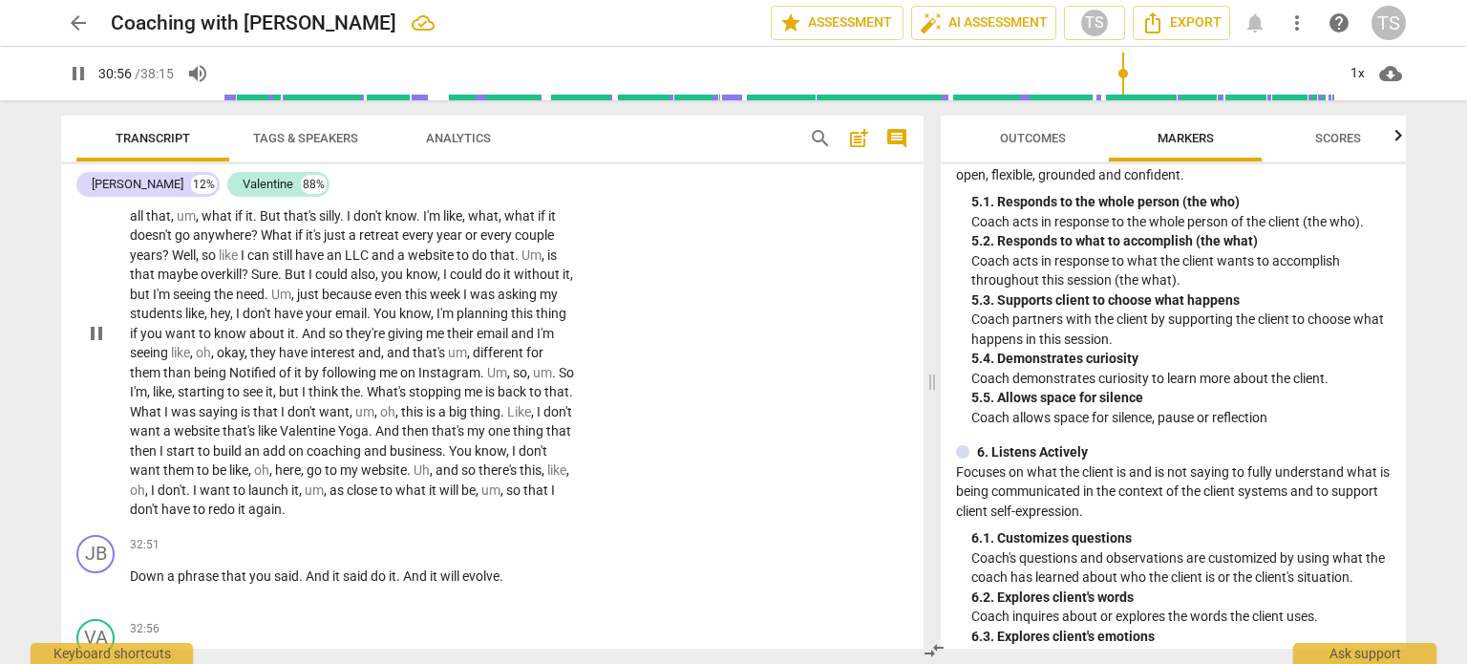
click at [449, 136] on div "+" at bounding box center [458, 126] width 19 height 19
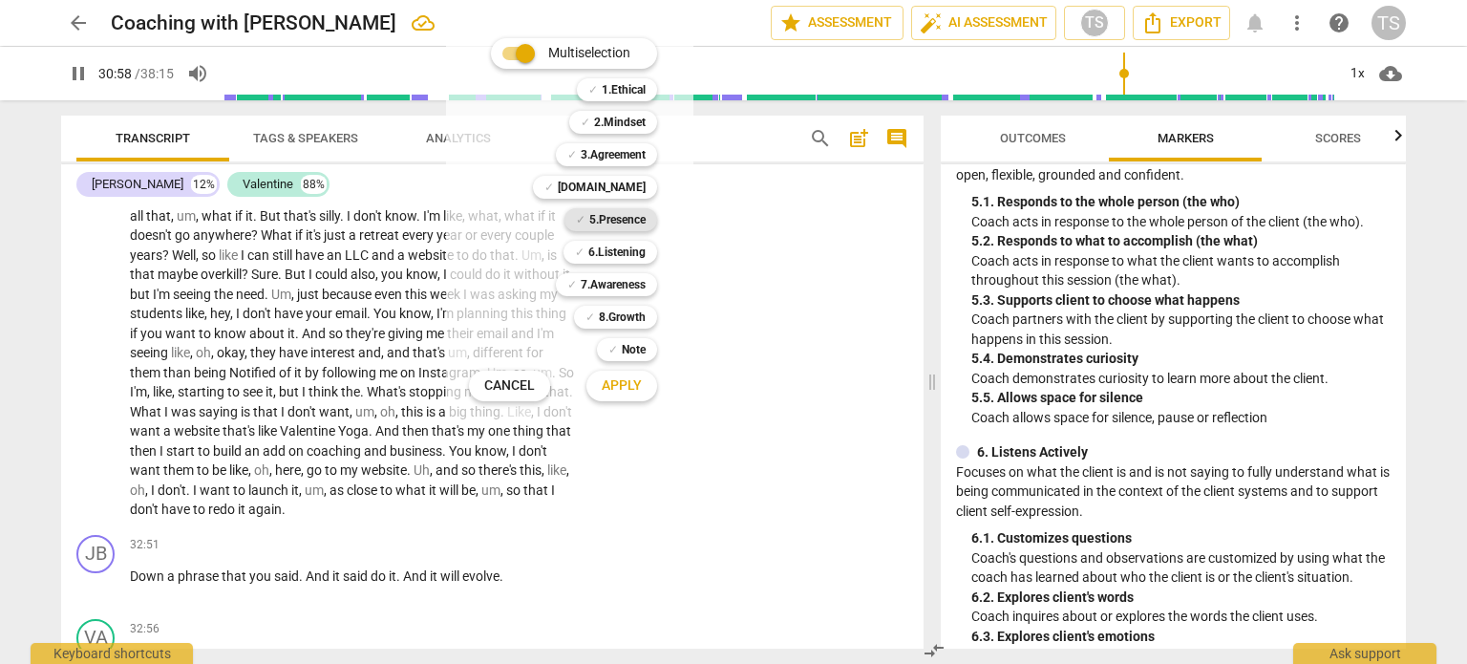
click at [626, 222] on b "5.Presence" at bounding box center [617, 219] width 56 height 23
click at [619, 387] on span "Apply" at bounding box center [622, 385] width 40 height 19
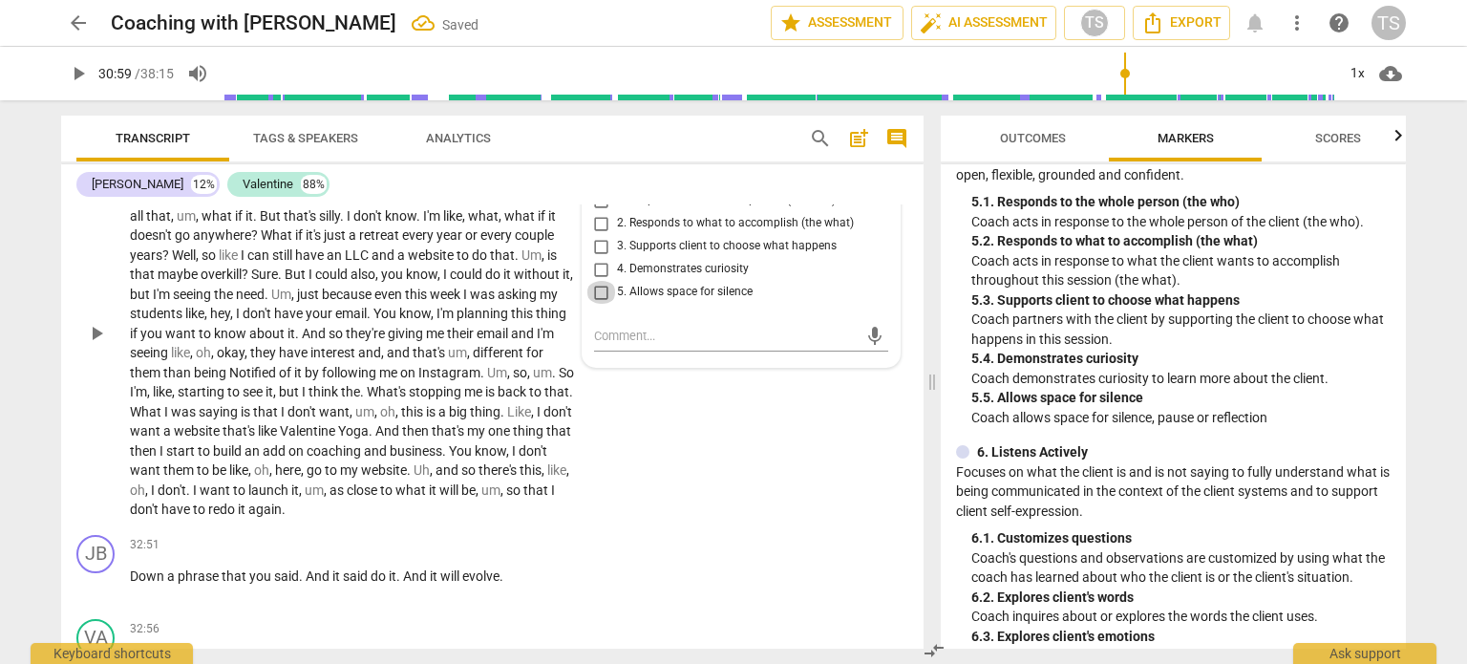
click at [599, 304] on input "5. Allows space for silence" at bounding box center [601, 292] width 31 height 23
click at [89, 345] on span "play_arrow" at bounding box center [96, 333] width 23 height 23
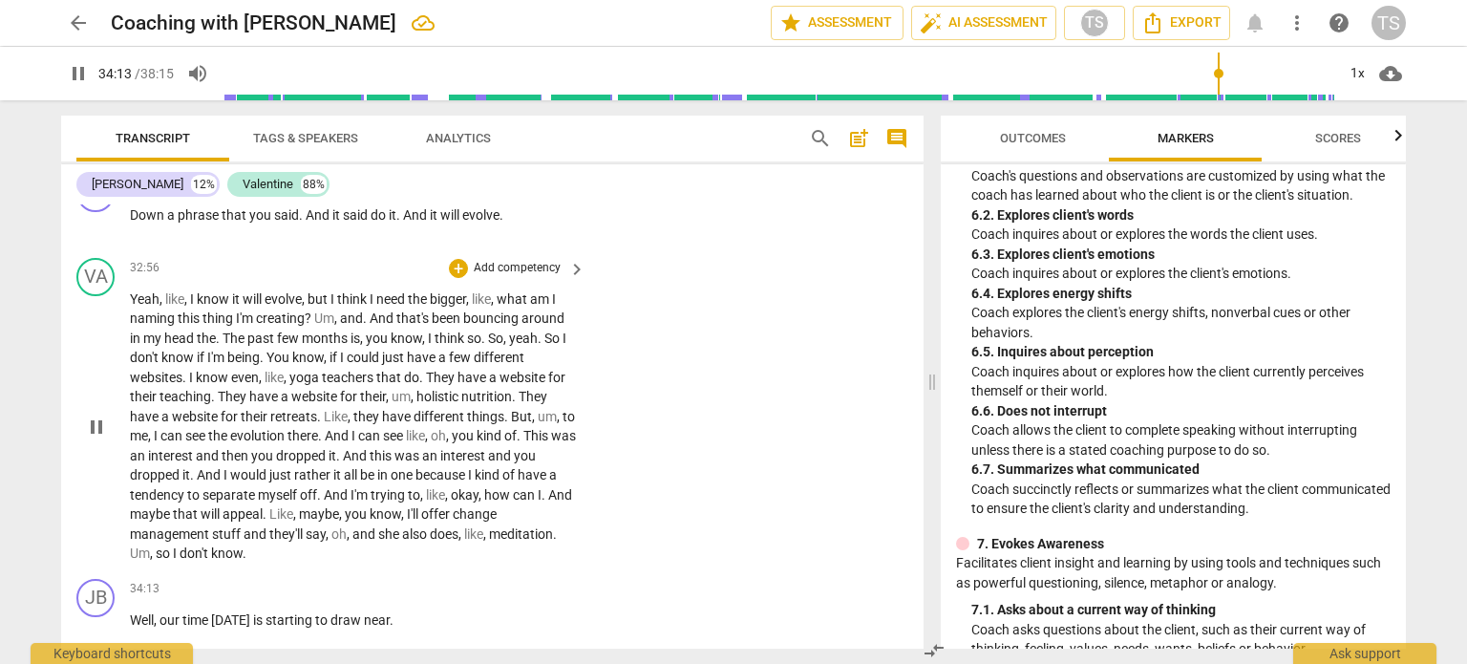
scroll to position [6650, 0]
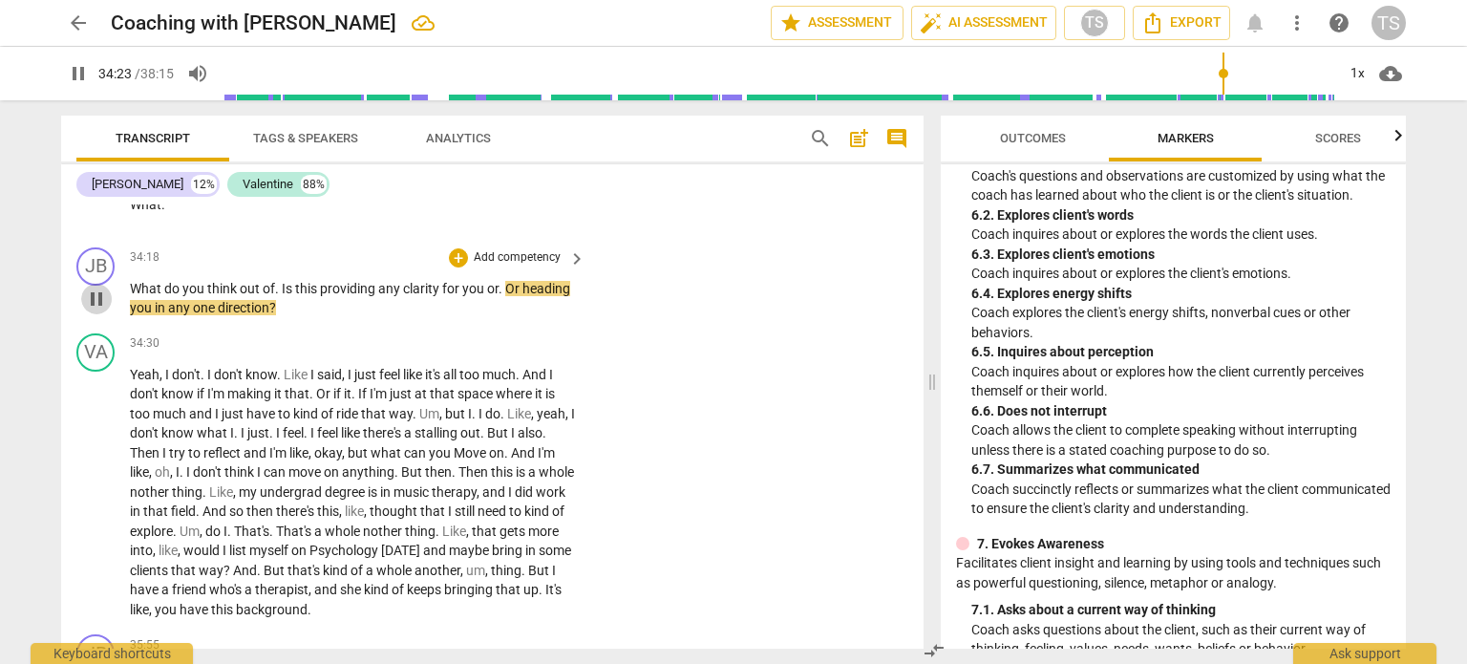
click at [90, 310] on span "pause" at bounding box center [96, 298] width 23 height 23
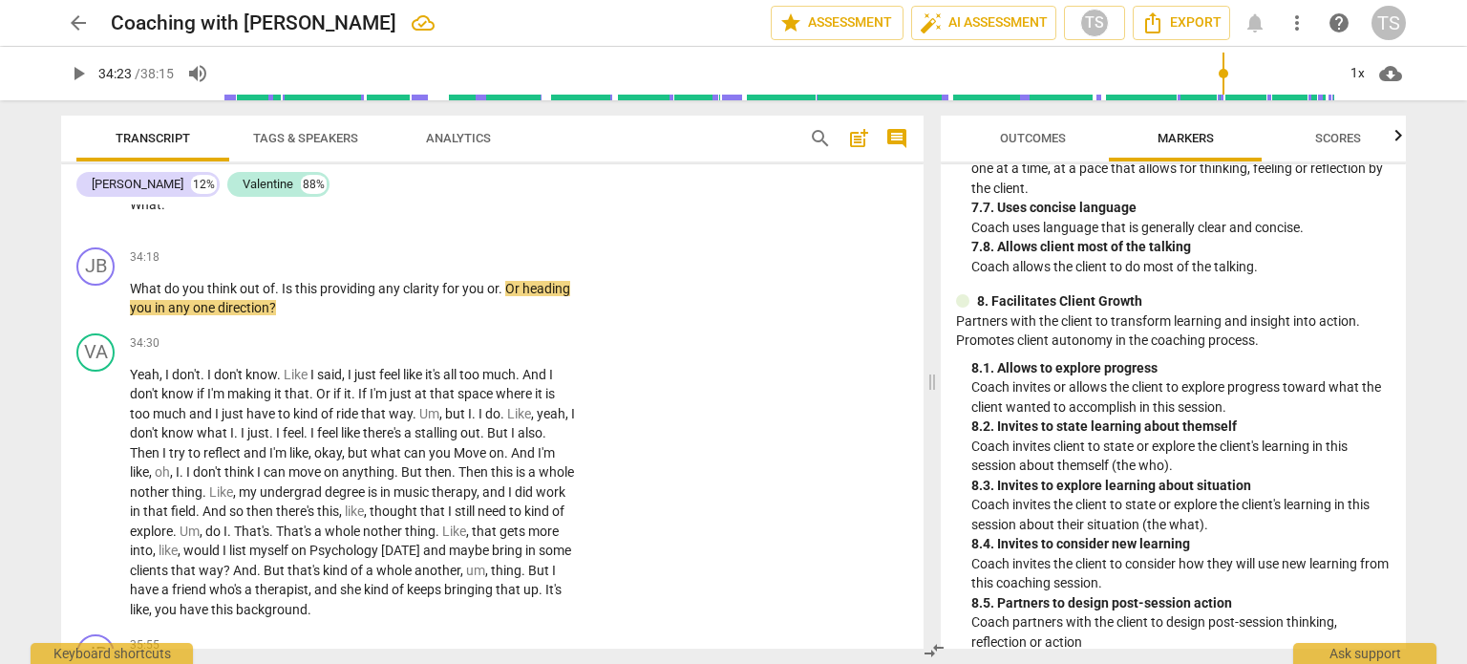
scroll to position [2297, 0]
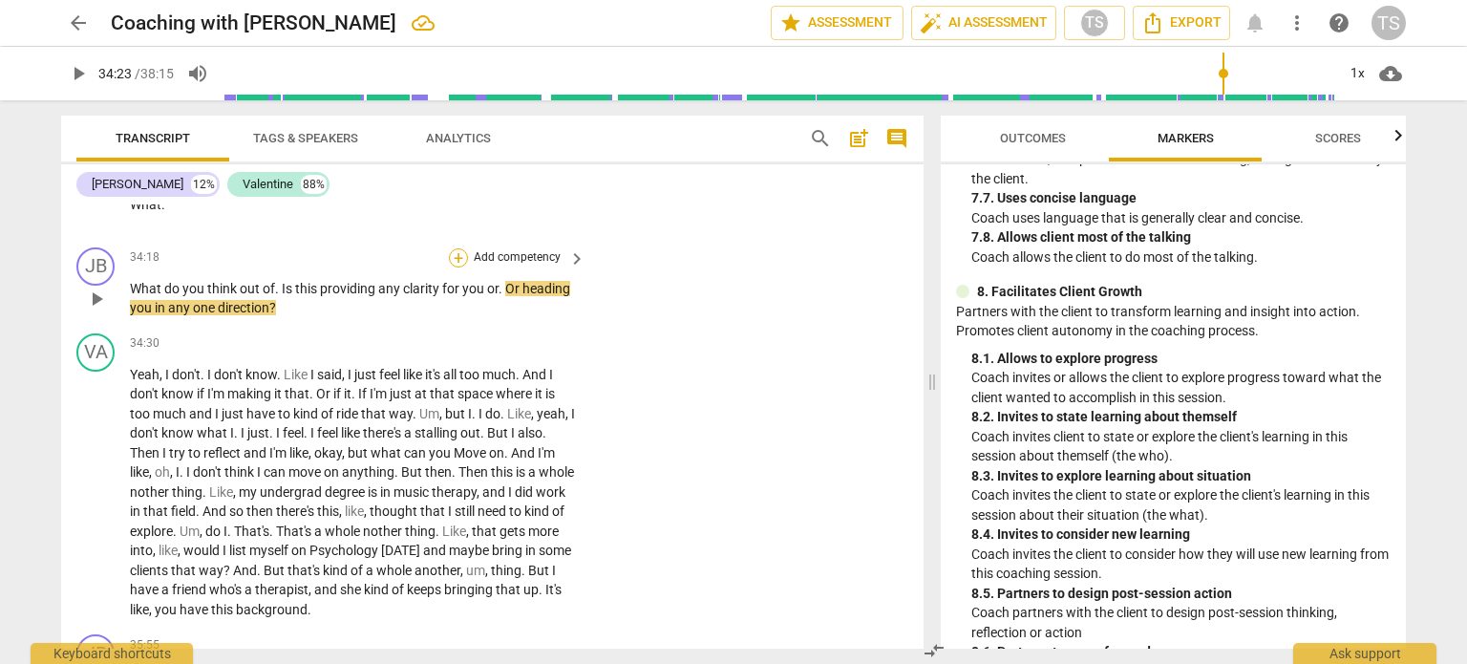
click at [458, 267] on div "+" at bounding box center [458, 257] width 19 height 19
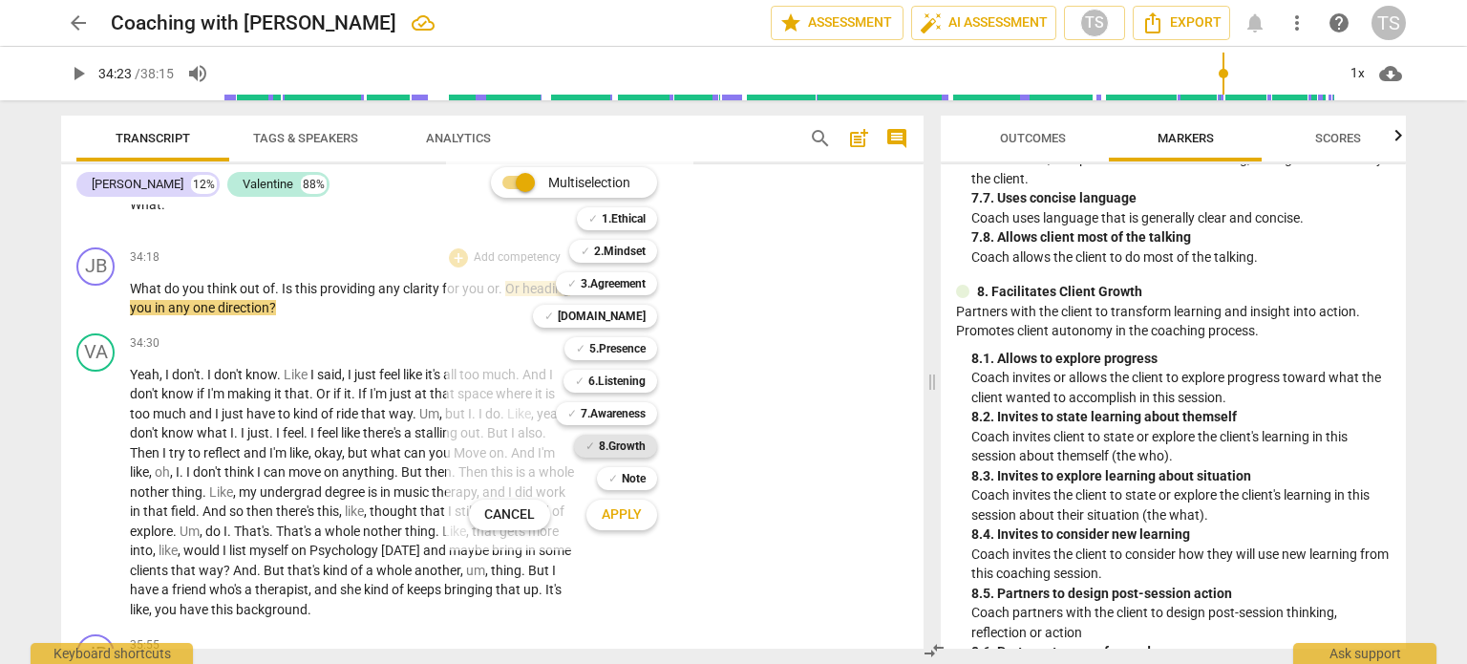
drag, startPoint x: 619, startPoint y: 440, endPoint x: 588, endPoint y: 452, distance: 32.6
click at [588, 452] on span "✓" at bounding box center [591, 446] width 10 height 23
click at [616, 523] on button "Apply" at bounding box center [621, 515] width 71 height 34
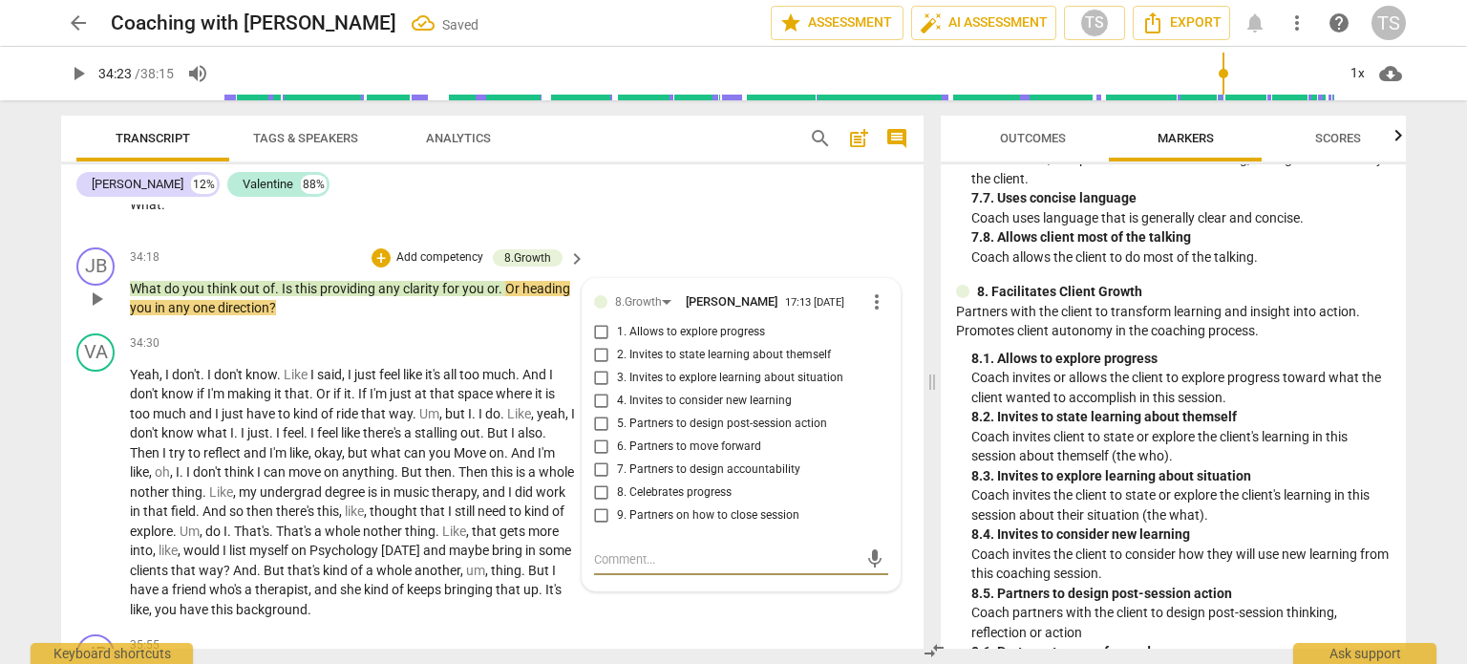
scroll to position [6658, 0]
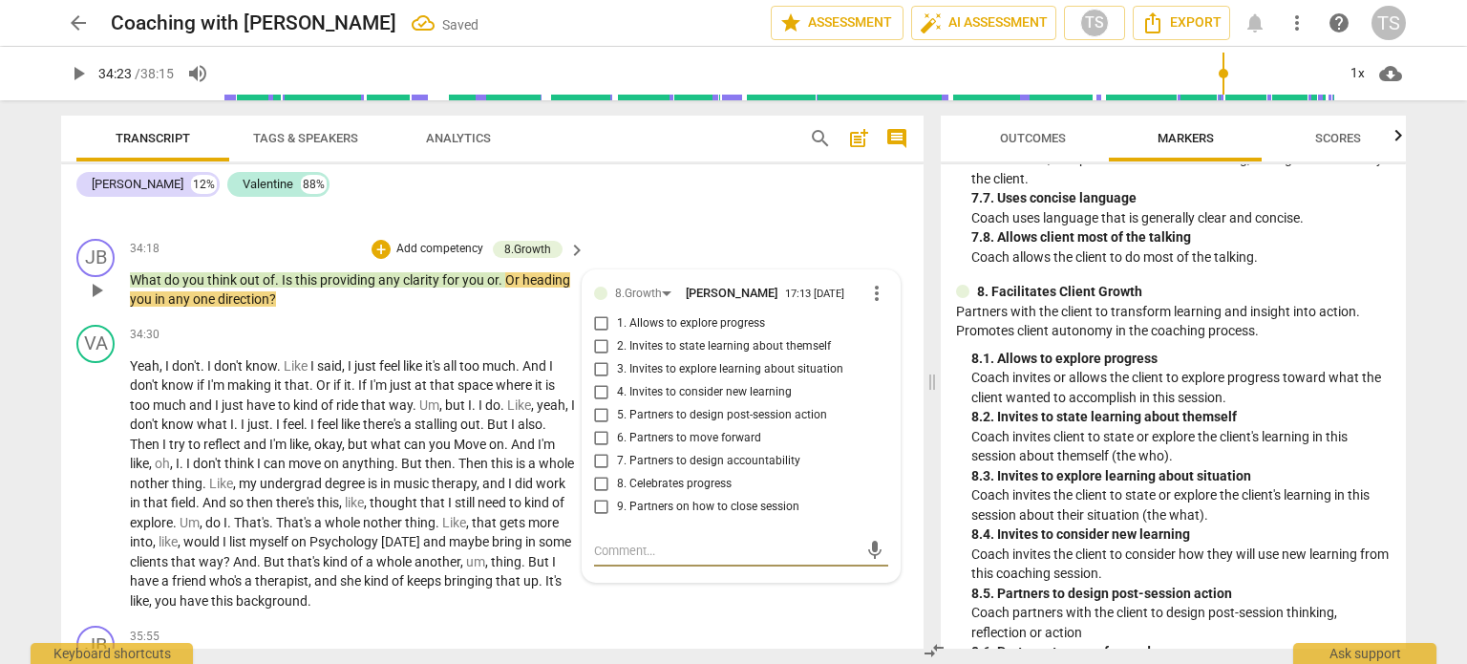
click at [599, 335] on input "1. Allows to explore progress" at bounding box center [601, 323] width 31 height 23
click at [98, 495] on span "play_arrow" at bounding box center [96, 483] width 23 height 23
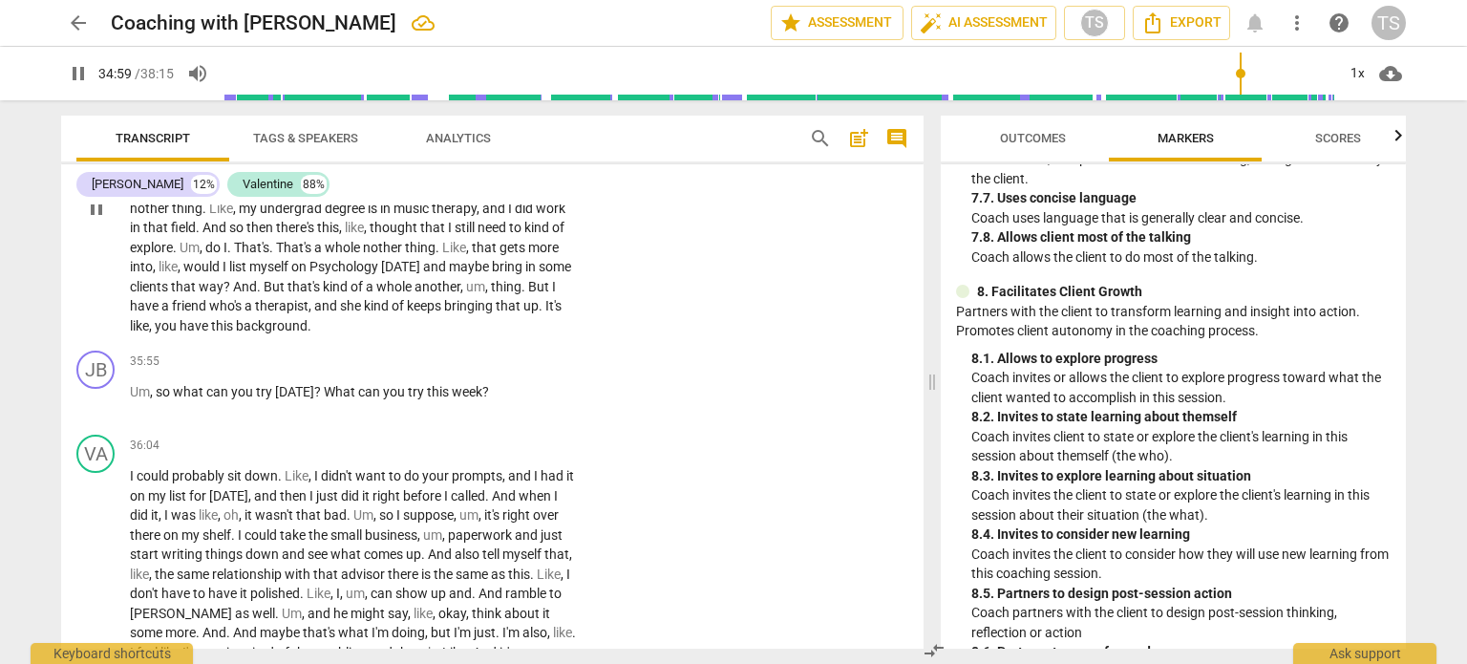
scroll to position [6935, 0]
click at [456, 369] on div "+" at bounding box center [458, 359] width 19 height 19
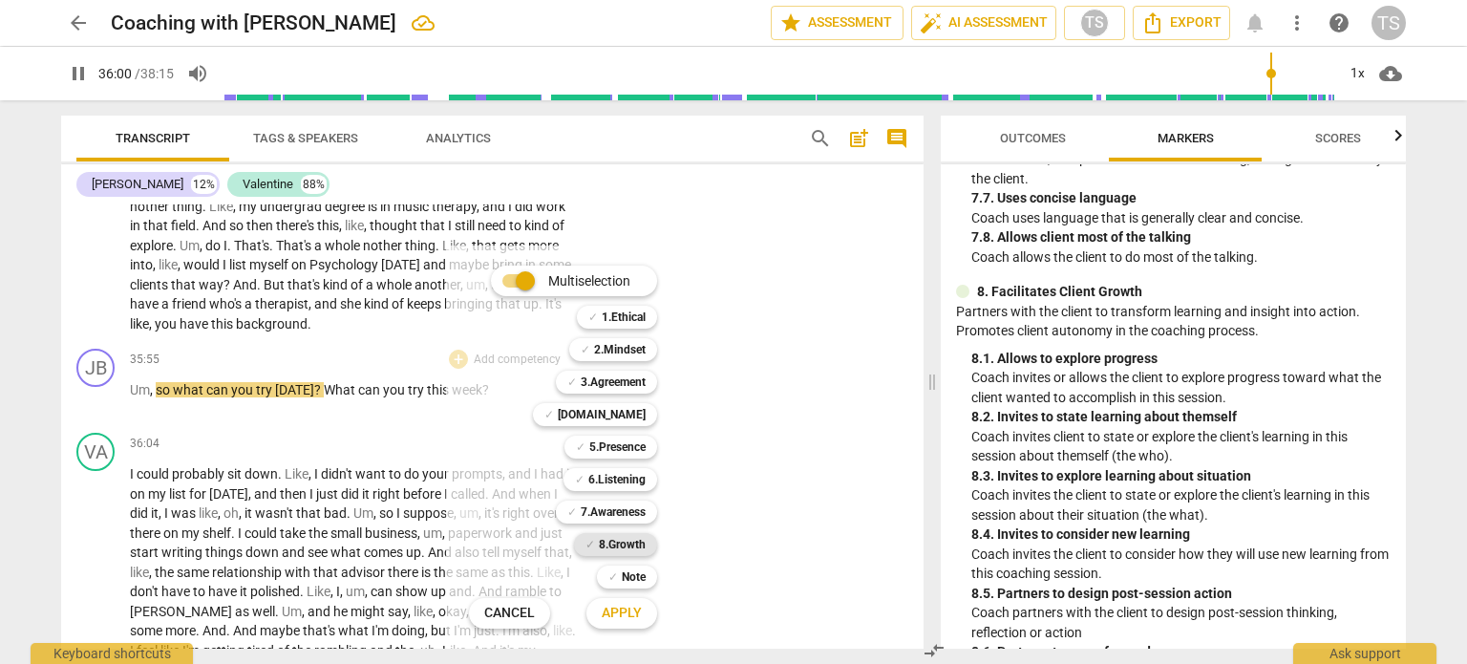
click at [634, 543] on b "8.Growth" at bounding box center [622, 544] width 47 height 23
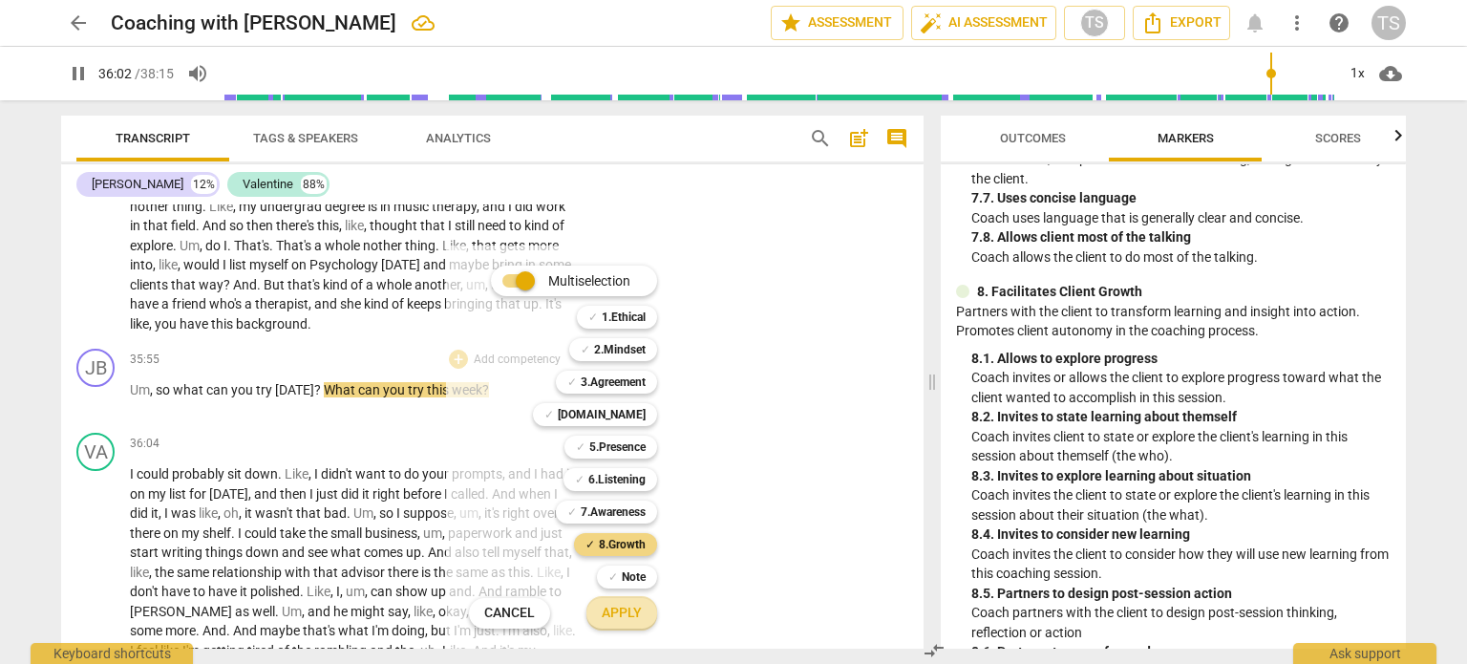
click at [629, 616] on span "Apply" at bounding box center [622, 613] width 40 height 19
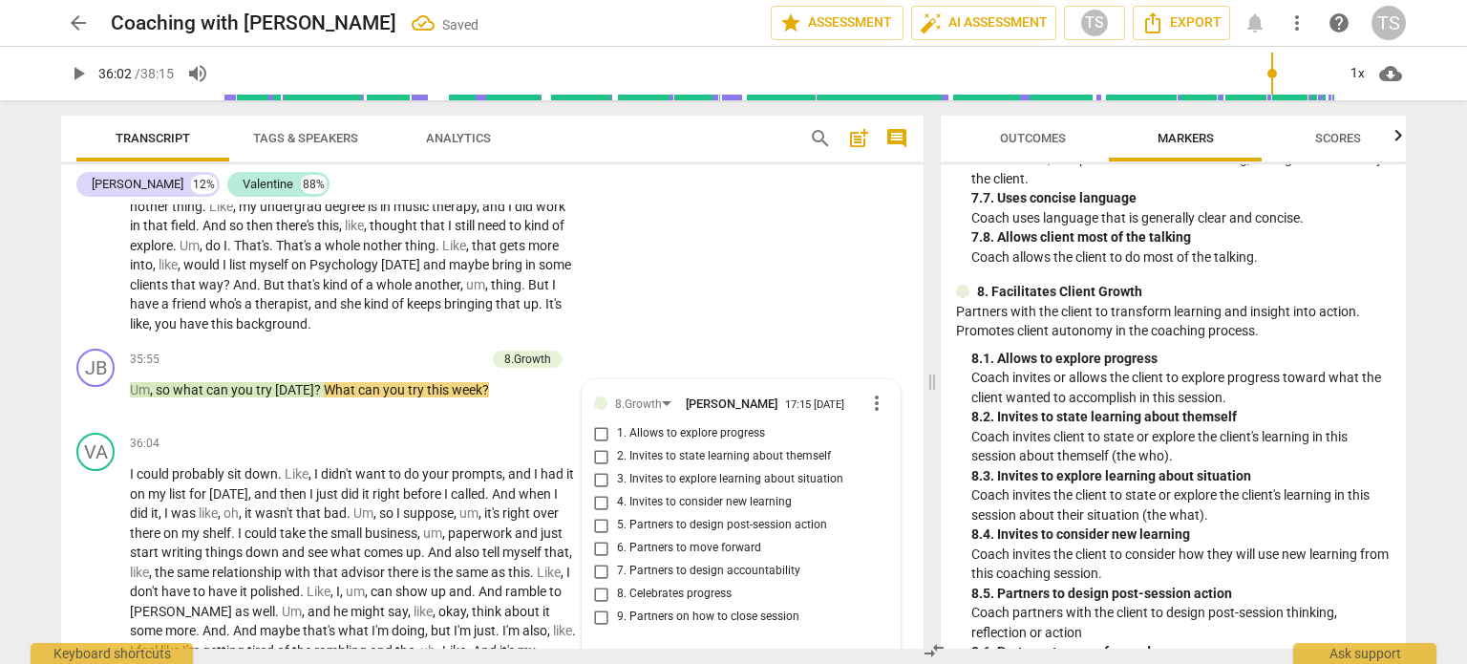
scroll to position [7260, 0]
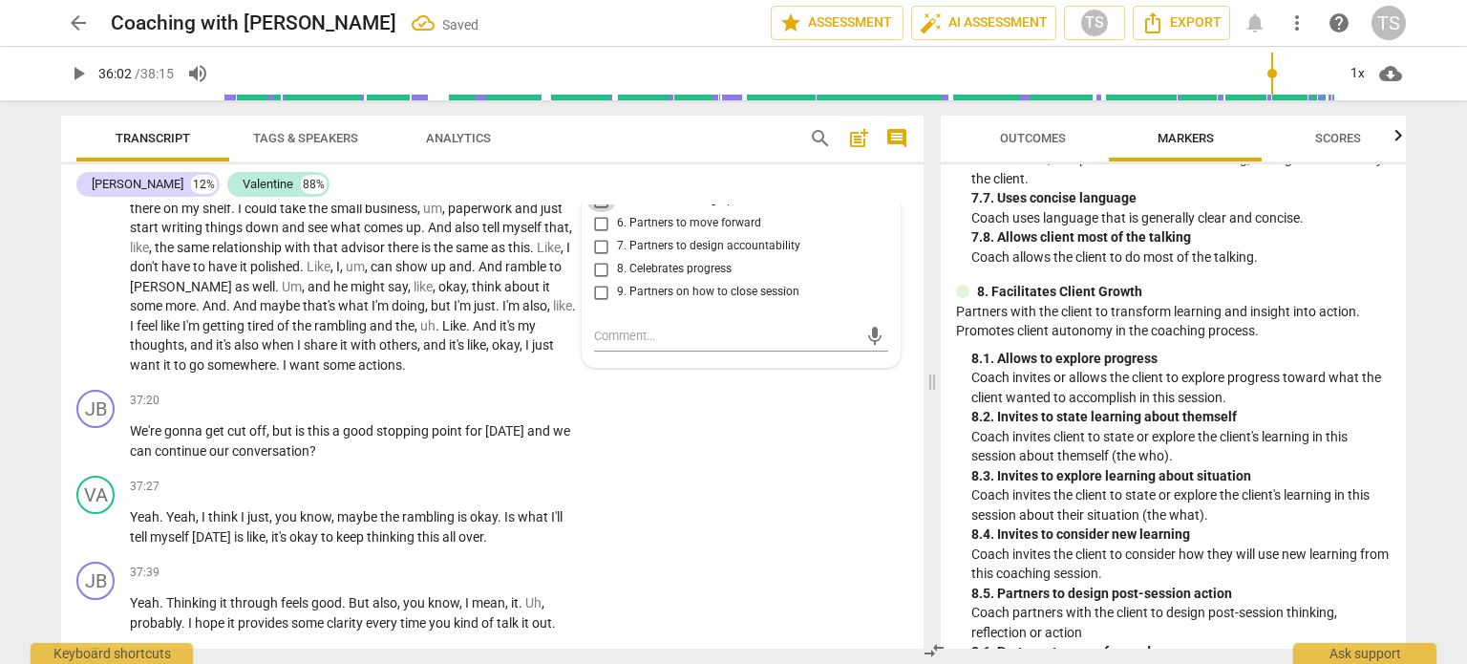
click at [600, 212] on input "5. Partners to design post-session action" at bounding box center [601, 200] width 31 height 23
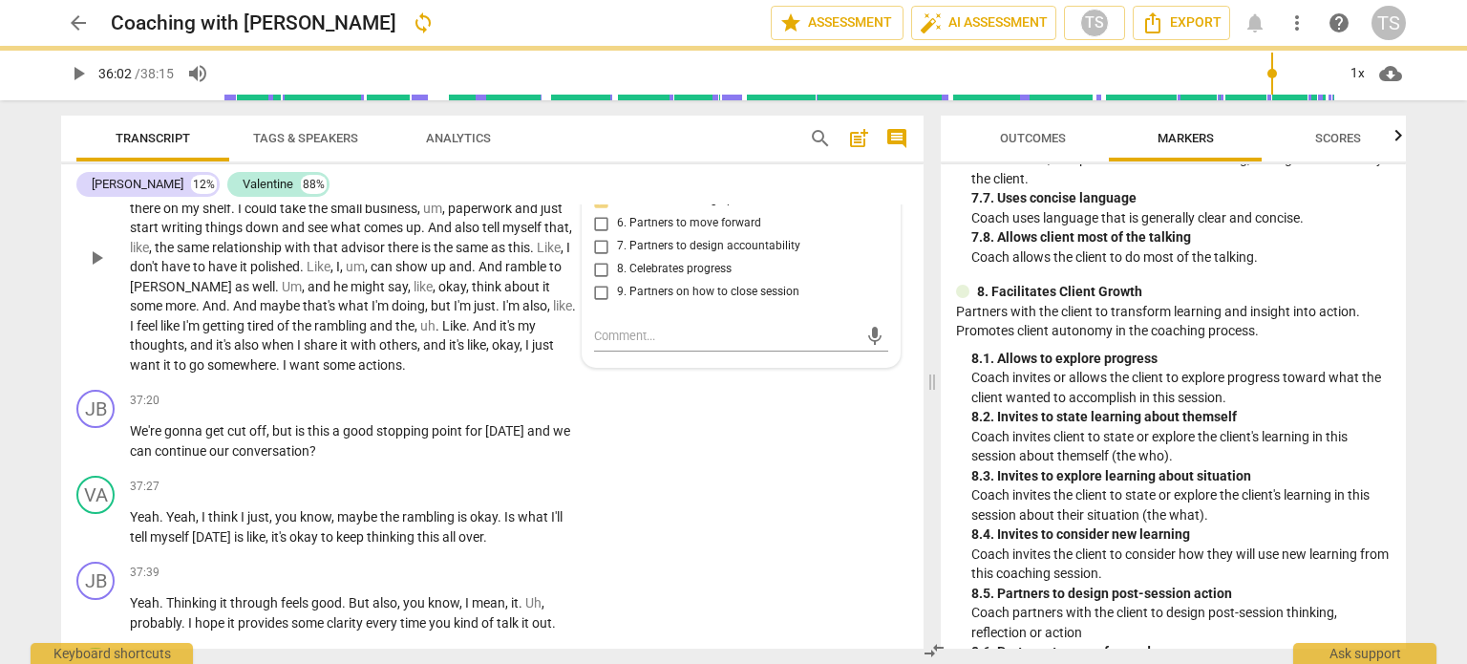
click at [98, 269] on span "play_arrow" at bounding box center [96, 257] width 23 height 23
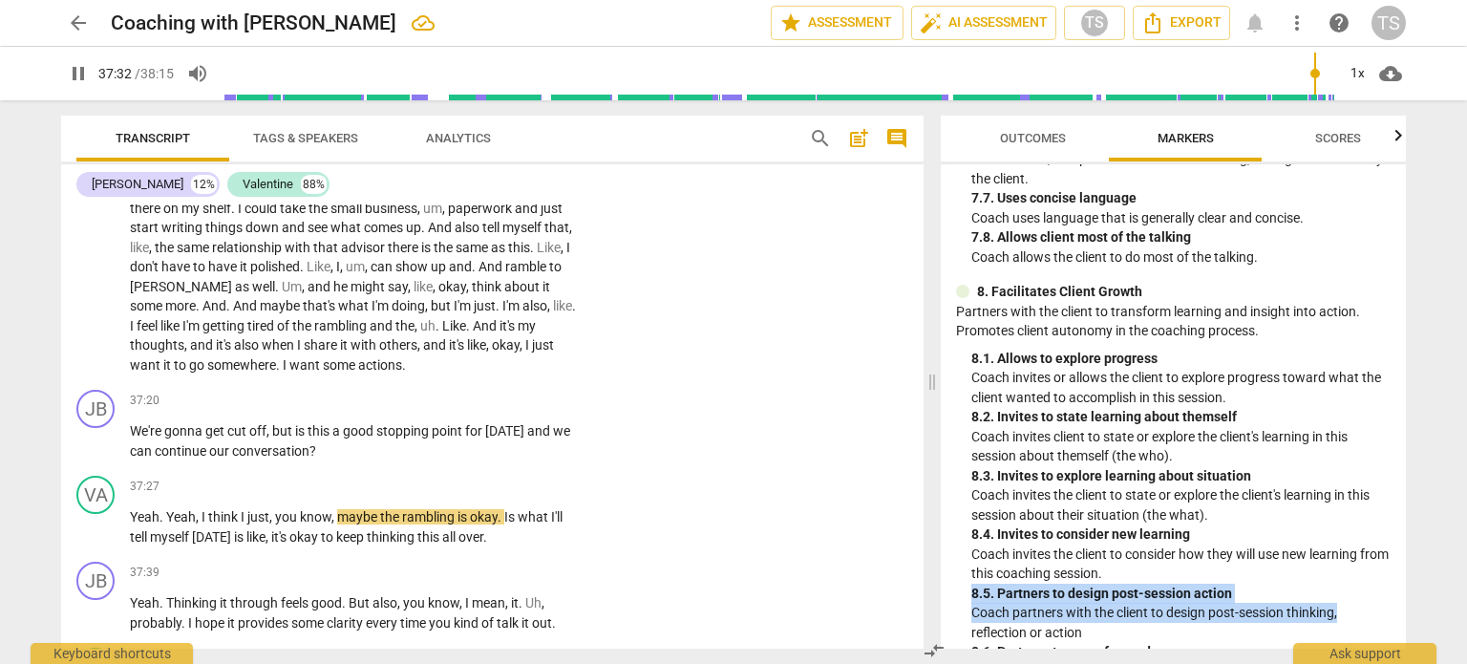
drag, startPoint x: 1406, startPoint y: 572, endPoint x: 1398, endPoint y: 608, distance: 37.1
click at [1398, 608] on div "Outcomes Markers Scores ICF PCC Markers (2020) visibility 1. Demonstrates Ethic…" at bounding box center [1177, 382] width 488 height 564
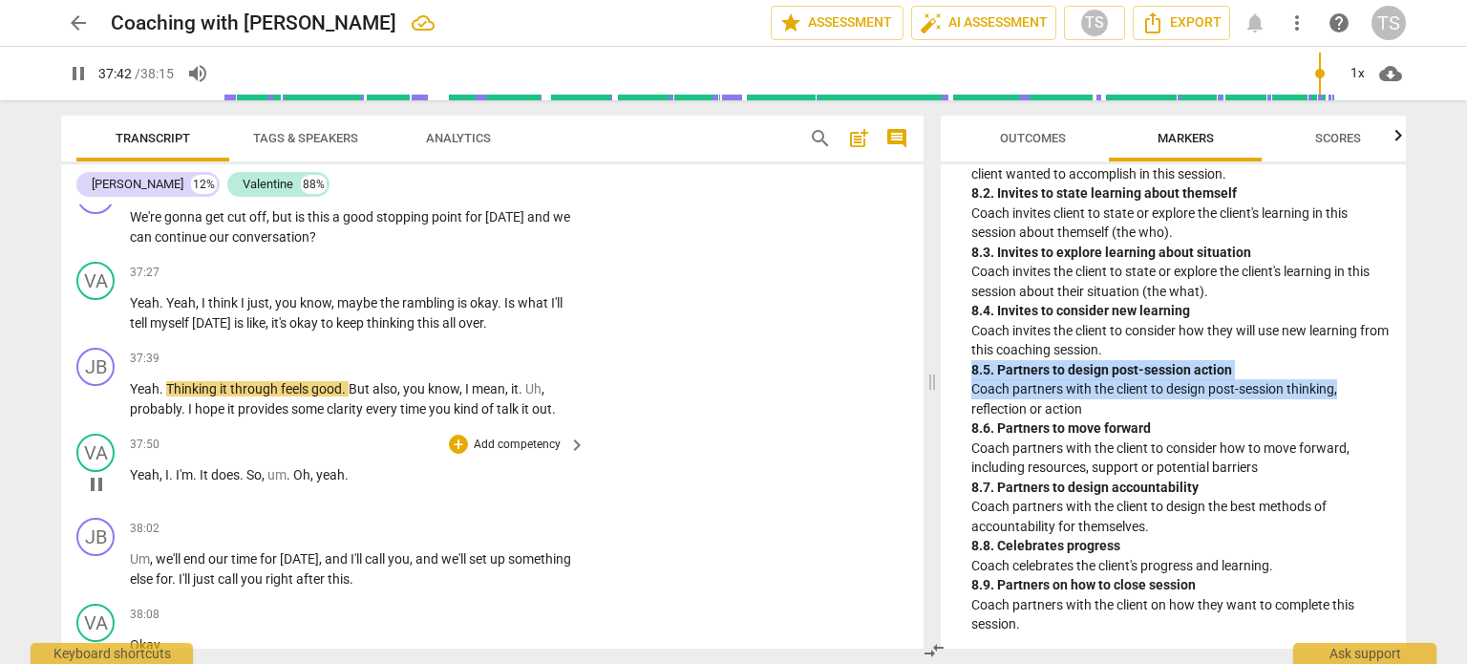
scroll to position [7473, 0]
click at [455, 197] on div "+" at bounding box center [458, 187] width 19 height 19
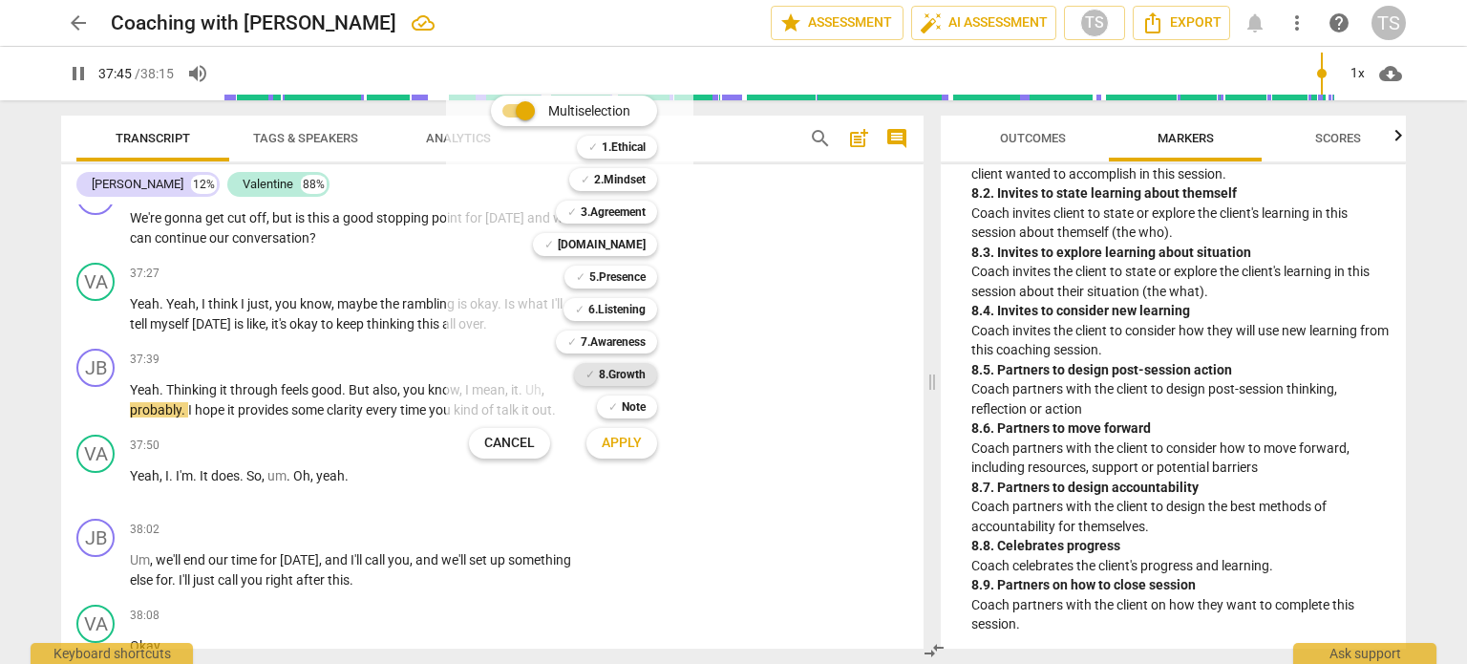
click at [618, 373] on b "8.Growth" at bounding box center [622, 374] width 47 height 23
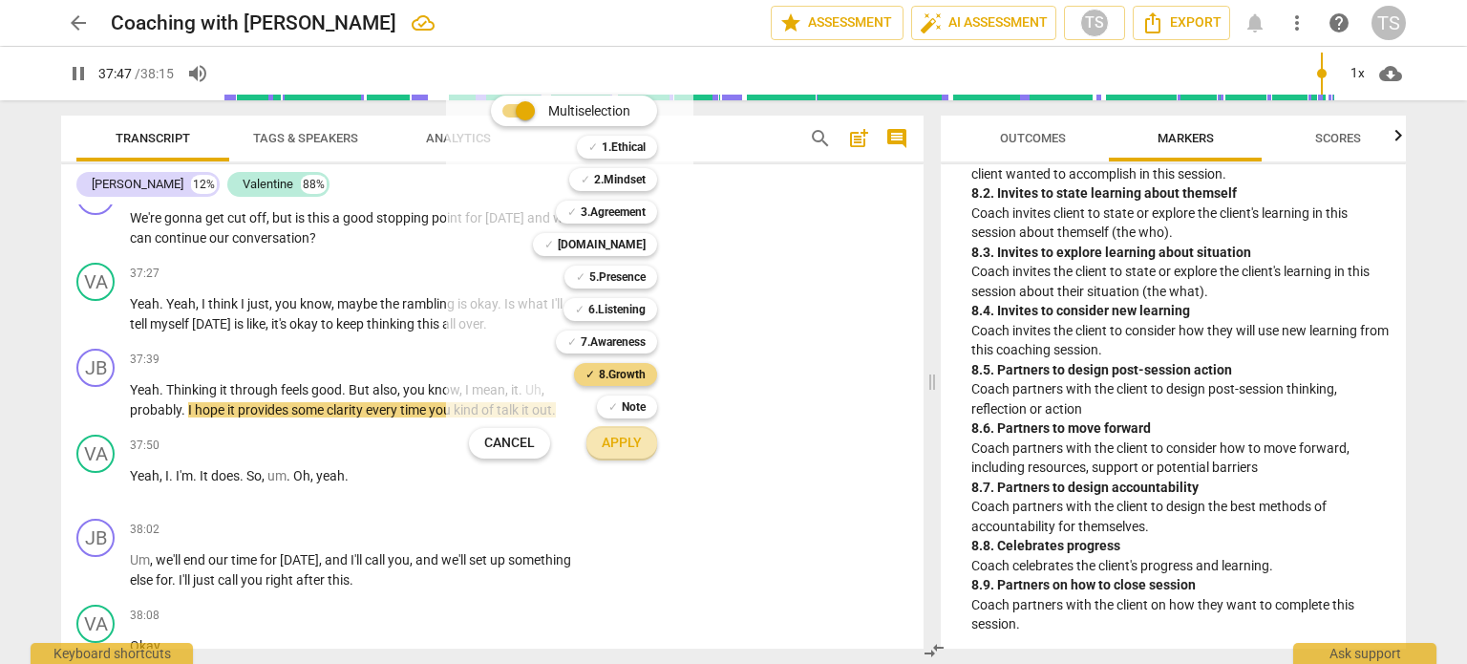
click at [614, 441] on span "Apply" at bounding box center [622, 443] width 40 height 19
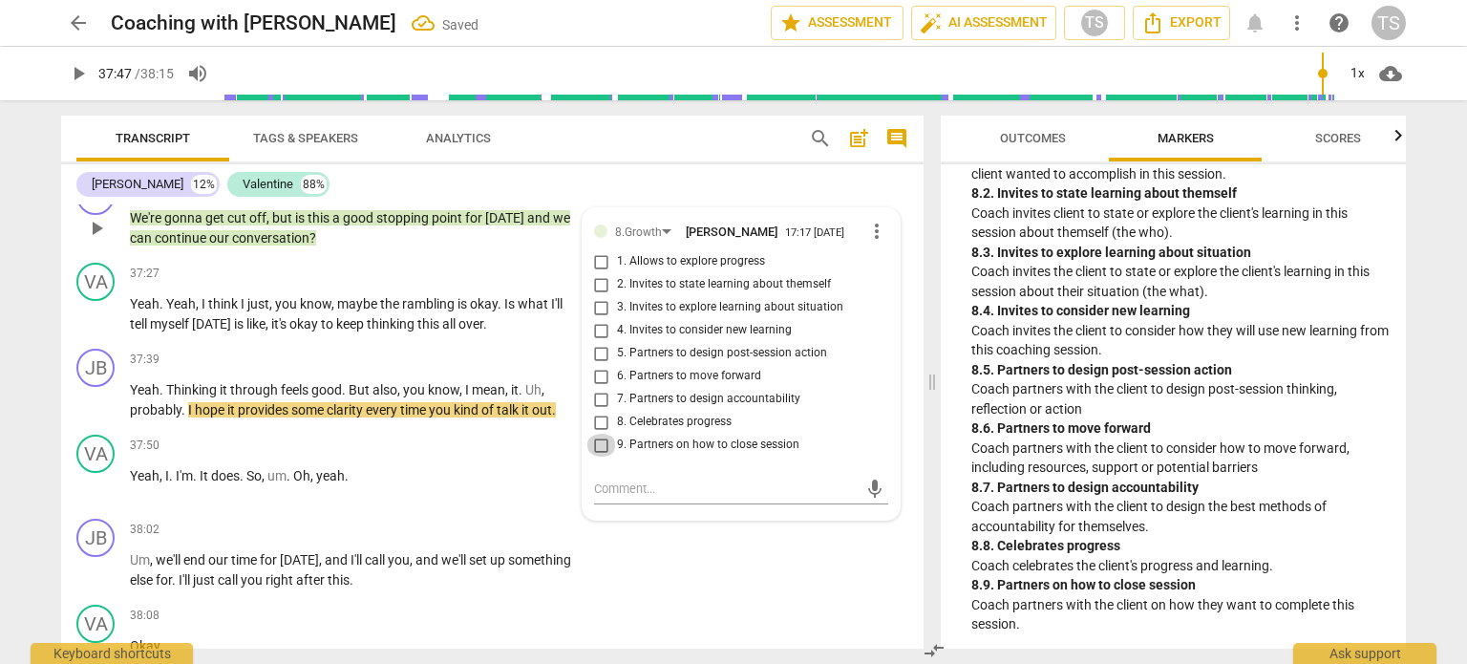
click at [603, 457] on input "9. Partners on how to close session" at bounding box center [601, 445] width 31 height 23
click at [611, 498] on textarea at bounding box center [726, 488] width 264 height 18
click at [92, 412] on span "play_arrow" at bounding box center [96, 400] width 23 height 23
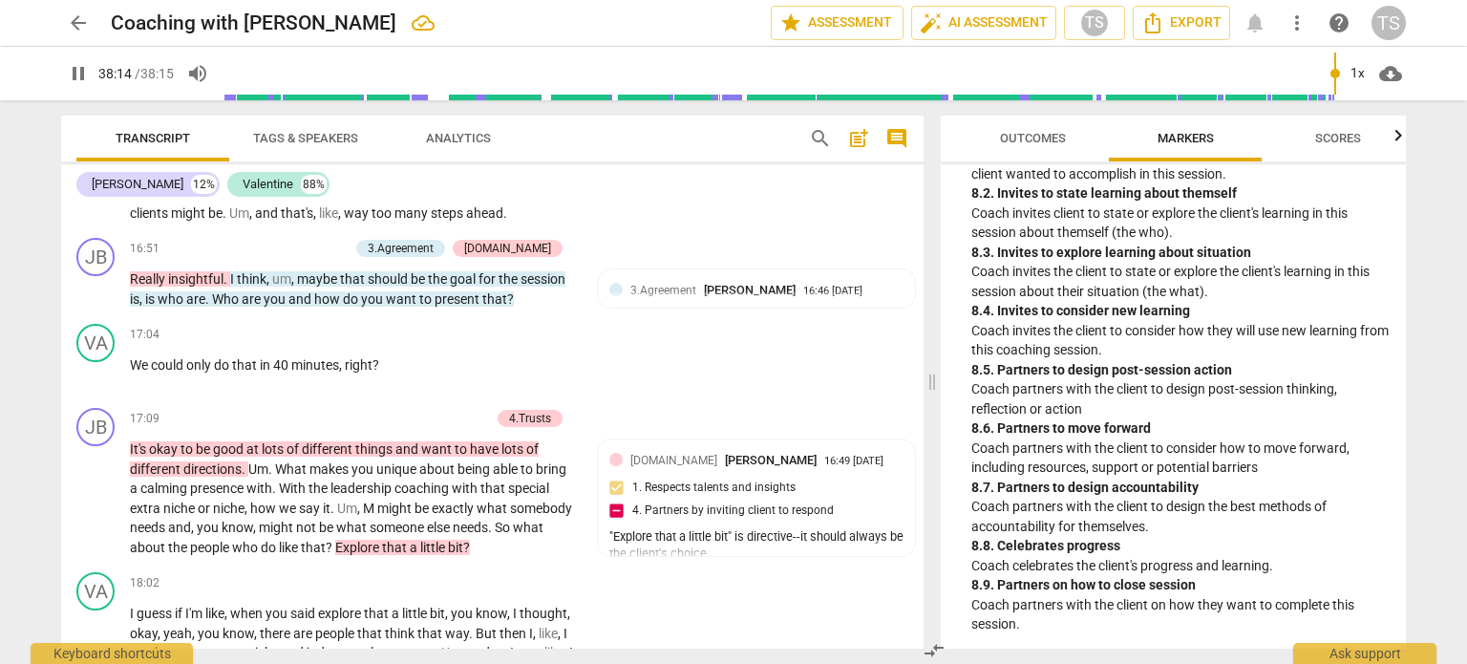
scroll to position [0, 0]
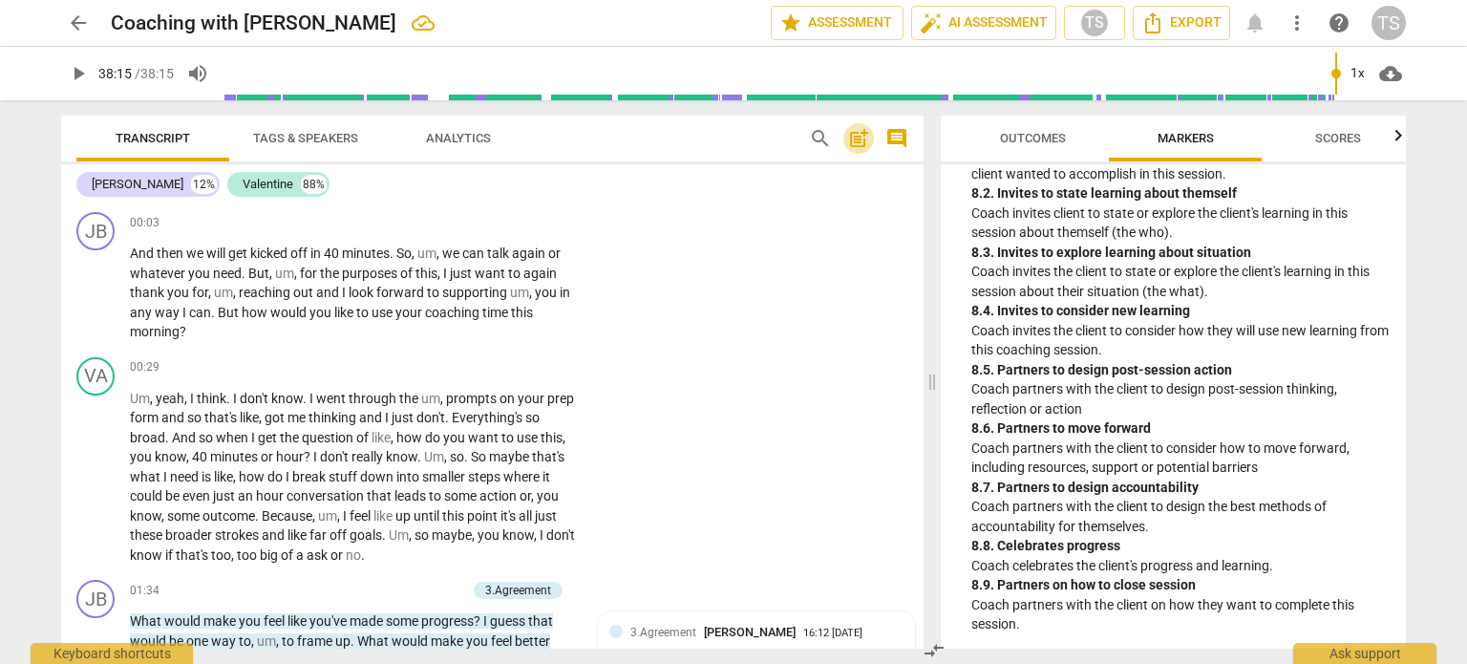
click at [858, 139] on span "post_add" at bounding box center [858, 138] width 23 height 23
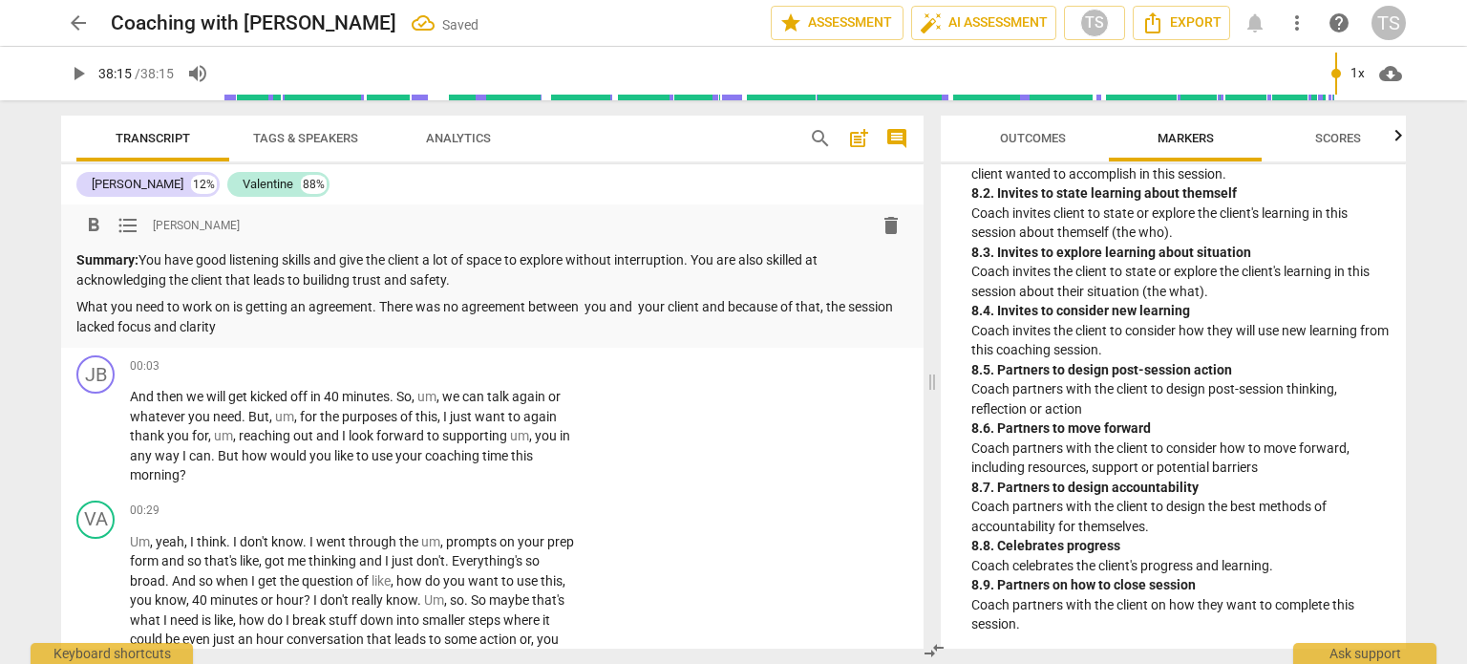
click at [639, 307] on p "What you need to work on is getting an agreement. There was no agreement betwee…" at bounding box center [492, 316] width 832 height 39
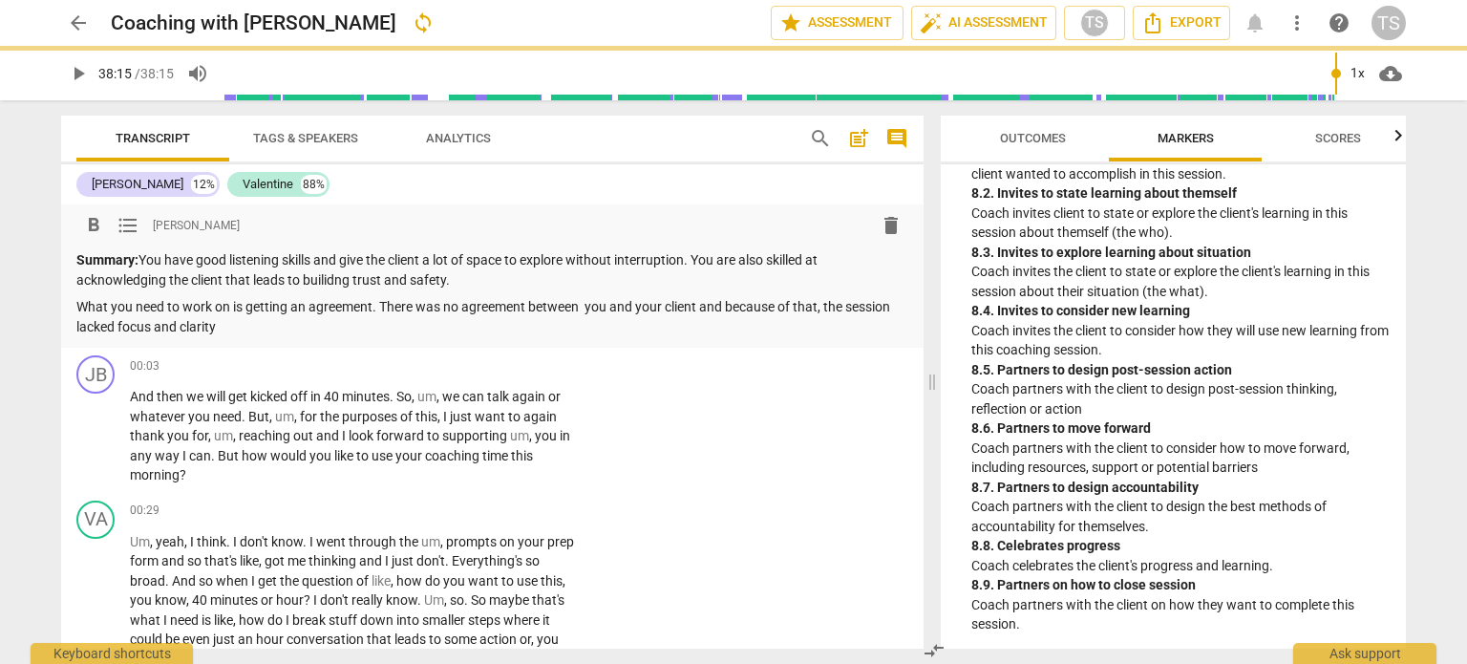
click at [586, 306] on p "What you need to work on is getting an agreement. There was no agreement betwee…" at bounding box center [492, 316] width 832 height 39
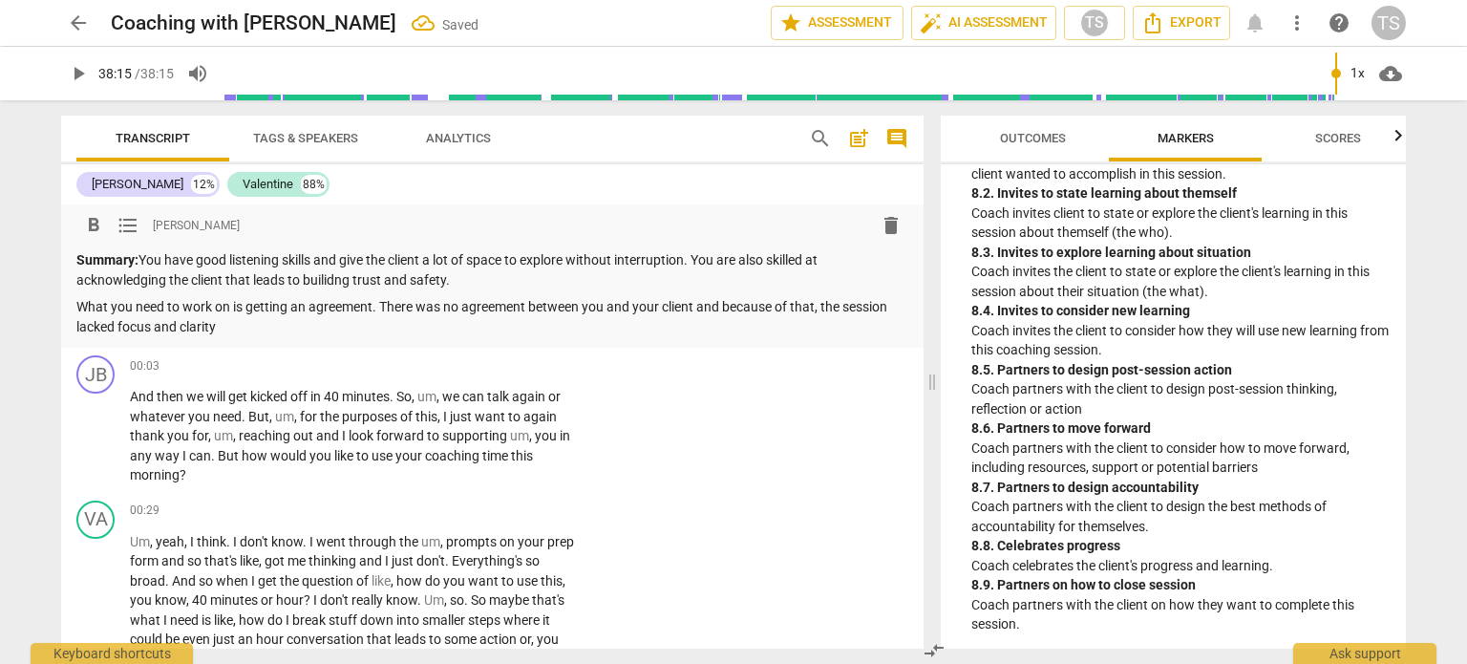
click at [232, 325] on p "What you need to work on is getting an agreement. There was no agreement betwee…" at bounding box center [492, 316] width 832 height 39
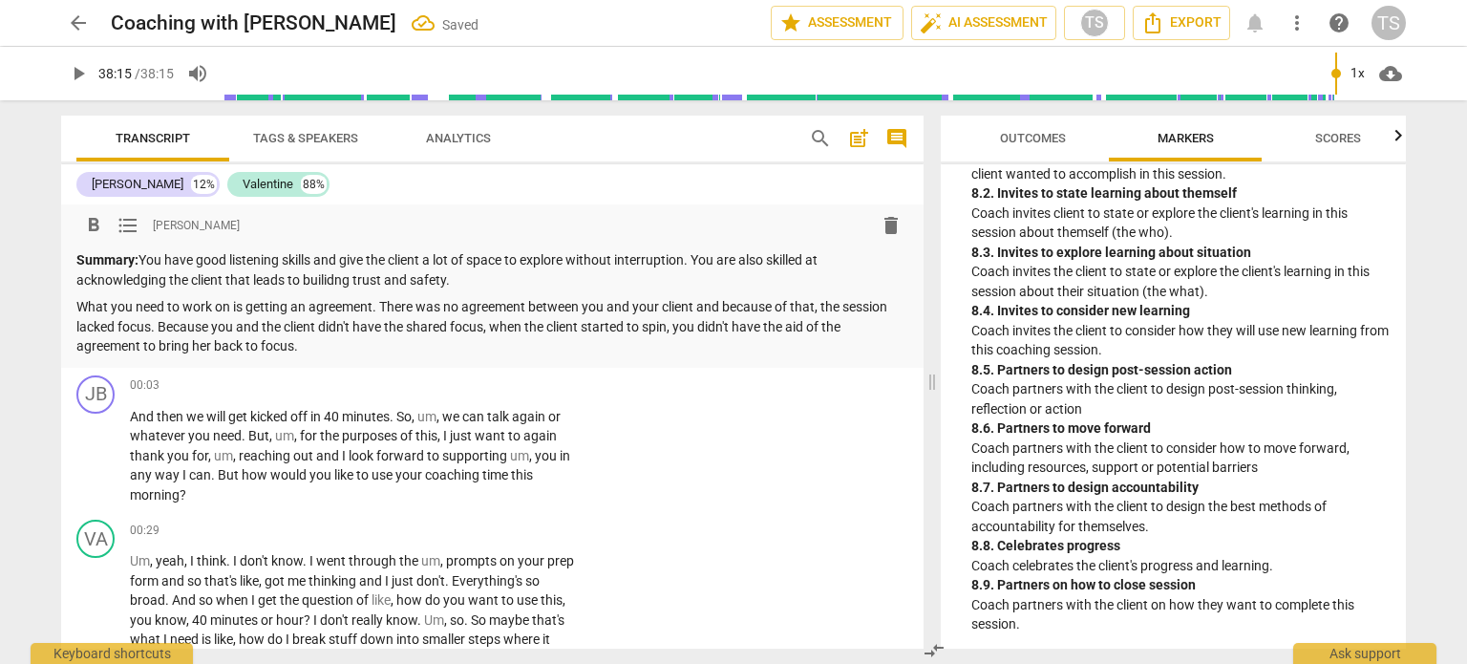
click at [474, 278] on p "Summary: You have good listening skills and give the client a lot of space to e…" at bounding box center [492, 269] width 832 height 39
click at [703, 262] on p "Summary: You have good listening skills and give the client a lot of space to e…" at bounding box center [492, 269] width 832 height 39
click at [475, 277] on p "Summary: You have good listening skills and give the client a lot of space to e…" at bounding box center [492, 269] width 832 height 39
click at [730, 305] on p "What you need to work on is getting an agreement. There was no agreement betwee…" at bounding box center [492, 326] width 832 height 59
click at [165, 326] on p "What you need to work on is getting an agreement. There was no agreement betwee…" at bounding box center [492, 326] width 832 height 59
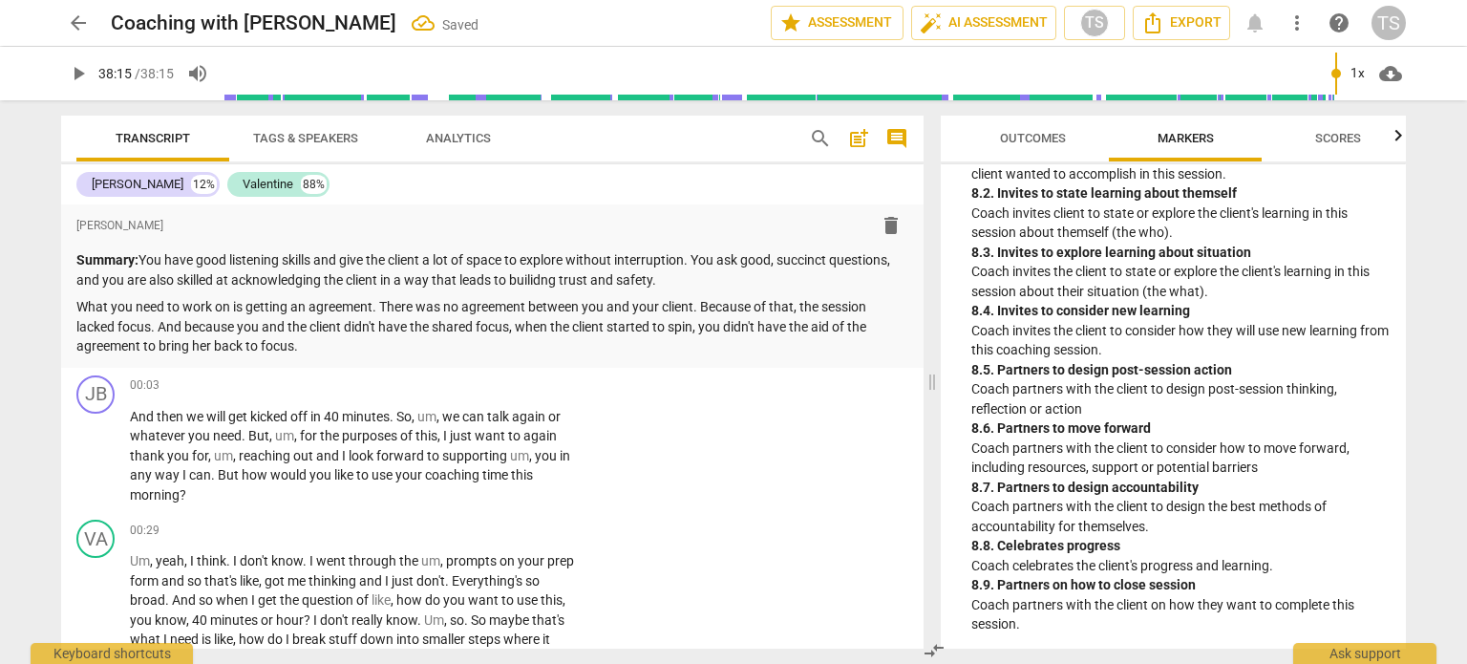
click at [319, 358] on div "format_bold format_list_bulleted [PERSON_NAME] delete Summary: You have good li…" at bounding box center [492, 285] width 862 height 163
click at [314, 348] on p "What you need to work on is getting an agreement. There was no agreement betwee…" at bounding box center [492, 326] width 832 height 59
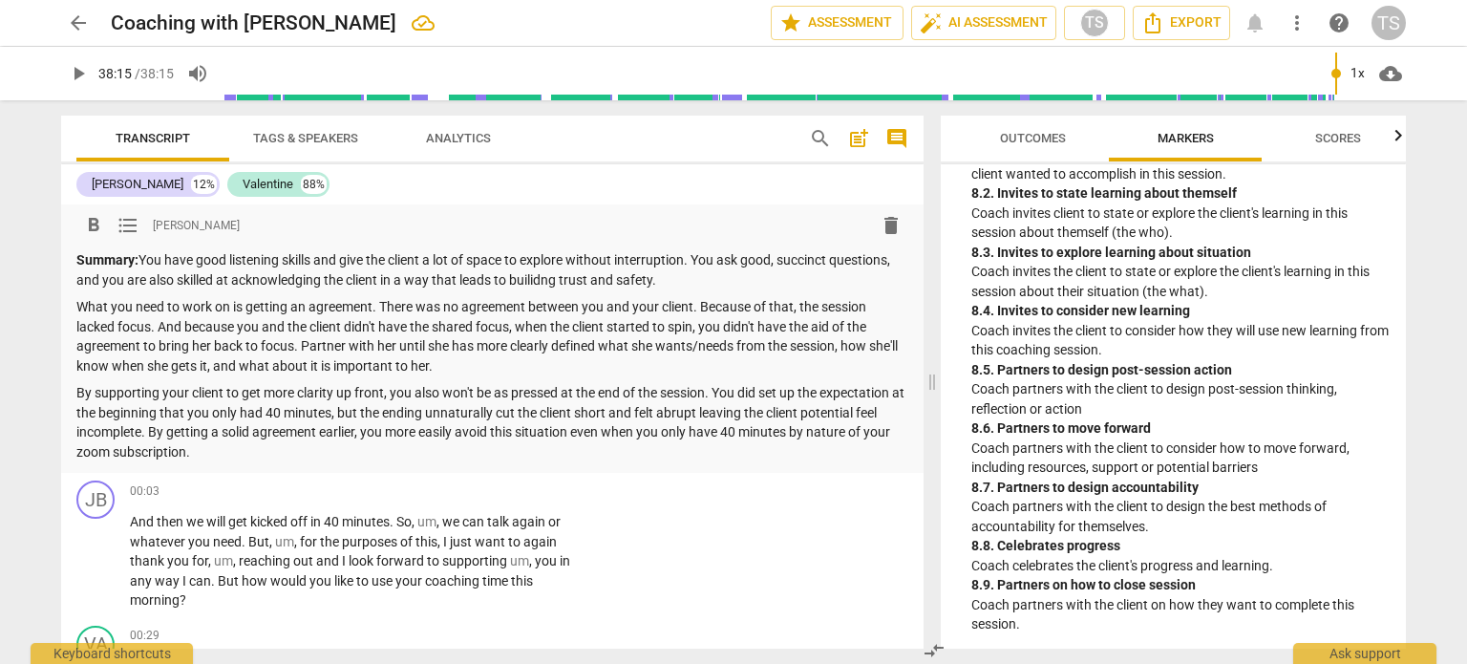
click at [1349, 135] on span "Scores" at bounding box center [1338, 138] width 46 height 14
